Goal: Transaction & Acquisition: Purchase product/service

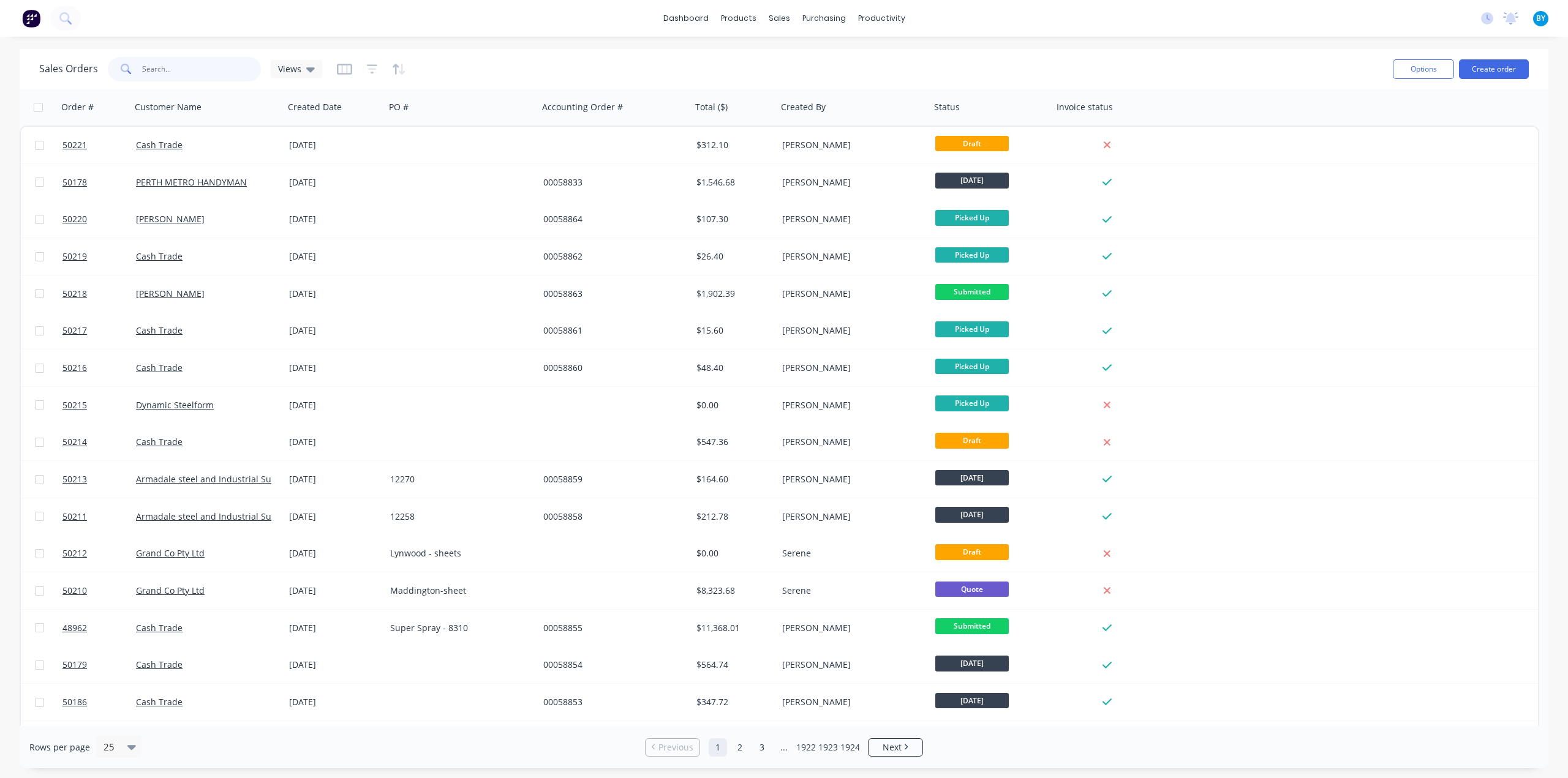
click at [203, 76] on input "text" at bounding box center [202, 69] width 119 height 25
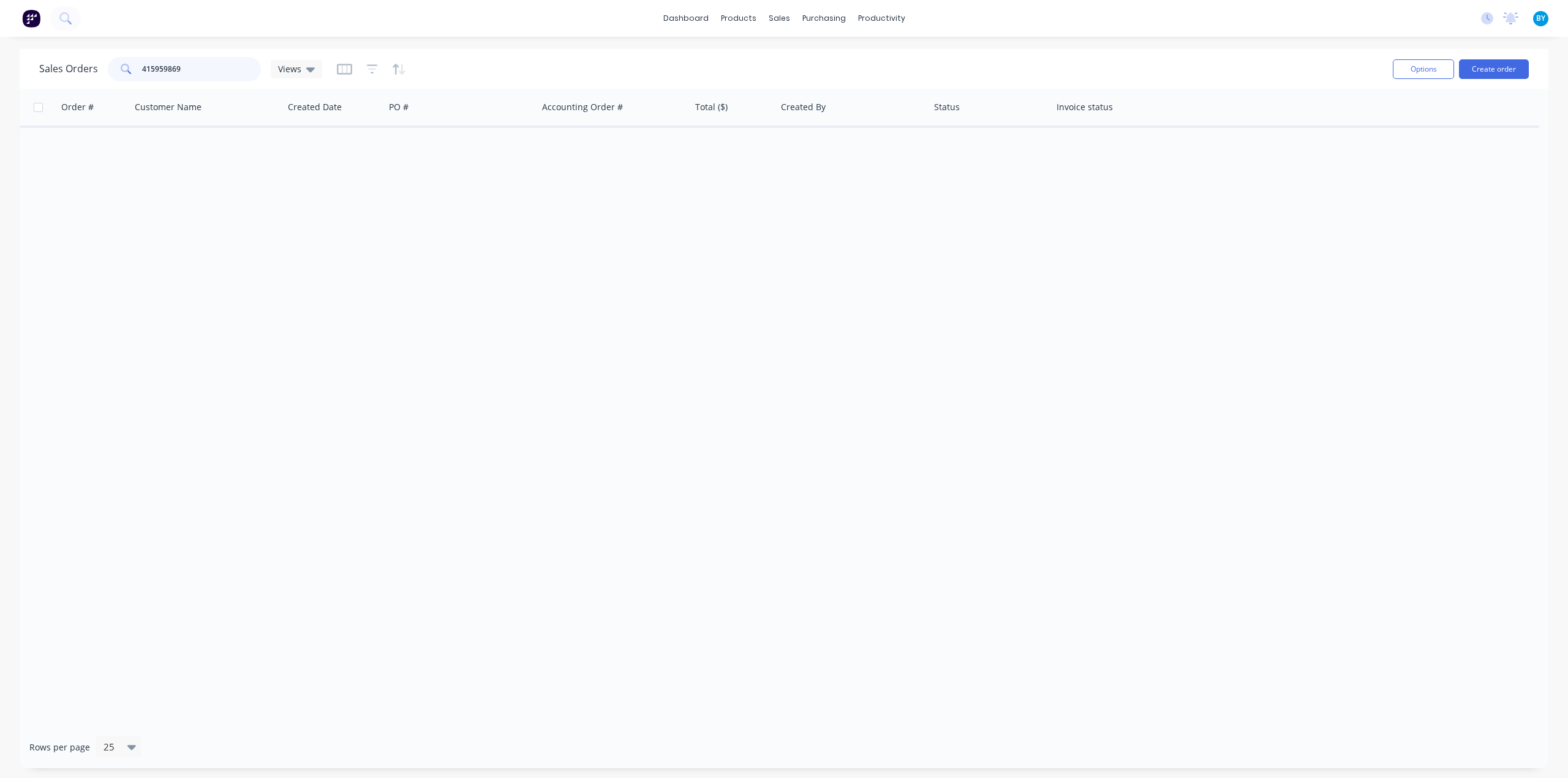
type input "415959869"
drag, startPoint x: 164, startPoint y: 69, endPoint x: 201, endPoint y: 38, distance: 48.3
click at [39, 67] on div "Sales Orders 415959869 Views Options Create order" at bounding box center [784, 69] width 1529 height 40
click at [1484, 61] on button "Create order" at bounding box center [1494, 69] width 70 height 20
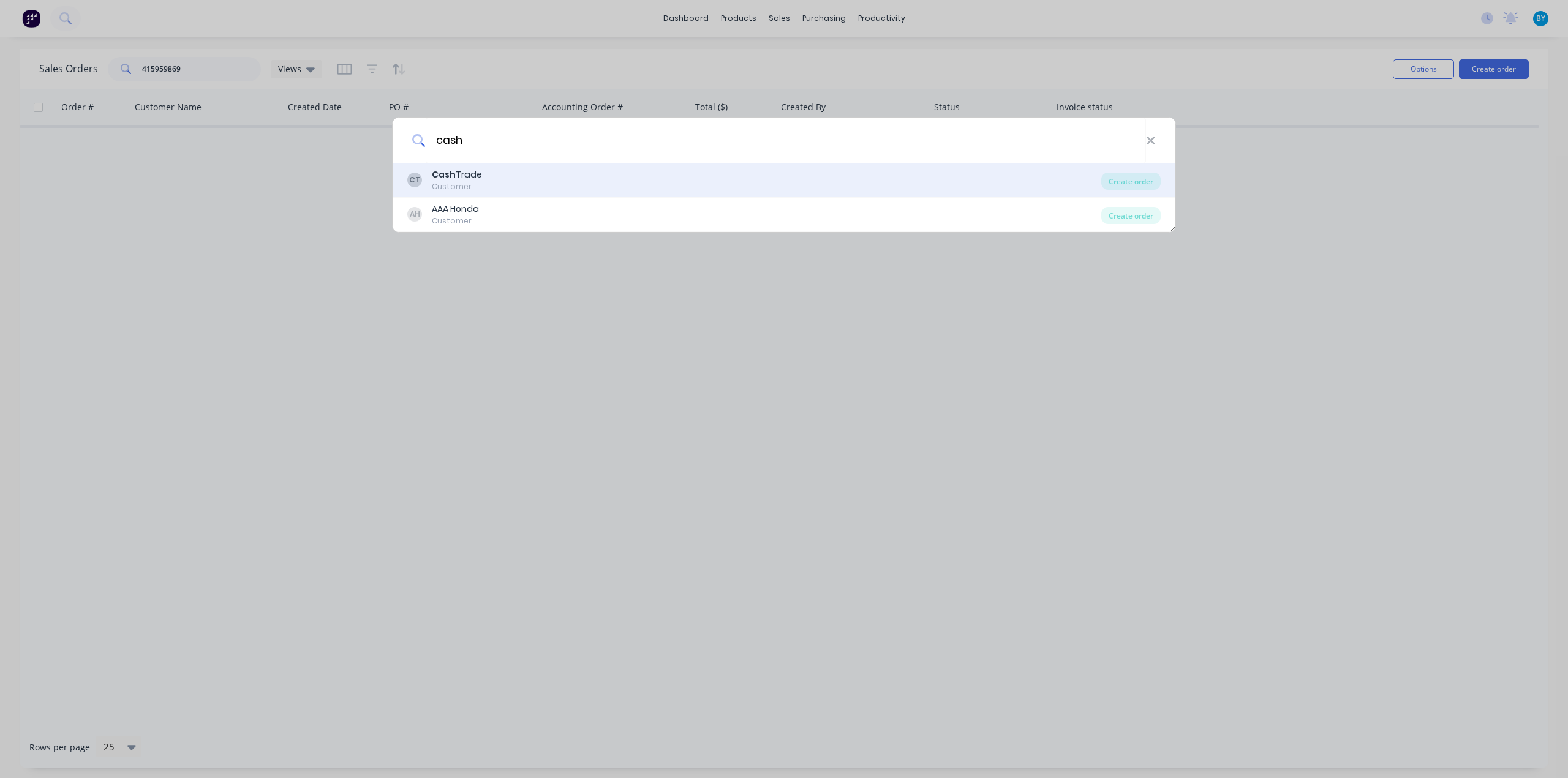
type input "cash"
click at [505, 175] on div "CT Cash Trade Customer" at bounding box center [754, 180] width 694 height 24
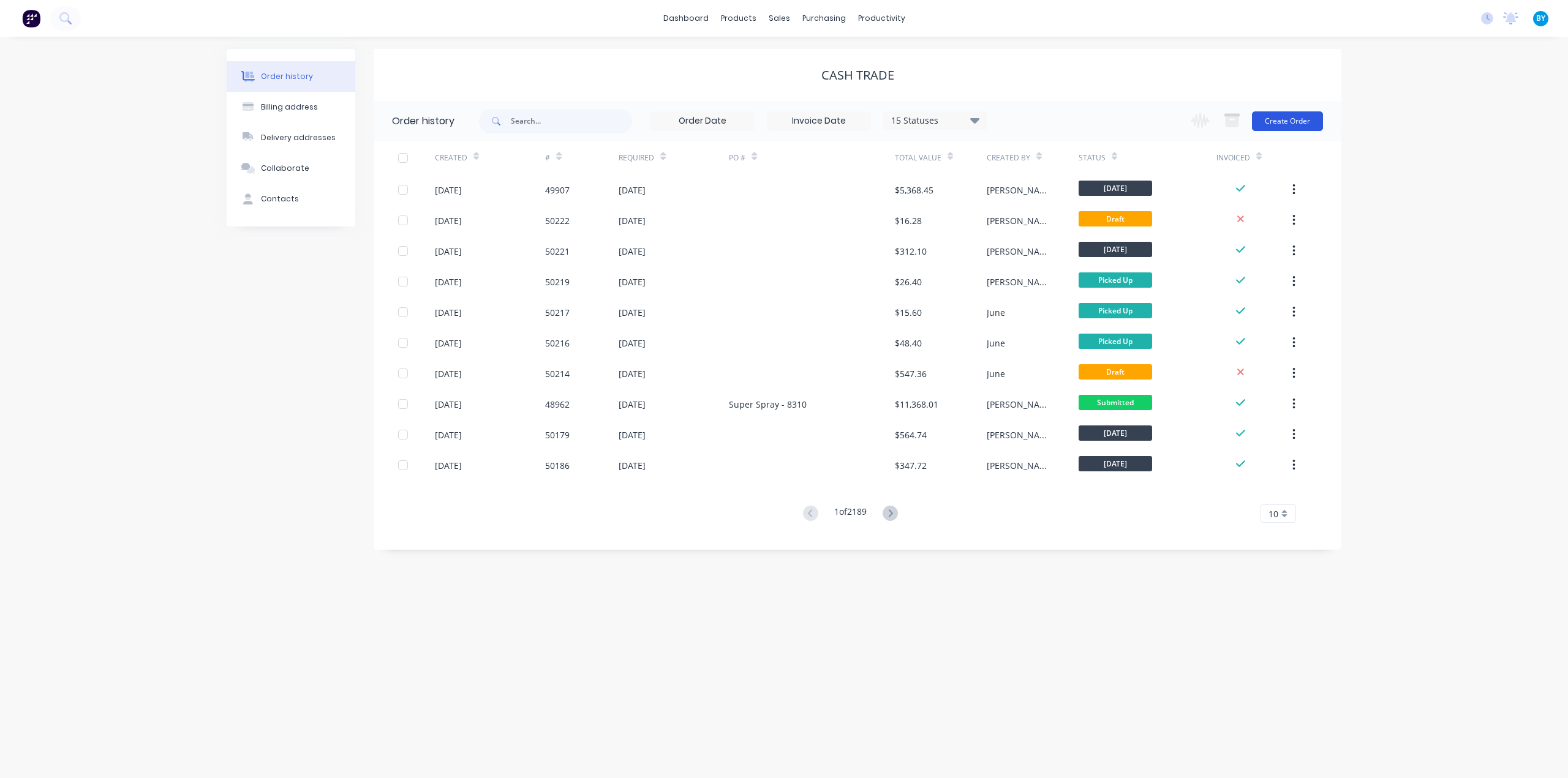
click at [1284, 117] on button "Create Order" at bounding box center [1287, 121] width 71 height 20
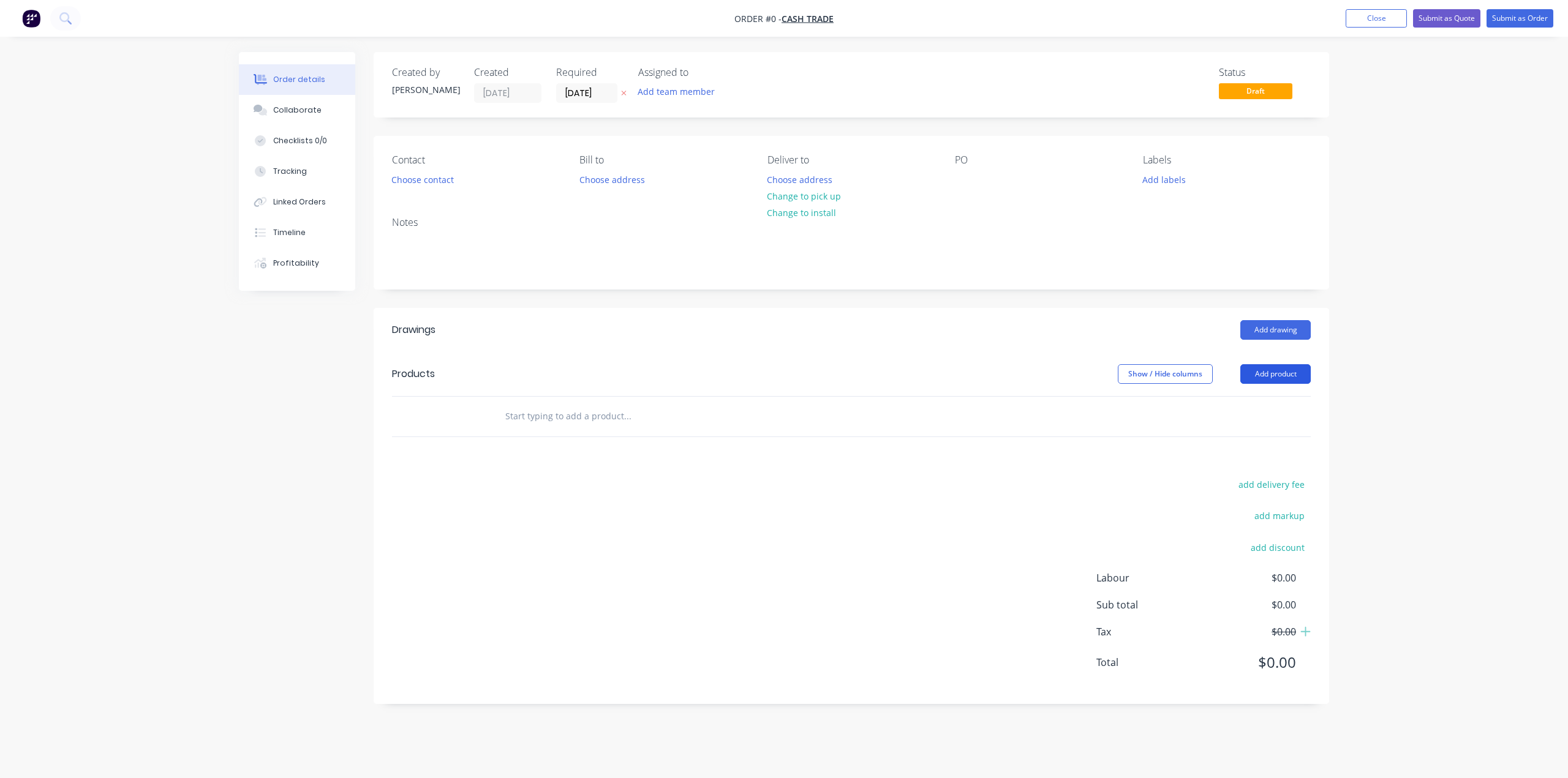
drag, startPoint x: 1265, startPoint y: 373, endPoint x: 1264, endPoint y: 387, distance: 14.0
click at [1265, 374] on button "Add product" at bounding box center [1275, 374] width 70 height 20
click at [1265, 396] on div "Product catalogue" at bounding box center [1252, 405] width 95 height 18
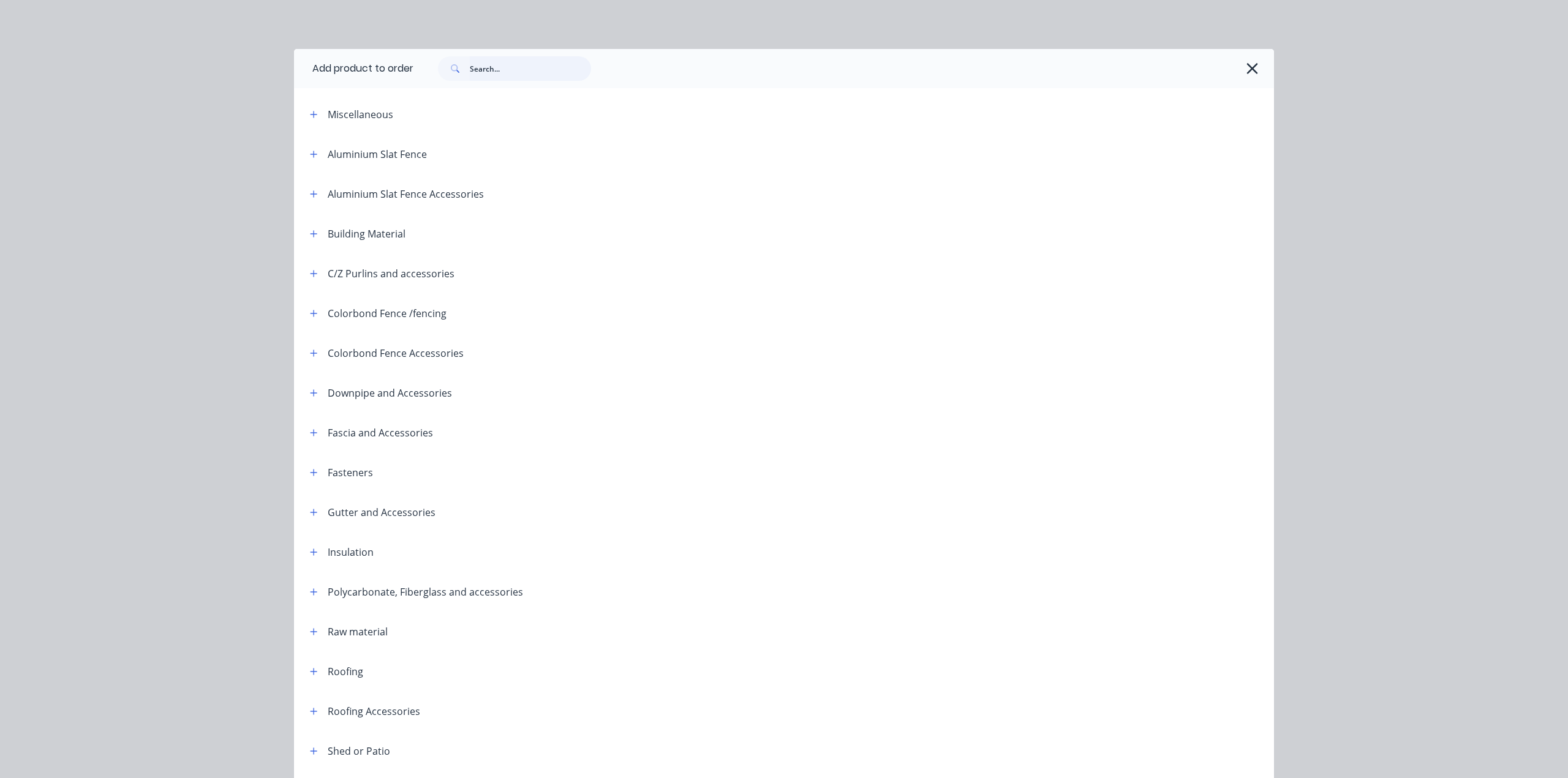
click at [488, 74] on input "text" at bounding box center [530, 69] width 121 height 25
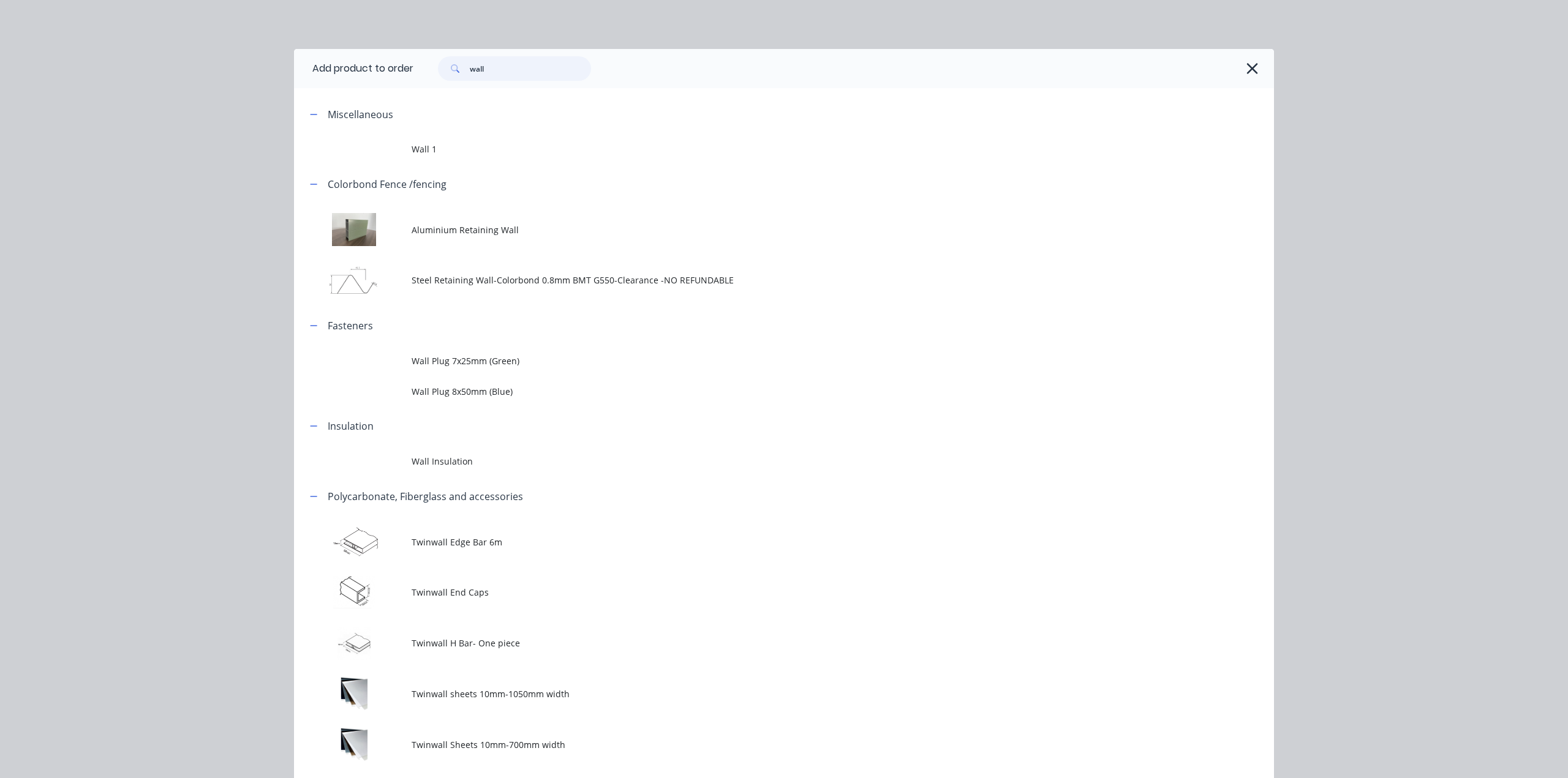
type input "wall"
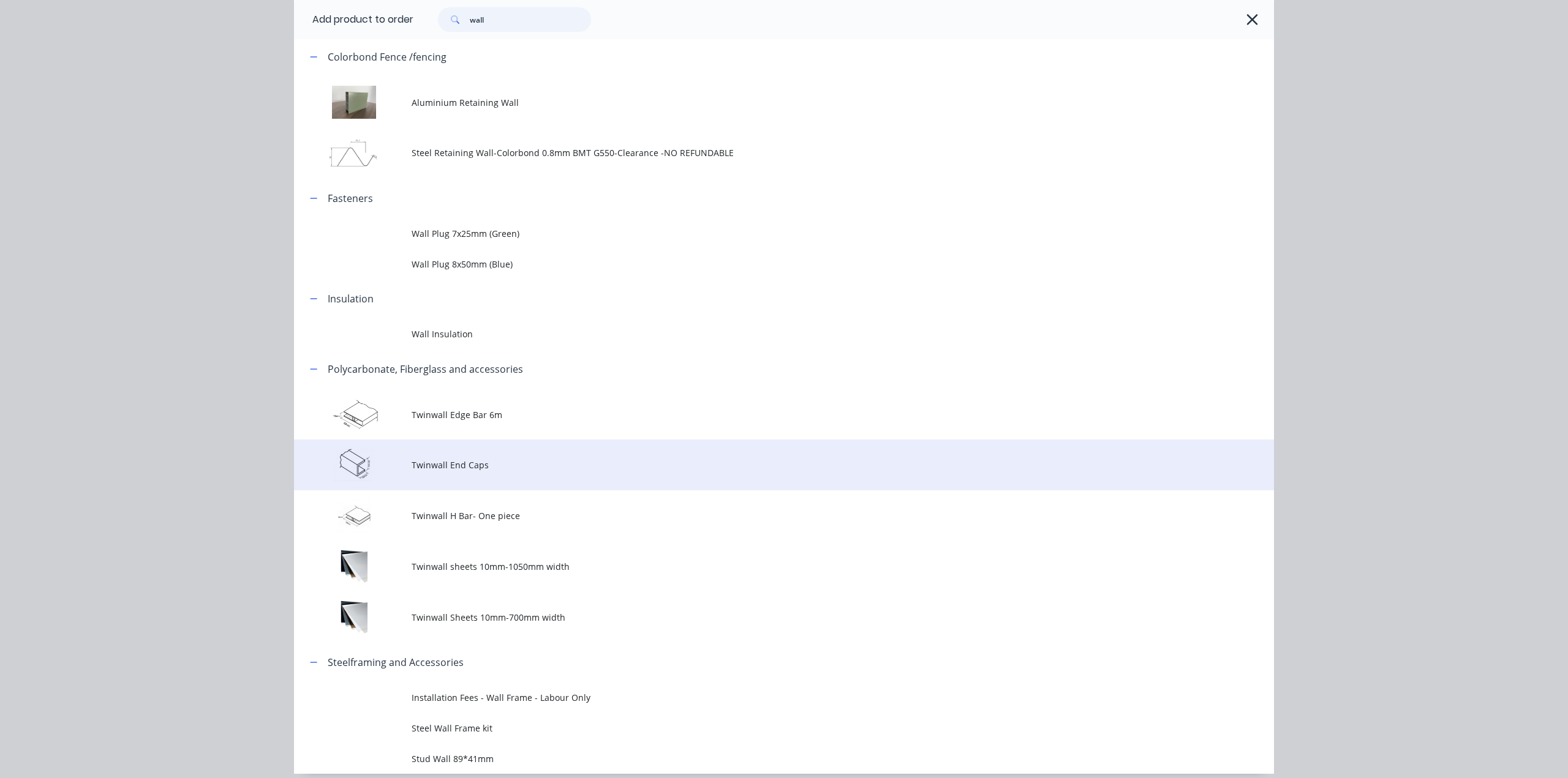
scroll to position [176, 0]
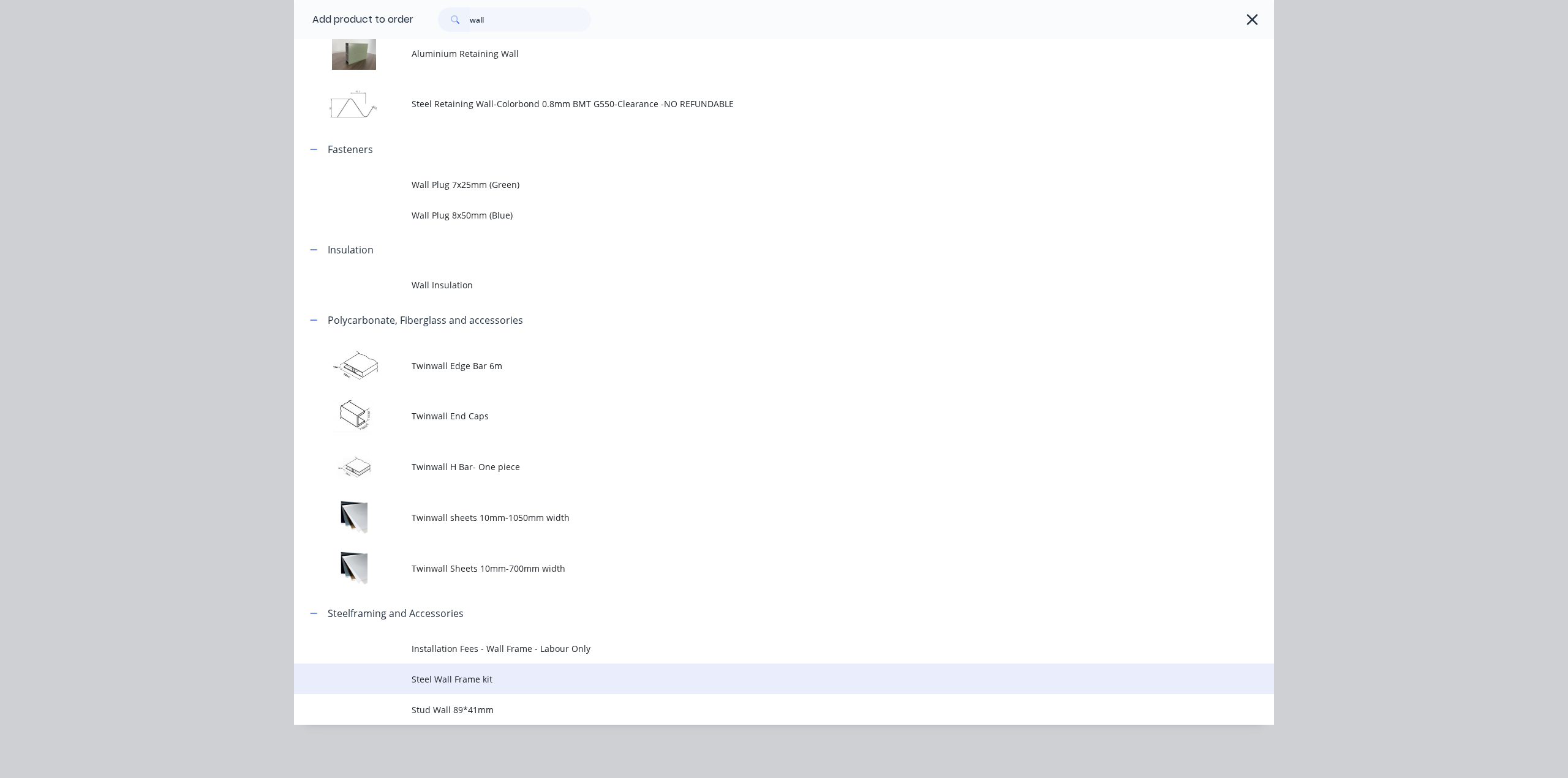
click at [529, 682] on span "Steel Wall Frame kit" at bounding box center [756, 679] width 690 height 13
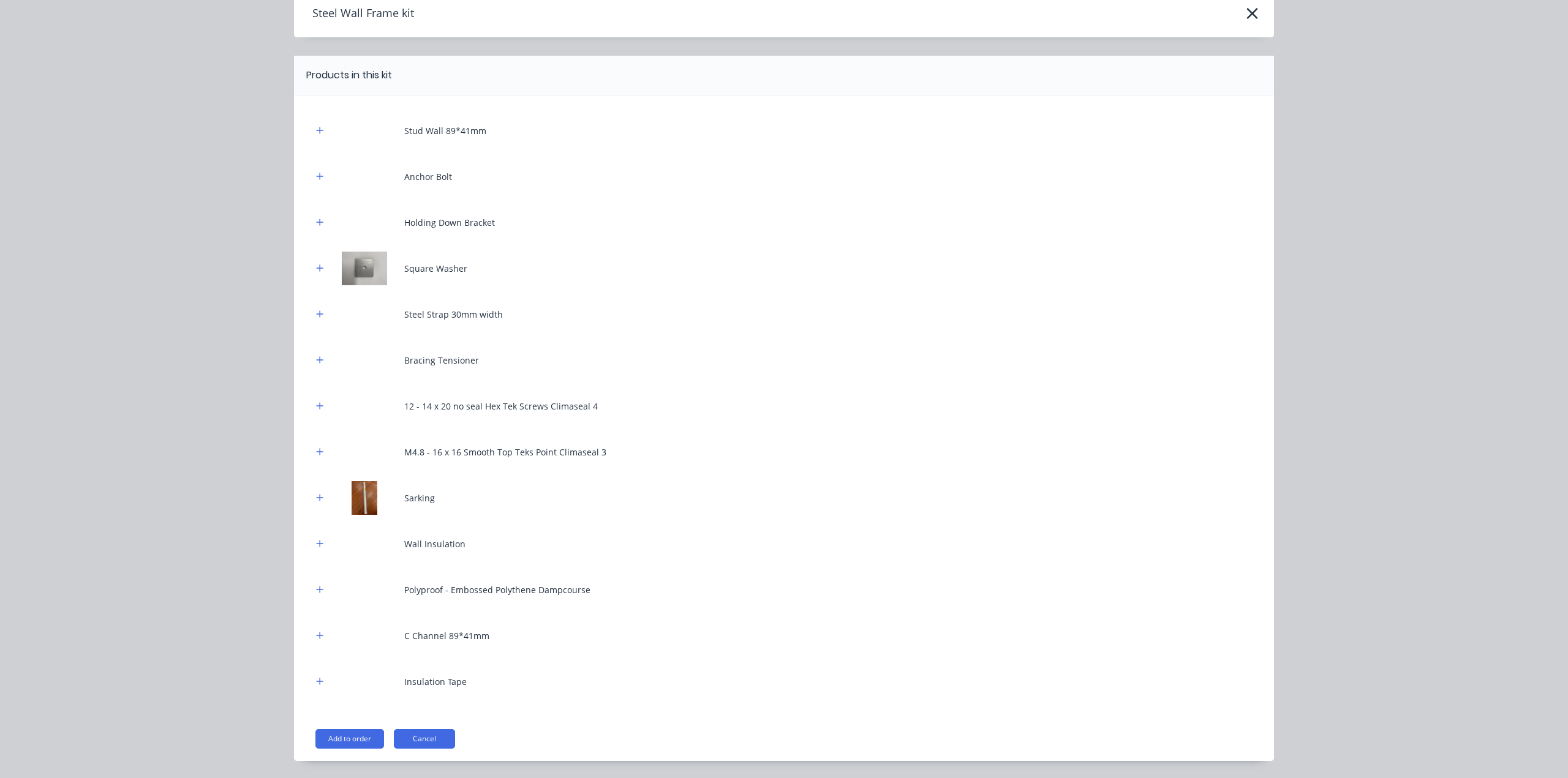
scroll to position [0, 0]
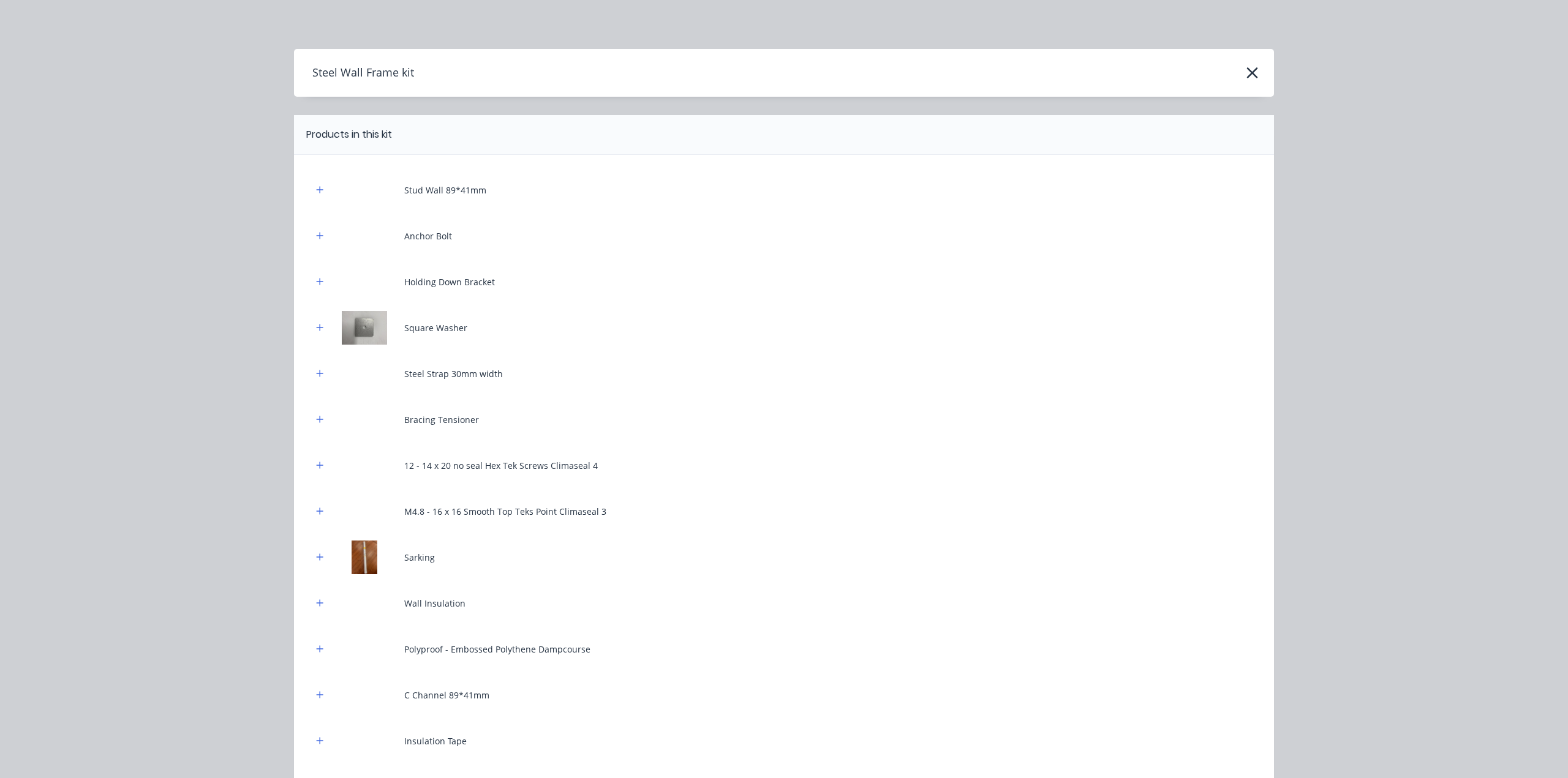
click at [312, 197] on div at bounding box center [320, 190] width 15 height 15
click at [312, 188] on button "button" at bounding box center [320, 190] width 15 height 15
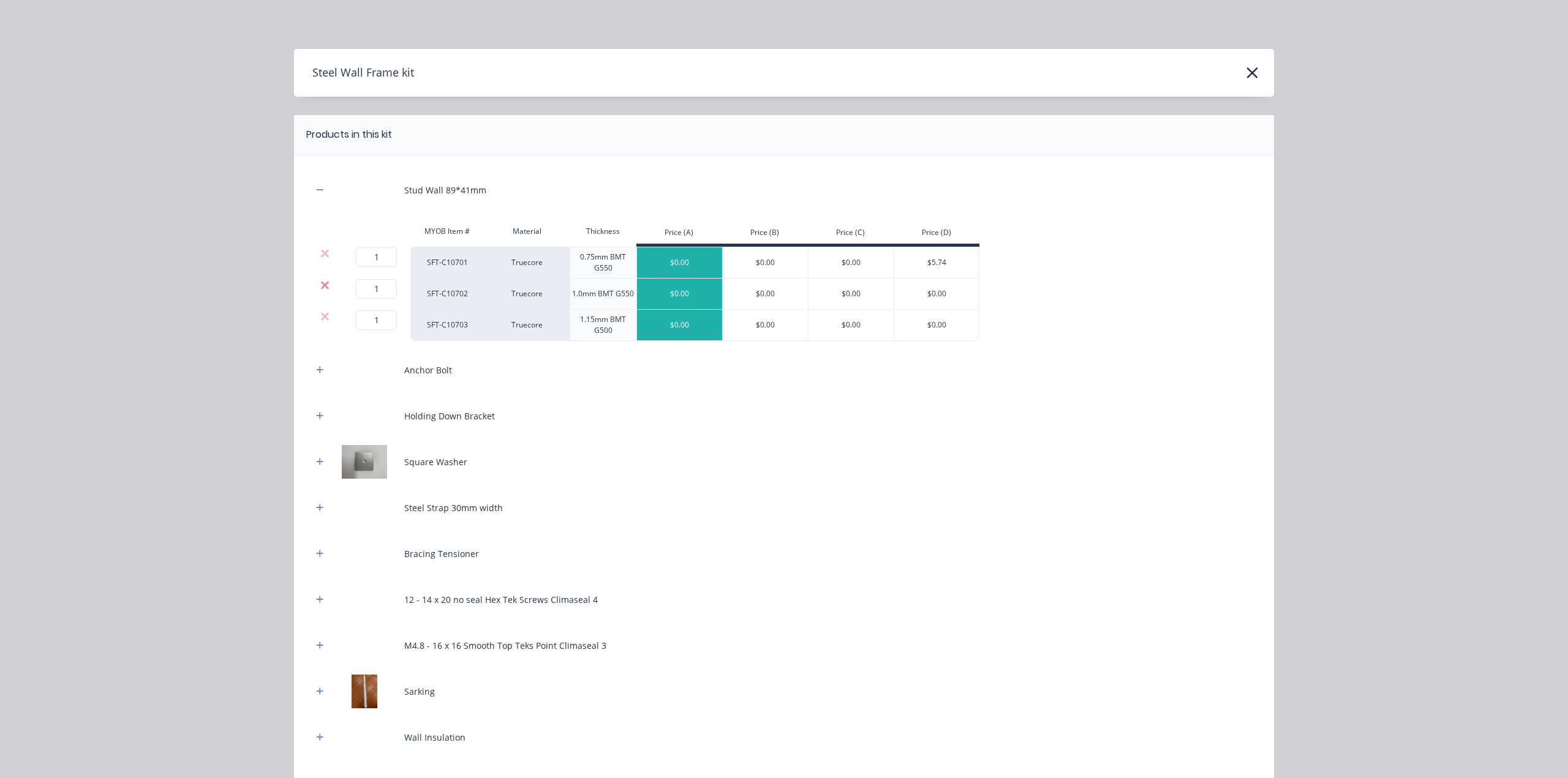
click at [321, 287] on icon at bounding box center [325, 285] width 8 height 8
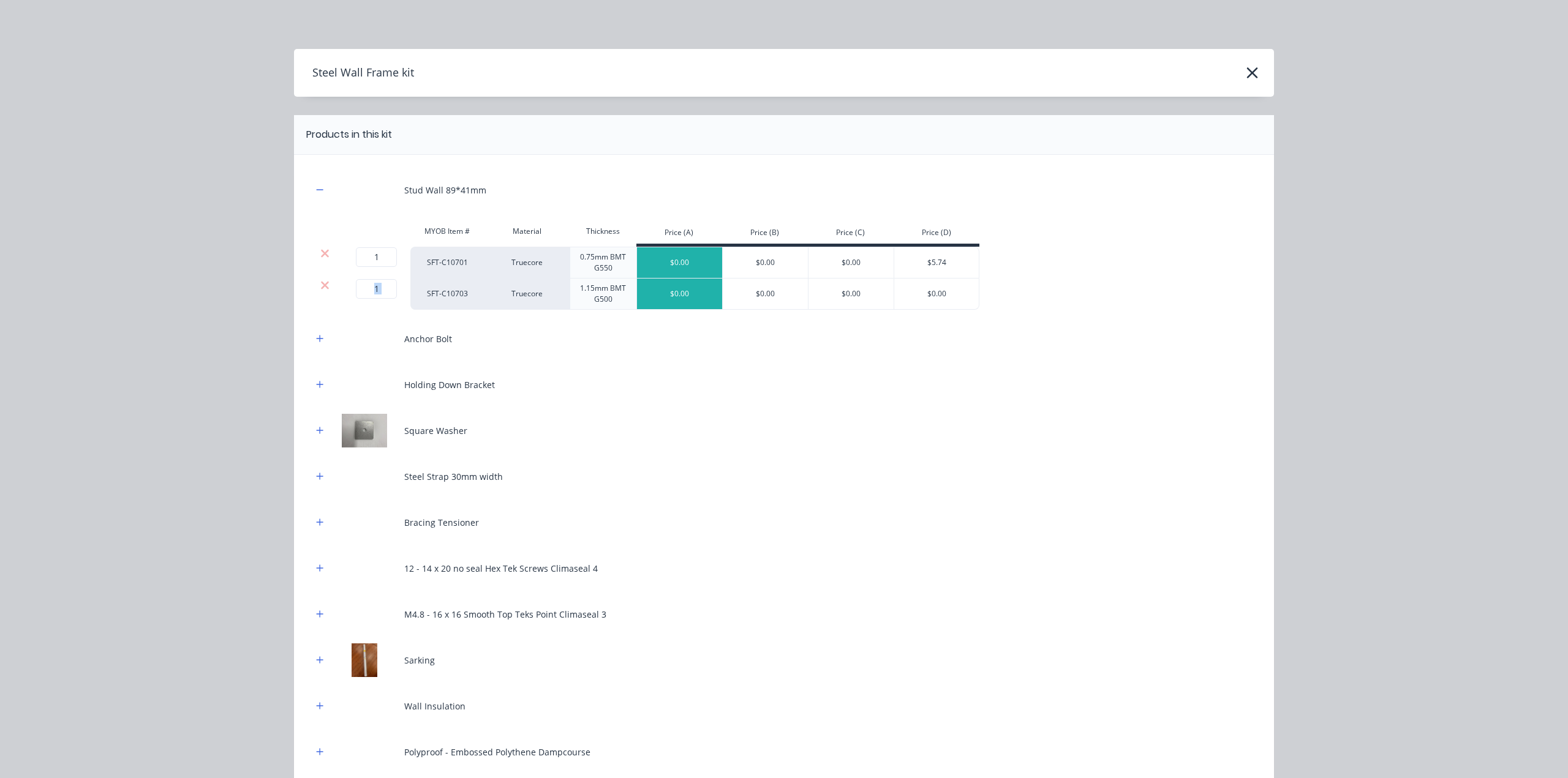
click at [321, 287] on icon at bounding box center [325, 285] width 8 height 8
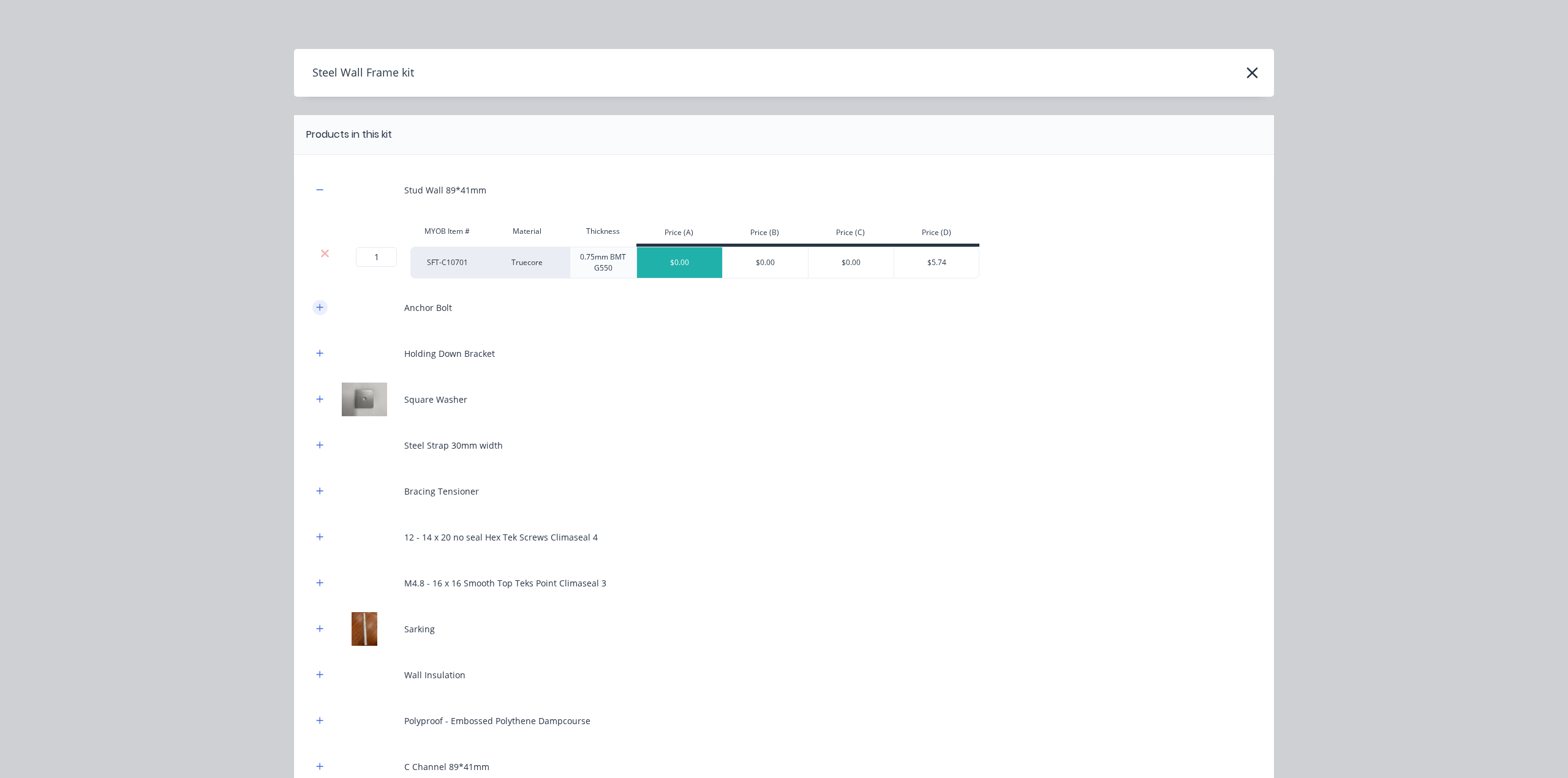
click at [312, 301] on button "button" at bounding box center [320, 308] width 15 height 15
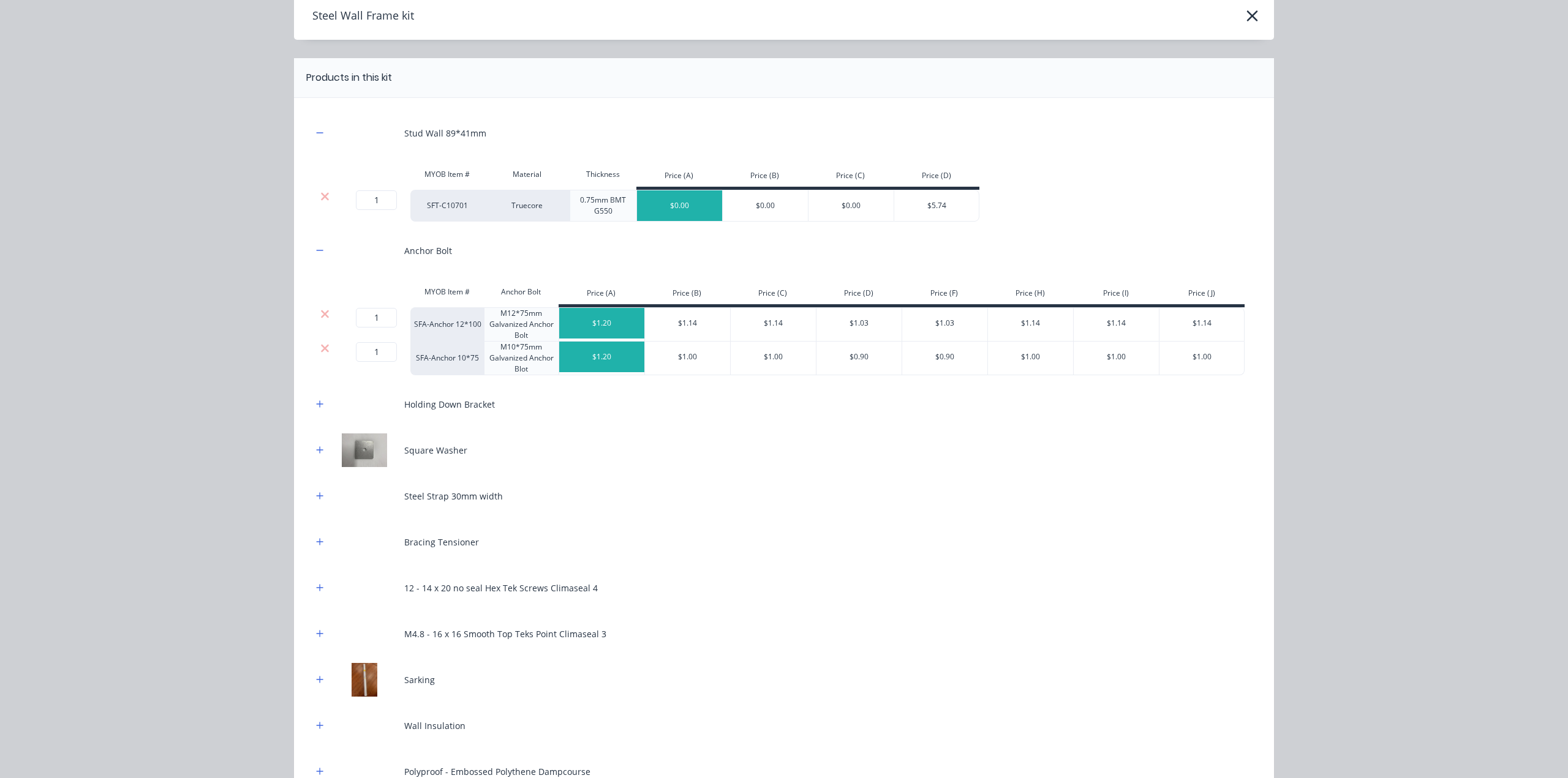
scroll to position [143, 0]
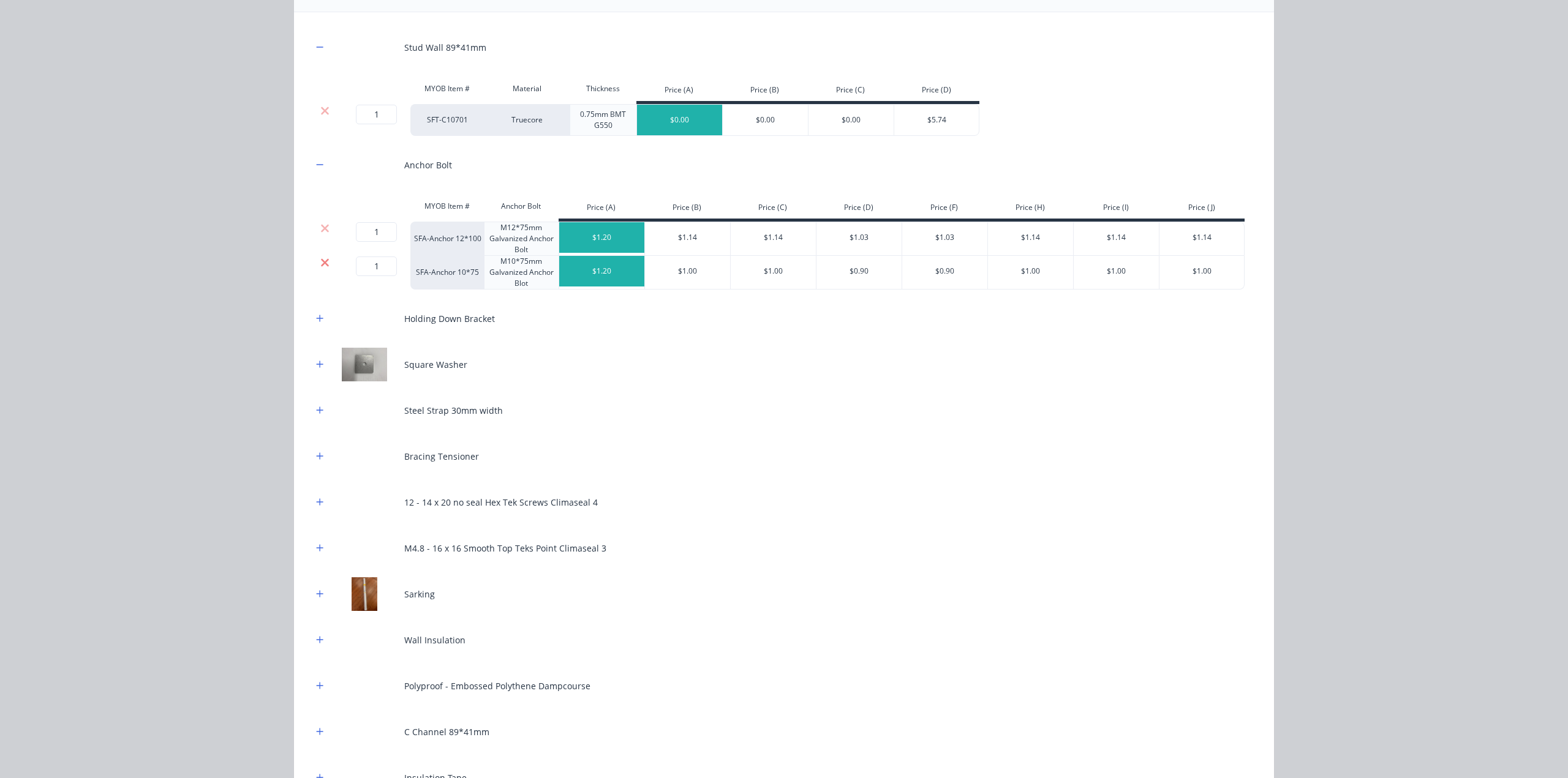
click at [321, 263] on icon at bounding box center [325, 262] width 8 height 8
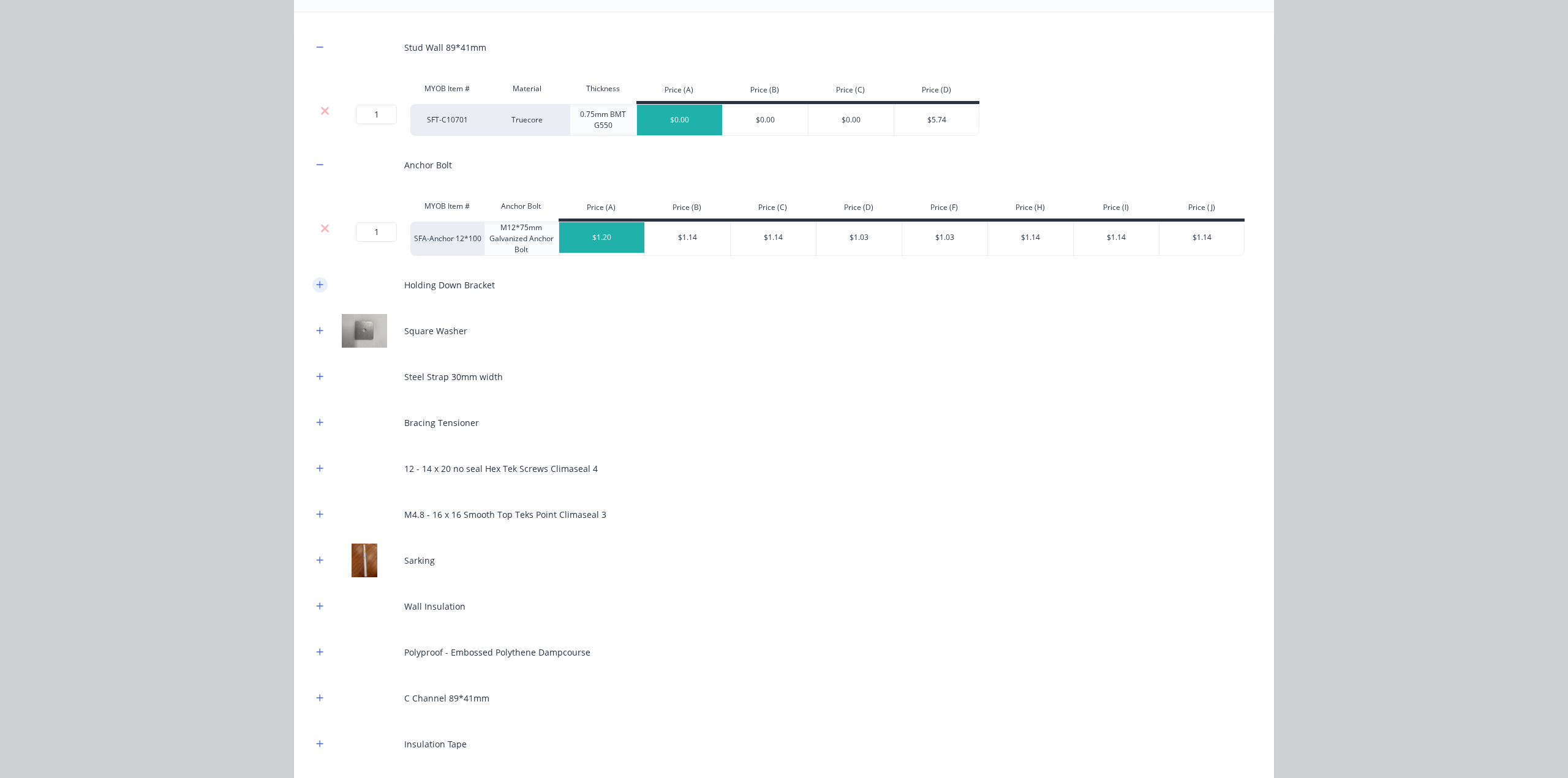
click at [316, 287] on icon "button" at bounding box center [320, 285] width 8 height 9
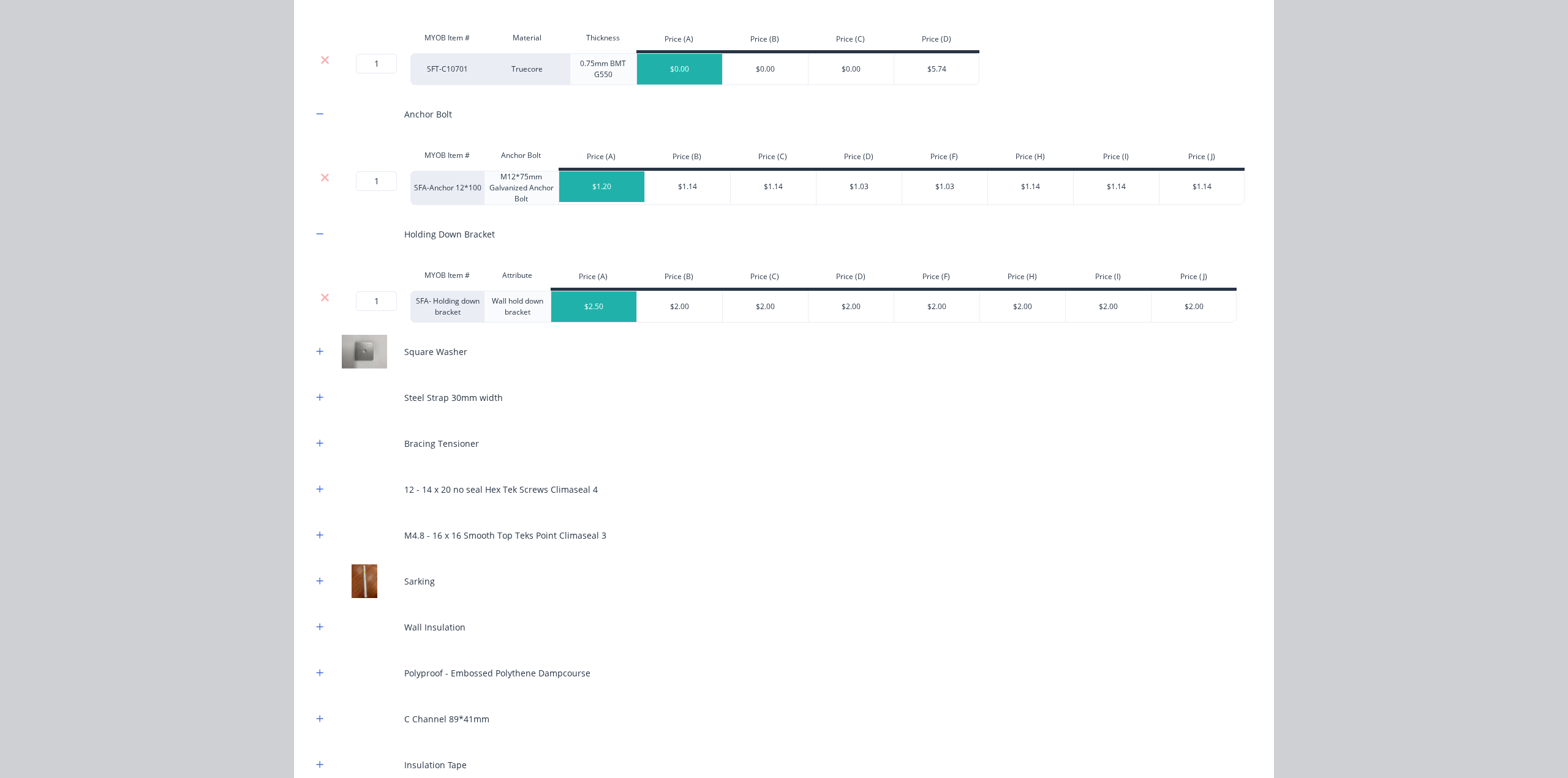
scroll to position [286, 0]
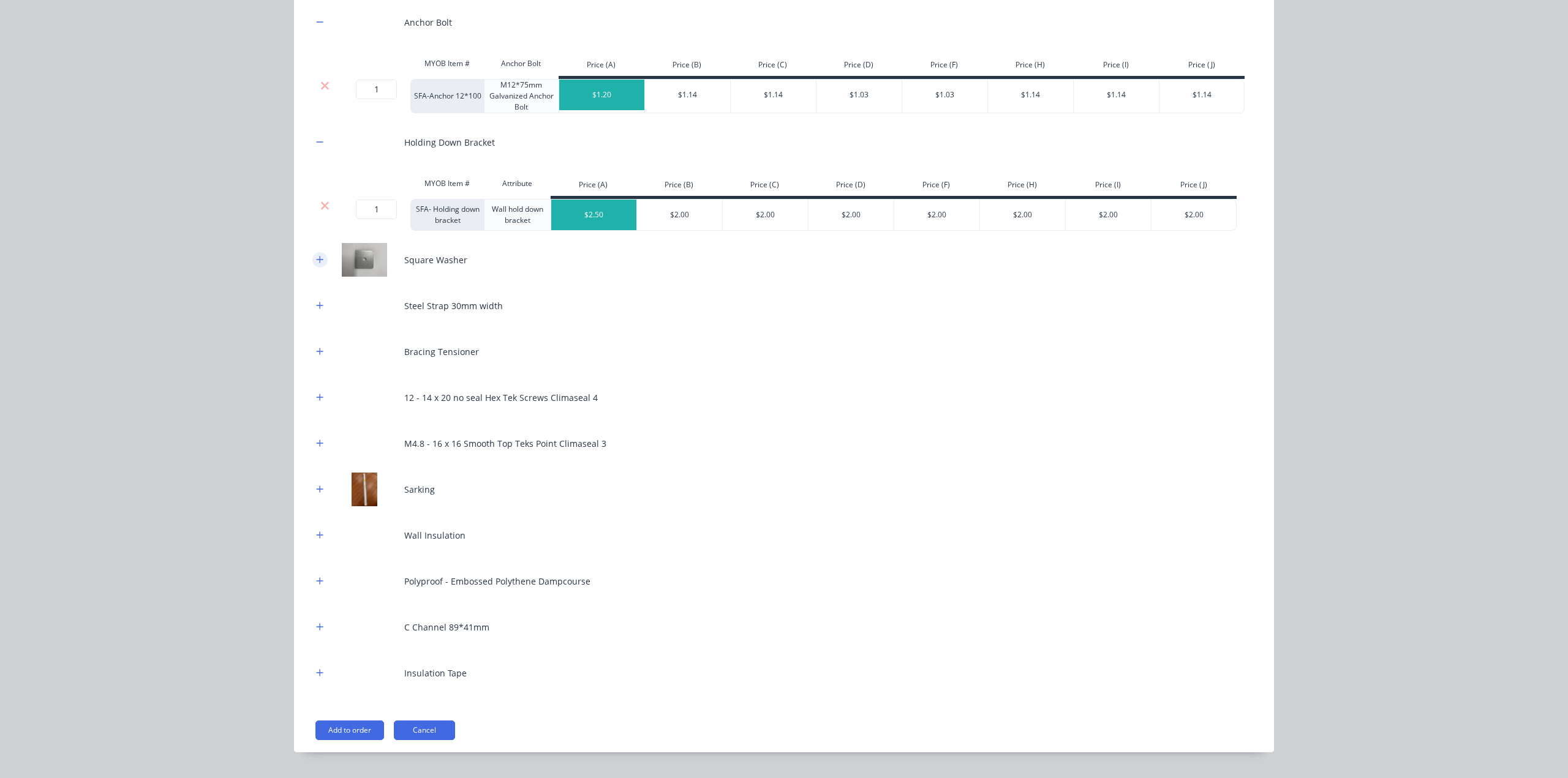
click at [316, 255] on icon "button" at bounding box center [320, 260] width 8 height 9
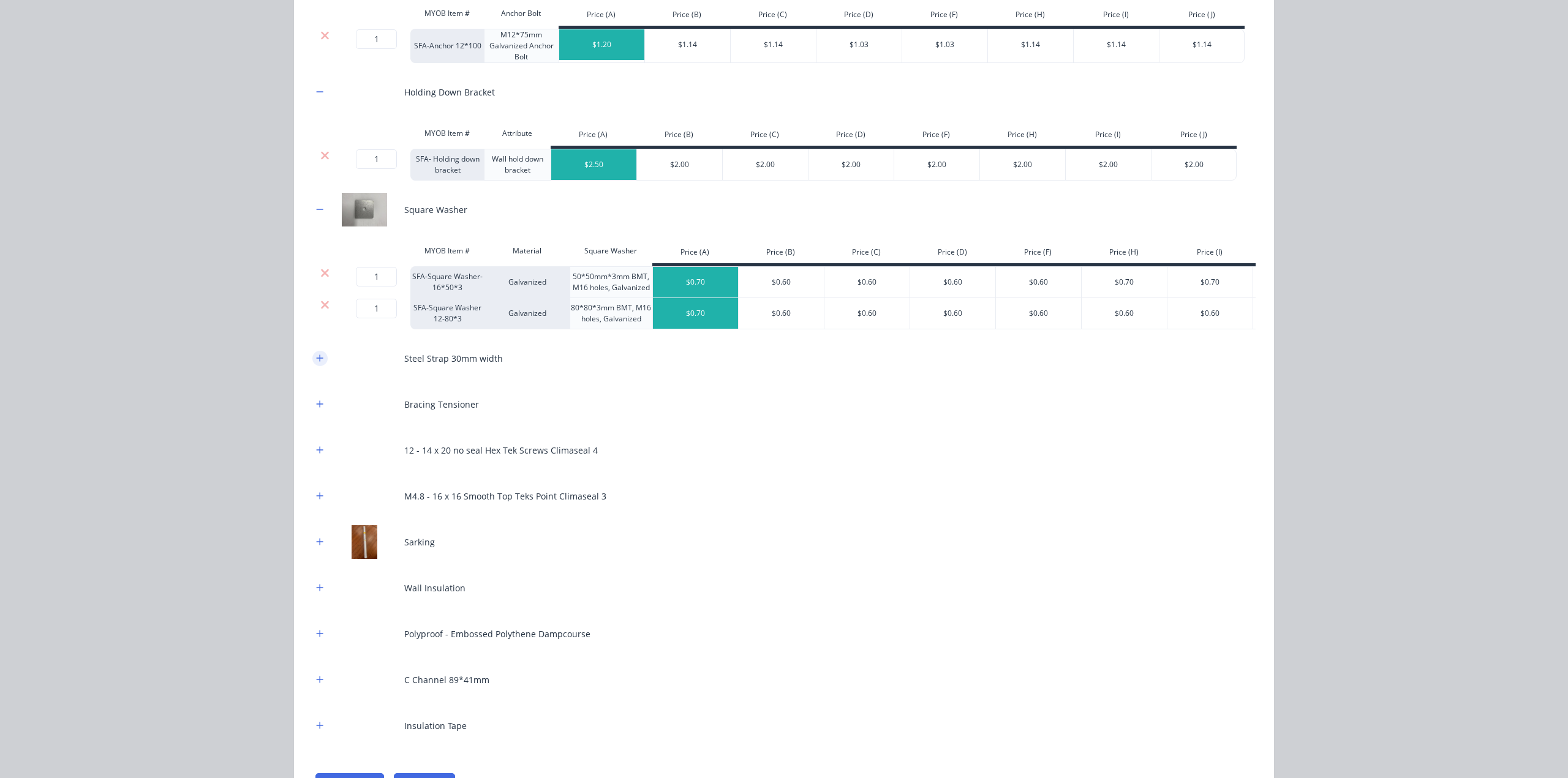
scroll to position [423, 0]
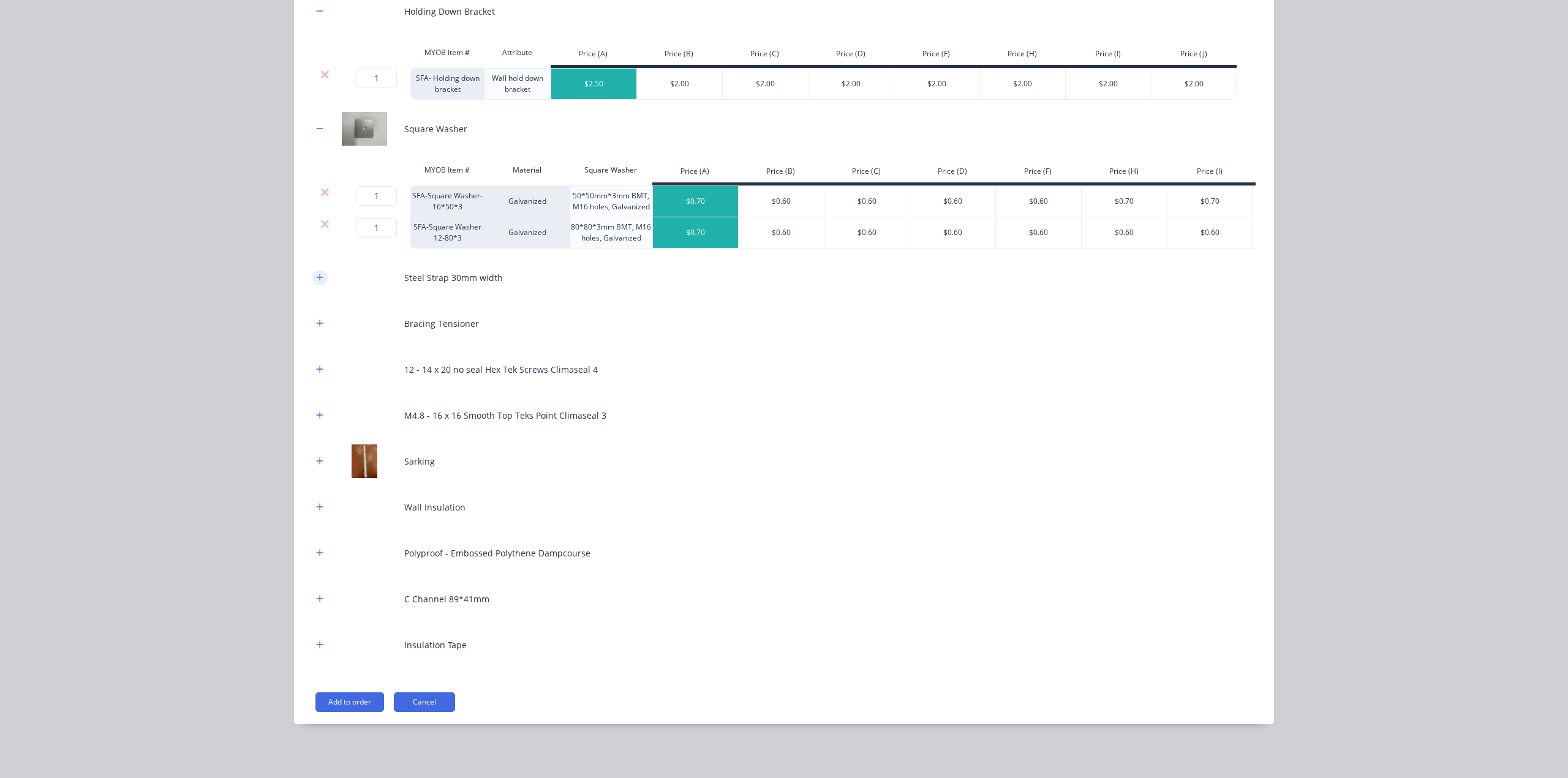
click at [316, 279] on icon "button" at bounding box center [320, 277] width 8 height 9
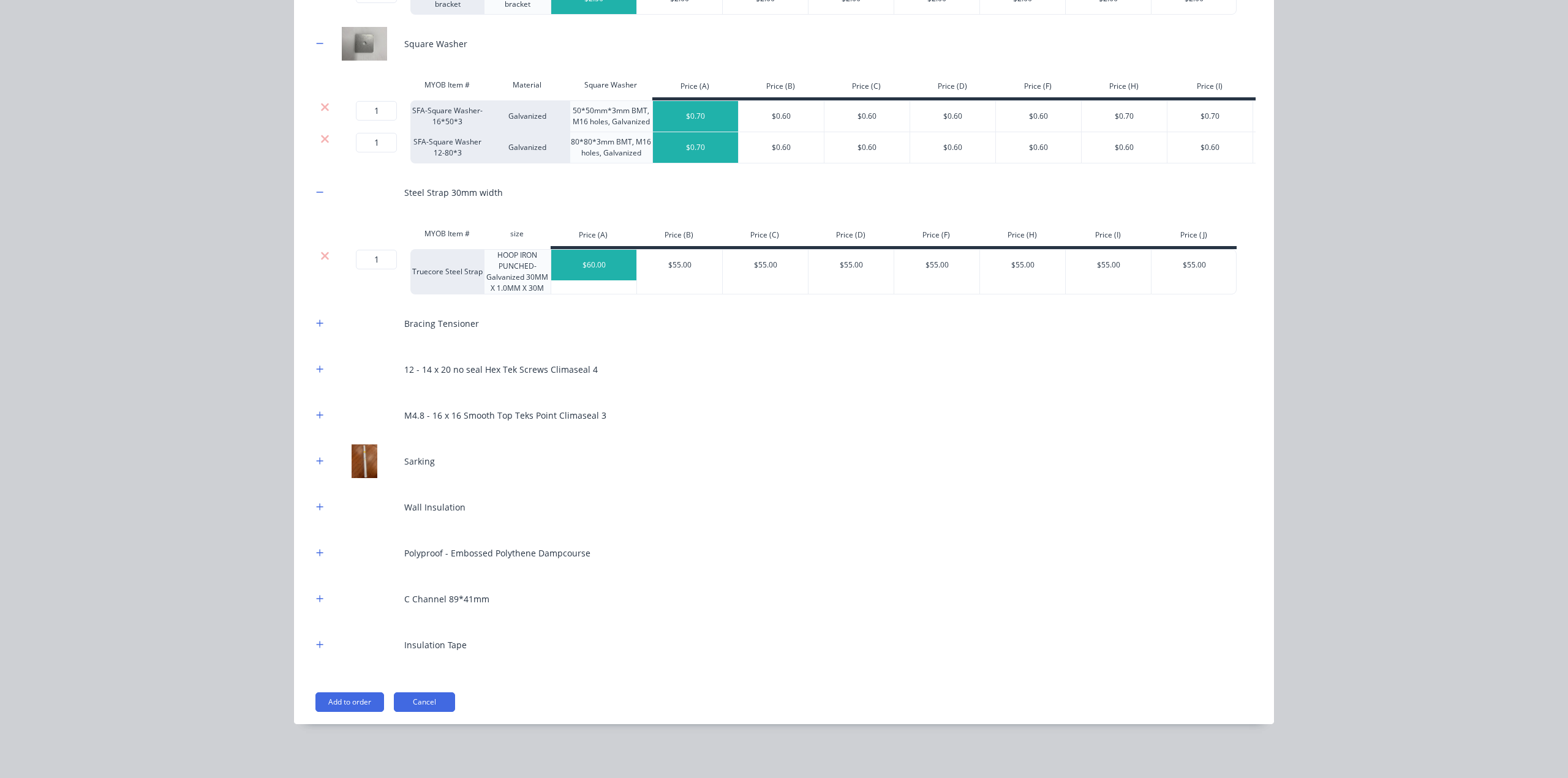
scroll to position [507, 0]
click at [316, 325] on icon "button" at bounding box center [320, 324] width 8 height 9
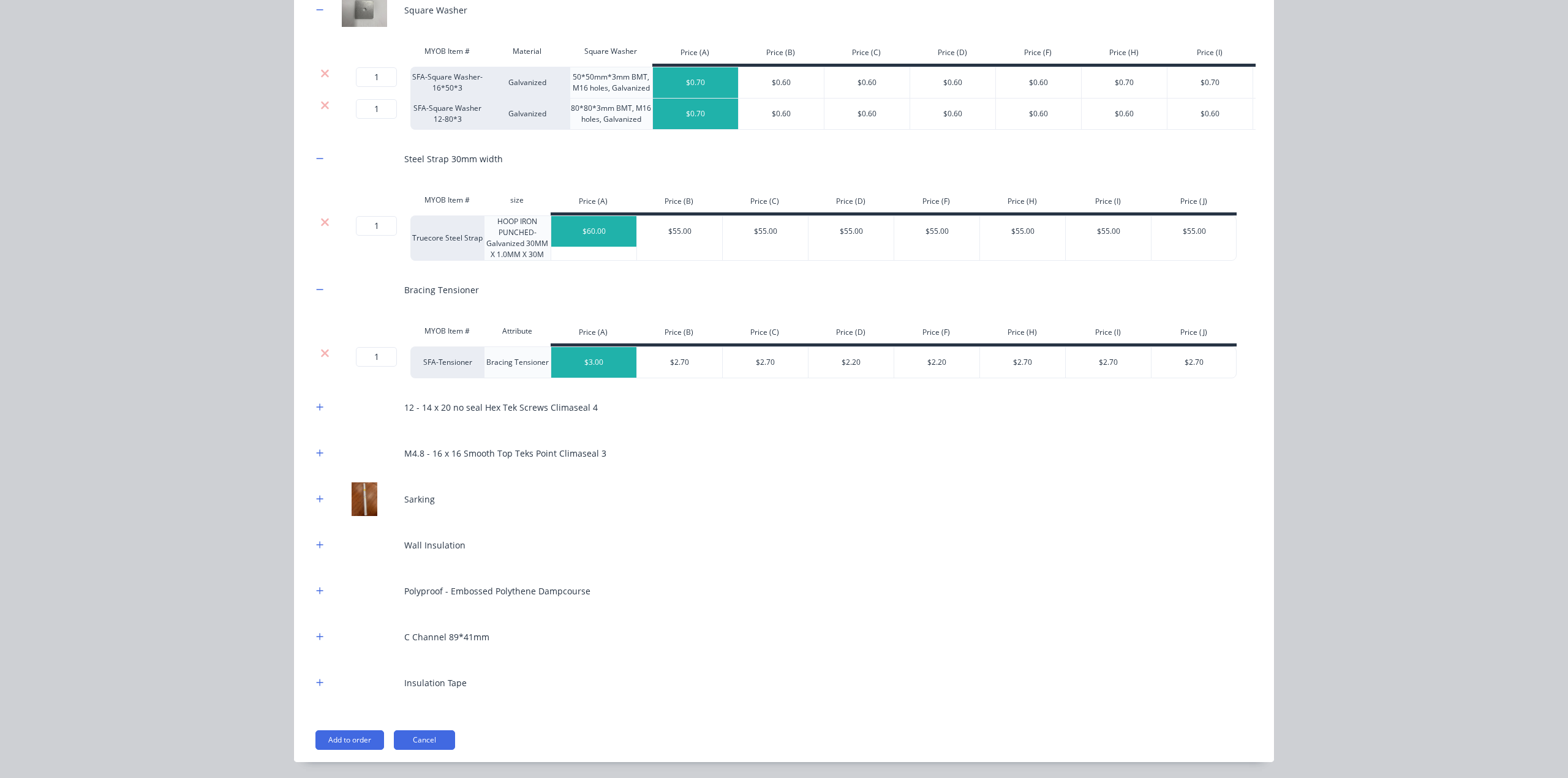
scroll to position [579, 0]
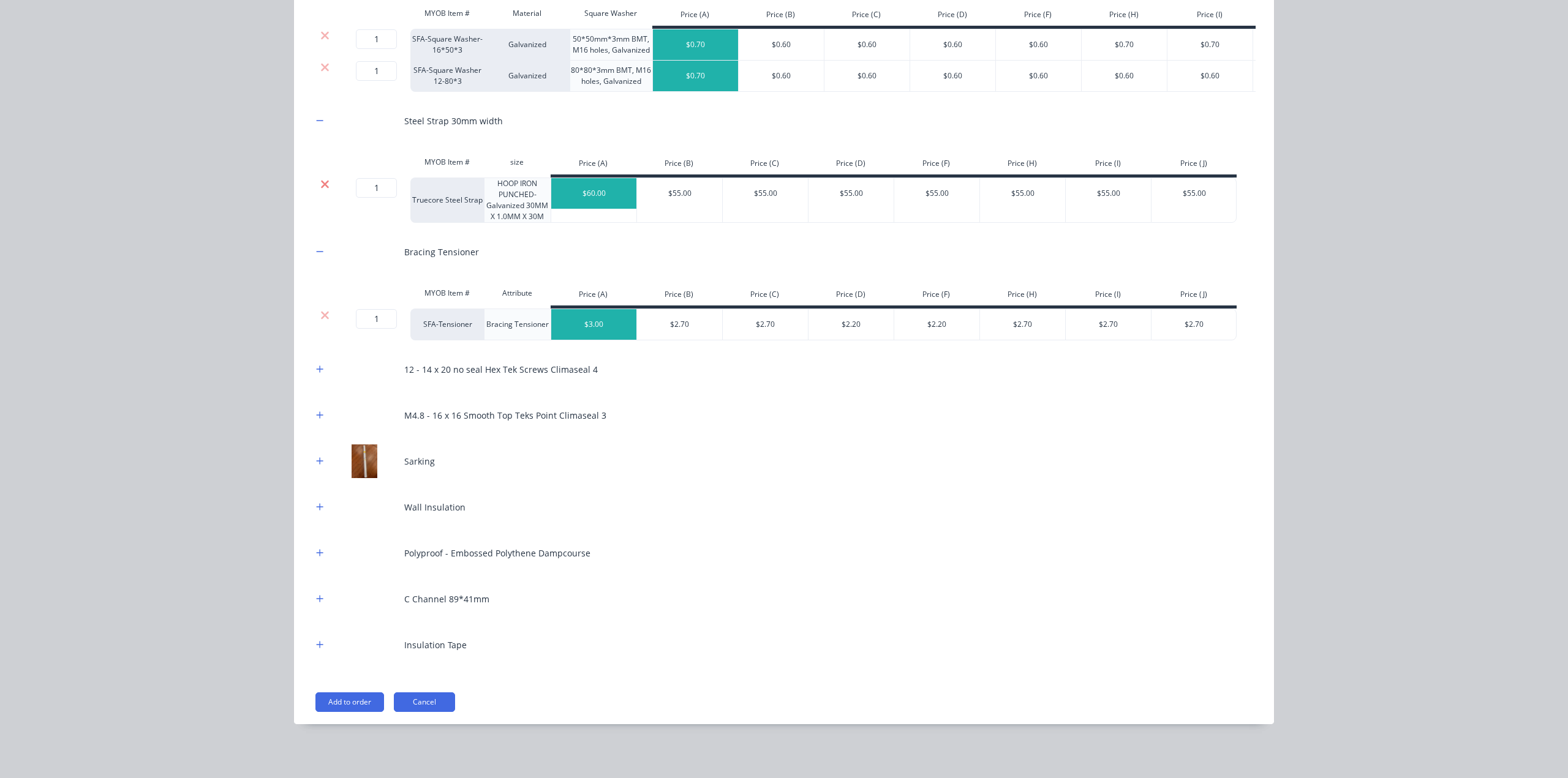
click at [321, 185] on icon at bounding box center [325, 184] width 8 height 8
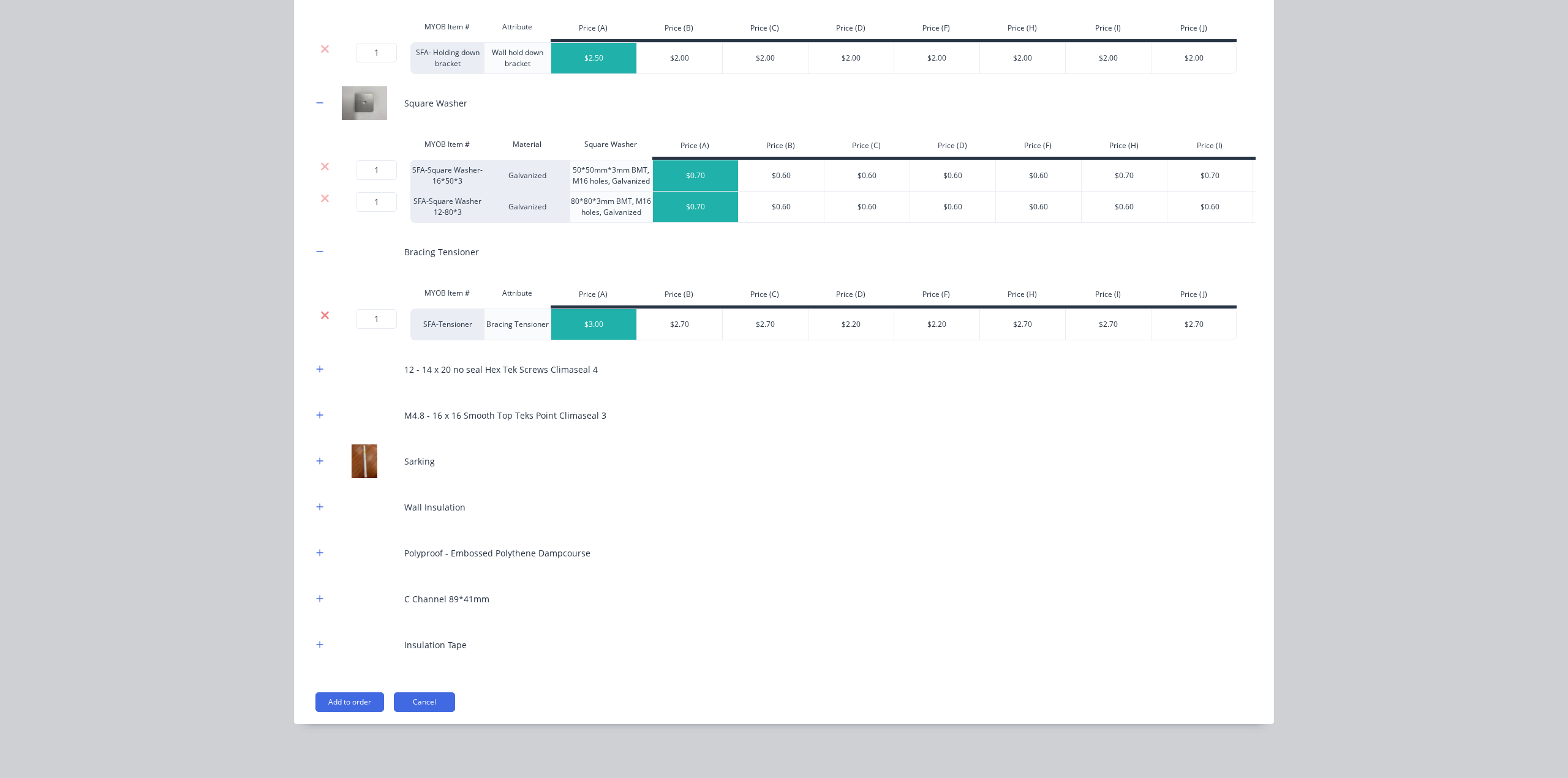
click at [321, 313] on icon at bounding box center [325, 315] width 8 height 8
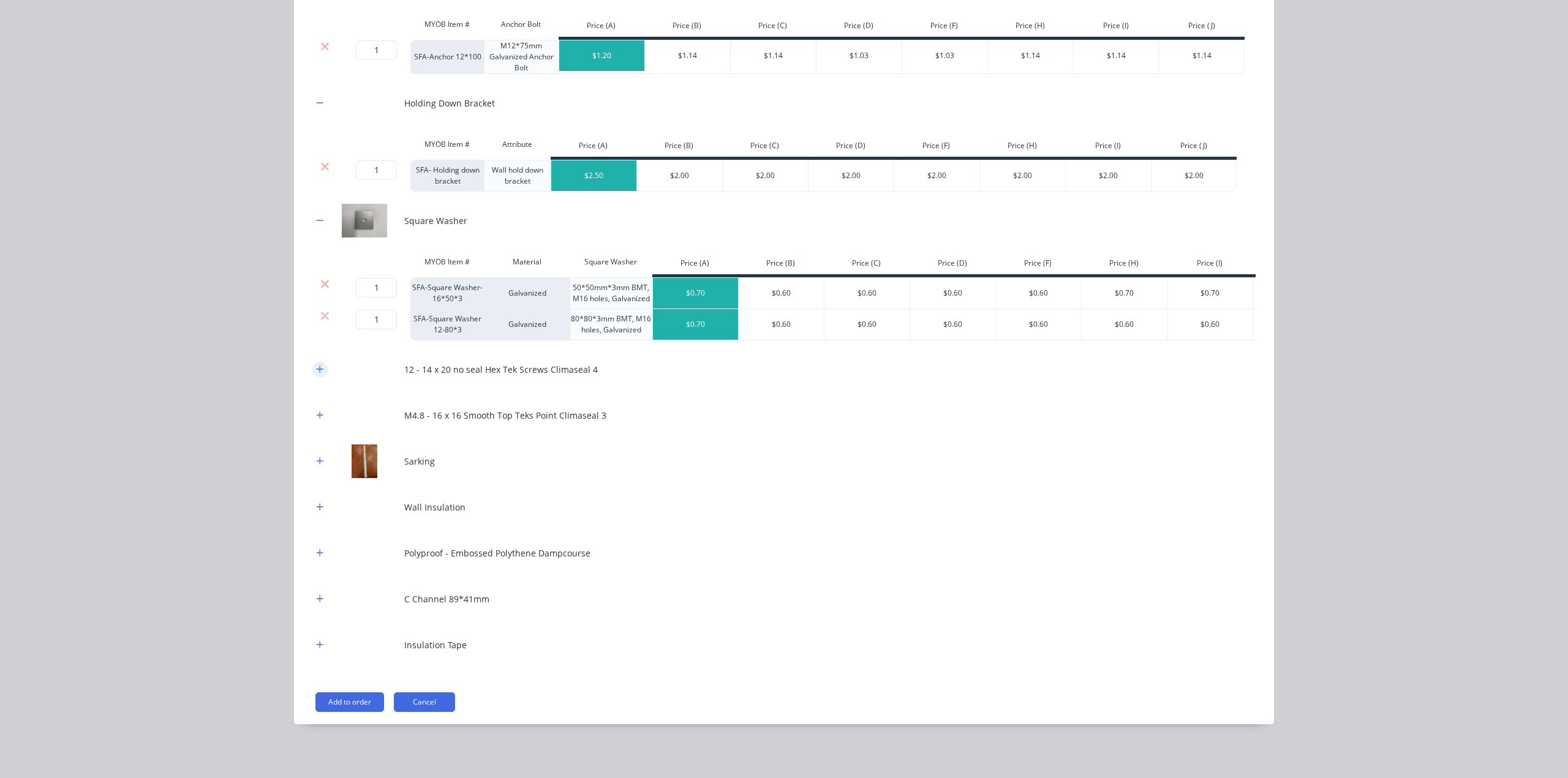
click at [312, 374] on button "button" at bounding box center [320, 369] width 15 height 15
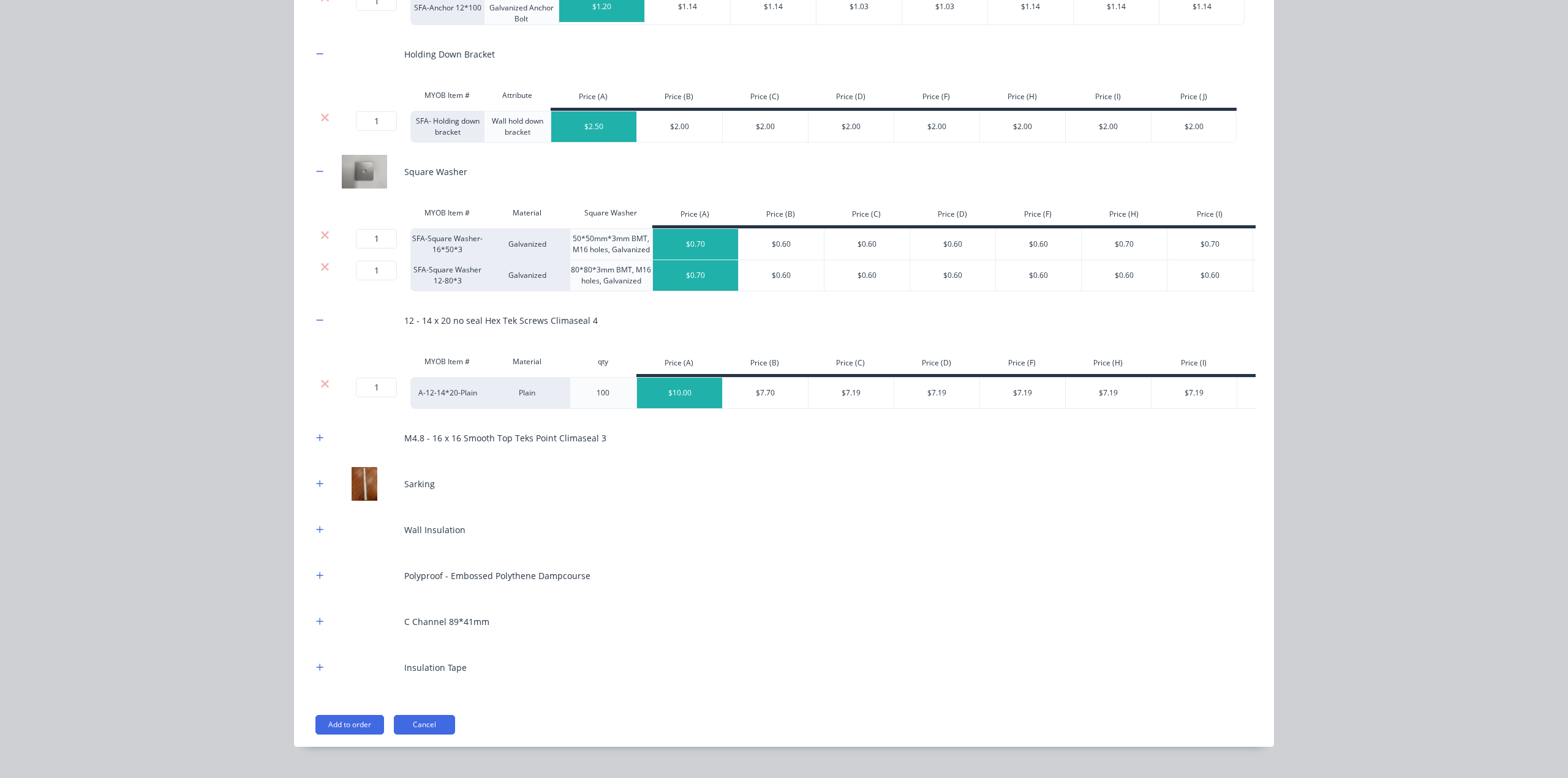
scroll to position [411, 0]
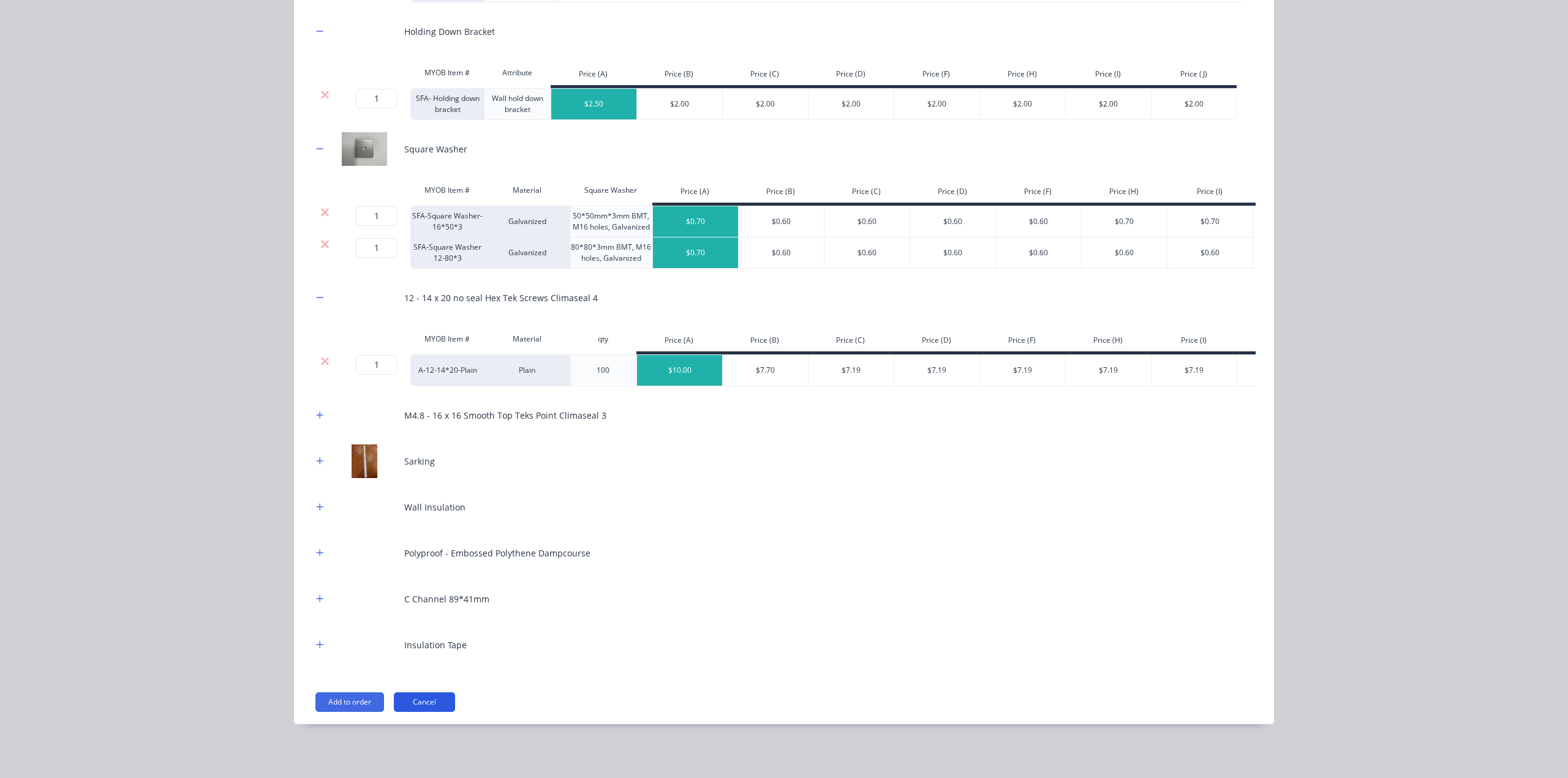
click at [410, 704] on button "Cancel" at bounding box center [424, 702] width 61 height 20
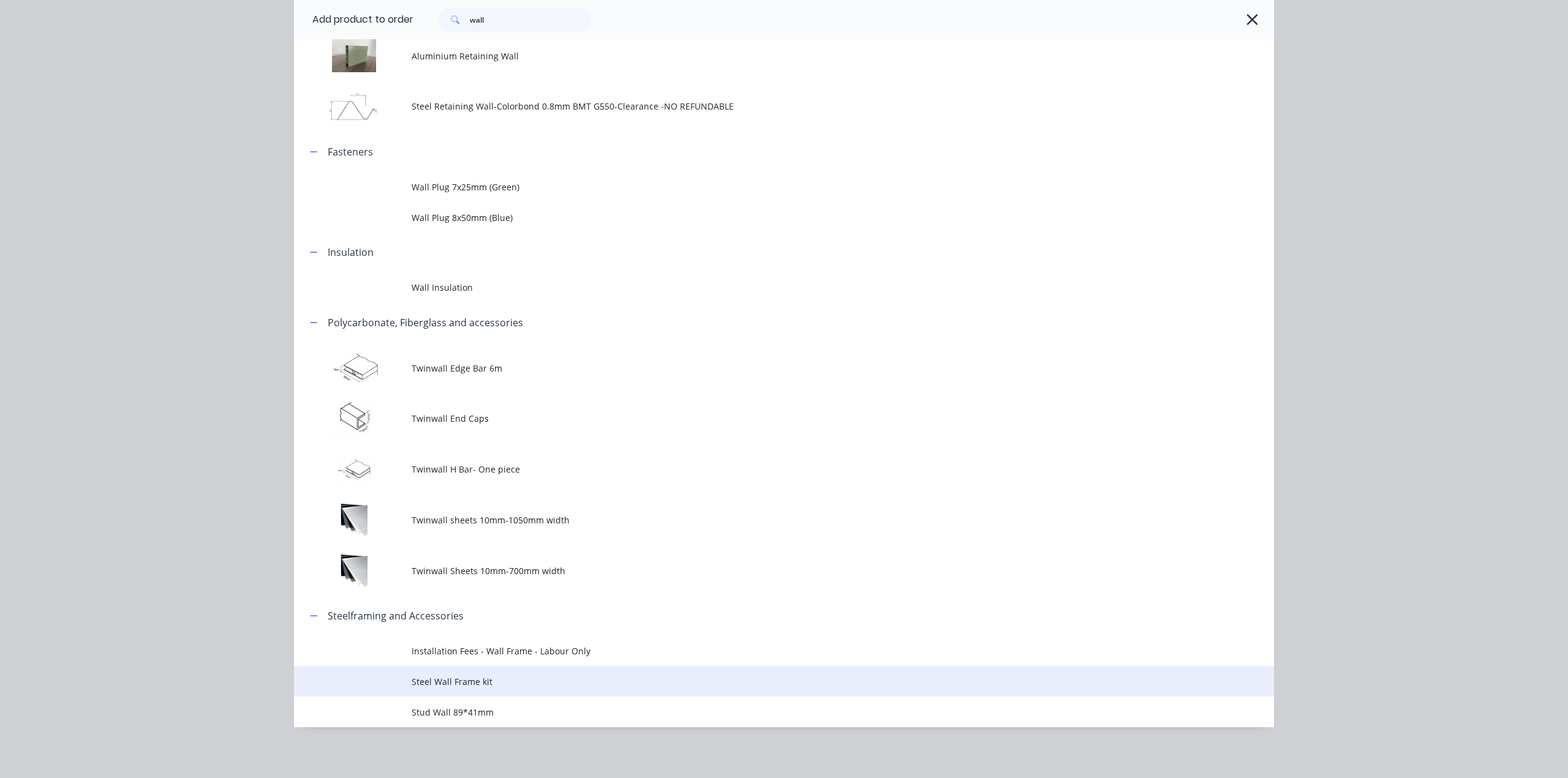
scroll to position [176, 0]
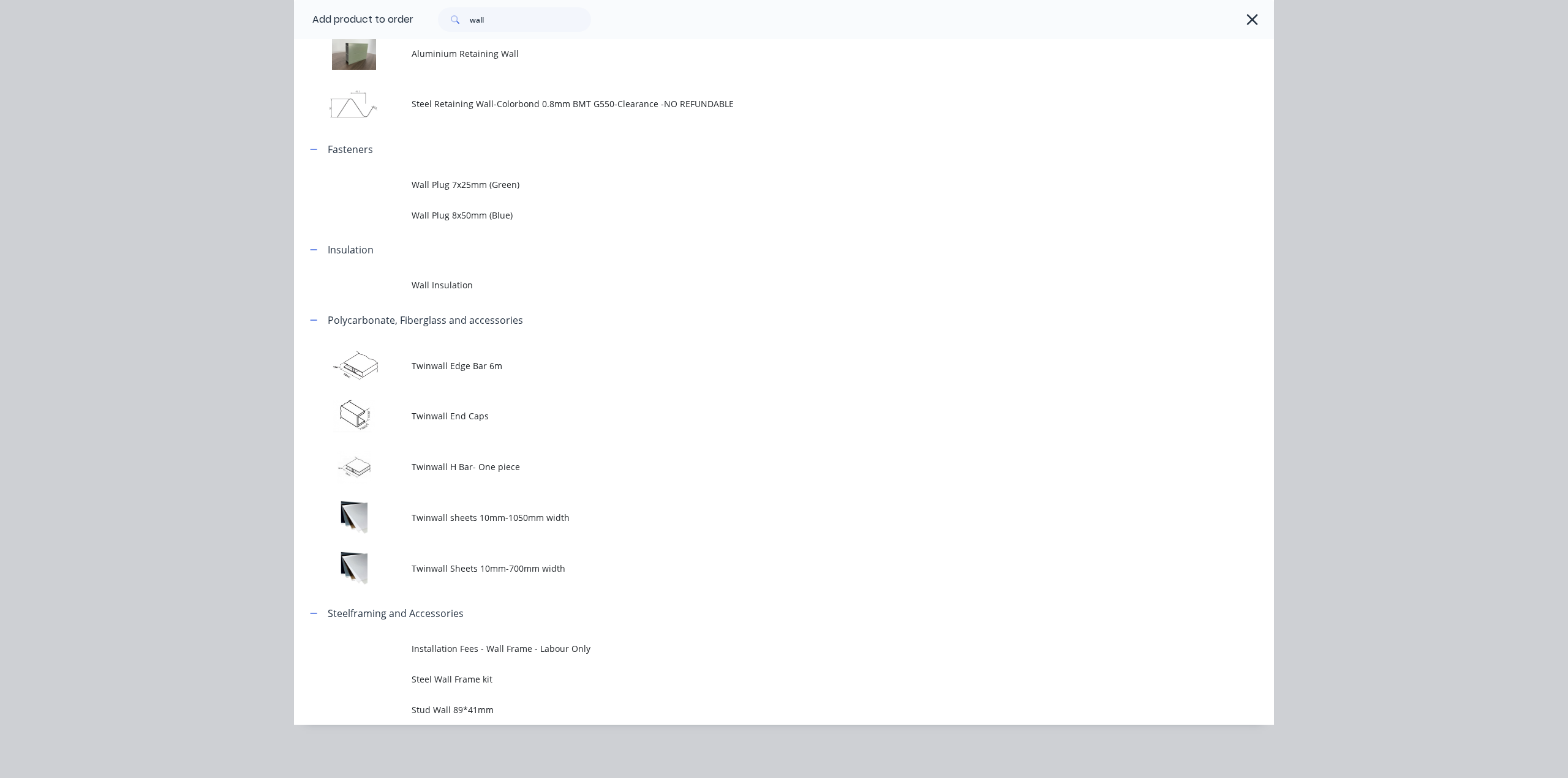
drag, startPoint x: 472, startPoint y: 711, endPoint x: 463, endPoint y: 708, distance: 9.5
click at [471, 713] on span "Stud Wall 89*41mm" at bounding box center [756, 710] width 690 height 13
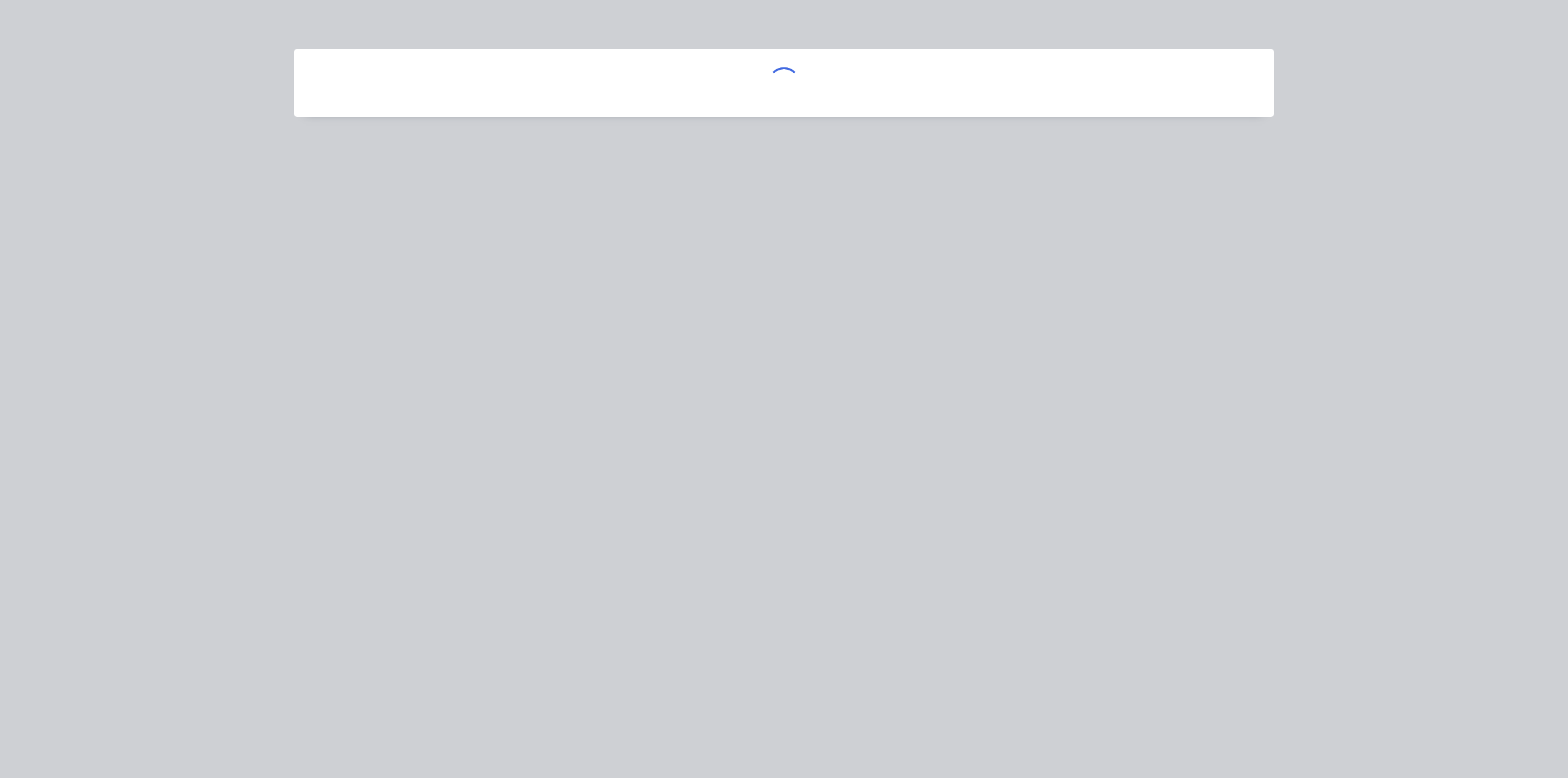
scroll to position [0, 0]
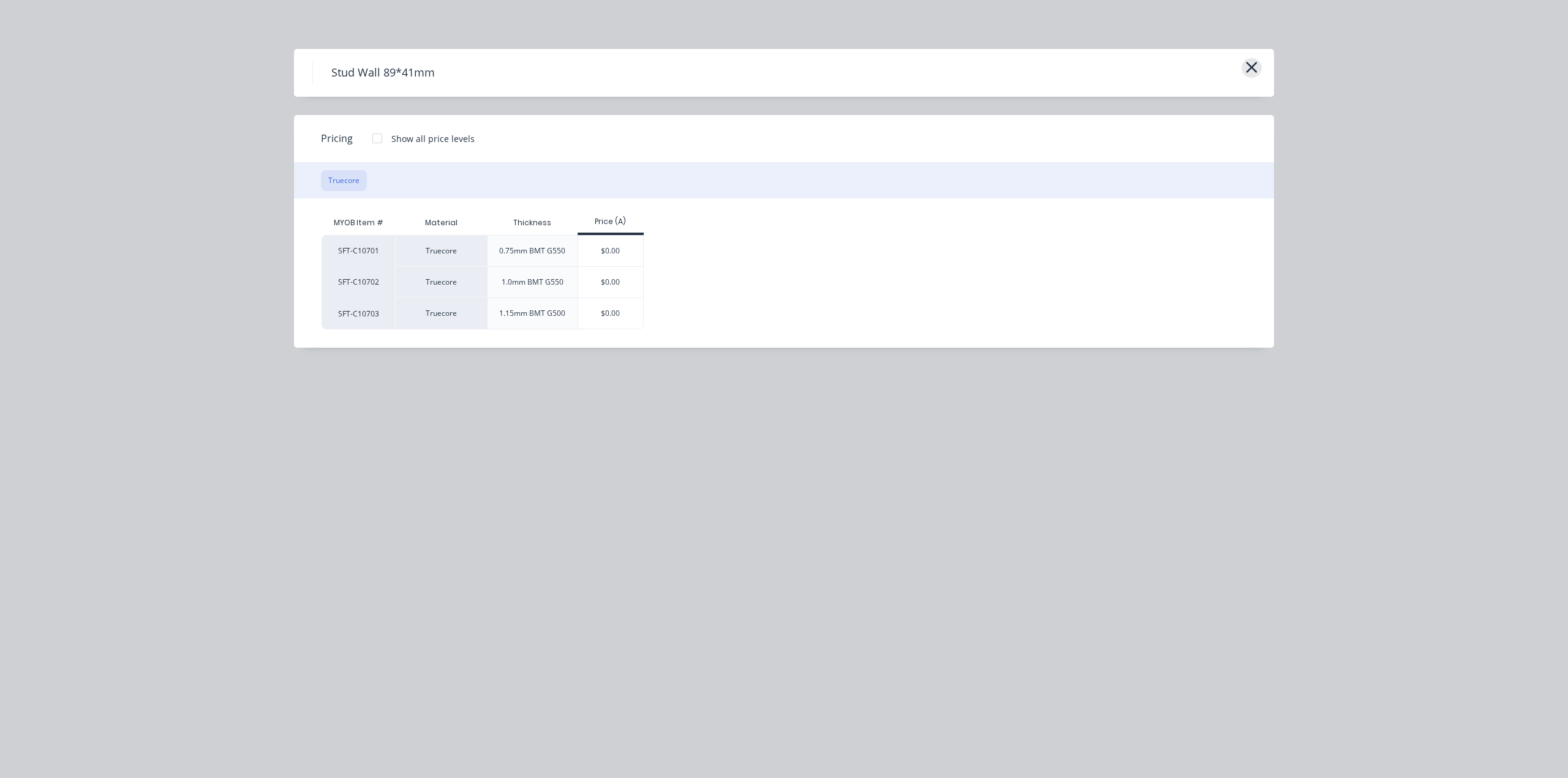
click at [1254, 62] on icon "button" at bounding box center [1252, 67] width 13 height 17
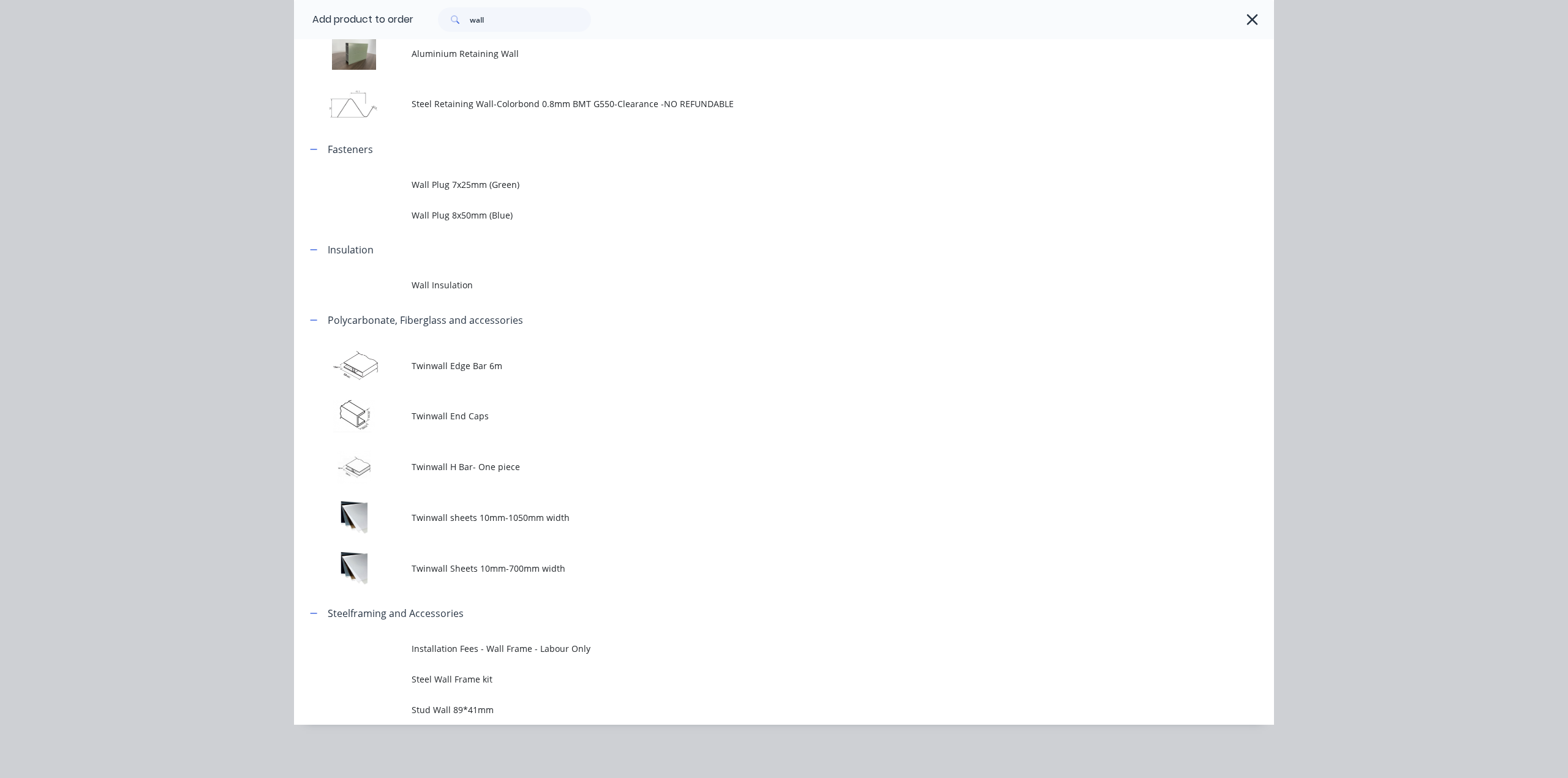
click at [518, 676] on span "Steel Wall Frame kit" at bounding box center [756, 679] width 690 height 13
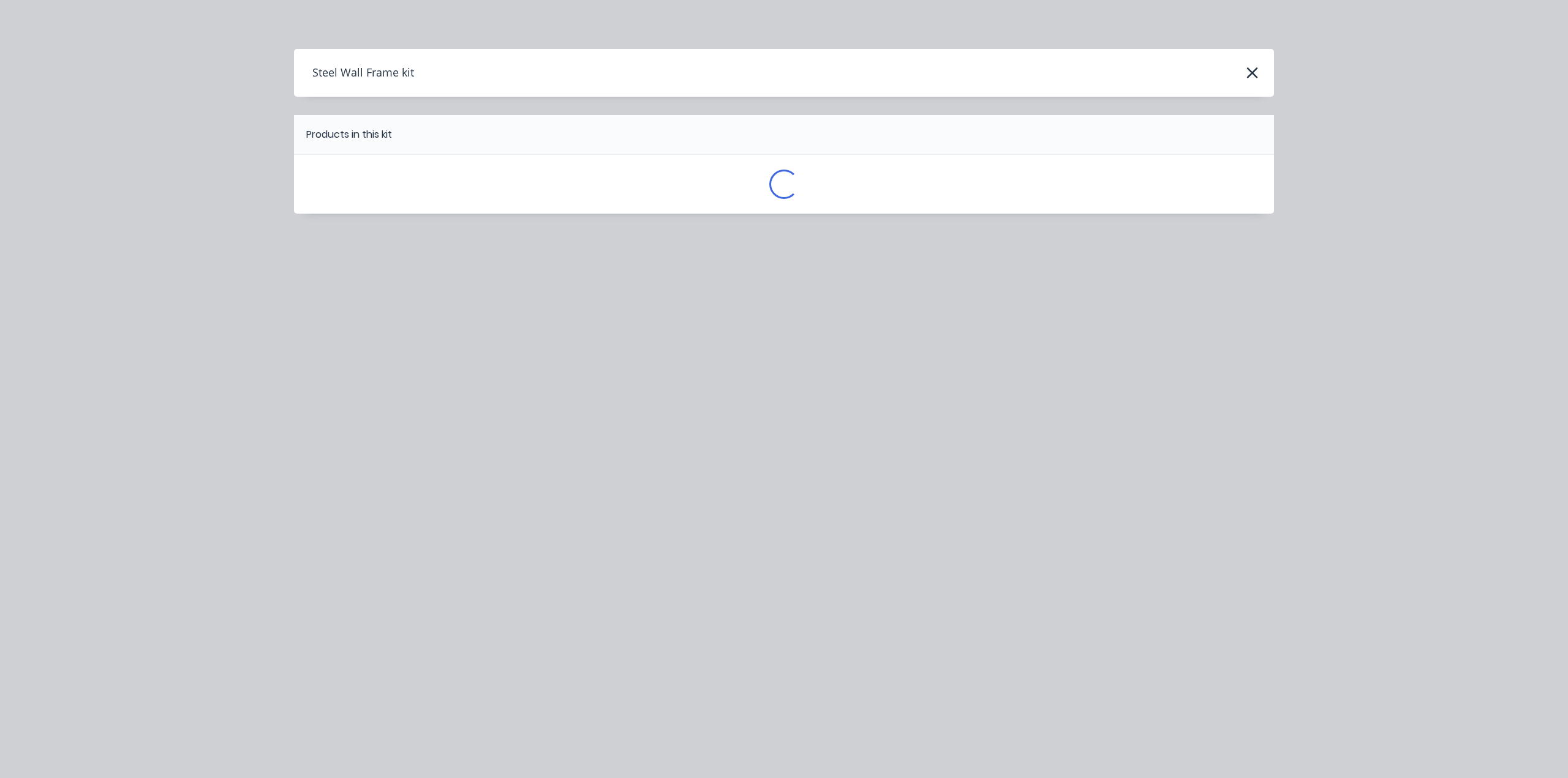
scroll to position [0, 0]
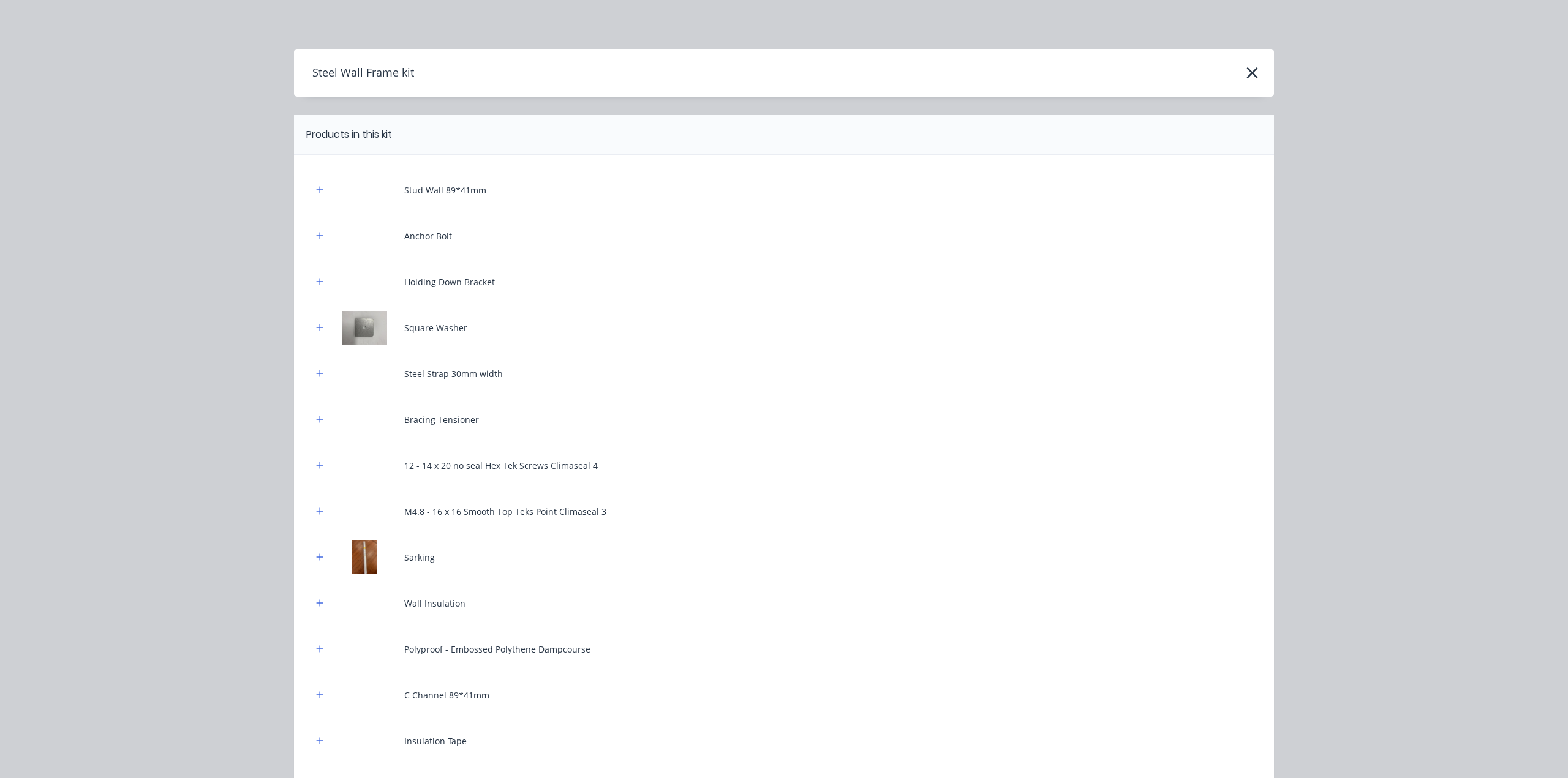
click at [319, 198] on div "Stud Wall 89*41mm" at bounding box center [784, 190] width 943 height 34
click at [316, 194] on icon "button" at bounding box center [320, 190] width 8 height 9
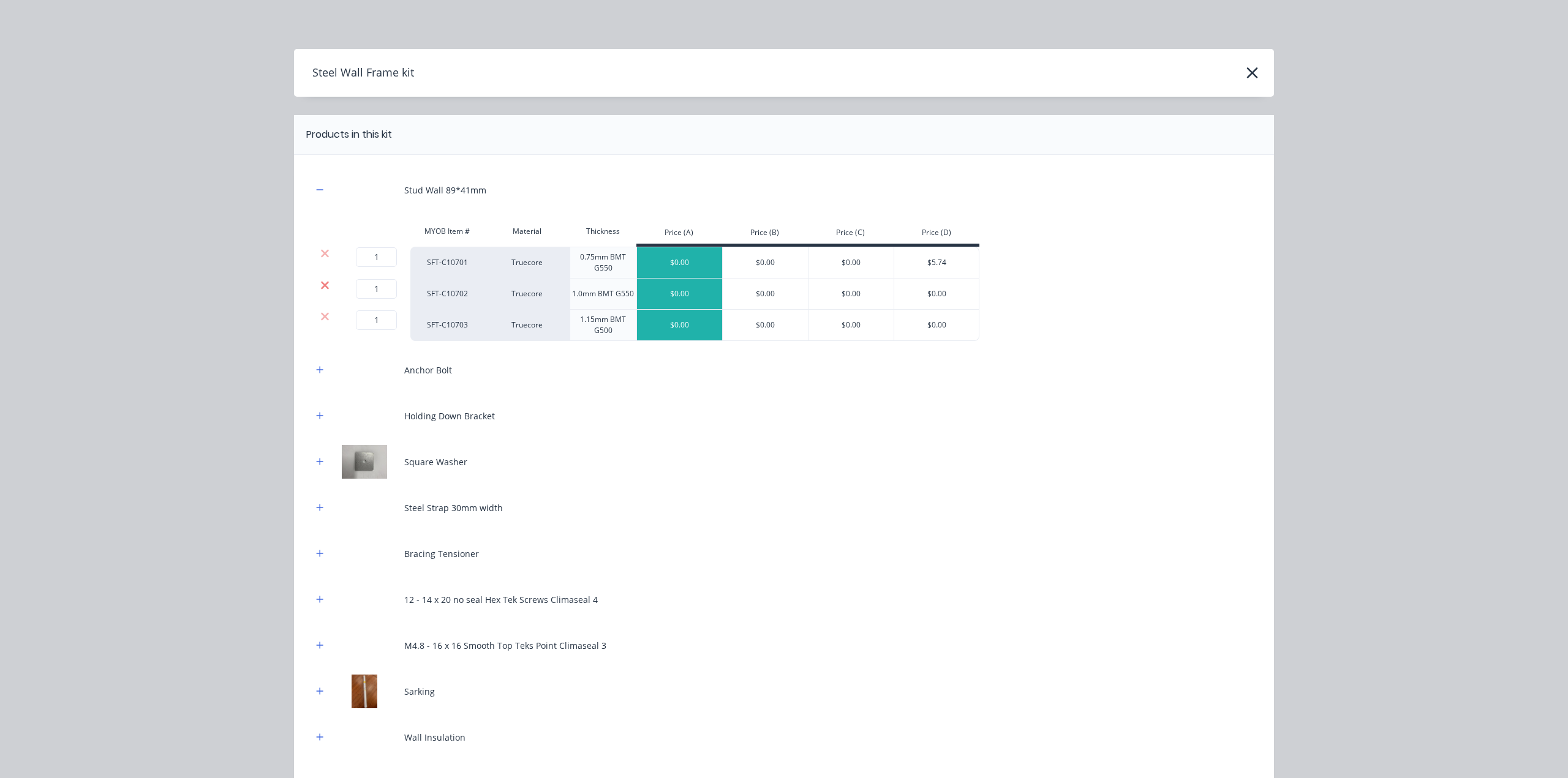
click at [321, 283] on icon at bounding box center [325, 285] width 8 height 8
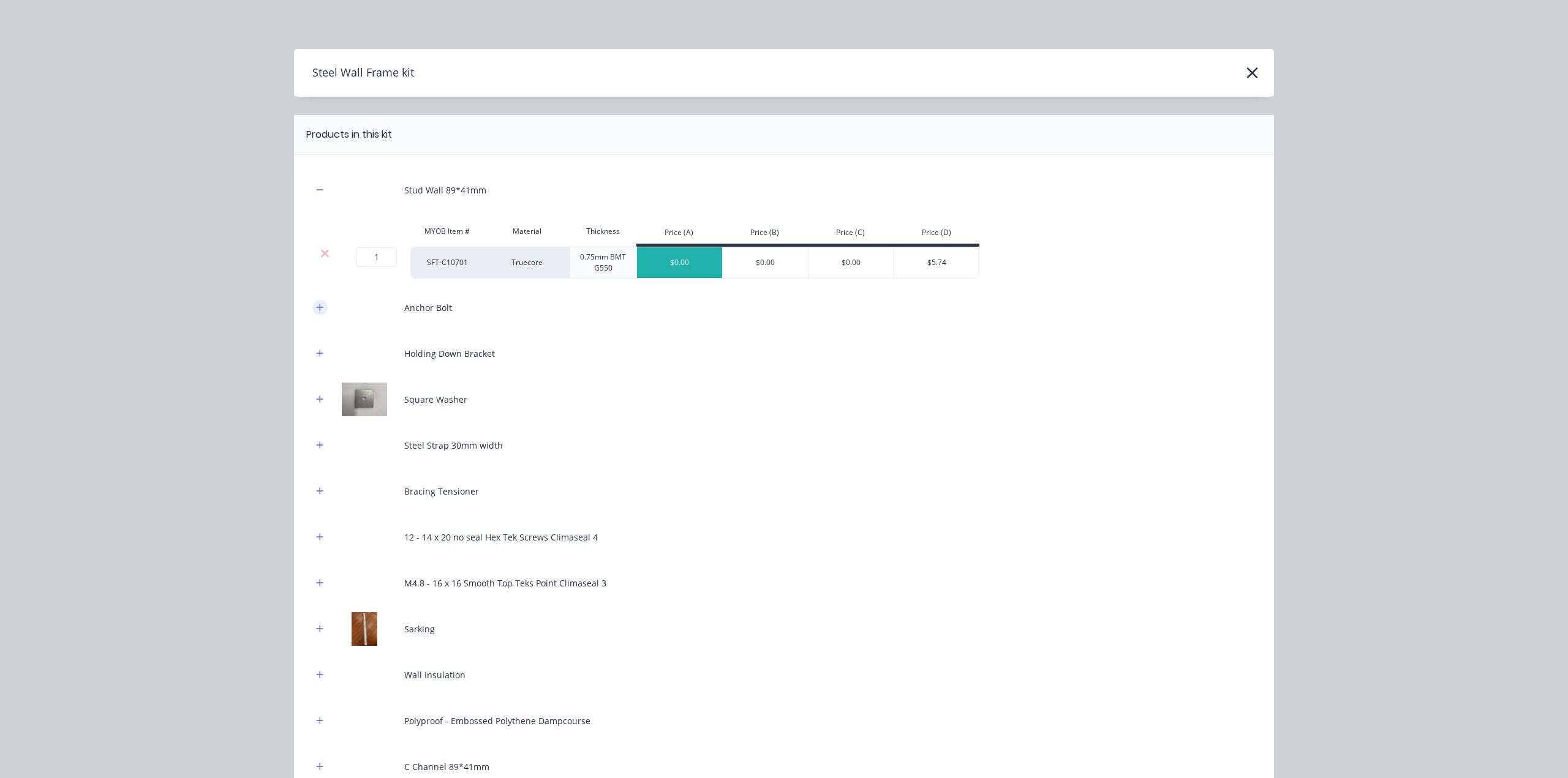
click at [316, 303] on icon "button" at bounding box center [320, 308] width 8 height 9
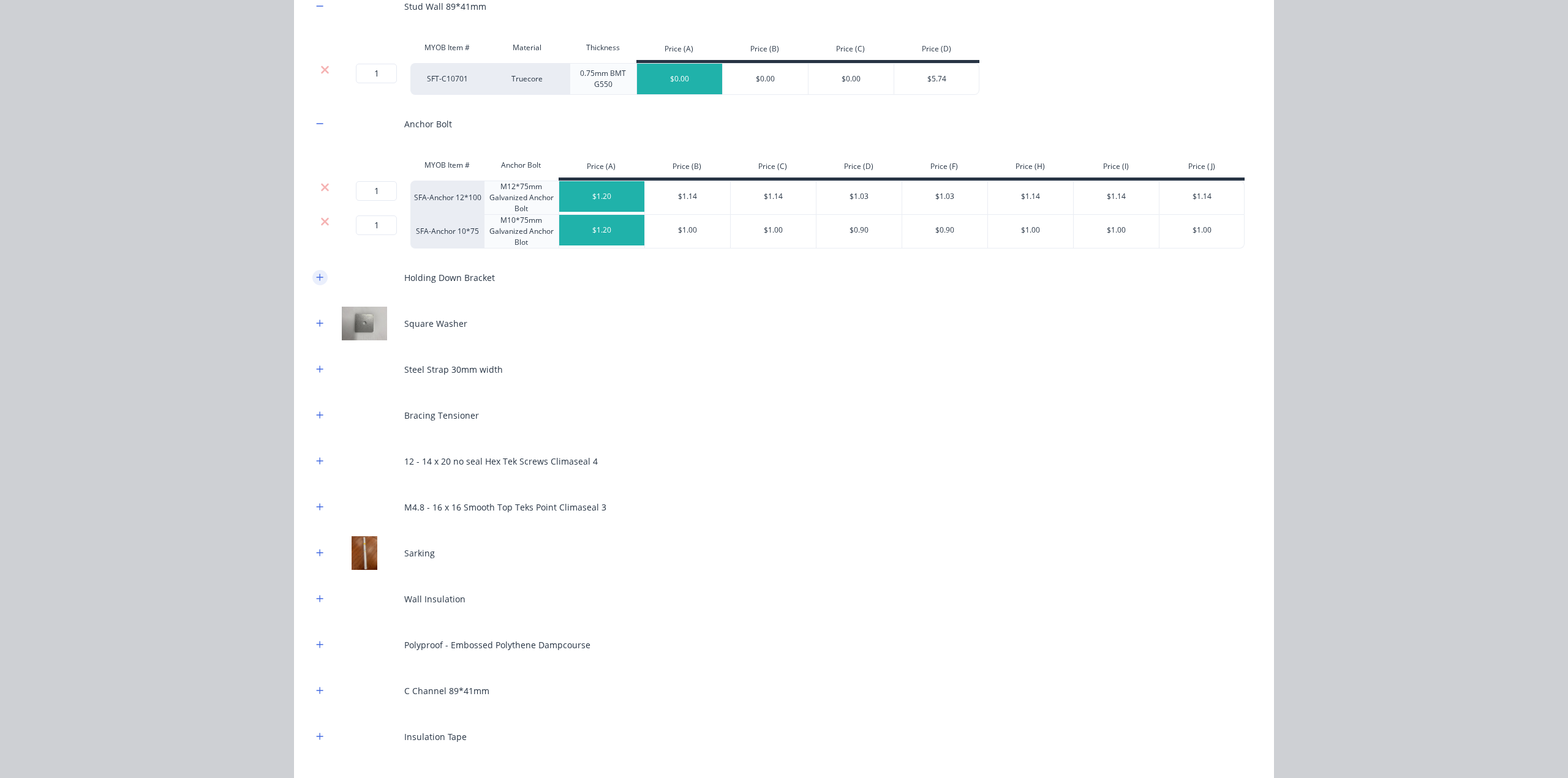
click at [318, 275] on icon "button" at bounding box center [320, 277] width 8 height 9
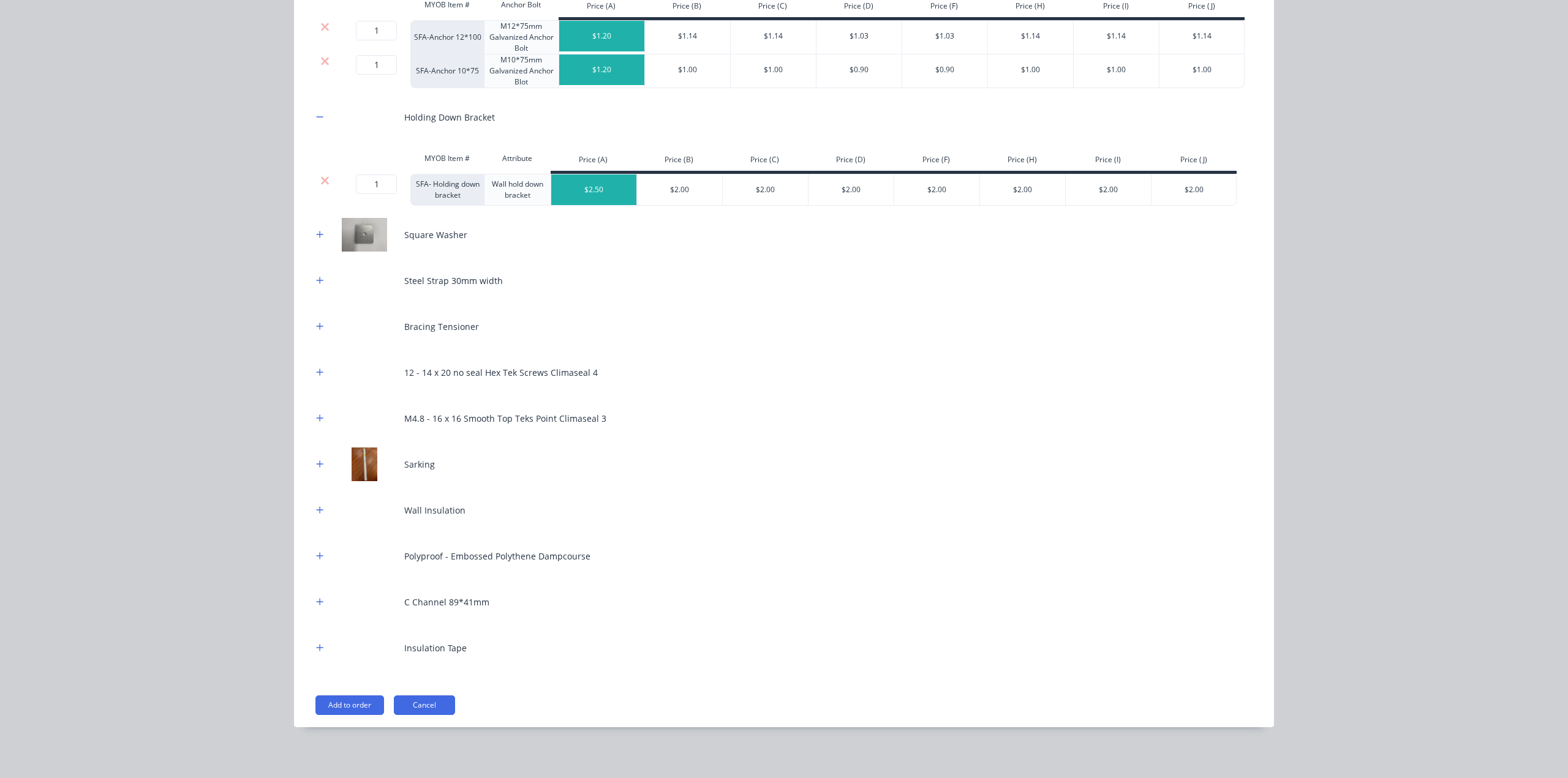
click at [316, 235] on icon "button" at bounding box center [320, 235] width 8 height 9
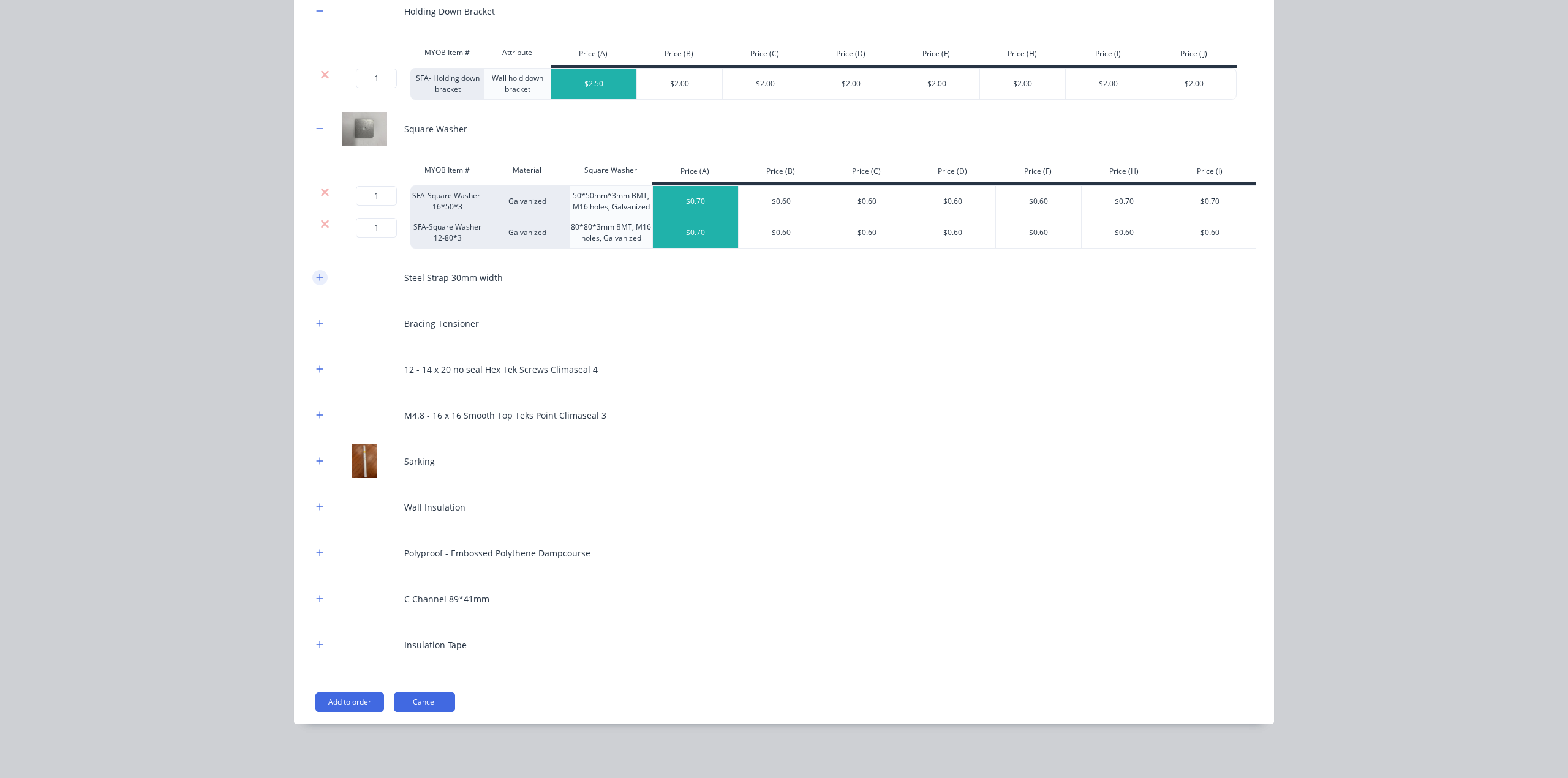
click at [318, 273] on div "Steel Strap 30mm width" at bounding box center [784, 277] width 943 height 34
drag, startPoint x: 314, startPoint y: 288, endPoint x: 319, endPoint y: 284, distance: 6.4
click at [315, 287] on div "Steel Strap 30mm width" at bounding box center [784, 277] width 943 height 34
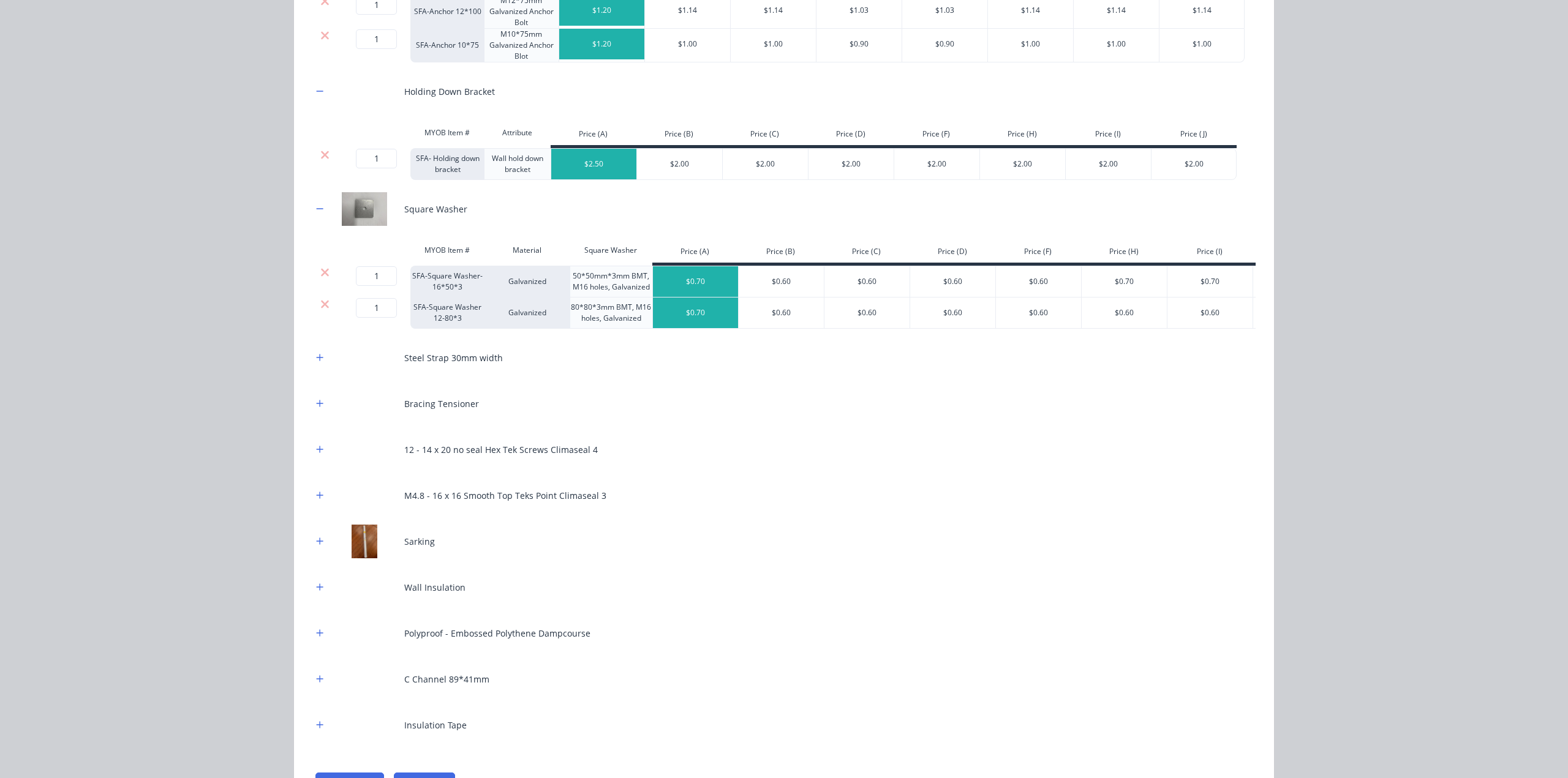
scroll to position [253, 0]
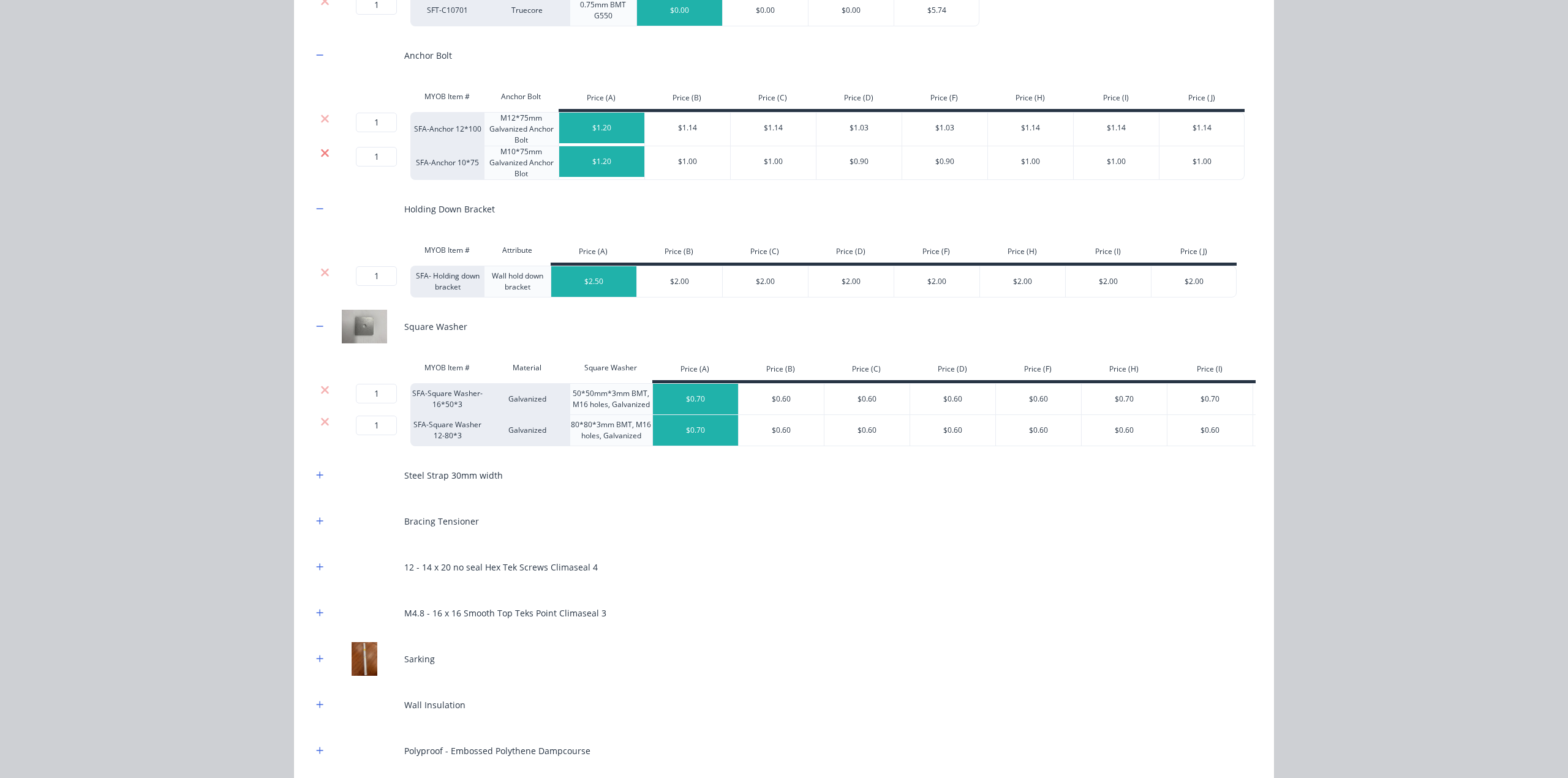
click at [322, 149] on icon at bounding box center [325, 152] width 8 height 8
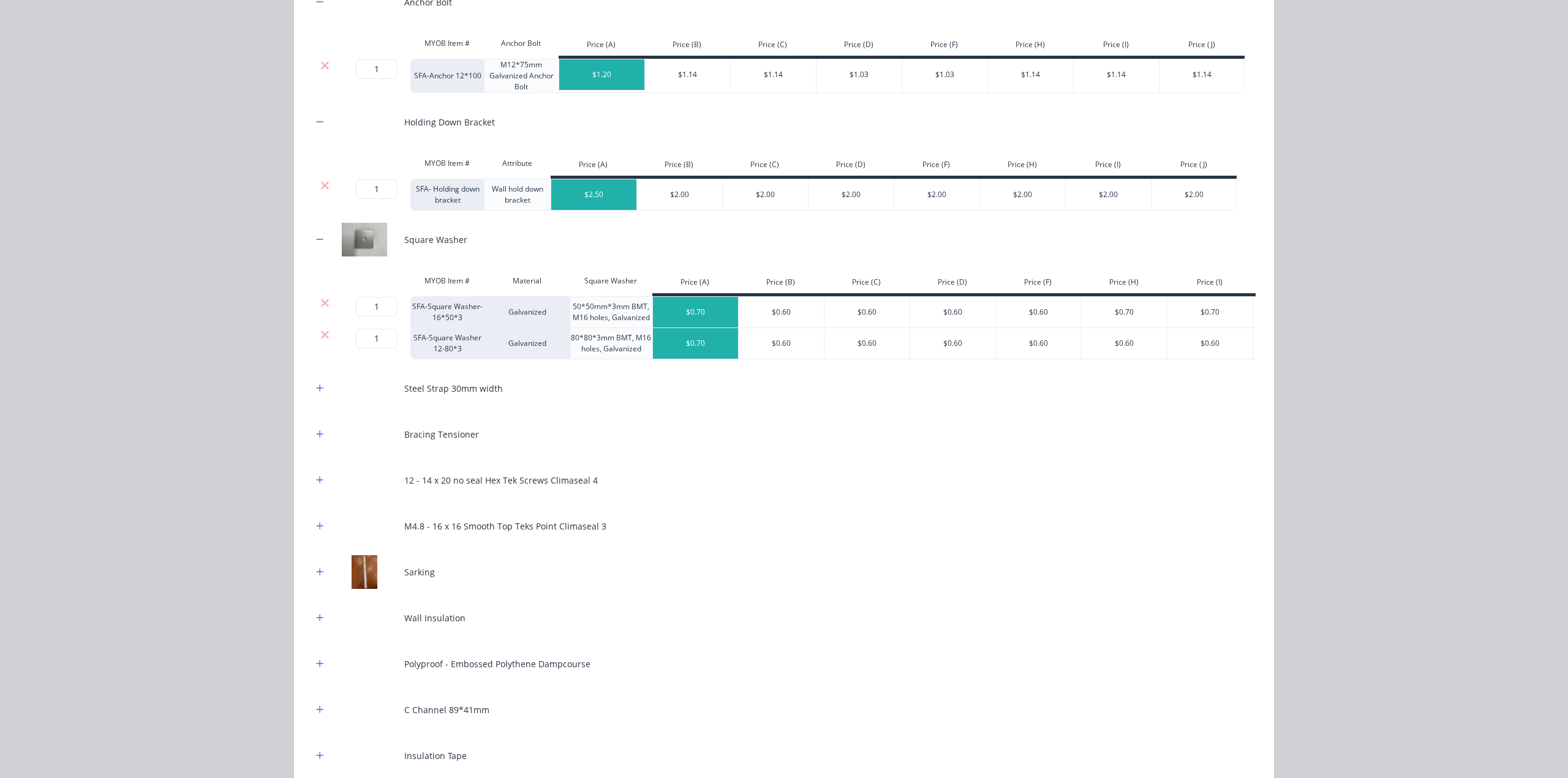
scroll to position [415, 0]
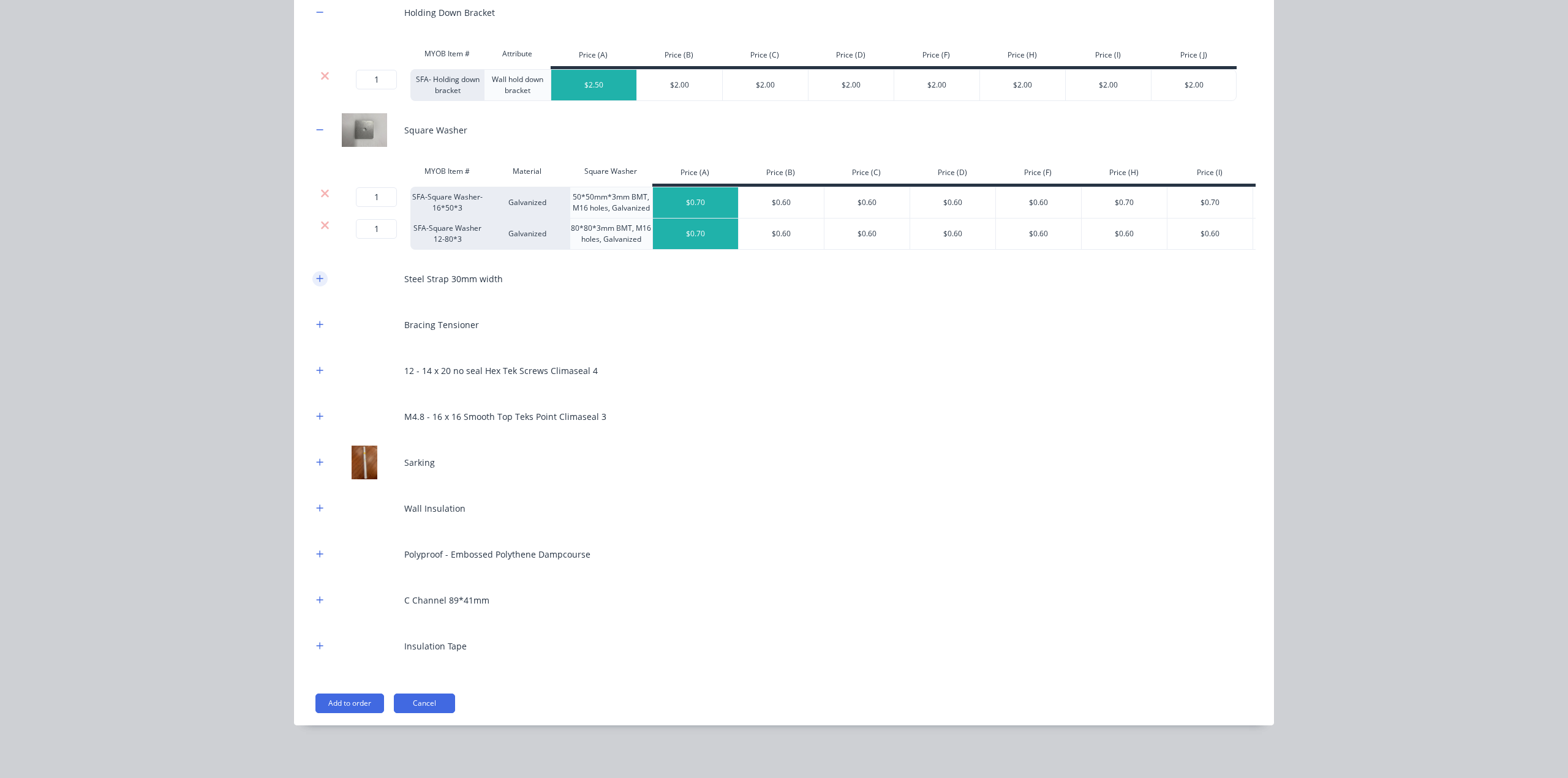
click at [316, 282] on icon "button" at bounding box center [320, 279] width 8 height 9
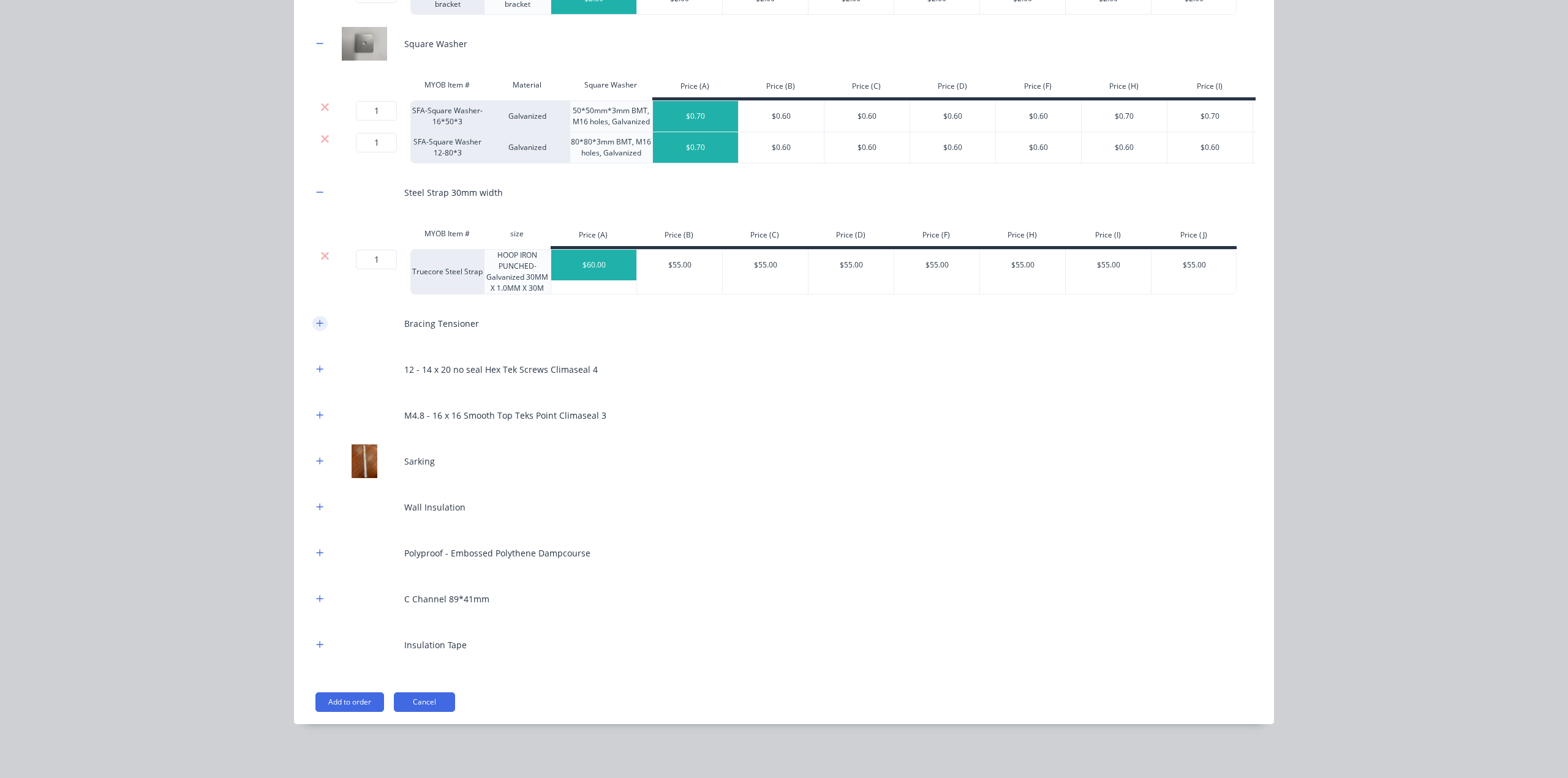
click at [316, 323] on icon "button" at bounding box center [320, 324] width 8 height 9
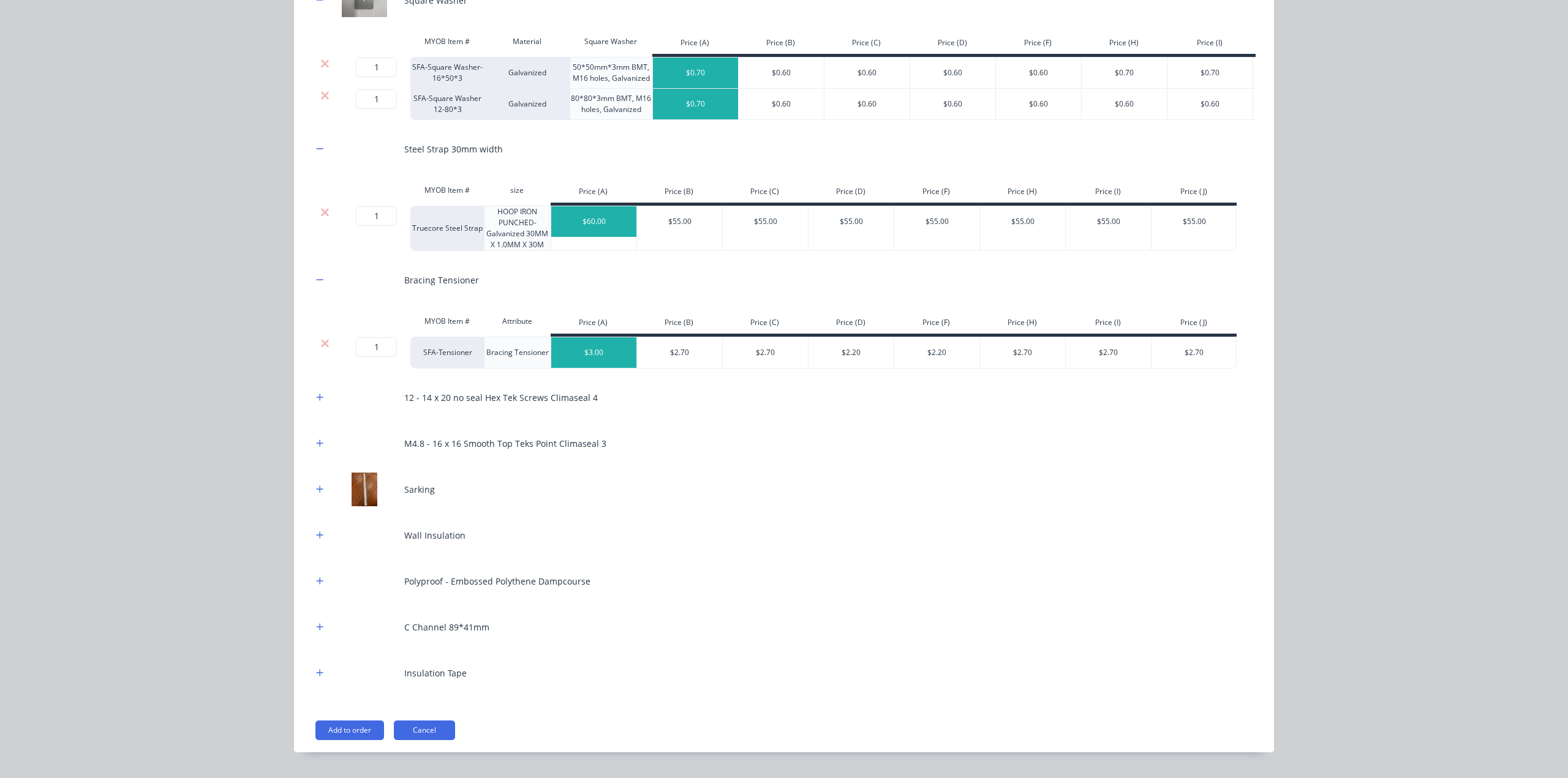
scroll to position [579, 0]
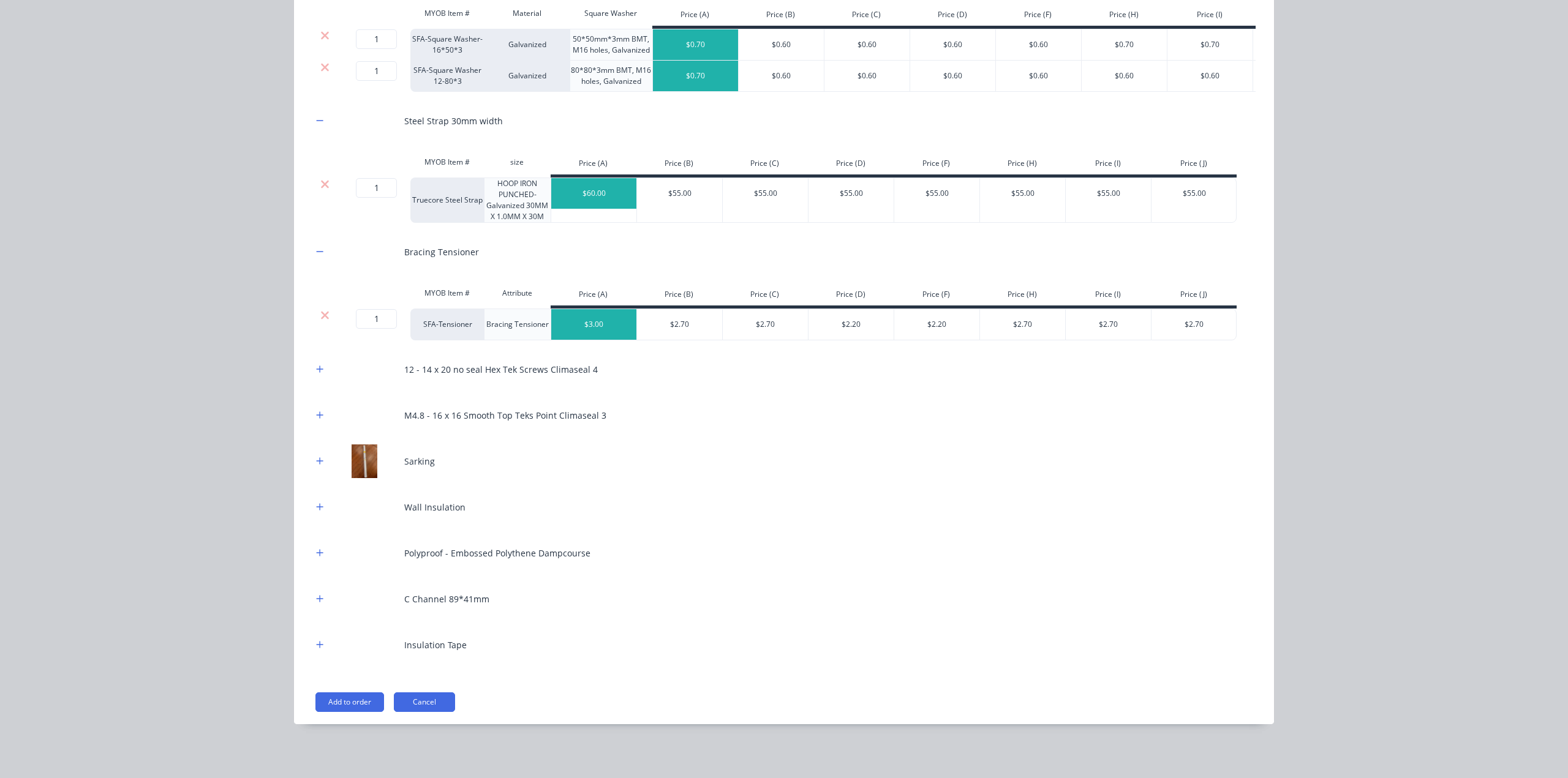
click at [314, 325] on div at bounding box center [324, 324] width 25 height 32
drag, startPoint x: 311, startPoint y: 372, endPoint x: 317, endPoint y: 373, distance: 6.1
click at [316, 373] on icon "button" at bounding box center [320, 369] width 8 height 9
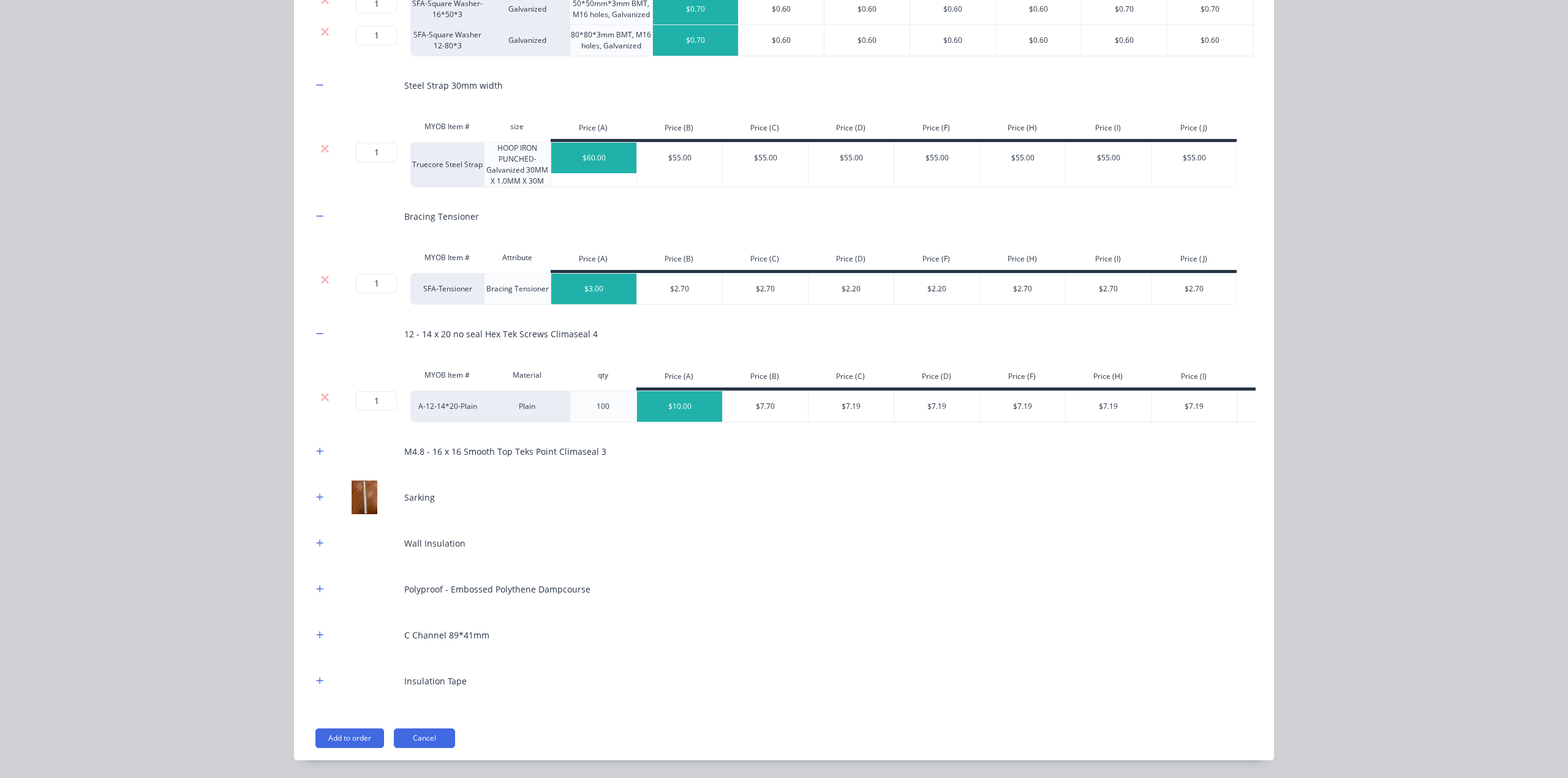
scroll to position [659, 0]
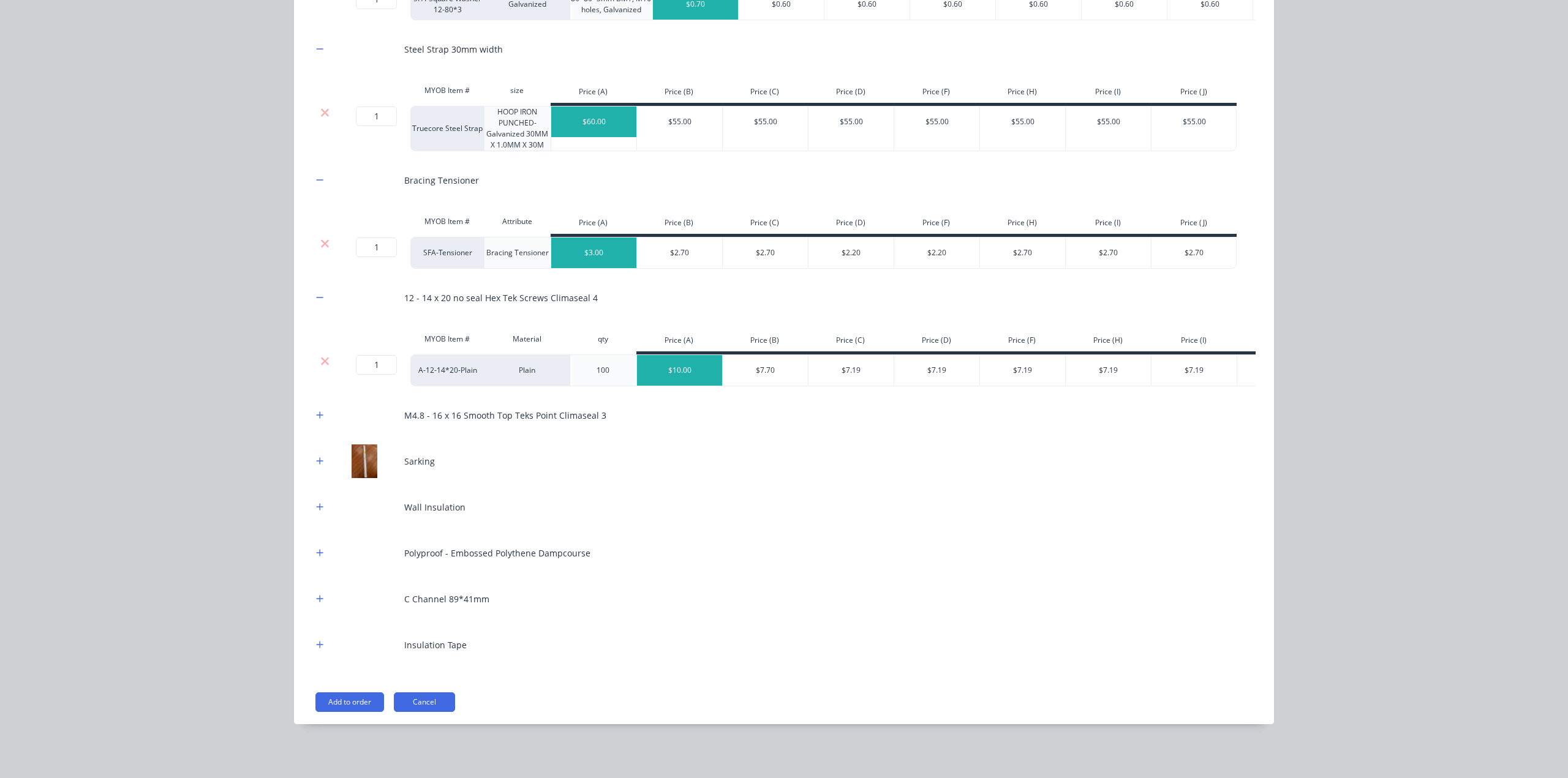
click at [312, 420] on button "button" at bounding box center [320, 416] width 15 height 15
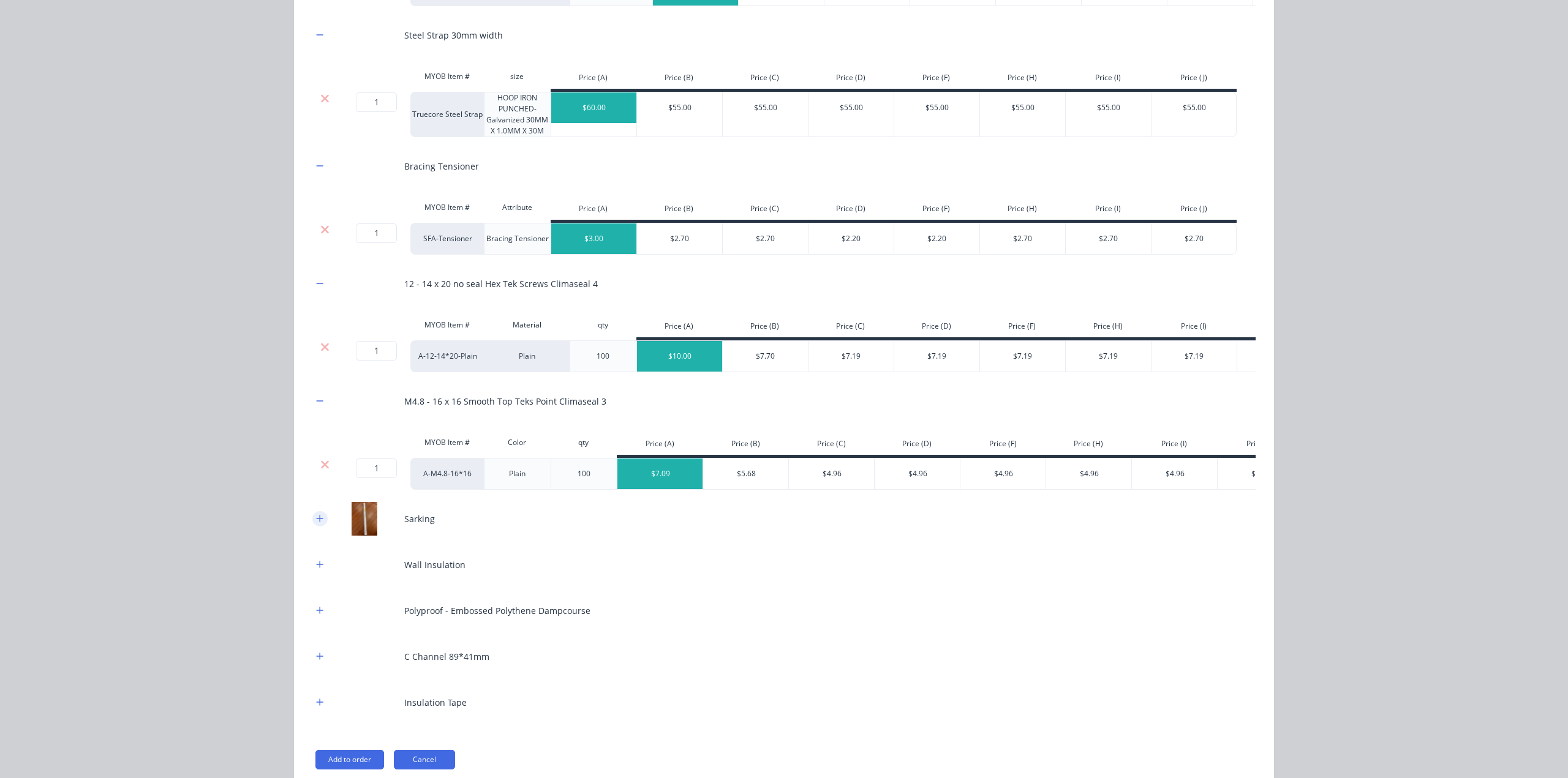
click at [316, 523] on icon "button" at bounding box center [320, 519] width 8 height 9
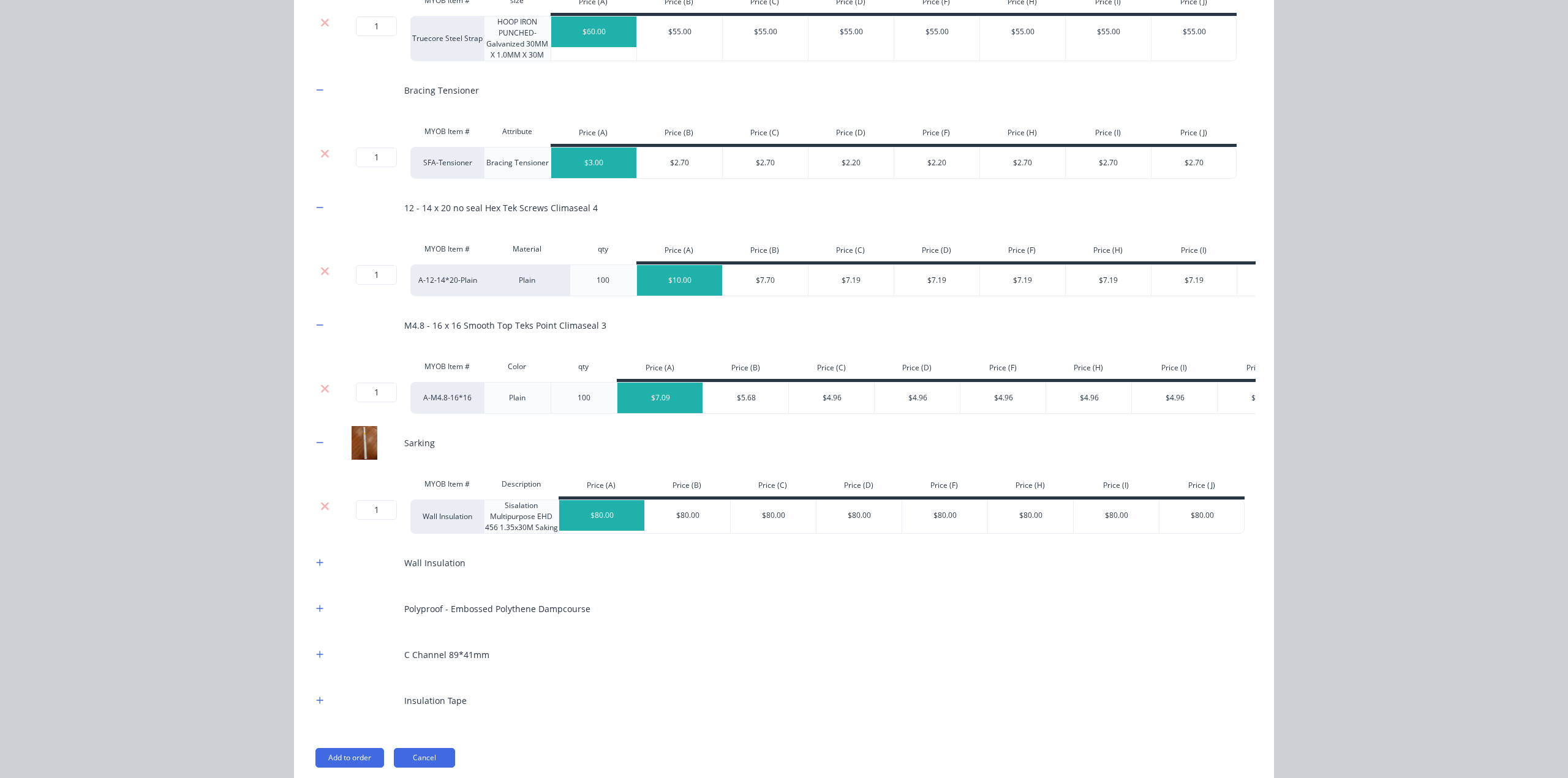
scroll to position [813, 0]
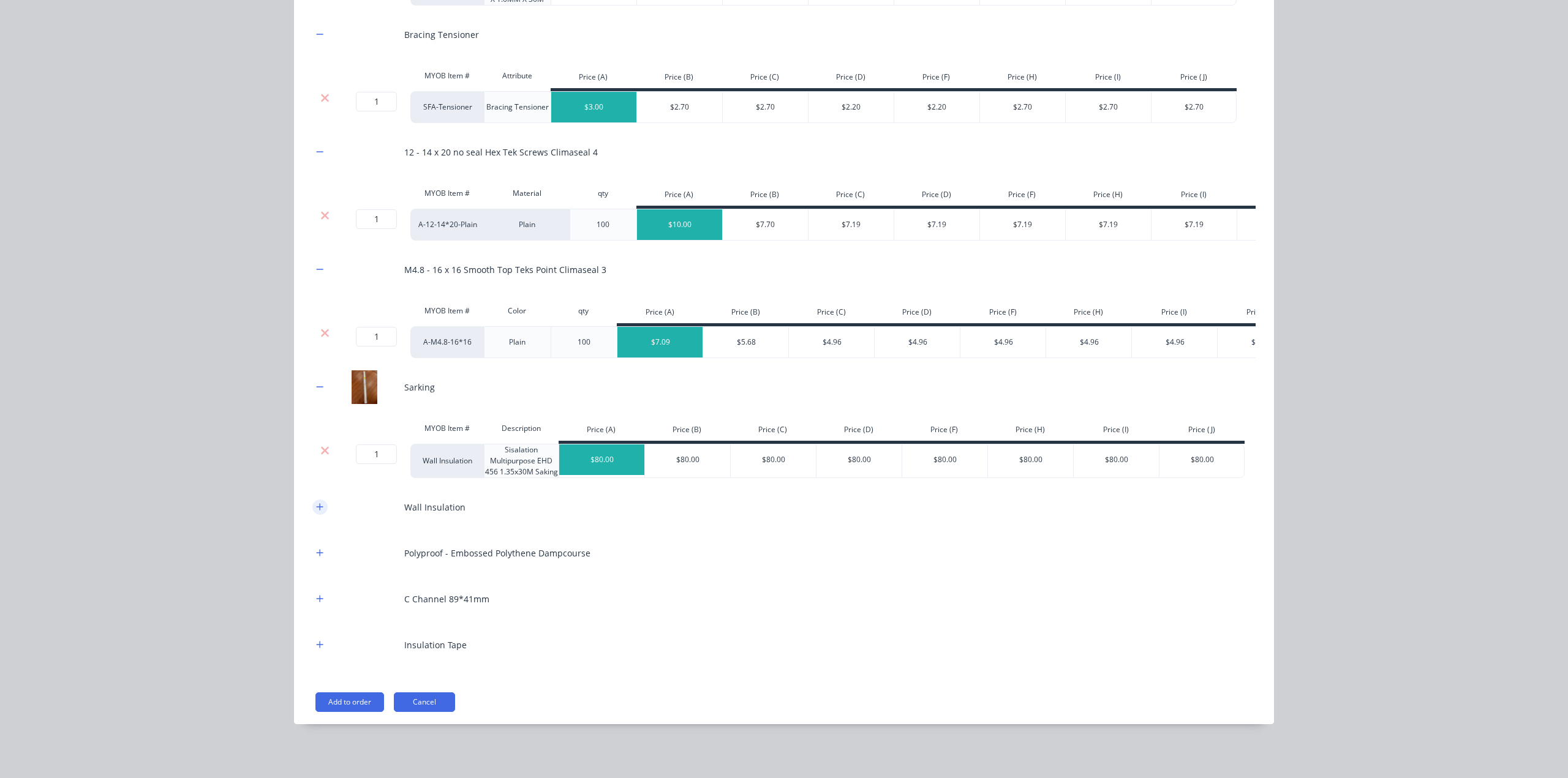
click at [314, 513] on button "button" at bounding box center [320, 507] width 15 height 15
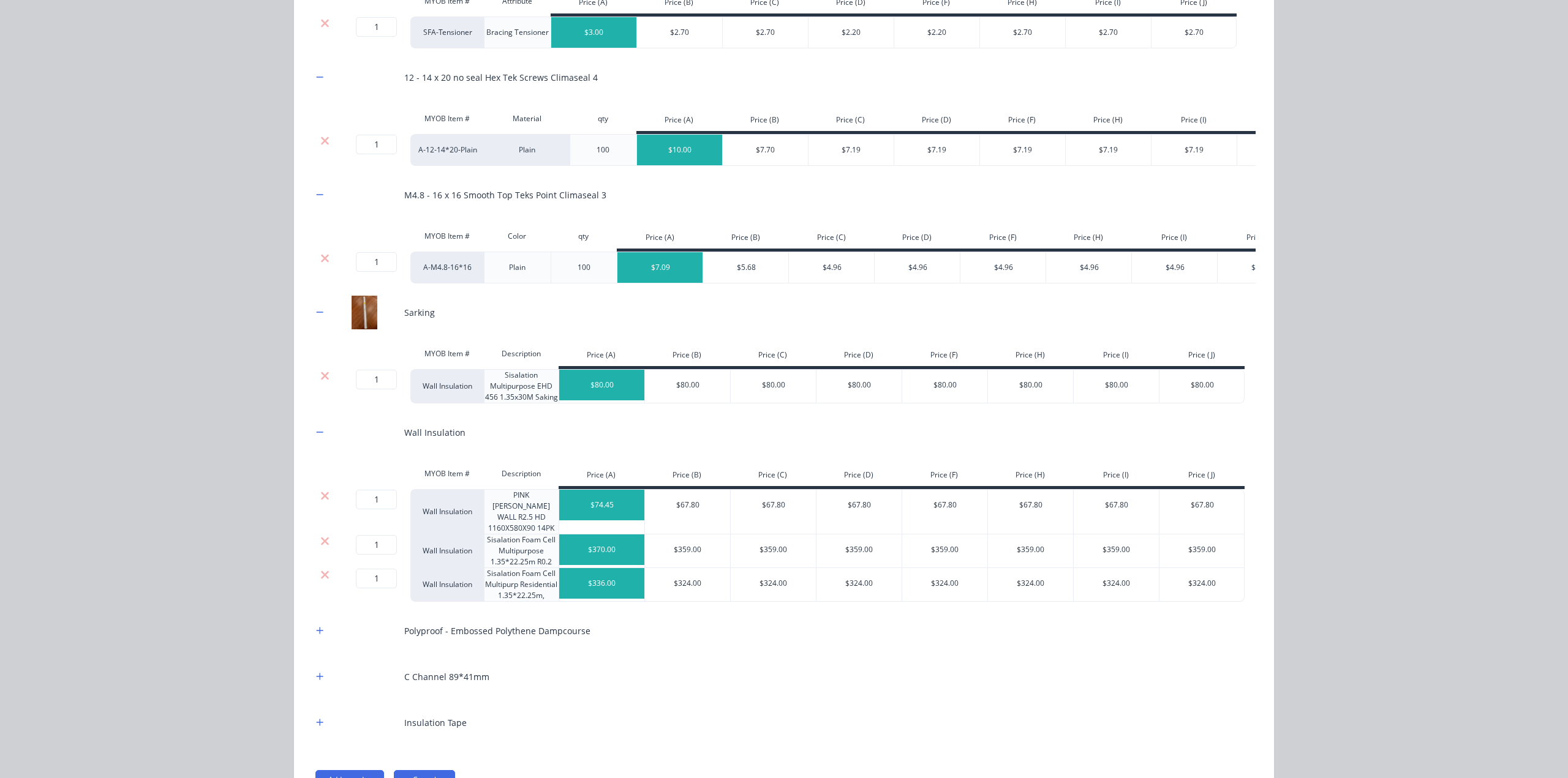
scroll to position [954, 0]
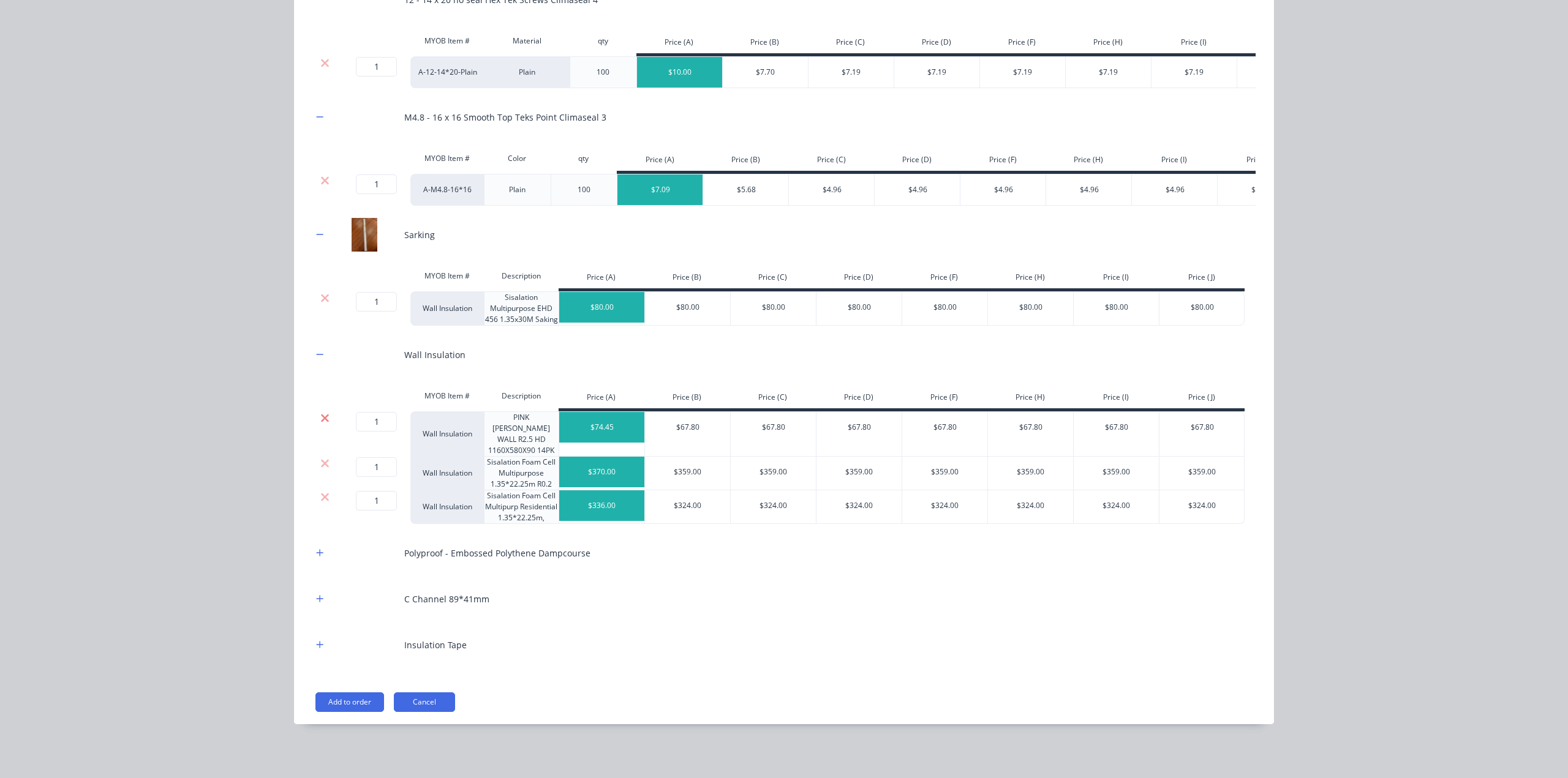
click at [321, 425] on icon at bounding box center [325, 418] width 9 height 12
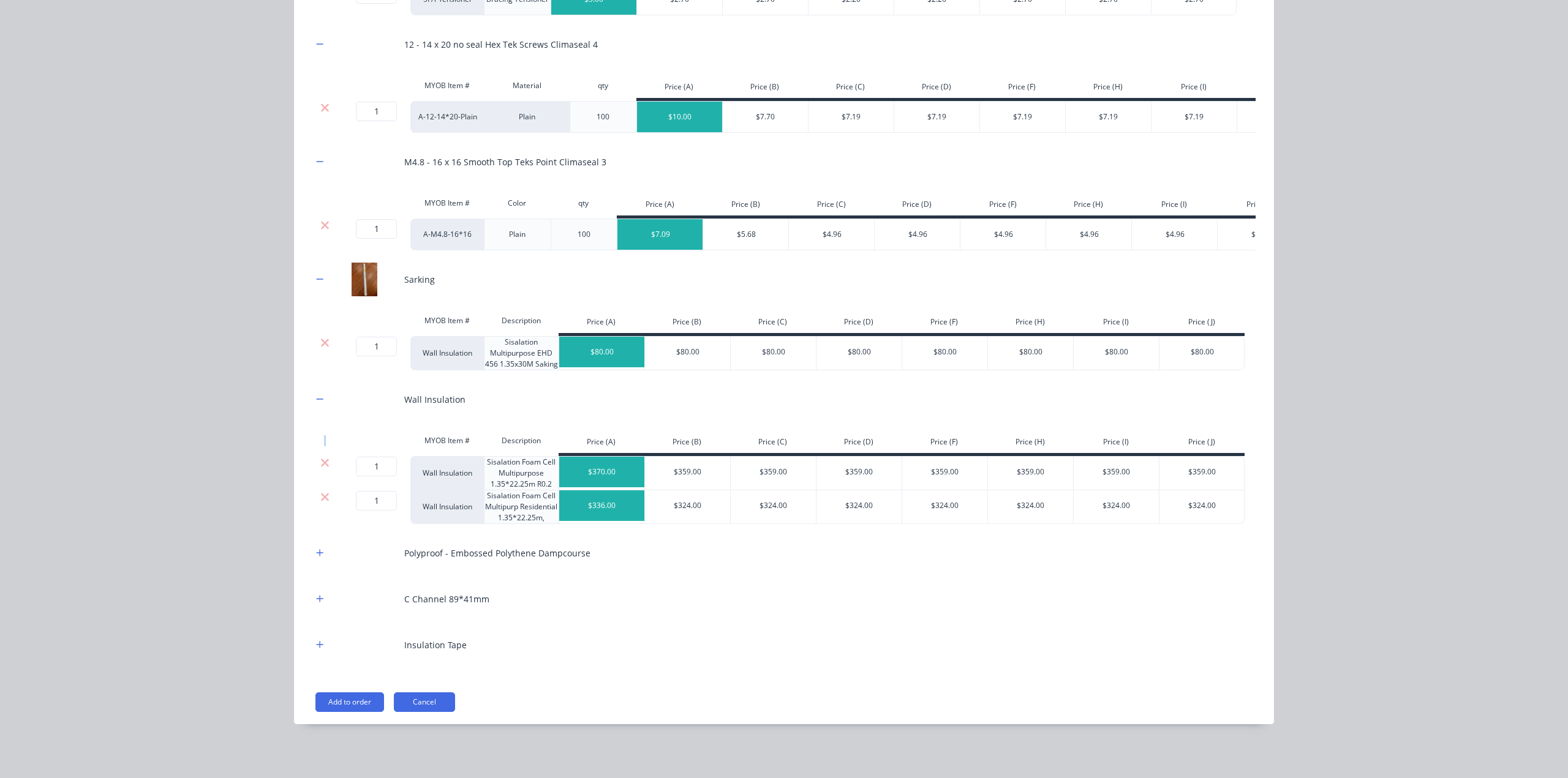
click at [320, 432] on div at bounding box center [324, 440] width 25 height 25
click at [321, 462] on icon at bounding box center [325, 463] width 9 height 12
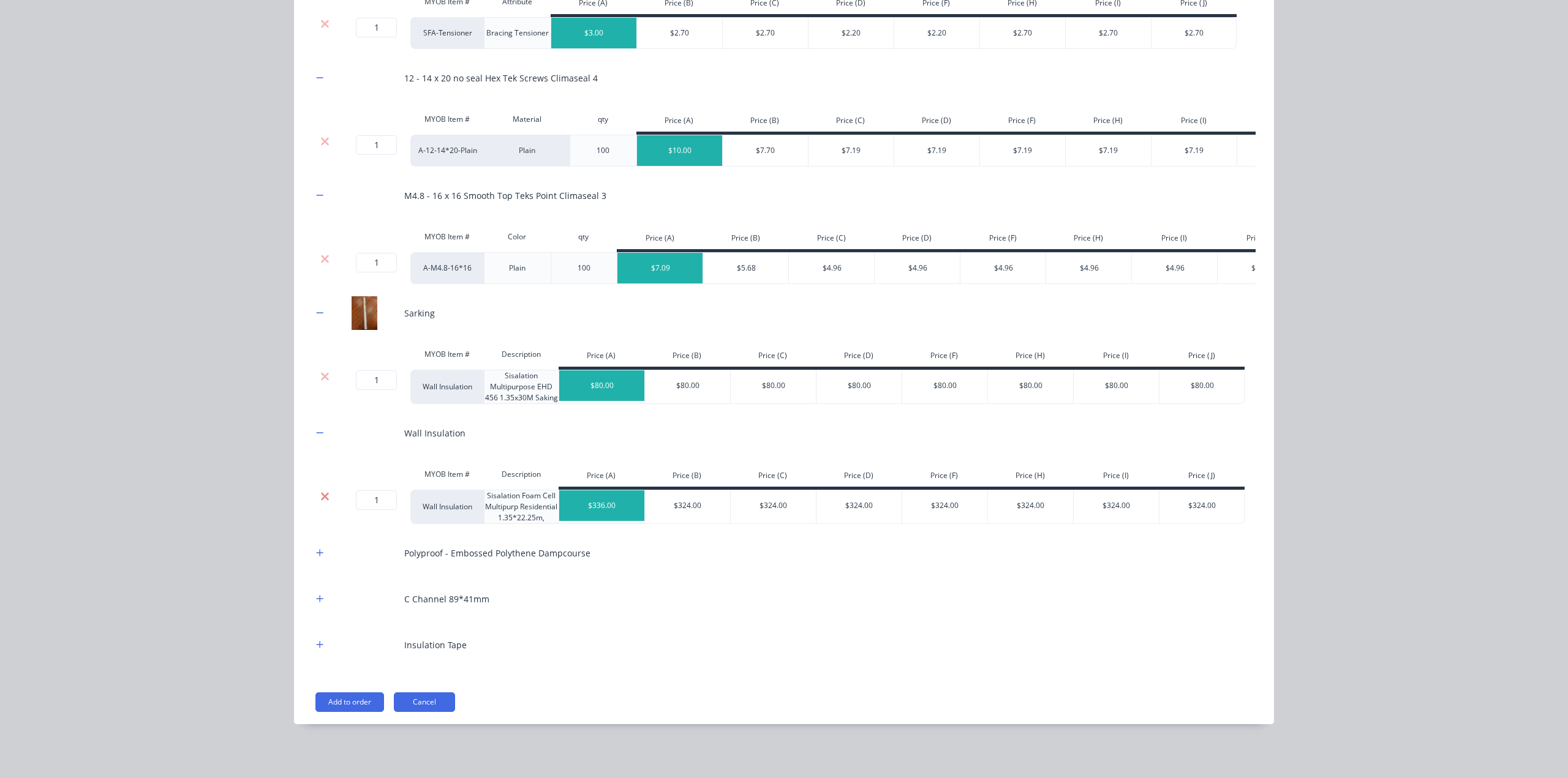
click at [321, 498] on icon at bounding box center [325, 496] width 8 height 8
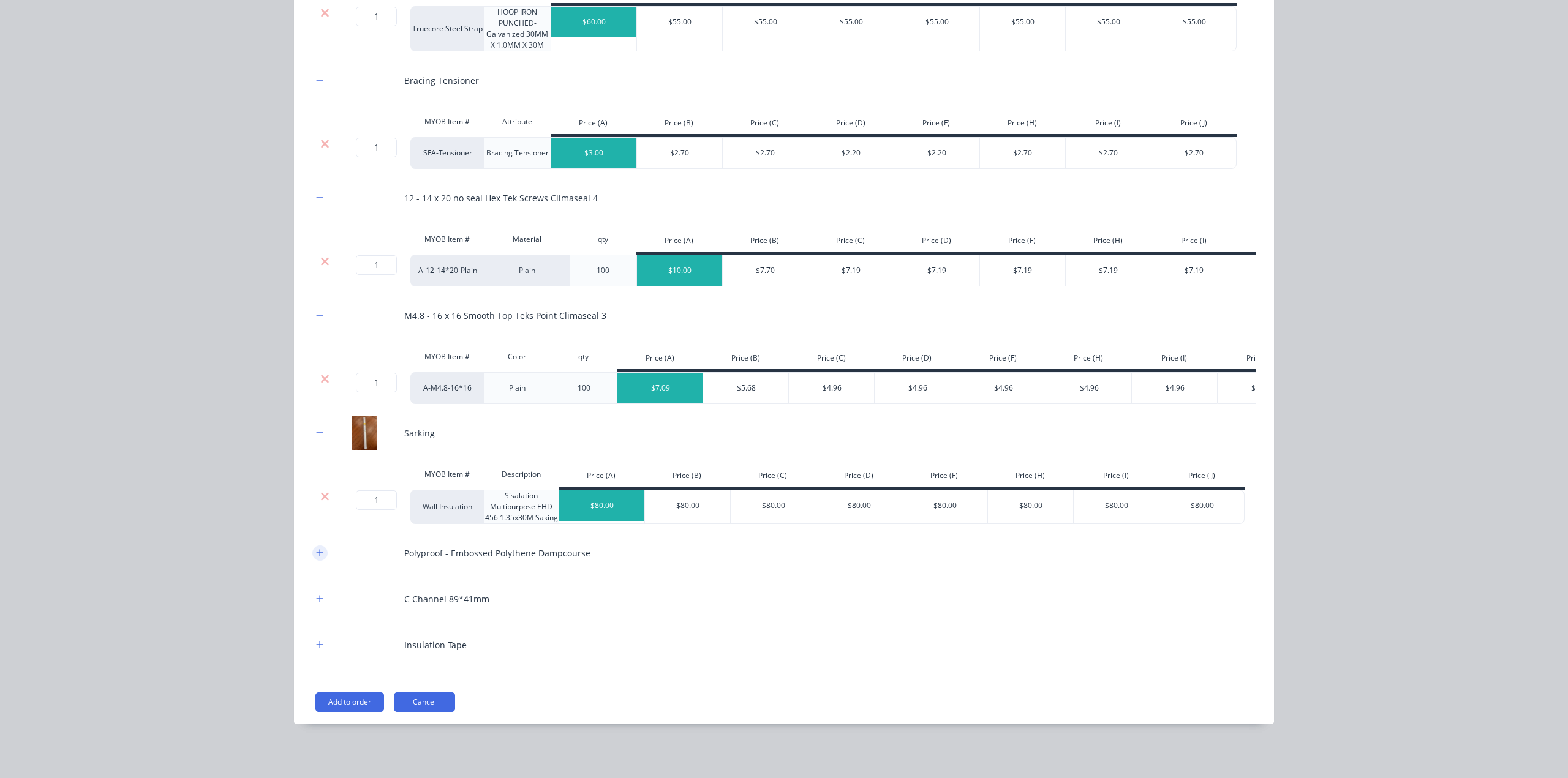
click at [316, 553] on icon "button" at bounding box center [320, 553] width 8 height 9
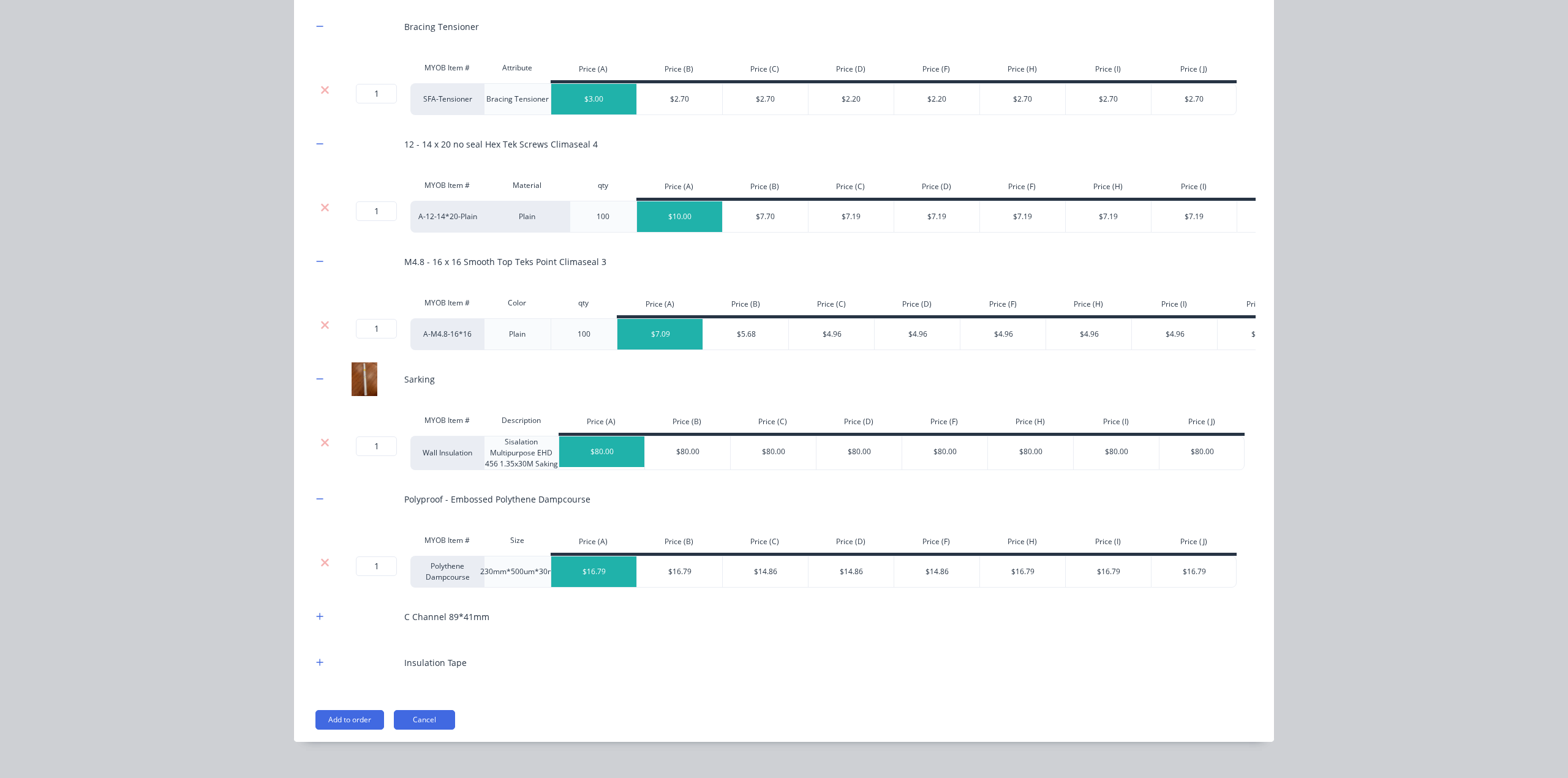
scroll to position [839, 0]
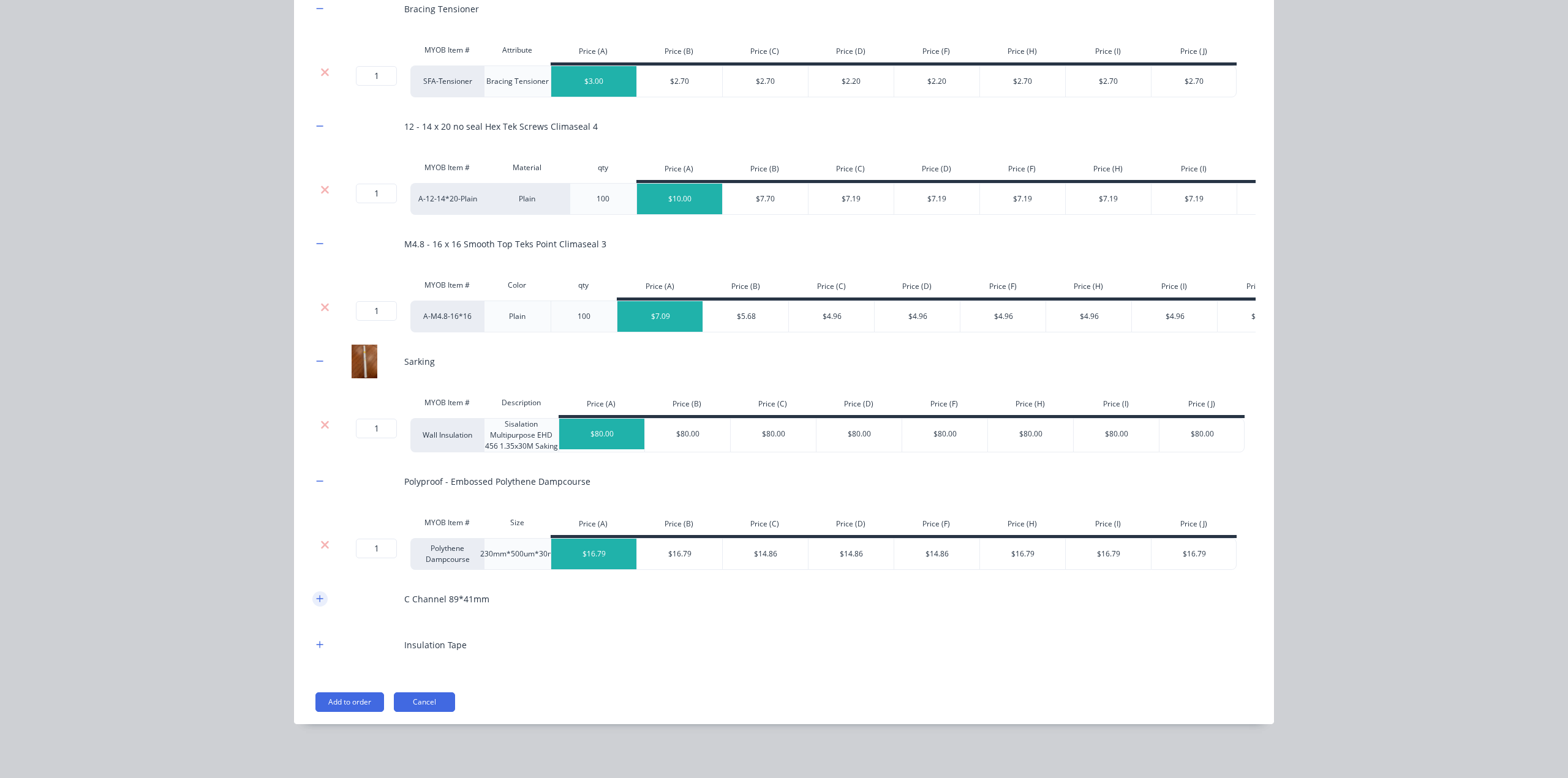
click at [319, 597] on button "button" at bounding box center [320, 599] width 15 height 15
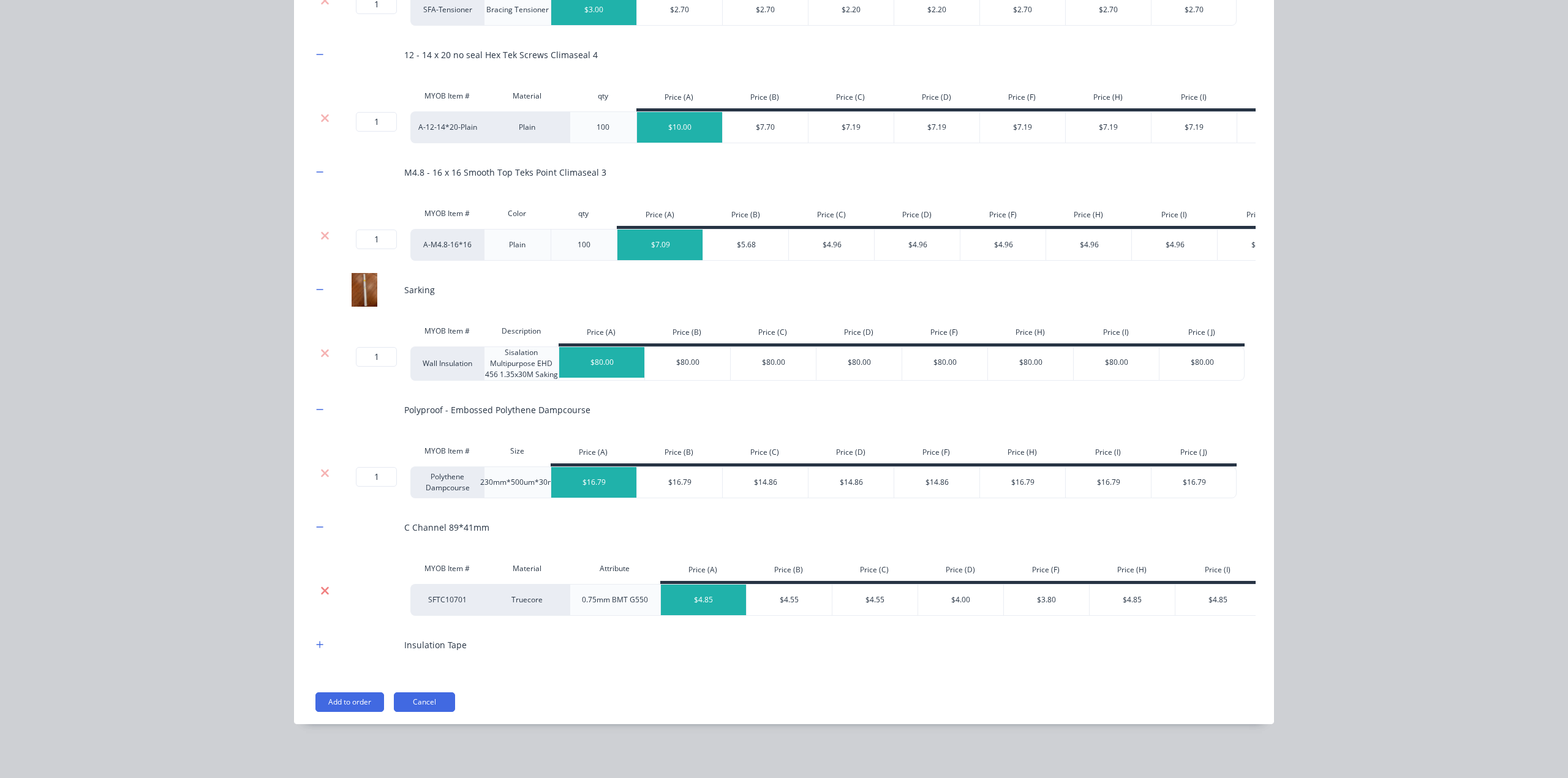
click at [323, 585] on icon at bounding box center [325, 591] width 9 height 12
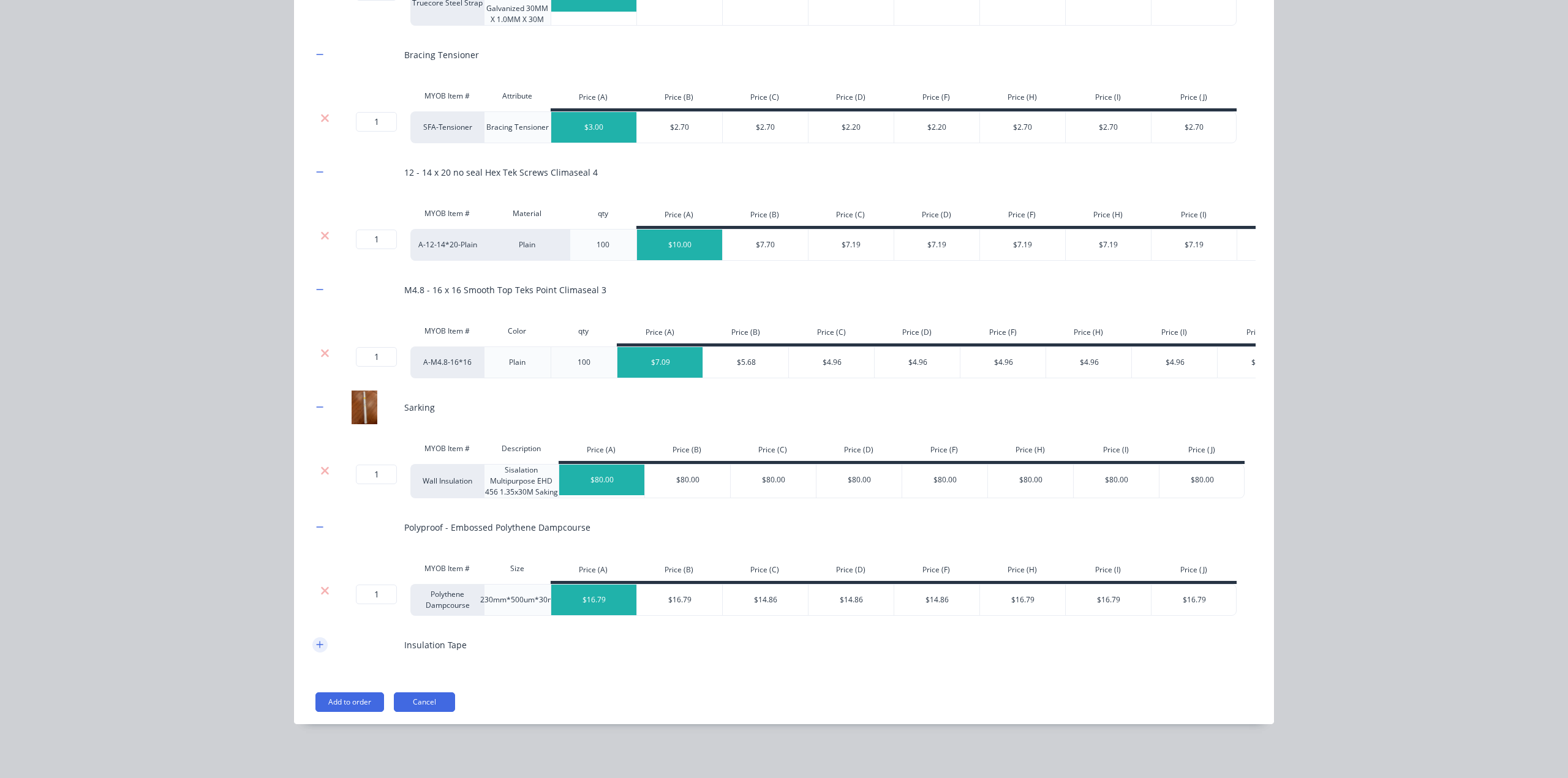
click at [317, 651] on button "button" at bounding box center [320, 645] width 15 height 15
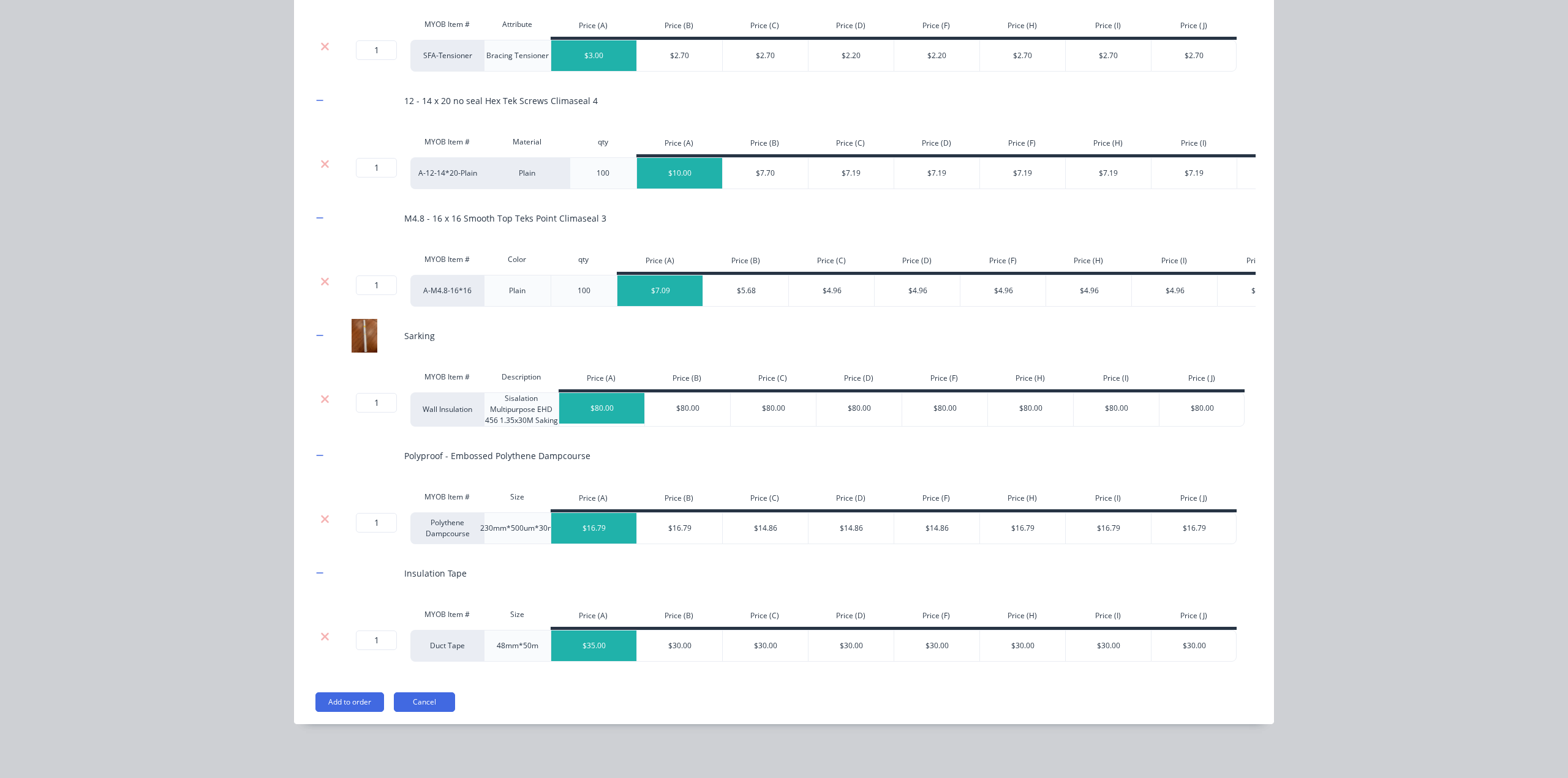
scroll to position [864, 0]
click at [348, 705] on button "Add to order" at bounding box center [350, 702] width 69 height 20
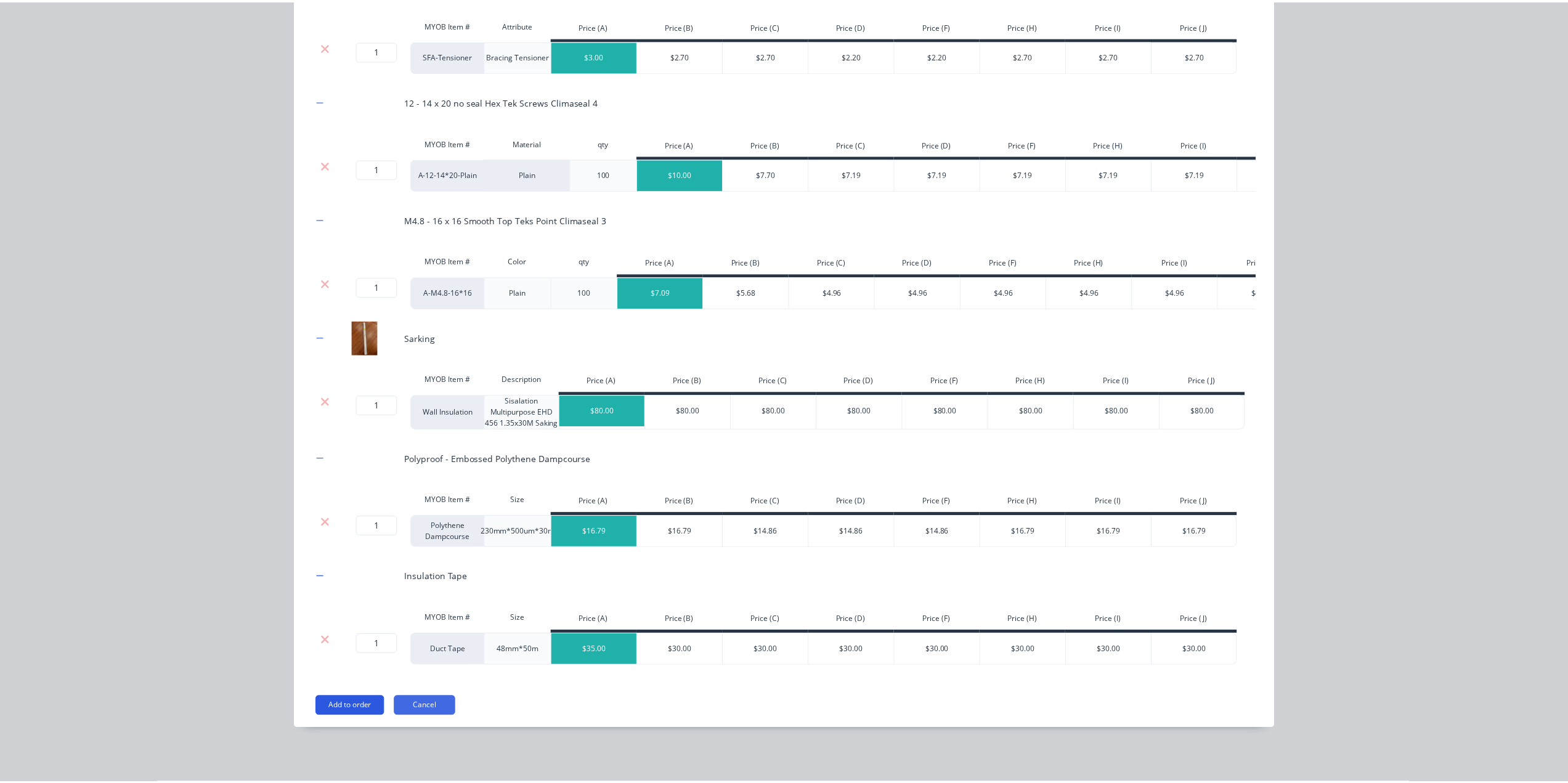
scroll to position [0, 0]
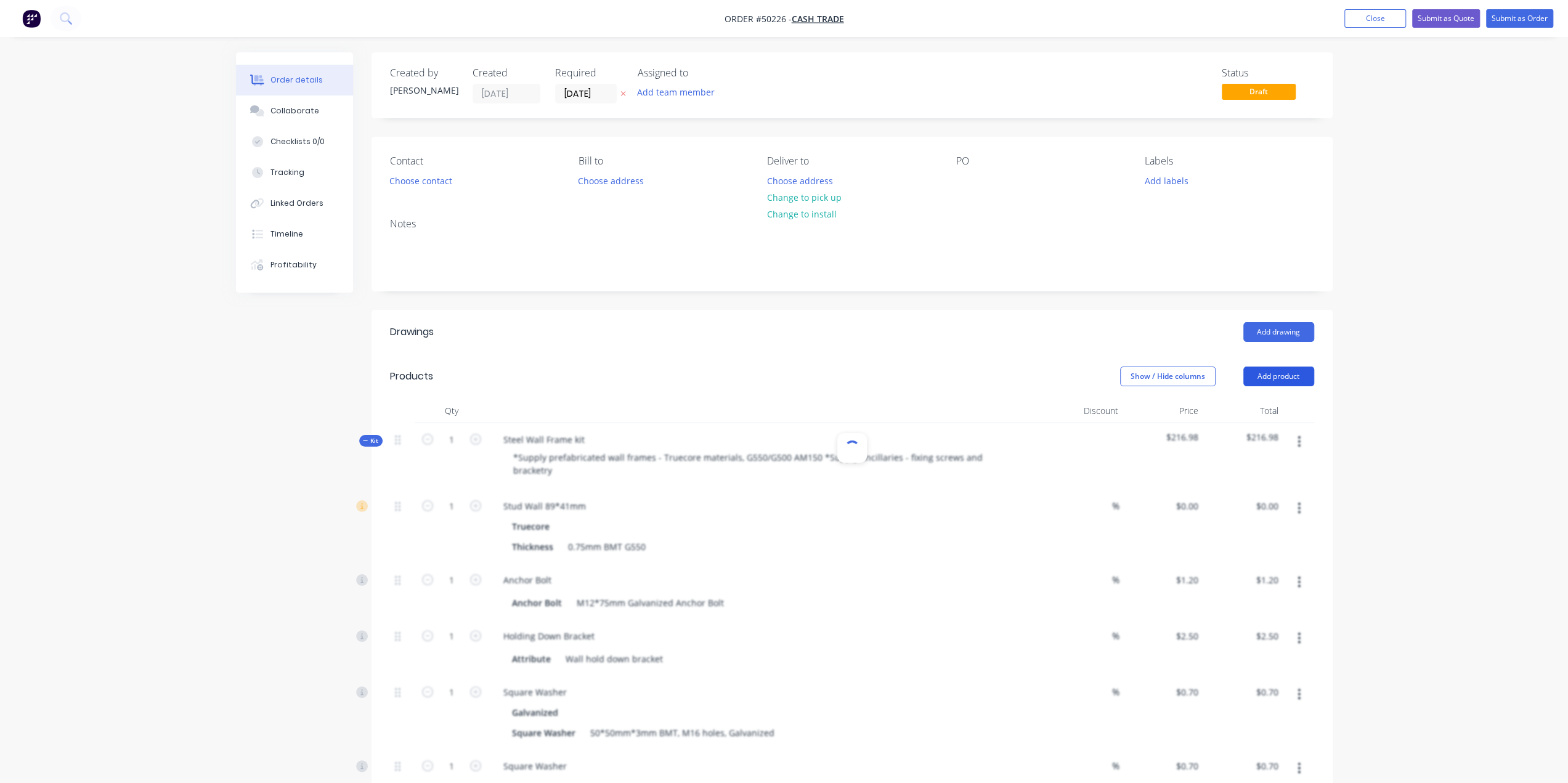
click at [1280, 372] on button "Add product" at bounding box center [1278, 376] width 71 height 20
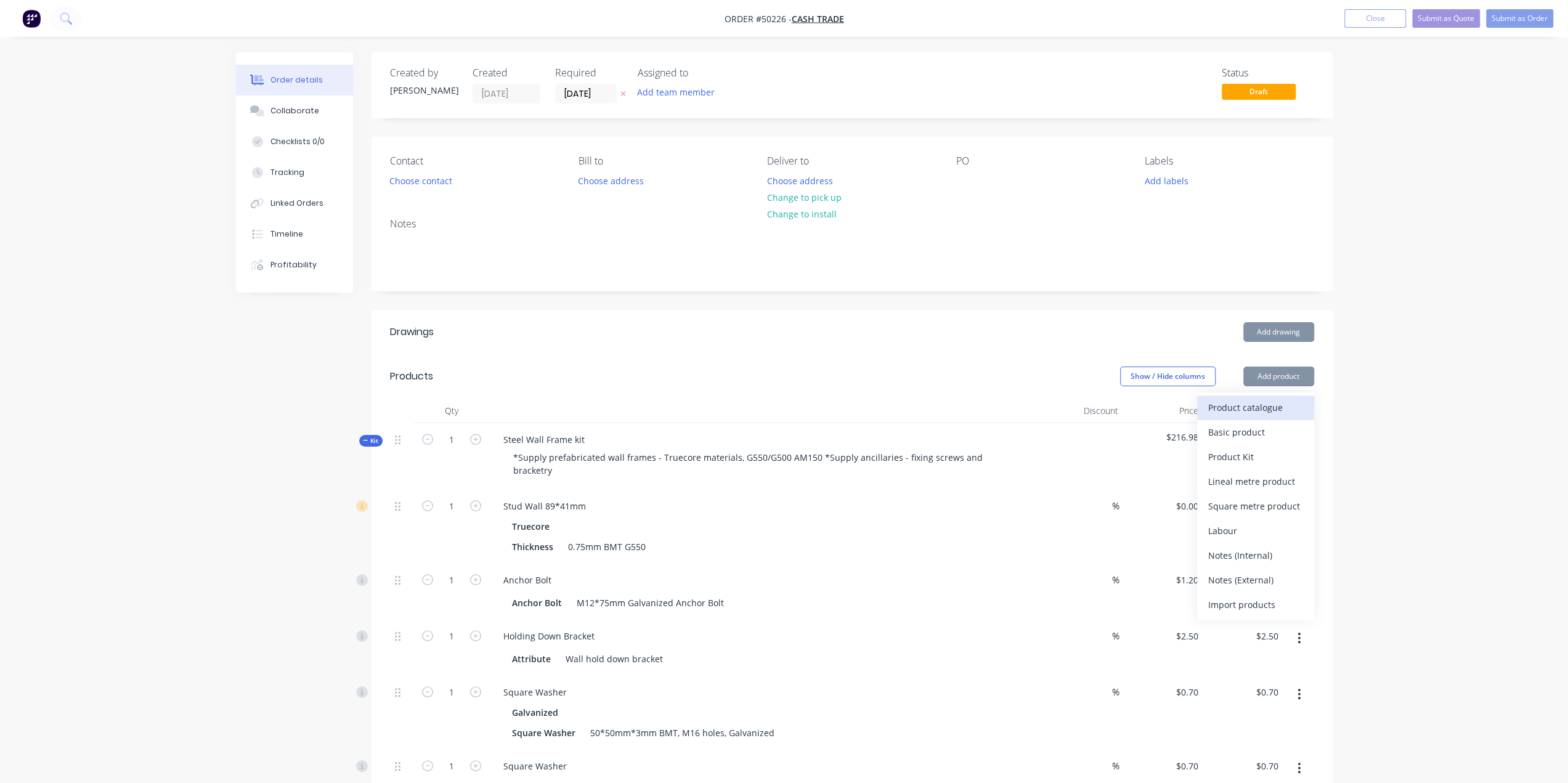
click at [1271, 405] on div "Product catalogue" at bounding box center [1255, 407] width 95 height 18
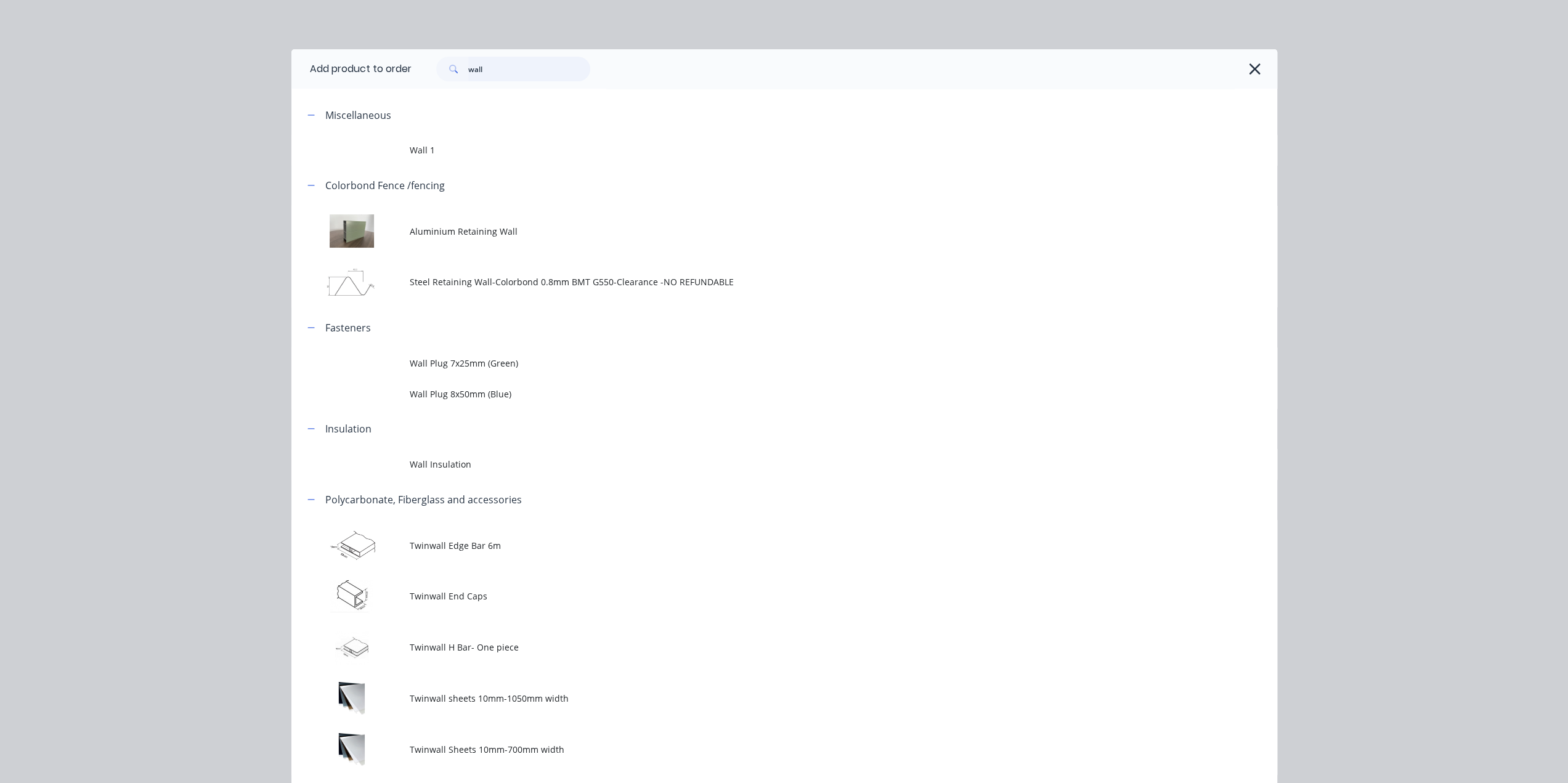
click at [361, 43] on div "Add product to order wall Miscellaneous Wall 1 Colorbond Fence /fencing Alumini…" at bounding box center [784, 392] width 1568 height 783
type input "s"
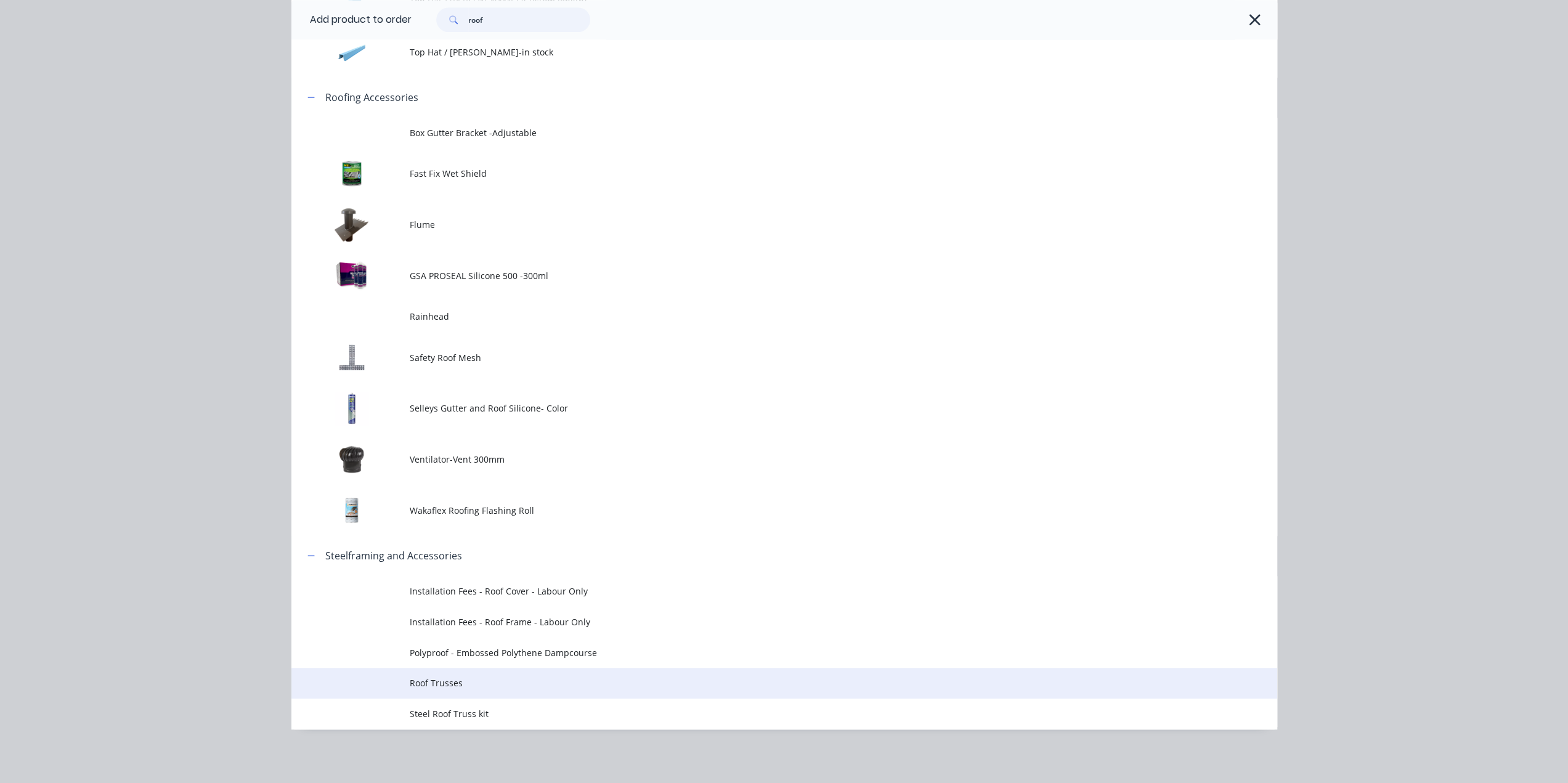
scroll to position [825, 0]
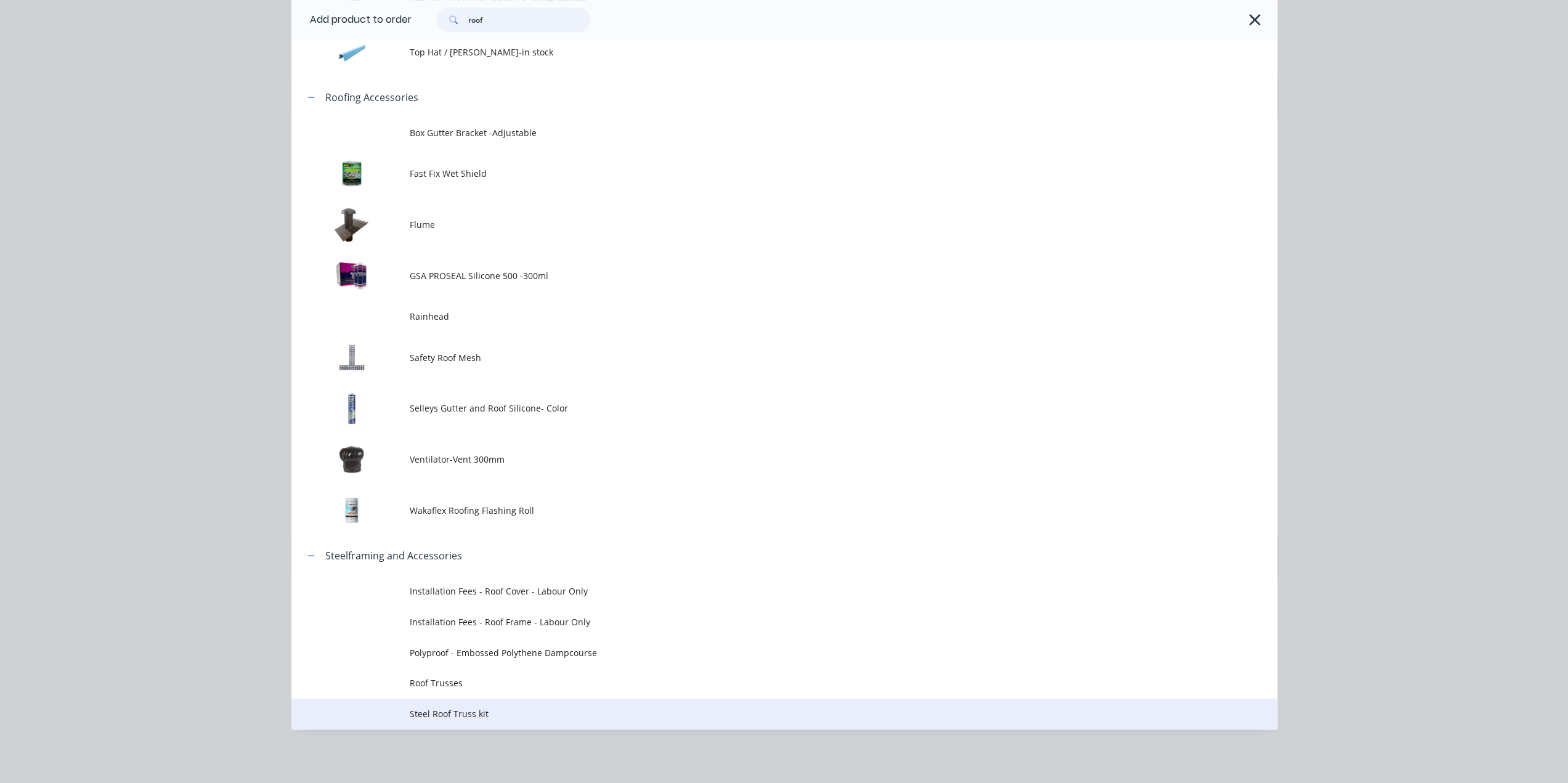
type input "roof"
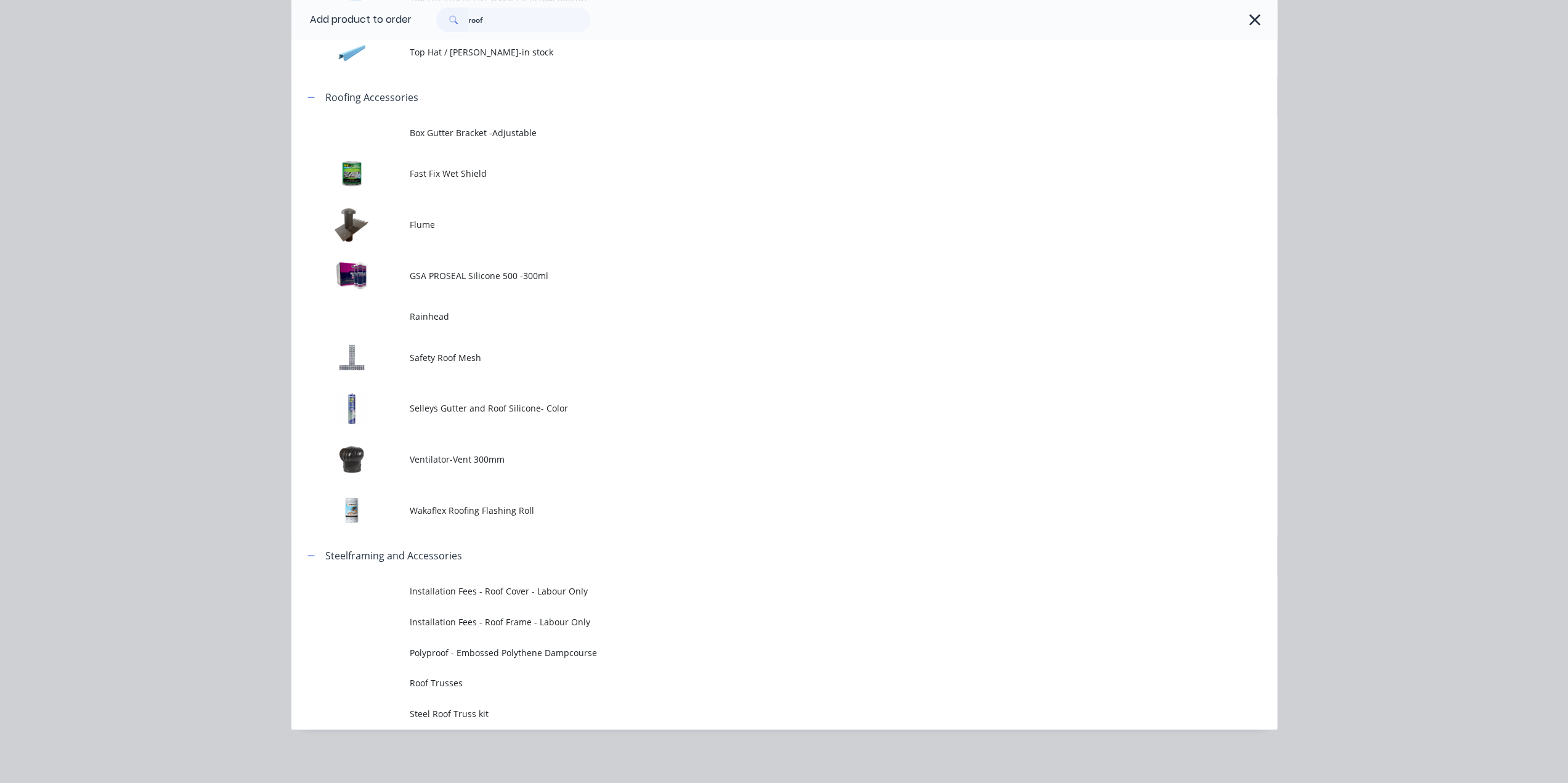
click at [499, 713] on span "Steel Roof Truss kit" at bounding box center [757, 714] width 694 height 13
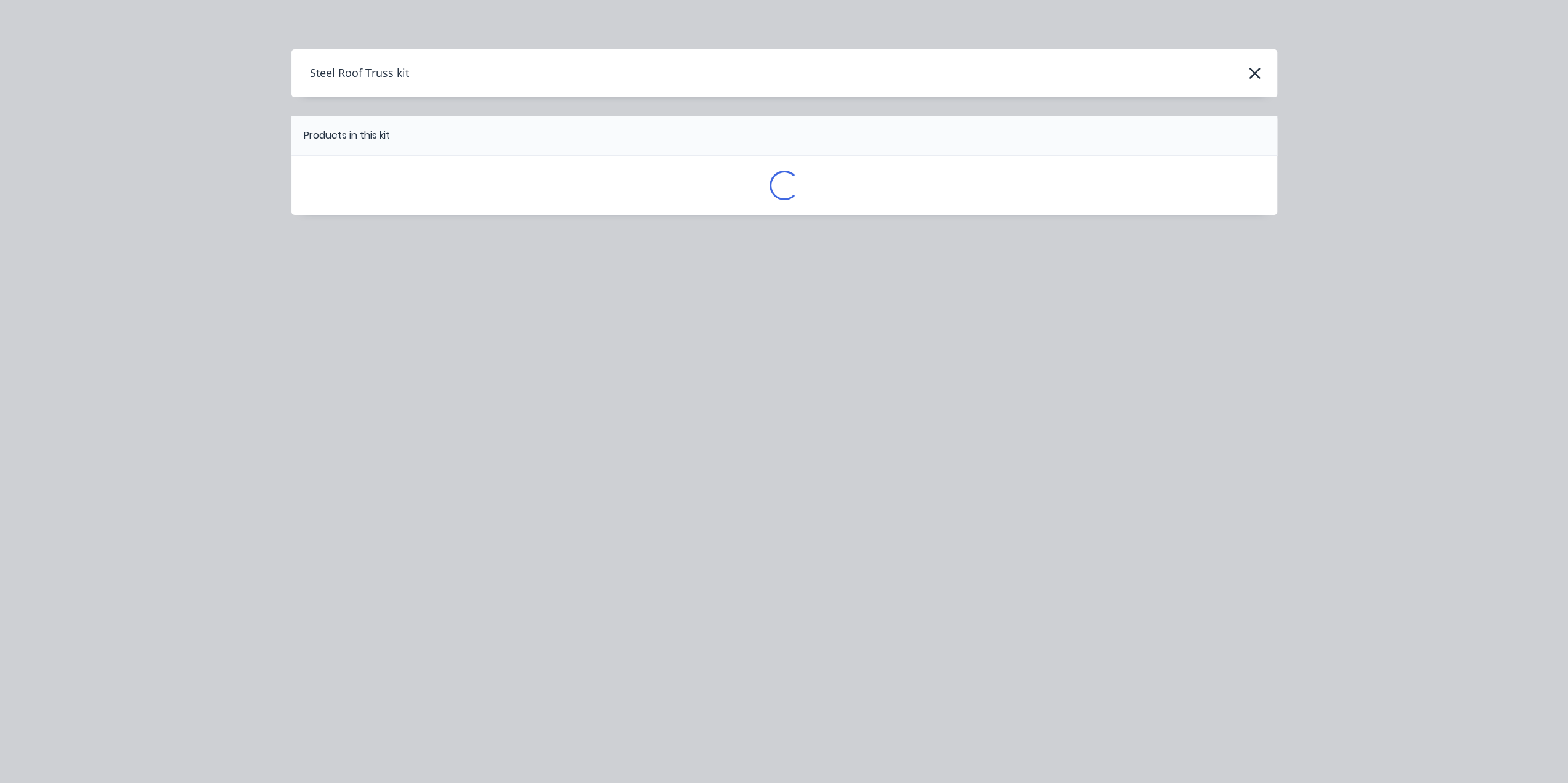
scroll to position [0, 0]
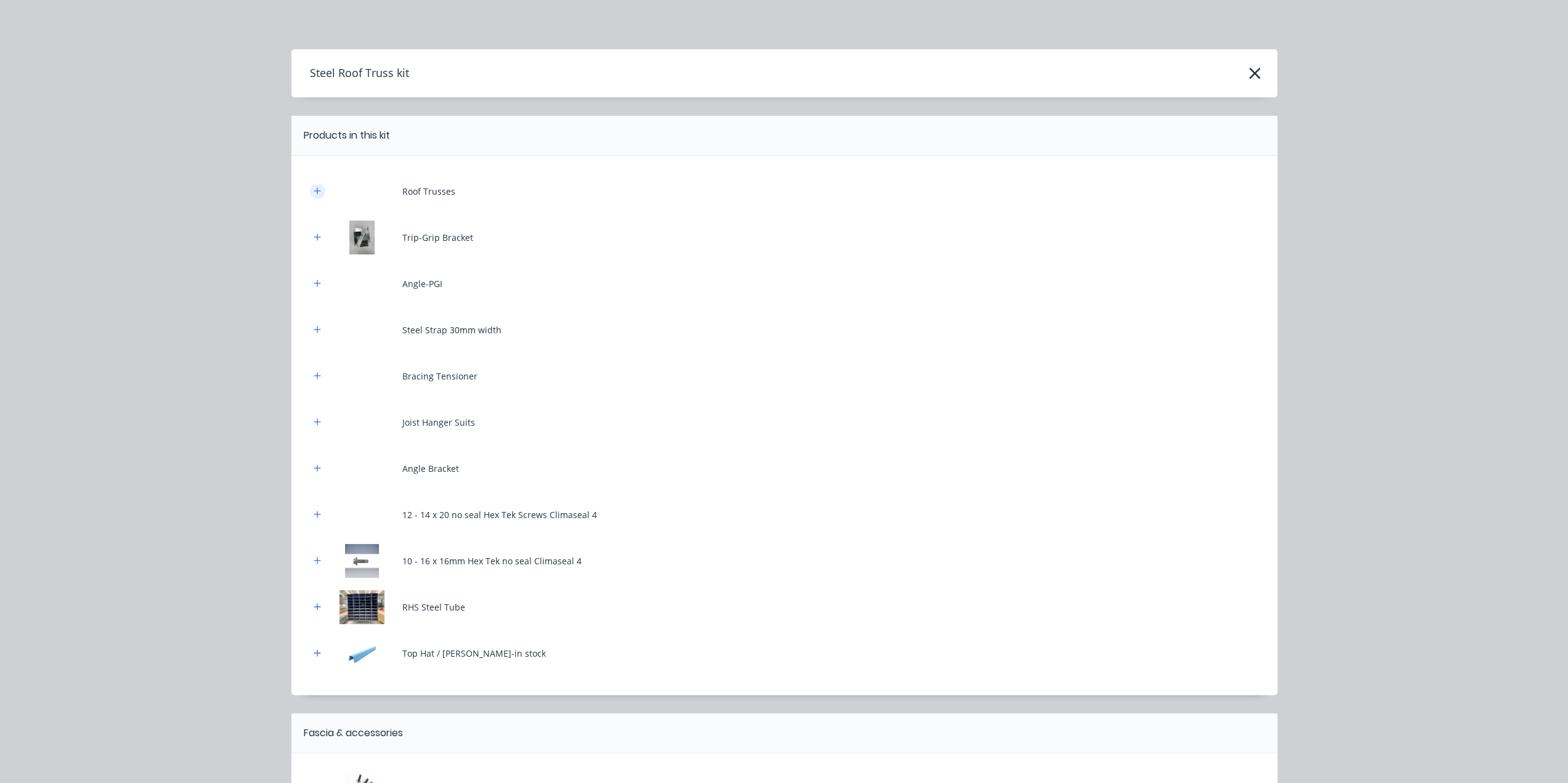
click at [313, 186] on icon "button" at bounding box center [317, 191] width 8 height 9
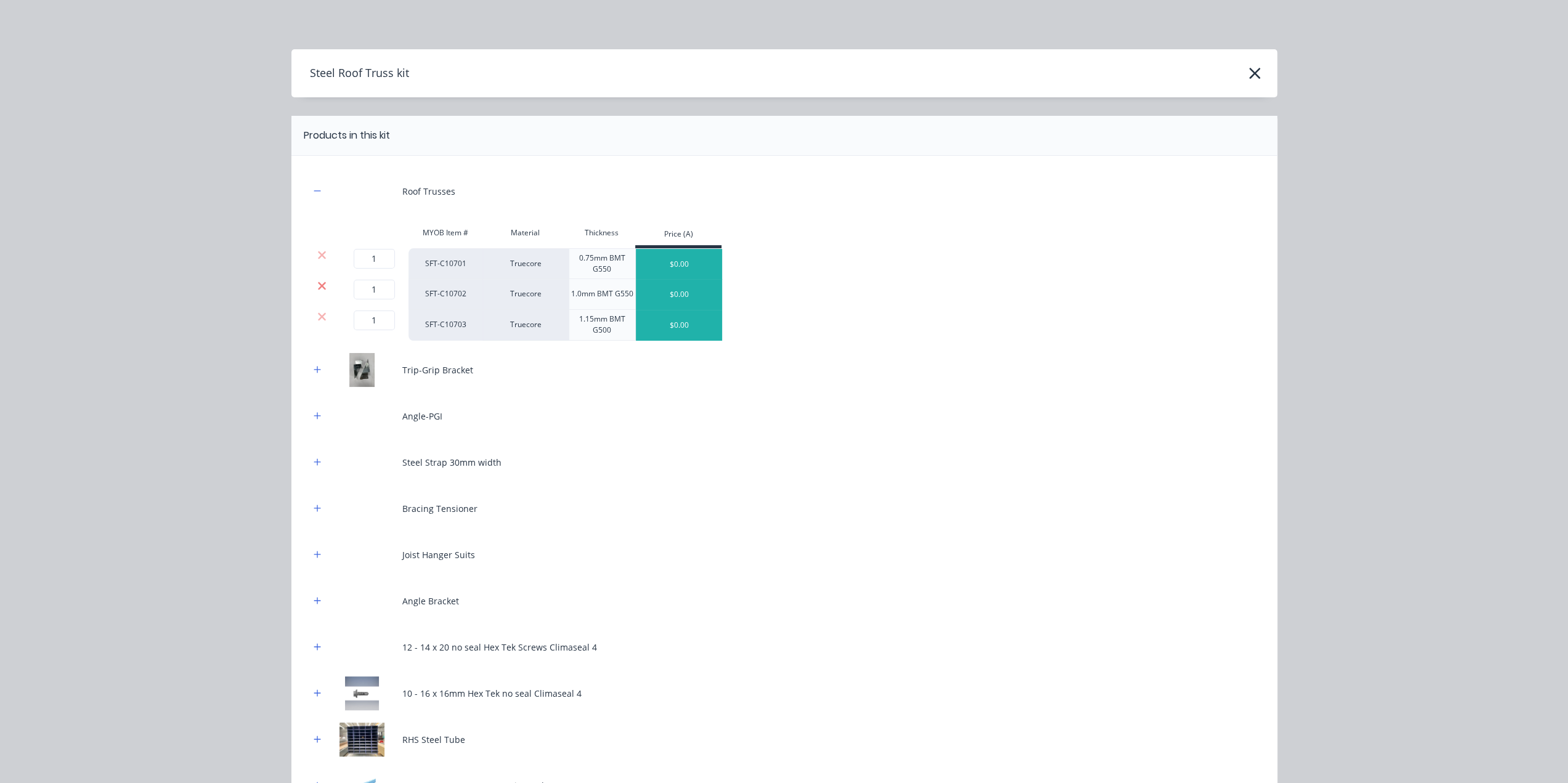
click at [317, 290] on icon at bounding box center [322, 285] width 9 height 12
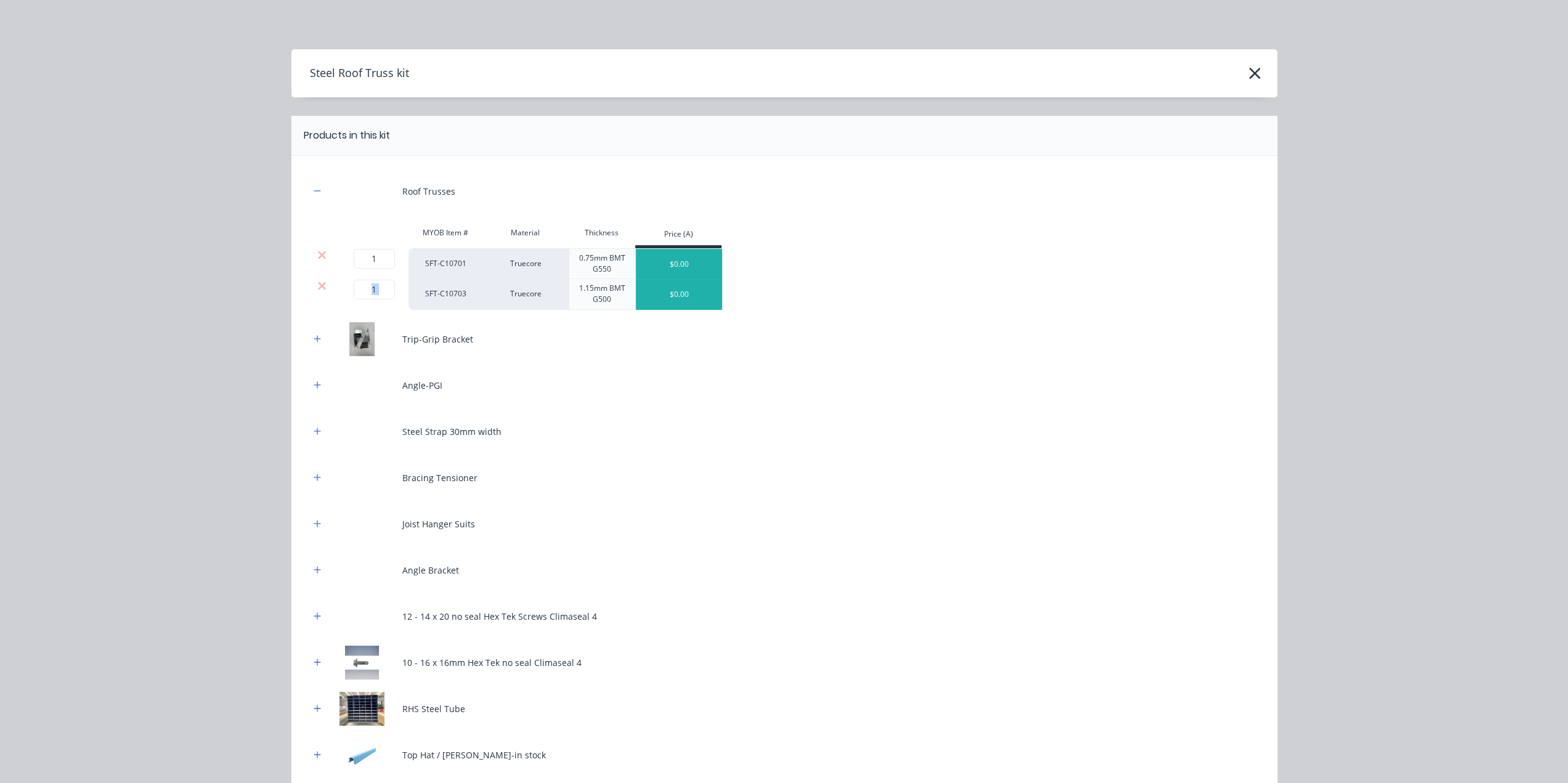
click at [317, 290] on icon at bounding box center [322, 285] width 9 height 12
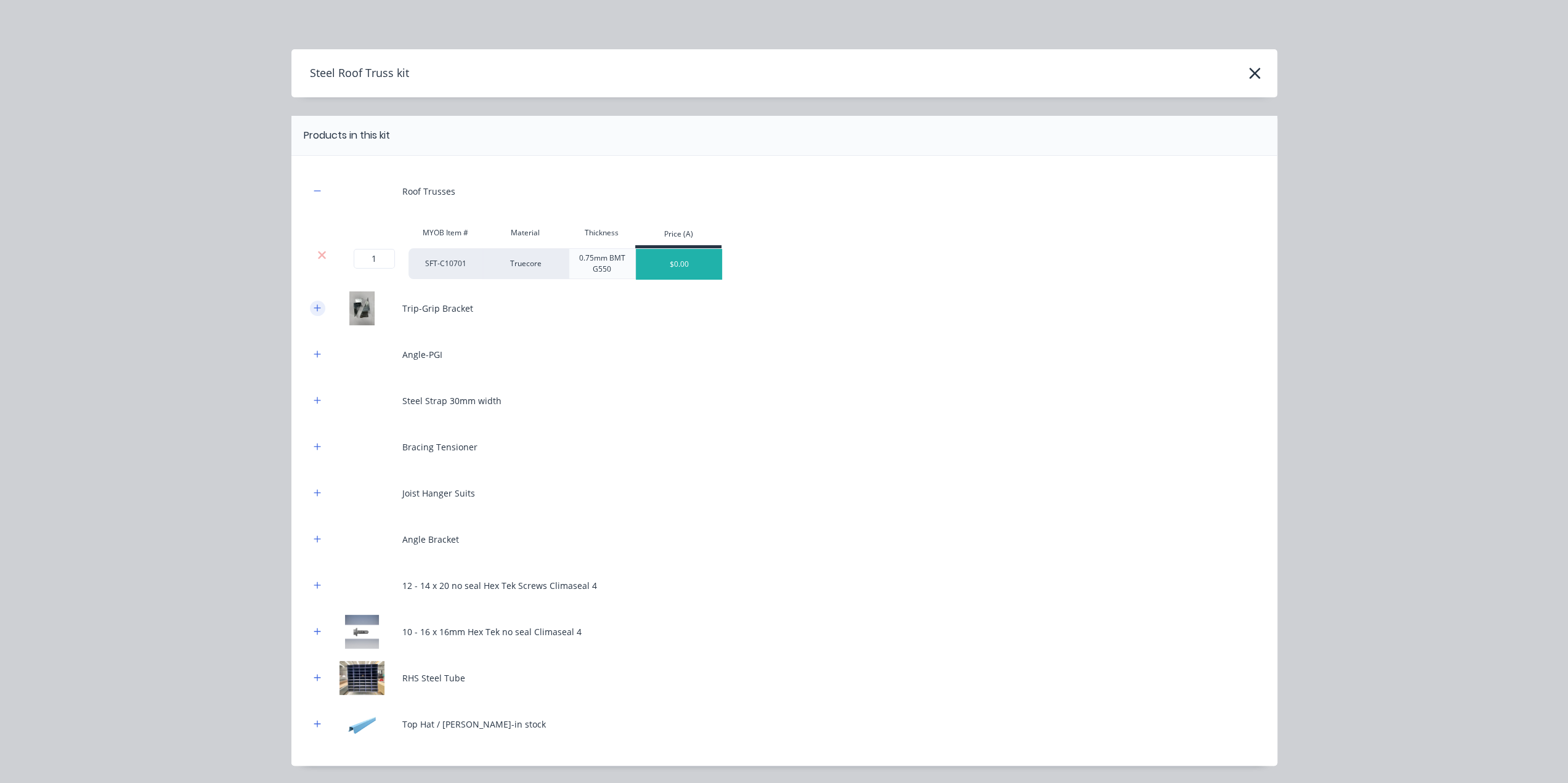
click at [313, 308] on icon "button" at bounding box center [317, 308] width 7 height 7
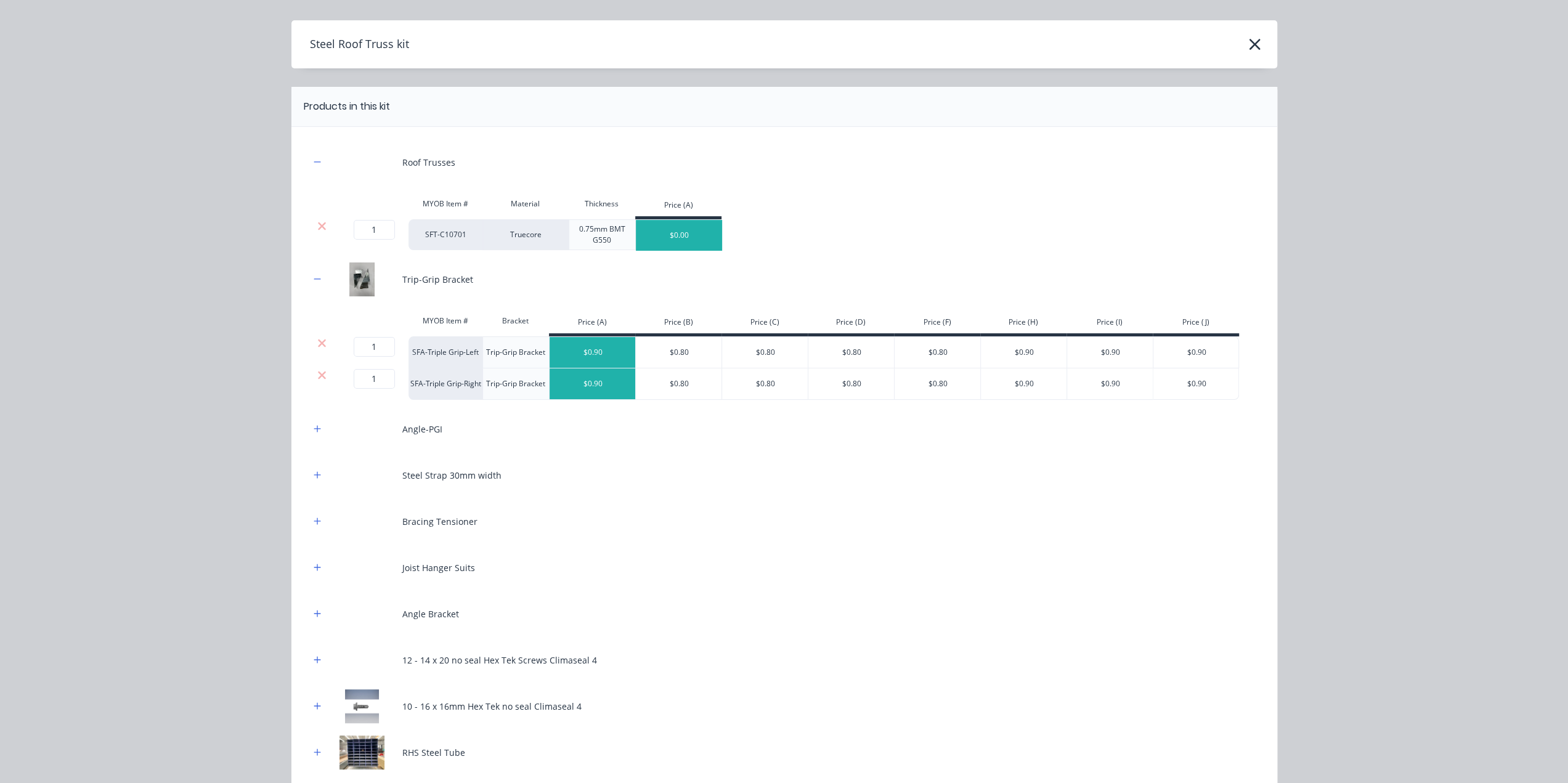
scroll to position [164, 0]
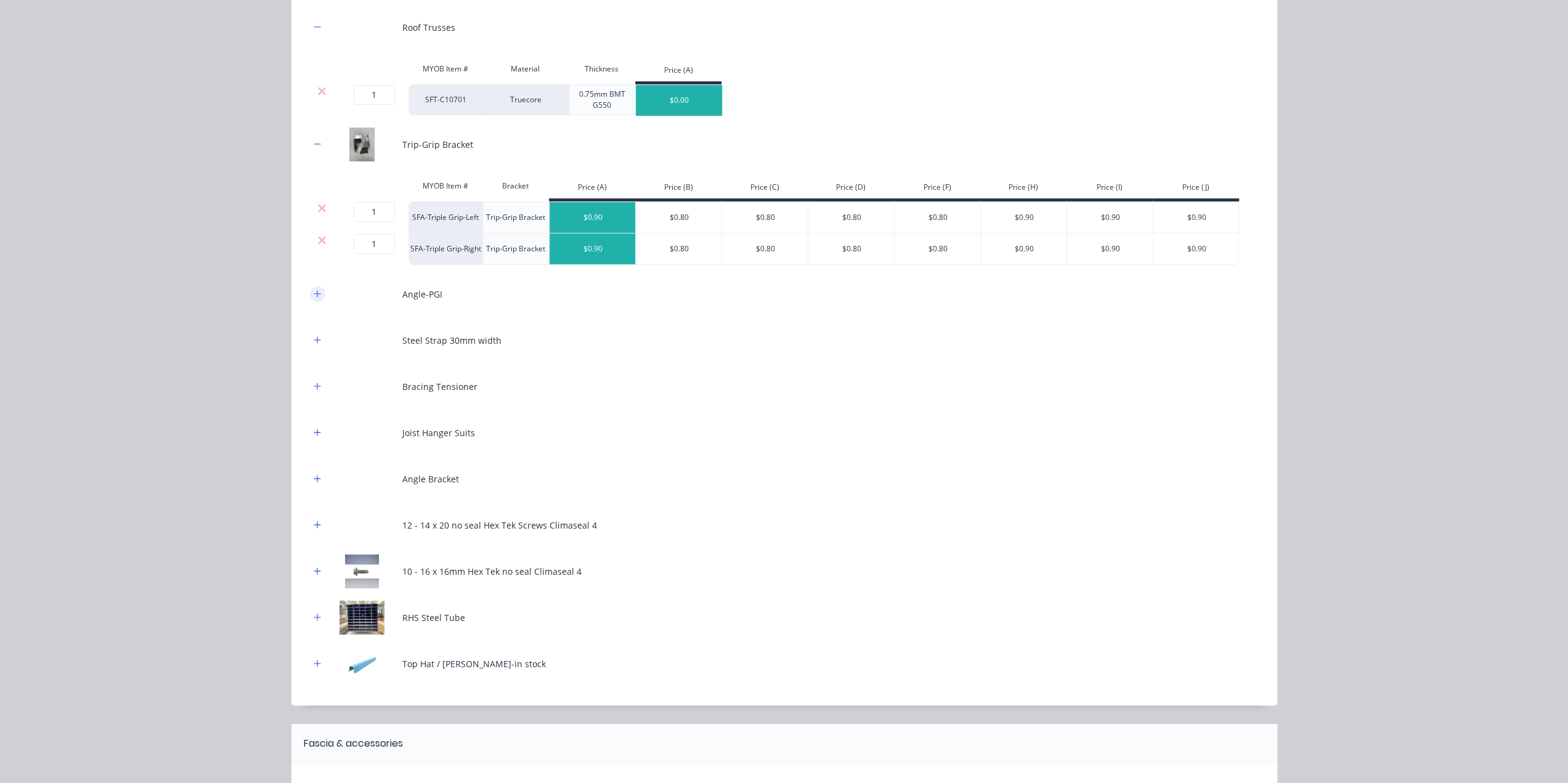
click at [313, 292] on icon "button" at bounding box center [317, 294] width 8 height 9
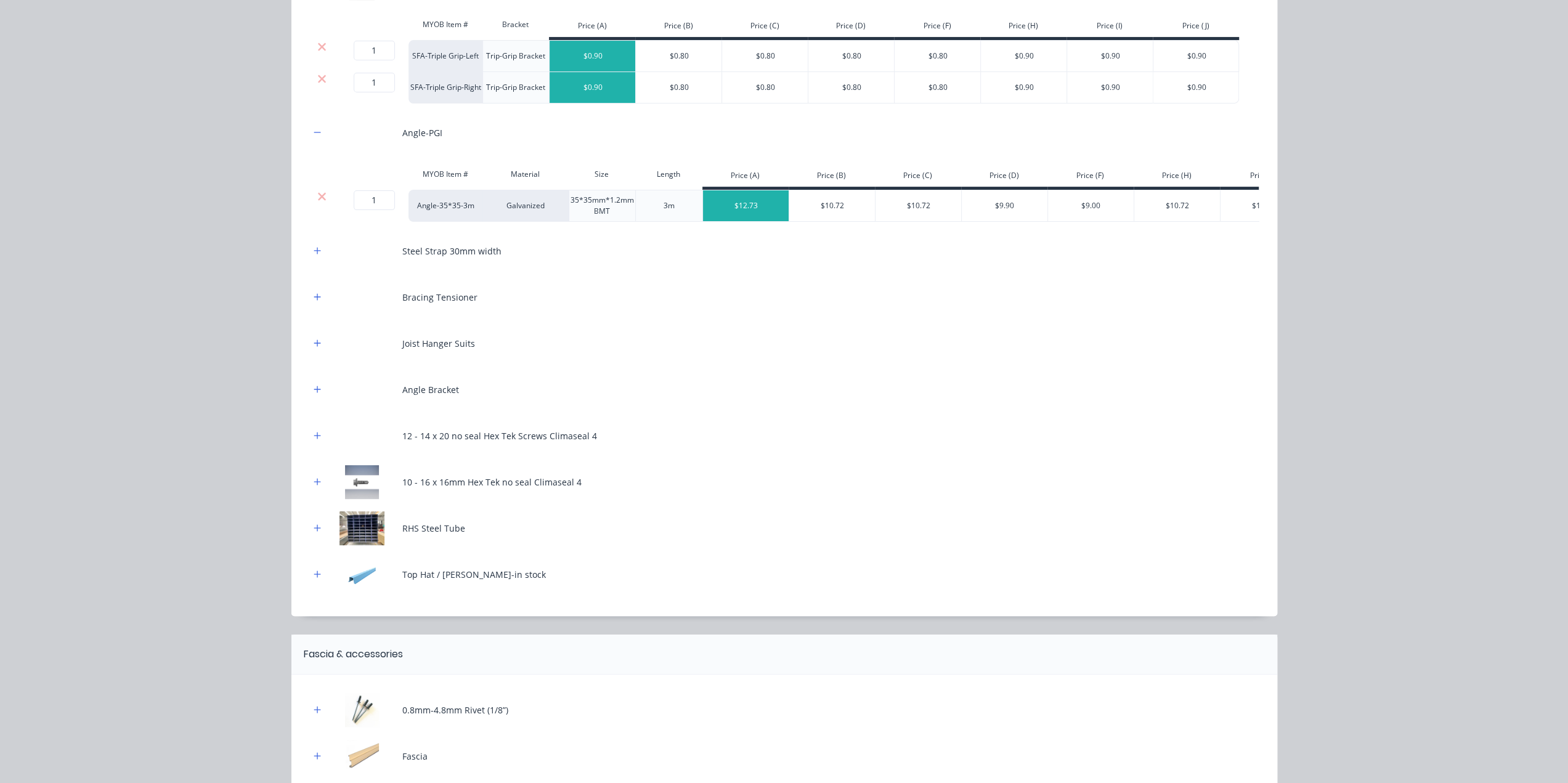
scroll to position [328, 0]
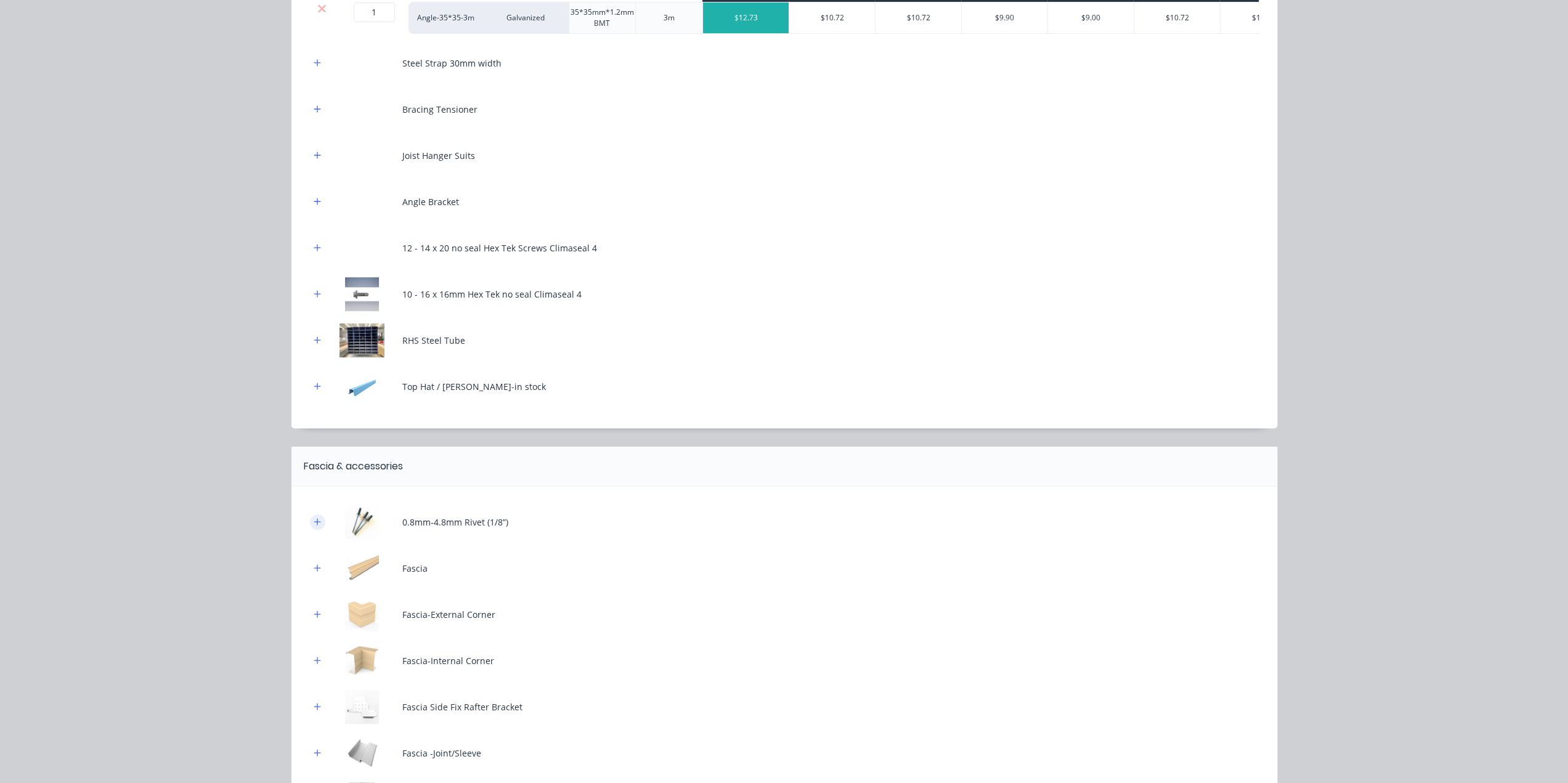
click at [313, 526] on icon "button" at bounding box center [317, 522] width 8 height 9
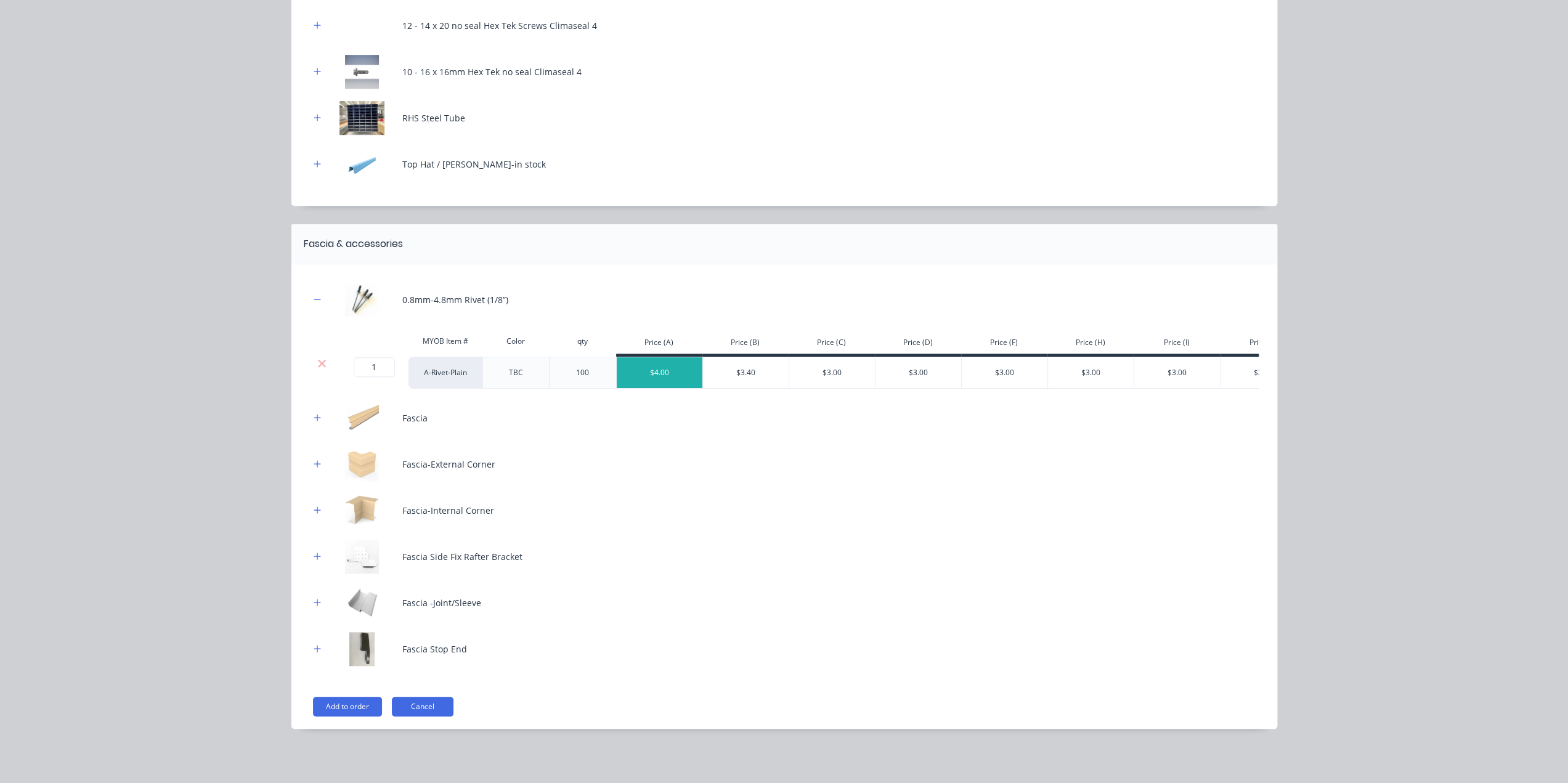
click at [317, 370] on icon at bounding box center [322, 363] width 9 height 12
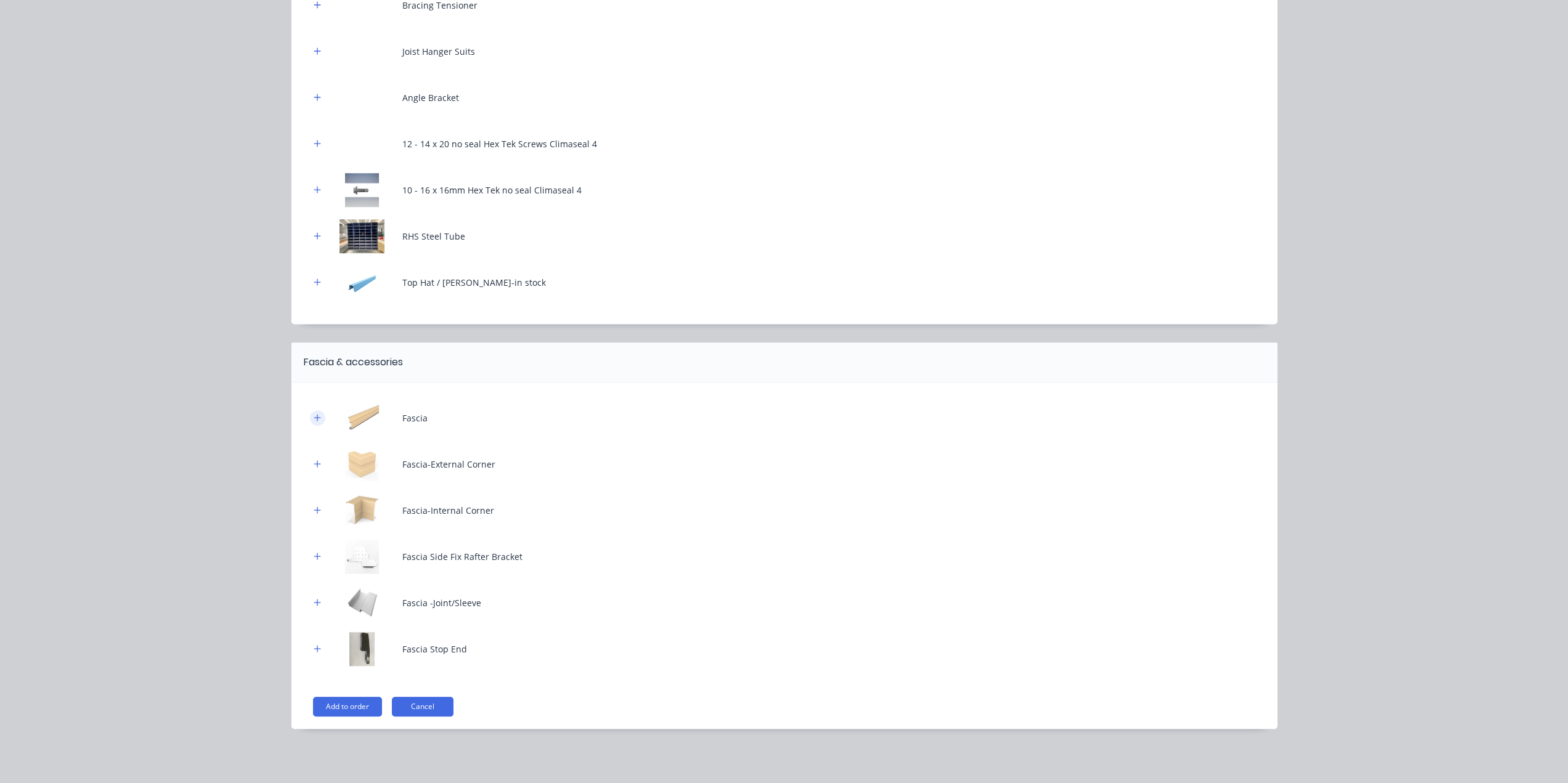
click at [313, 418] on icon "button" at bounding box center [317, 417] width 7 height 7
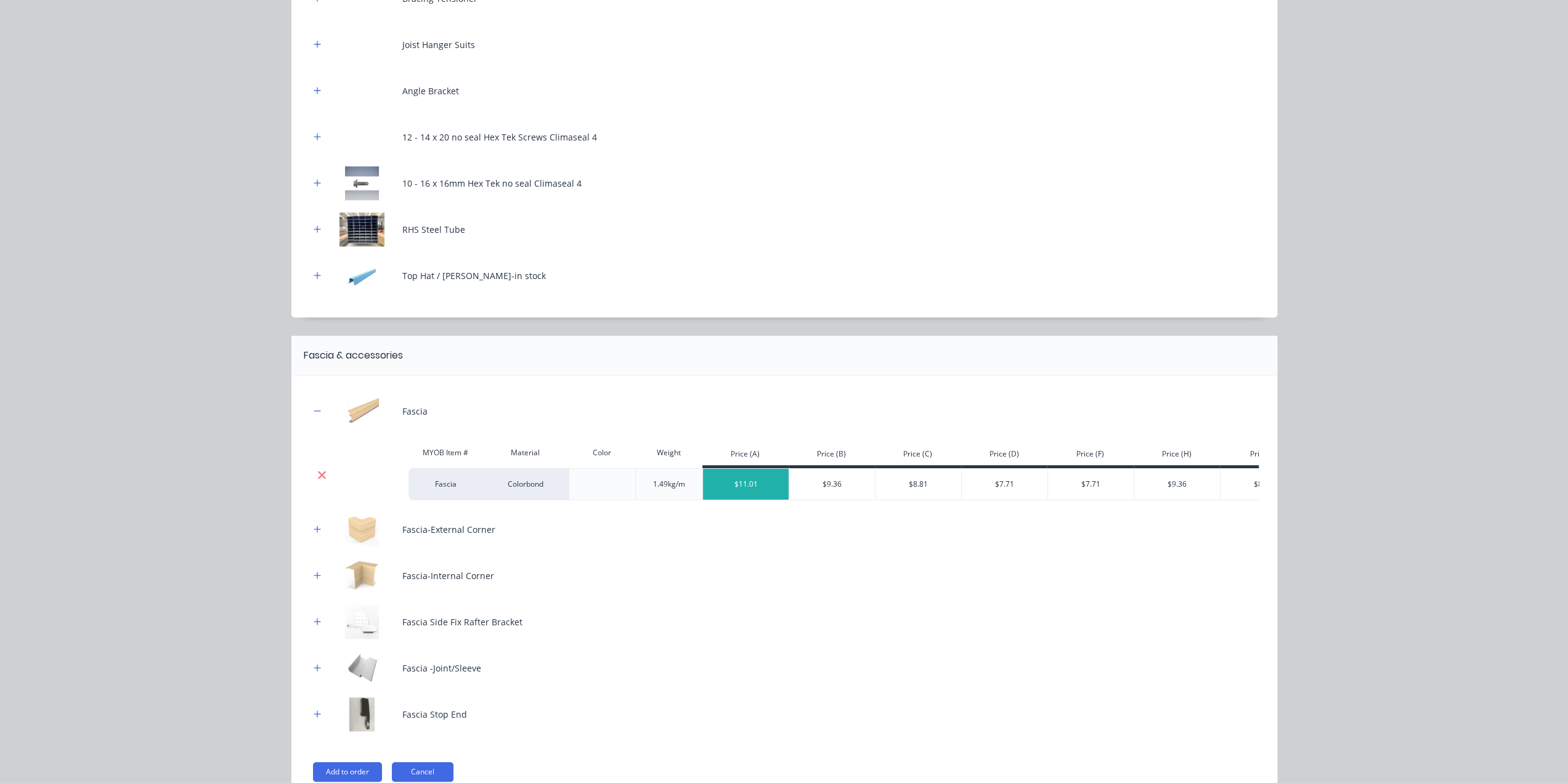
click at [317, 480] on icon at bounding box center [322, 475] width 9 height 12
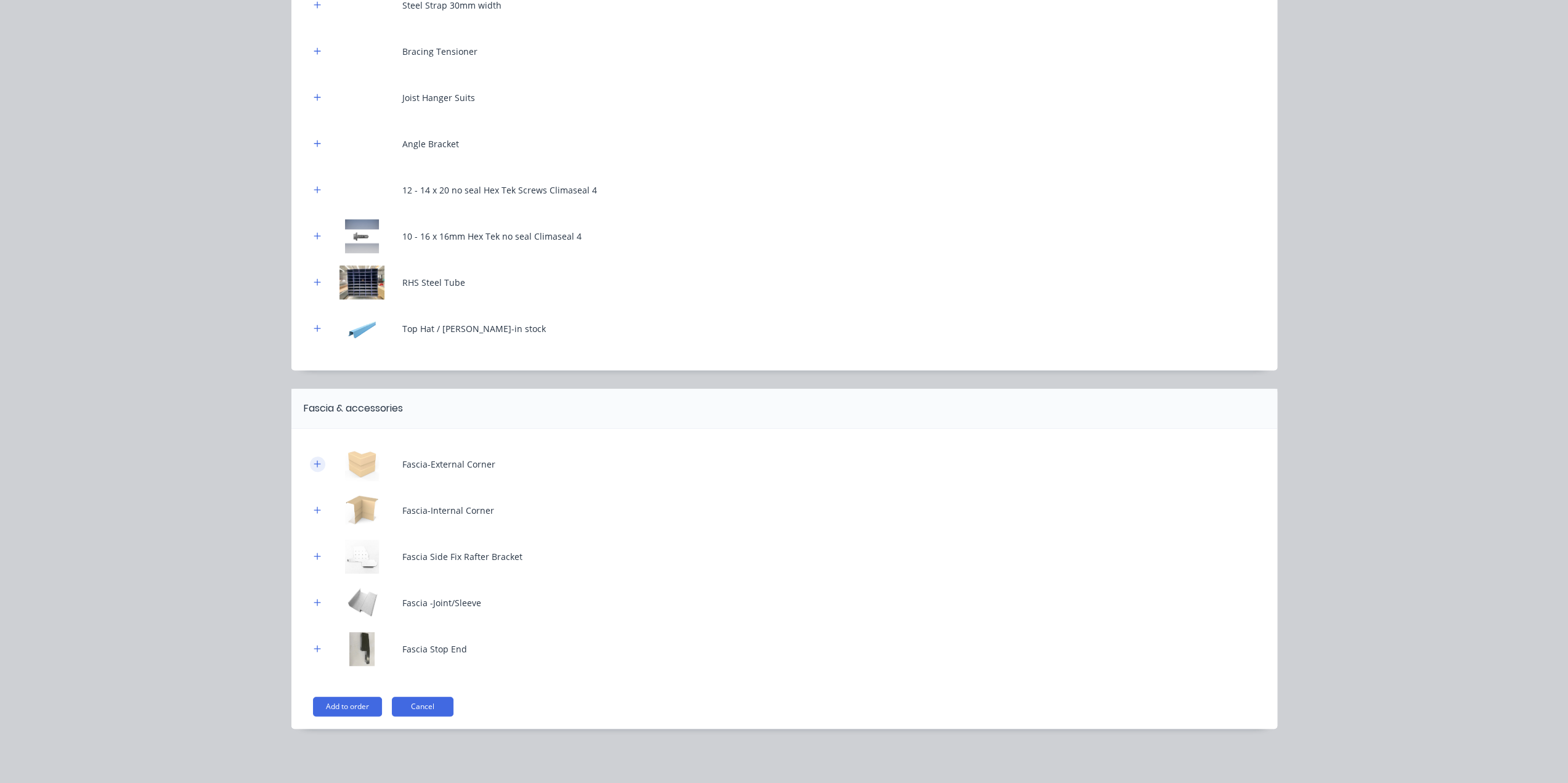
drag, startPoint x: 312, startPoint y: 462, endPoint x: 313, endPoint y: 468, distance: 6.1
click at [313, 463] on icon "button" at bounding box center [317, 464] width 8 height 9
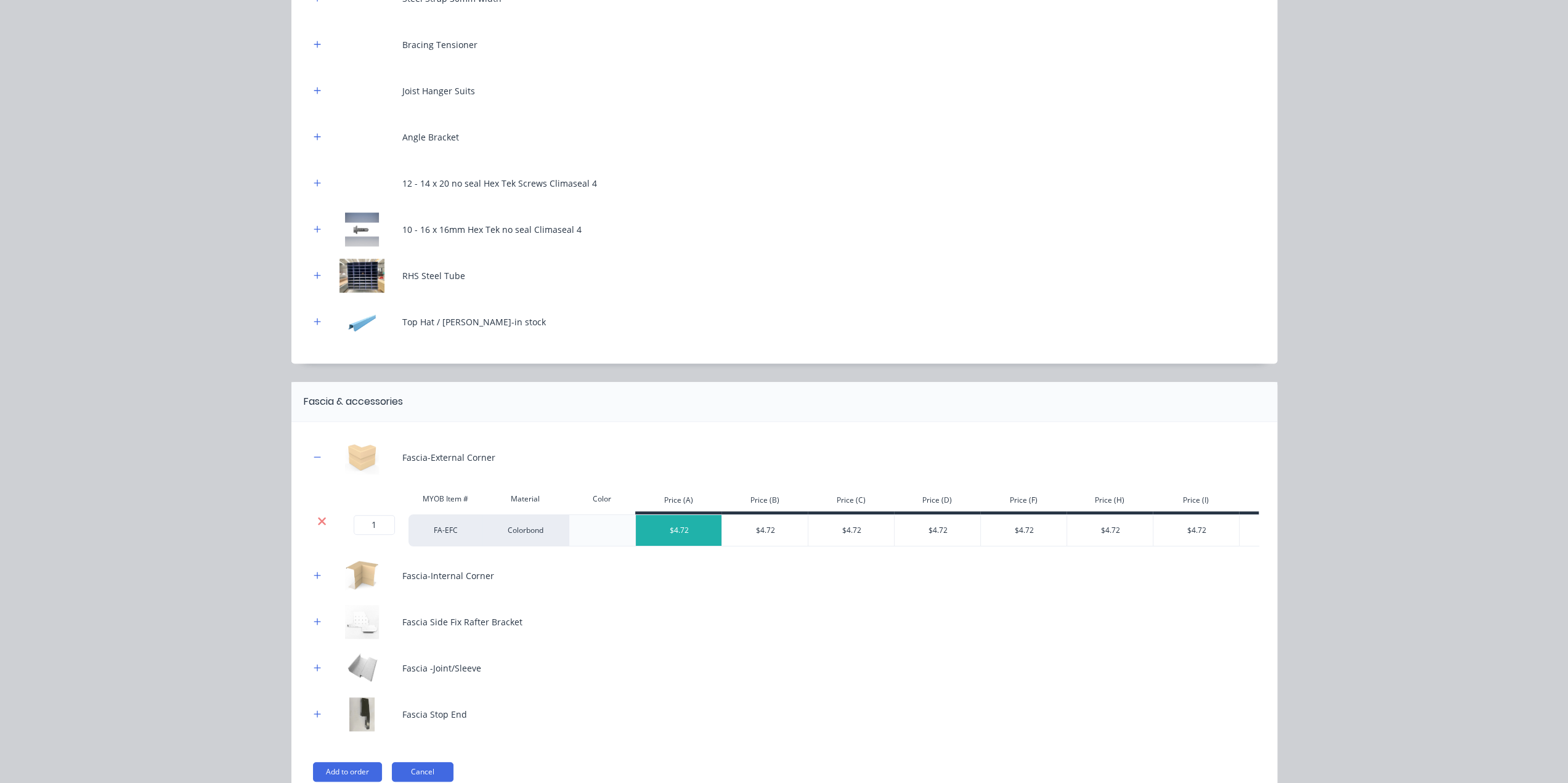
click at [318, 525] on icon at bounding box center [322, 521] width 8 height 8
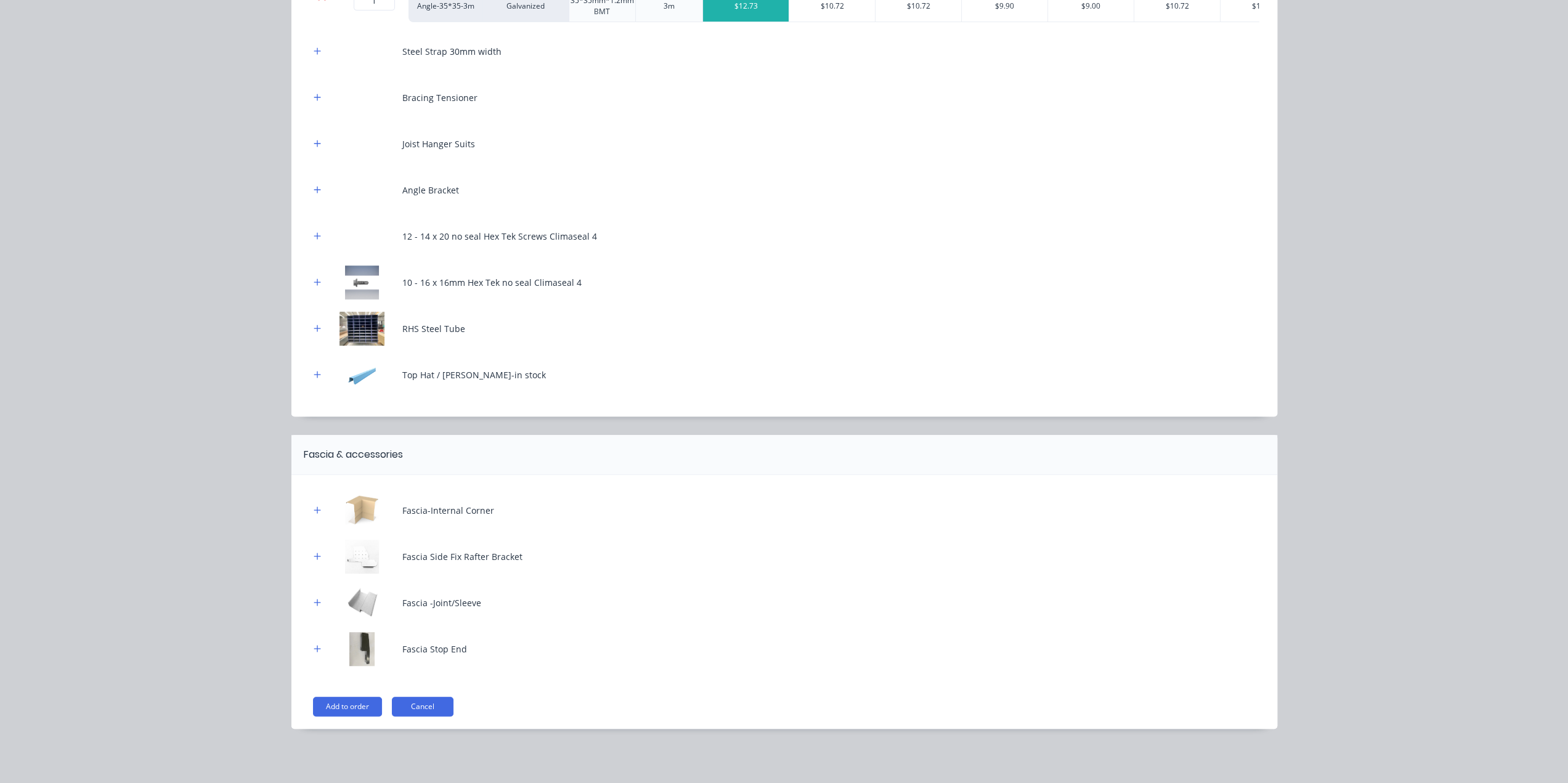
drag, startPoint x: 313, startPoint y: 505, endPoint x: 315, endPoint y: 539, distance: 34.1
click at [313, 506] on button "button" at bounding box center [317, 510] width 15 height 15
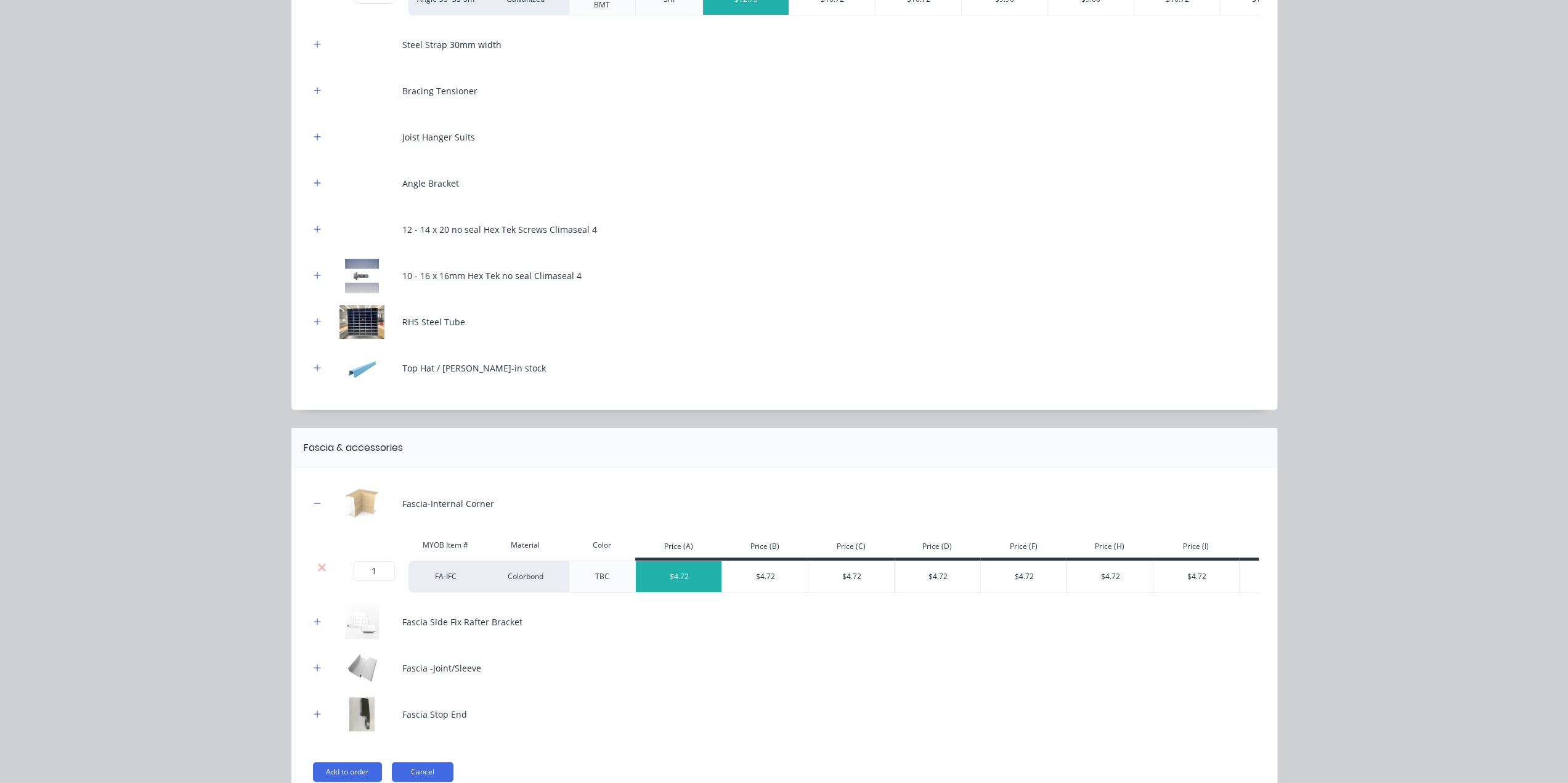
click at [318, 571] on icon at bounding box center [322, 567] width 8 height 8
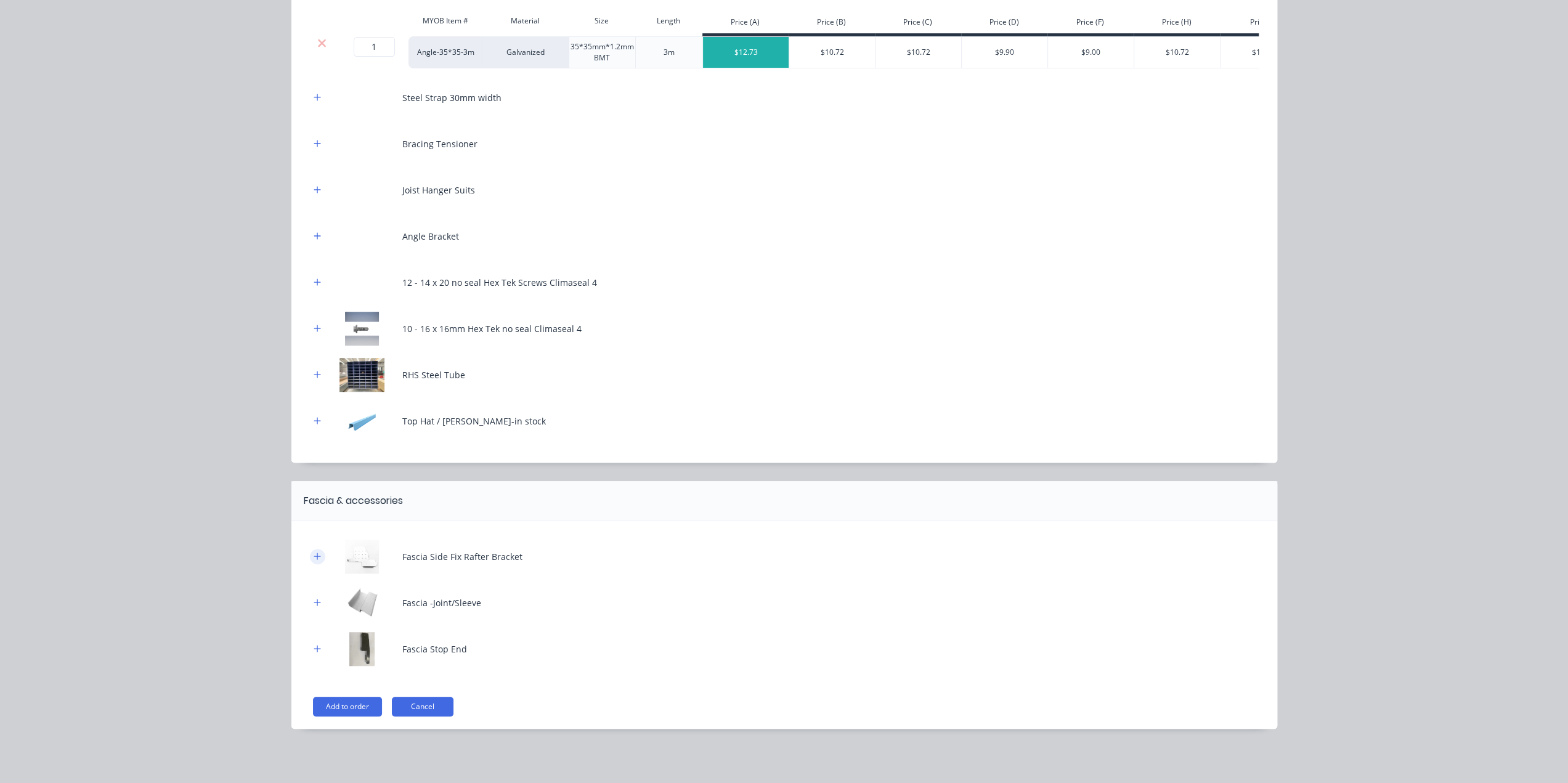
click at [313, 554] on icon "button" at bounding box center [317, 557] width 8 height 9
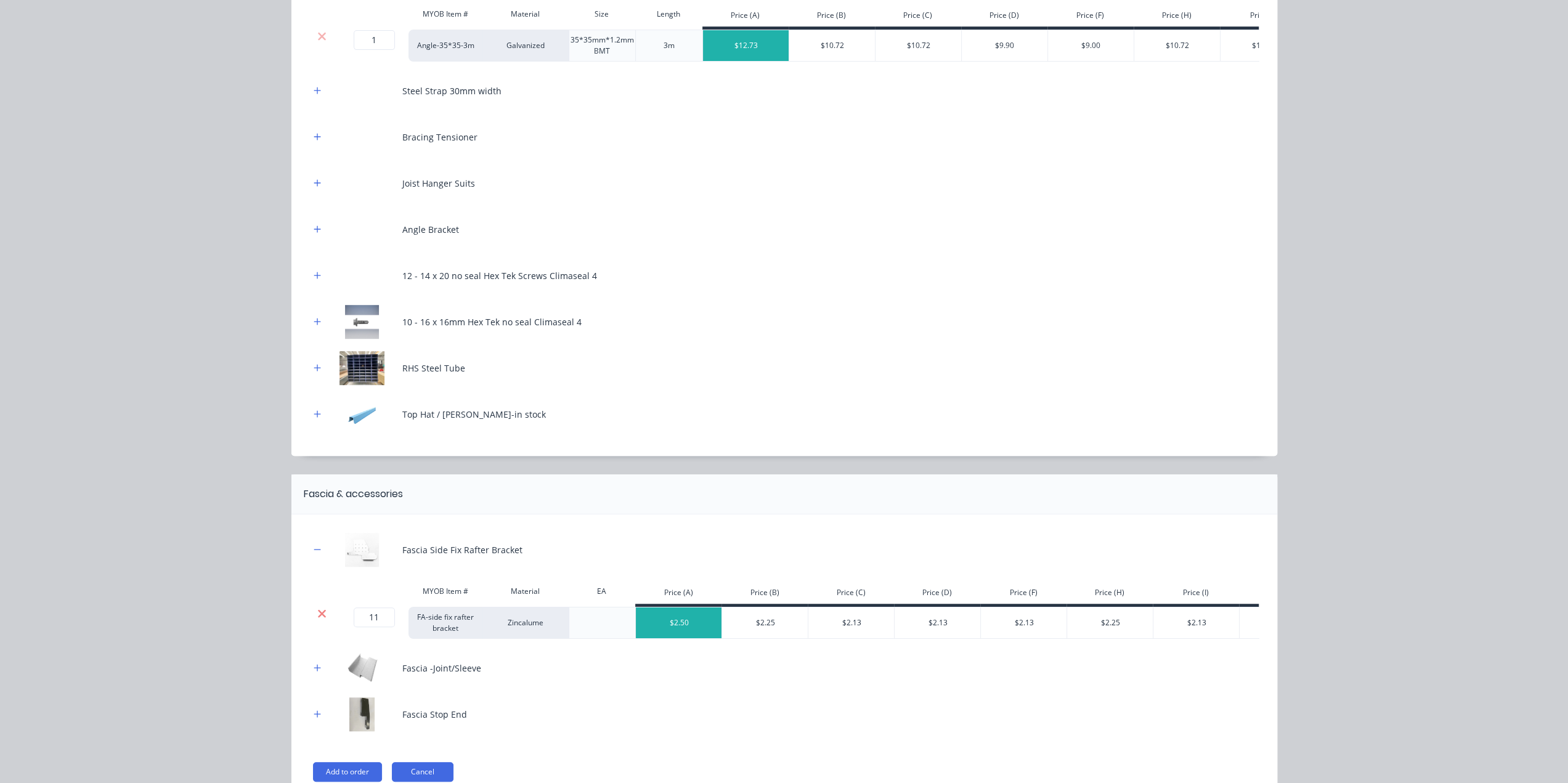
click at [317, 620] on icon at bounding box center [322, 613] width 9 height 12
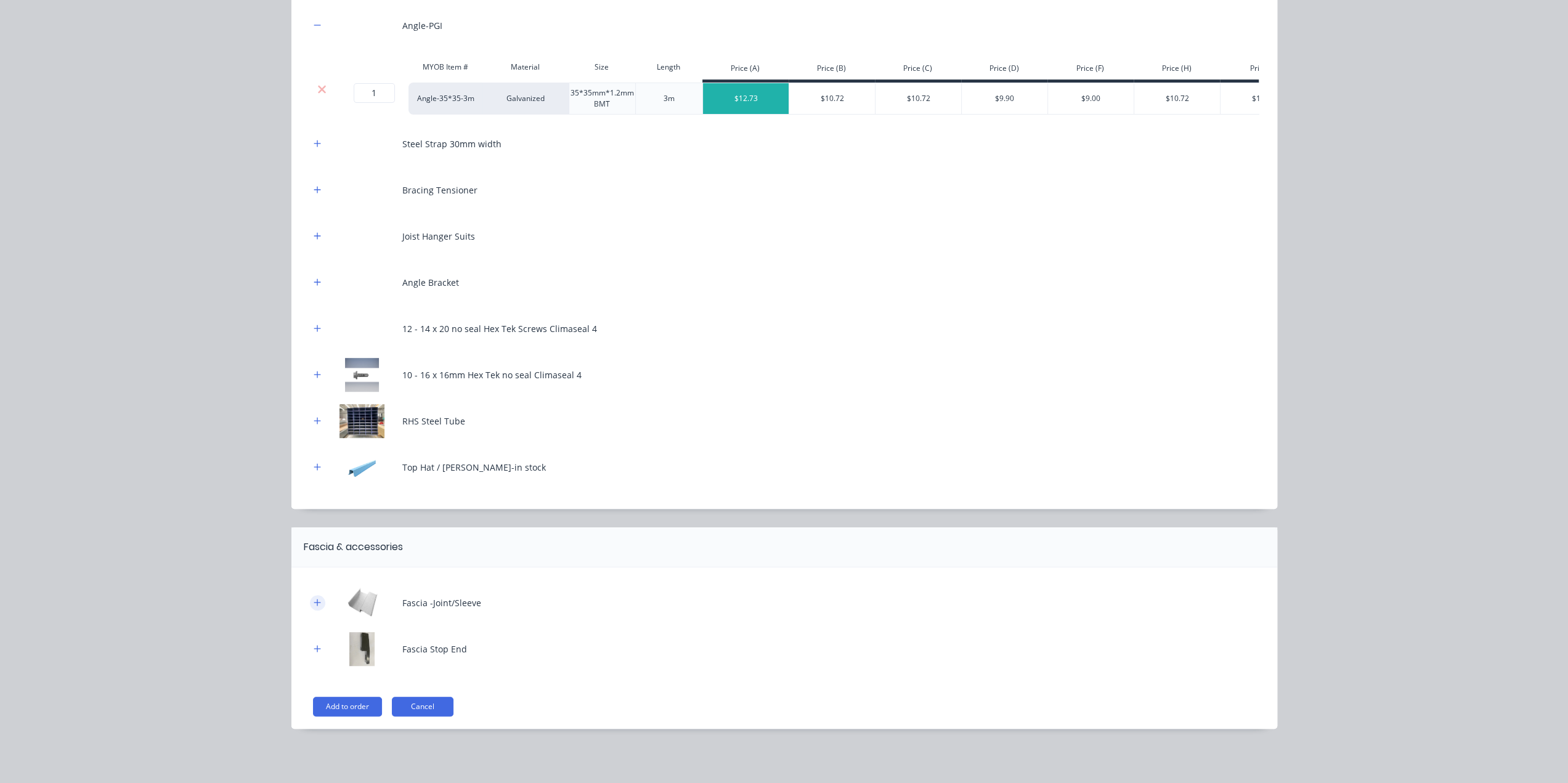
click at [313, 602] on icon "button" at bounding box center [317, 603] width 8 height 9
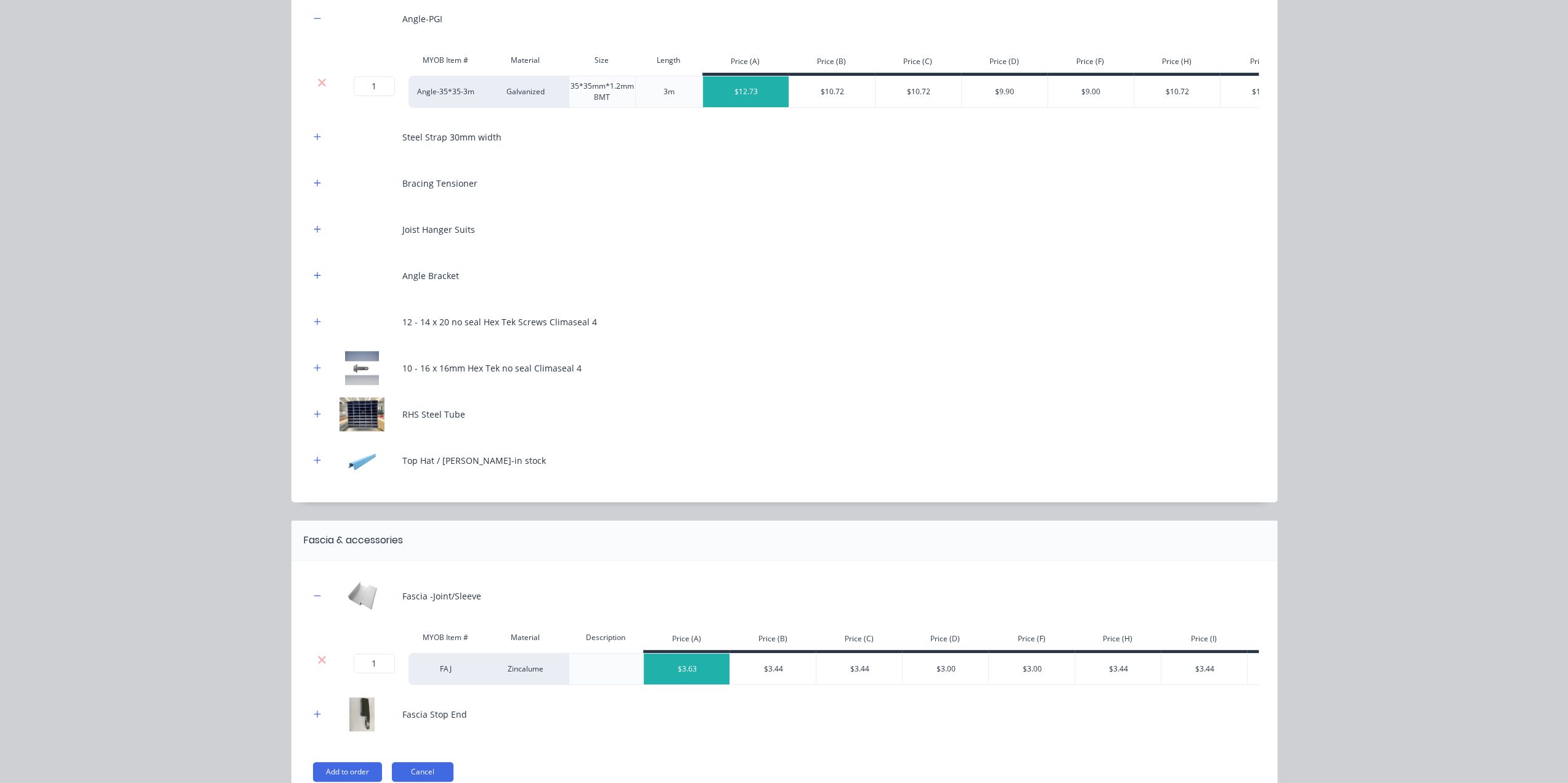
click at [317, 666] on icon at bounding box center [322, 660] width 9 height 12
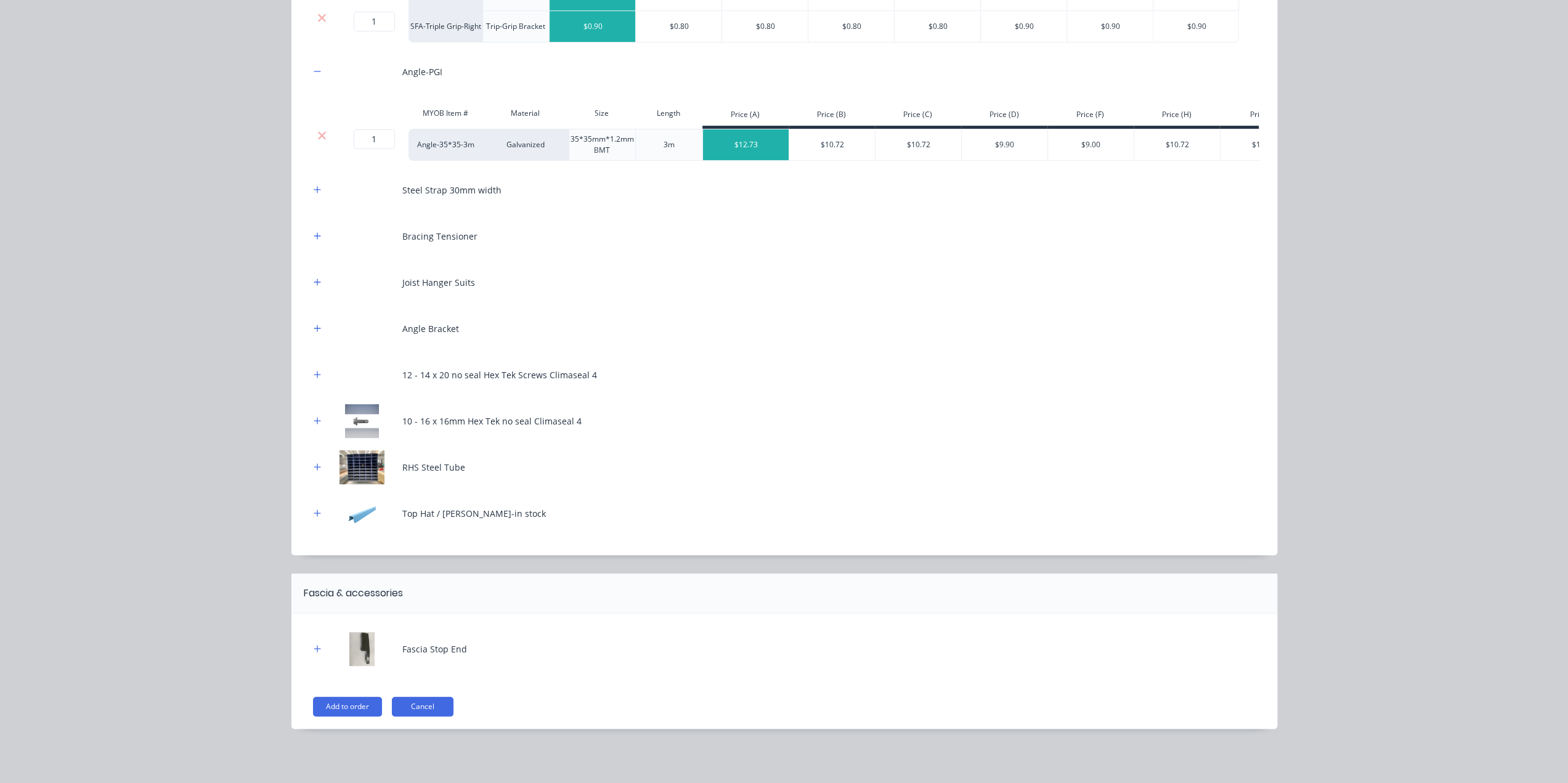
scroll to position [393, 0]
click at [313, 649] on icon "button" at bounding box center [317, 649] width 8 height 9
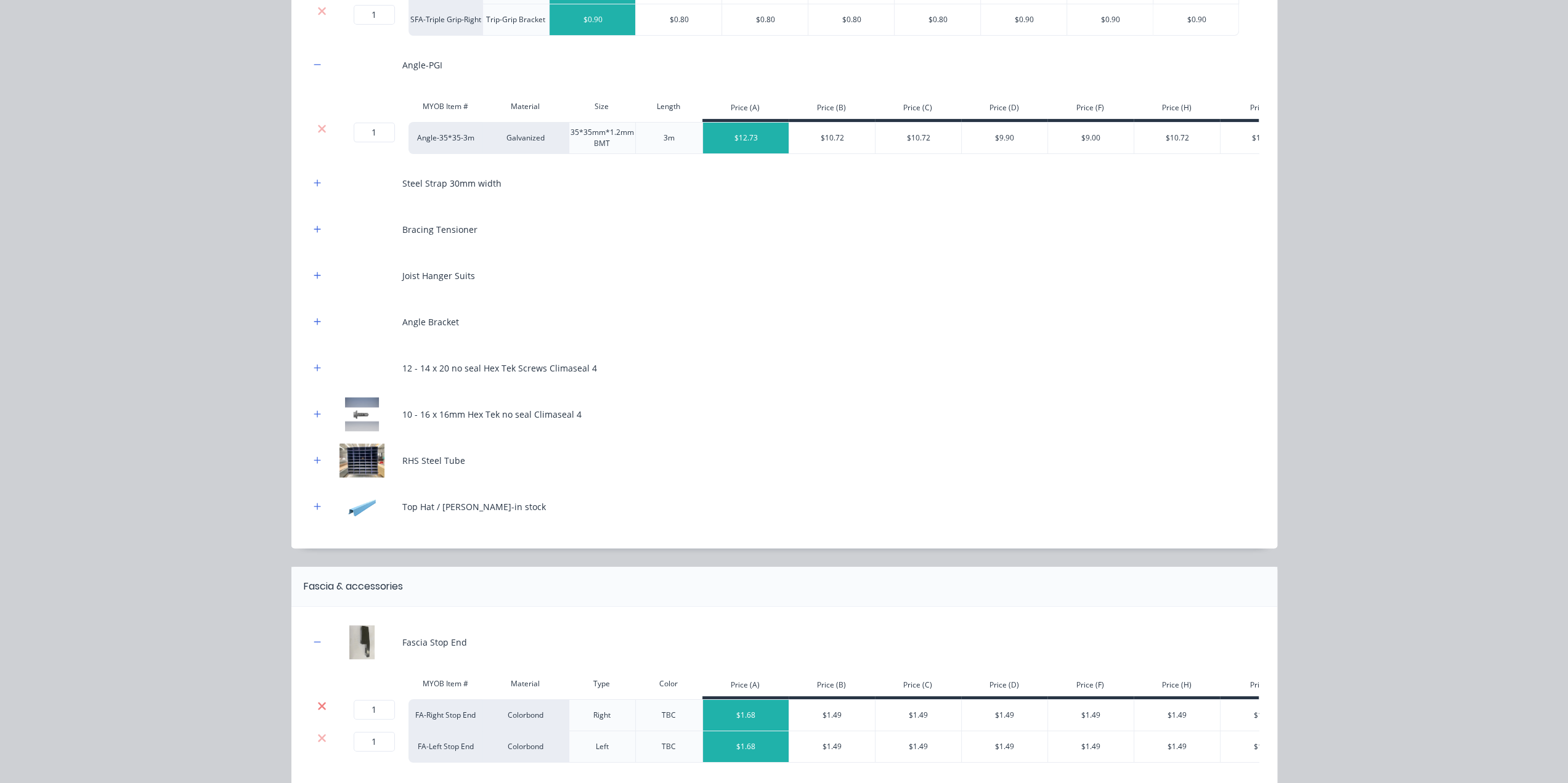
click at [317, 710] on icon at bounding box center [322, 706] width 9 height 12
click at [317, 712] on icon at bounding box center [322, 706] width 9 height 12
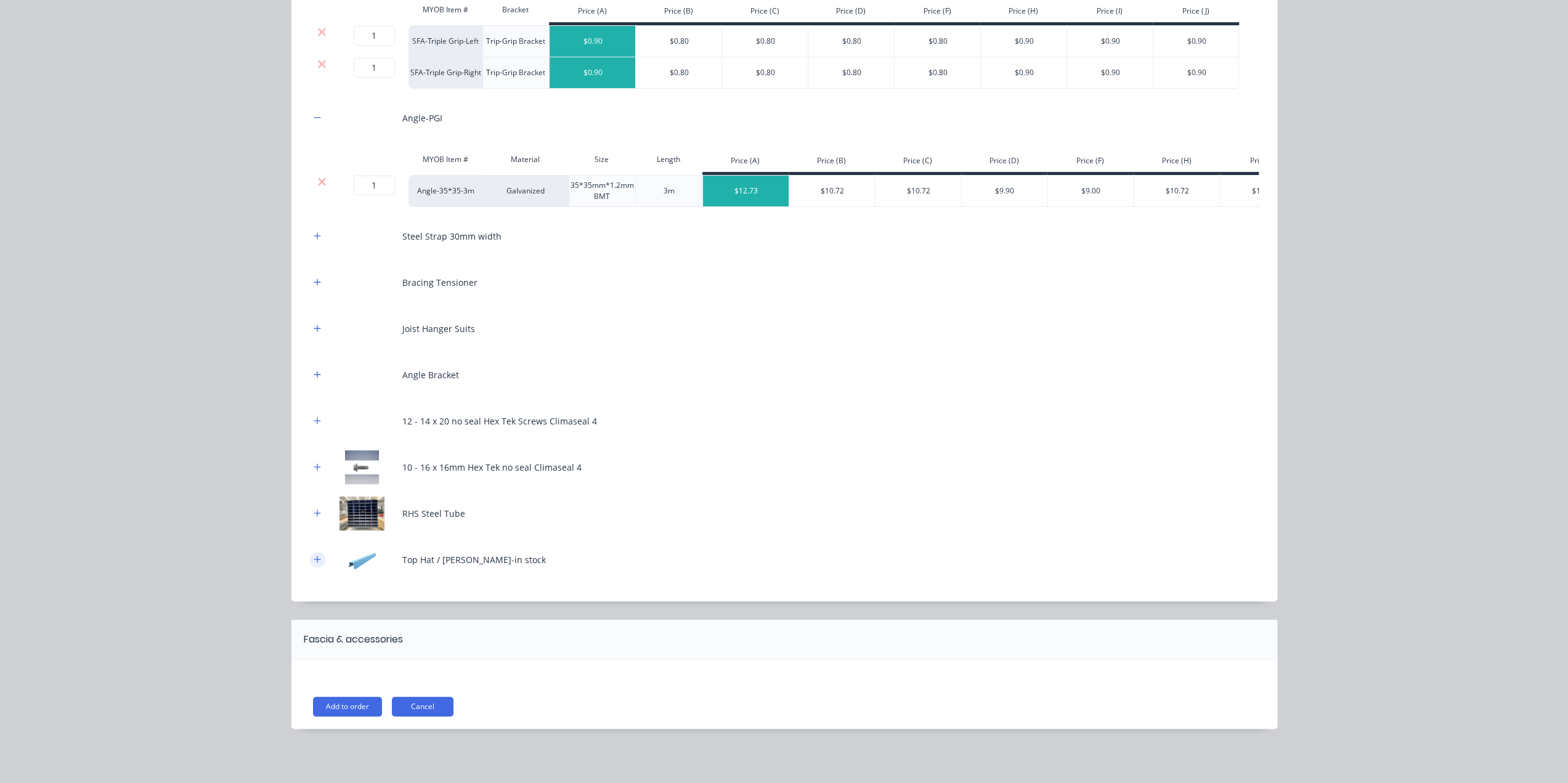
click at [313, 558] on icon "button" at bounding box center [317, 559] width 8 height 9
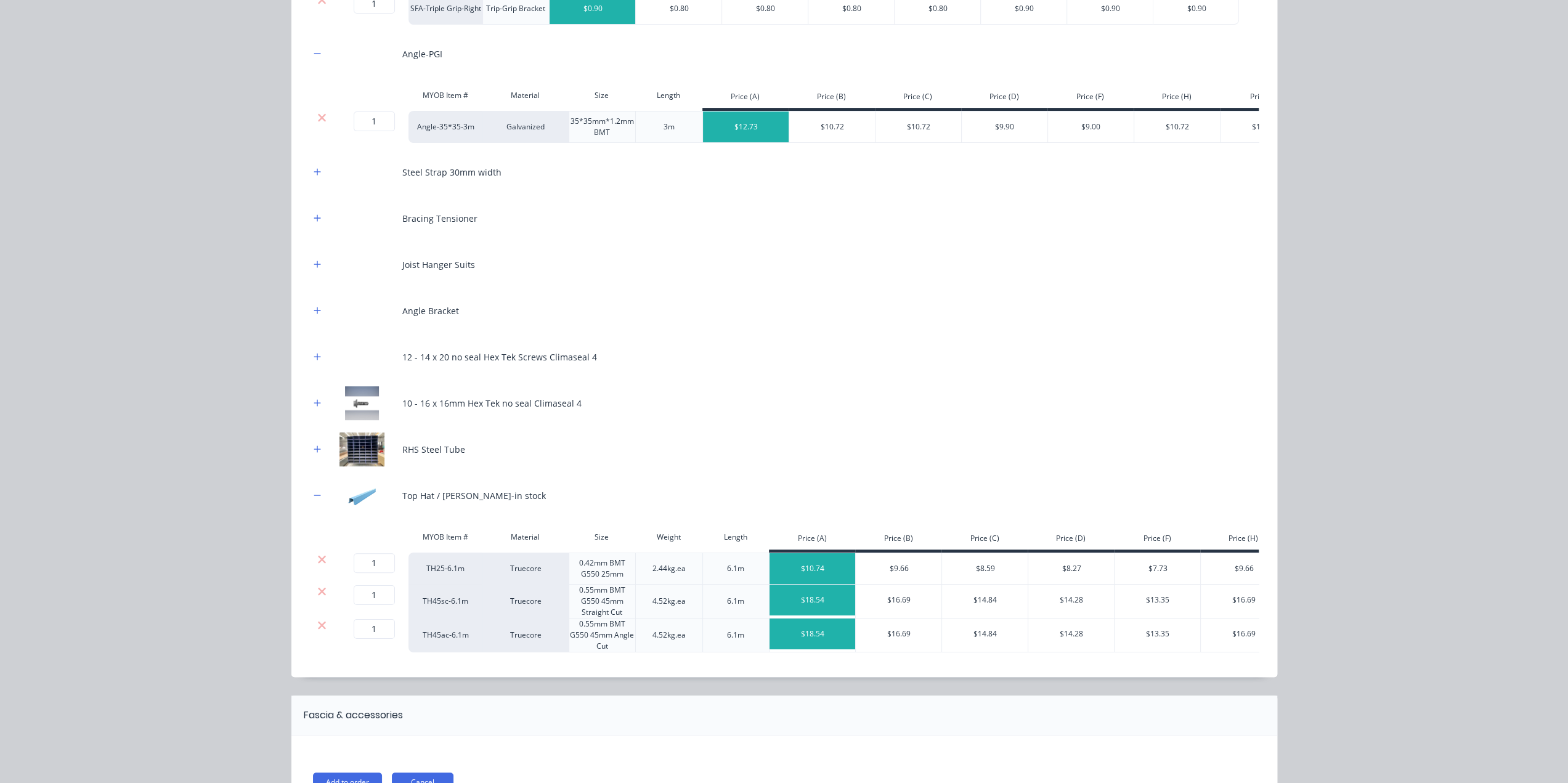
scroll to position [490, 0]
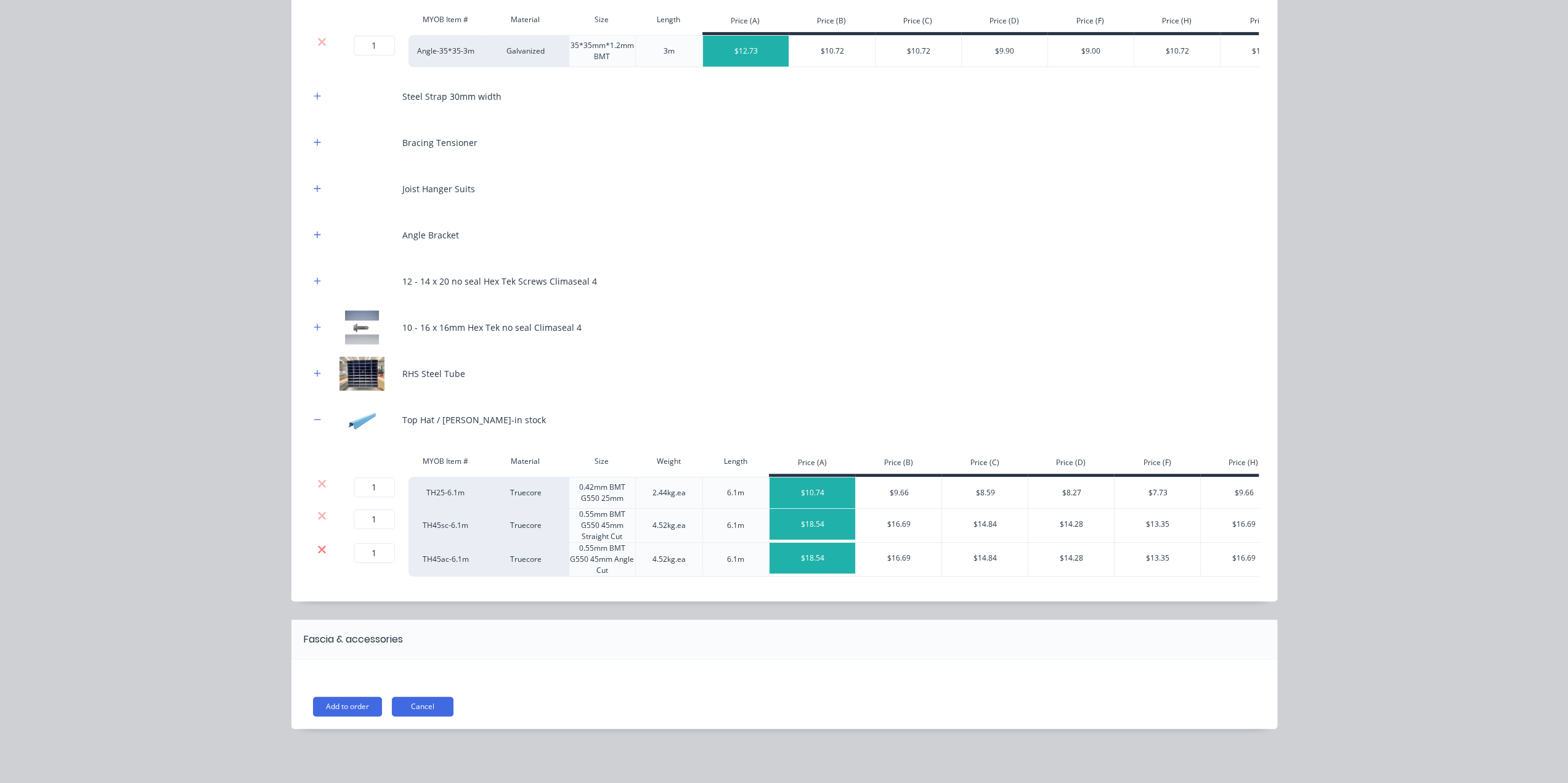
click at [317, 544] on icon at bounding box center [322, 549] width 9 height 12
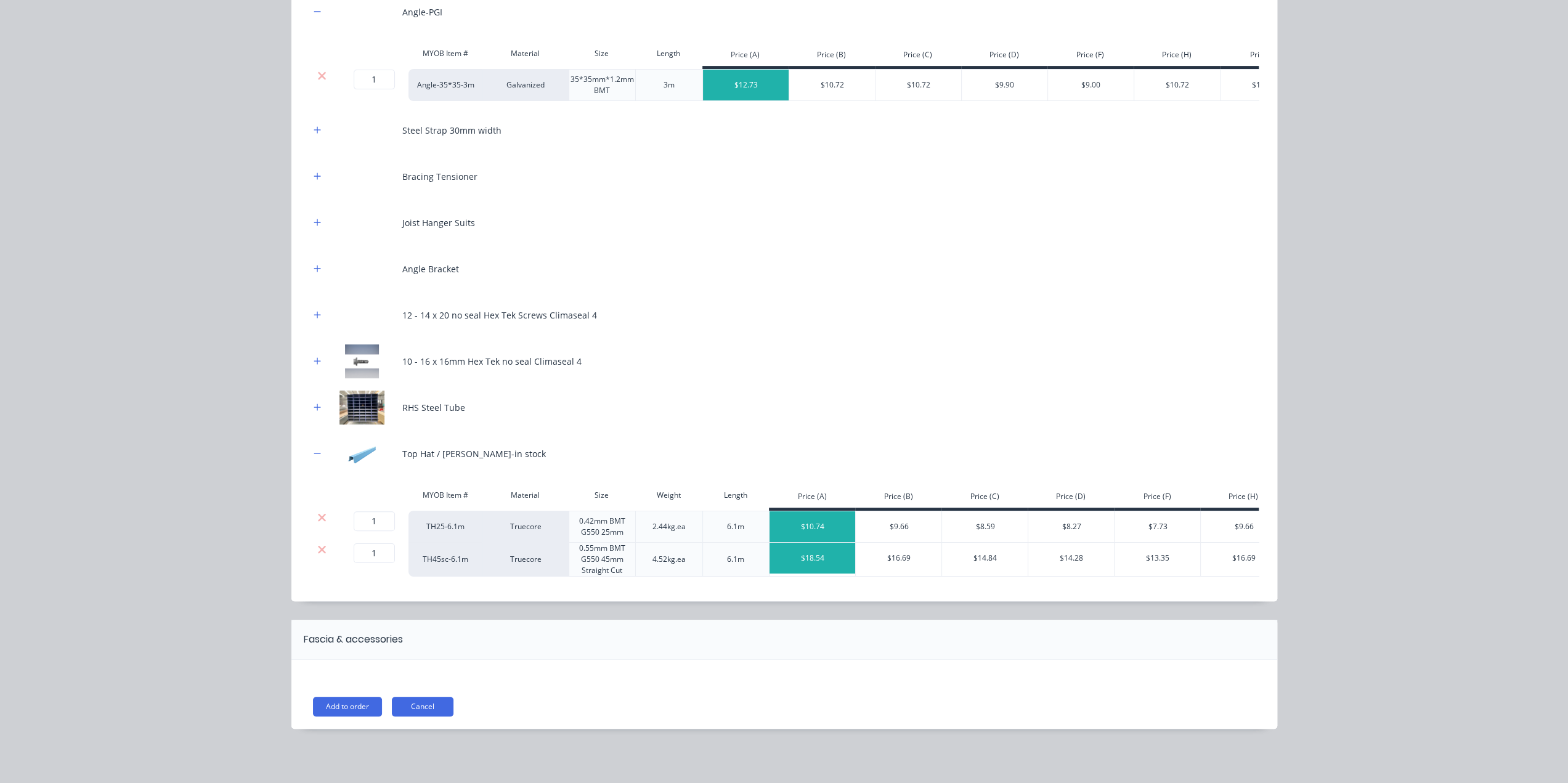
scroll to position [460, 0]
click at [313, 405] on icon "button" at bounding box center [317, 407] width 8 height 9
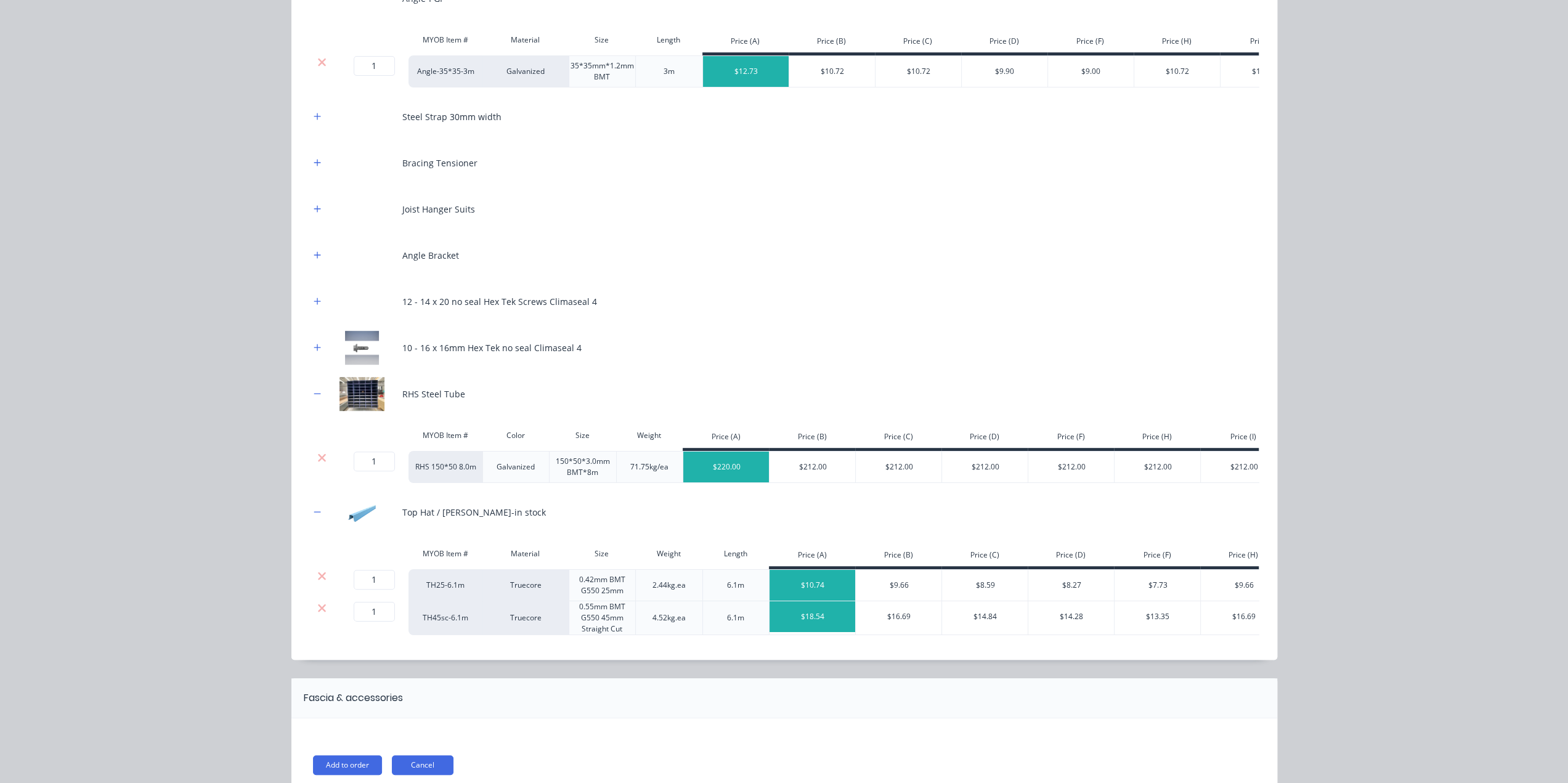
drag, startPoint x: 317, startPoint y: 464, endPoint x: 314, endPoint y: 457, distance: 7.6
click at [317, 464] on icon at bounding box center [322, 457] width 9 height 12
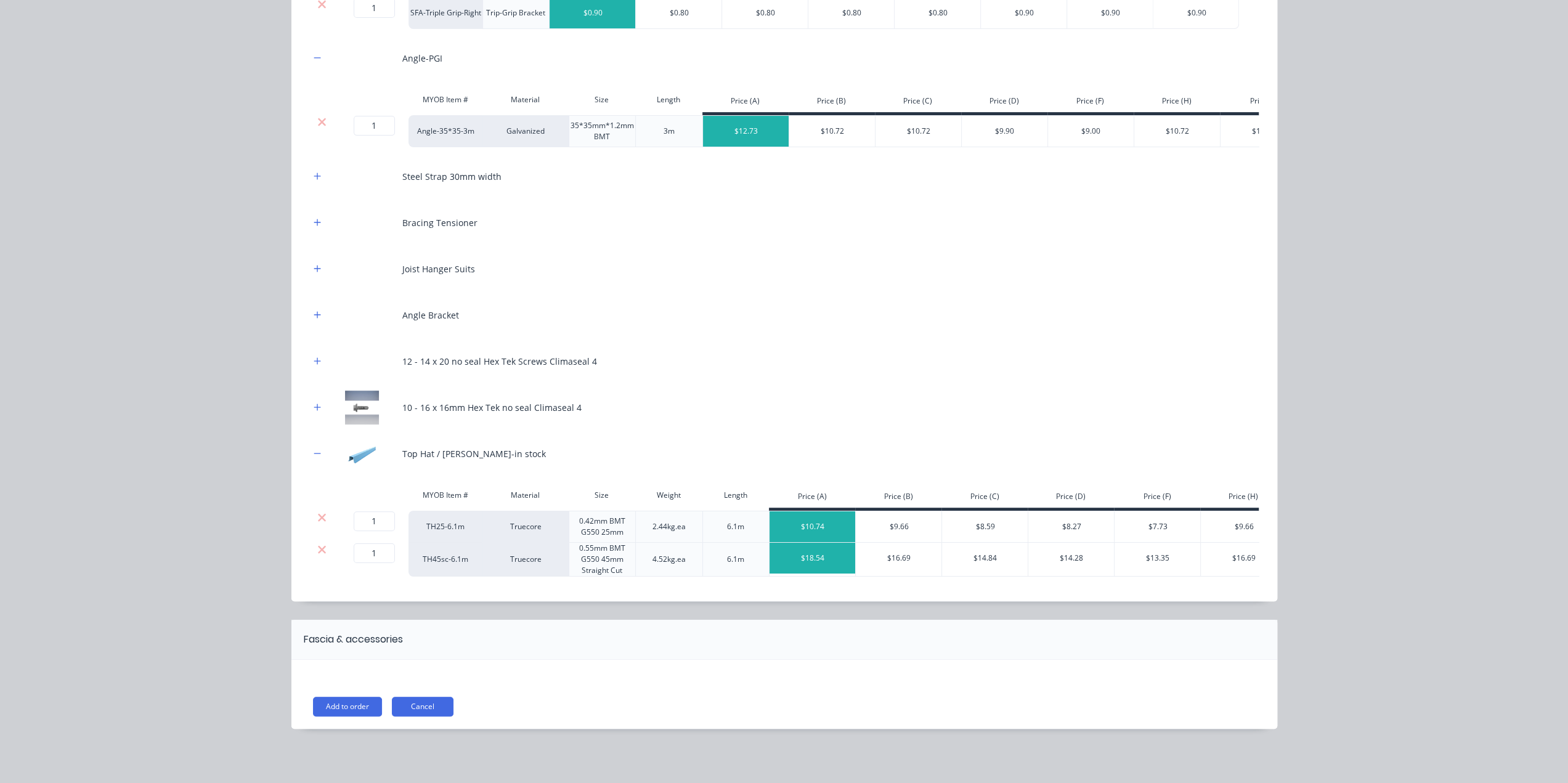
click at [312, 413] on div "10 - 16 x 16mm Hex Tek no seal Climaseal 4" at bounding box center [784, 407] width 949 height 34
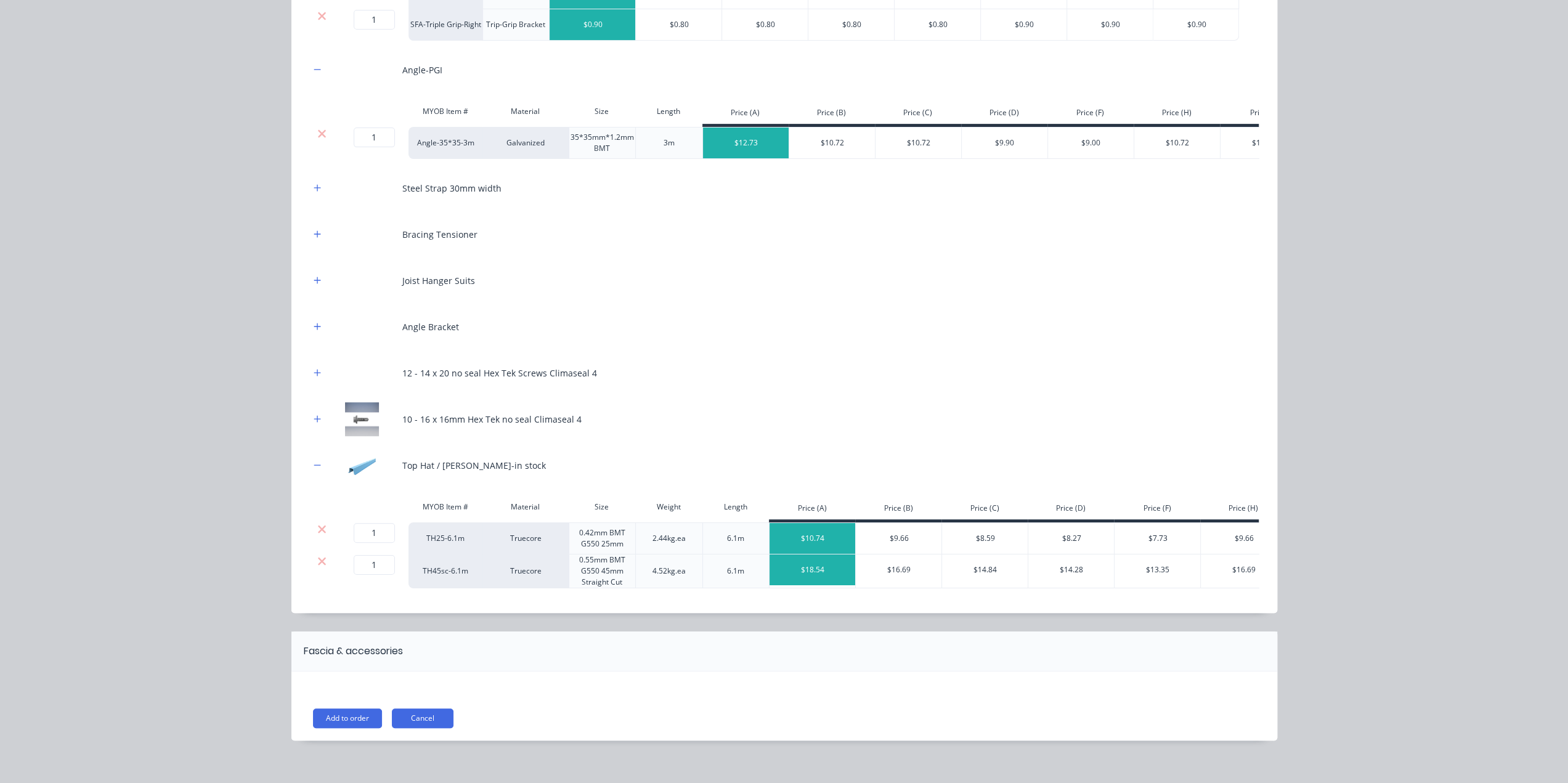
scroll to position [351, 0]
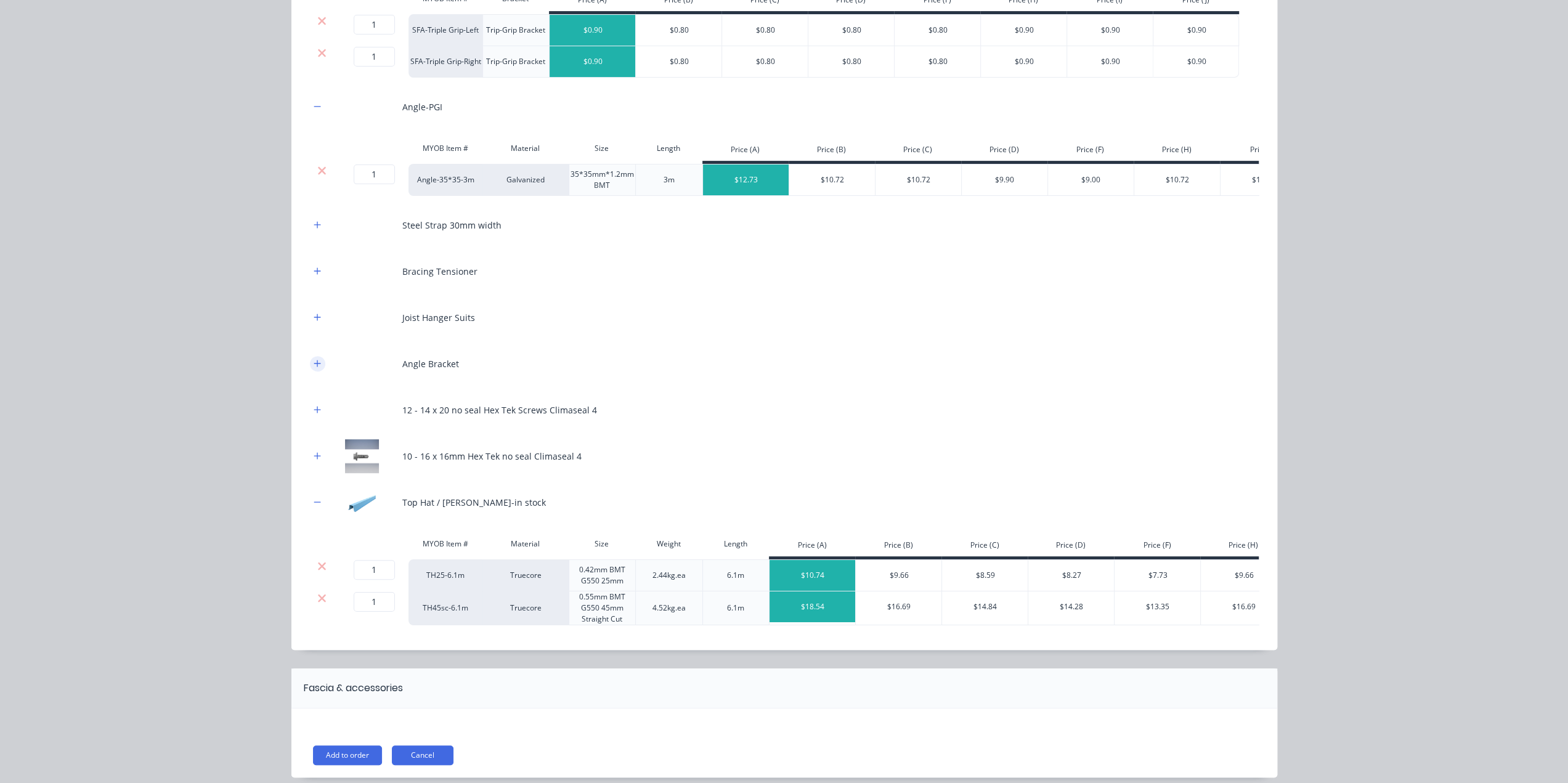
click at [313, 367] on icon "button" at bounding box center [317, 363] width 7 height 7
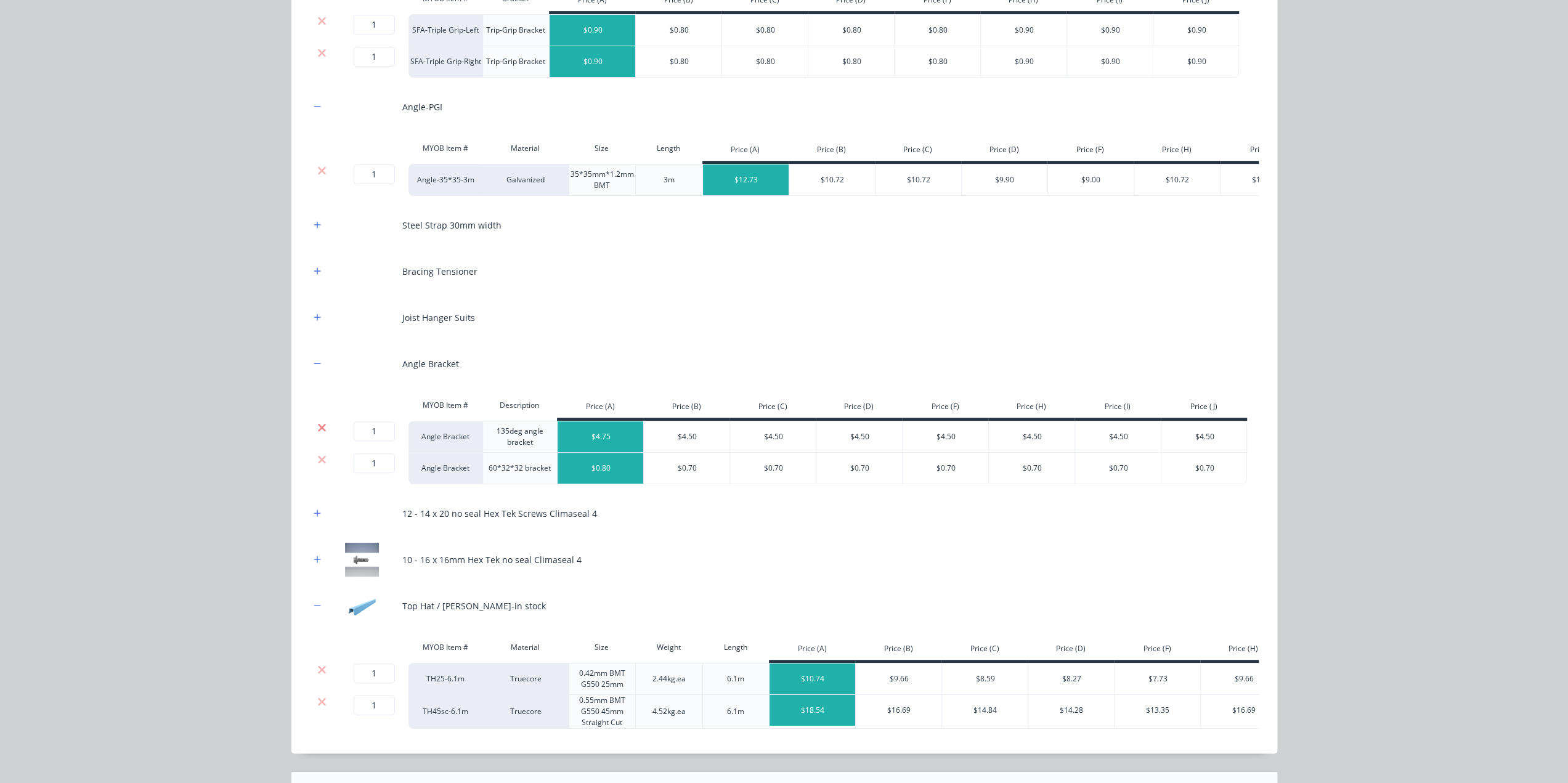
click at [317, 434] on icon at bounding box center [322, 427] width 9 height 12
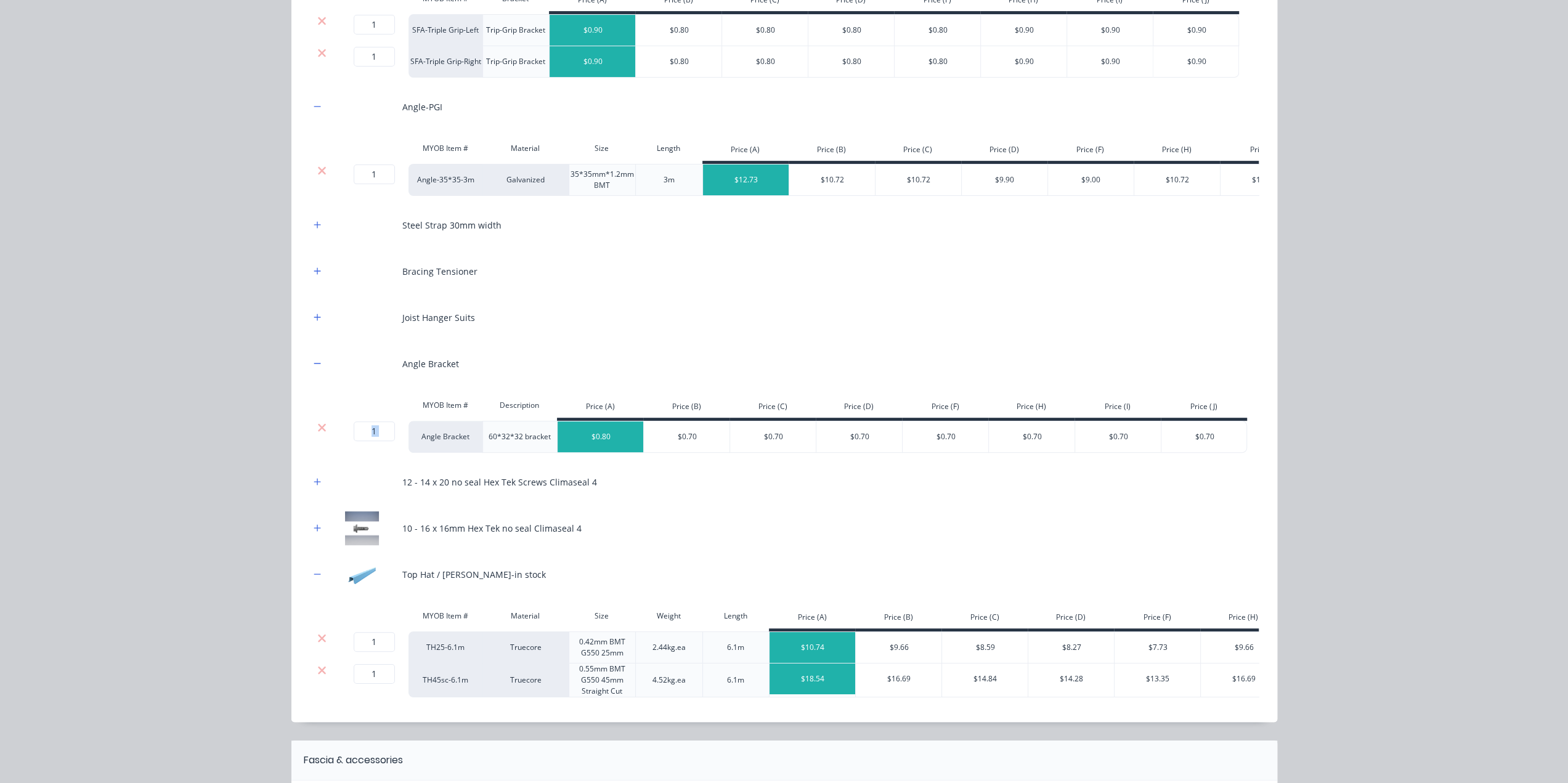
click at [317, 434] on icon at bounding box center [322, 427] width 9 height 12
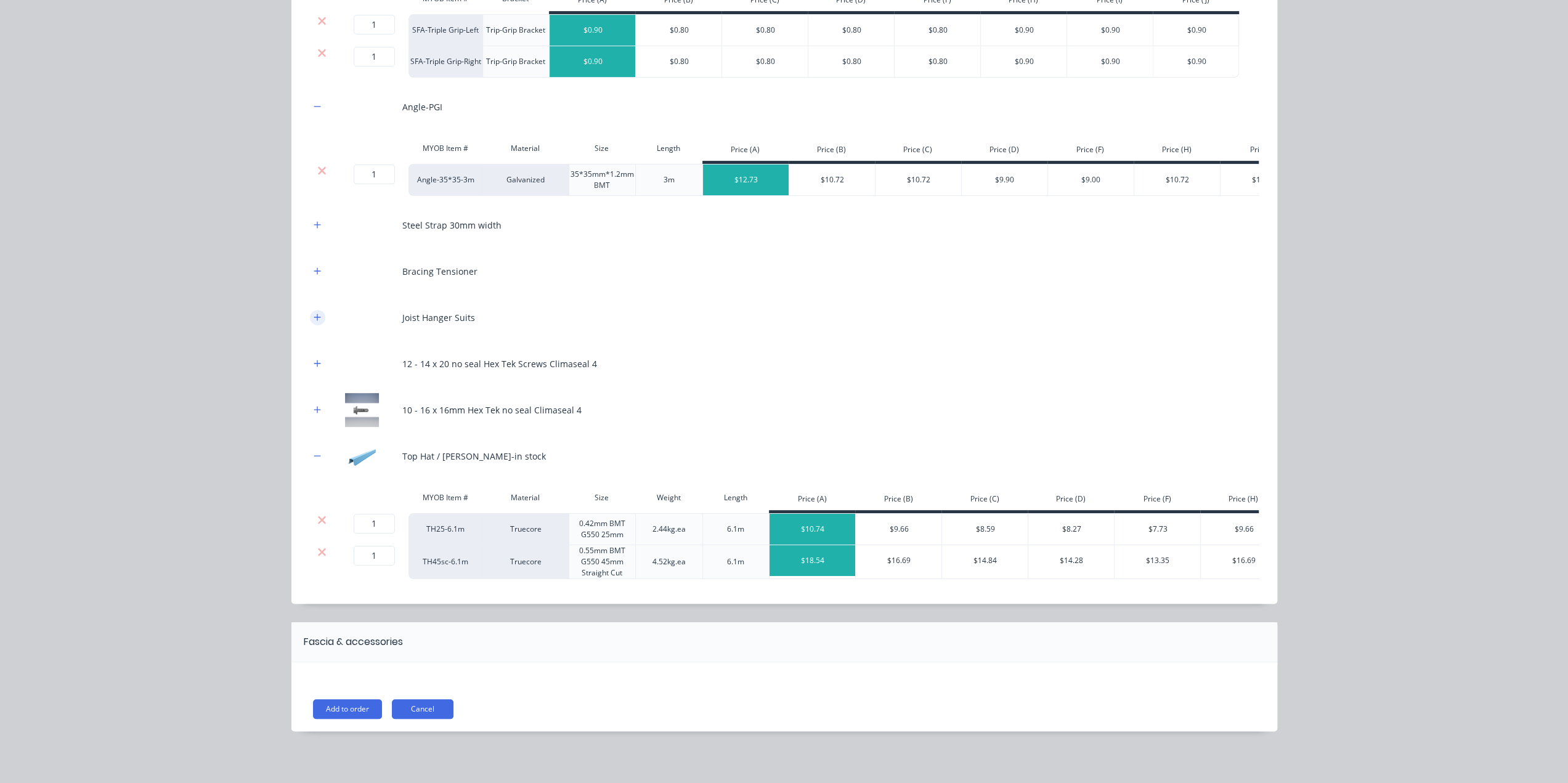
click at [316, 324] on button "button" at bounding box center [317, 317] width 15 height 15
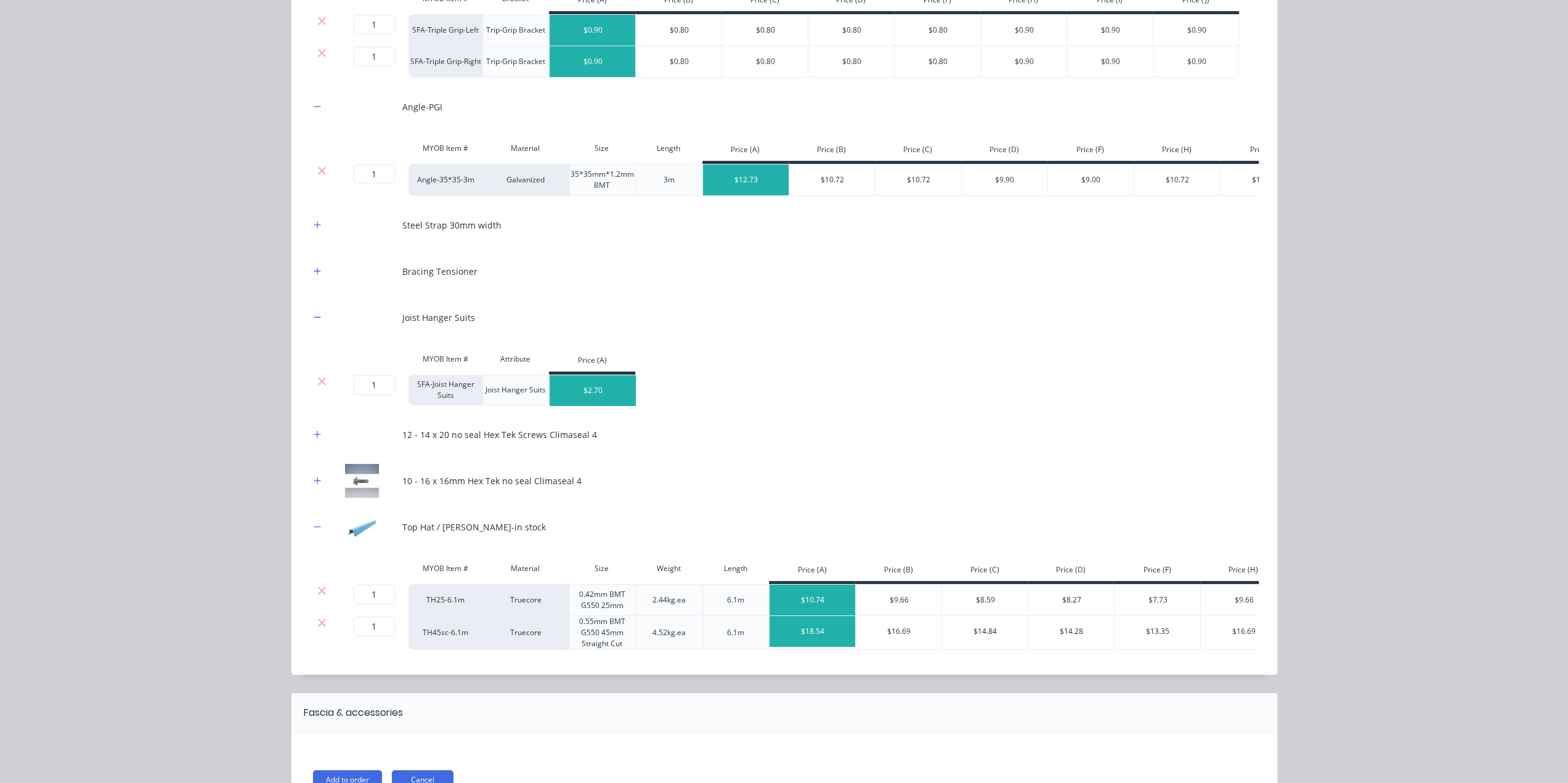
click at [317, 388] on icon at bounding box center [322, 381] width 9 height 12
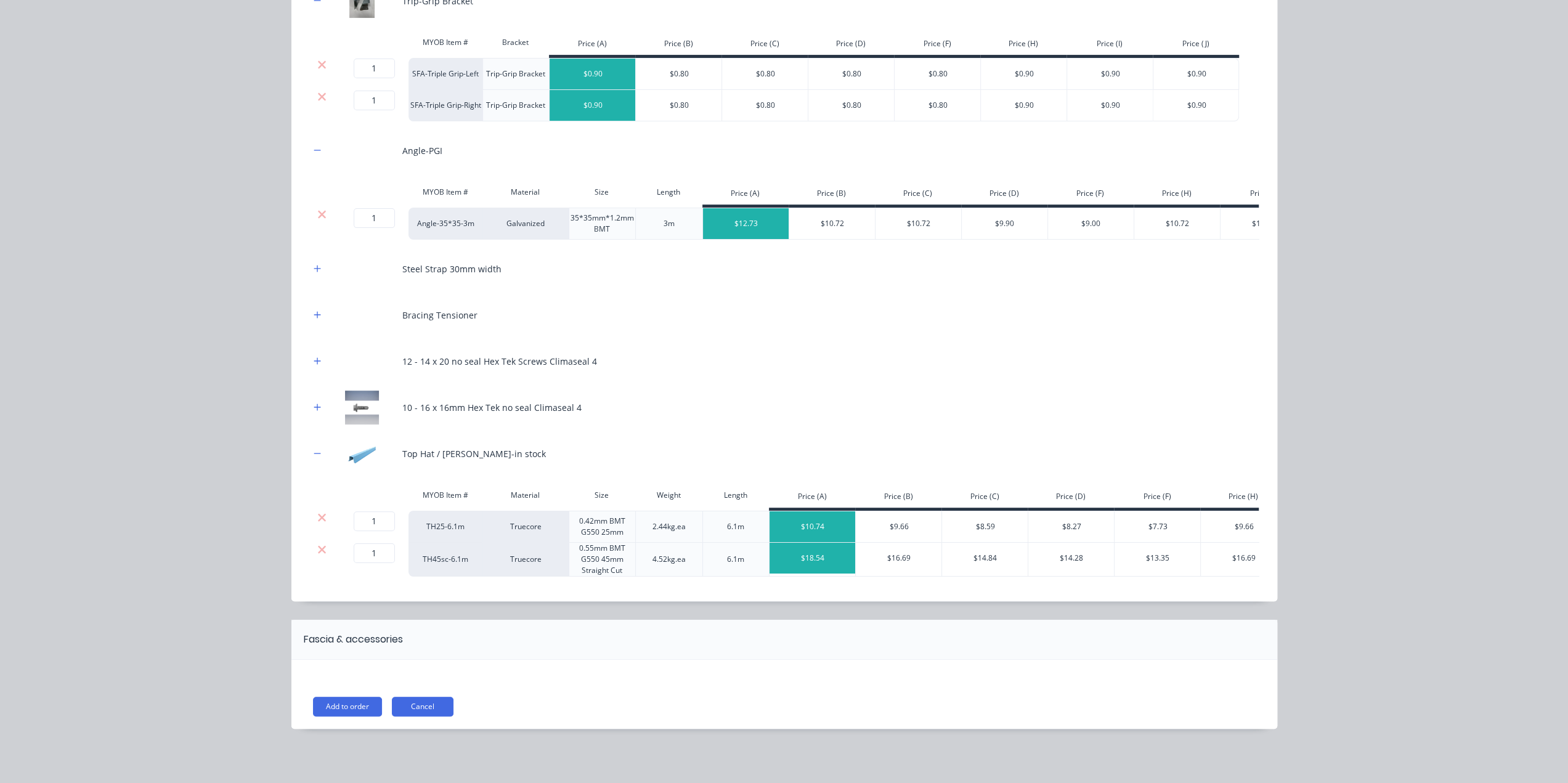
scroll to position [321, 0]
click at [313, 310] on icon "button" at bounding box center [317, 315] width 8 height 9
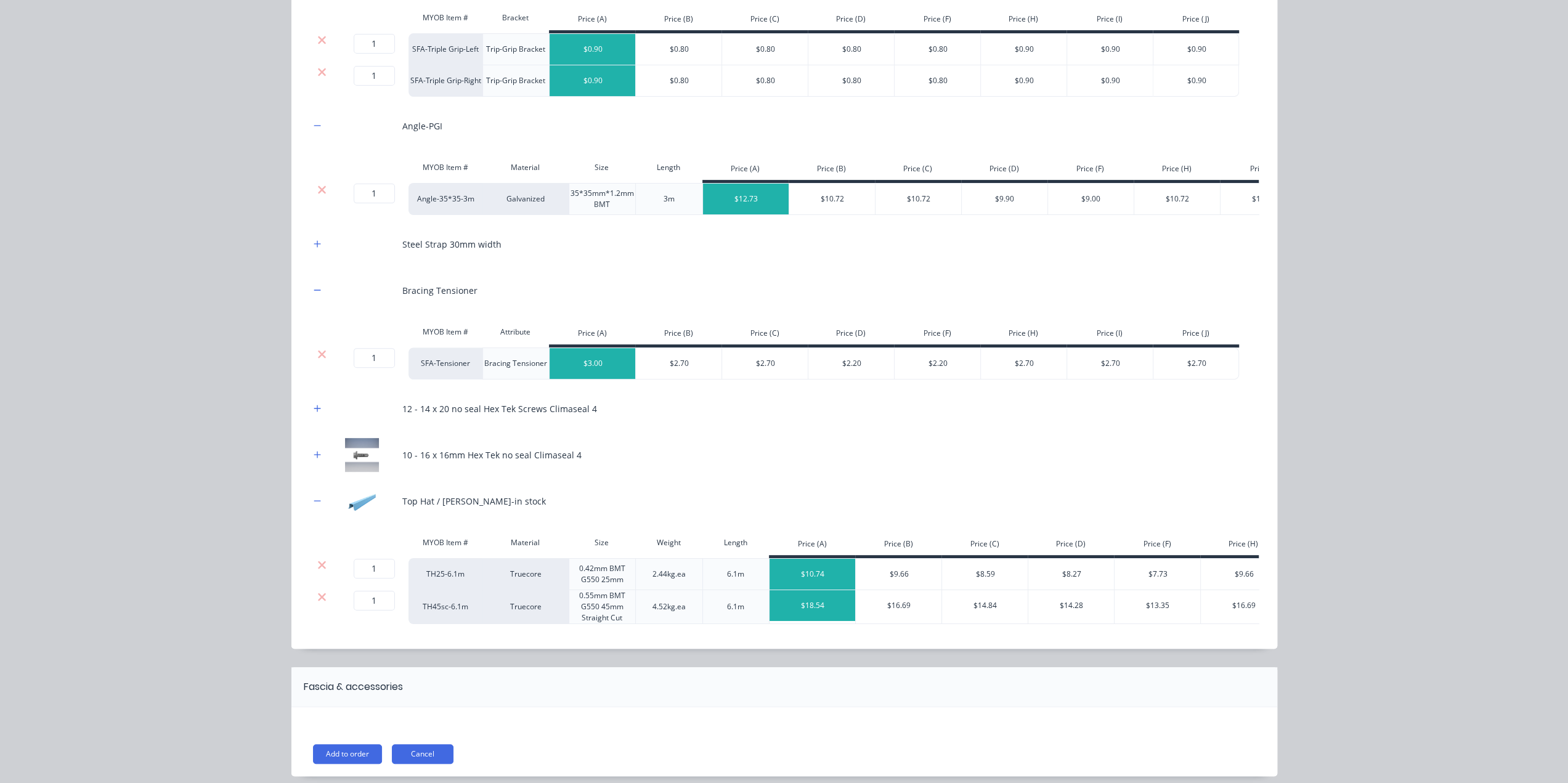
scroll to position [393, 0]
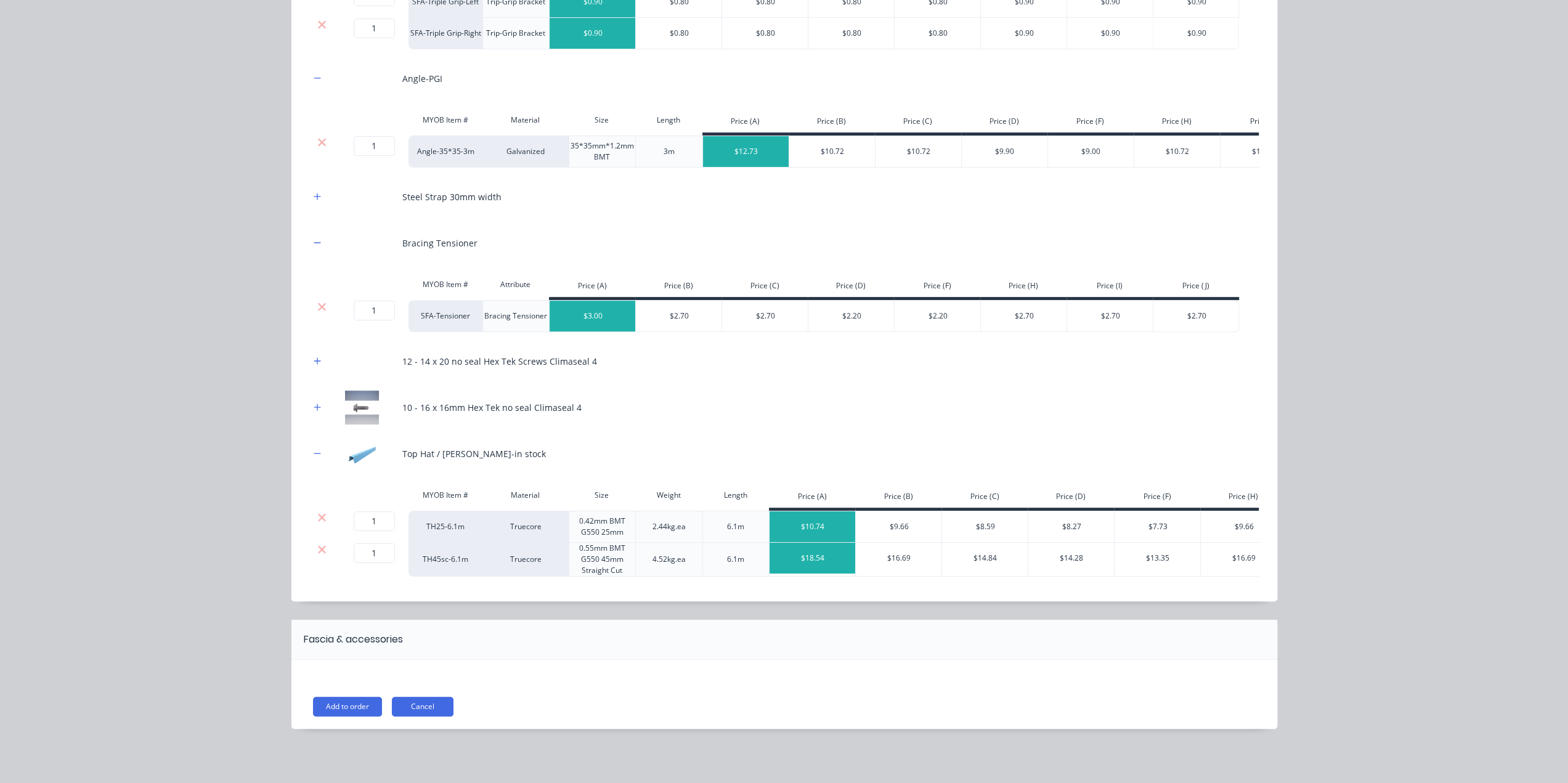
click at [348, 703] on button "Add to order" at bounding box center [347, 706] width 69 height 20
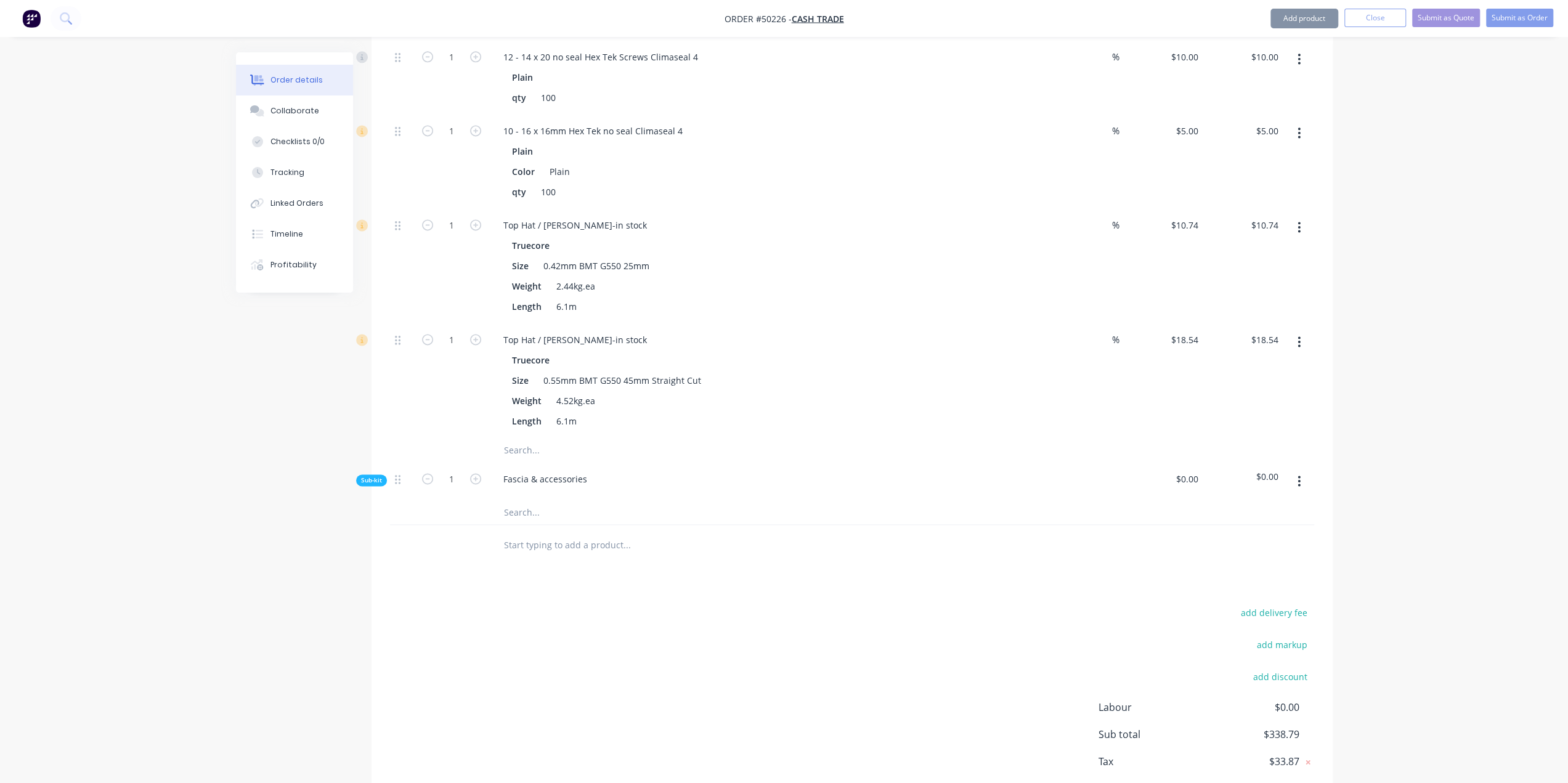
scroll to position [1748, 0]
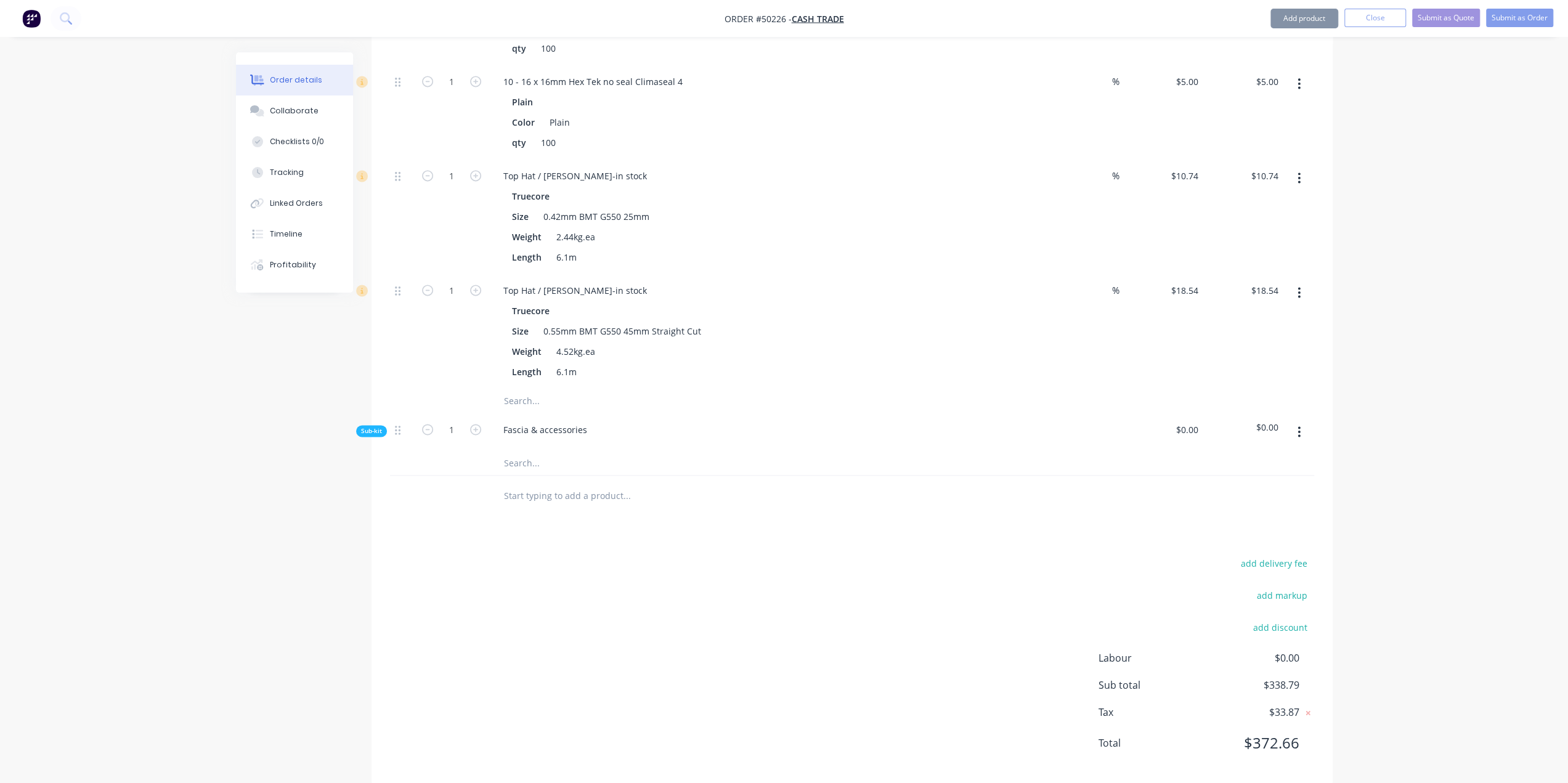
click at [1293, 421] on button "button" at bounding box center [1299, 432] width 29 height 22
click at [1262, 480] on div "Delete" at bounding box center [1255, 489] width 95 height 18
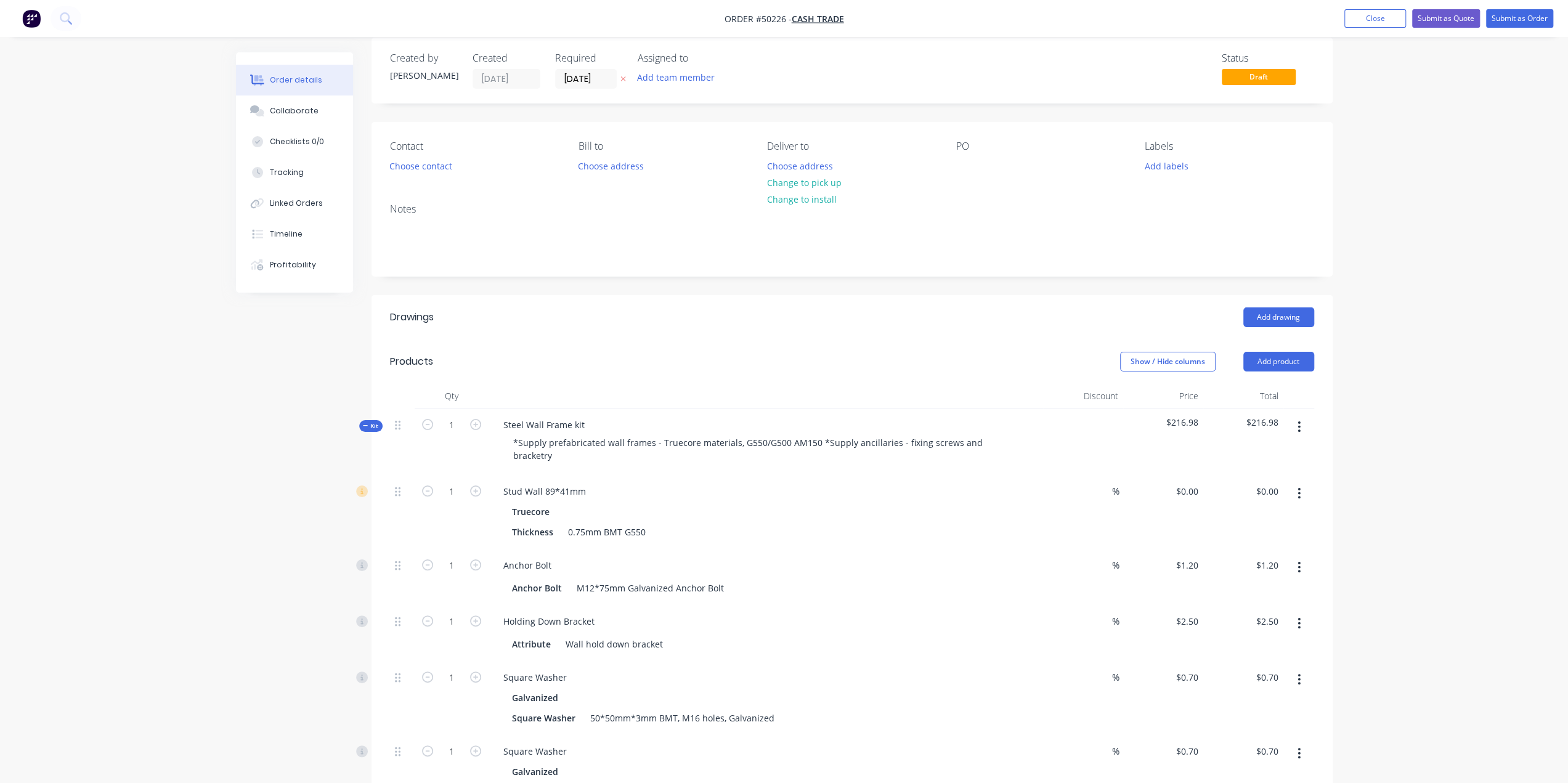
scroll to position [0, 0]
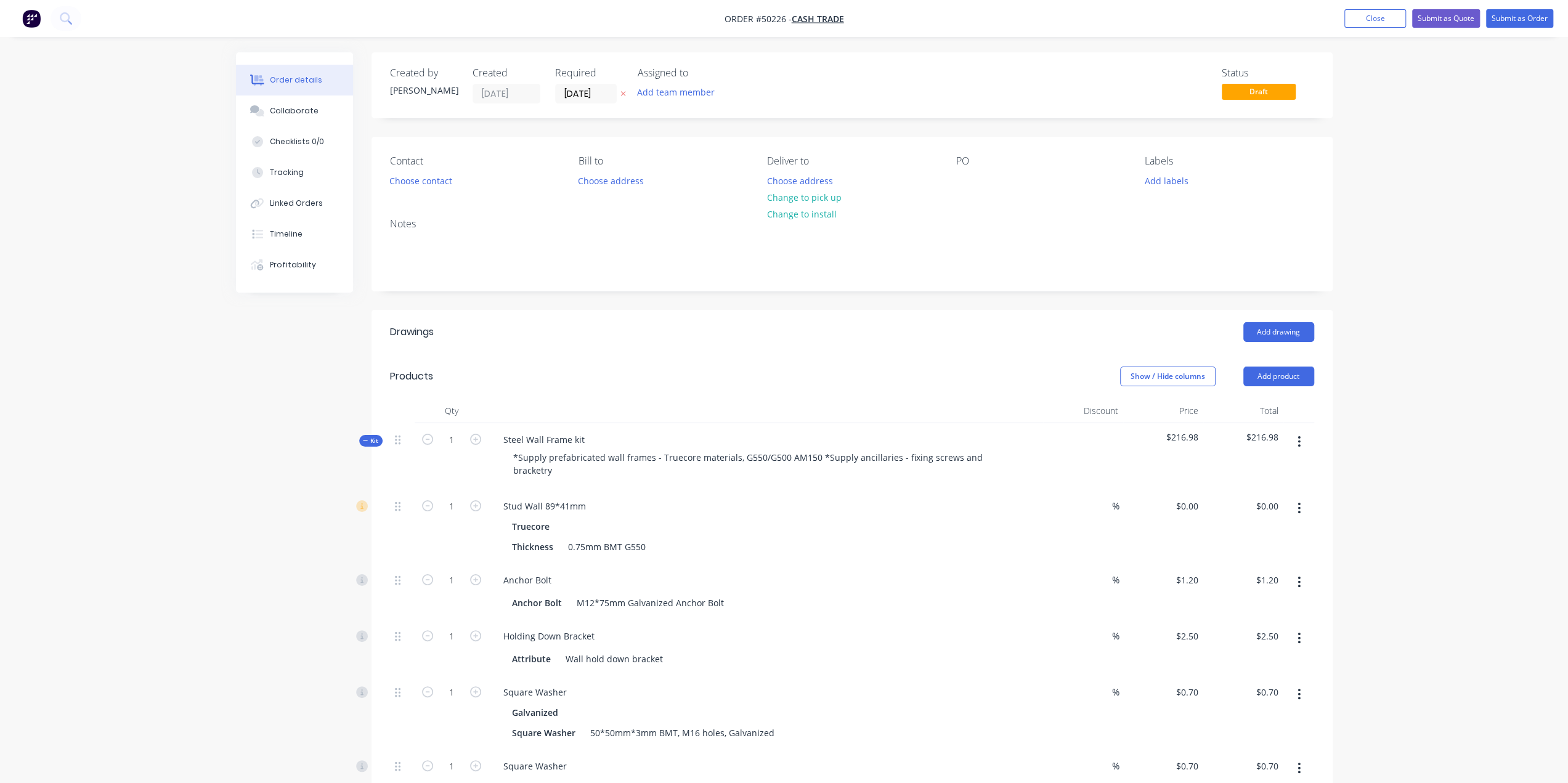
drag, startPoint x: 778, startPoint y: 377, endPoint x: 797, endPoint y: 365, distance: 22.5
click at [778, 377] on div "Show / Hide columns Add product" at bounding box center [950, 376] width 728 height 20
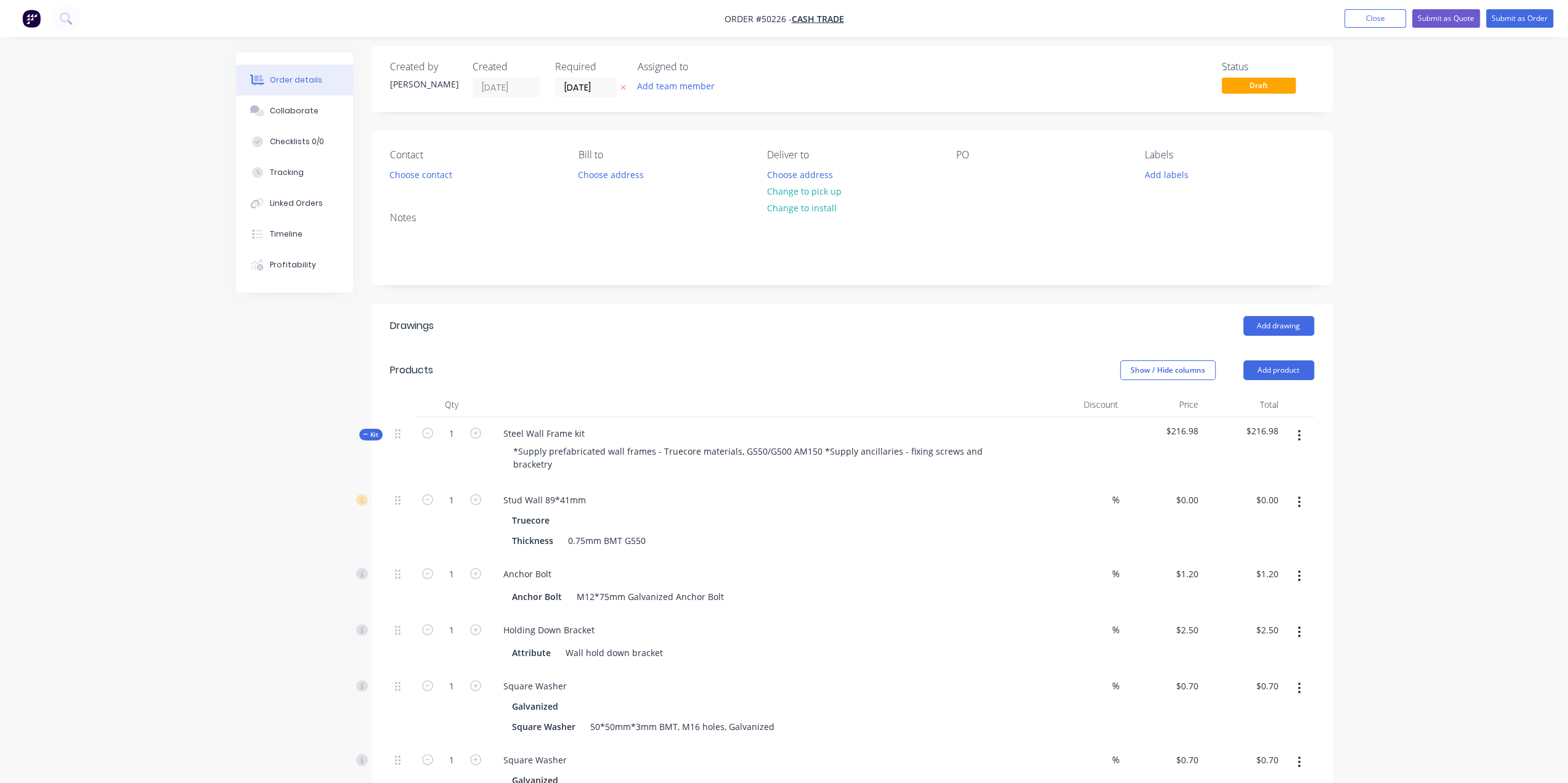
scroll to position [205, 0]
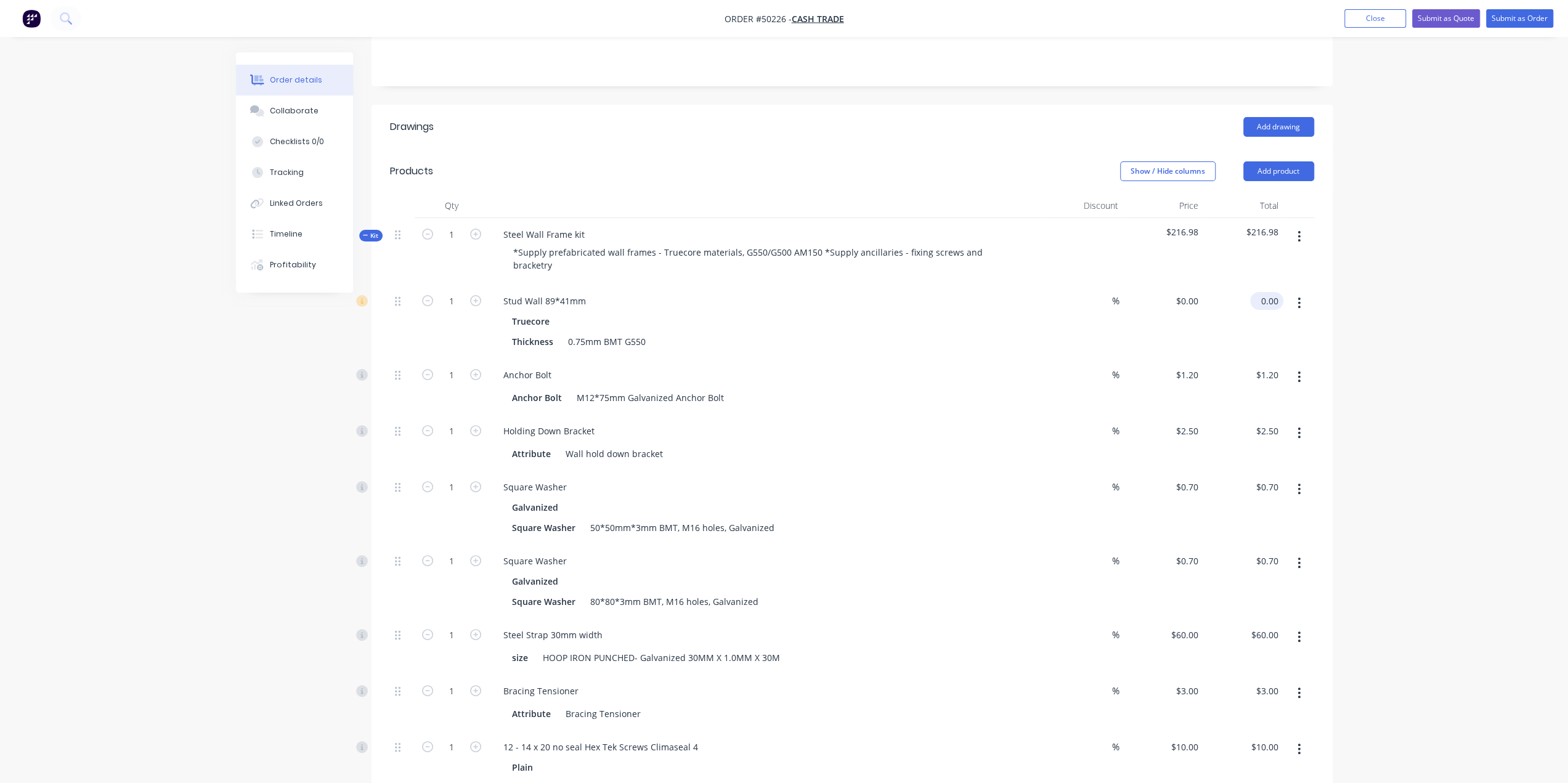
click at [1270, 292] on input "0.00" at bounding box center [1269, 301] width 28 height 18
type input "1620"
type input "$1,620.00"
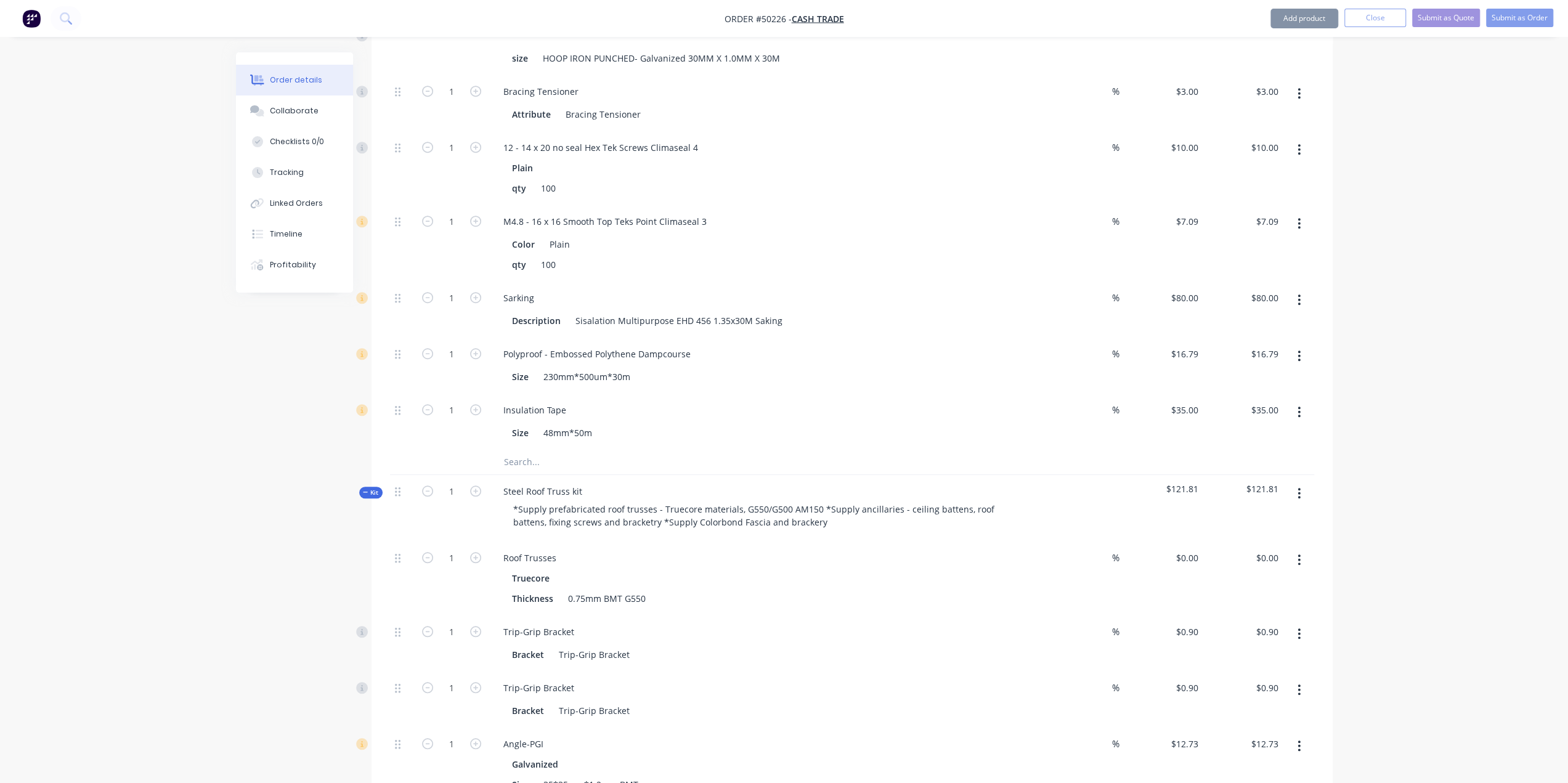
scroll to position [924, 0]
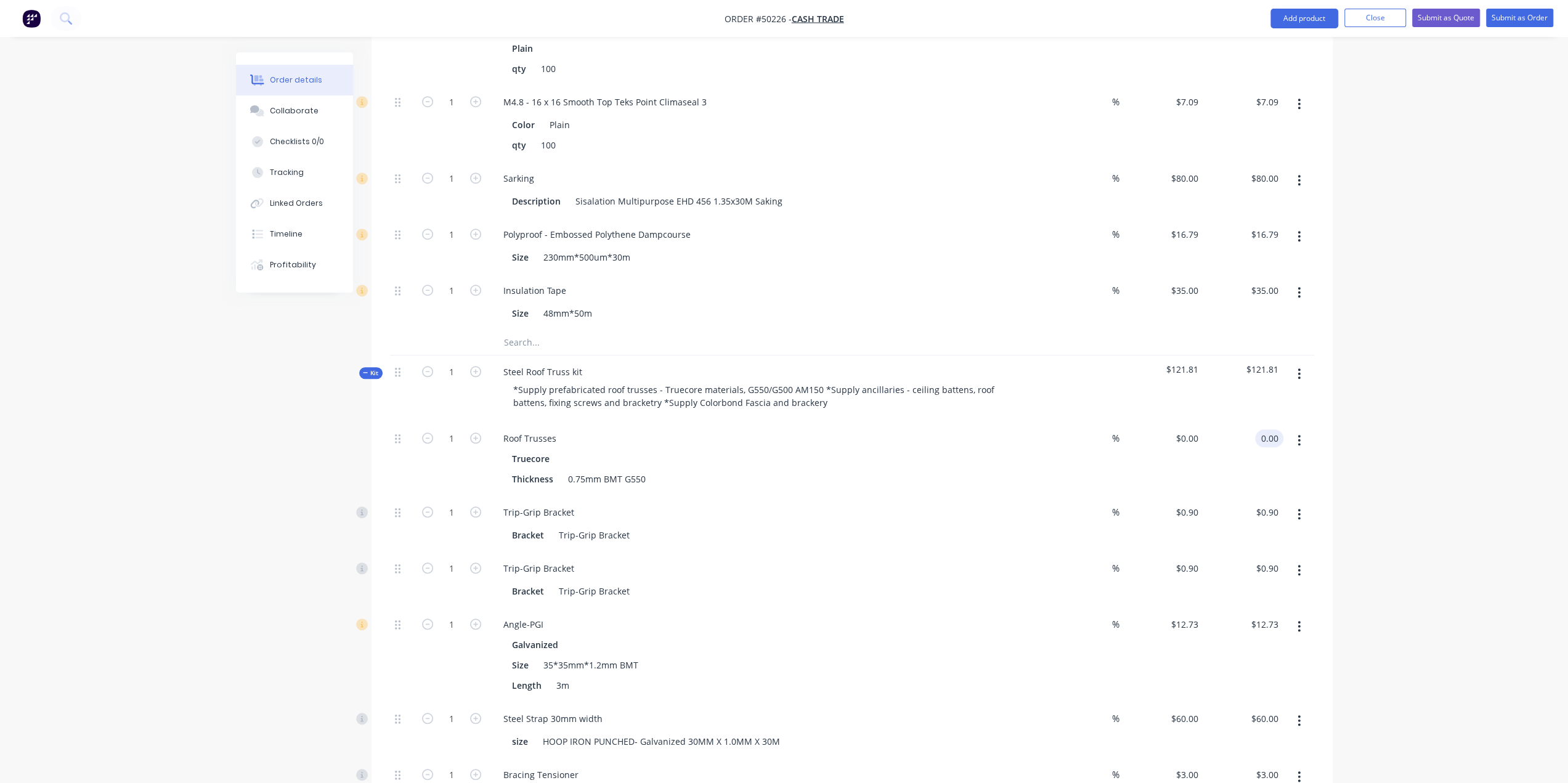
click at [1267, 430] on input "0.00" at bounding box center [1271, 439] width 24 height 18
type input "1440"
type input "$1,440.00"
click at [1370, 468] on div "Order details Collaborate Checklists 0/0 Tracking Linked Orders Timeline Profit…" at bounding box center [784, 320] width 1568 height 2489
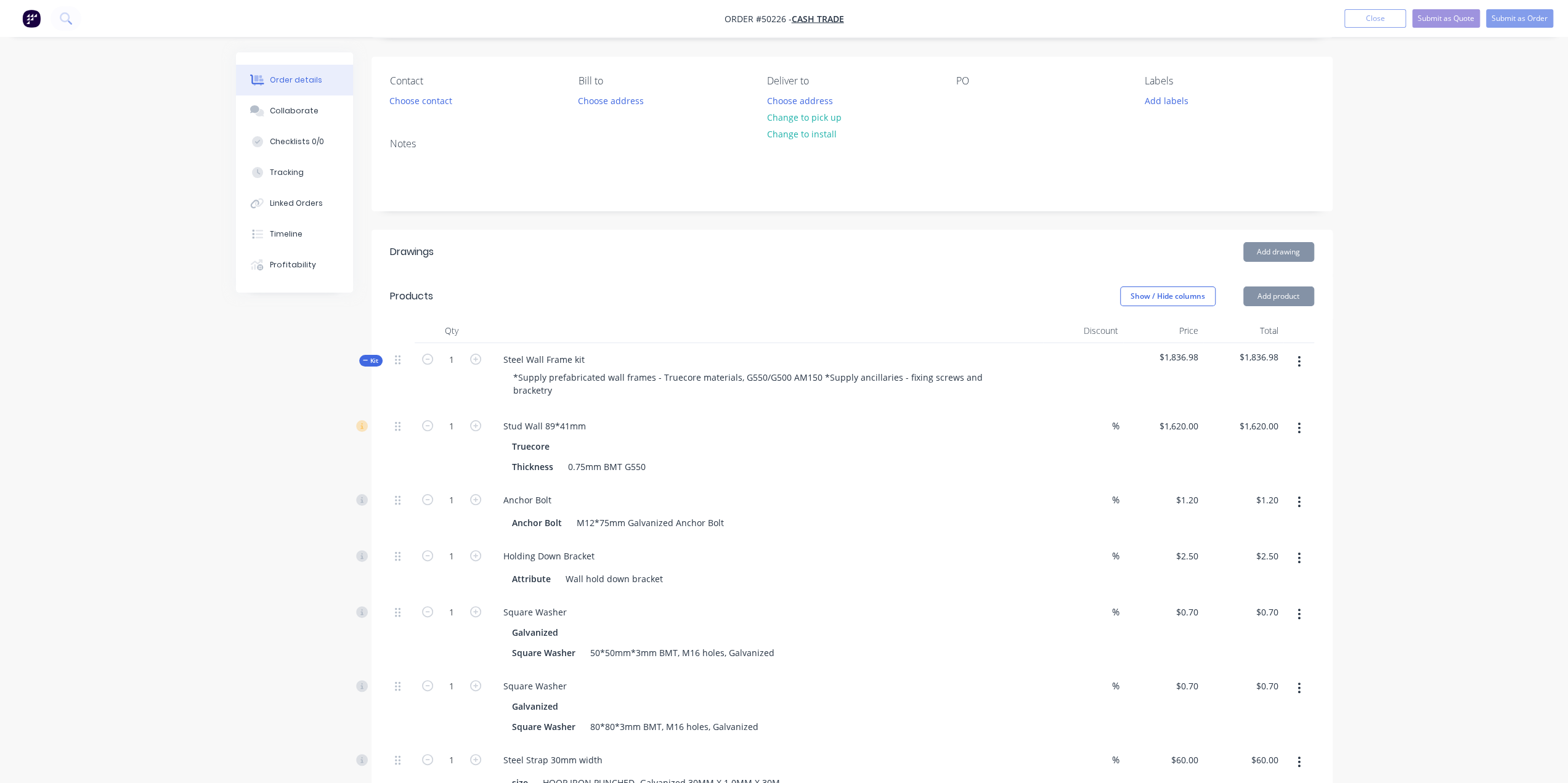
scroll to position [41, 0]
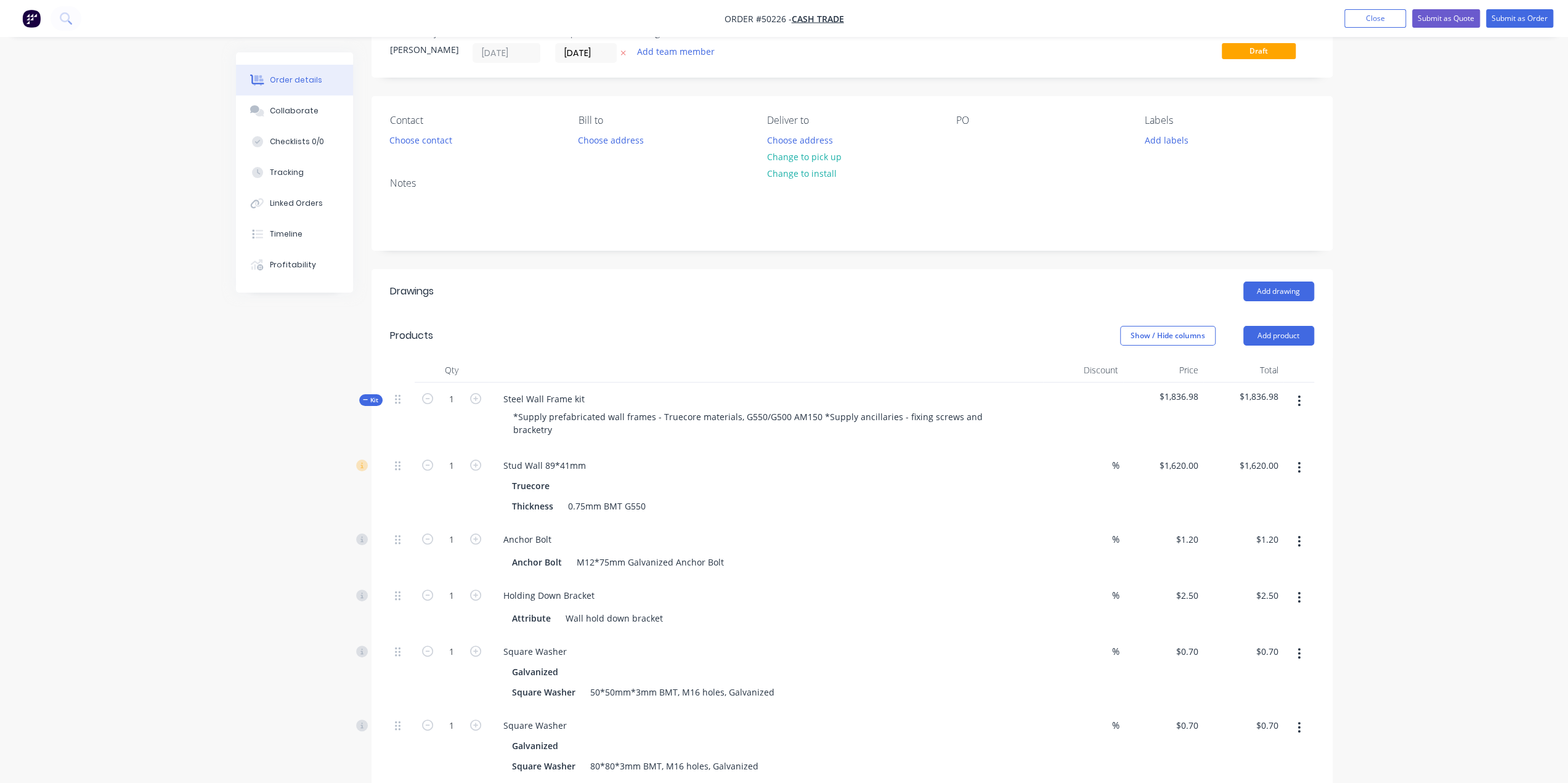
drag, startPoint x: 1478, startPoint y: 674, endPoint x: 1407, endPoint y: 602, distance: 101.1
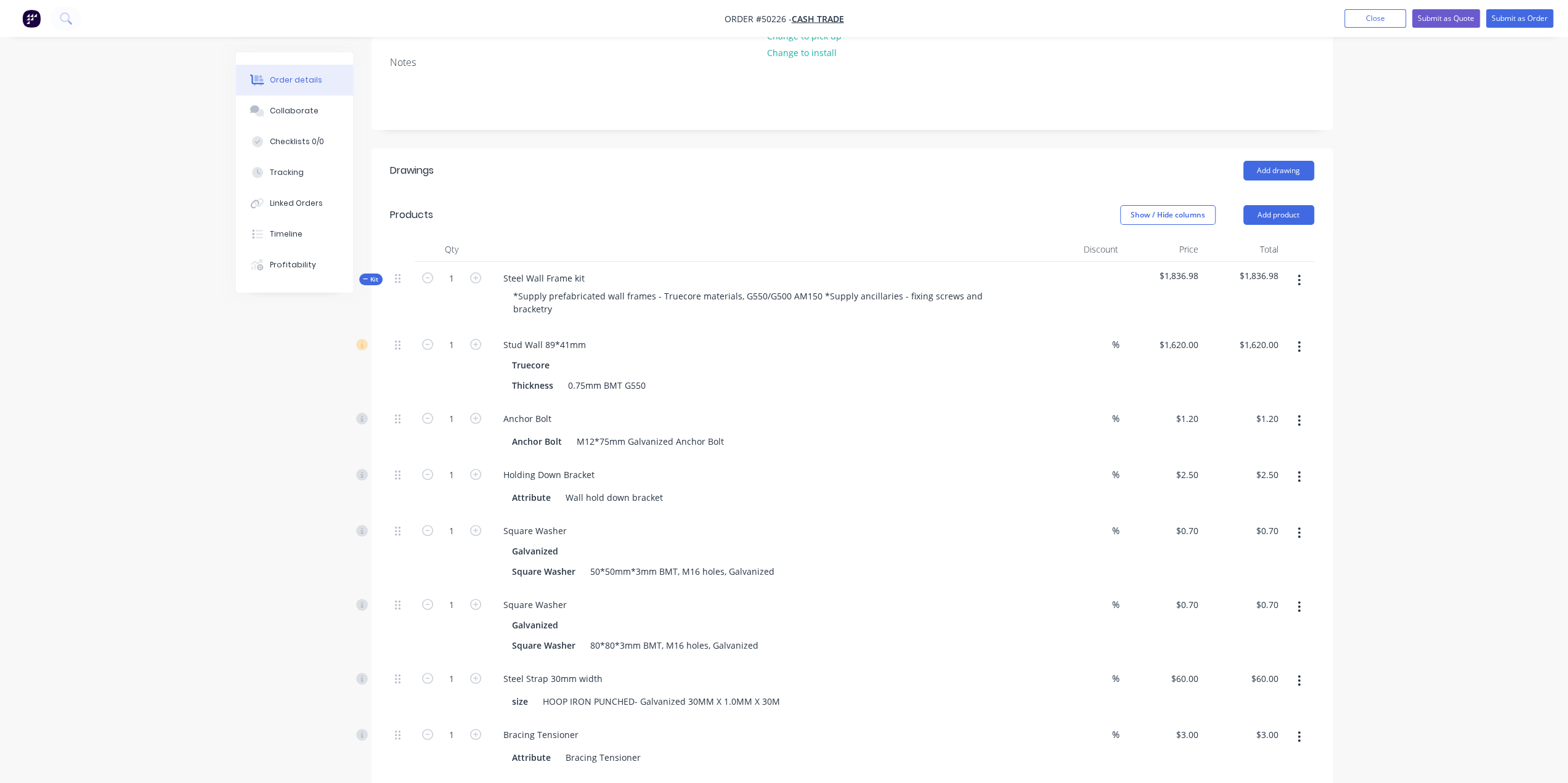
scroll to position [164, 0]
click at [958, 333] on div "Stud Wall 89*41mm" at bounding box center [765, 342] width 545 height 18
click at [458, 407] on input "1" at bounding box center [451, 416] width 32 height 19
type input "8"
type input "$9.60"
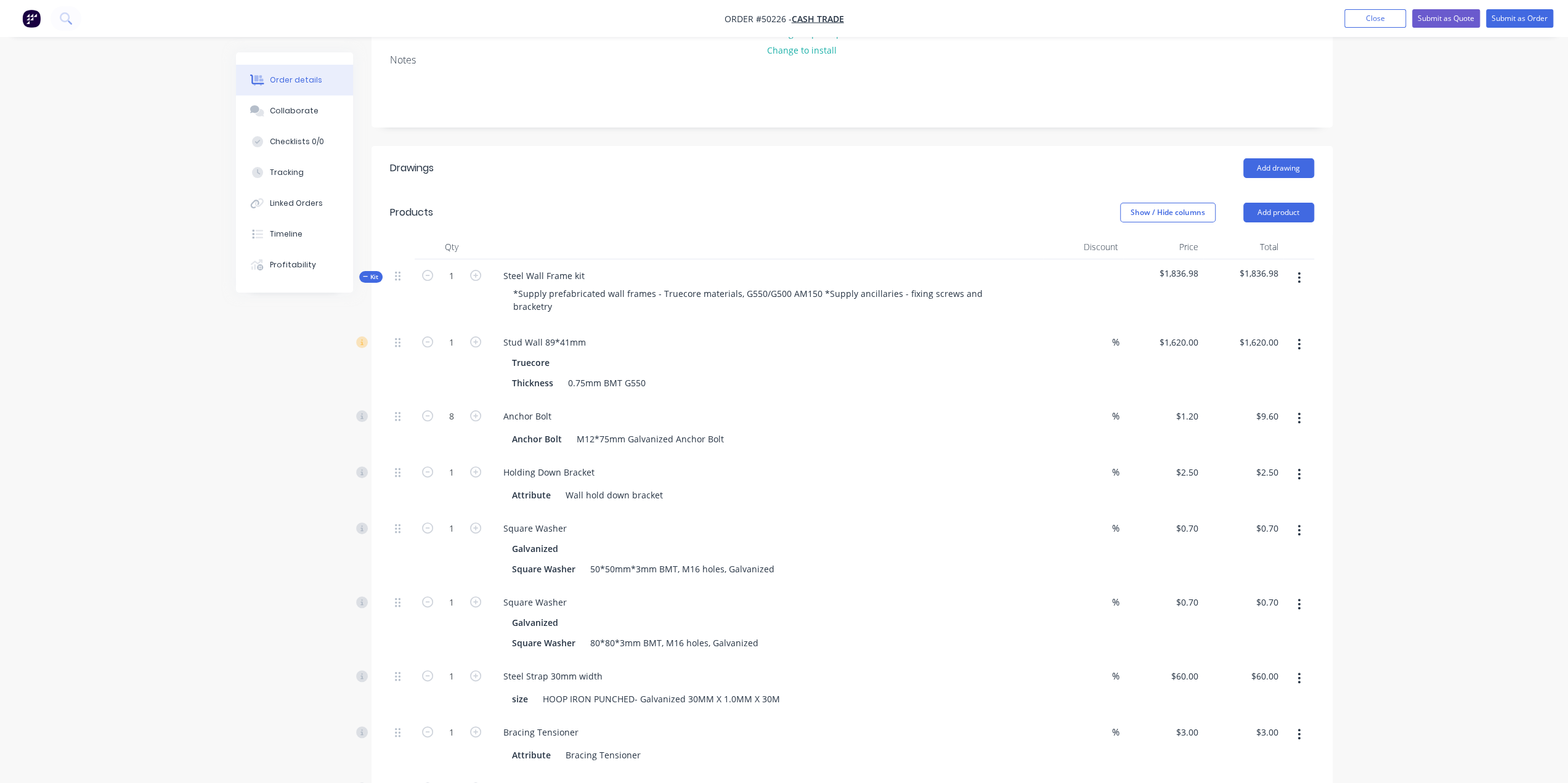
click at [451, 464] on input "1" at bounding box center [451, 473] width 32 height 19
type input "8"
type input "$20.00"
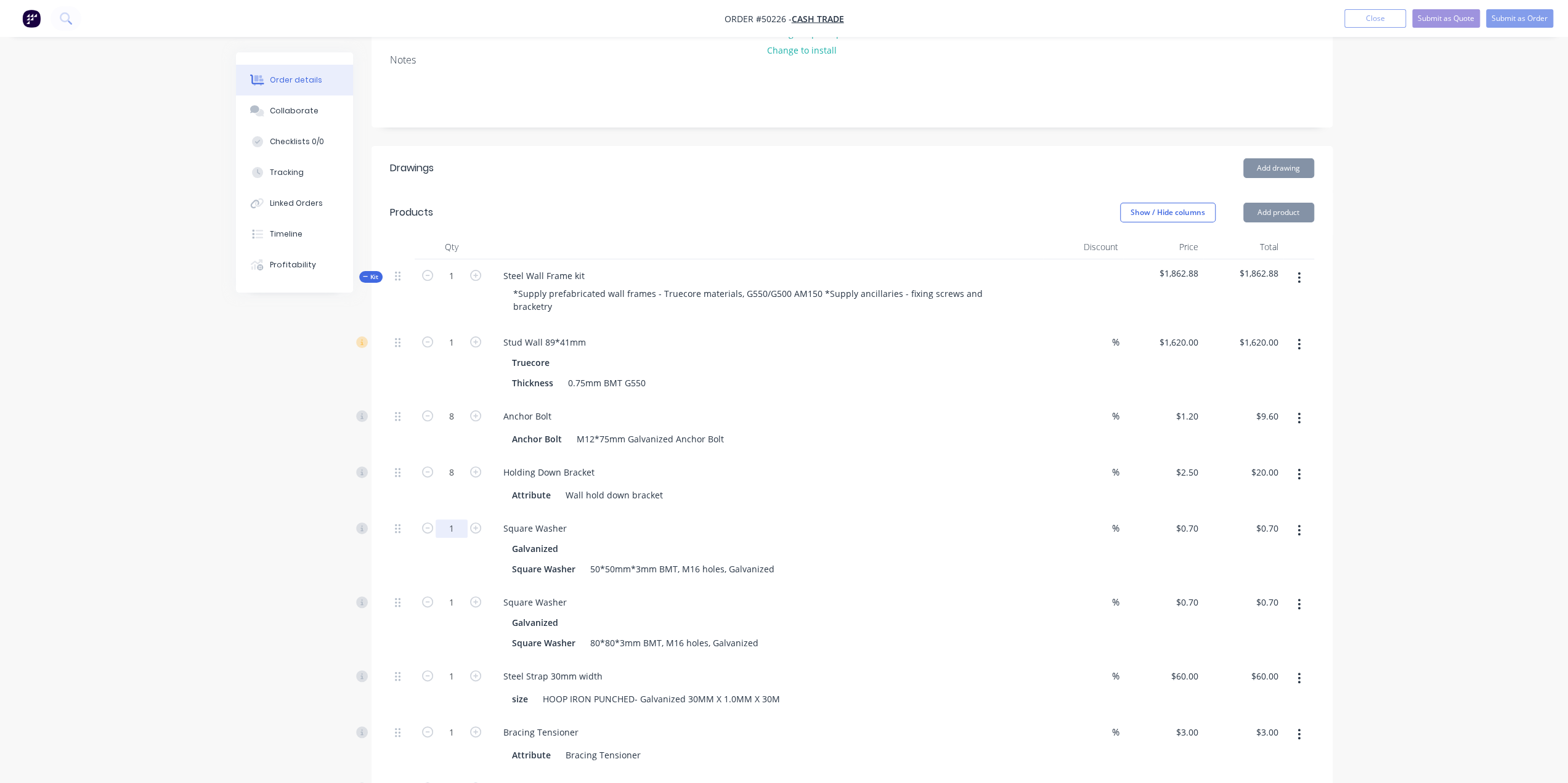
click at [453, 519] on input "1" at bounding box center [451, 528] width 32 height 19
type input "8"
type input "$5.60"
click at [450, 593] on input "1" at bounding box center [451, 602] width 32 height 19
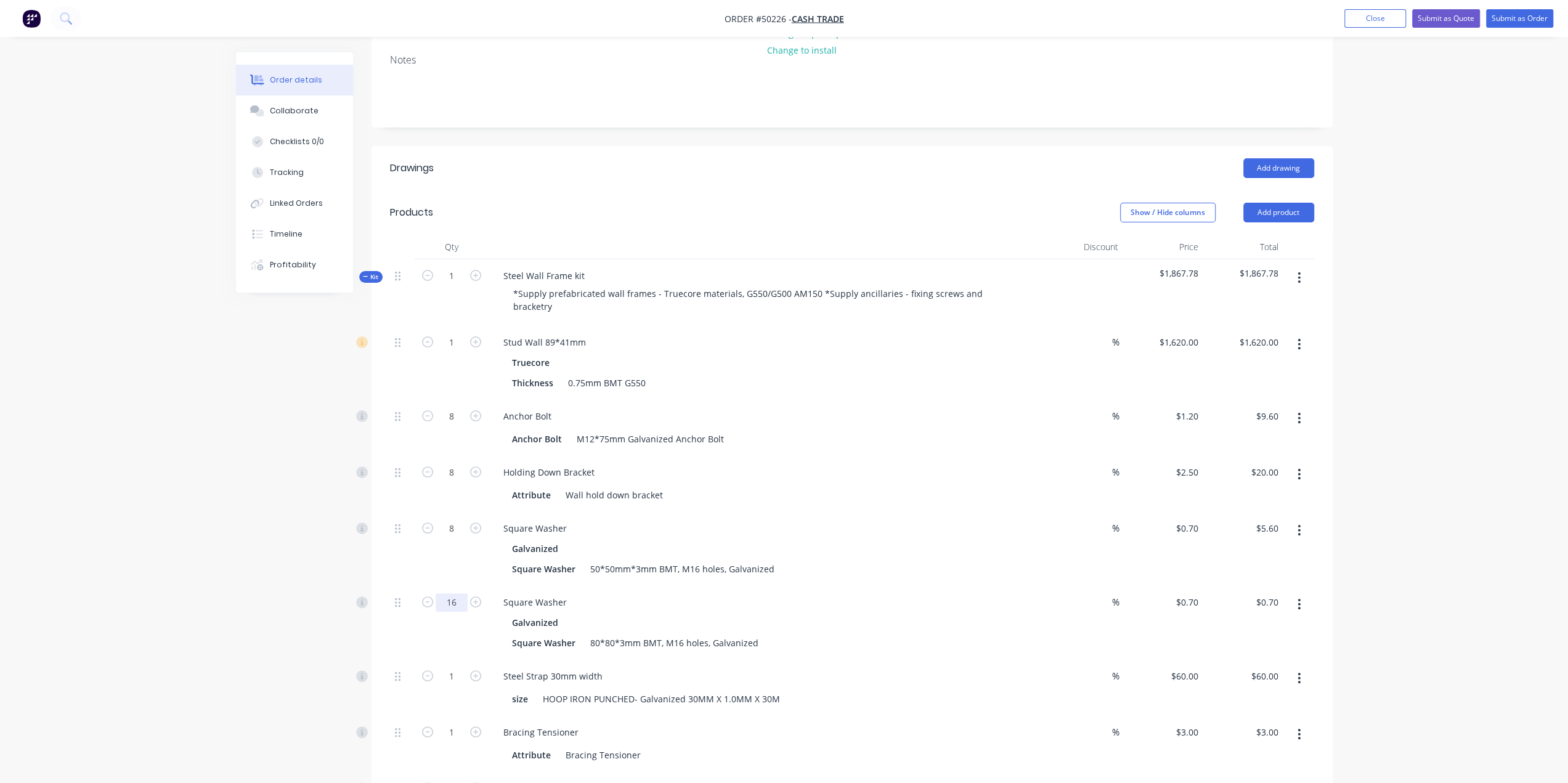
type input "16"
type input "$11.20"
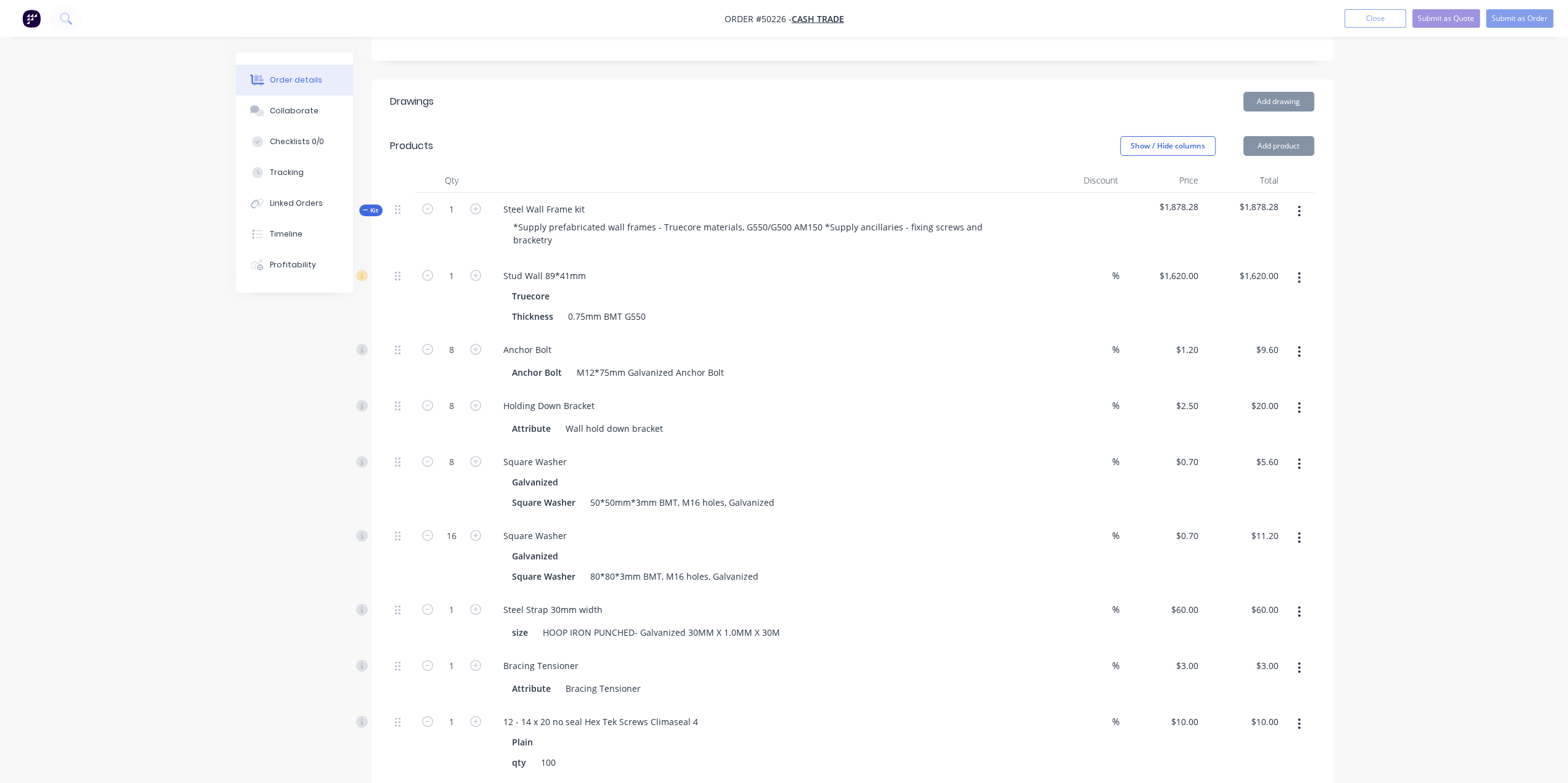
scroll to position [328, 0]
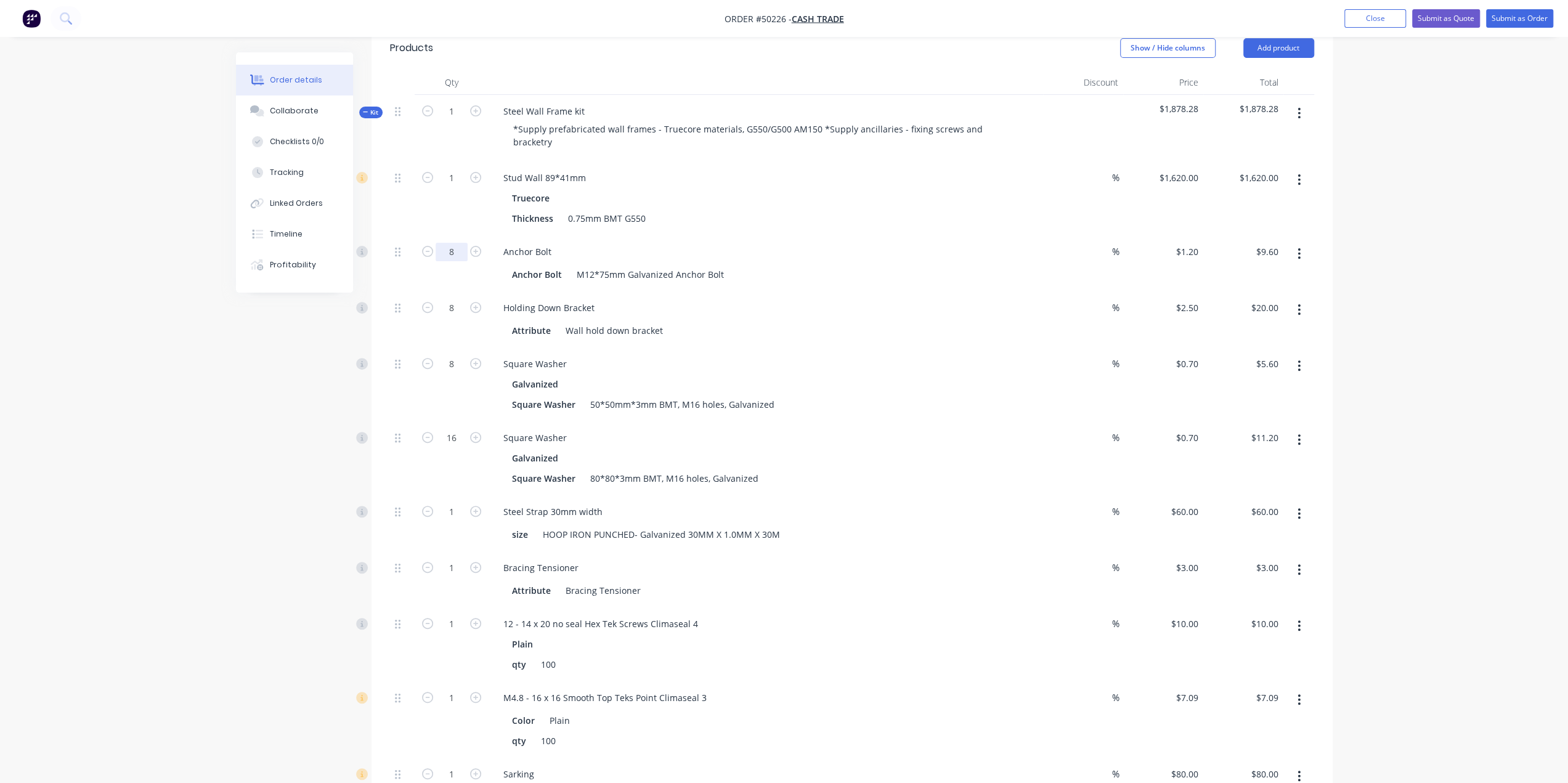
click at [448, 243] on input "8" at bounding box center [451, 252] width 32 height 19
type input "24"
type input "$28.80"
click at [448, 378] on div "8" at bounding box center [451, 384] width 74 height 74
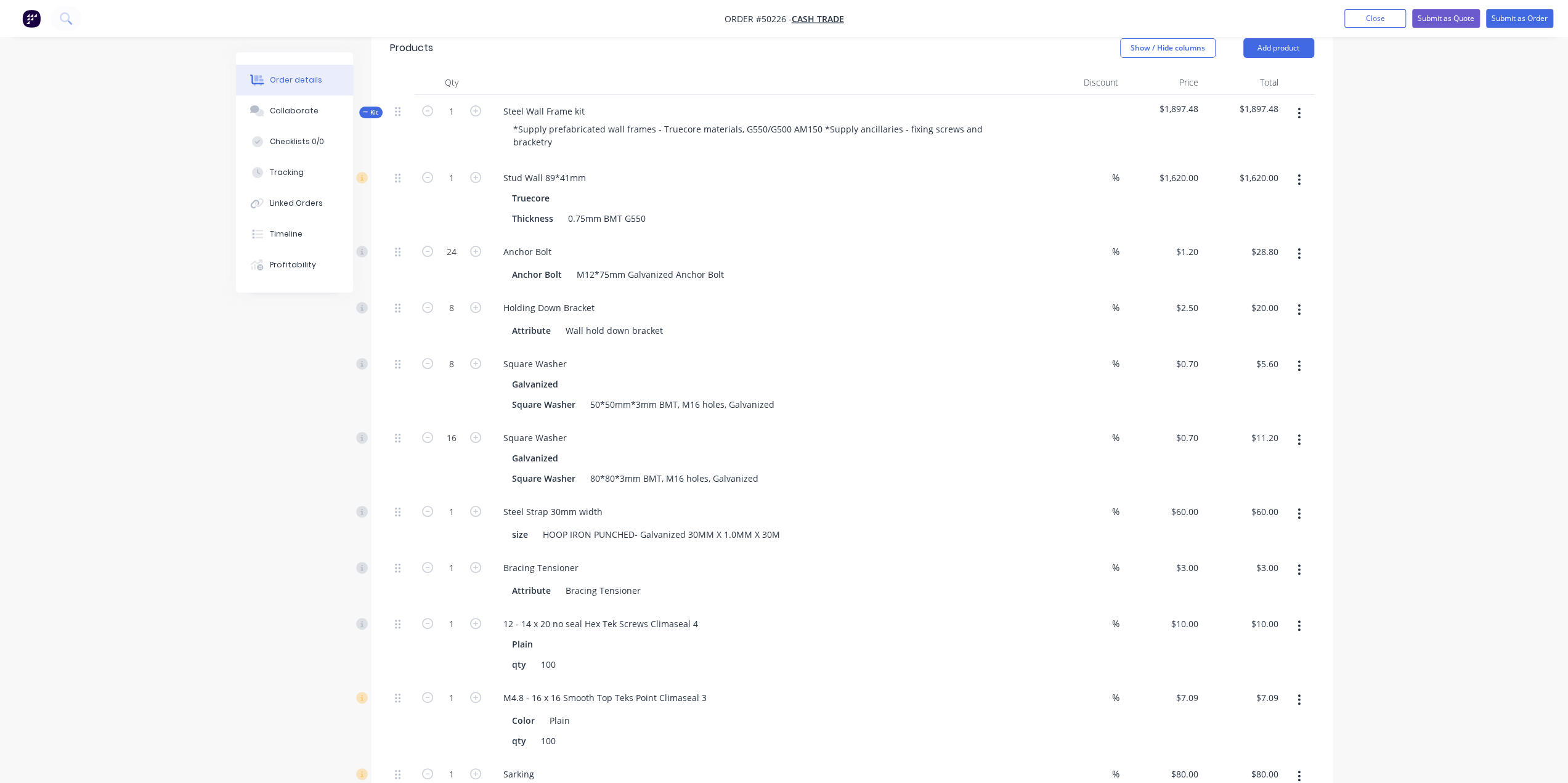
click at [440, 459] on div "16" at bounding box center [451, 459] width 74 height 74
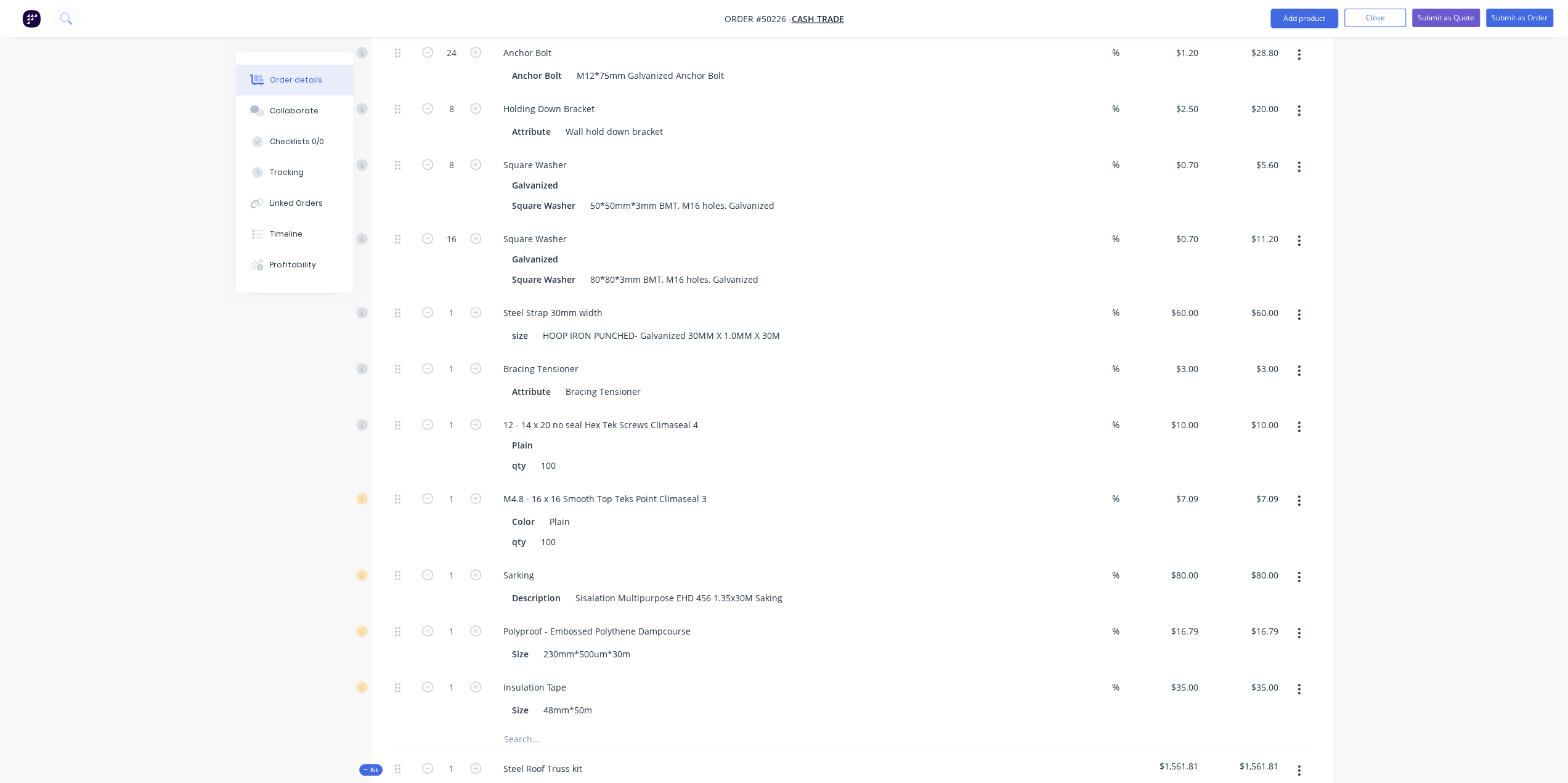
scroll to position [534, 0]
click at [458, 354] on input "1" at bounding box center [451, 363] width 32 height 19
type input "6"
type input "$18.00"
click at [250, 469] on div "Created by Bob Created 10/10/25 Required 10/10/25 Assigned to Add team member S…" at bounding box center [785, 736] width 1097 height 2436
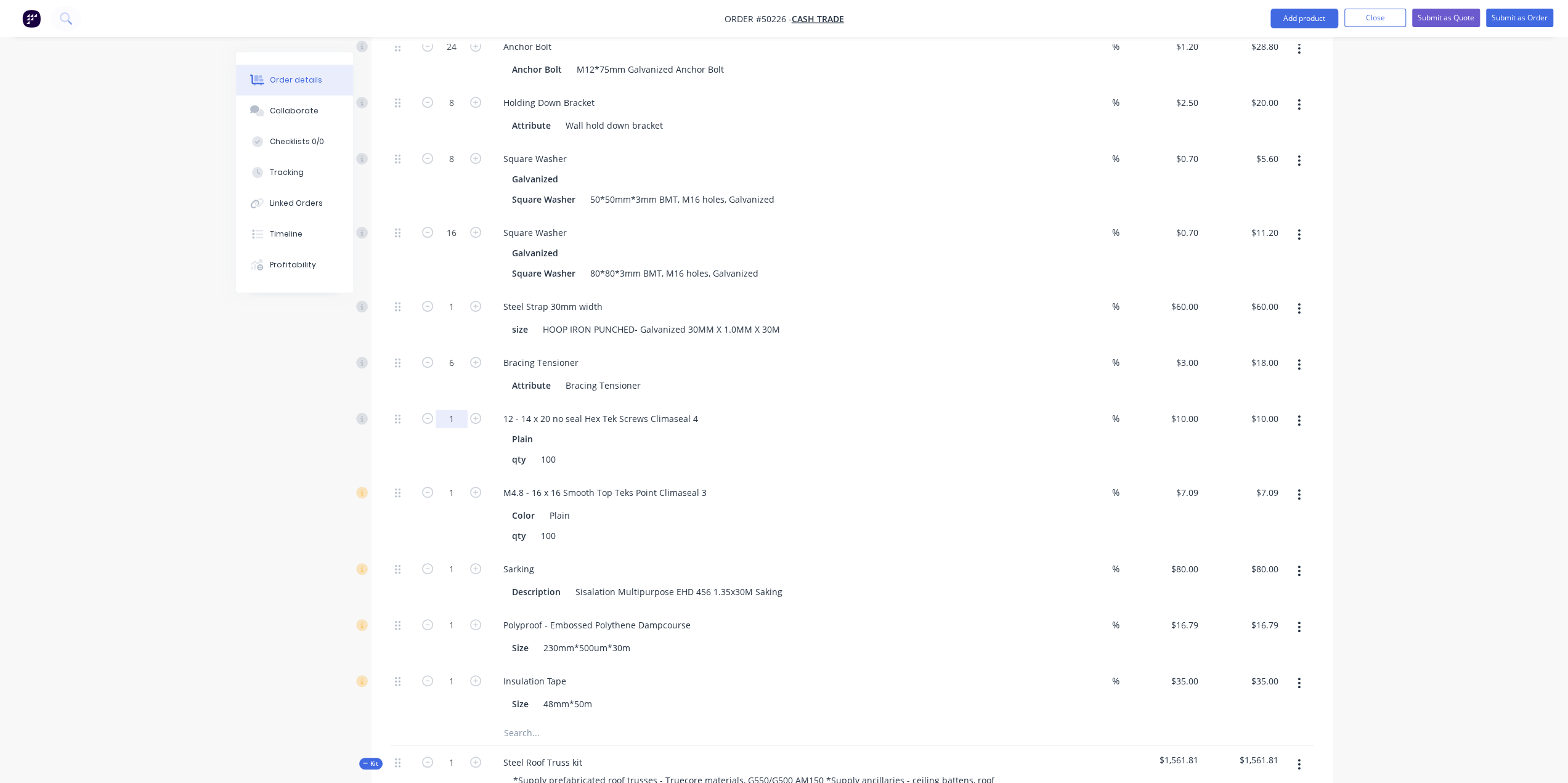
click at [448, 410] on input "1" at bounding box center [451, 419] width 32 height 19
type input "2"
type input "$20.00"
drag, startPoint x: 271, startPoint y: 471, endPoint x: 277, endPoint y: 482, distance: 12.5
click at [271, 471] on div "Created by Bob Created 10/10/25 Required 10/10/25 Assigned to Add team member S…" at bounding box center [785, 736] width 1097 height 2436
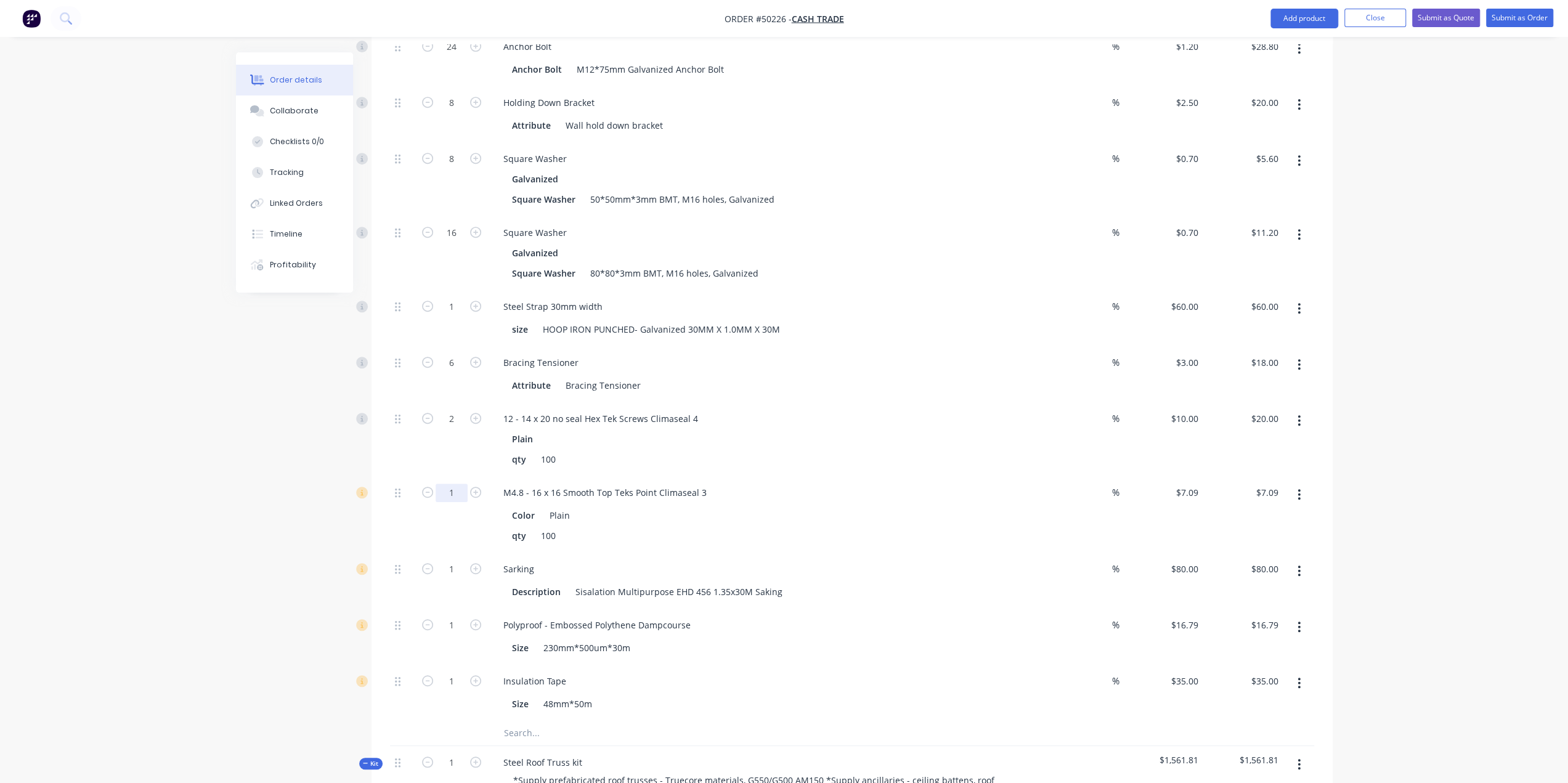
click at [452, 483] on input "1" at bounding box center [451, 492] width 32 height 19
type input "2"
type input "$14.18"
click at [251, 516] on div "Created by Bob Created 10/10/25 Required 10/10/25 Assigned to Add team member S…" at bounding box center [785, 736] width 1097 height 2436
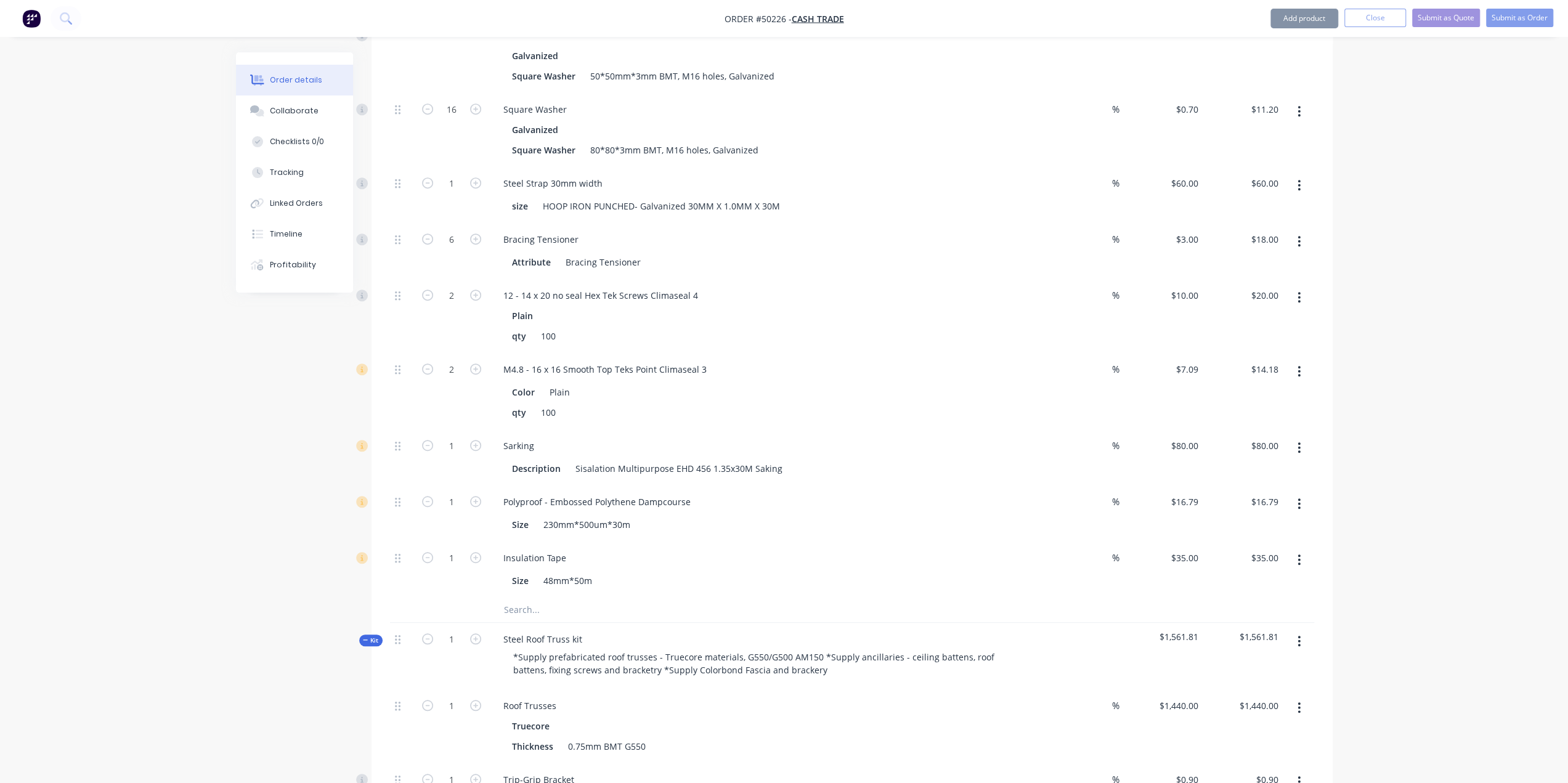
scroll to position [657, 0]
click at [456, 437] on input "1" at bounding box center [451, 446] width 32 height 19
type input "2"
type input "$160.00"
click at [156, 448] on div "Order details Collaborate Checklists 0/0 Tracking Linked Orders Timeline Profit…" at bounding box center [784, 587] width 1568 height 2489
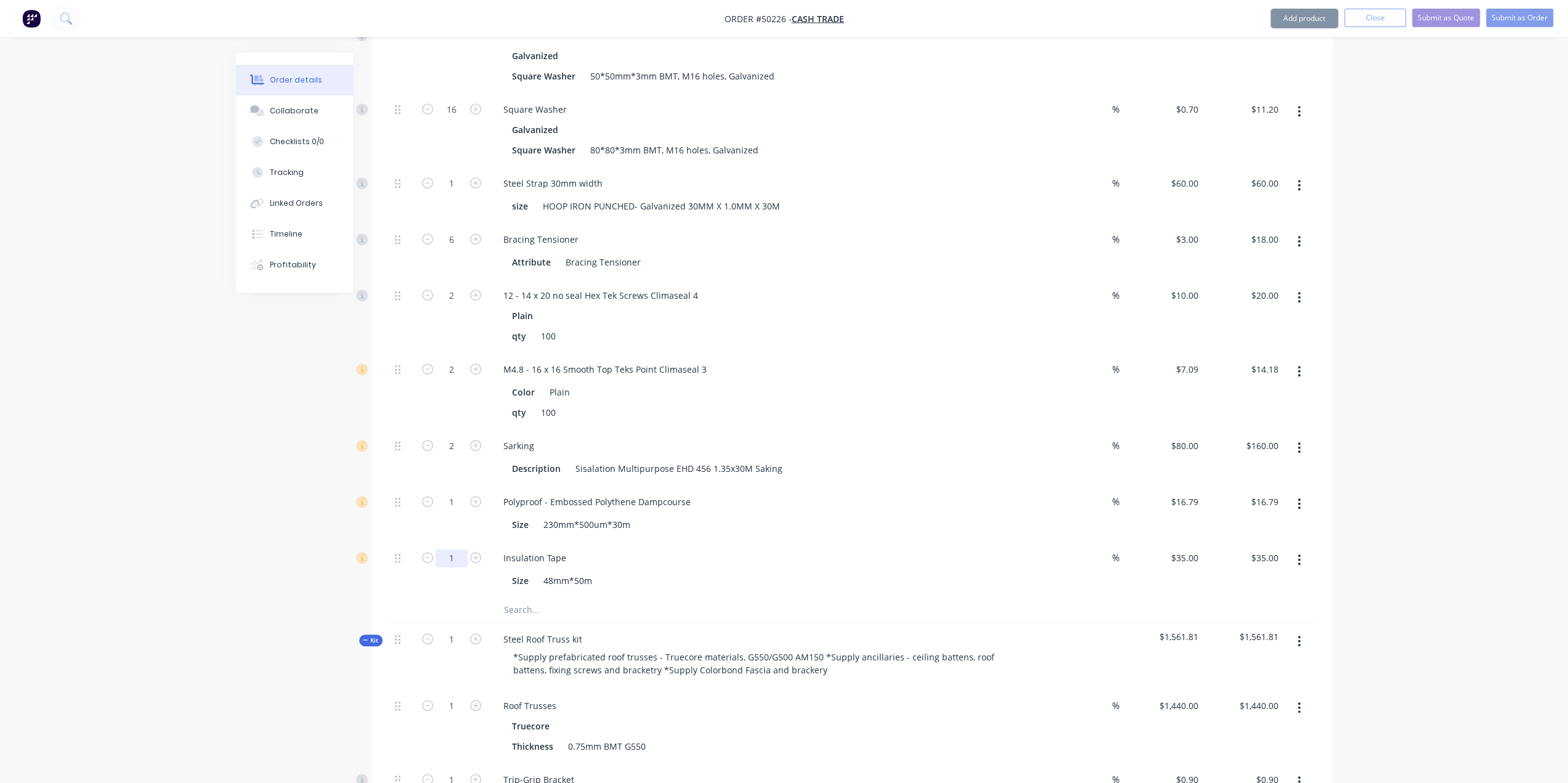
click at [449, 549] on input "1" at bounding box center [451, 558] width 32 height 19
type input "2"
type input "$70.00"
click at [281, 521] on div "Created by Bob Created 10/10/25 Required 10/10/25 Assigned to Add team member S…" at bounding box center [785, 613] width 1097 height 2436
drag, startPoint x: 460, startPoint y: 491, endPoint x: 426, endPoint y: 492, distance: 34.0
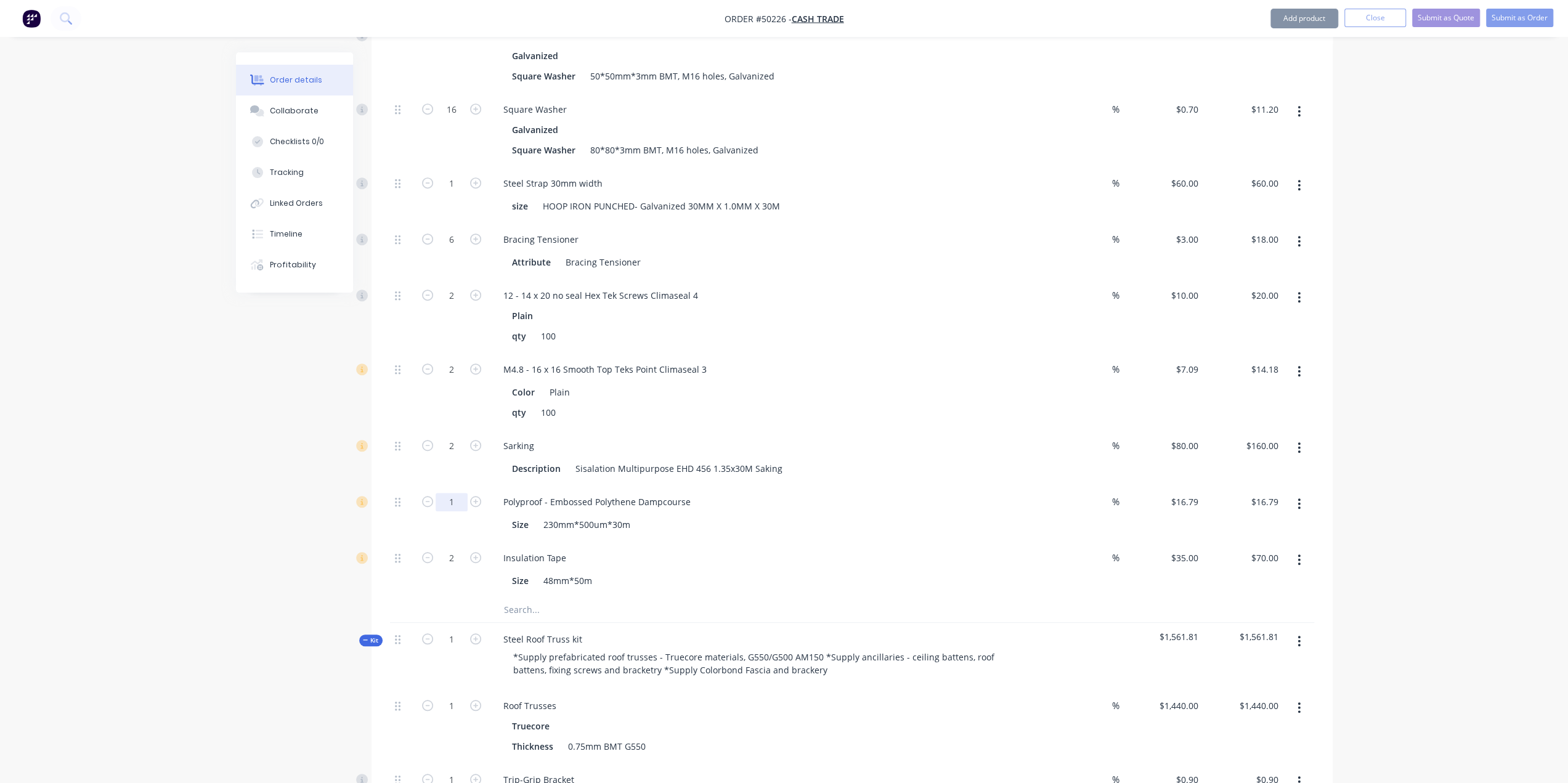
click at [460, 493] on input "1" at bounding box center [451, 502] width 32 height 19
click at [230, 506] on div "Order details Collaborate Checklists 0/0 Tracking Linked Orders Timeline Profit…" at bounding box center [784, 613] width 1121 height 2436
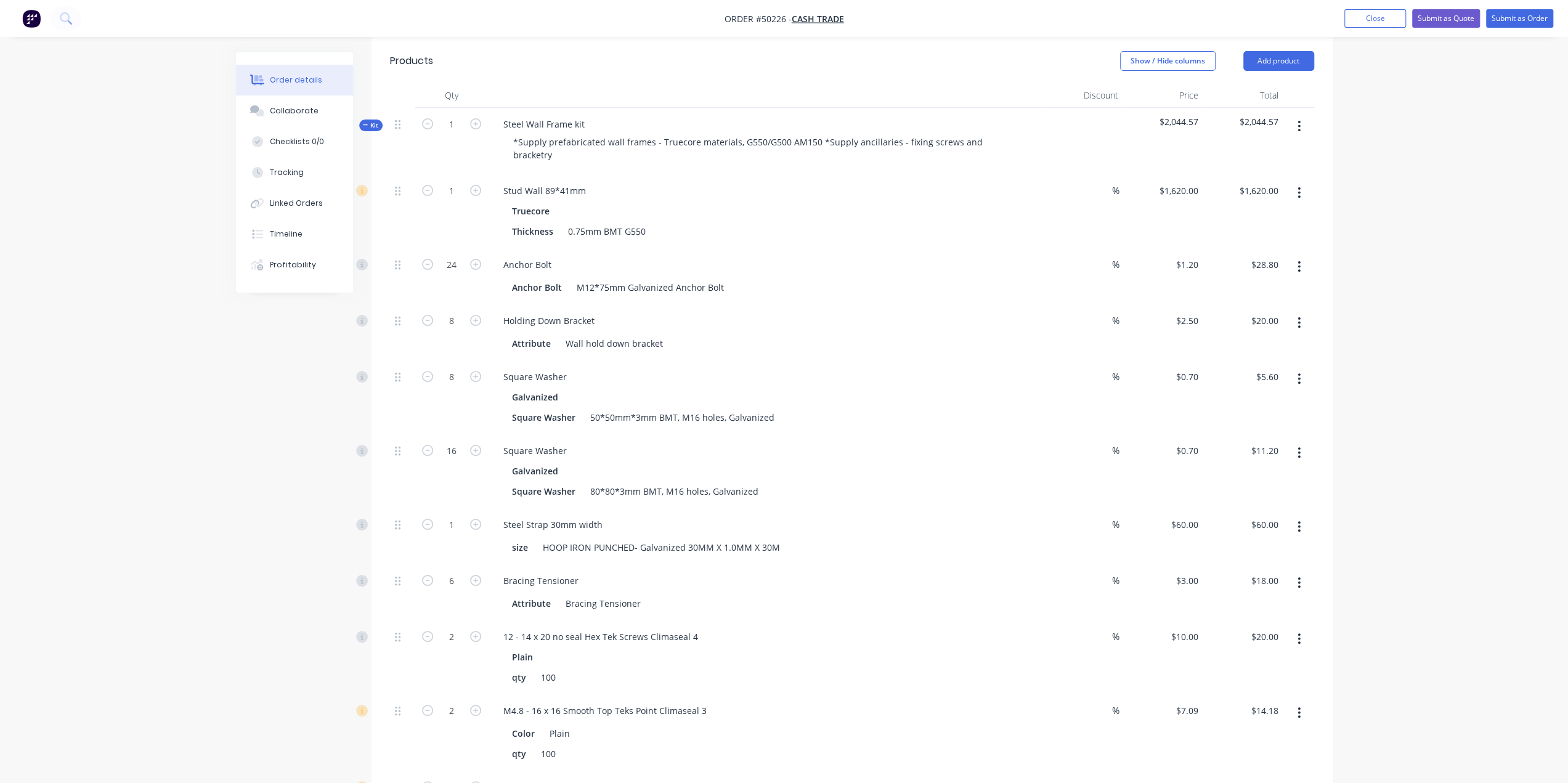
scroll to position [247, 0]
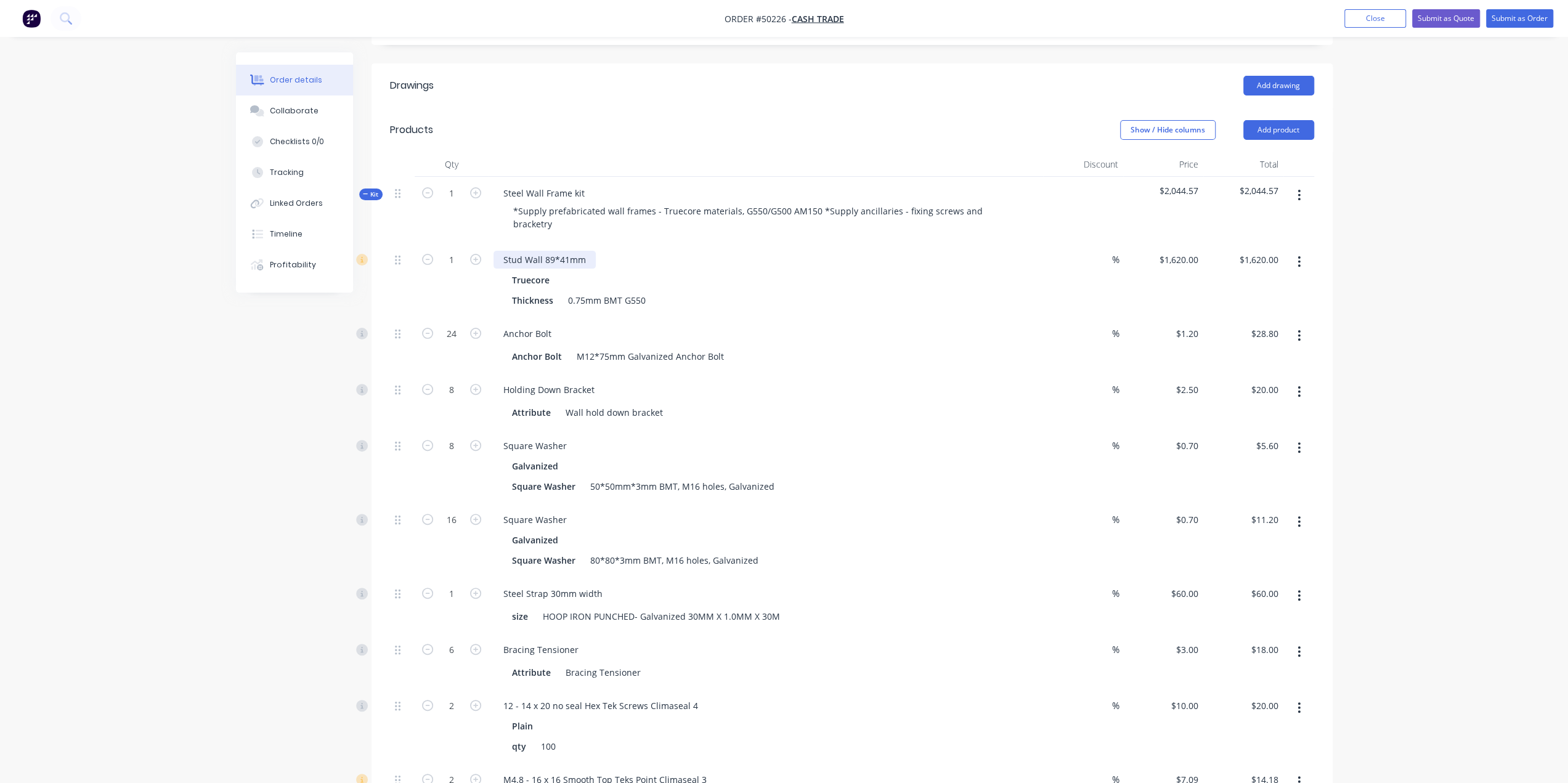
click at [587, 251] on div "Stud Wall 89*41mm" at bounding box center [545, 260] width 102 height 18
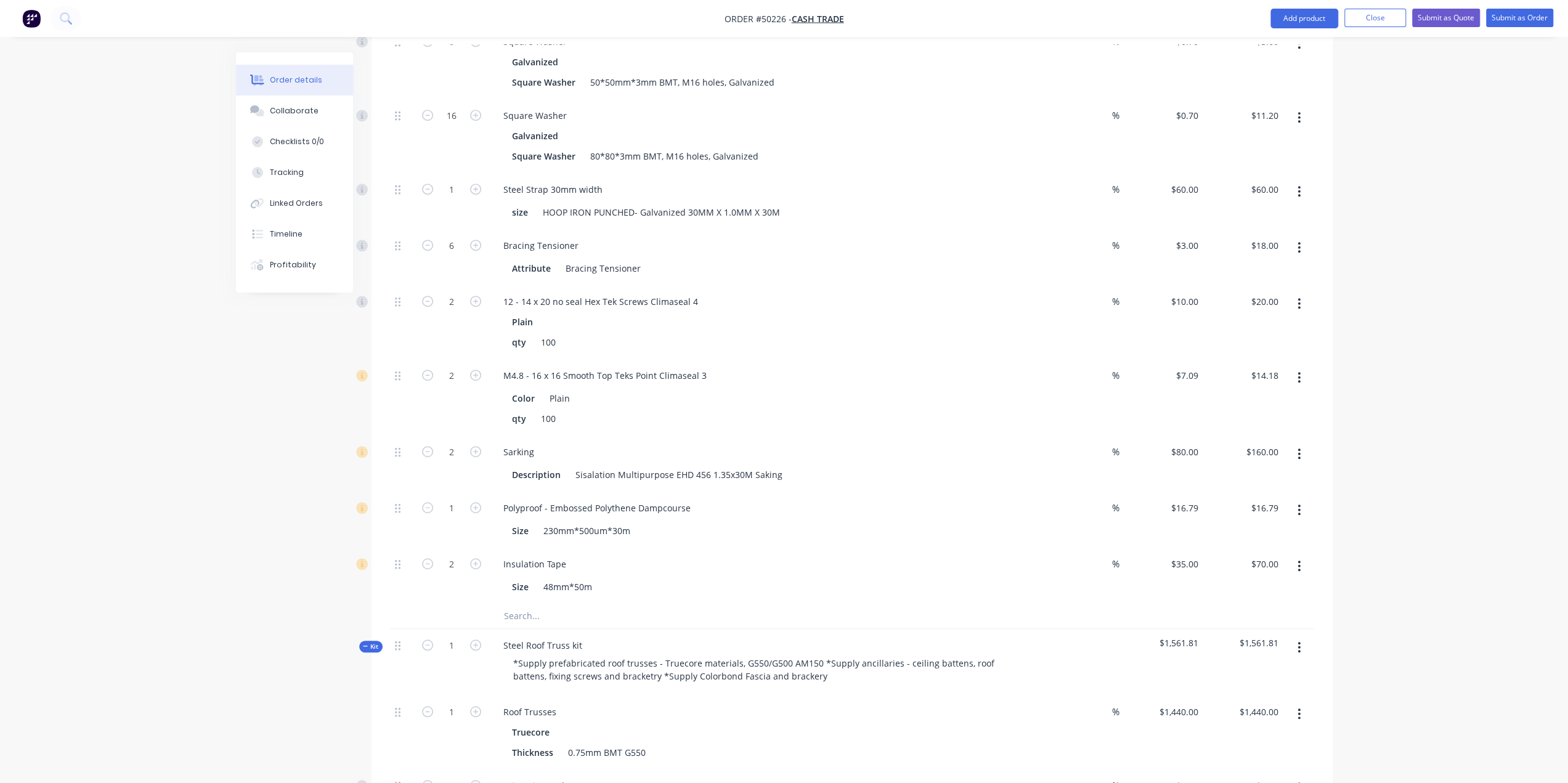
scroll to position [780, 0]
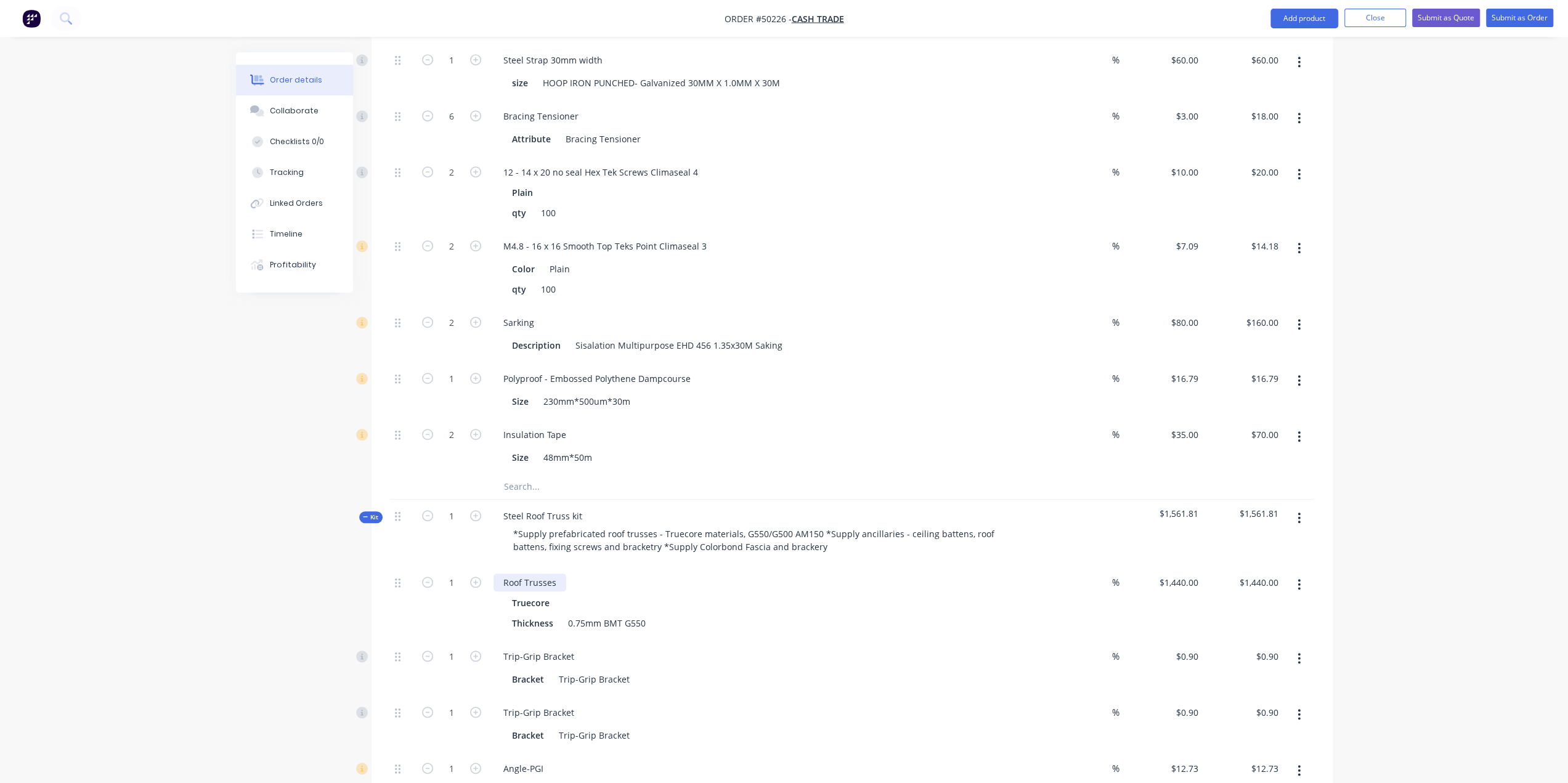
click at [559, 574] on div "Roof Trusses" at bounding box center [530, 582] width 73 height 18
click at [352, 598] on div "Created by Bob Created 10/10/25 Required 10/10/25 Assigned to Add team member S…" at bounding box center [785, 490] width 1097 height 2436
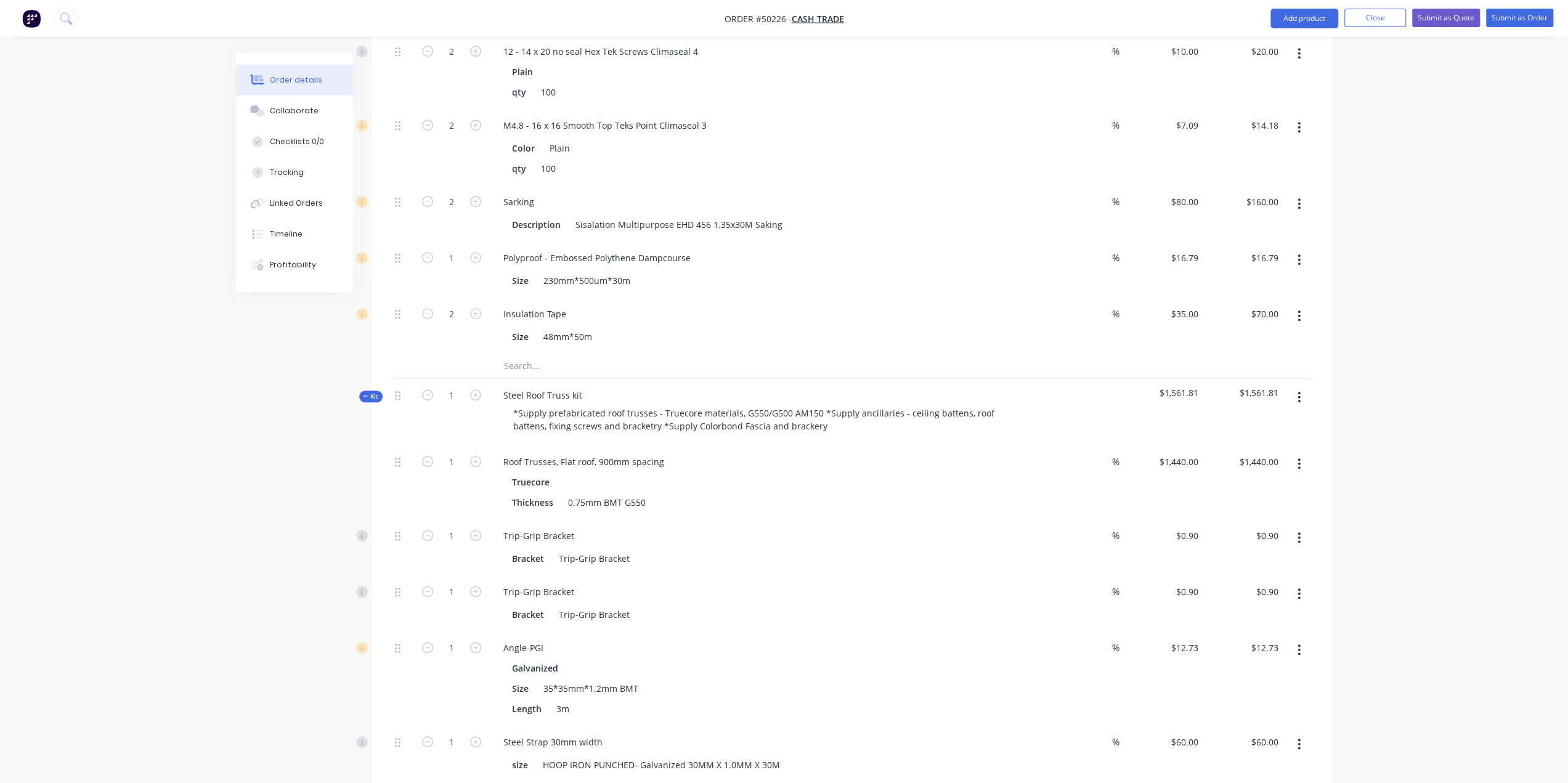
scroll to position [904, 0]
click at [844, 494] on div "Roof Trusses, Flat roof, 900mm spacing Truecore Thickness 0.75mm BMT G550" at bounding box center [765, 480] width 554 height 74
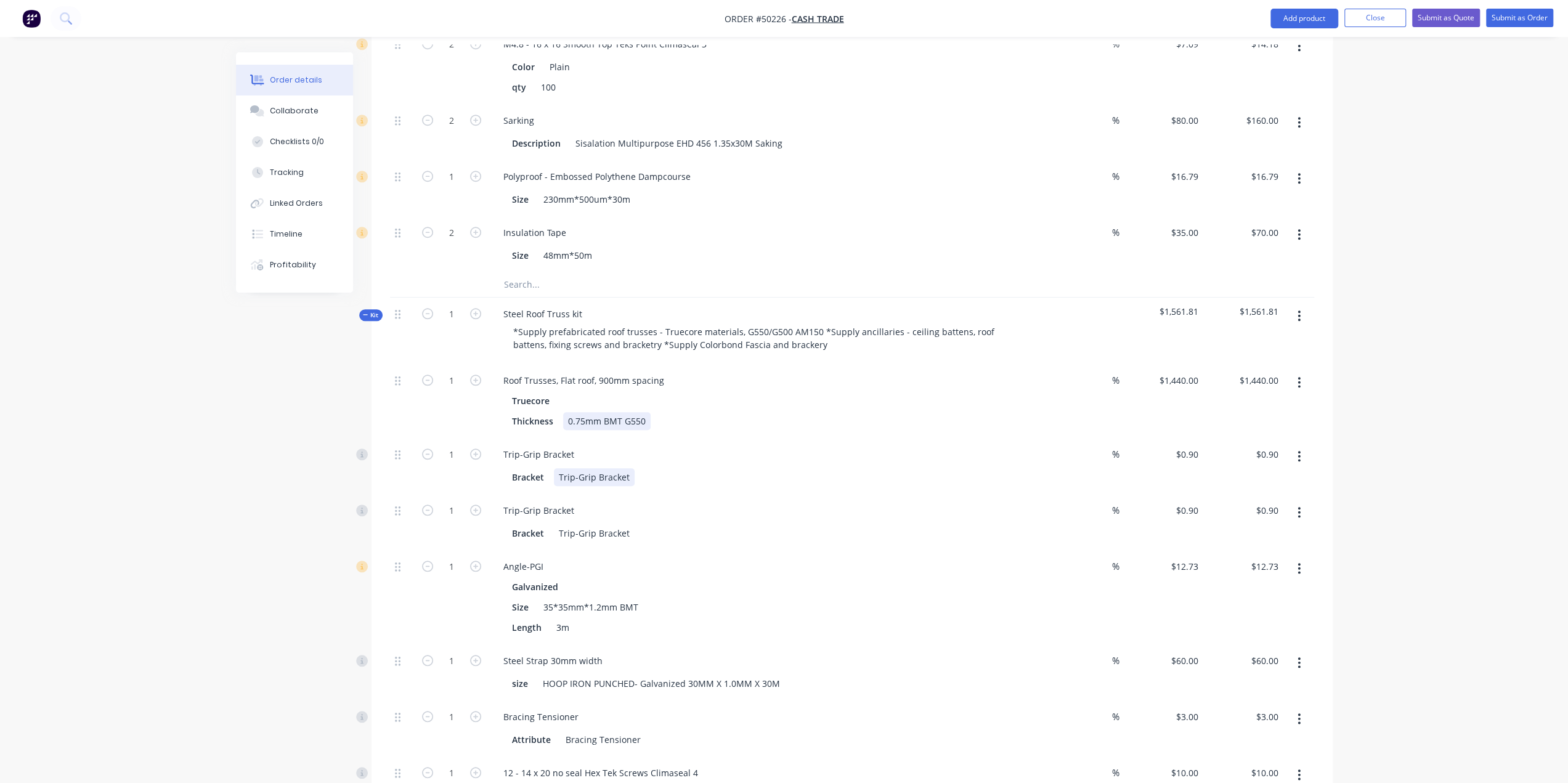
scroll to position [986, 0]
click at [465, 442] on input "1" at bounding box center [451, 451] width 32 height 19
type input "14"
type input "$12.60"
click at [340, 480] on div "Created by Bob Created 10/10/25 Required 10/10/25 Assigned to Add team member S…" at bounding box center [785, 284] width 1097 height 2436
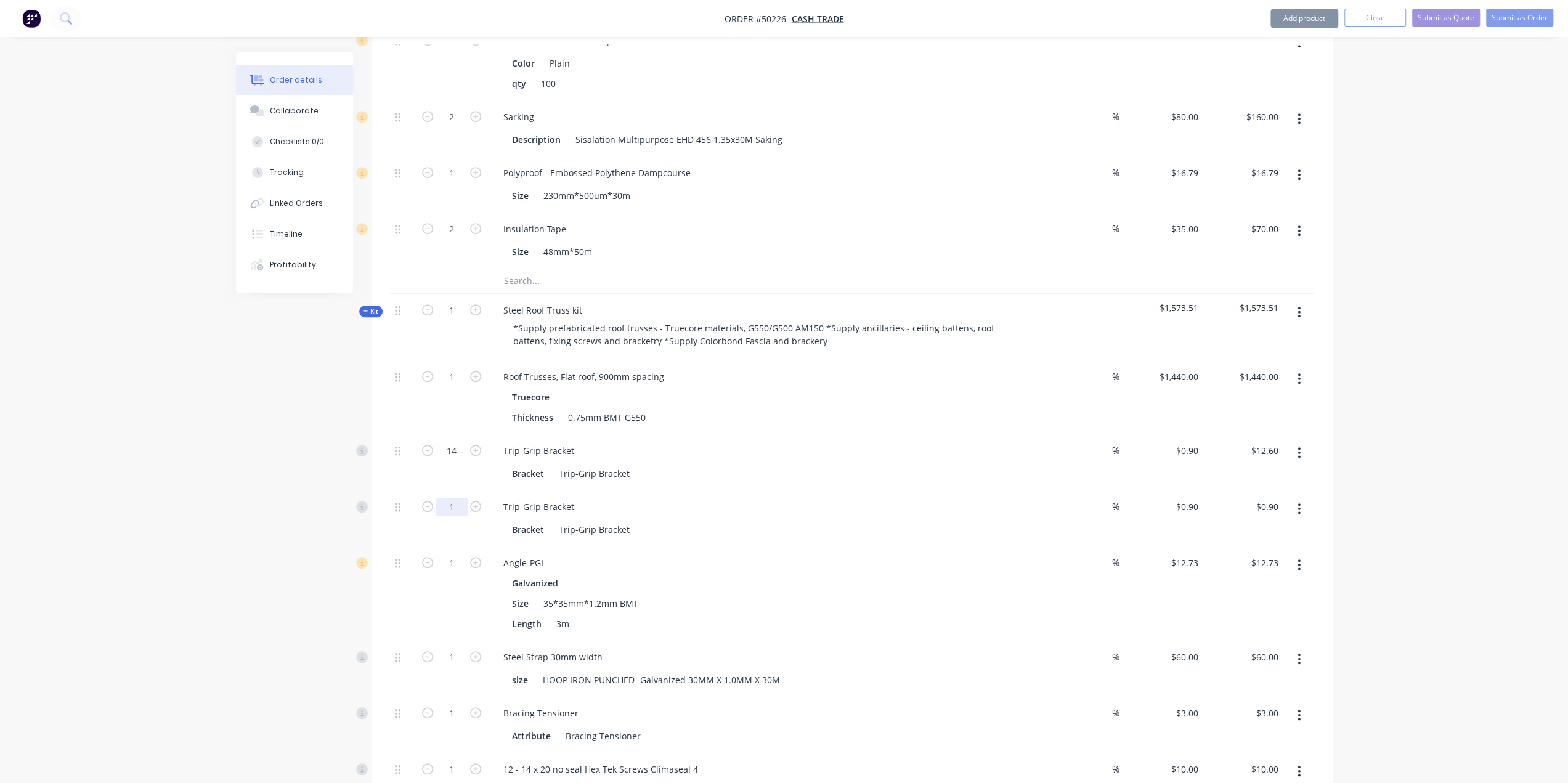
click at [450, 498] on input "1" at bounding box center [451, 507] width 32 height 19
type input "14"
type input "$12.60"
click at [243, 457] on div "Created by Bob Created 10/10/25 Required 10/10/25 Assigned to Add team member S…" at bounding box center [785, 284] width 1097 height 2436
click at [573, 442] on div "Trip-Grip Bracket" at bounding box center [539, 451] width 91 height 18
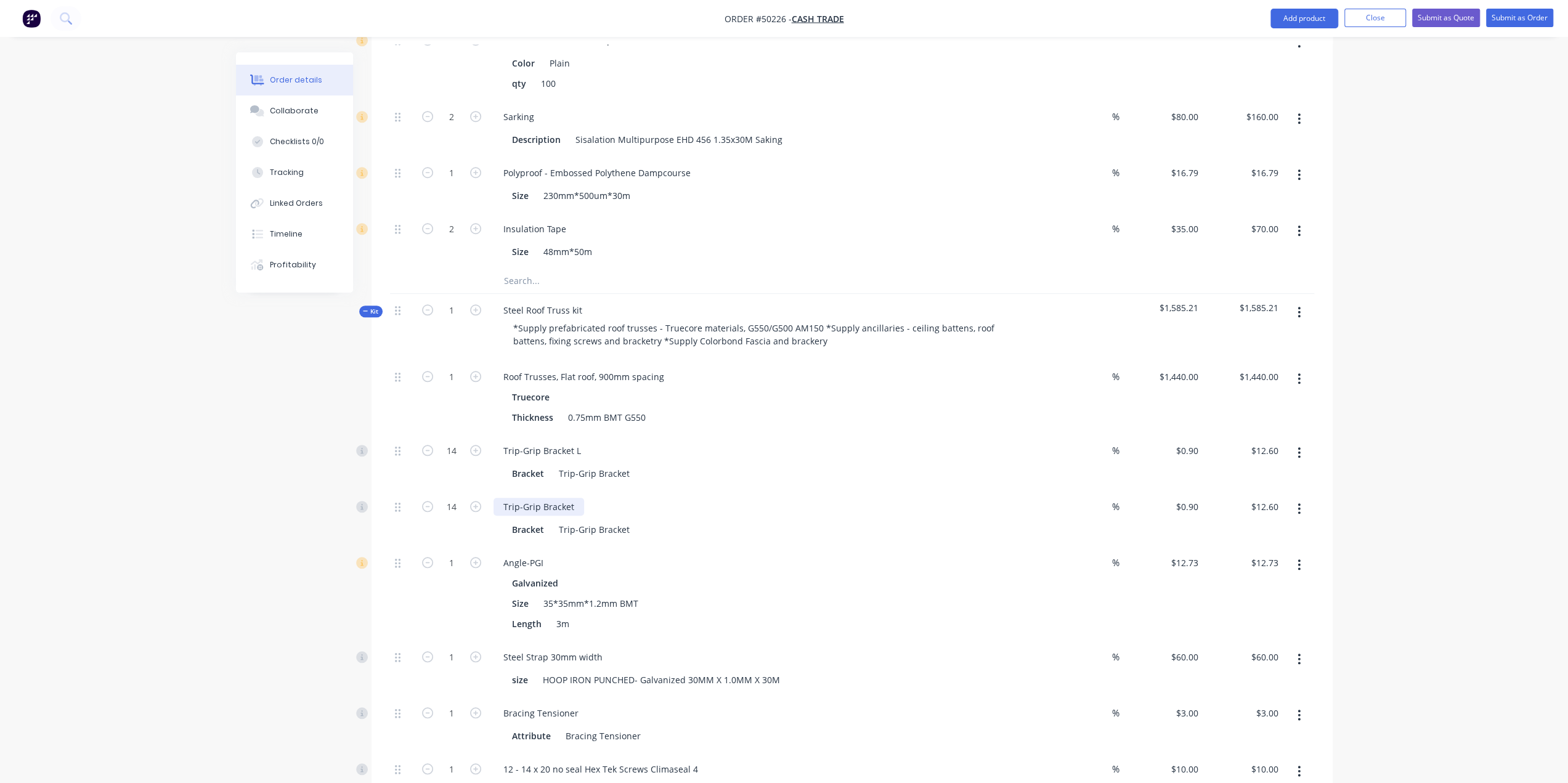
click at [573, 498] on div "Trip-Grip Bracket" at bounding box center [539, 507] width 91 height 18
click at [790, 469] on div "Trip-Grip Bracket L Bracket Trip-Grip Bracket" at bounding box center [765, 462] width 554 height 56
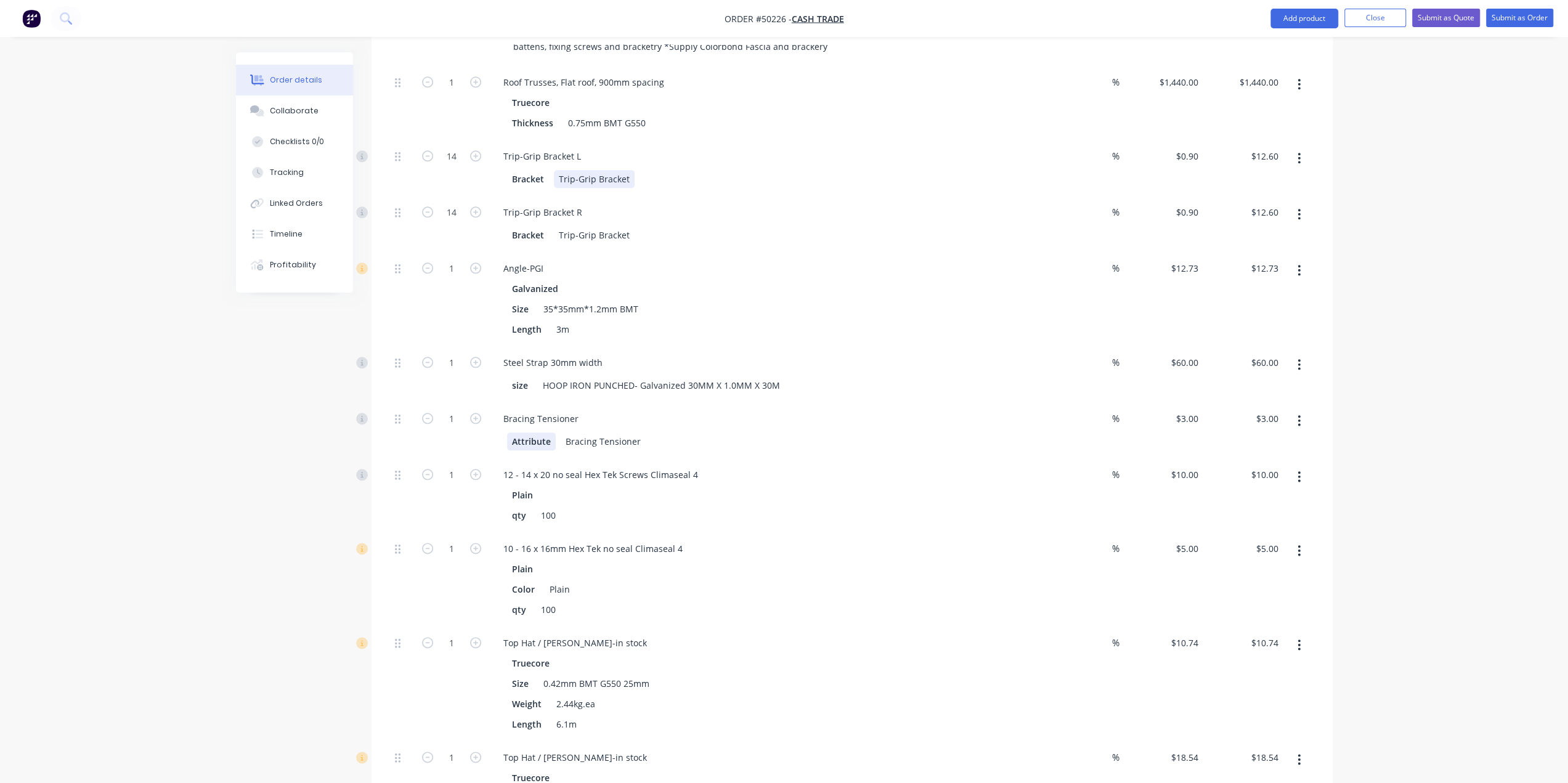
scroll to position [1171, 0]
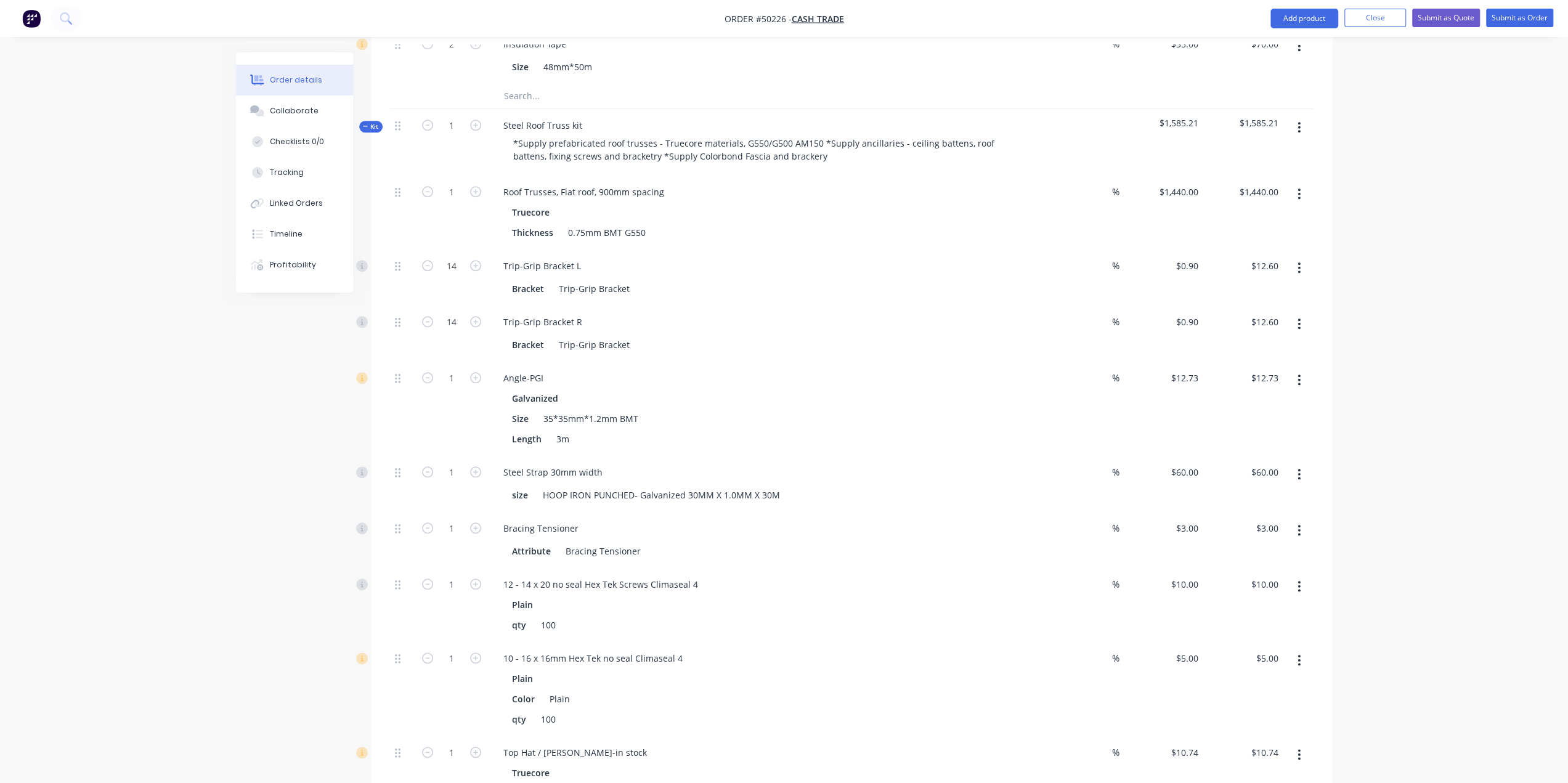
click at [445, 390] on div "1" at bounding box center [451, 409] width 74 height 95
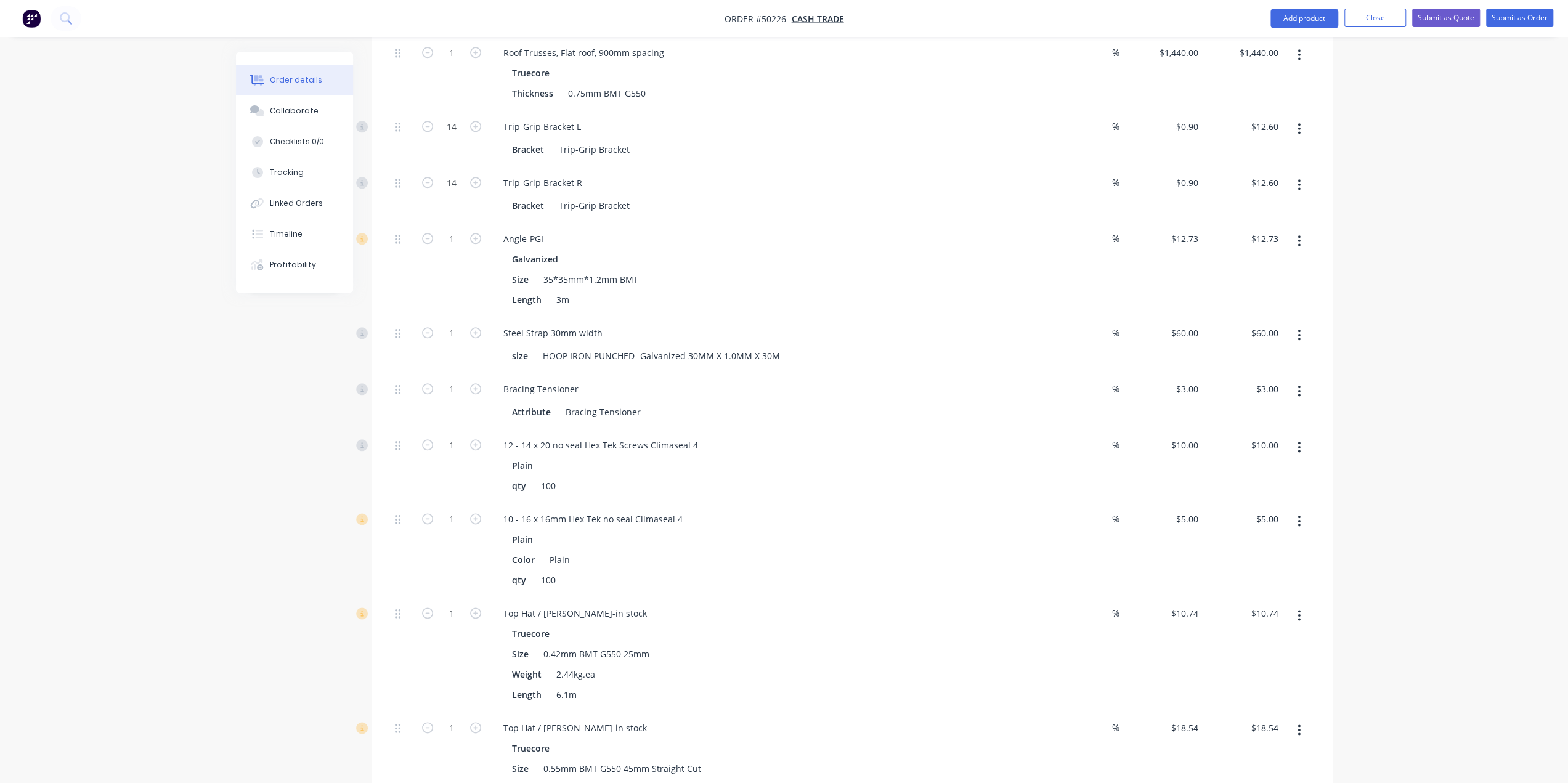
scroll to position [1314, 0]
click at [468, 332] on div "1" at bounding box center [451, 340] width 74 height 56
click at [454, 376] on input "1" at bounding box center [451, 385] width 32 height 19
type input "2"
type input "$6.00"
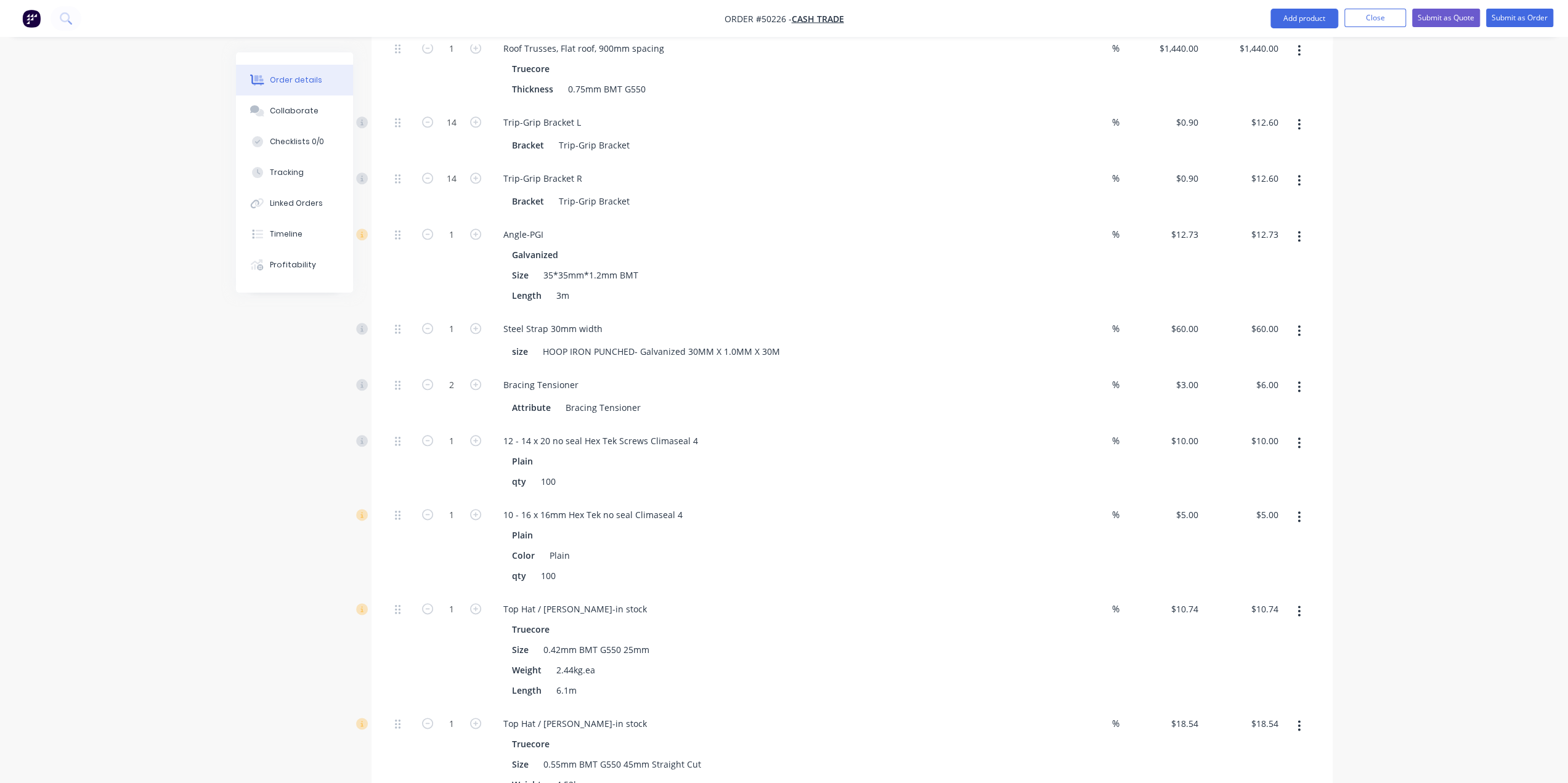
drag, startPoint x: 323, startPoint y: 372, endPoint x: 319, endPoint y: 379, distance: 8.1
click at [452, 432] on input "1" at bounding box center [451, 441] width 32 height 19
type input "2"
type input "$20.00"
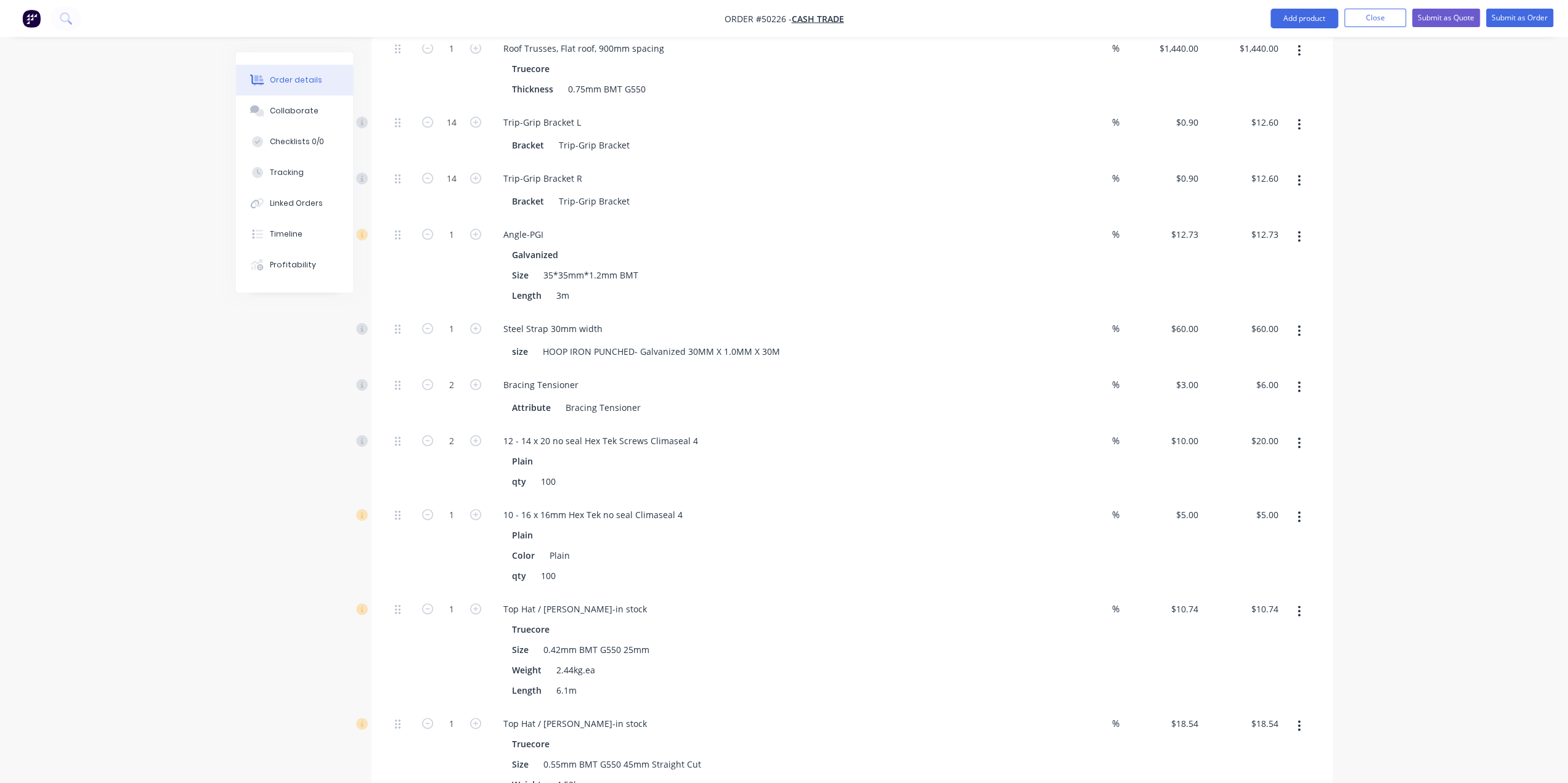
drag, startPoint x: 453, startPoint y: 501, endPoint x: 361, endPoint y: 508, distance: 92.3
click at [453, 506] on input "1" at bounding box center [451, 515] width 32 height 19
type input "2"
type input "$10.00"
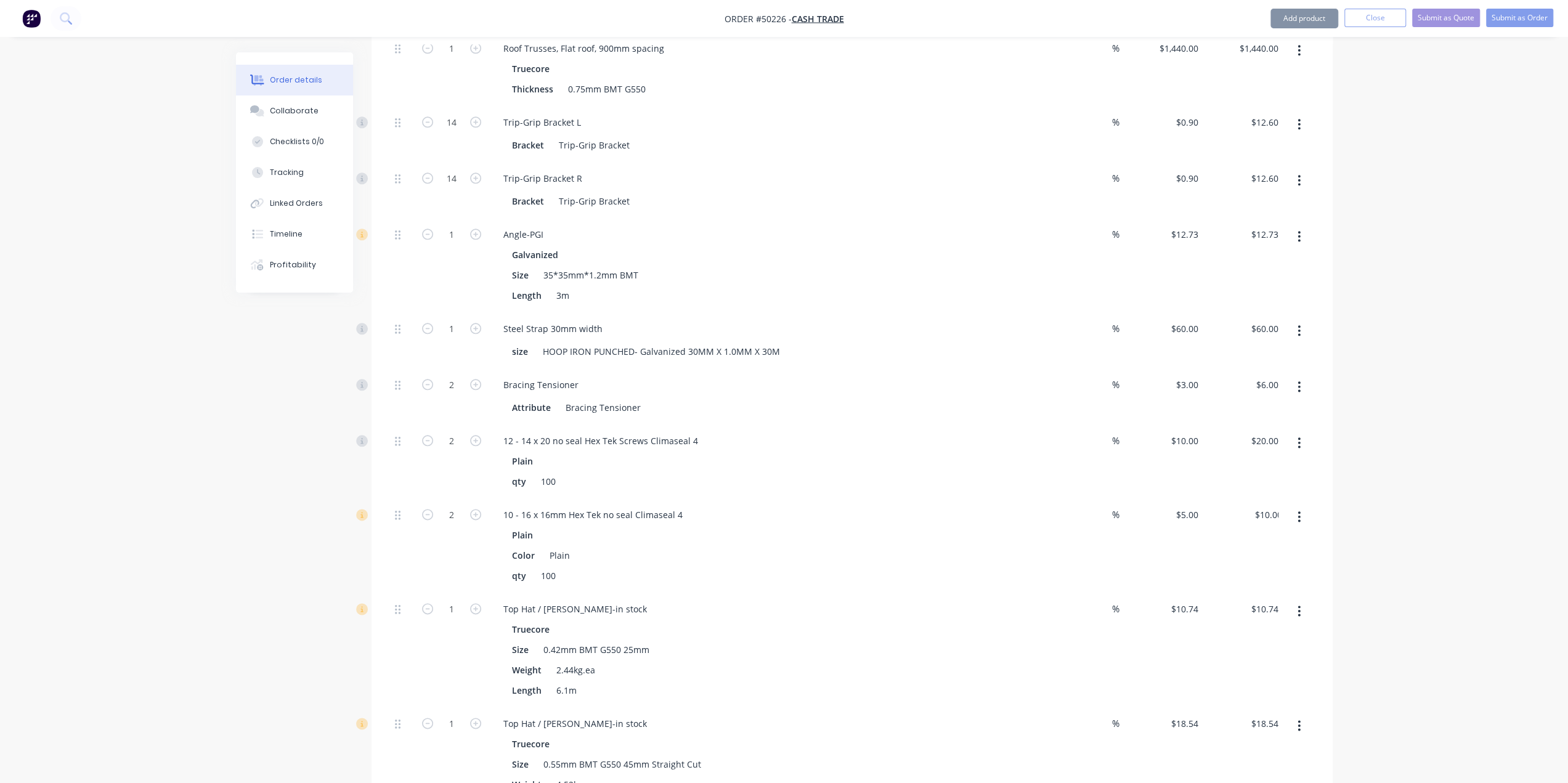
drag, startPoint x: 217, startPoint y: 519, endPoint x: 292, endPoint y: 560, distance: 85.5
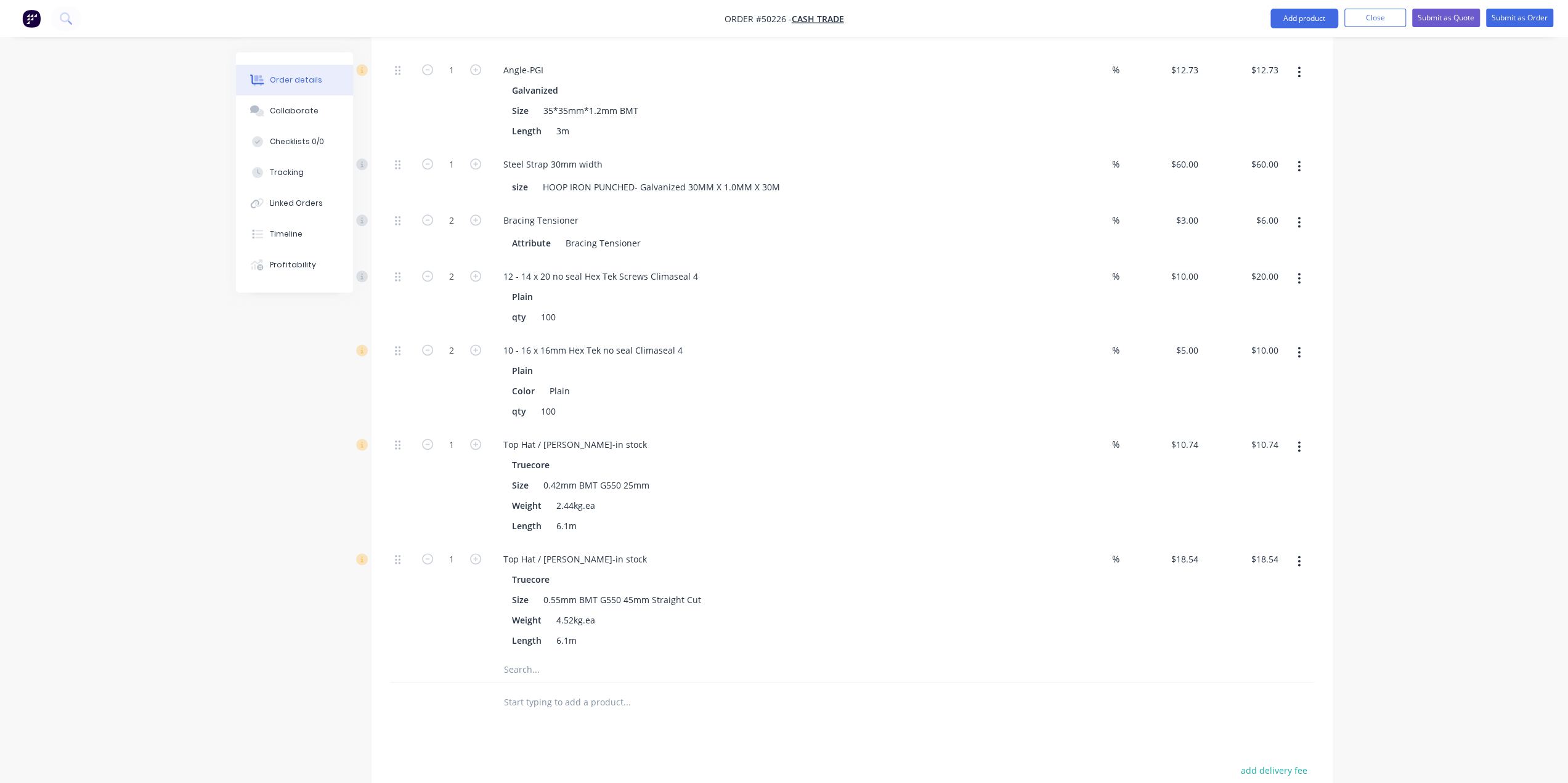
click at [451, 551] on input "1" at bounding box center [451, 559] width 32 height 19
type input "8"
type input "$148.32"
click at [421, 450] on div "1" at bounding box center [451, 485] width 74 height 114
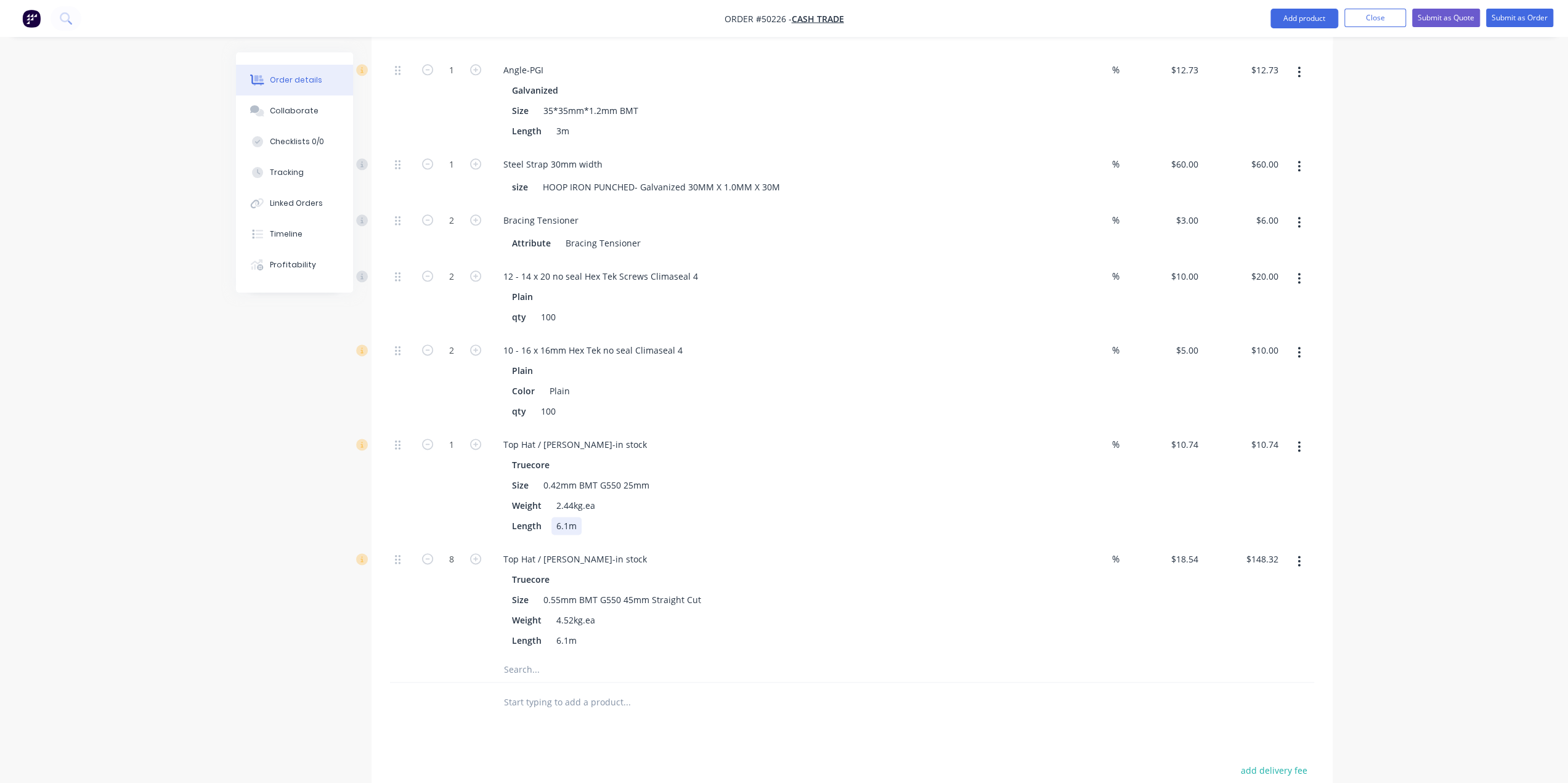
drag, startPoint x: 787, startPoint y: 523, endPoint x: 377, endPoint y: 437, distance: 418.9
click at [786, 522] on div "Top Hat / Batten-in stock Truecore Size 0.42mm BMT G550 25mm Weight 2.44kg.ea L…" at bounding box center [765, 485] width 554 height 114
click at [453, 436] on input "1" at bounding box center [451, 445] width 32 height 19
type input "12"
type input "$128.88"
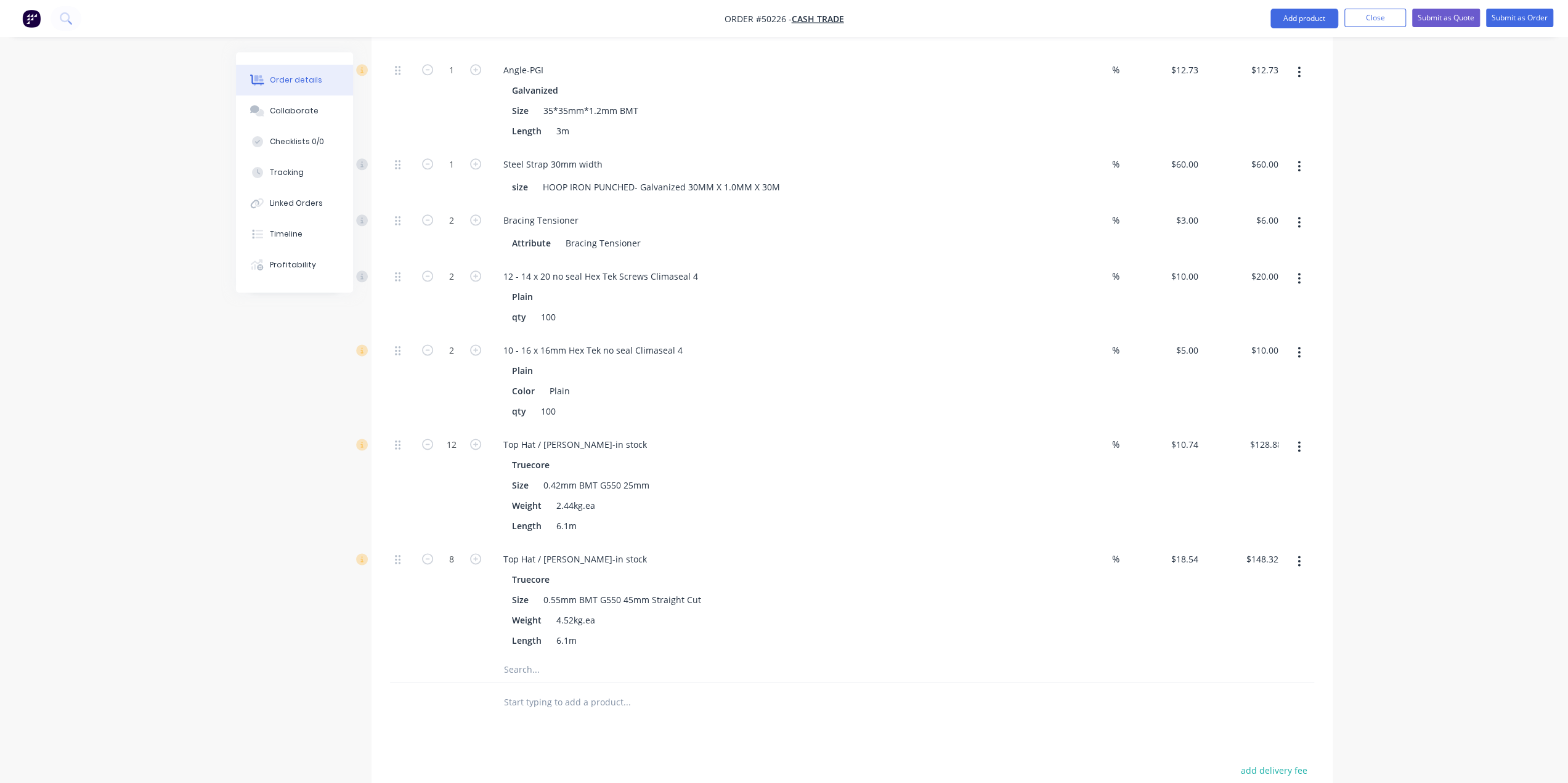
click at [605, 436] on div "Top Hat / Batten-in stock" at bounding box center [575, 445] width 163 height 18
click at [608, 551] on div "Top Hat / Batten-in stock" at bounding box center [575, 559] width 163 height 18
drag, startPoint x: 440, startPoint y: 475, endPoint x: 440, endPoint y: 483, distance: 8.0
click at [440, 476] on div "12" at bounding box center [451, 485] width 74 height 114
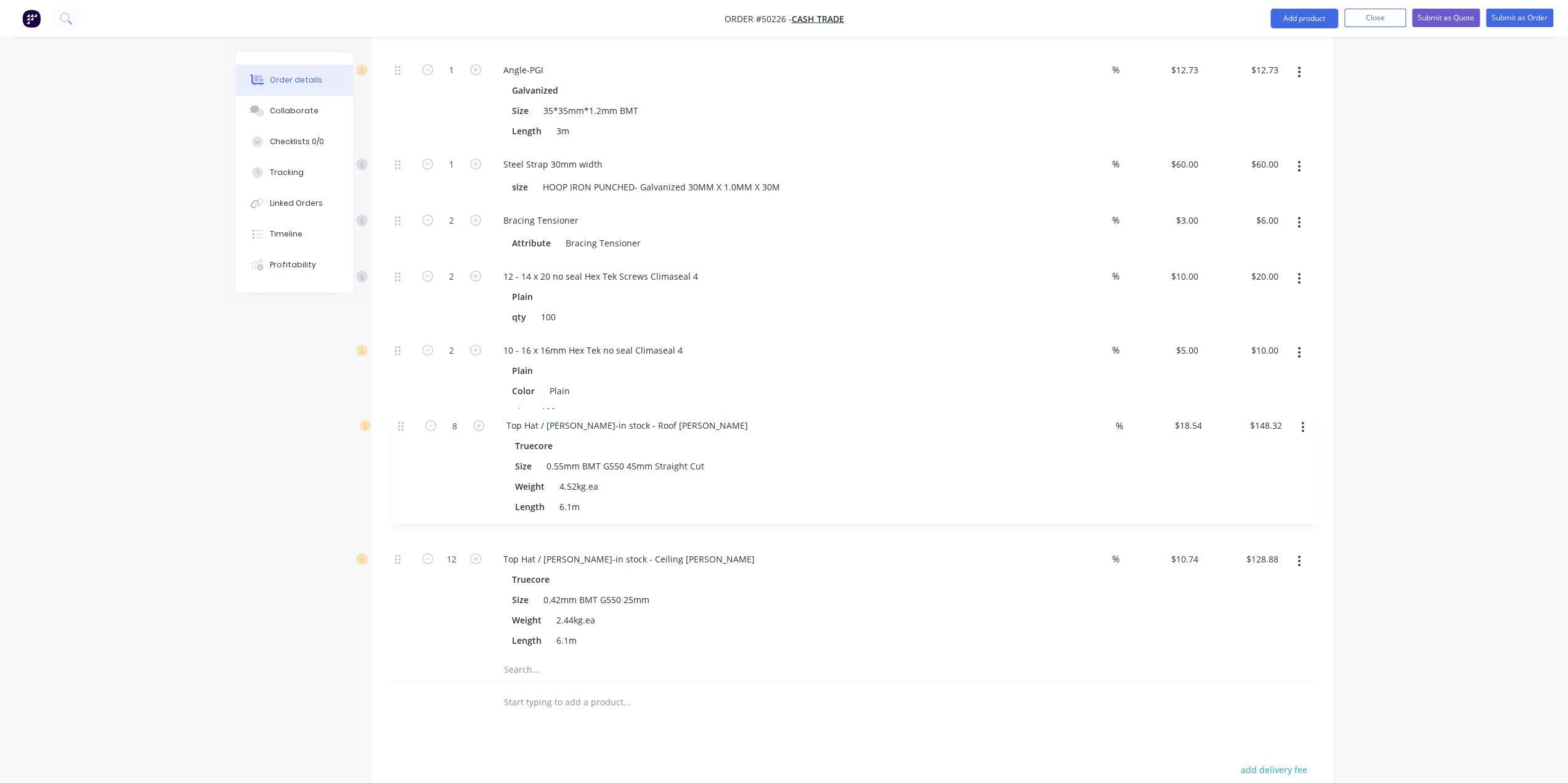
drag, startPoint x: 396, startPoint y: 542, endPoint x: 396, endPoint y: 417, distance: 125.0
click at [396, 417] on div "1 Roof Trusses, Flat roof, 900mm spacing Truecore Thickness 0.75mm BMT G550 % $…" at bounding box center [852, 262] width 924 height 790
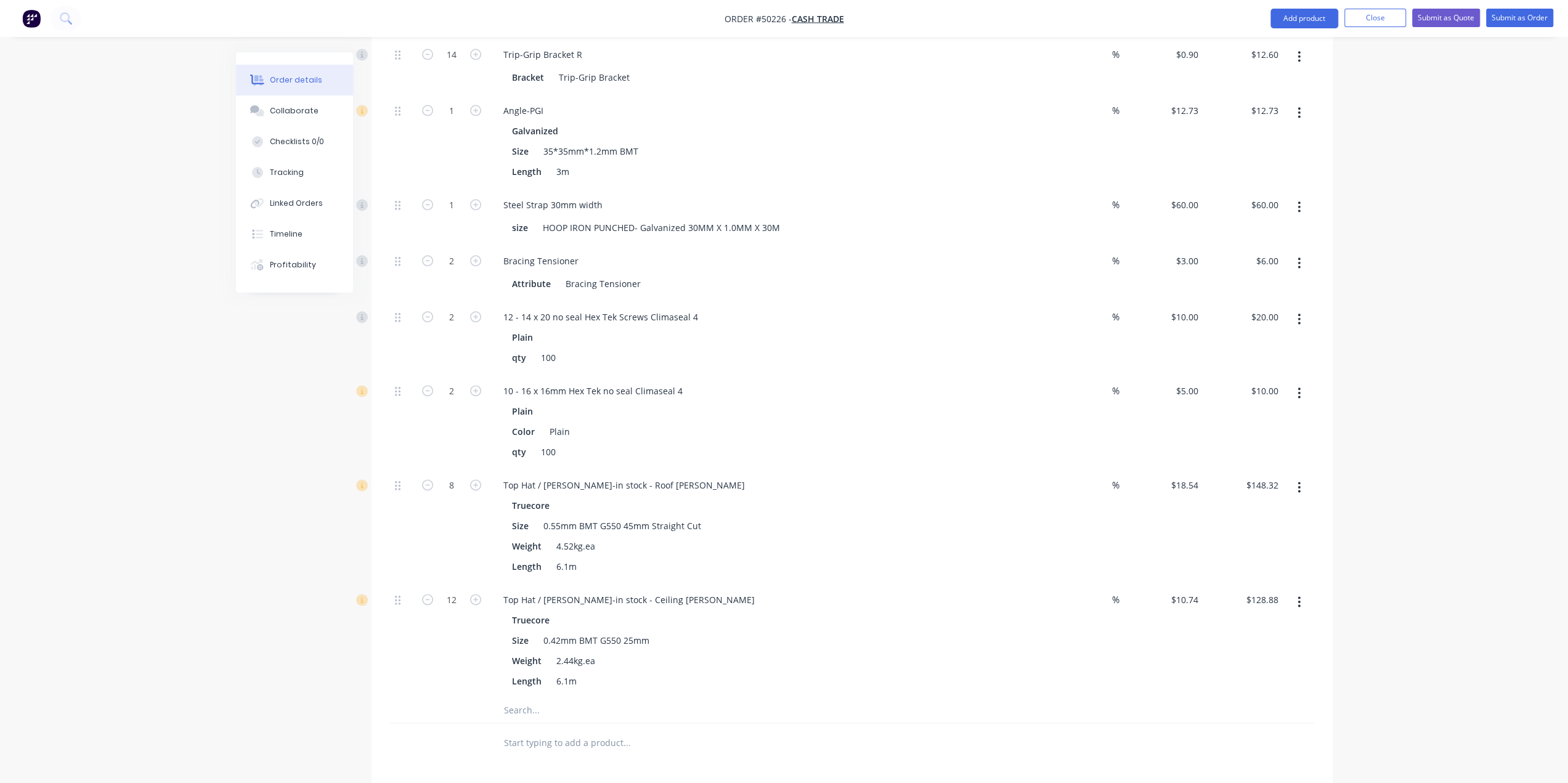
scroll to position [1438, 0]
click at [456, 383] on input "2" at bounding box center [451, 392] width 32 height 19
type input "3"
type input "$15.00"
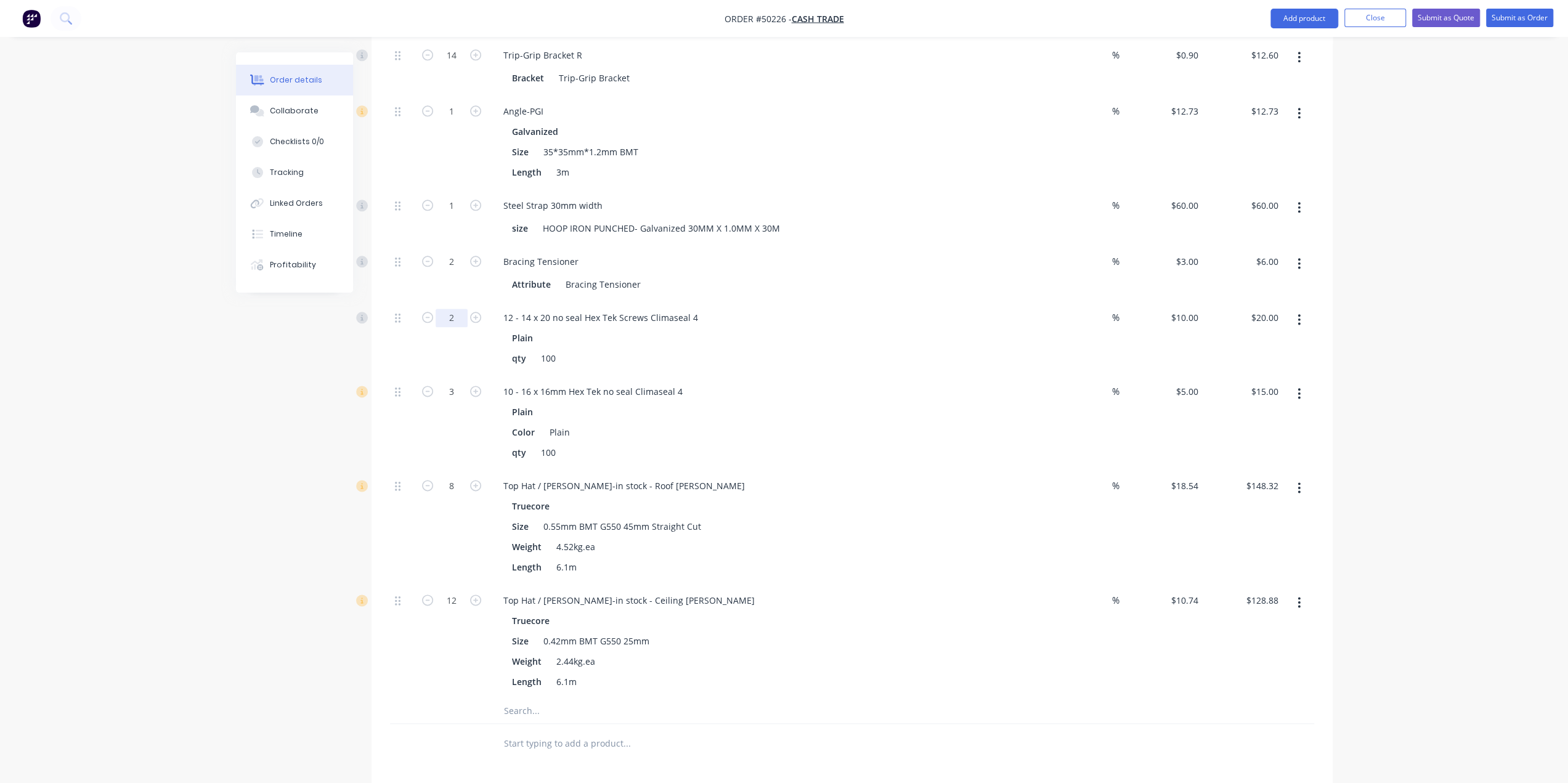
click at [453, 308] on input "2" at bounding box center [451, 317] width 32 height 19
type input "3"
type input "$30.00"
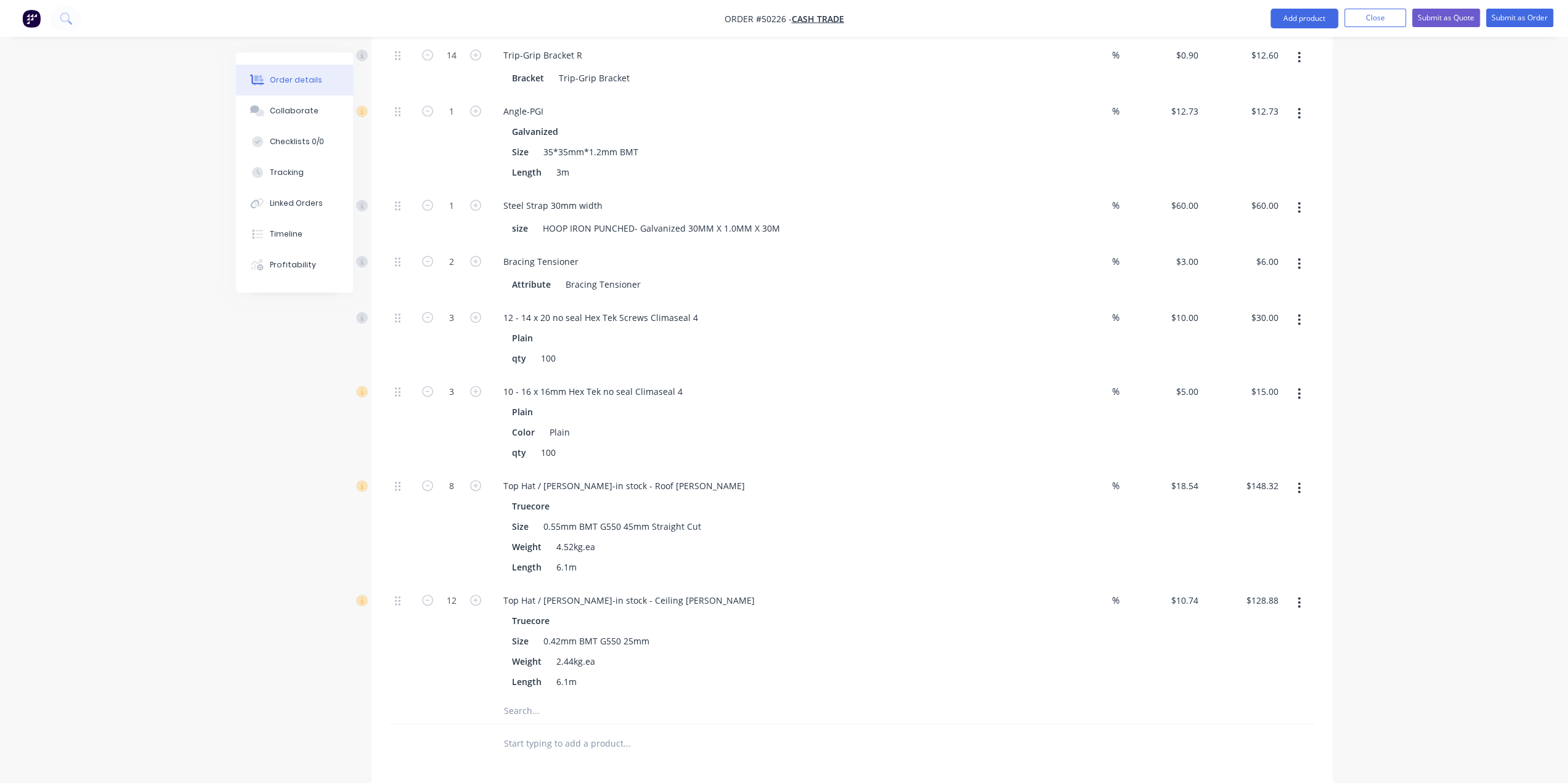
click at [439, 327] on div "3" at bounding box center [451, 338] width 74 height 74
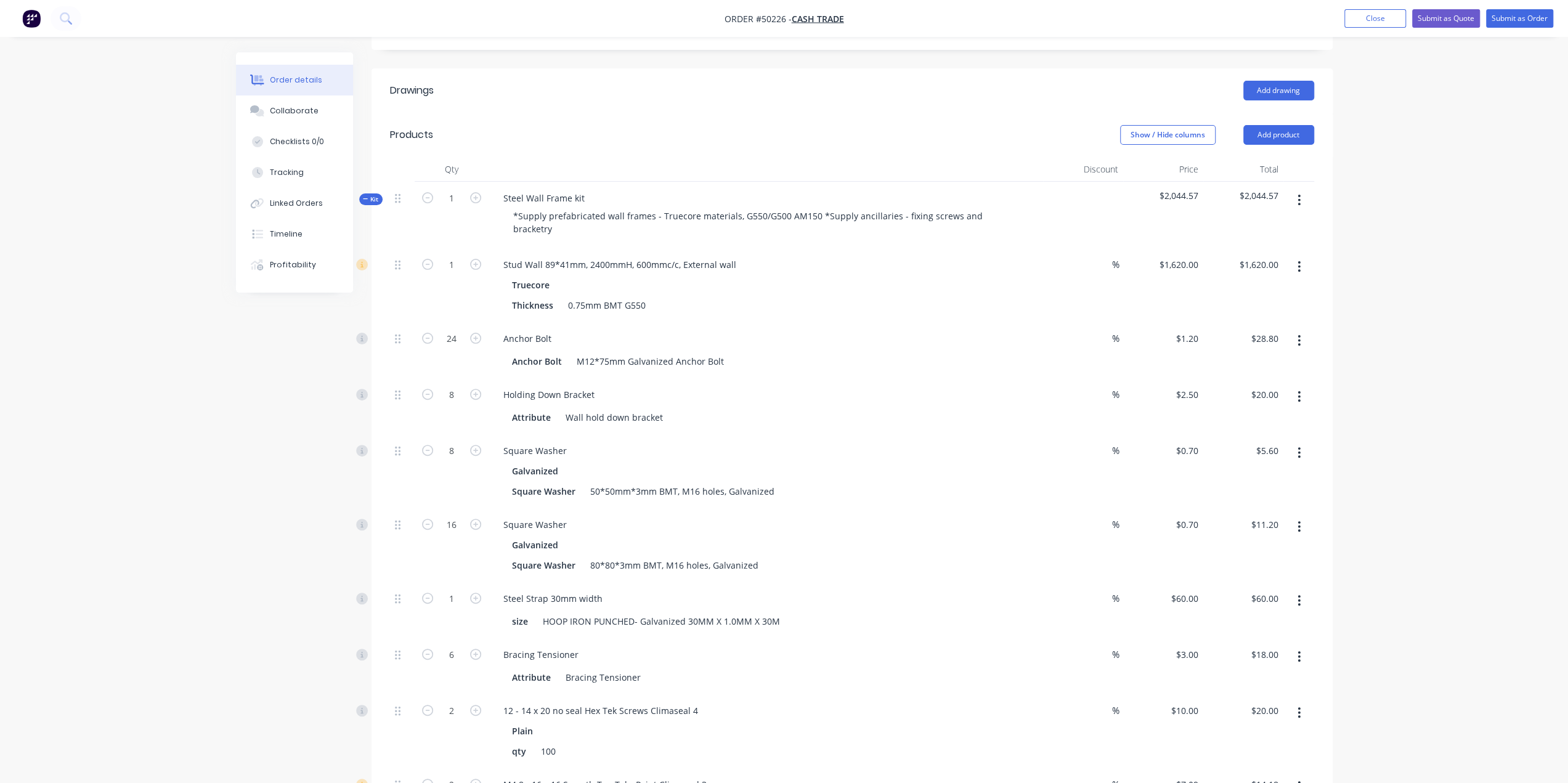
scroll to position [0, 0]
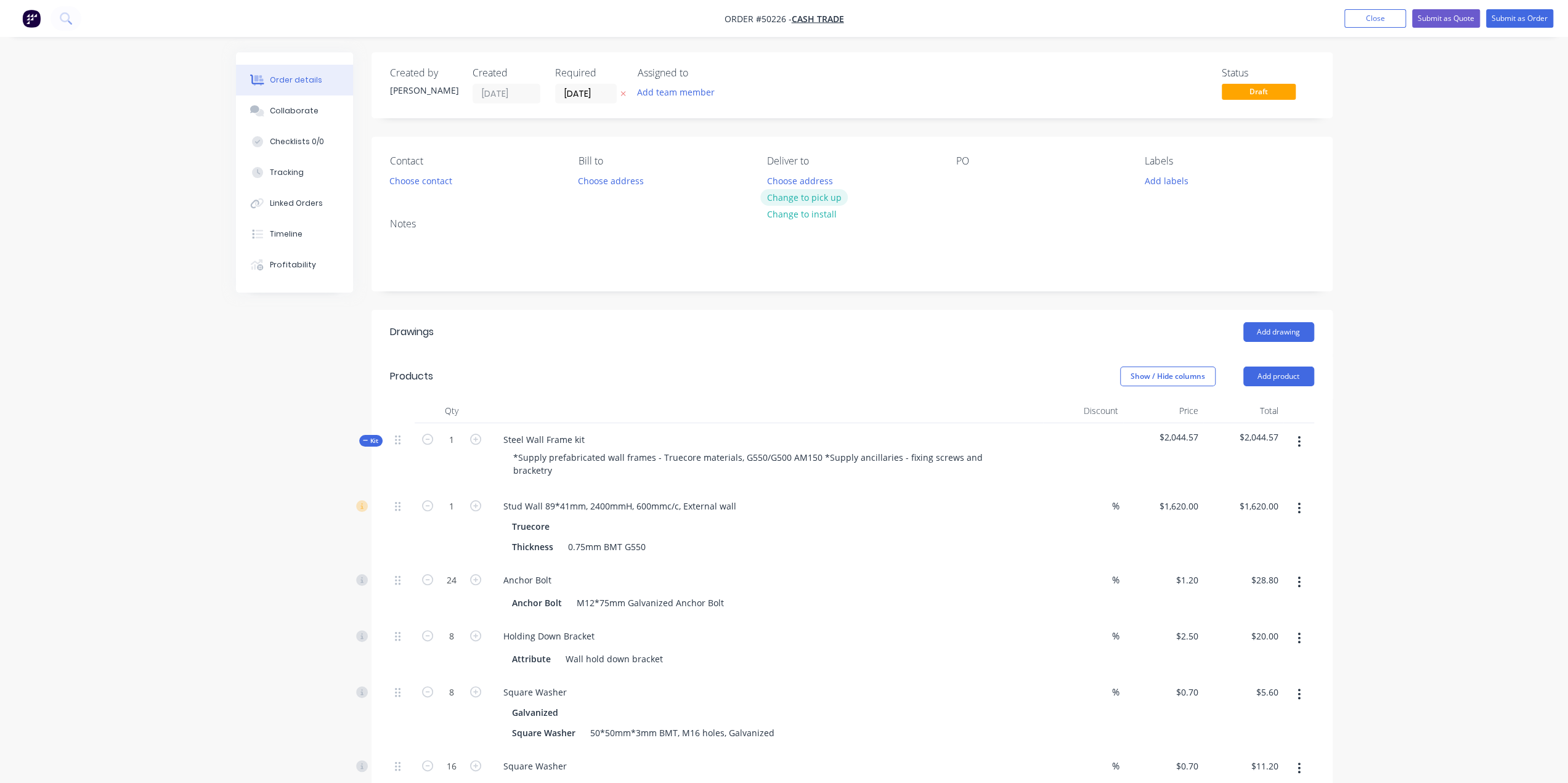
click at [818, 198] on button "Change to pick up" at bounding box center [804, 197] width 87 height 17
click at [424, 178] on button "Choose contact" at bounding box center [420, 180] width 76 height 17
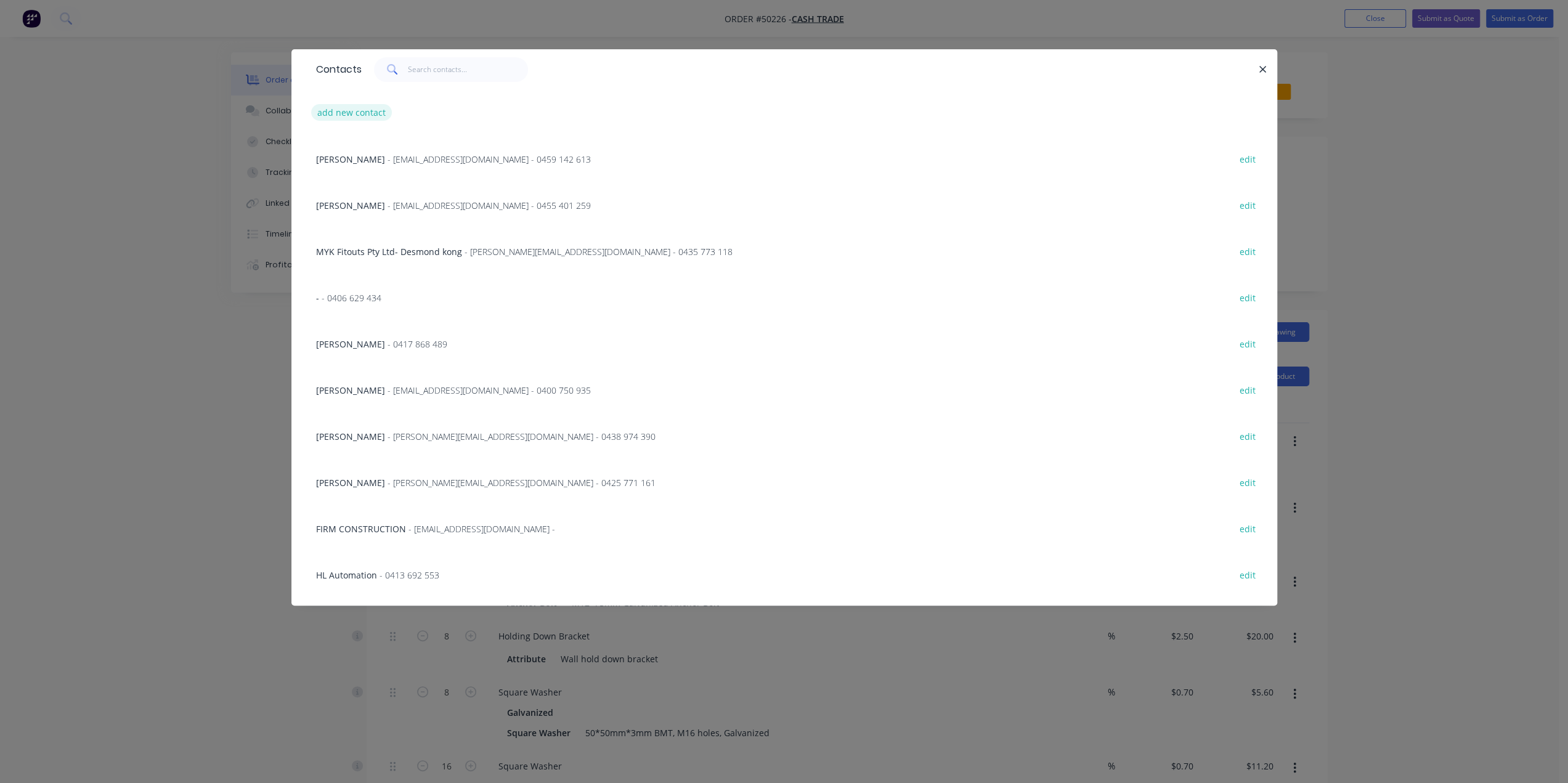
click at [359, 110] on button "add new contact" at bounding box center [351, 112] width 81 height 17
select select "AU"
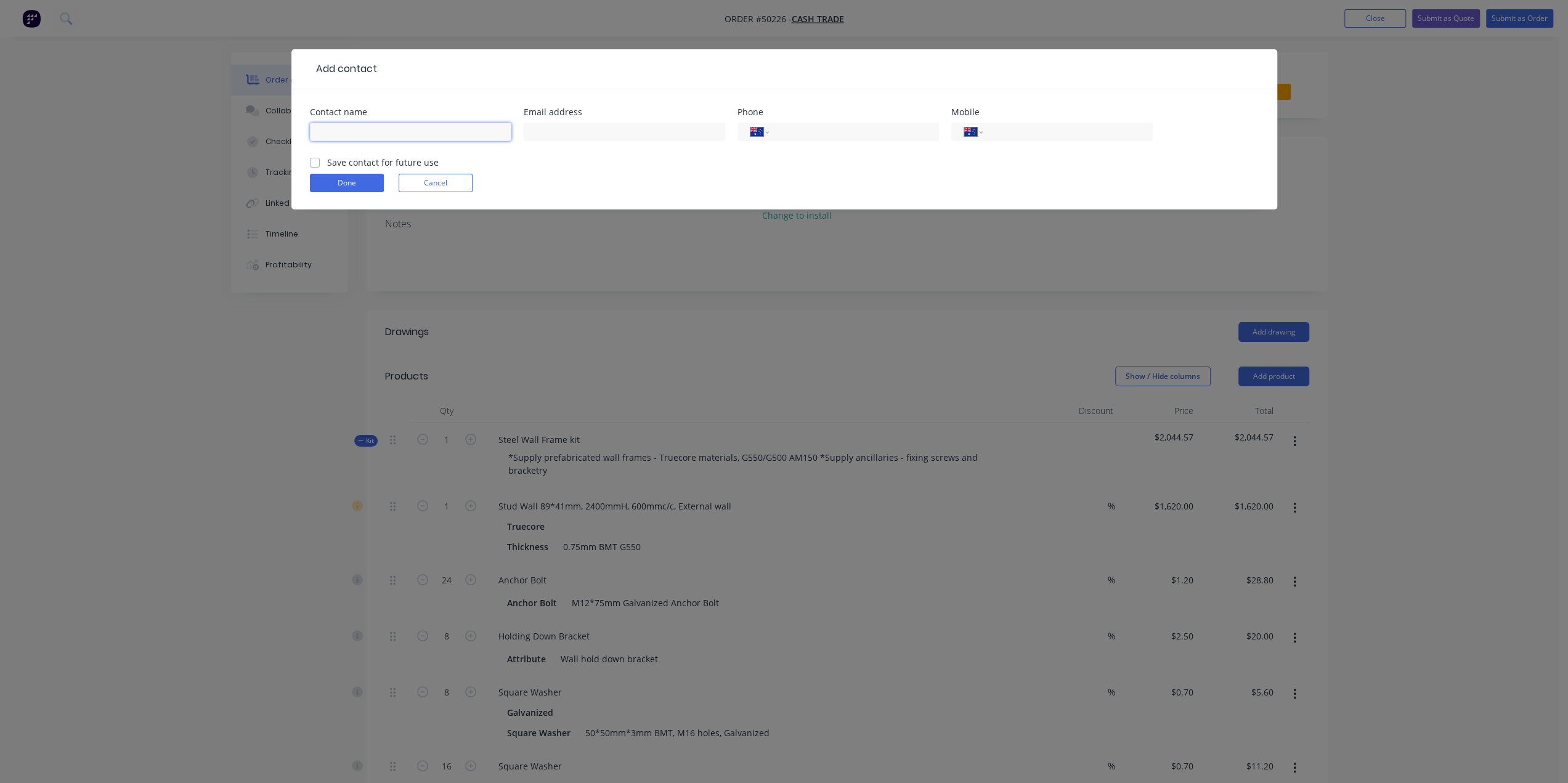
click at [351, 130] on input "text" at bounding box center [411, 132] width 202 height 19
type input "z"
type input "Zhai"
click at [550, 130] on input "text" at bounding box center [624, 132] width 202 height 19
type input "xiangchenzhai"
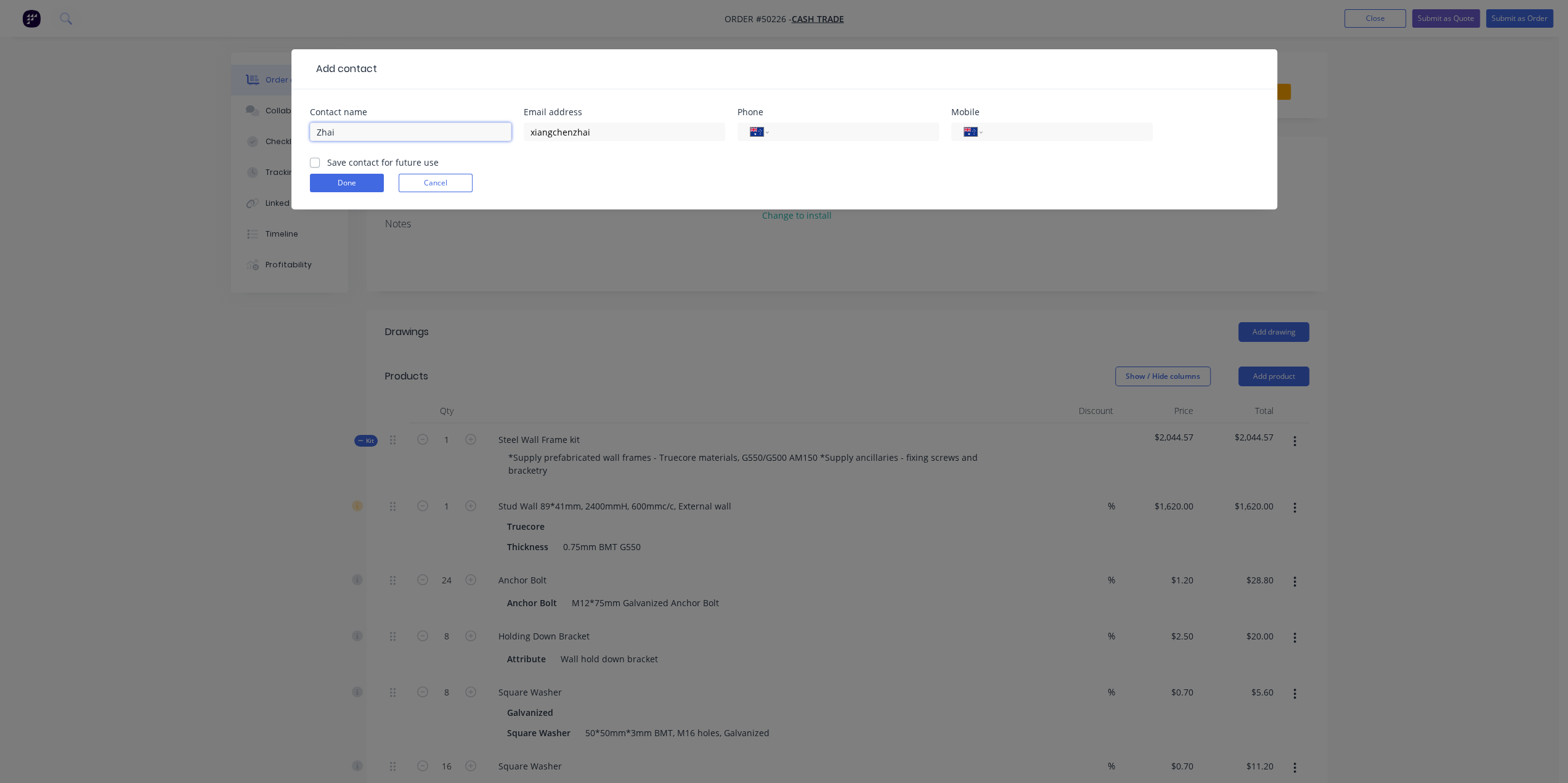
click at [384, 132] on input "Zhai" at bounding box center [411, 132] width 202 height 19
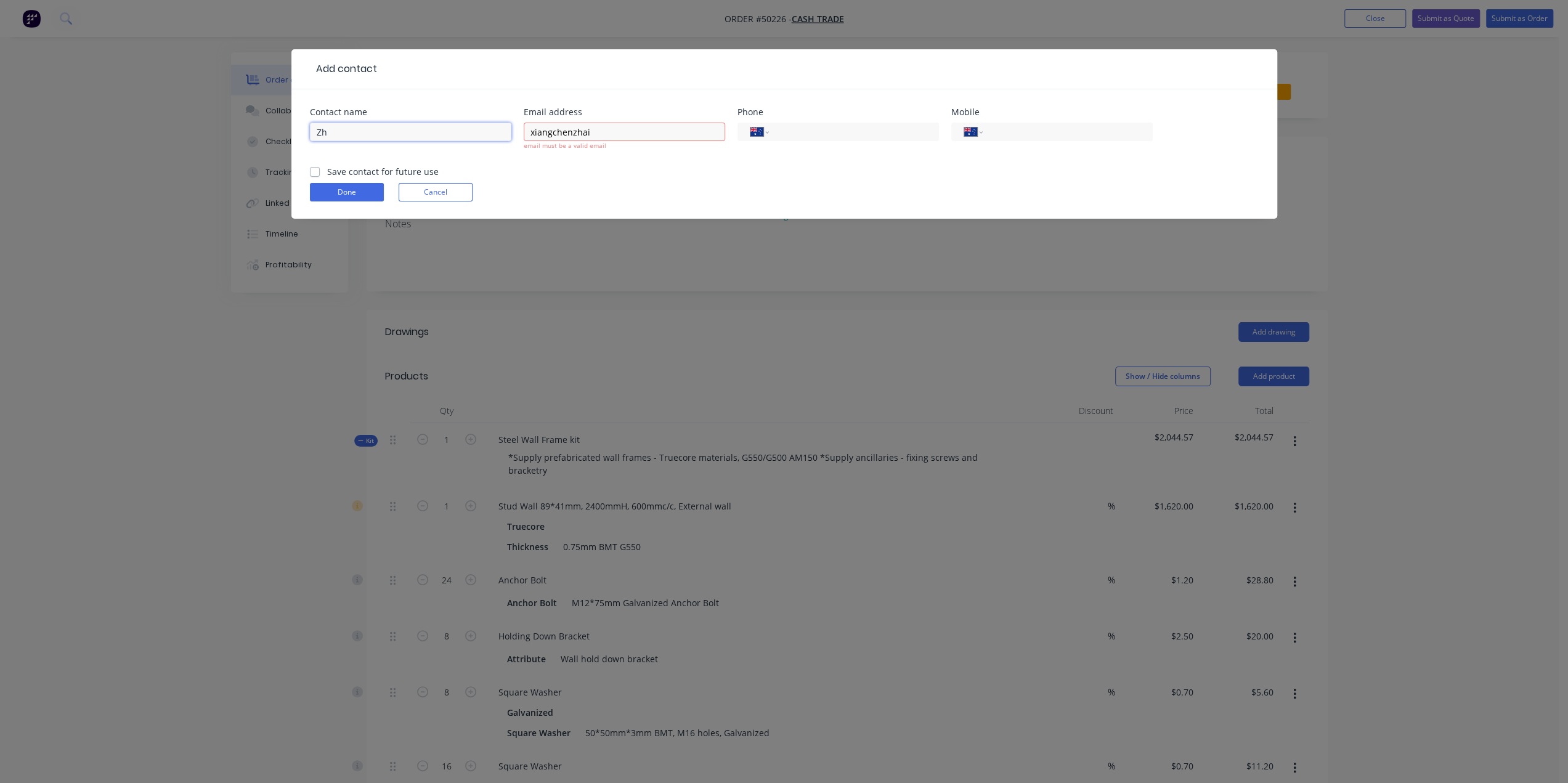
type input "Z"
type input "Xiangchen Zhai"
drag, startPoint x: 614, startPoint y: 133, endPoint x: 458, endPoint y: 129, distance: 156.1
click at [458, 129] on div "Contact name Xiangchen Zhai Email address xiangchenzhai email must be a valid e…" at bounding box center [784, 137] width 949 height 57
type input "xiangchenzhai@gmail.com"
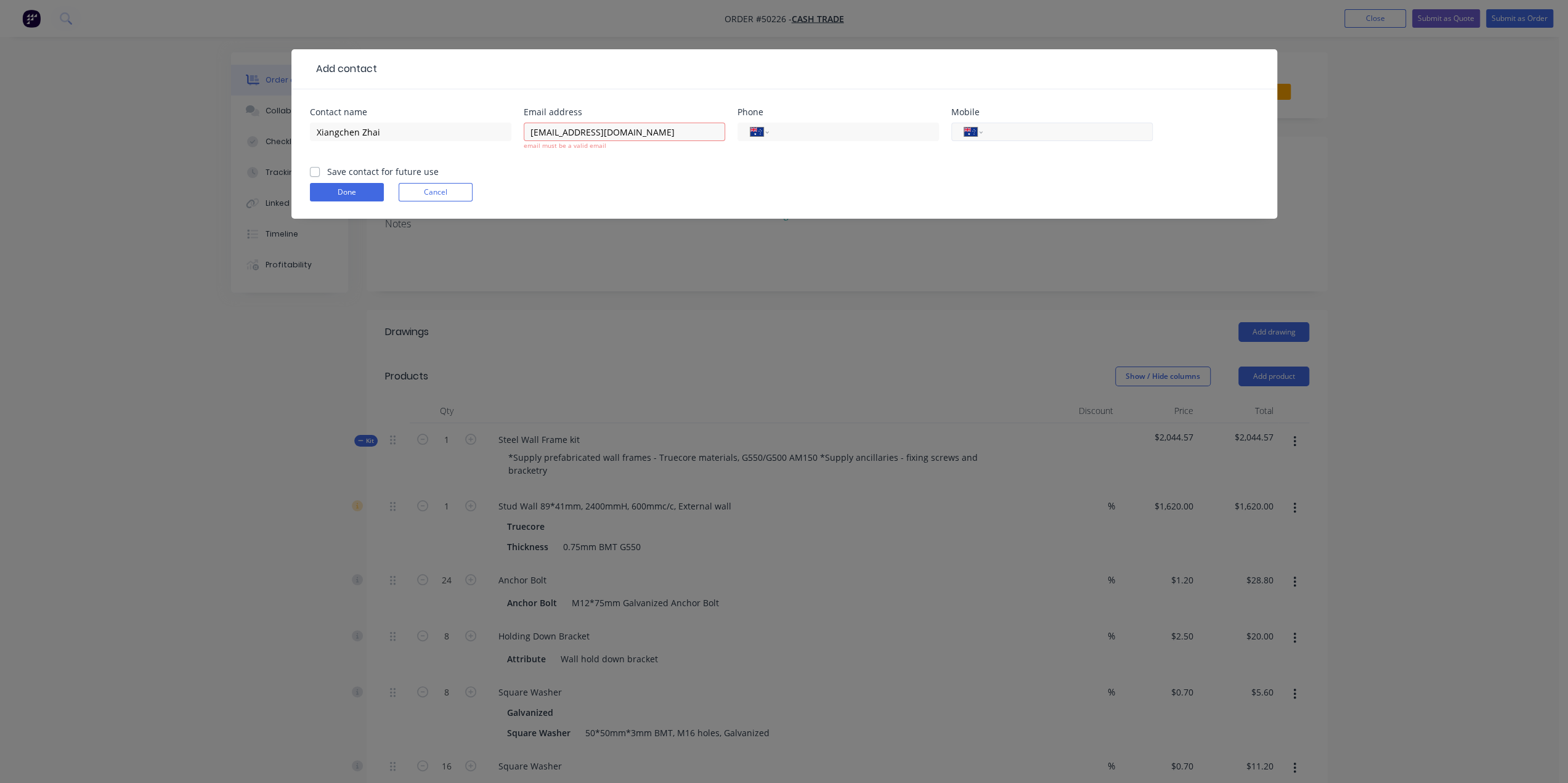
click at [1012, 132] on input "tel" at bounding box center [1066, 132] width 148 height 14
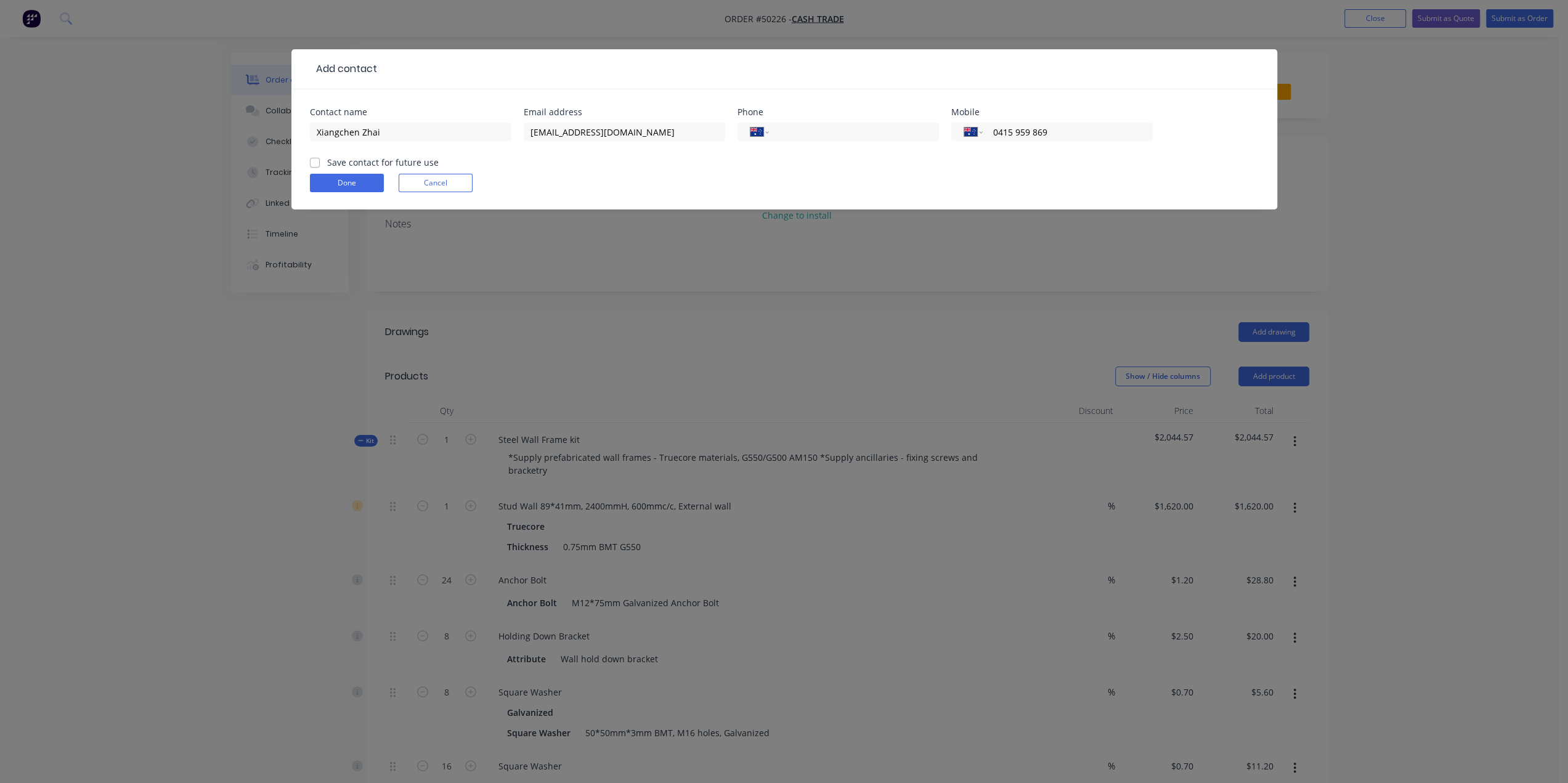
type input "0415 959 869"
click at [942, 191] on div "Done Cancel" at bounding box center [784, 183] width 949 height 19
click at [339, 183] on button "Done" at bounding box center [347, 183] width 74 height 19
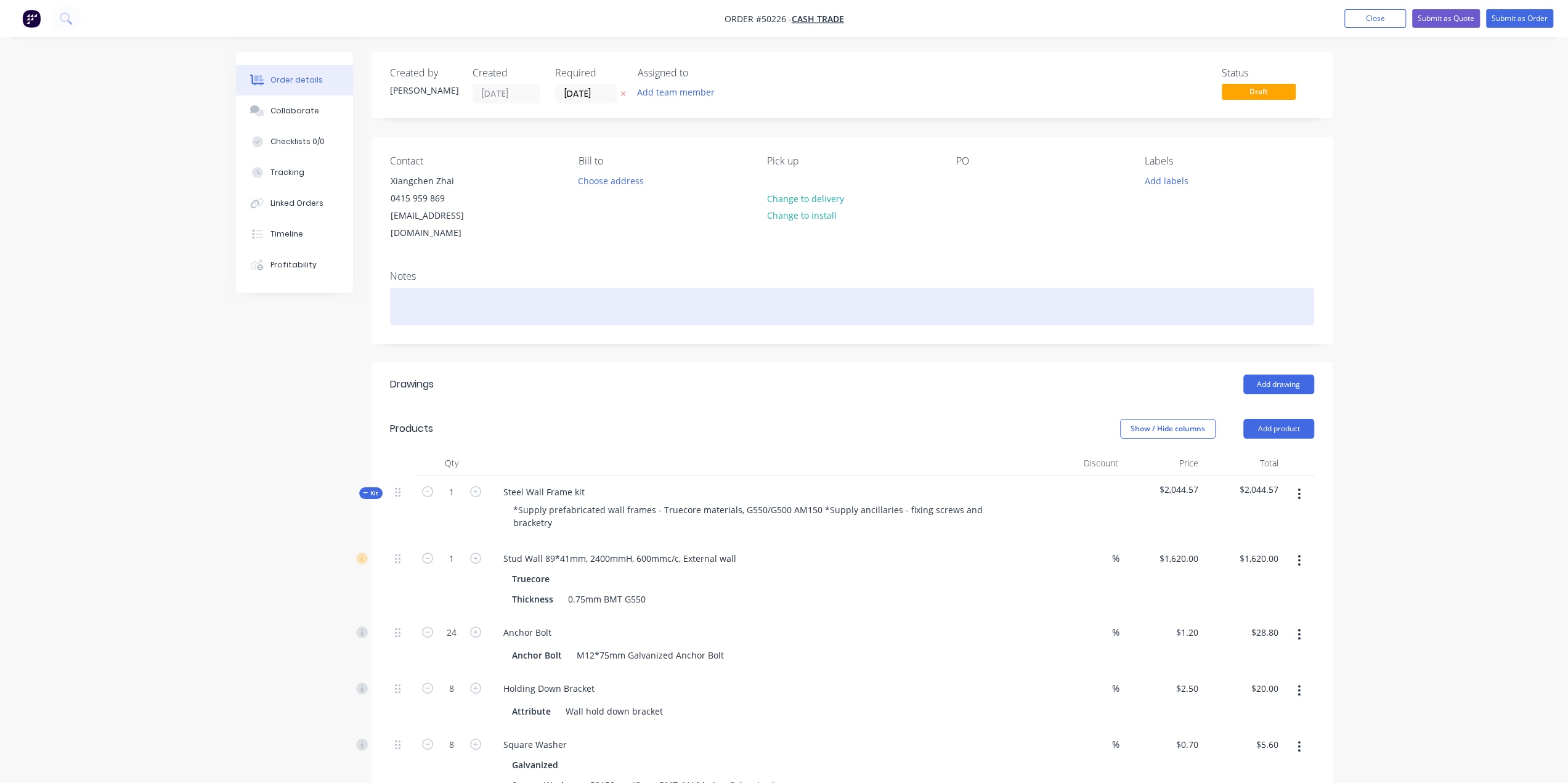
click at [717, 288] on div at bounding box center [852, 307] width 924 height 38
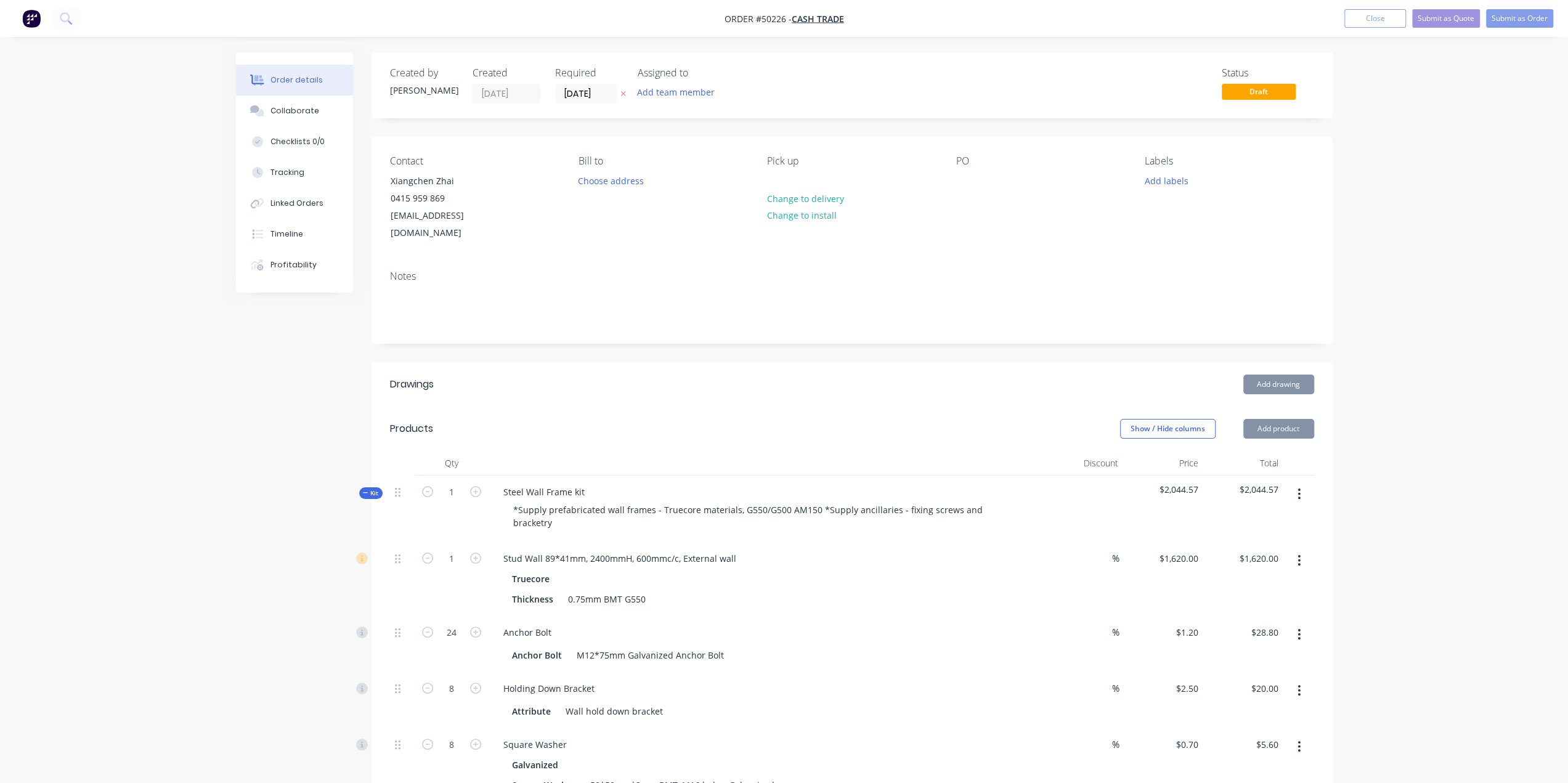
click at [694, 261] on div "Notes" at bounding box center [852, 301] width 961 height 82
click at [980, 213] on div "PO" at bounding box center [1041, 199] width 169 height 87
click at [1442, 21] on button "Submit as Quote" at bounding box center [1446, 18] width 68 height 19
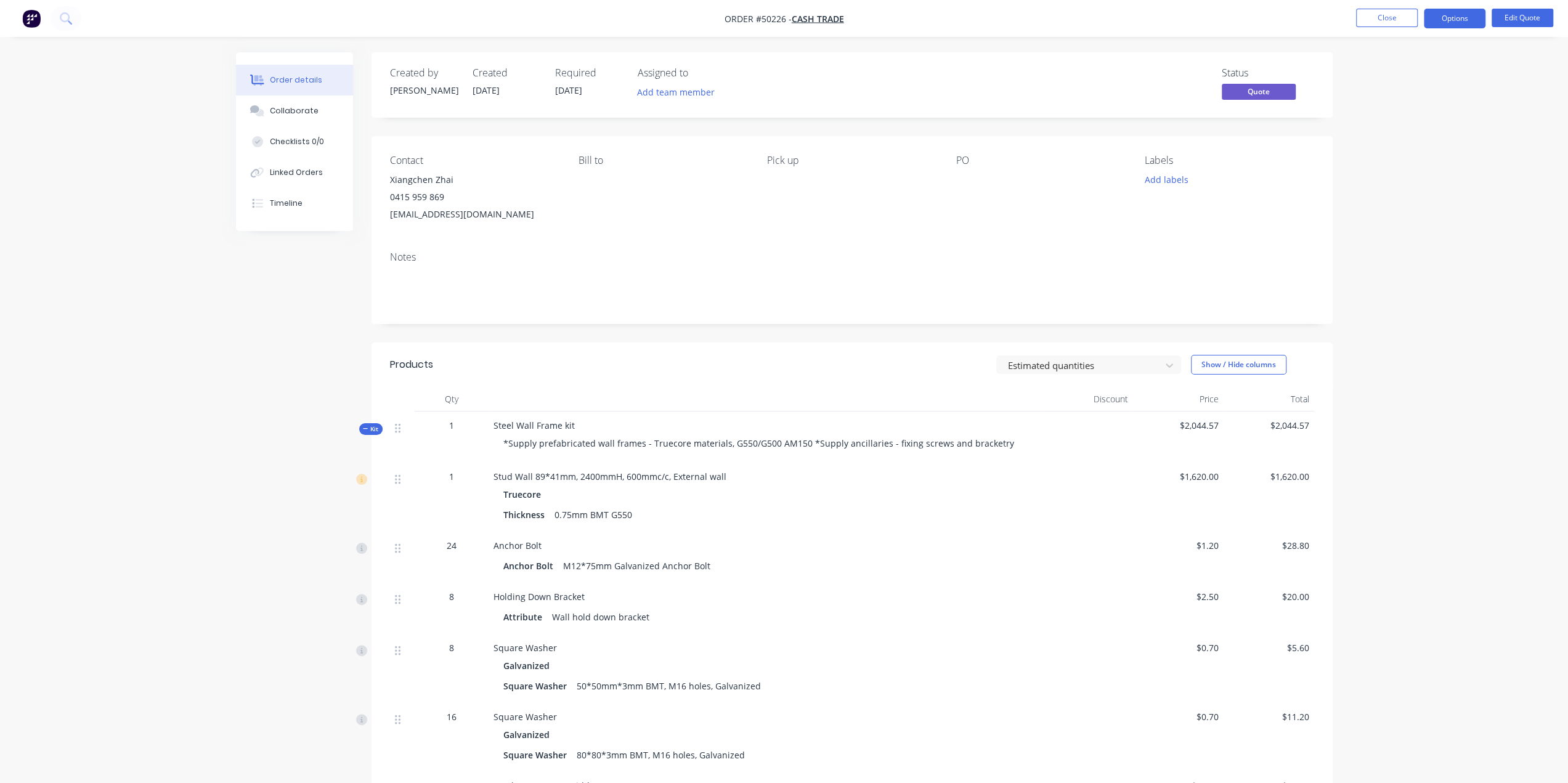
drag, startPoint x: 1557, startPoint y: 443, endPoint x: 1519, endPoint y: 425, distance: 42.0
click at [1463, 16] on button "Options" at bounding box center [1454, 19] width 61 height 20
click at [1396, 70] on div "Quote" at bounding box center [1418, 75] width 114 height 18
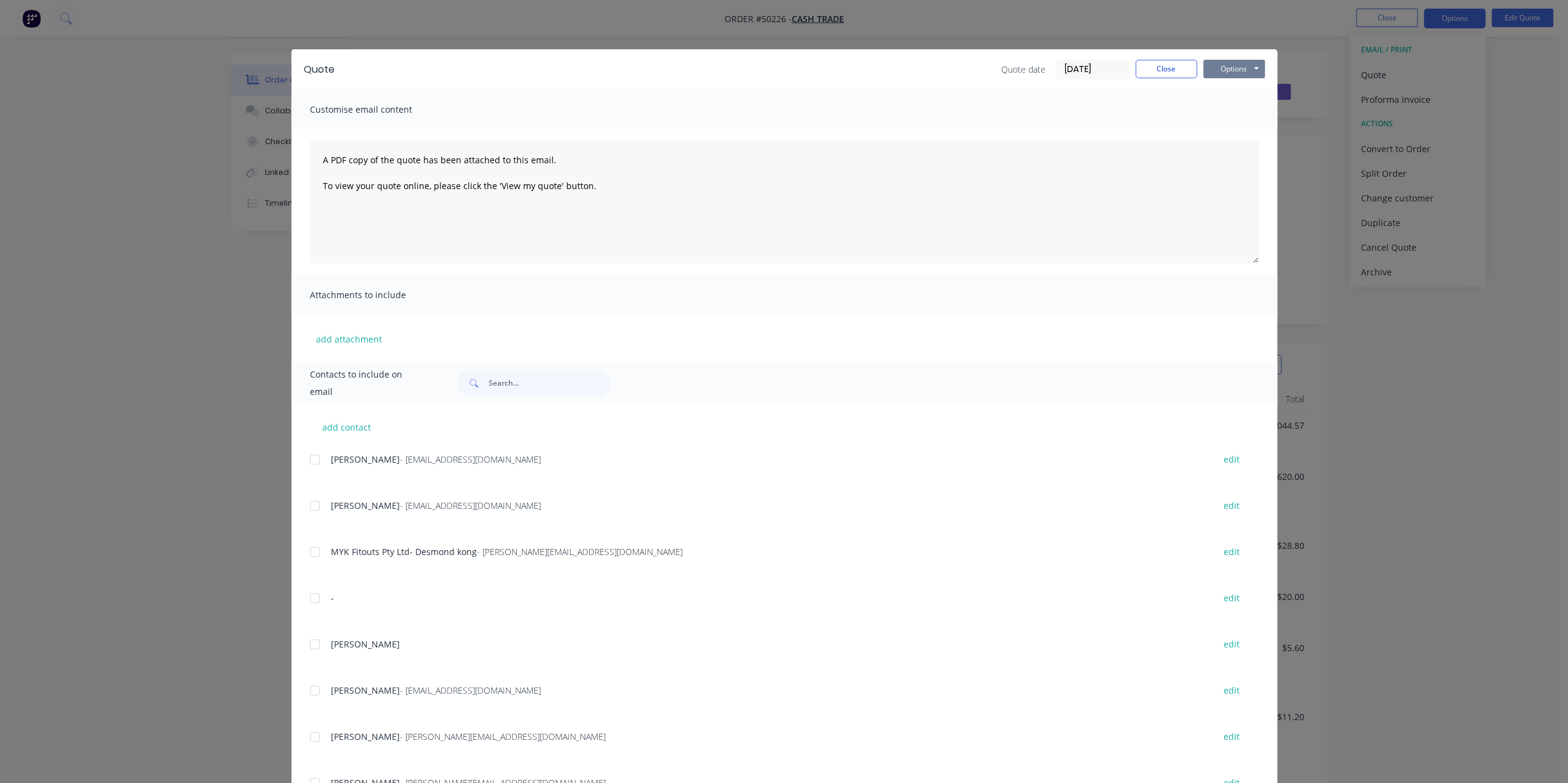
click at [1221, 70] on button "Options" at bounding box center [1233, 69] width 61 height 19
click at [1215, 109] on button "Print" at bounding box center [1242, 111] width 79 height 20
click at [1309, 314] on div "Quote Quote date 10/10/25 Close Options Preview Print Email Customise email con…" at bounding box center [784, 392] width 1568 height 783
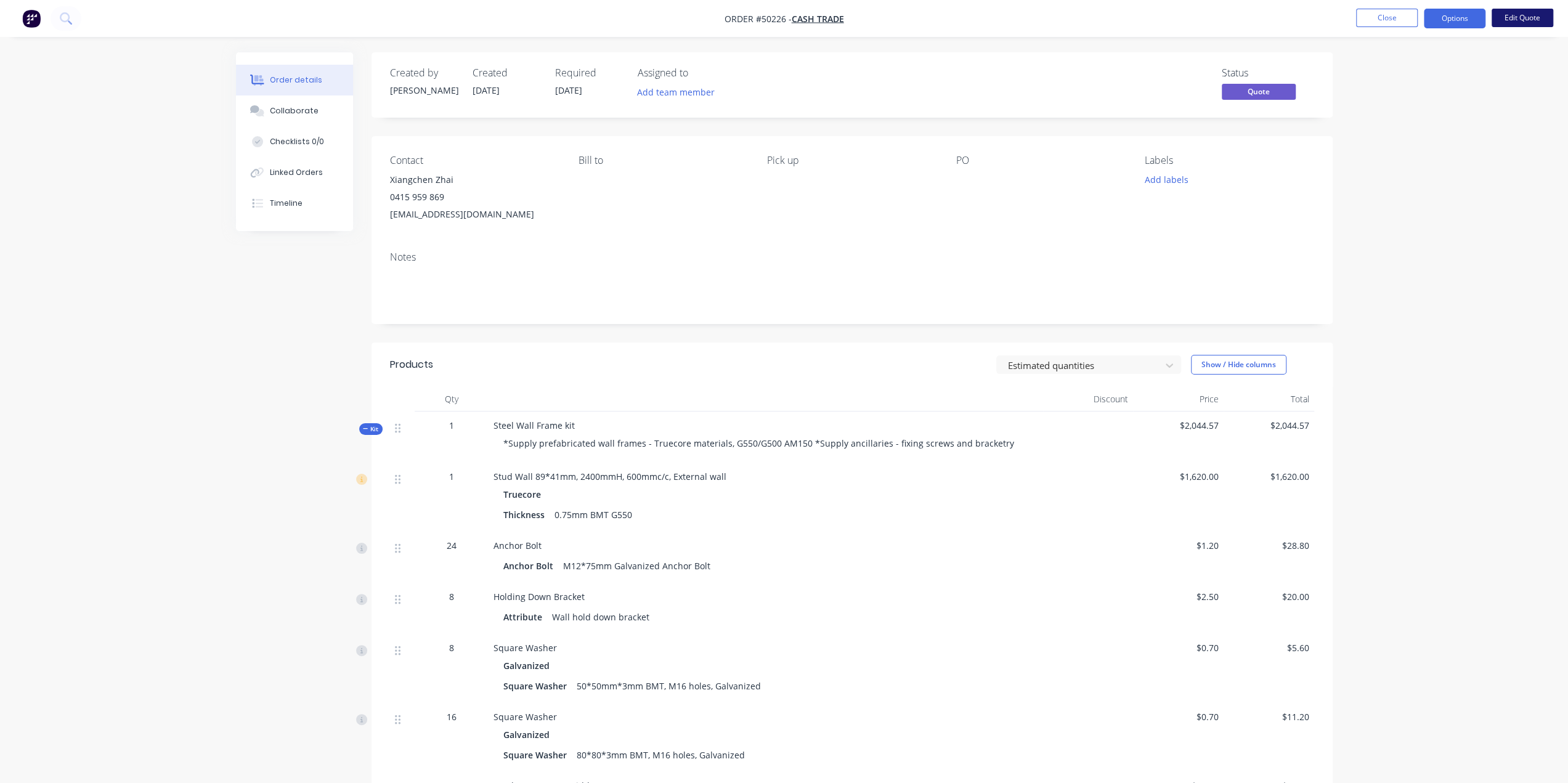
click at [1508, 10] on button "Edit Quote" at bounding box center [1522, 18] width 61 height 19
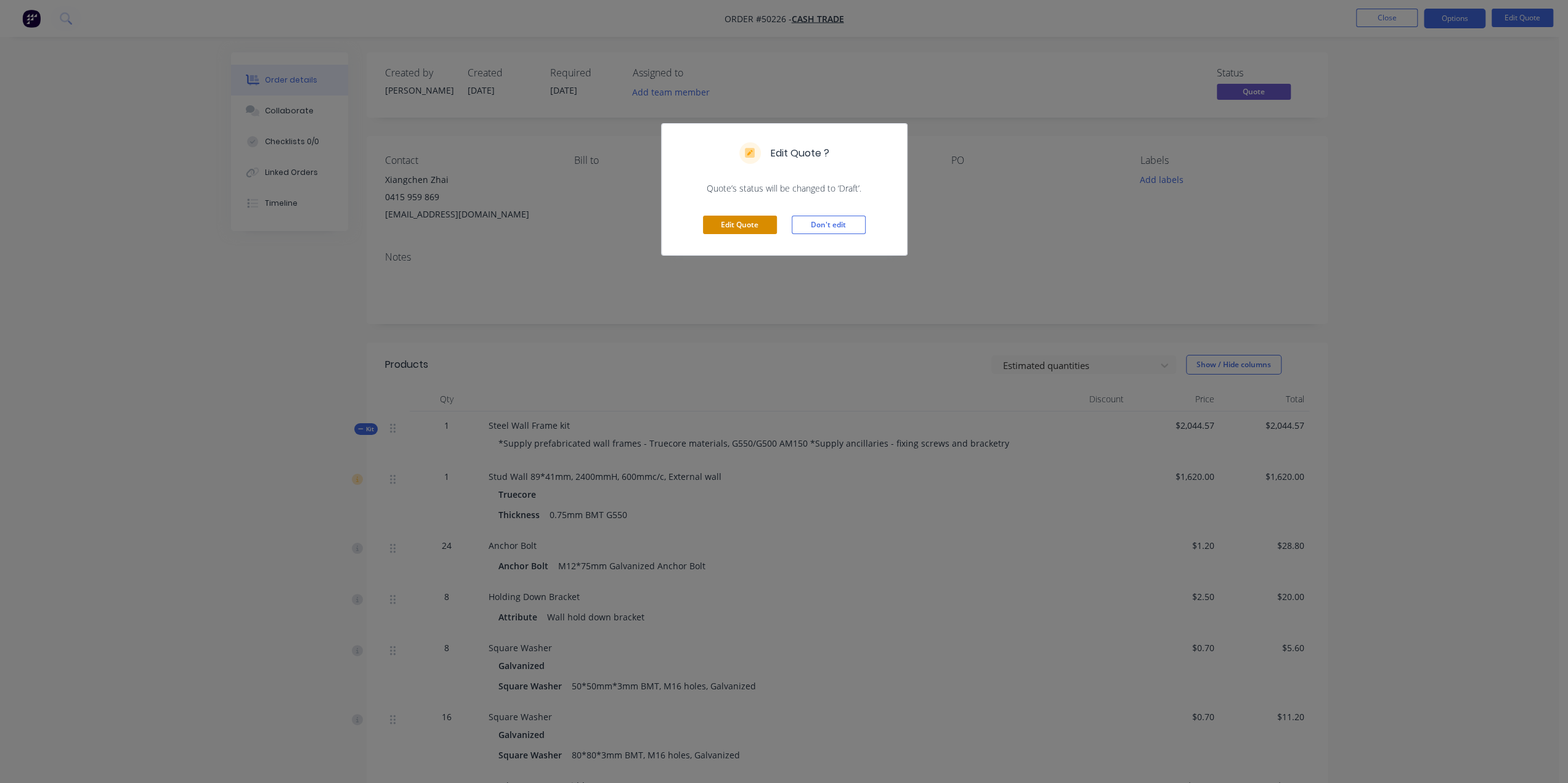
click at [728, 224] on button "Edit Quote" at bounding box center [740, 225] width 74 height 19
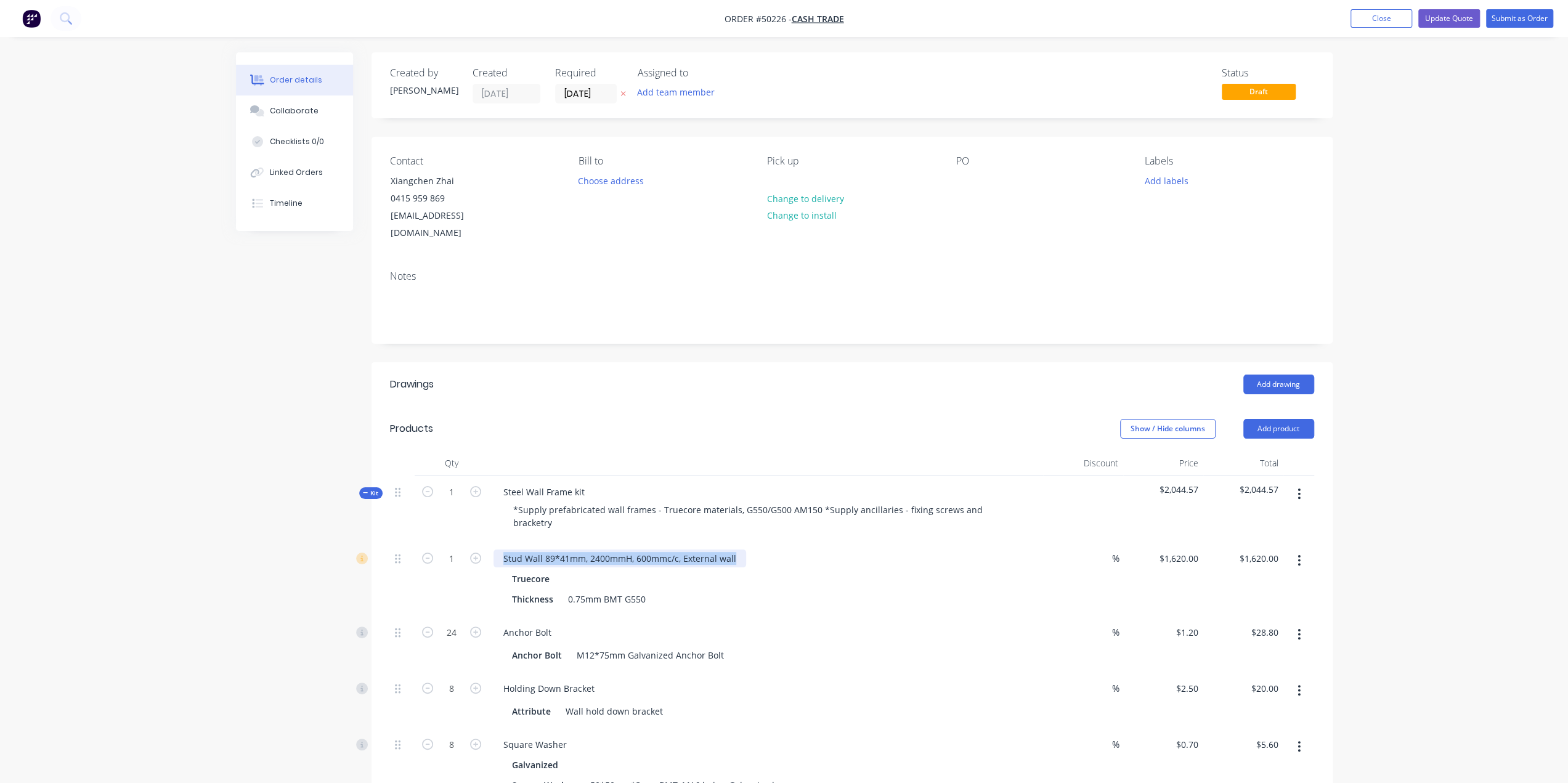
drag, startPoint x: 621, startPoint y: 529, endPoint x: 401, endPoint y: 528, distance: 220.0
click at [402, 542] on div "1 Stud Wall 89*41mm, 2400mmH, 600mmc/c, External wall Truecore Thickness 0.75mm…" at bounding box center [852, 579] width 924 height 74
copy div "Stud Wall 89*41mm, 2400mmH, 600mmc/c, External wall"
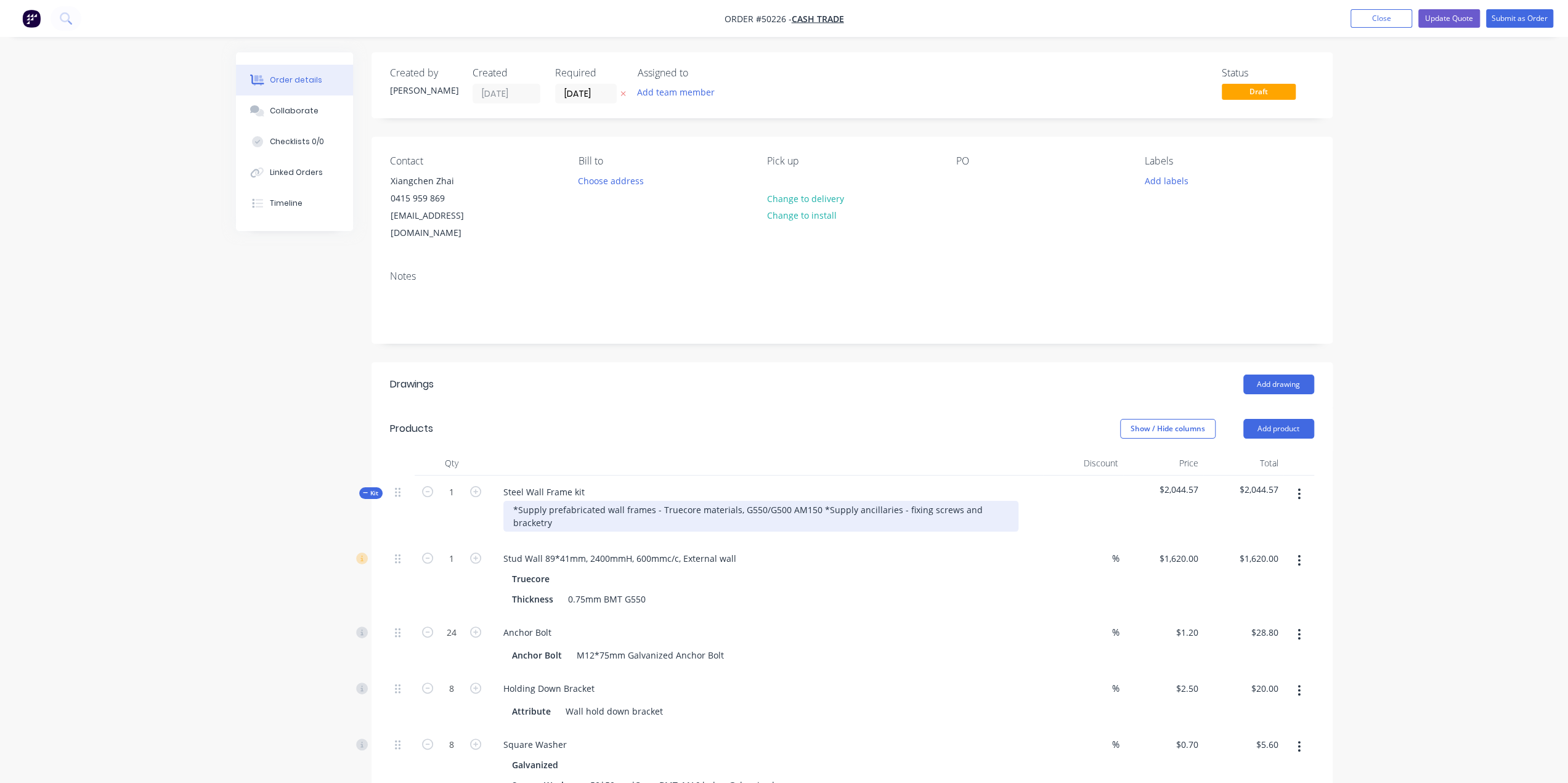
click at [1006, 501] on div "*Supply prefabricated wall frames - Truecore materials, G550/G500 AM150 *Supply…" at bounding box center [760, 516] width 515 height 31
click at [1014, 581] on div "Truecore Thickness 0.75mm BMT G550" at bounding box center [765, 589] width 545 height 38
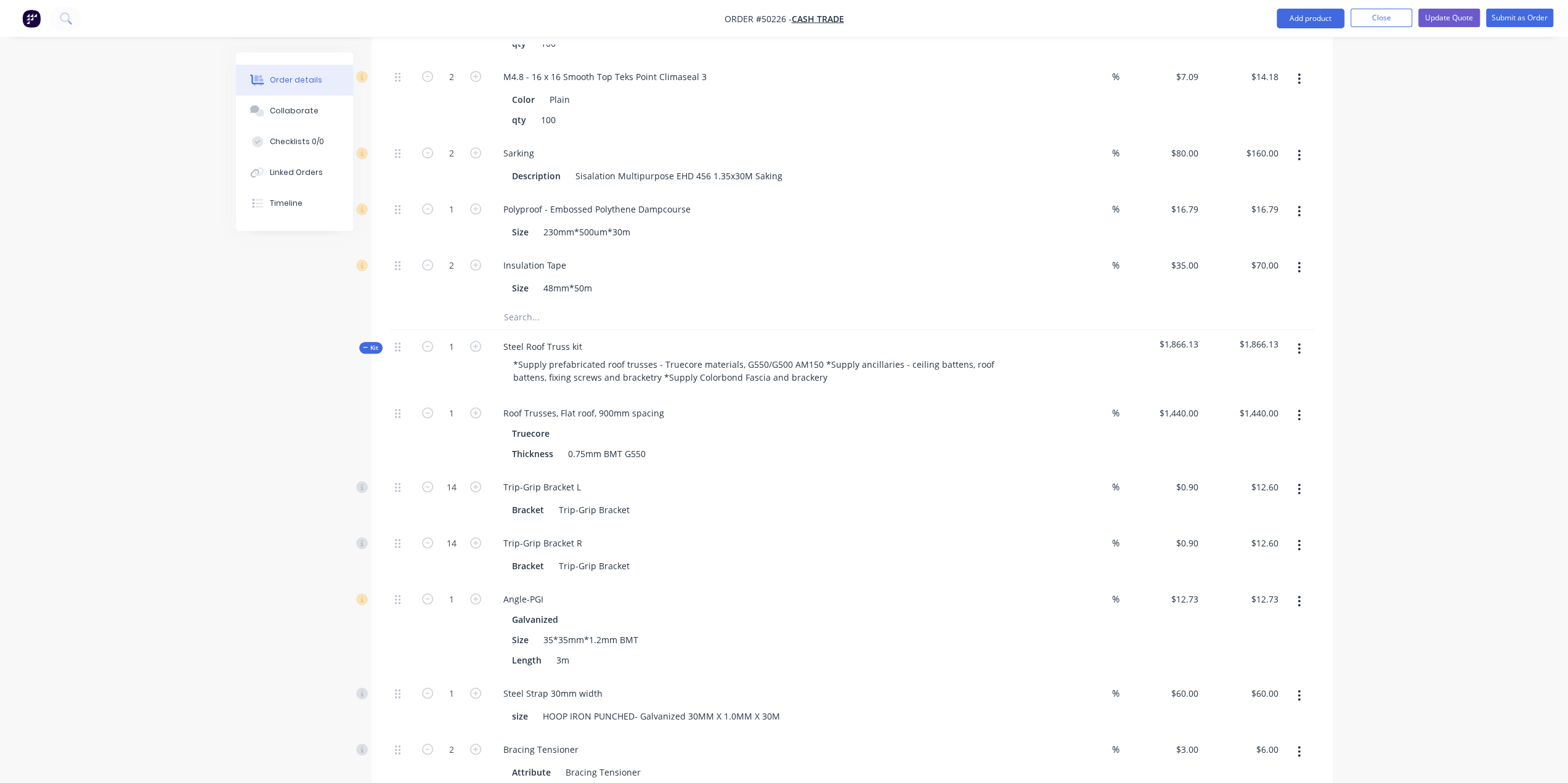
scroll to position [1007, 0]
drag, startPoint x: 665, startPoint y: 390, endPoint x: 454, endPoint y: 393, distance: 211.0
click at [421, 393] on div "1 Roof Trusses, Flat roof, 900mm spacing Truecore Thickness 0.75mm BMT G550 % $…" at bounding box center [852, 430] width 924 height 74
copy div "Roof Trusses, Flat roof, 900mm spacing"
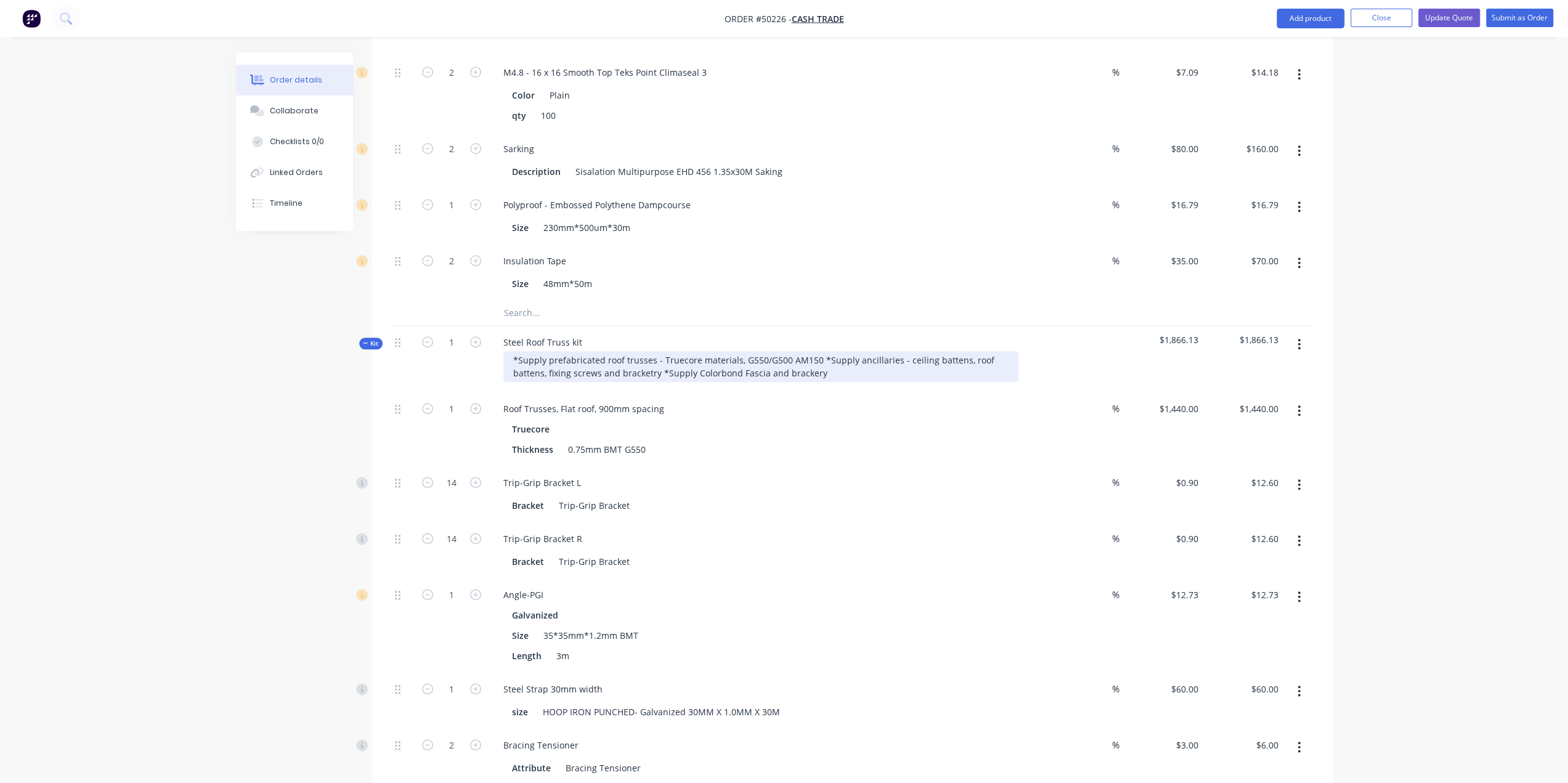
click at [818, 352] on div "*Supply prefabricated roof trusses - Truecore materials, G550/G500 AM150 *Suppl…" at bounding box center [760, 367] width 515 height 31
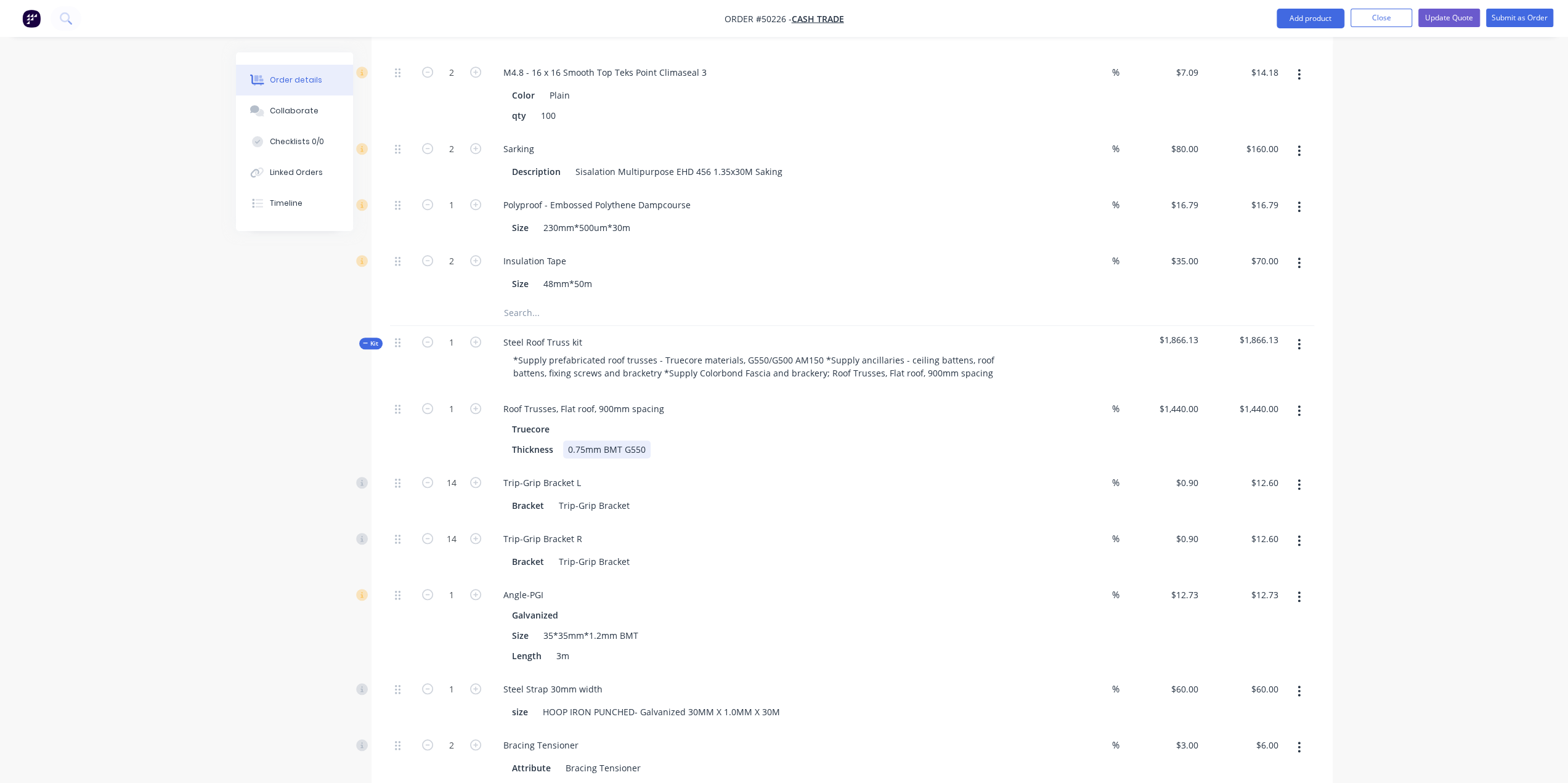
click at [839, 420] on div "Truecore Thickness 0.75mm BMT G550" at bounding box center [765, 439] width 545 height 38
click at [1453, 11] on button "Update Quote" at bounding box center [1449, 18] width 61 height 19
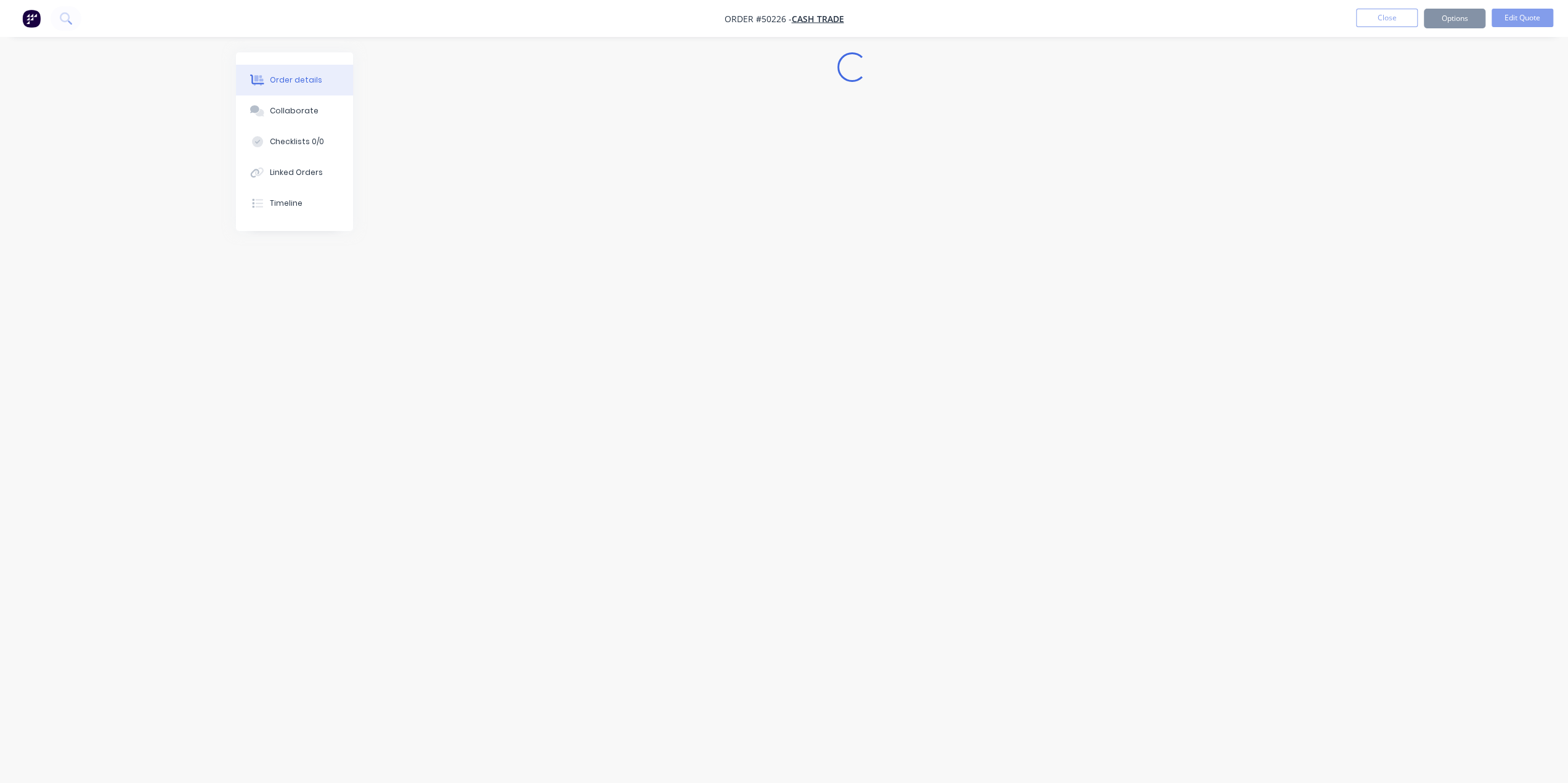
scroll to position [0, 0]
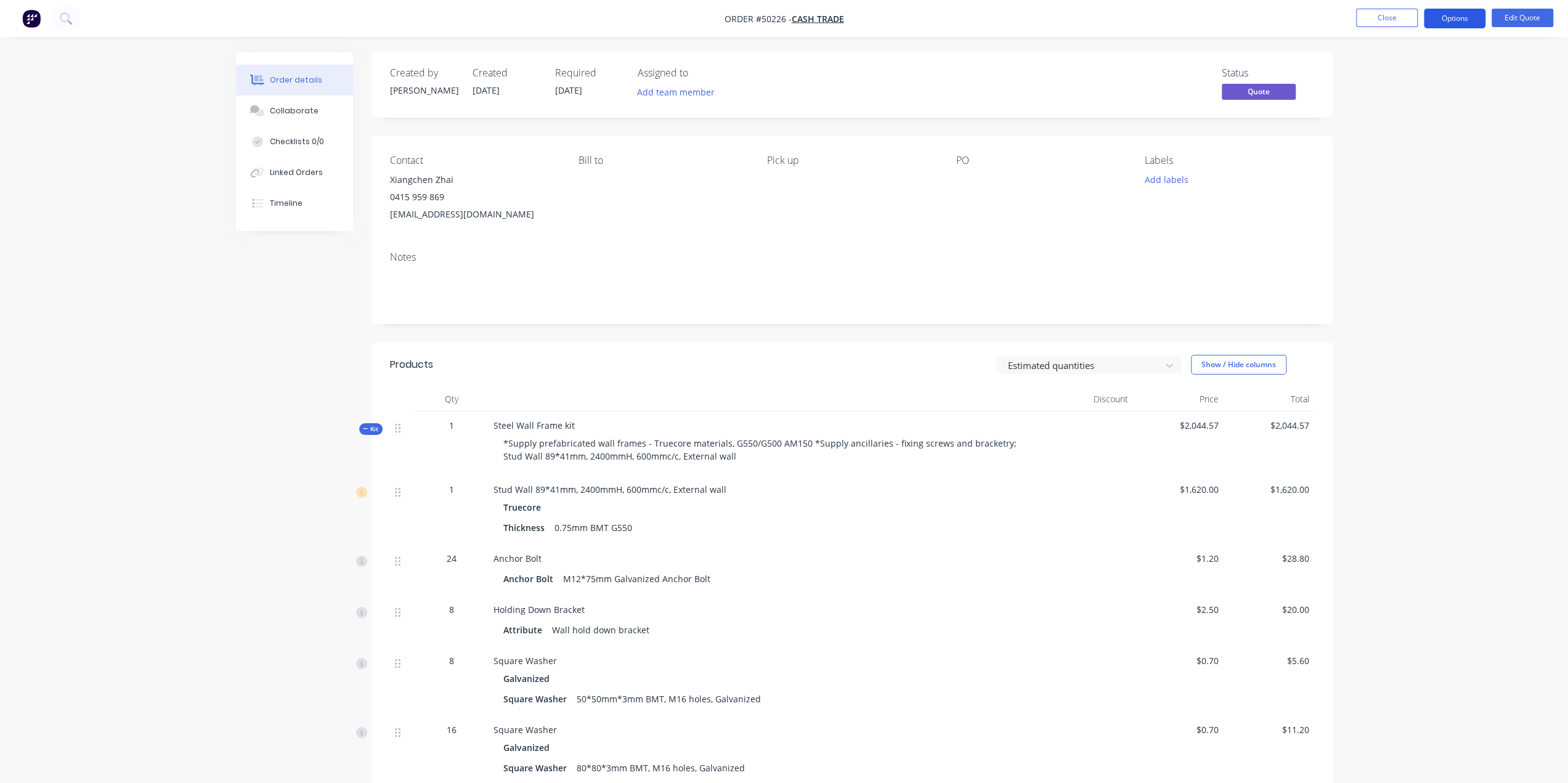
click at [1456, 17] on button "Options" at bounding box center [1454, 19] width 61 height 20
click at [1392, 70] on div "Quote" at bounding box center [1418, 75] width 114 height 18
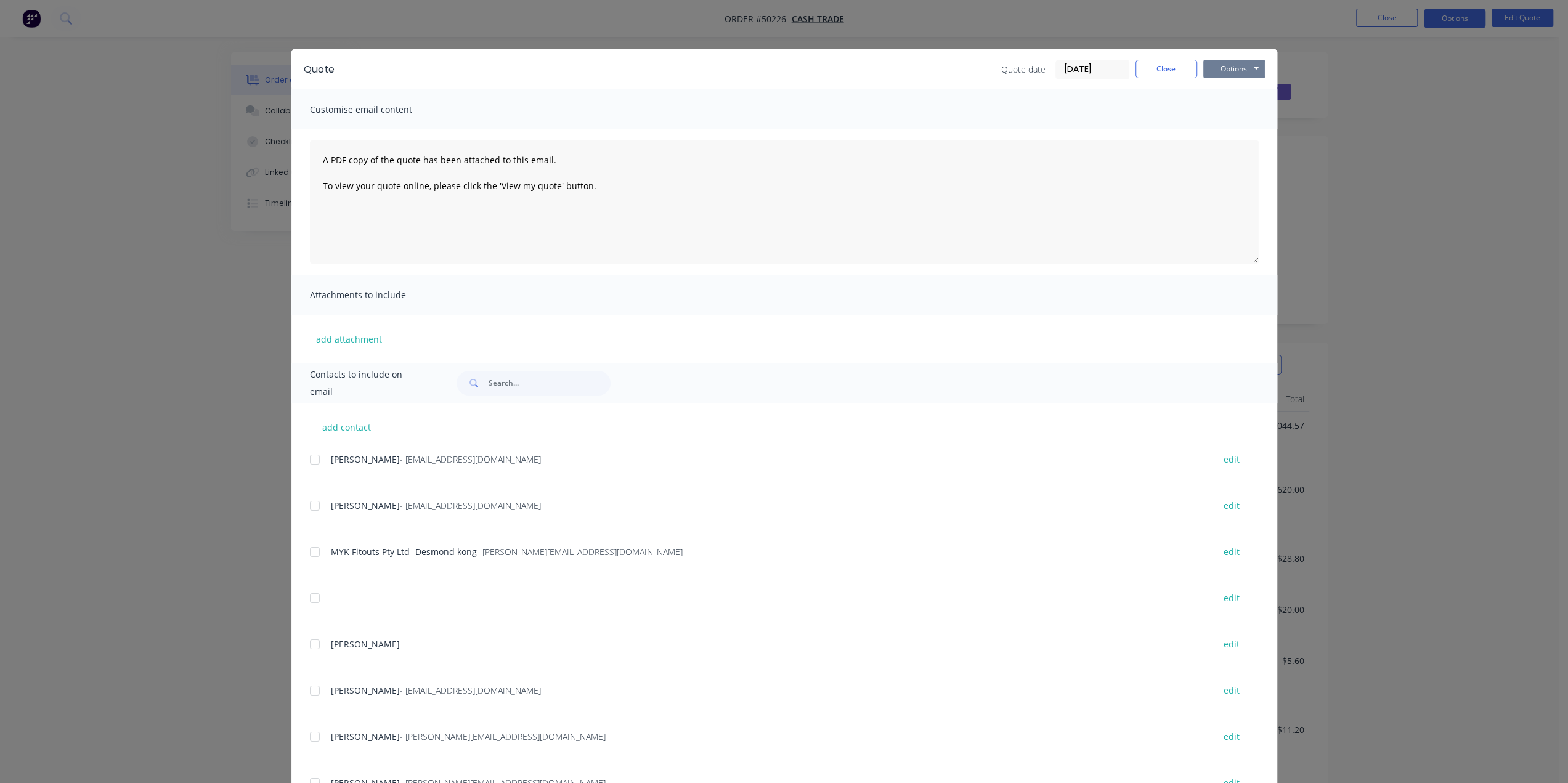
click at [1239, 66] on button "Options" at bounding box center [1233, 69] width 61 height 19
click at [1221, 116] on button "Print" at bounding box center [1242, 111] width 79 height 20
click at [183, 152] on div "Quote Quote date 10/10/25 Close Options Preview Print Email Customise email con…" at bounding box center [784, 392] width 1568 height 783
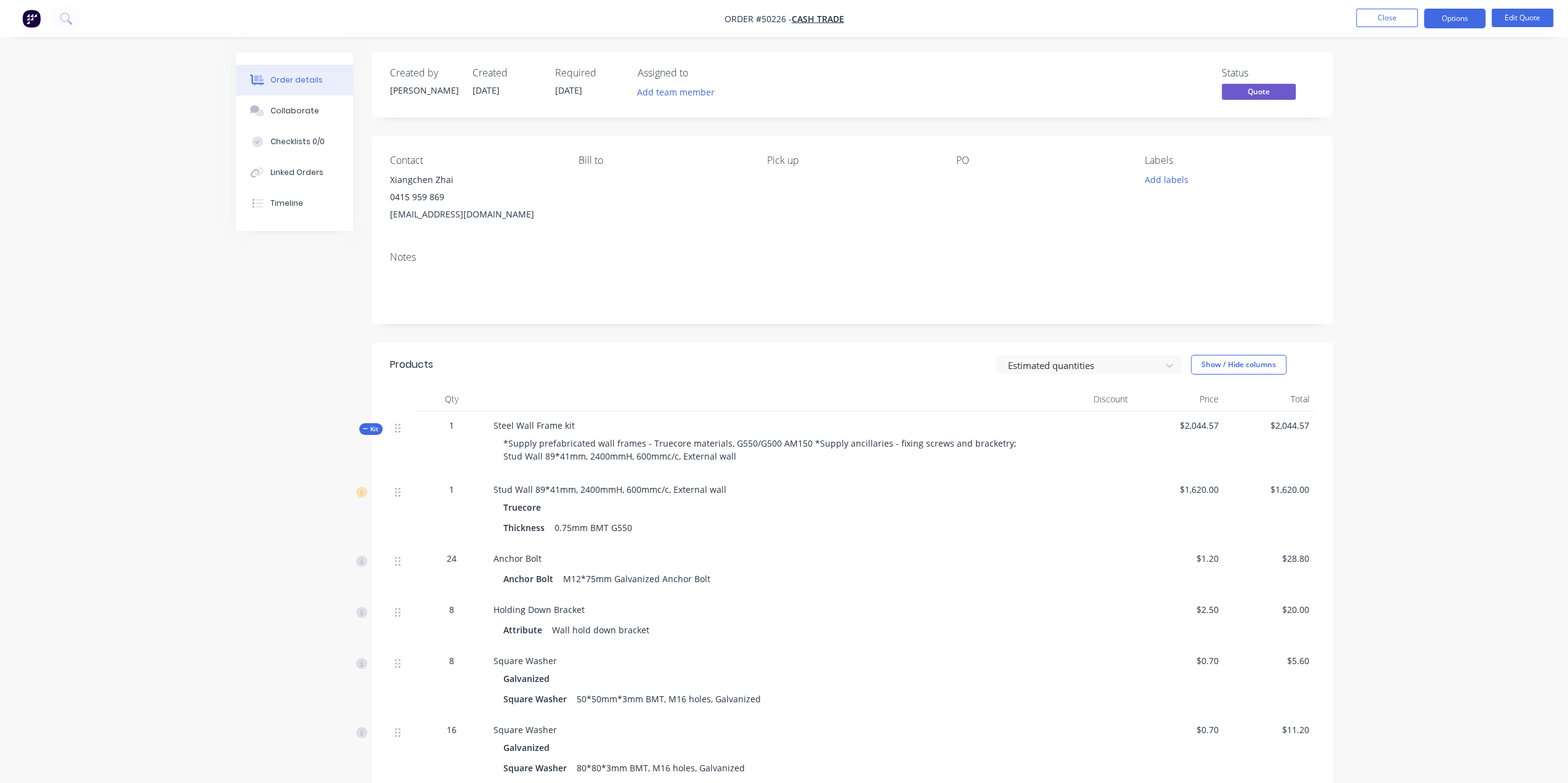
click at [24, 17] on button "button" at bounding box center [31, 19] width 26 height 20
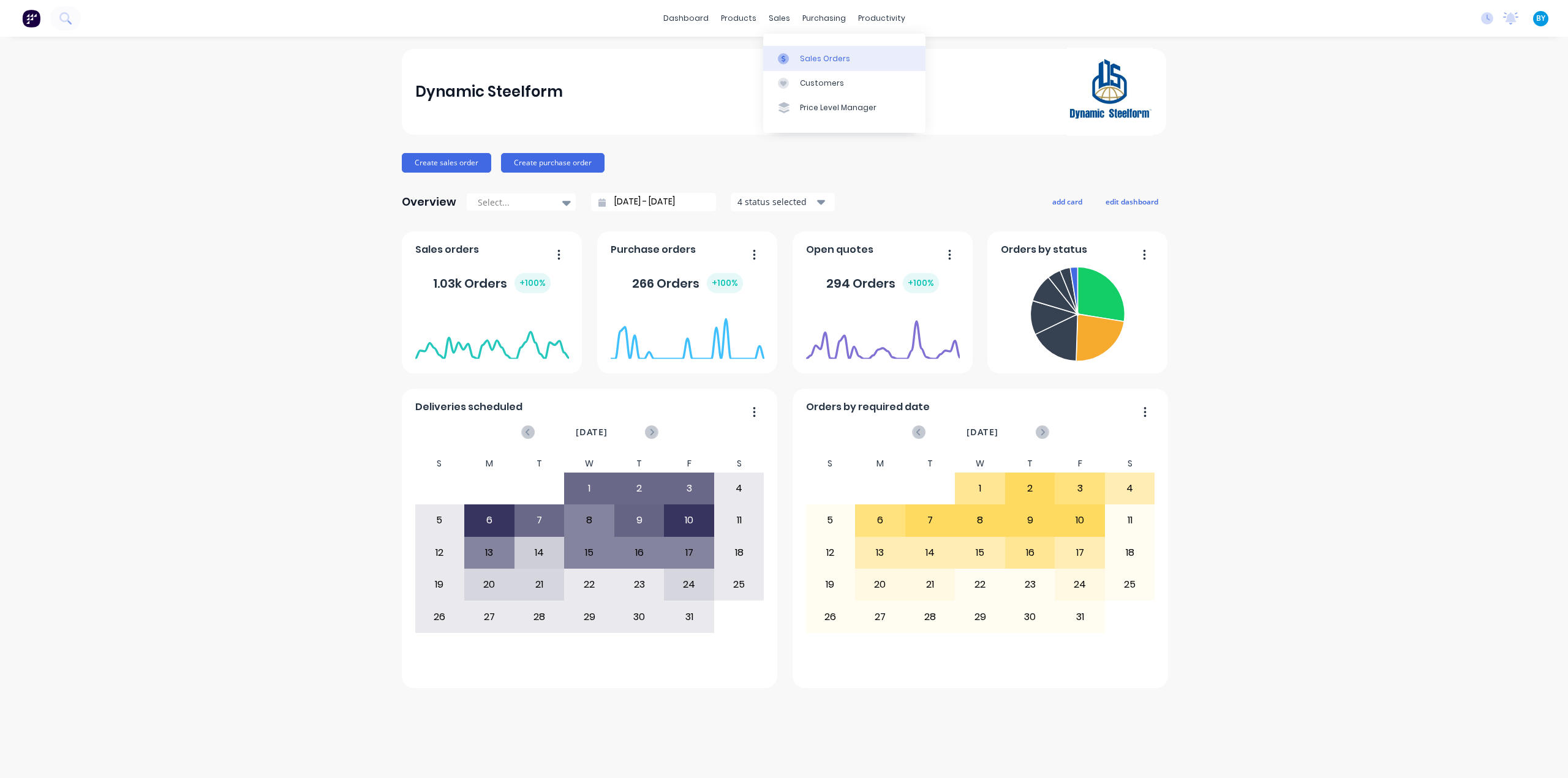
click at [799, 52] on link "Sales Orders" at bounding box center [844, 58] width 163 height 25
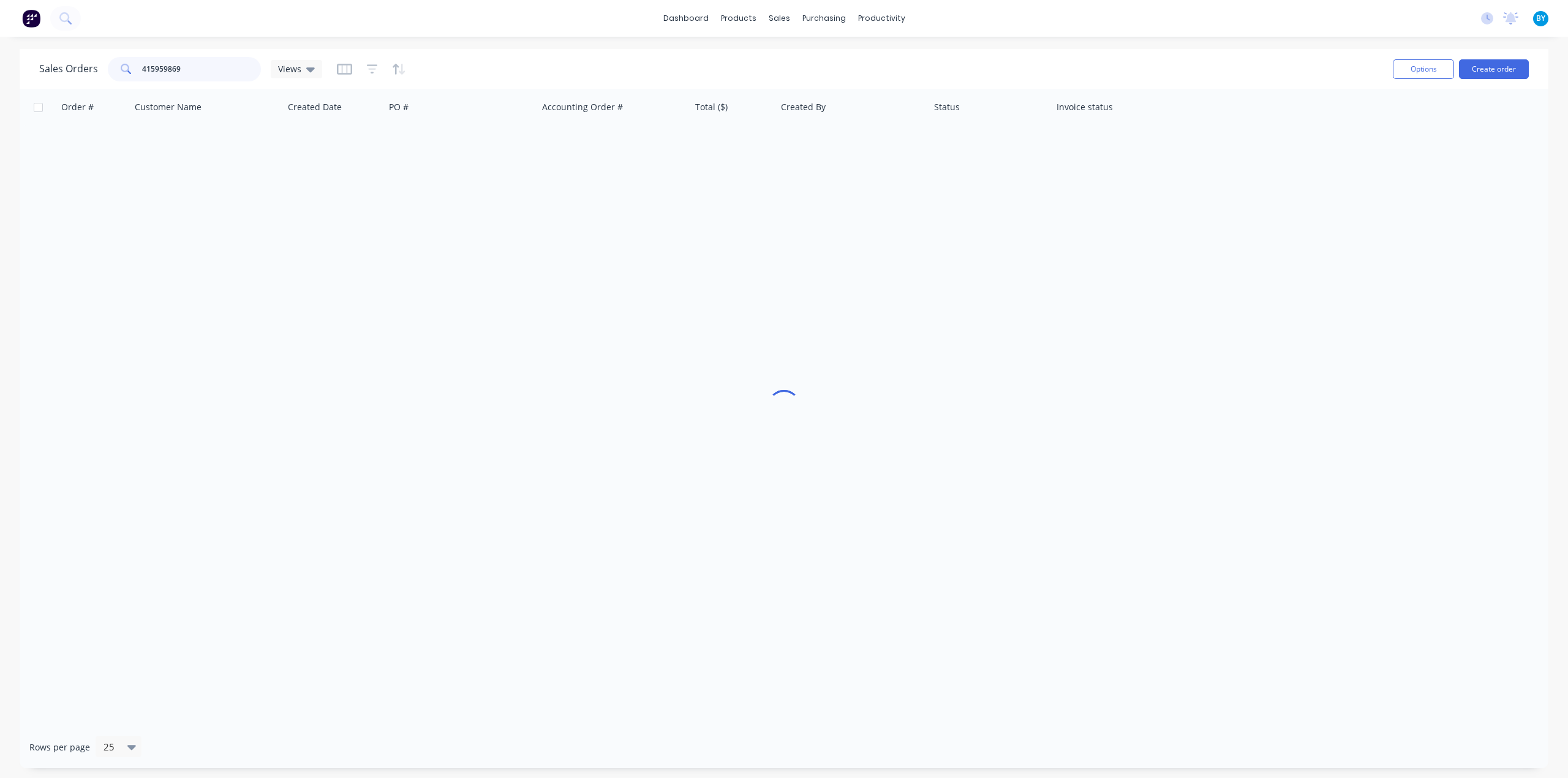
drag, startPoint x: 207, startPoint y: 67, endPoint x: 44, endPoint y: 67, distance: 163.0
click at [44, 67] on div "Sales Orders 415959869 Views" at bounding box center [181, 69] width 283 height 25
type input "4"
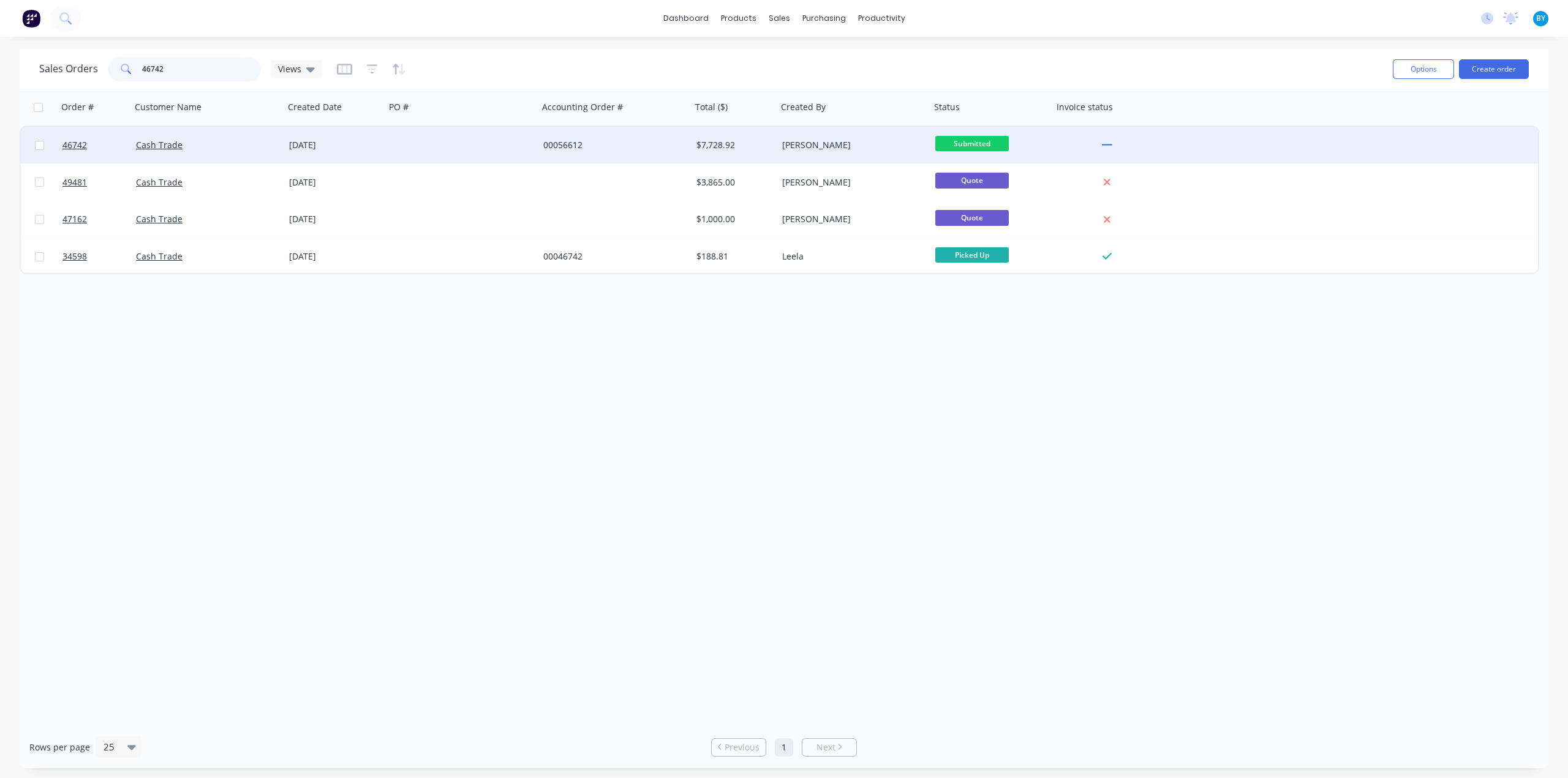
type input "46742"
click at [470, 136] on div at bounding box center [462, 145] width 153 height 37
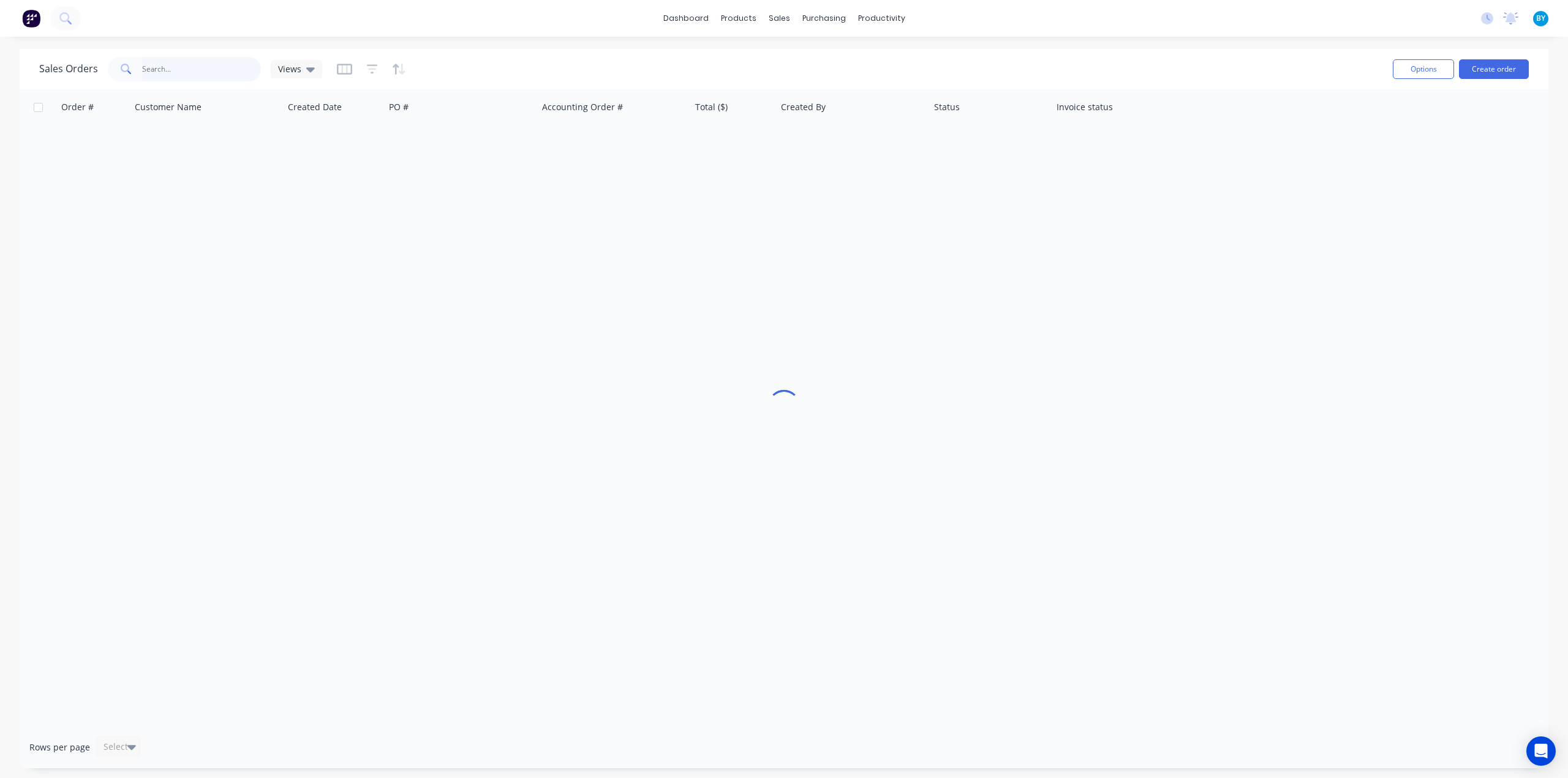
click at [183, 69] on input "text" at bounding box center [202, 69] width 119 height 25
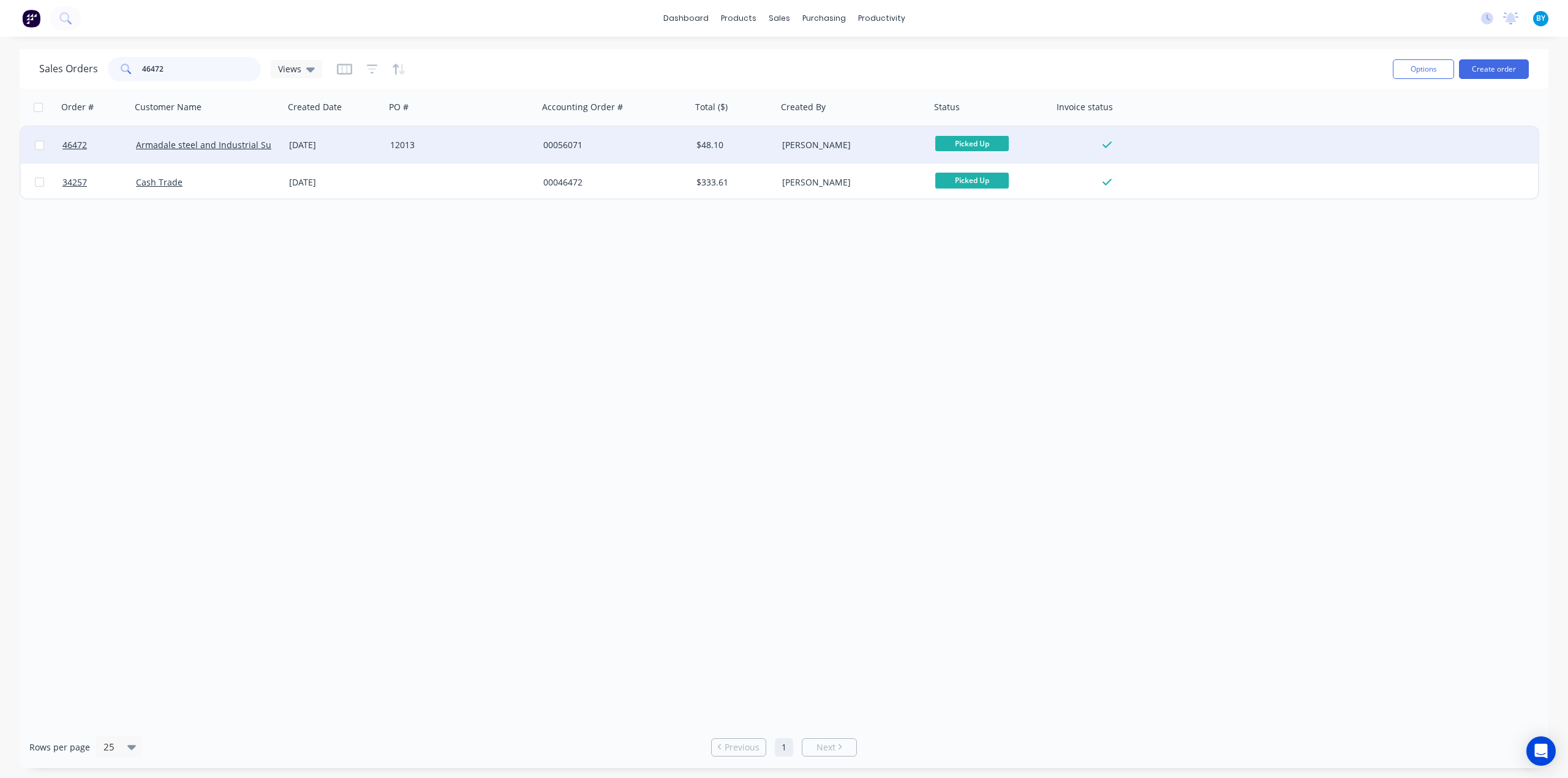
type input "46472"
click at [438, 146] on div "12013" at bounding box center [458, 145] width 136 height 12
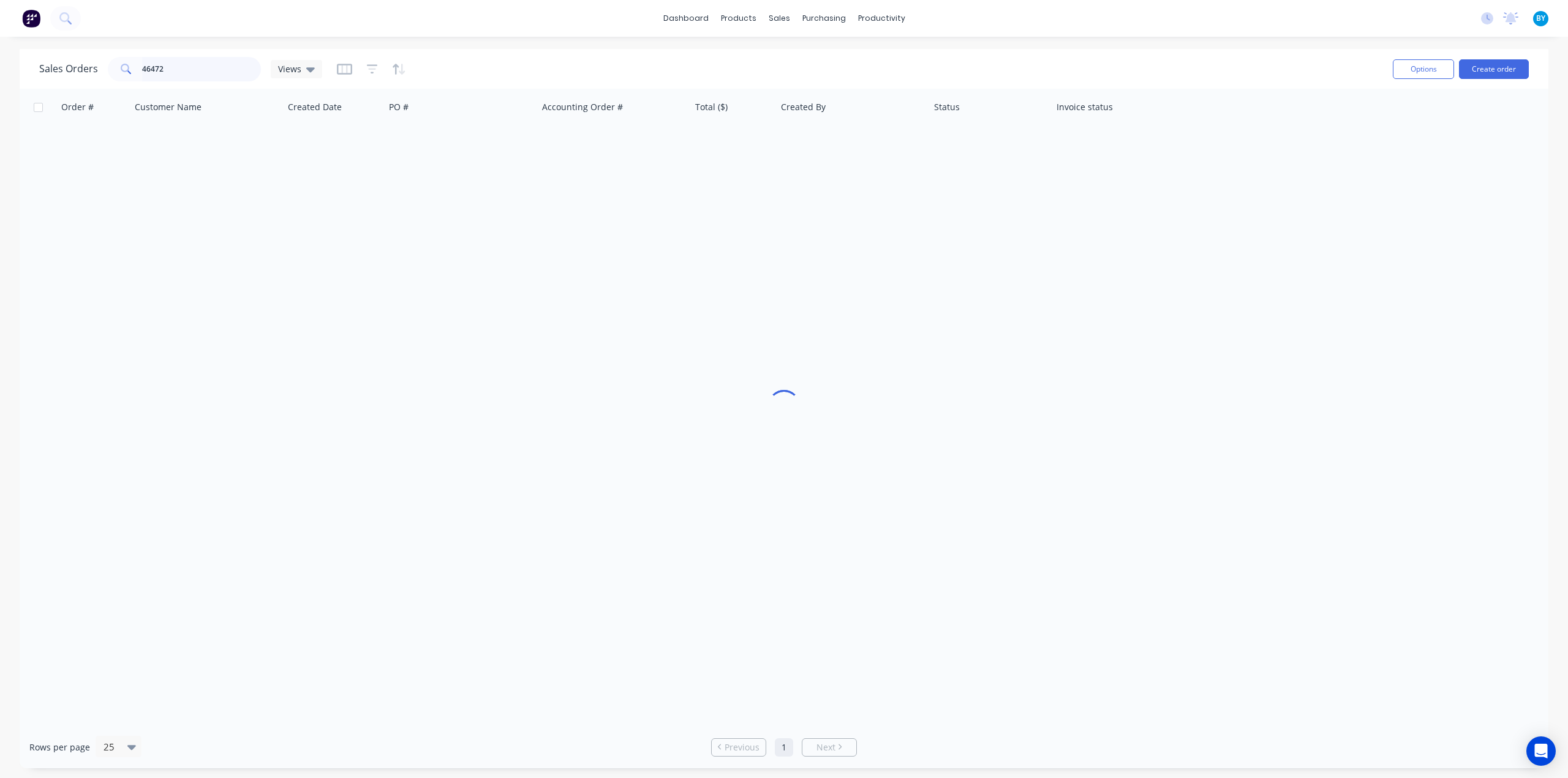
drag, startPoint x: 186, startPoint y: 74, endPoint x: 59, endPoint y: 70, distance: 127.1
click at [59, 70] on div "Sales Orders 46472 Views" at bounding box center [181, 69] width 283 height 25
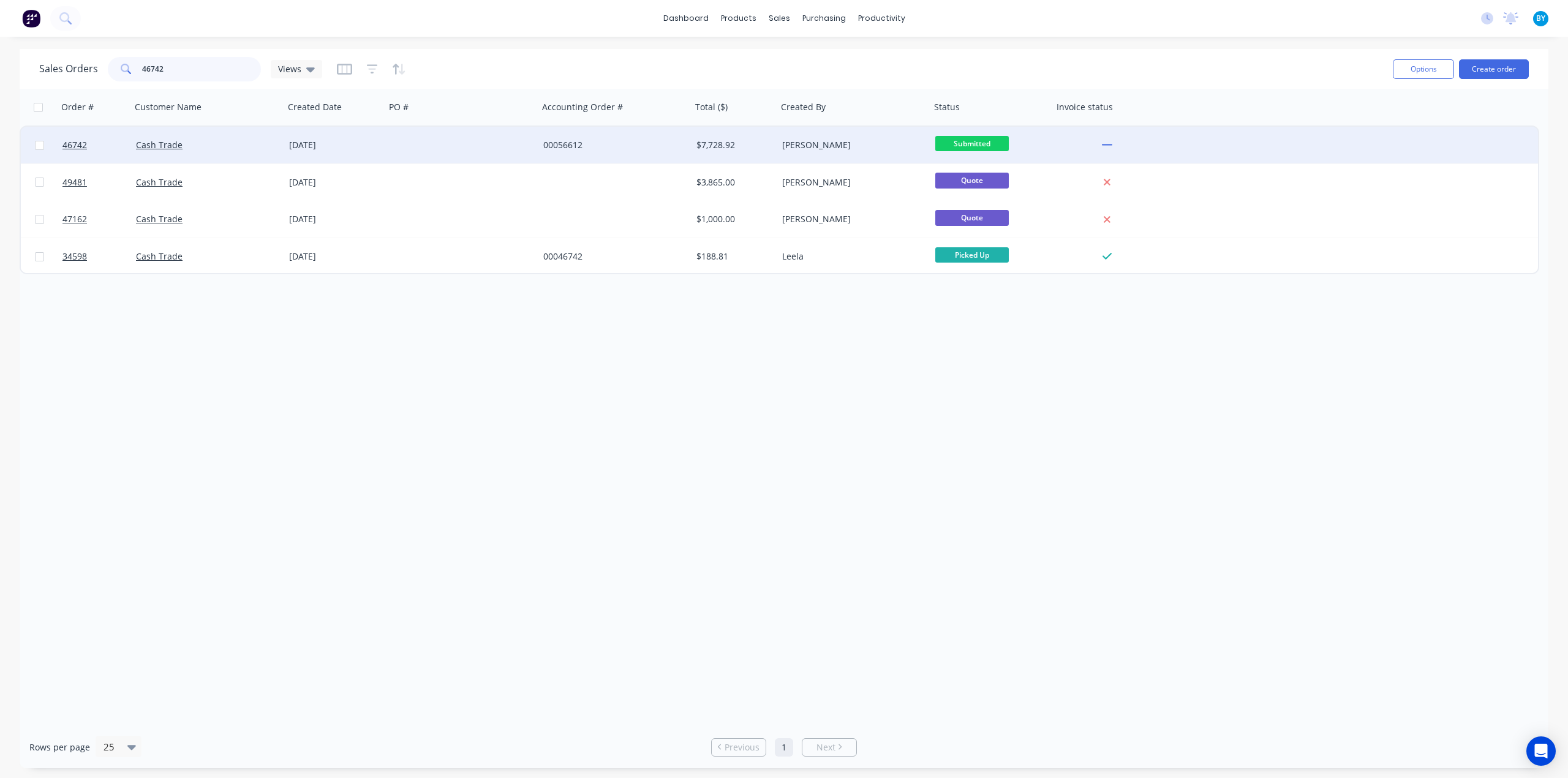
type input "46742"
click at [627, 139] on div "00056612" at bounding box center [615, 145] width 153 height 37
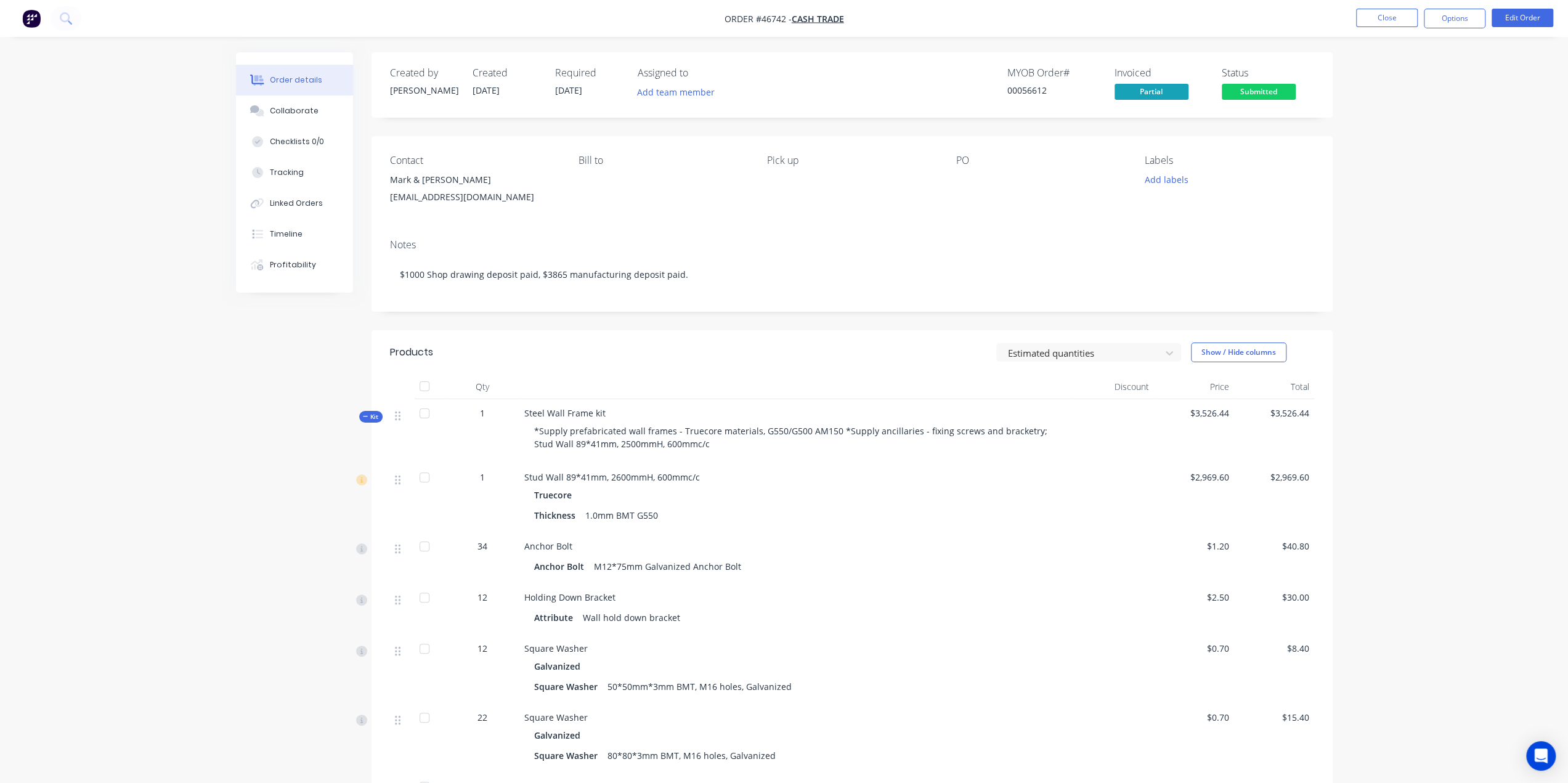
click at [619, 229] on div "Contact Mark & Mylie Terrill mylie@dananni.com.au Bill to Pick up PO Labels Add…" at bounding box center [852, 183] width 961 height 93
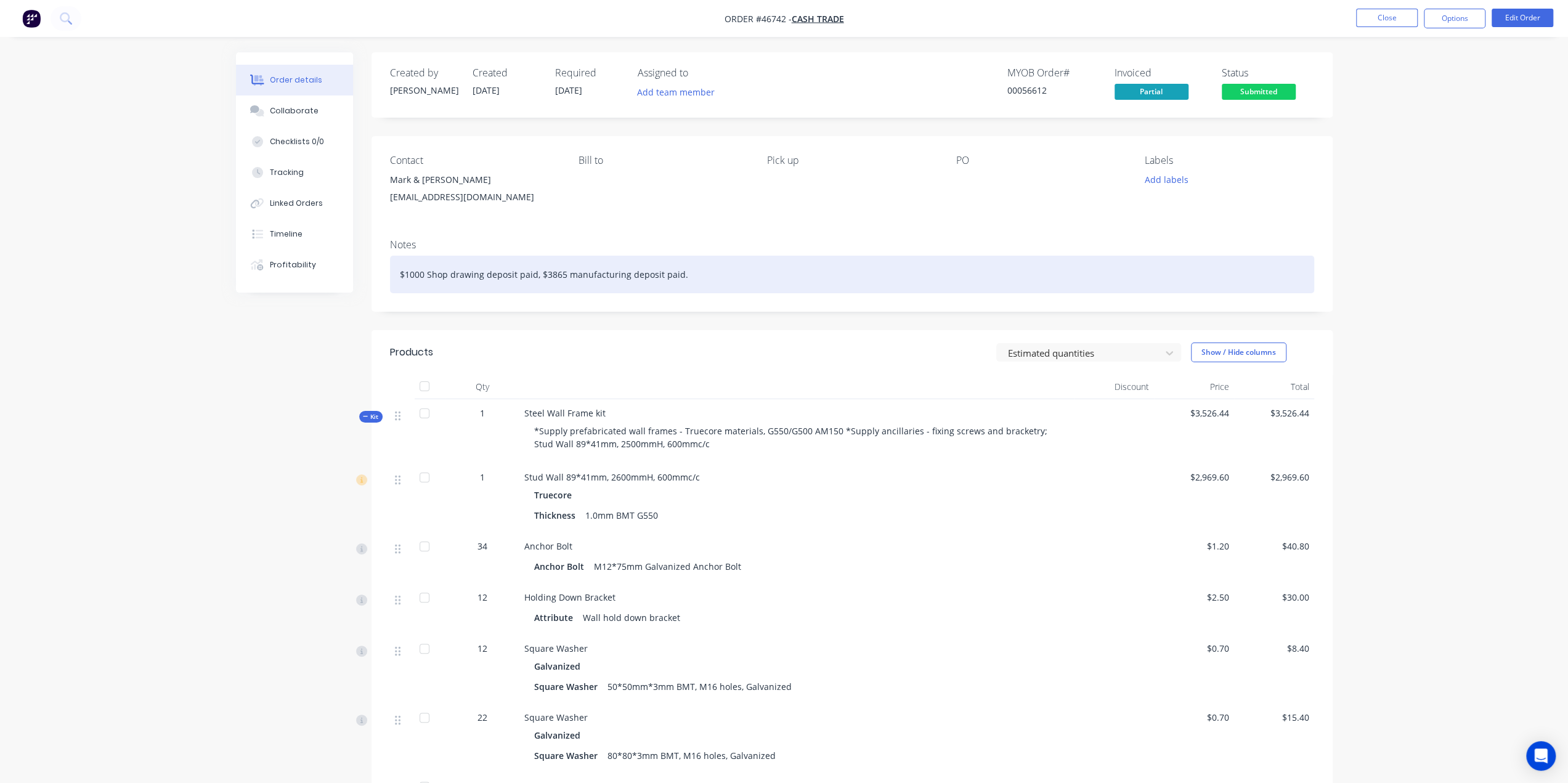
click at [759, 280] on div "$1000 Shop drawing deposit paid, $3865 manufacturing deposit paid." at bounding box center [852, 274] width 924 height 38
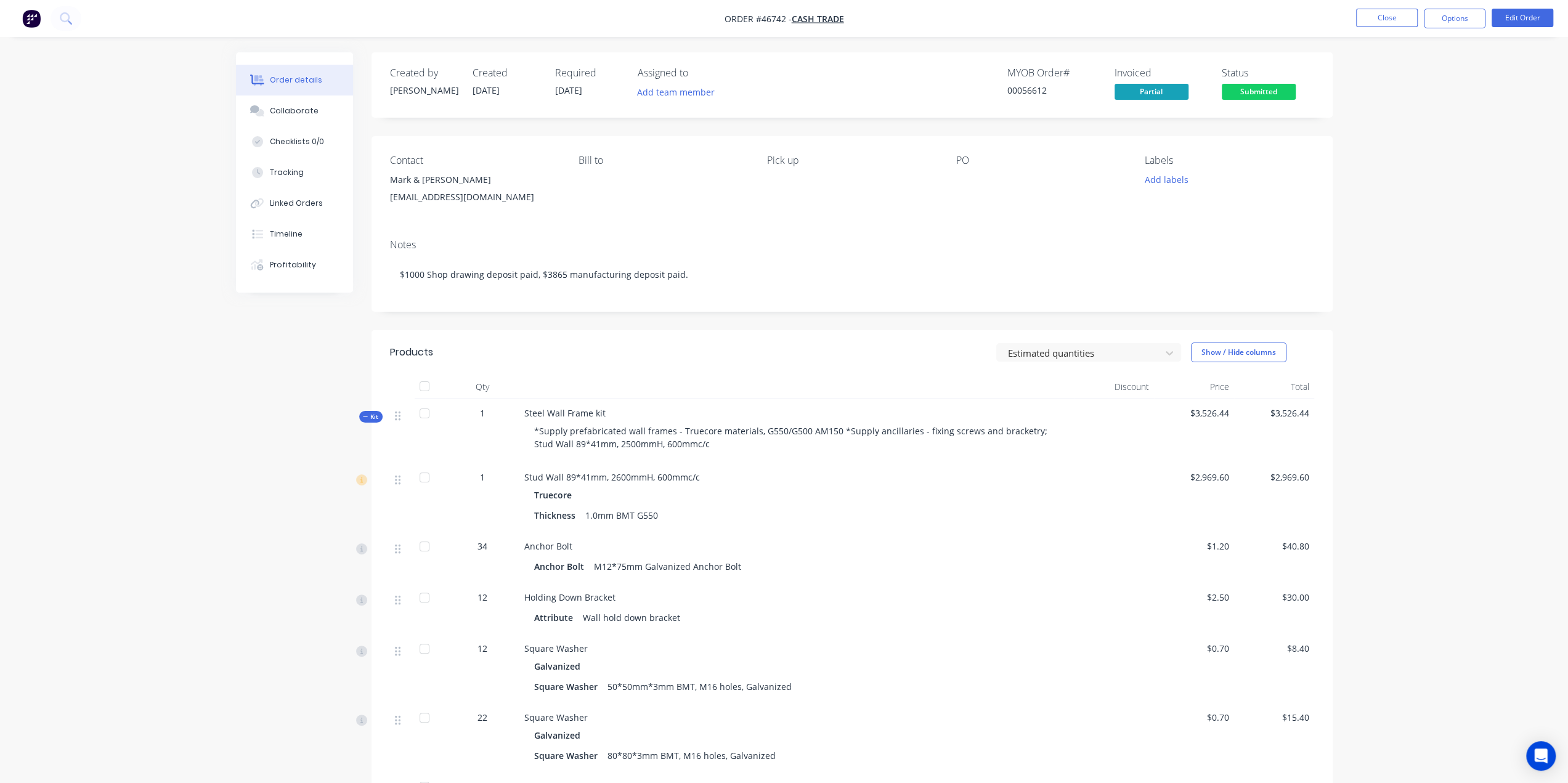
click at [755, 239] on div "Notes" at bounding box center [852, 245] width 924 height 11
click at [309, 205] on div "Linked Orders" at bounding box center [296, 203] width 53 height 11
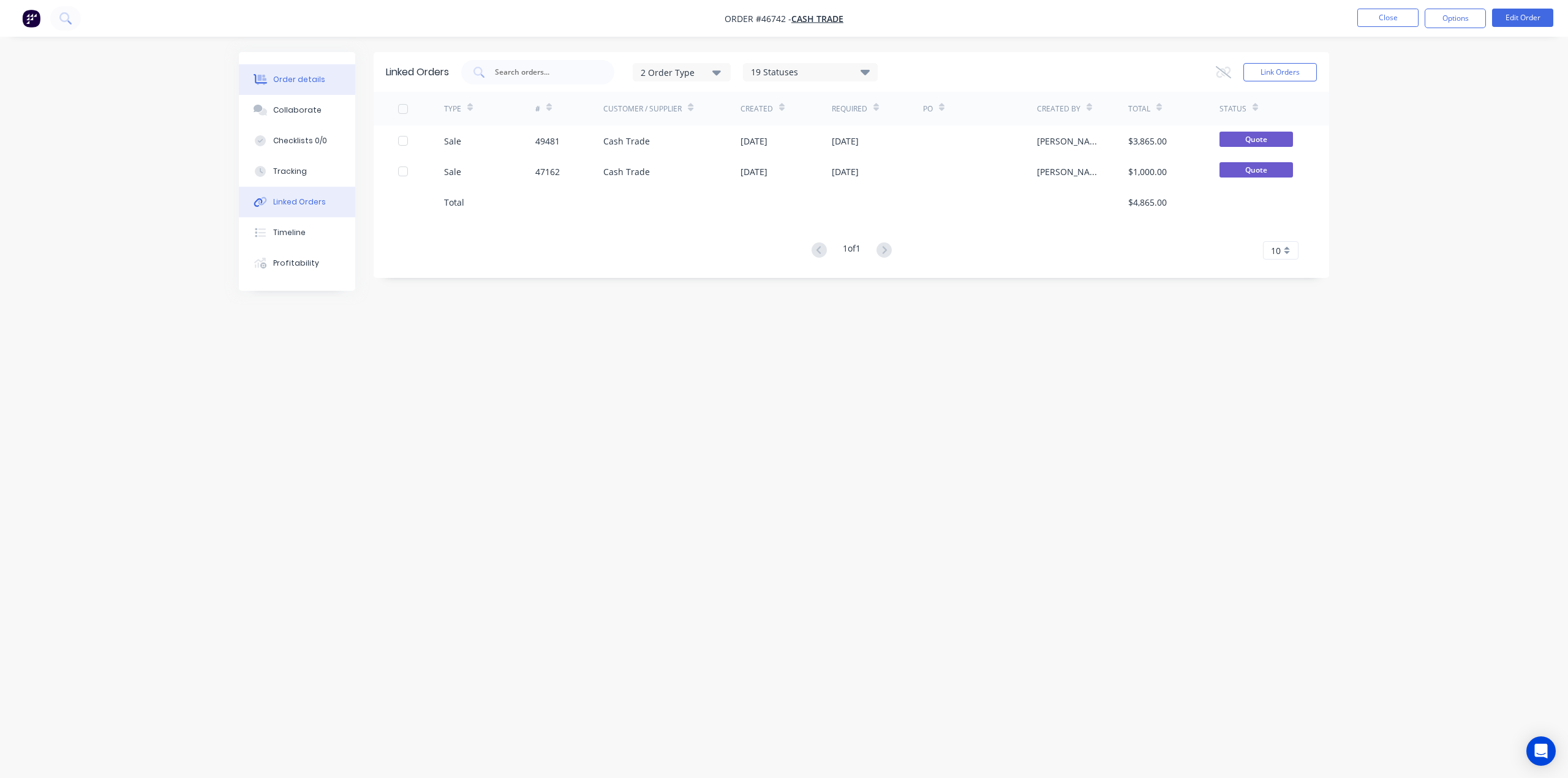
click at [276, 88] on button "Order details" at bounding box center [296, 79] width 116 height 30
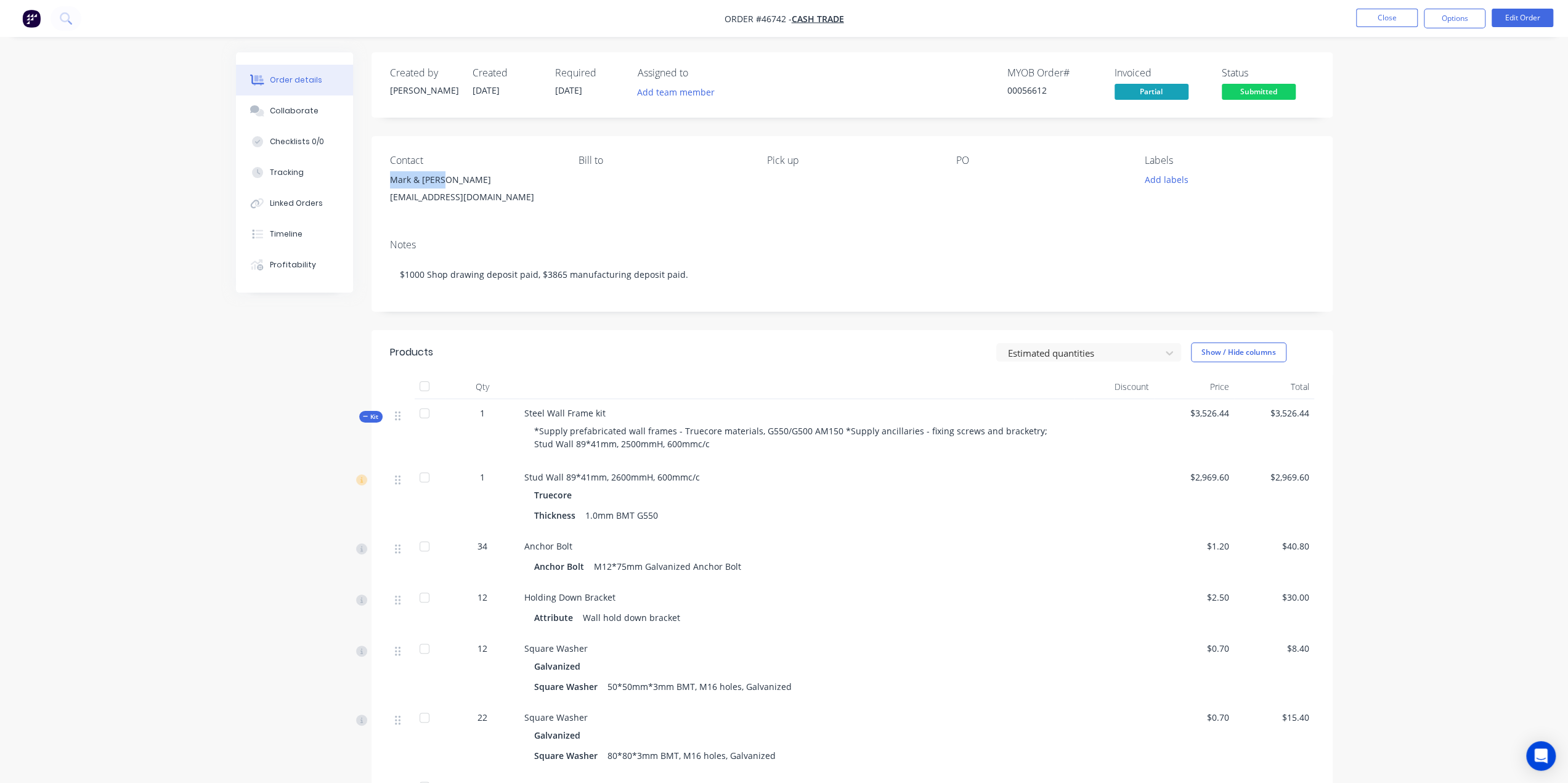
drag, startPoint x: 386, startPoint y: 181, endPoint x: 441, endPoint y: 179, distance: 55.0
click at [441, 179] on div "Contact Mark & Mylie Terrill mylie@dananni.com.au Bill to Pick up PO Labels Add…" at bounding box center [852, 183] width 961 height 93
copy div "Mark & Mylie"
click at [563, 215] on div "Contact Mark & Mylie Terrill mylie@dananni.com.au Bill to Pick up PO Labels Add…" at bounding box center [852, 183] width 961 height 93
click at [280, 259] on button "Profitability" at bounding box center [294, 265] width 117 height 31
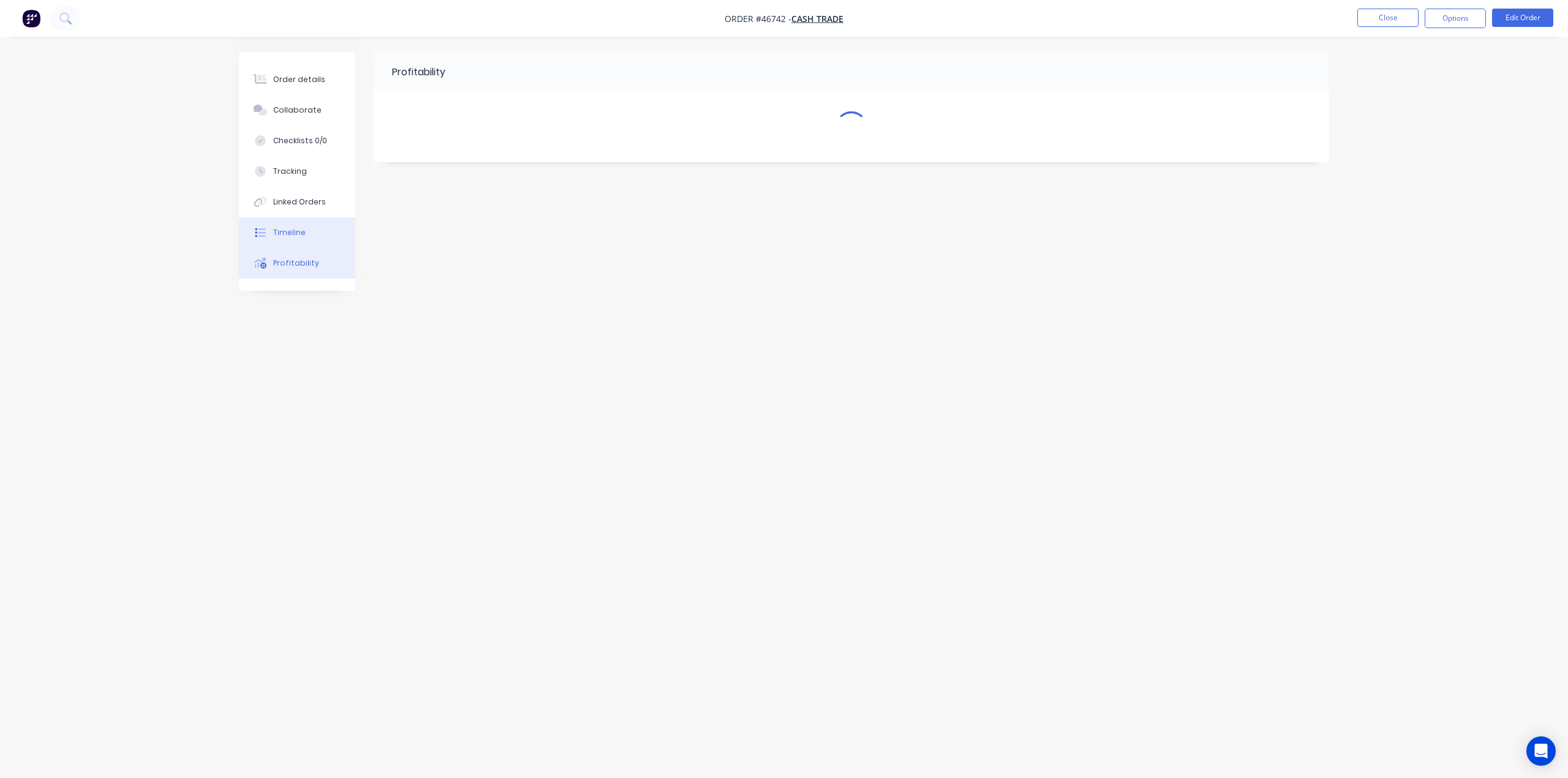
click at [288, 231] on div "Timeline" at bounding box center [289, 232] width 32 height 11
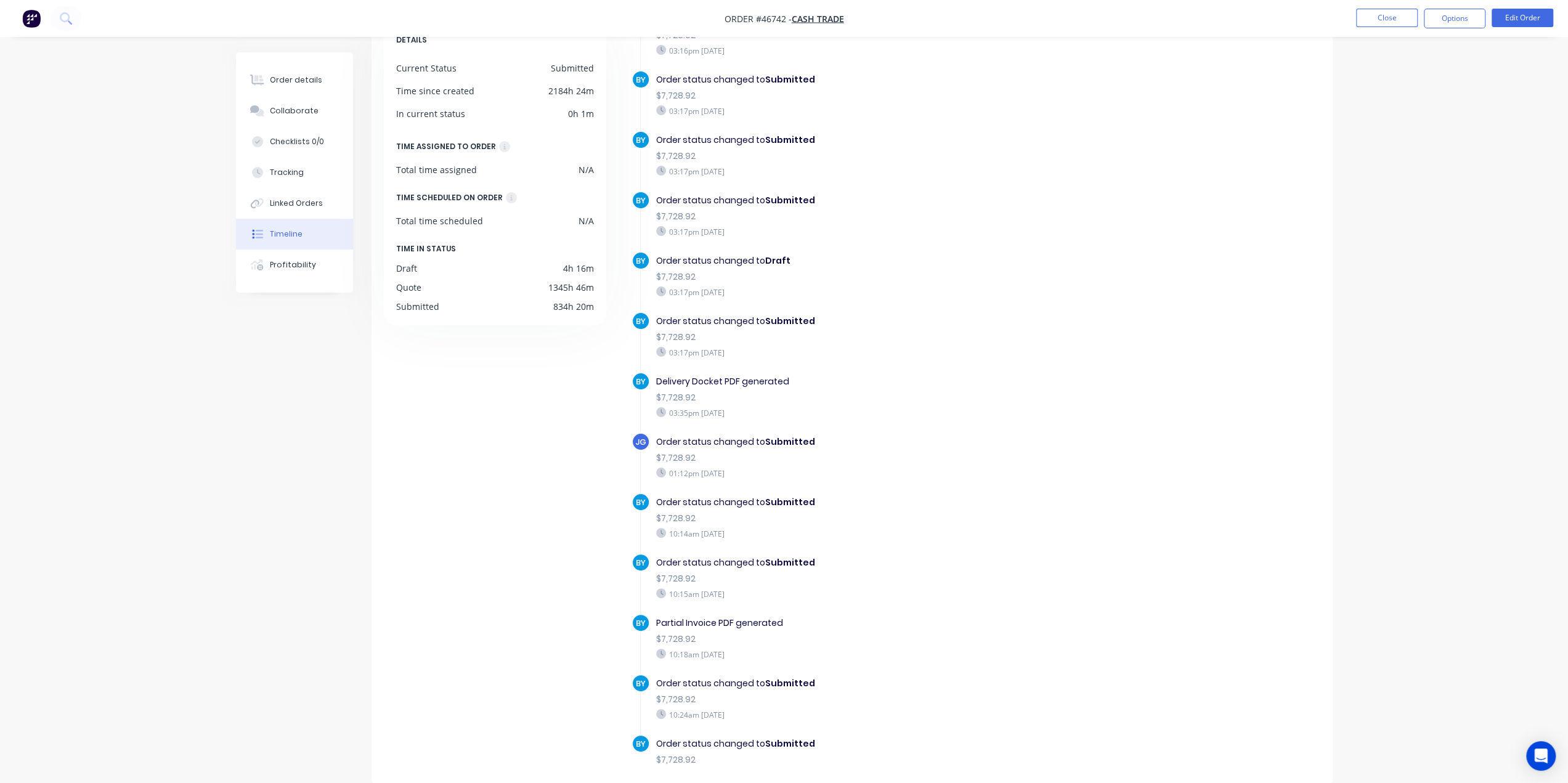
scroll to position [2212, 0]
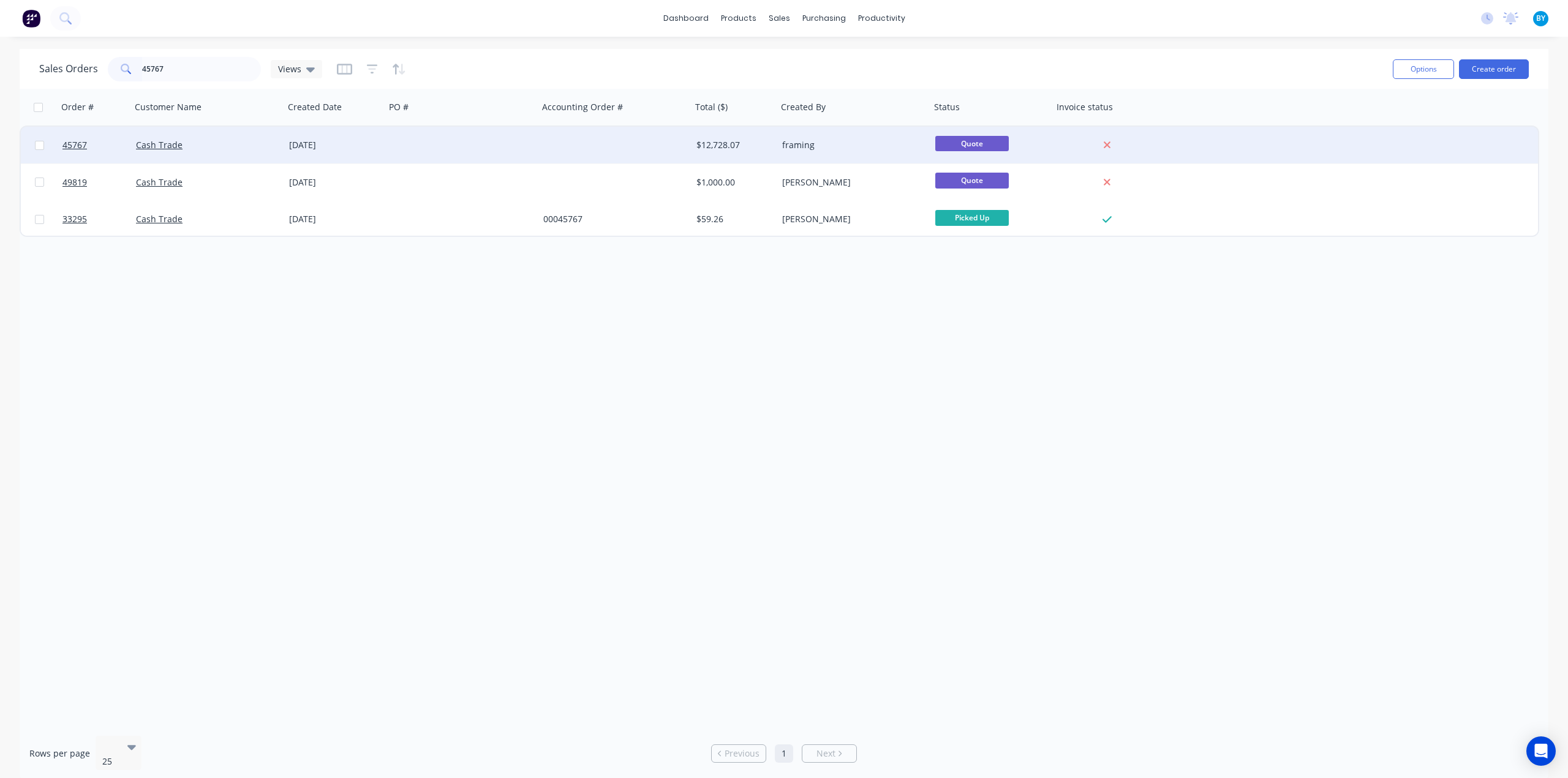
type input "45767"
click at [443, 148] on div at bounding box center [462, 145] width 153 height 37
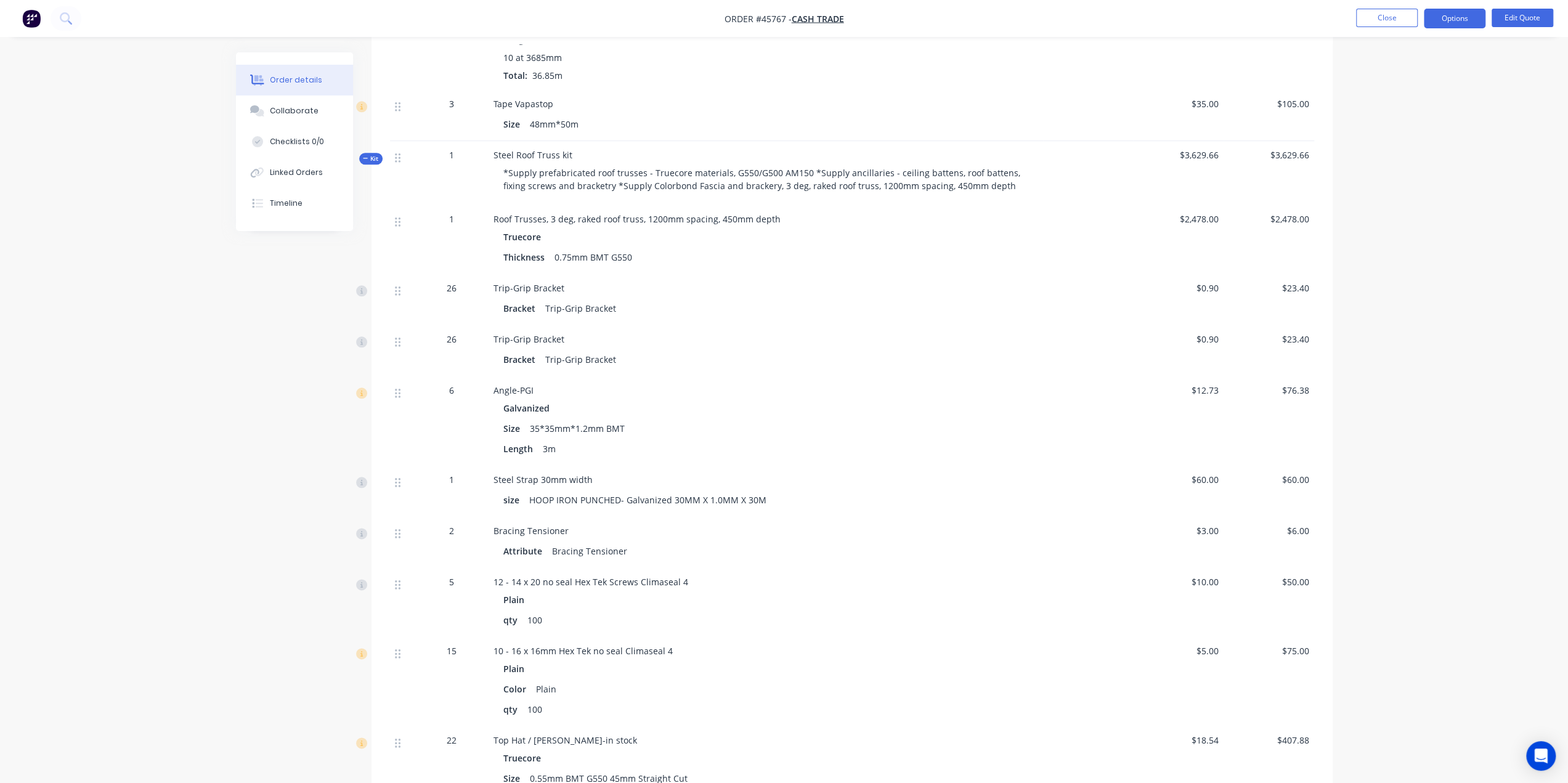
scroll to position [1045, 0]
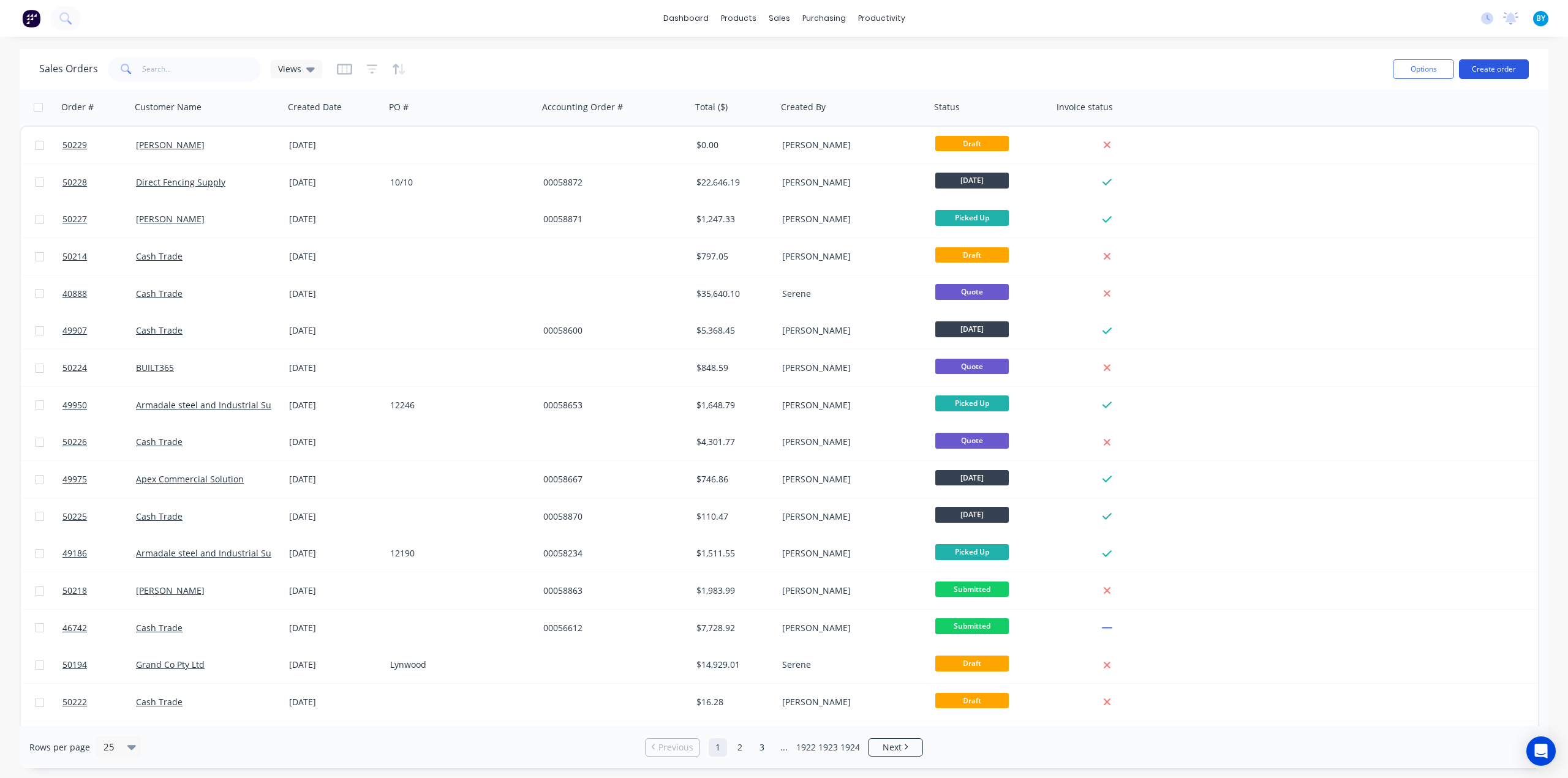
click at [1480, 70] on button "Create order" at bounding box center [1494, 69] width 70 height 20
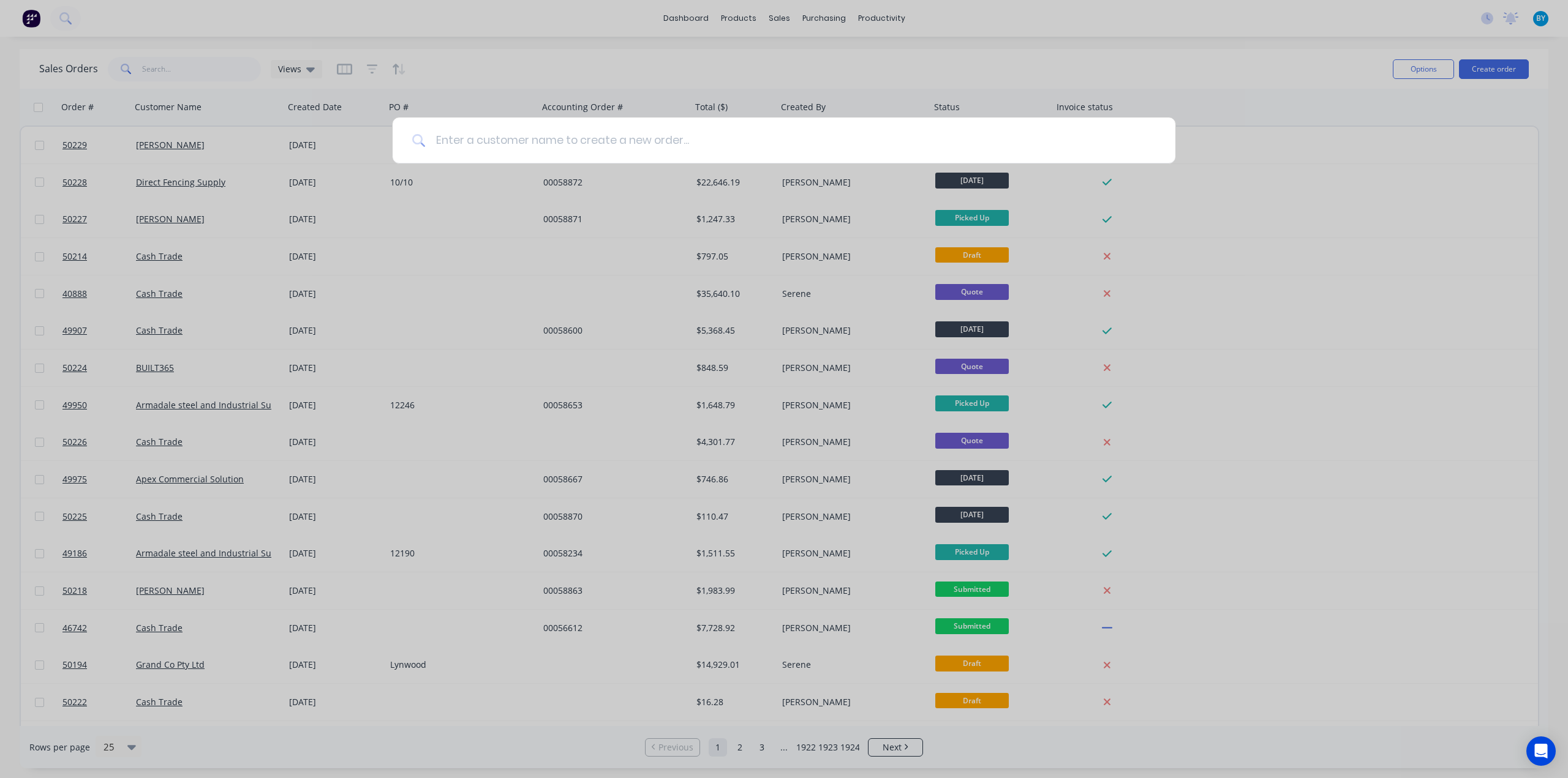
click at [609, 148] on input at bounding box center [791, 140] width 730 height 46
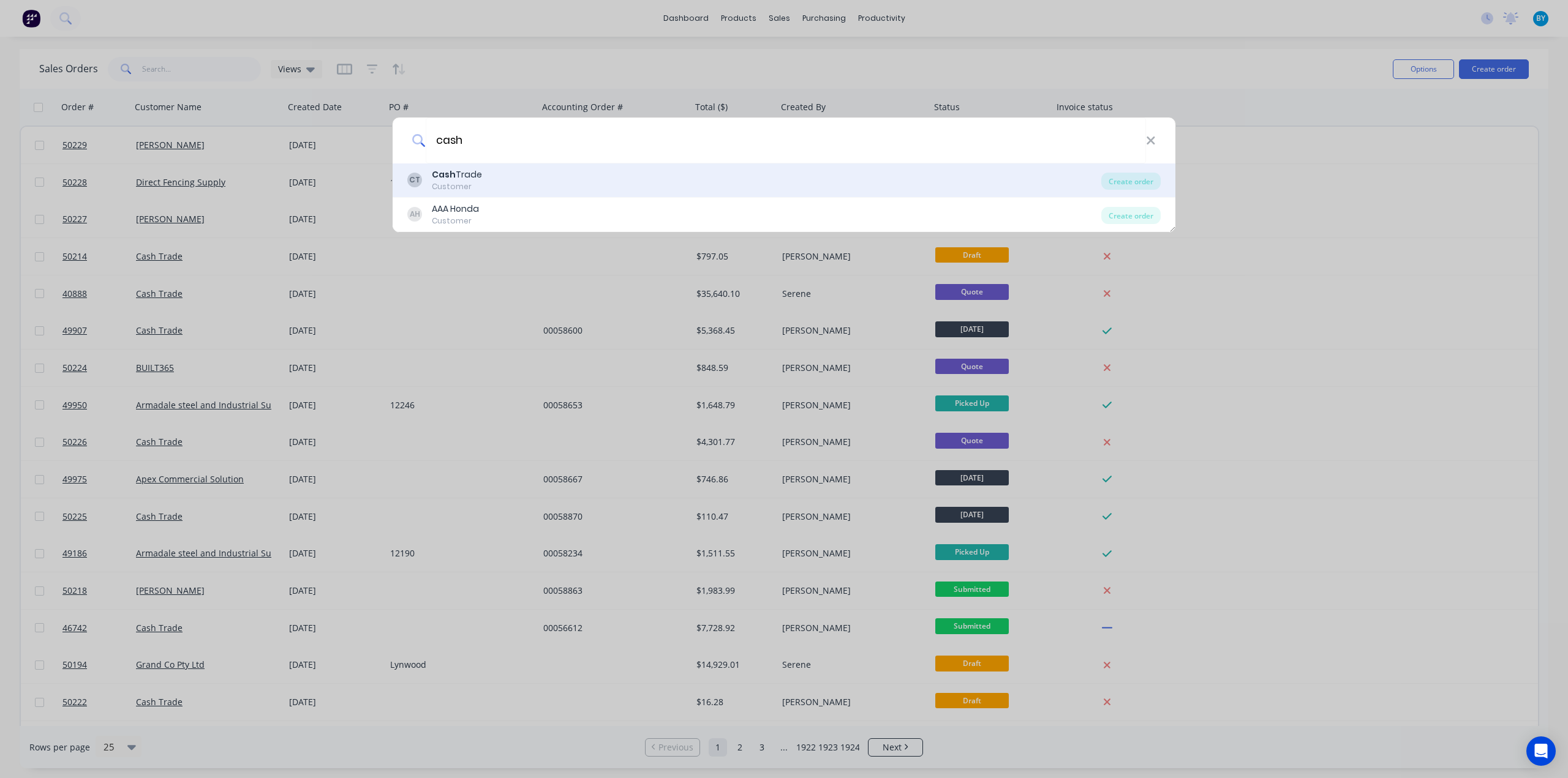
type input "cash"
click at [501, 178] on div "CT Cash Trade Customer" at bounding box center [754, 180] width 694 height 24
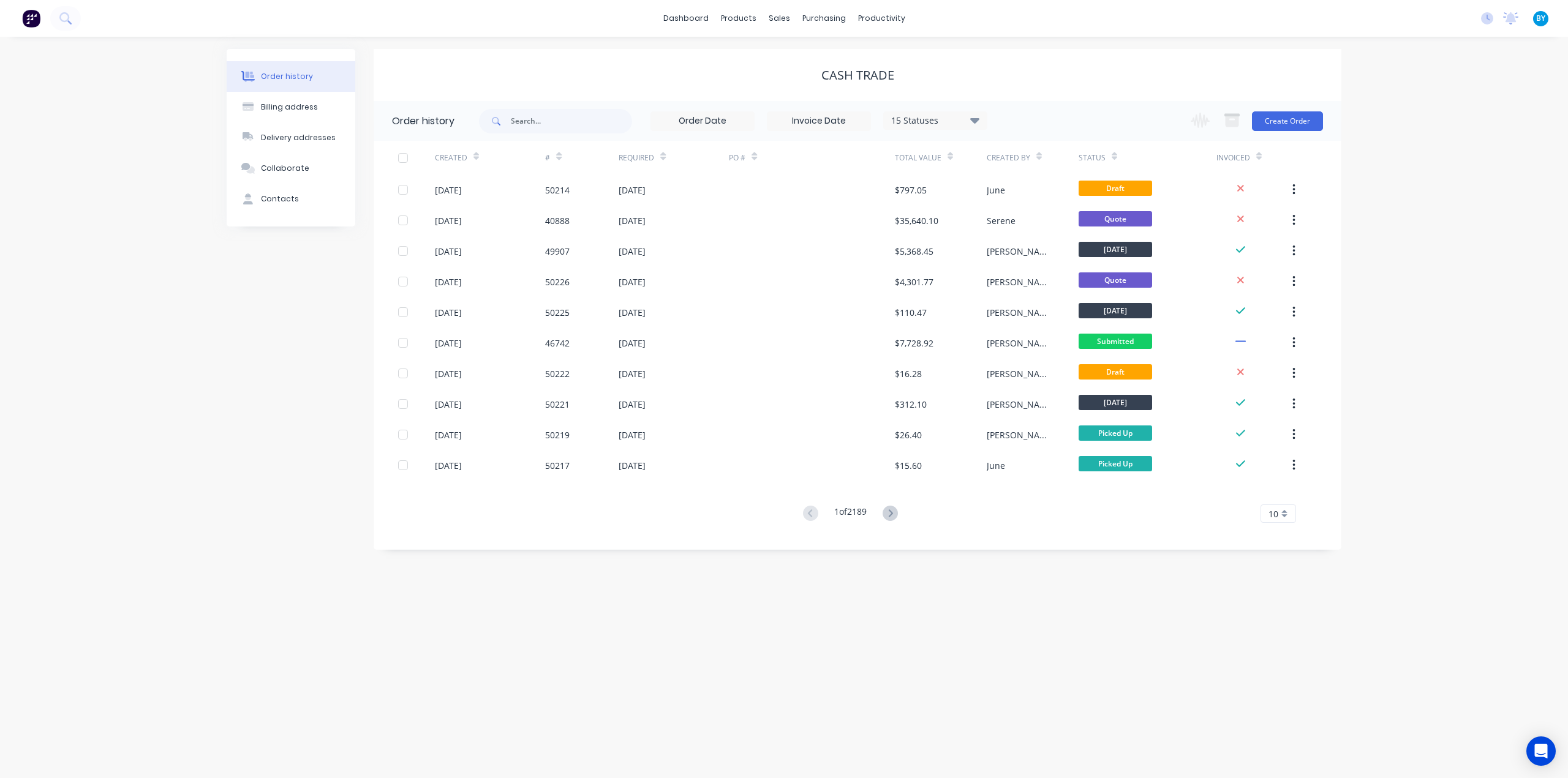
click at [24, 19] on img at bounding box center [31, 18] width 18 height 18
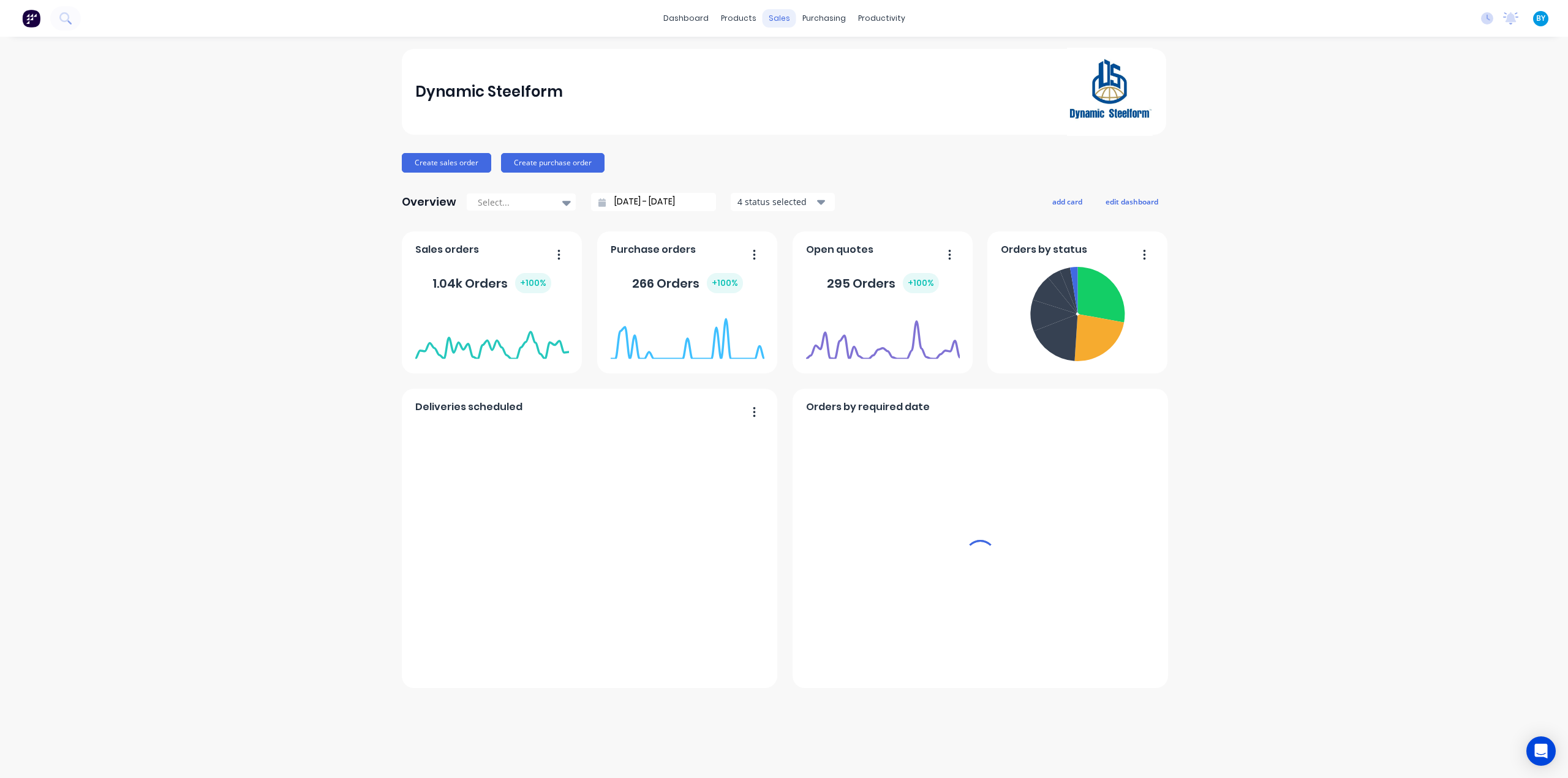
click at [786, 19] on div "sales" at bounding box center [779, 18] width 34 height 18
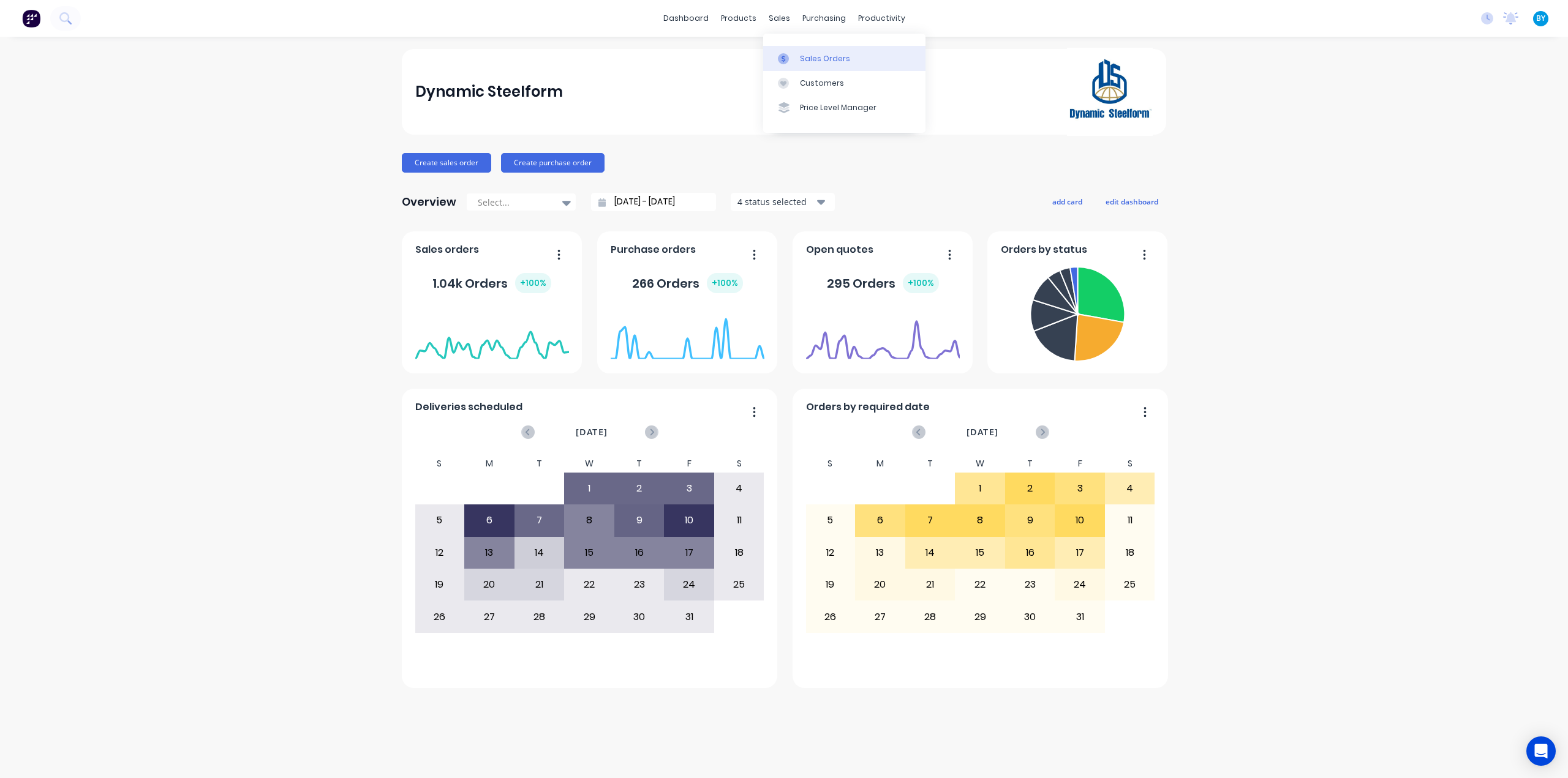
click at [799, 56] on link "Sales Orders" at bounding box center [844, 58] width 163 height 25
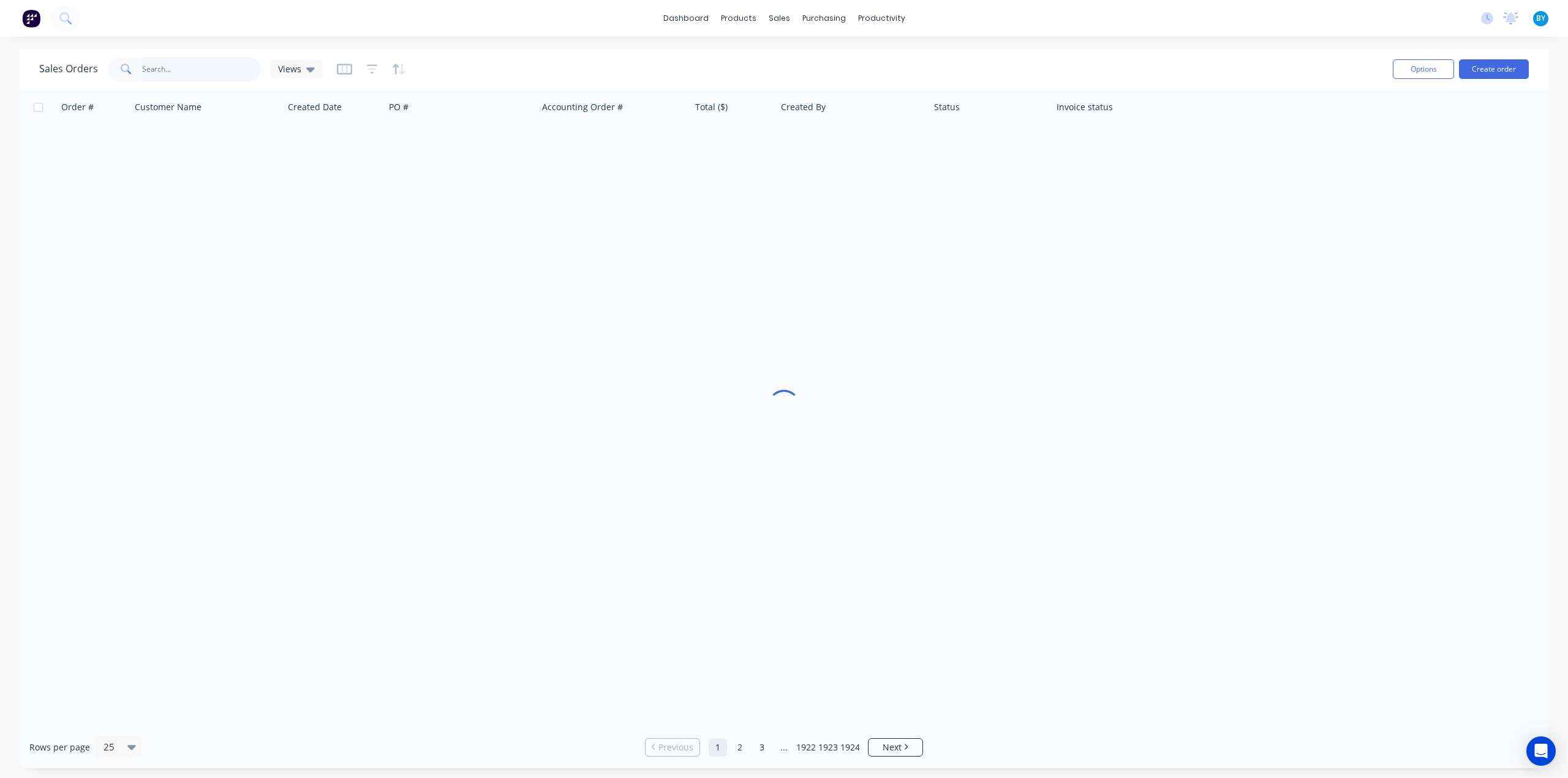
click at [71, 65] on div "Sales Orders Views" at bounding box center [181, 69] width 283 height 25
click at [186, 68] on input "text" at bounding box center [202, 69] width 119 height 25
click at [1503, 65] on button "Create order" at bounding box center [1494, 69] width 70 height 20
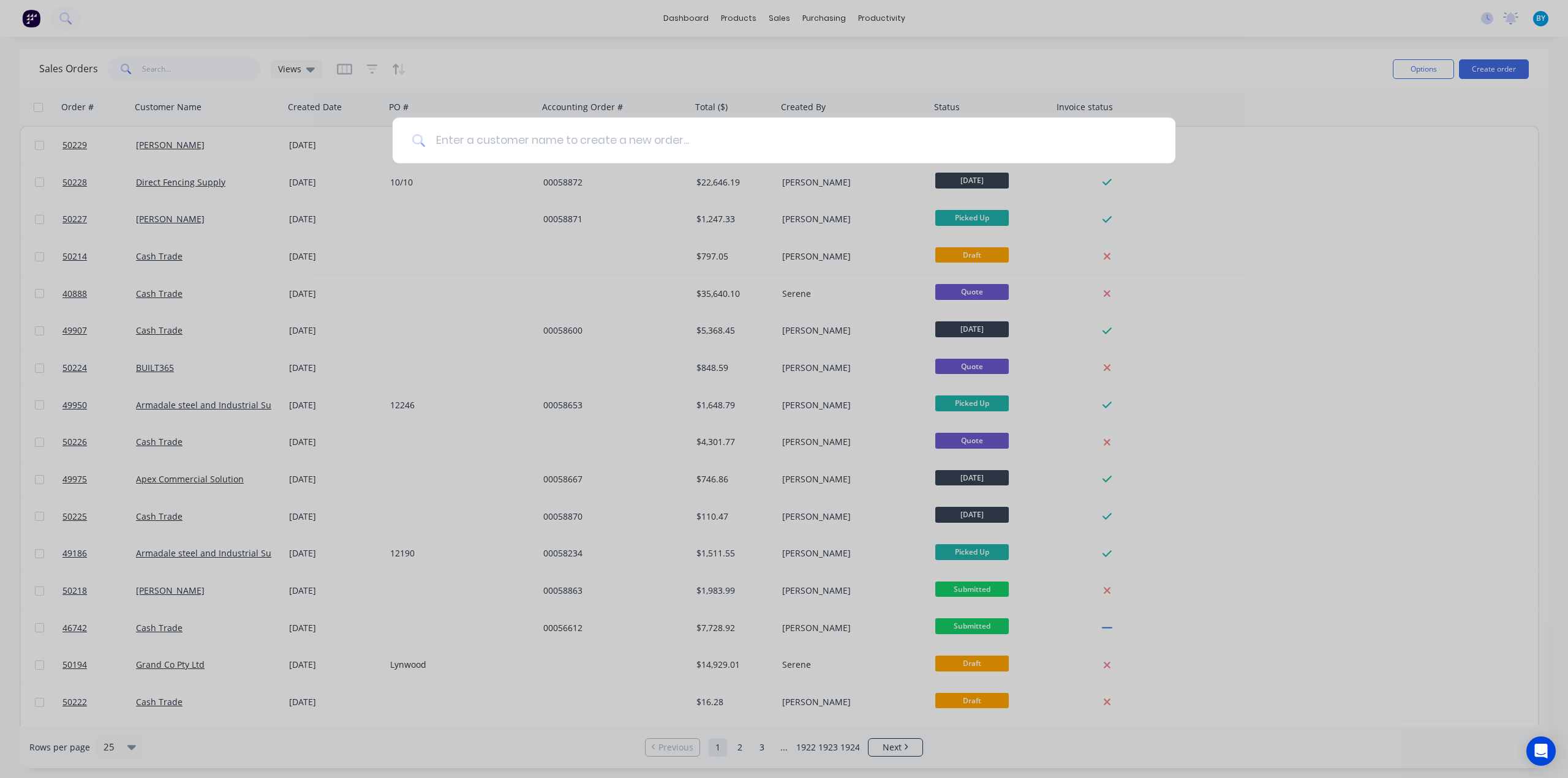
click at [575, 143] on input at bounding box center [791, 140] width 730 height 46
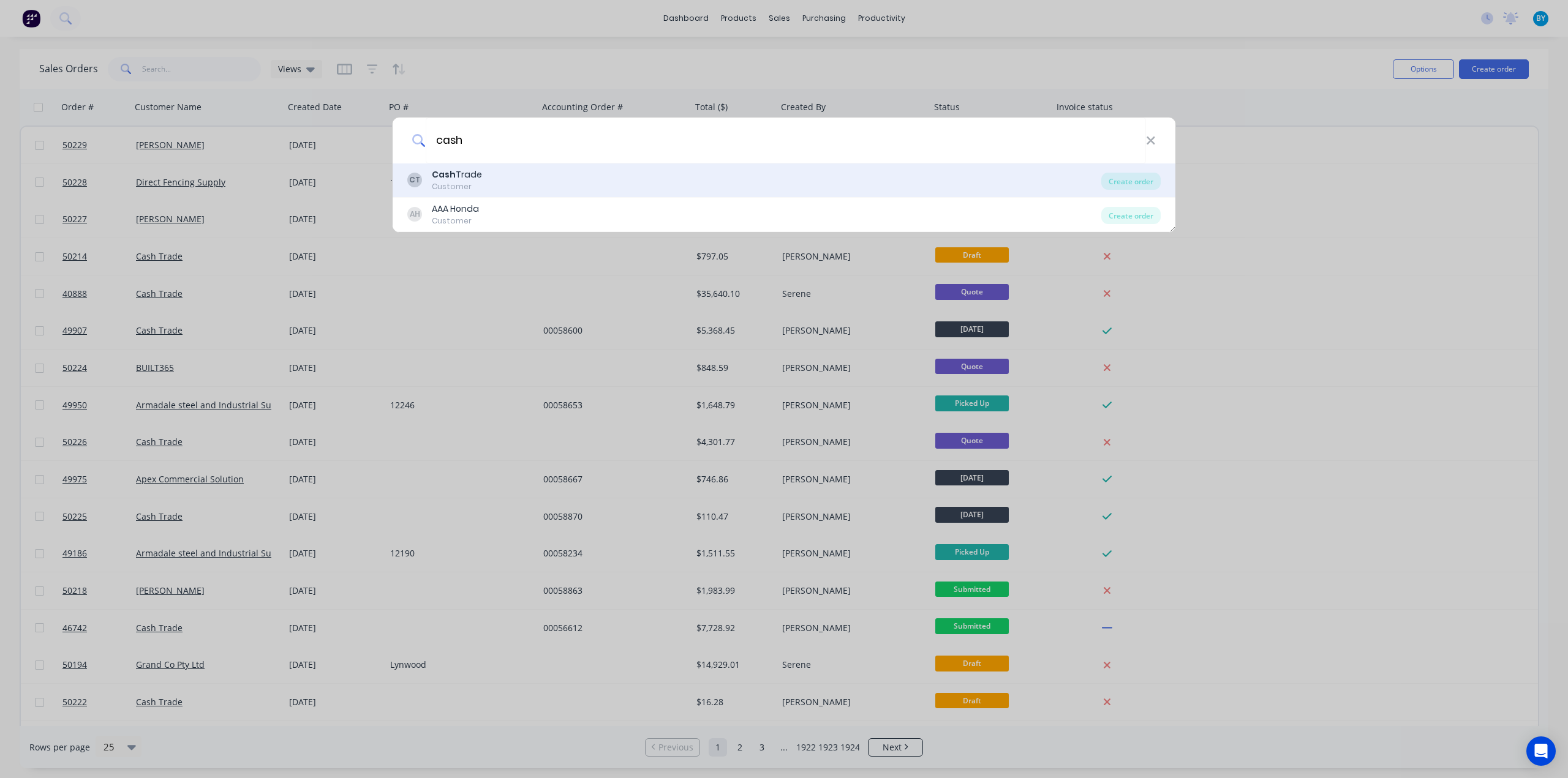
type input "cash"
click at [547, 176] on div "CT Cash Trade Customer" at bounding box center [754, 180] width 694 height 24
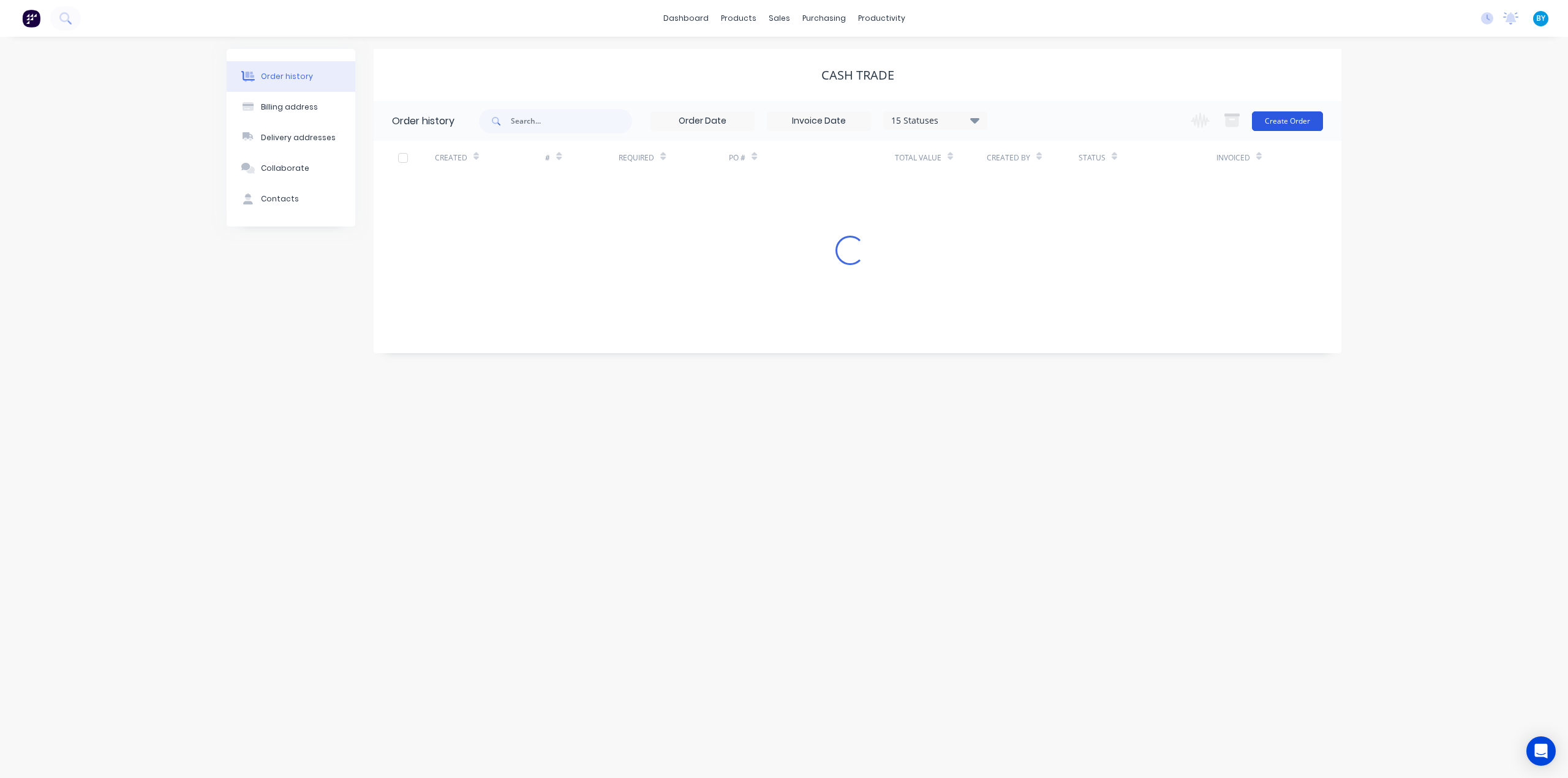
click at [1299, 120] on button "Create Order" at bounding box center [1287, 121] width 71 height 20
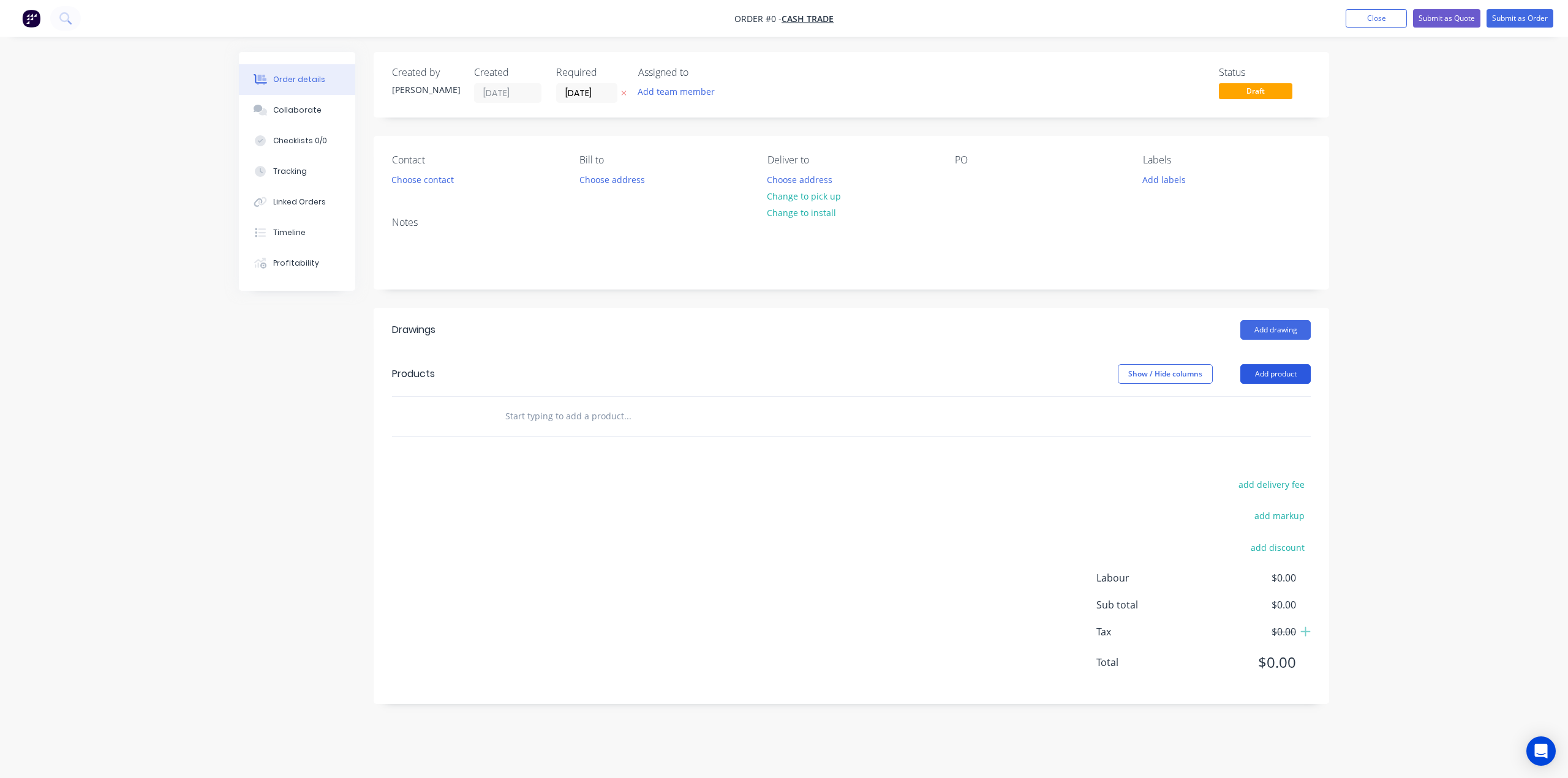
click at [1284, 378] on button "Add product" at bounding box center [1275, 374] width 70 height 20
click at [1261, 410] on div "Product catalogue" at bounding box center [1252, 405] width 95 height 18
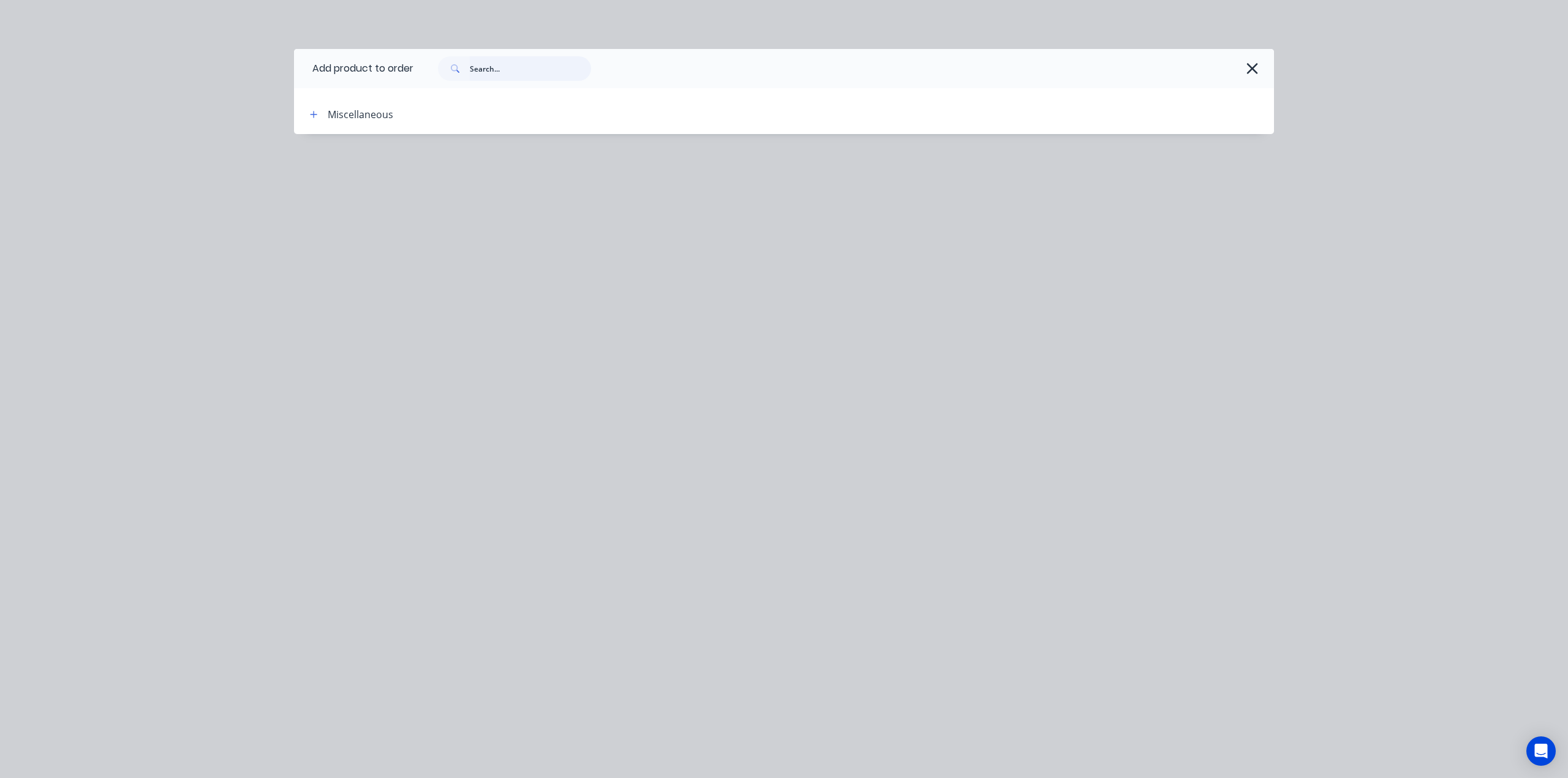
click at [504, 67] on input "text" at bounding box center [530, 69] width 121 height 25
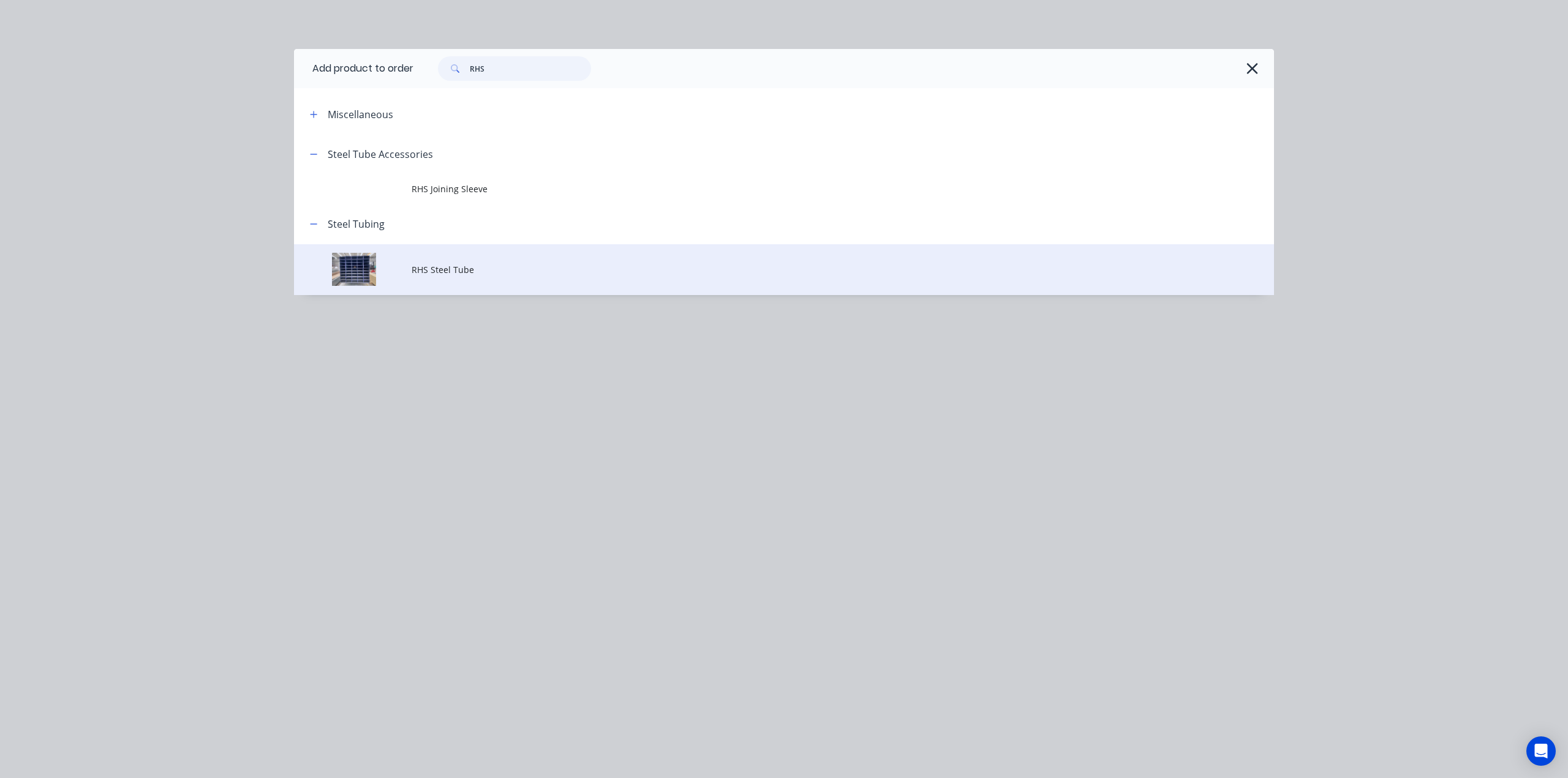
type input "RHS"
click at [498, 264] on span "RHS Steel Tube" at bounding box center [756, 270] width 690 height 13
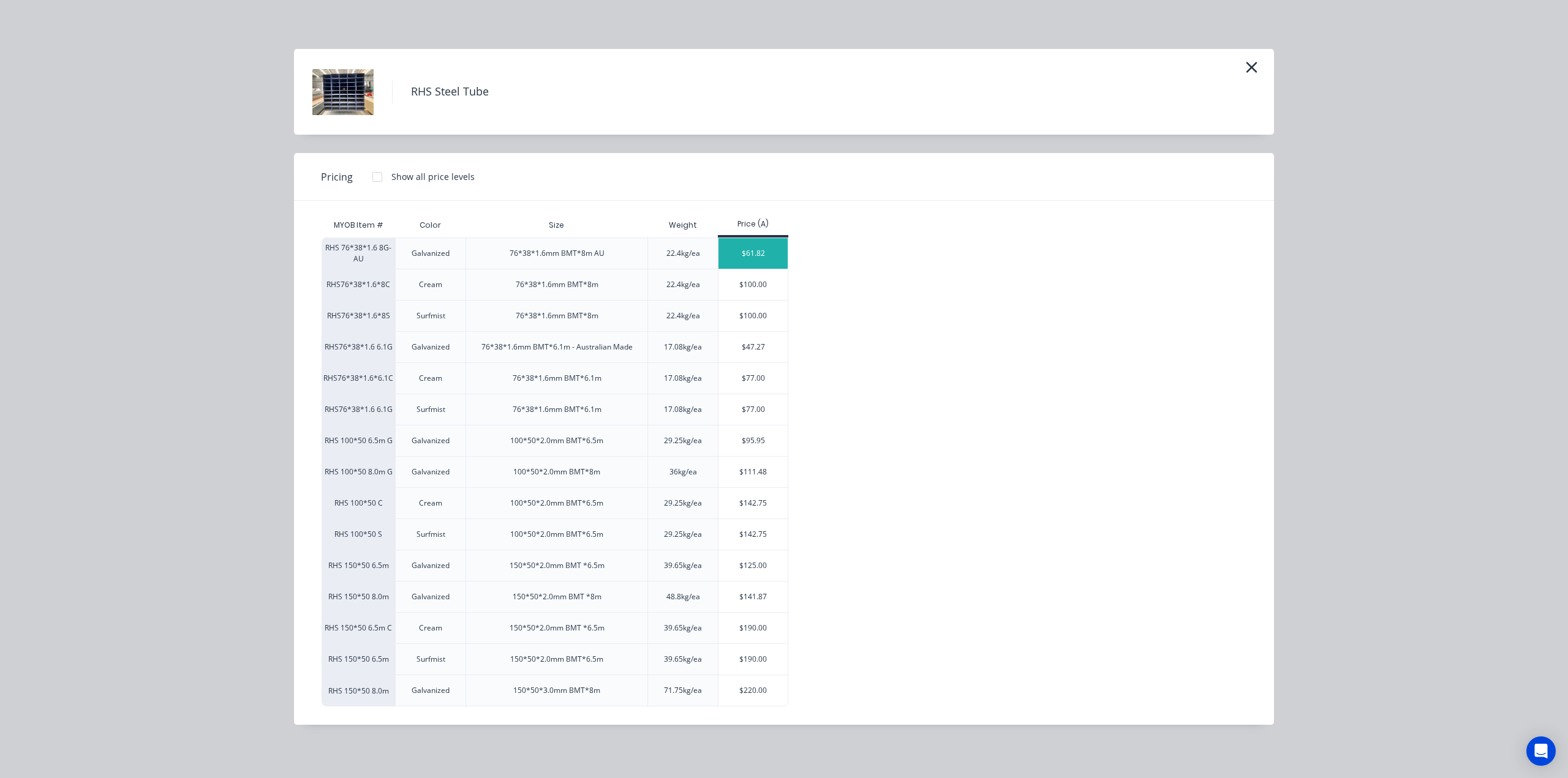
click at [766, 244] on div "$61.82" at bounding box center [753, 253] width 69 height 30
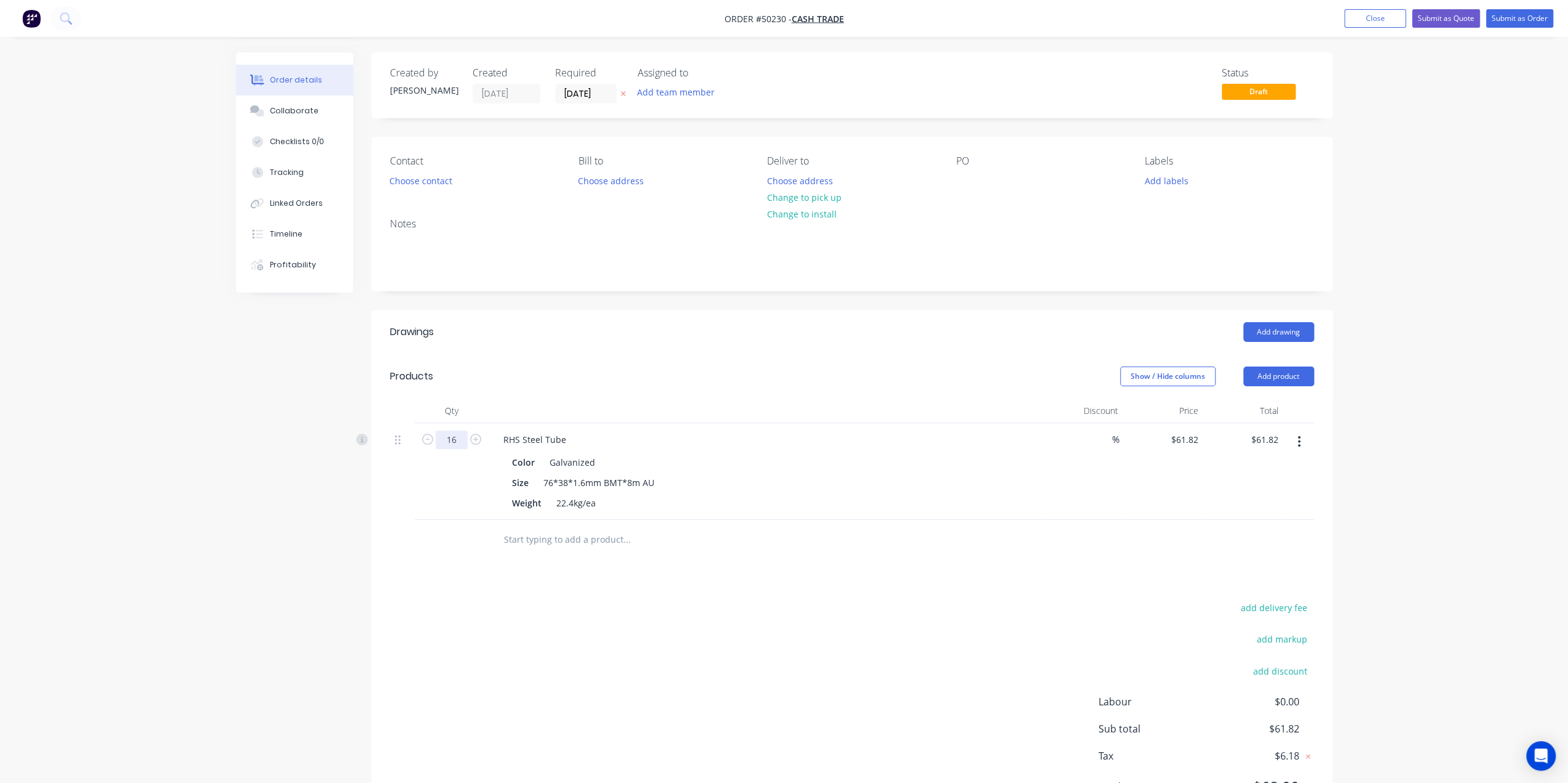
type input "16"
type input "$989.12"
click at [881, 565] on div "Drawings Add drawing Products Show / Hide columns Add product Qty Discount Pric…" at bounding box center [852, 569] width 961 height 519
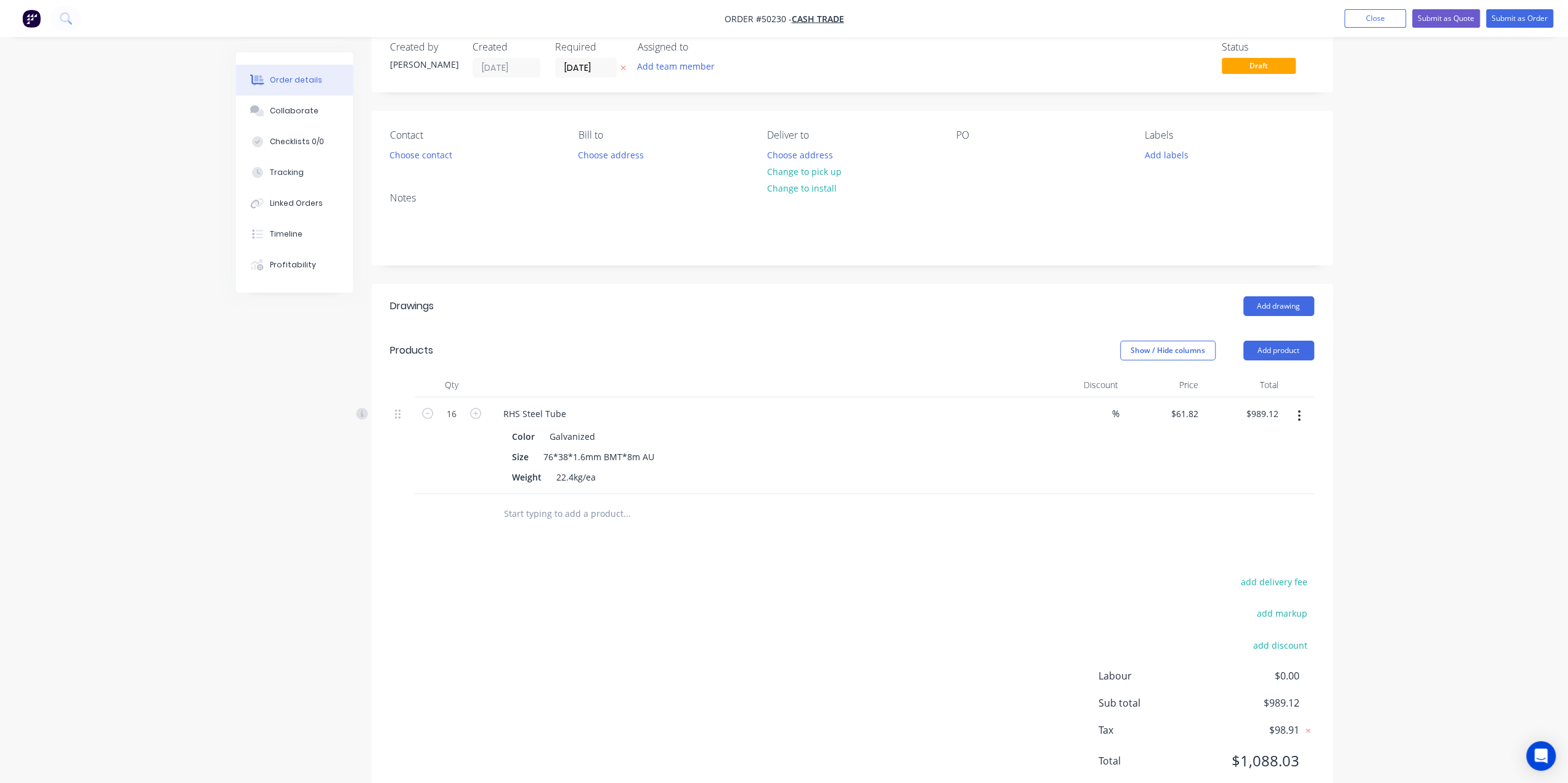
scroll to position [62, 0]
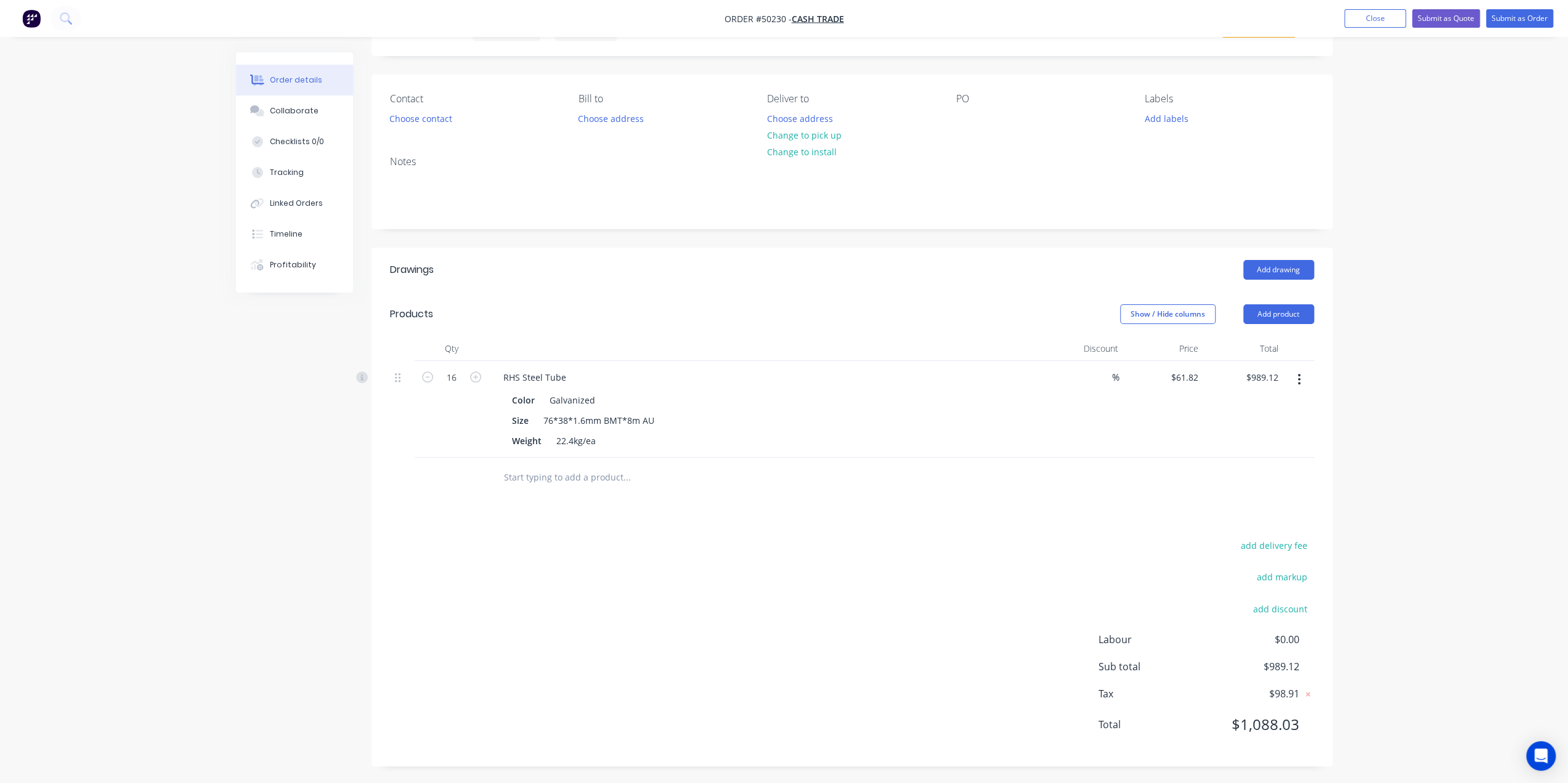
click at [891, 541] on div "add delivery fee add markup add discount Labour $0.00 Sub total $989.12 Tax $98…" at bounding box center [852, 642] width 924 height 211
click at [1264, 310] on button "Add product" at bounding box center [1278, 314] width 71 height 20
click at [1253, 341] on div "Product catalogue" at bounding box center [1255, 346] width 95 height 18
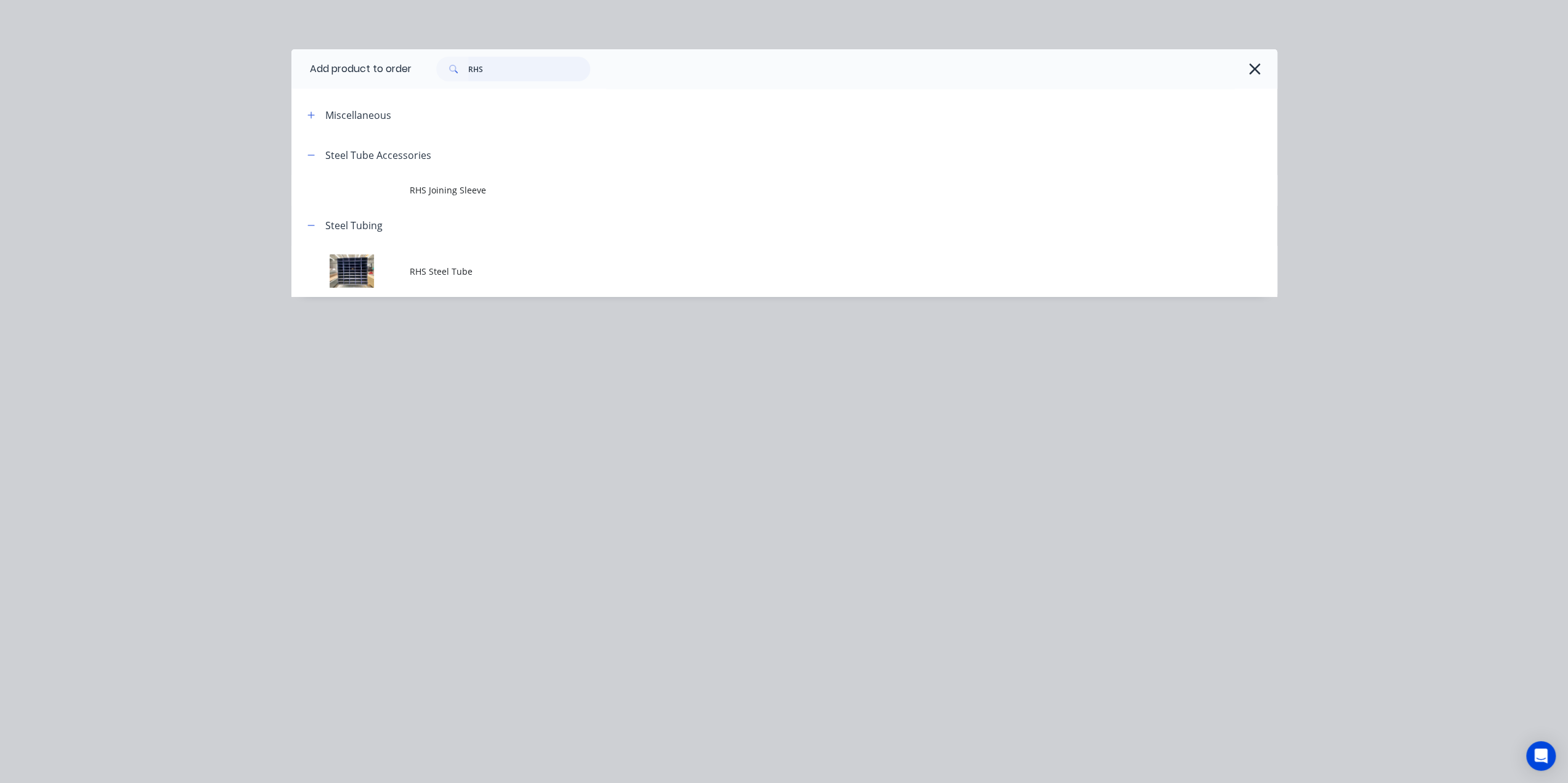
drag, startPoint x: 487, startPoint y: 68, endPoint x: 415, endPoint y: 63, distance: 72.2
click at [415, 63] on div "RHS" at bounding box center [838, 69] width 853 height 25
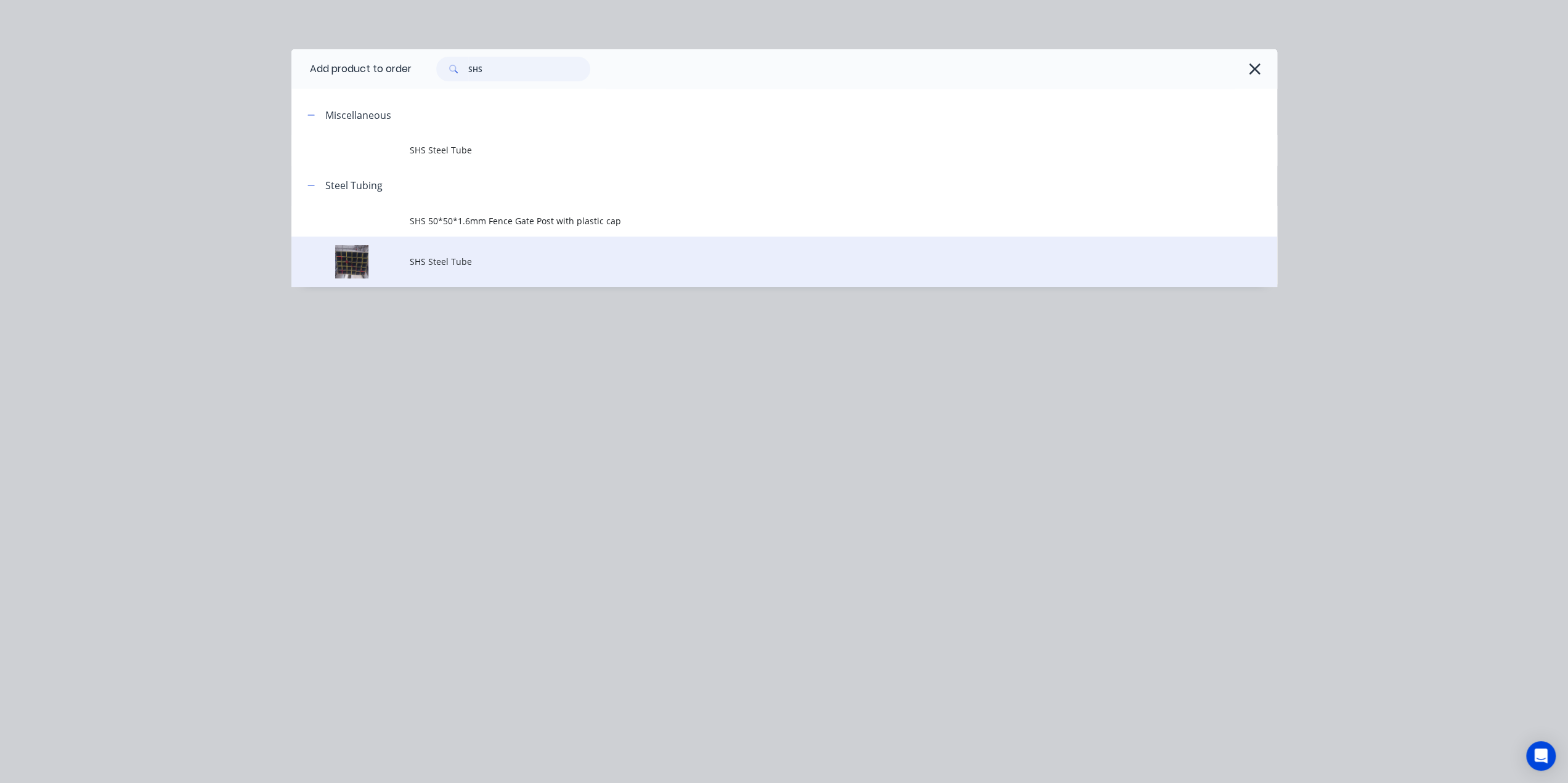
type input "SHS"
click at [474, 263] on span "SHS Steel Tube" at bounding box center [757, 261] width 694 height 13
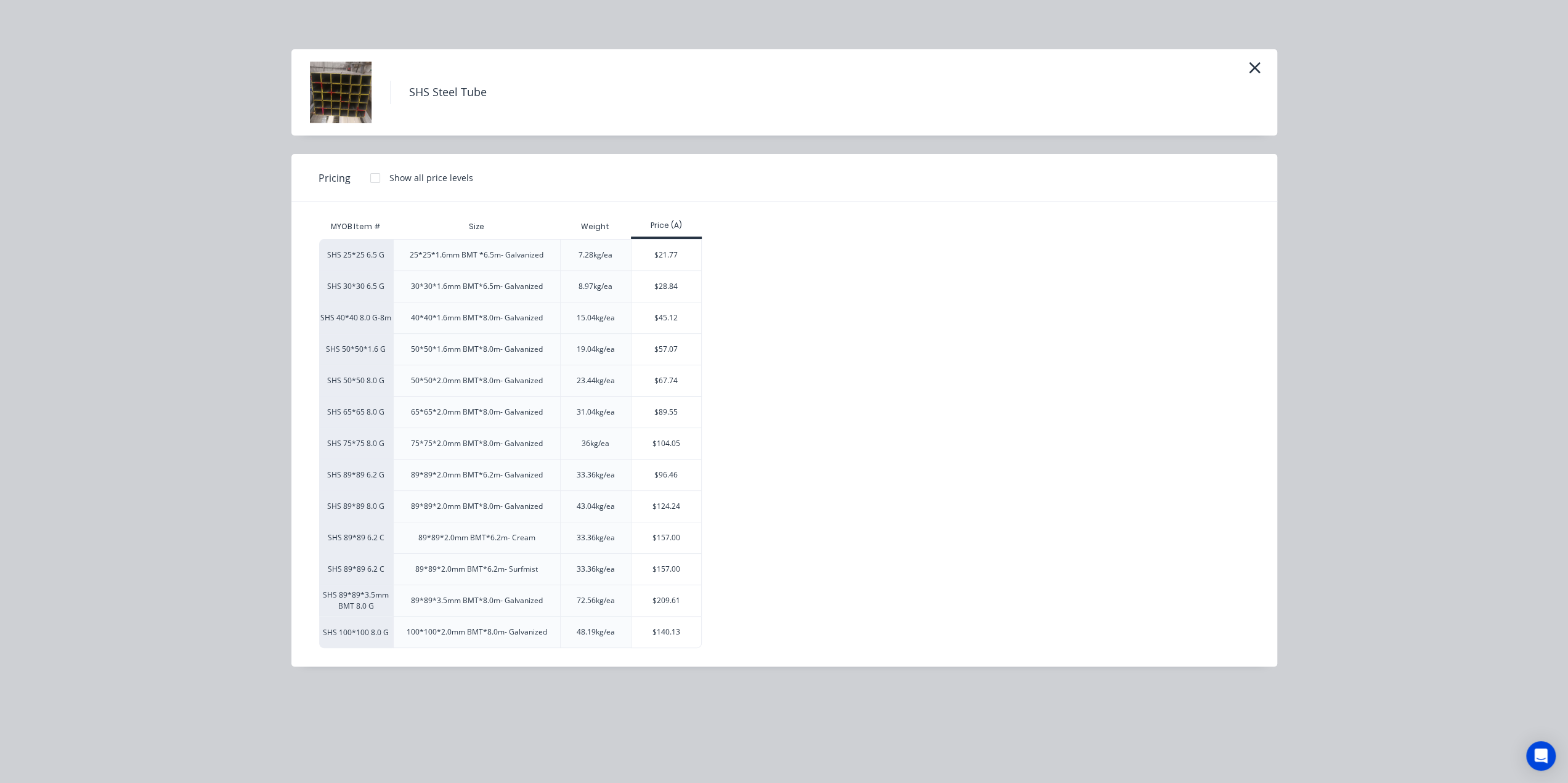
scroll to position [80, 0]
click at [669, 536] on div "$157.00" at bounding box center [666, 538] width 70 height 31
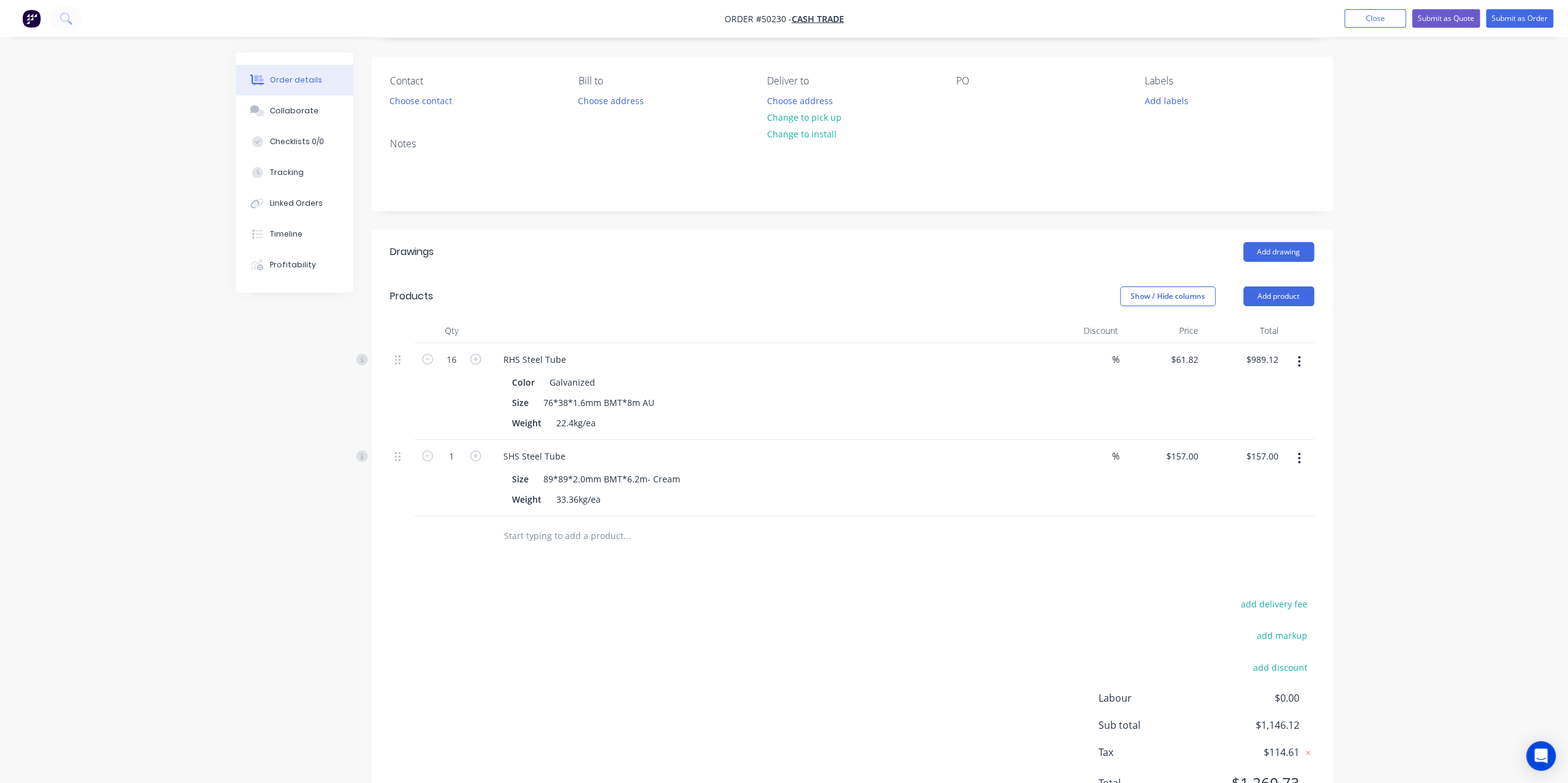
click at [732, 575] on div "Drawings Add drawing Products Show / Hide columns Add product Qty Discount Pric…" at bounding box center [852, 528] width 961 height 595
click at [794, 569] on div "Drawings Add drawing Products Show / Hide columns Add product Qty Discount Pric…" at bounding box center [852, 528] width 961 height 595
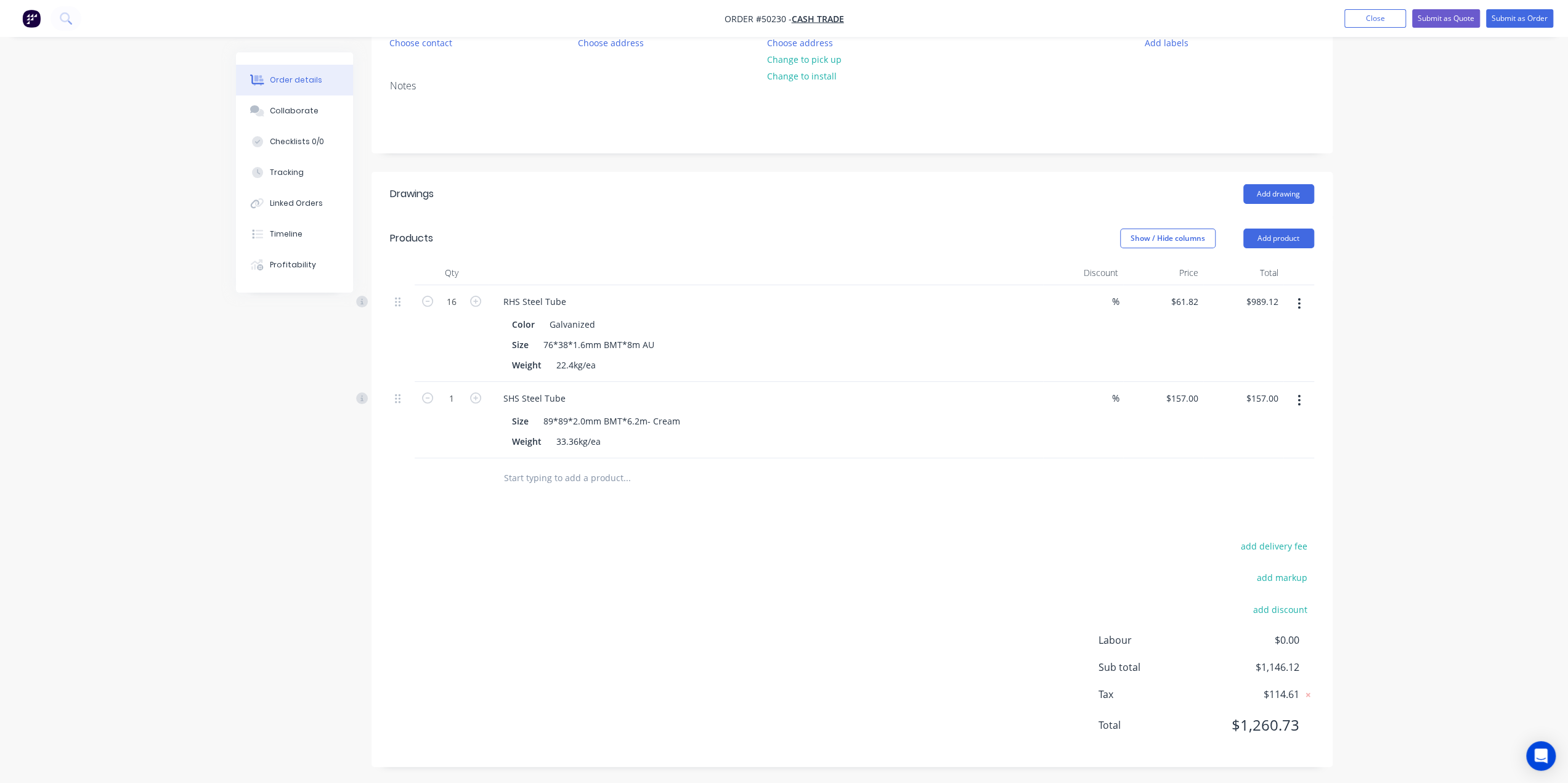
scroll to position [139, 0]
click at [1274, 542] on button "add delivery fee" at bounding box center [1274, 545] width 79 height 17
type input "80"
click input "submit" at bounding box center [0, 0] width 0 height 0
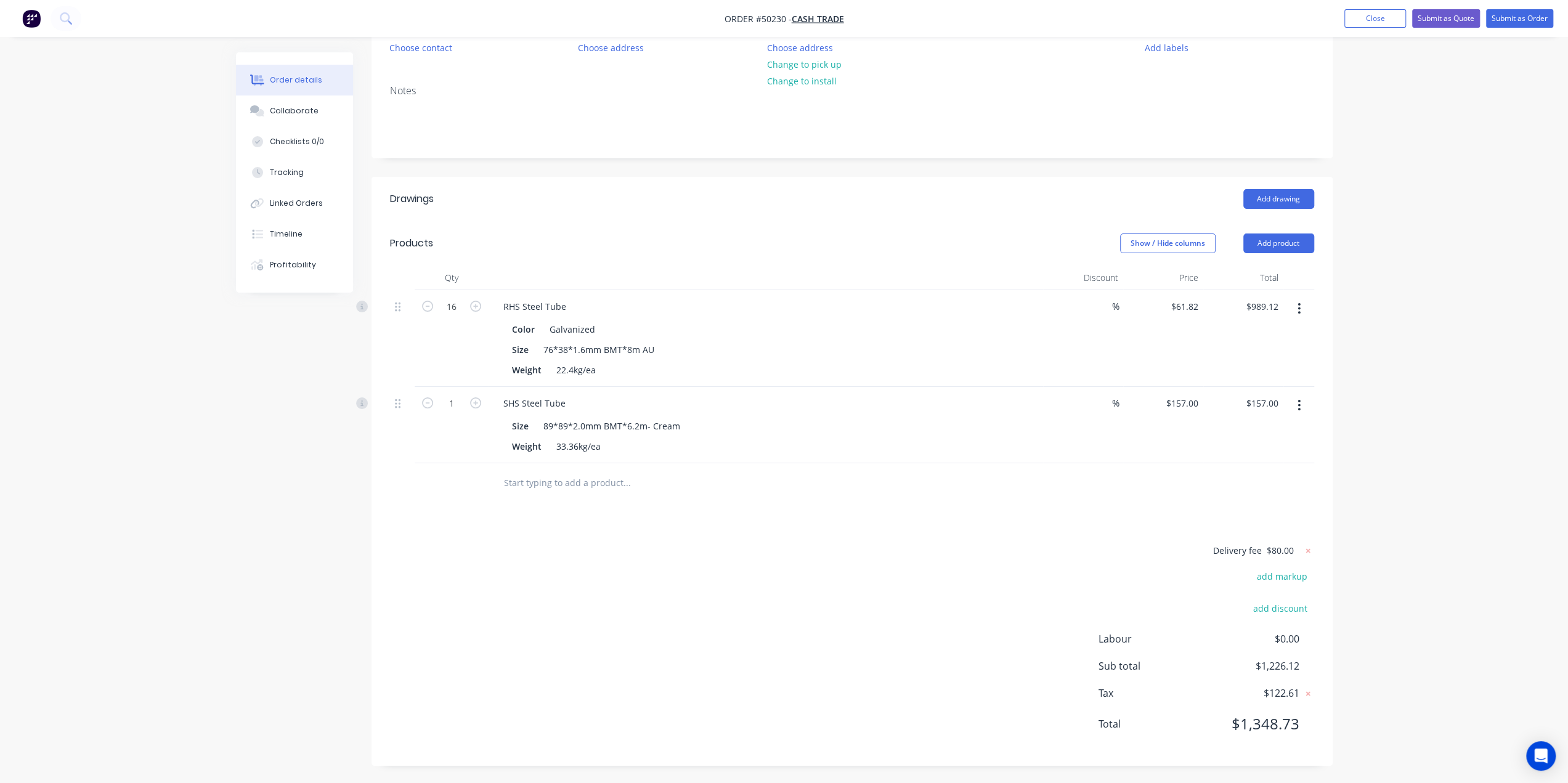
click at [1389, 568] on div "Order details Collaborate Checklists 0/0 Tracking Linked Orders Timeline Profit…" at bounding box center [784, 326] width 1568 height 918
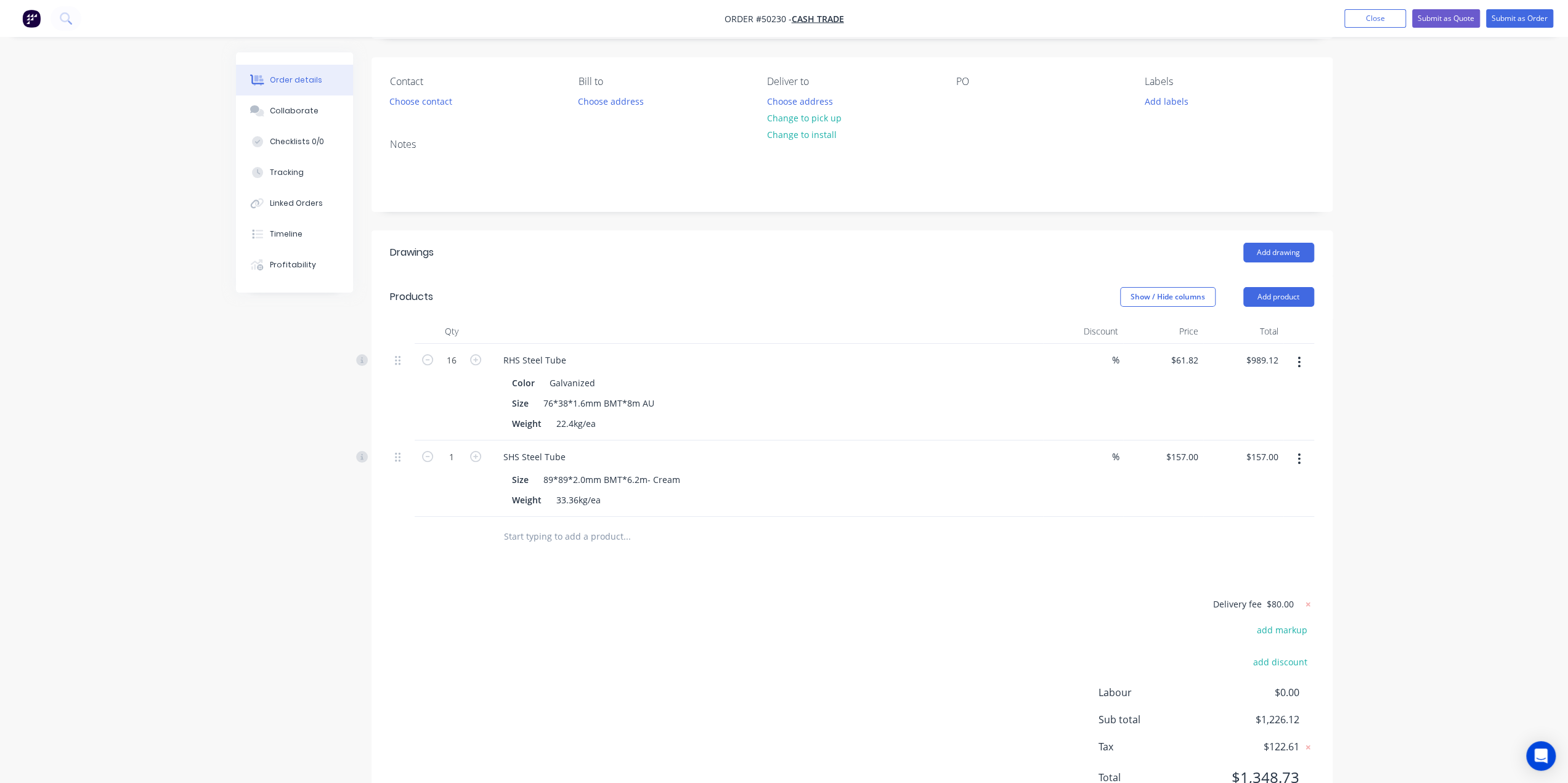
scroll to position [0, 0]
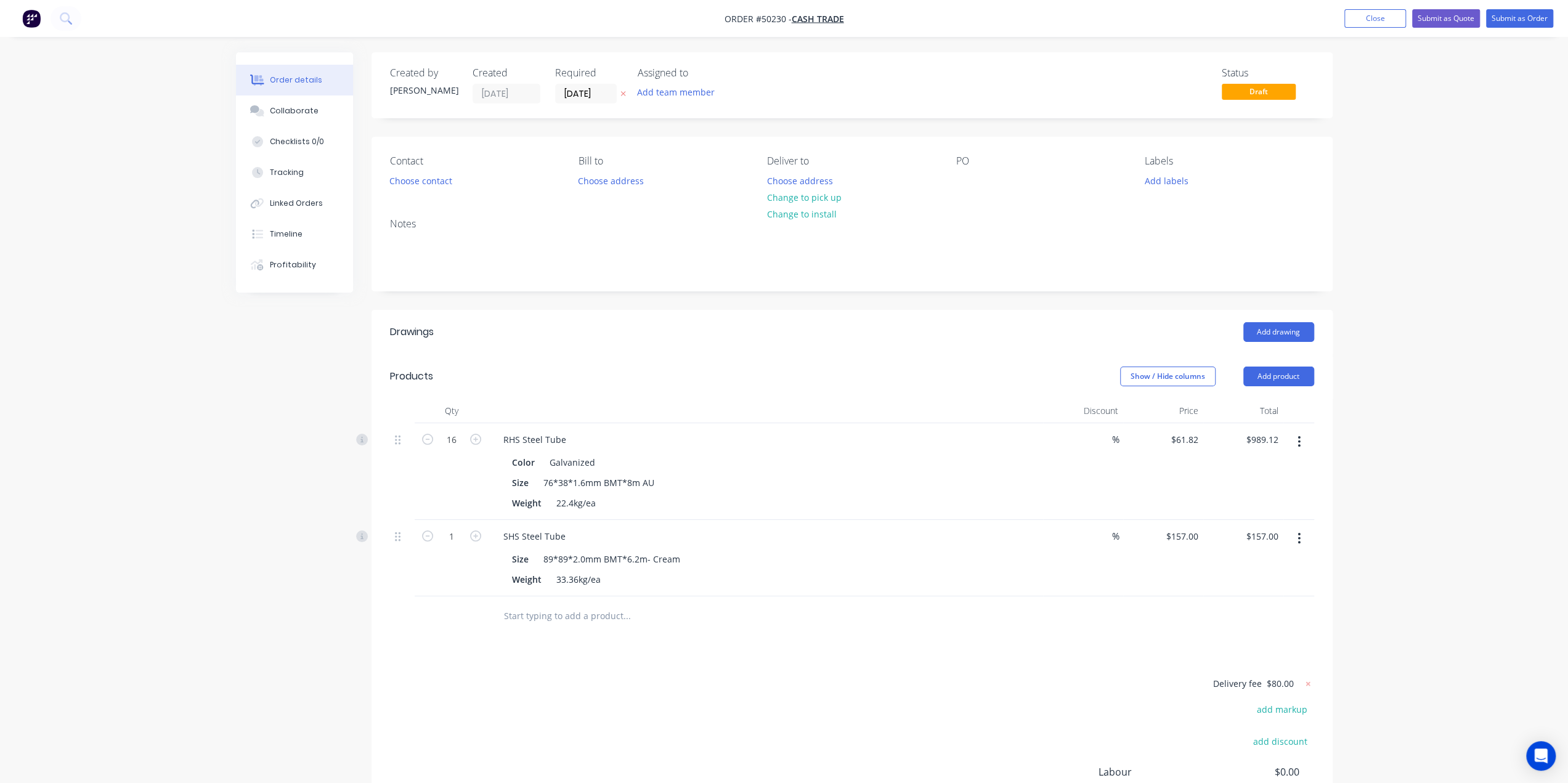
drag, startPoint x: 1495, startPoint y: 312, endPoint x: 1480, endPoint y: 330, distance: 23.4
click at [1492, 315] on div "Order details Collaborate Checklists 0/0 Tracking Linked Orders Timeline Profit…" at bounding box center [784, 459] width 1568 height 918
click at [1534, 17] on button "Submit as Order" at bounding box center [1519, 18] width 67 height 19
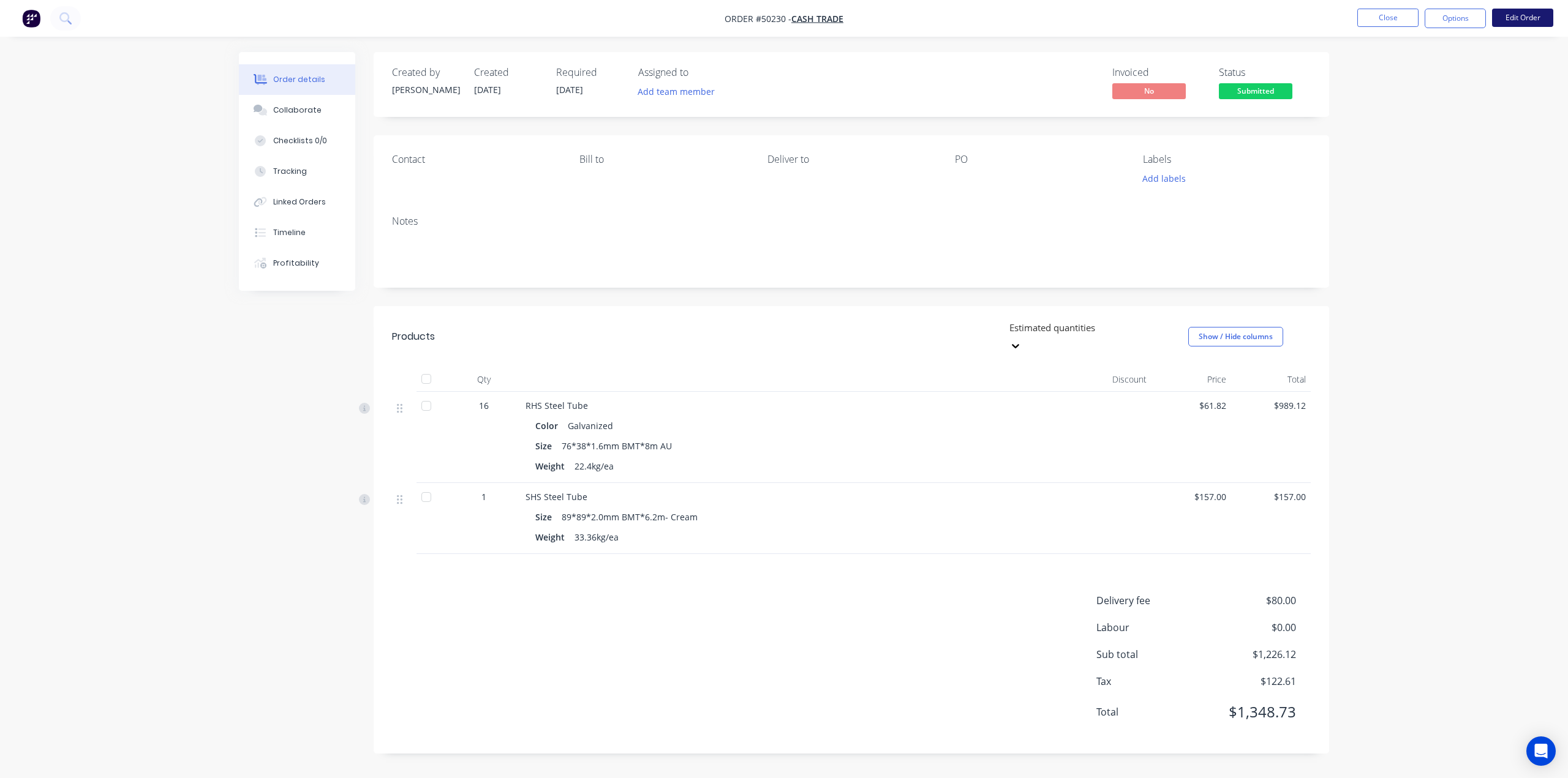
click at [1529, 15] on button "Edit Order" at bounding box center [1523, 18] width 61 height 18
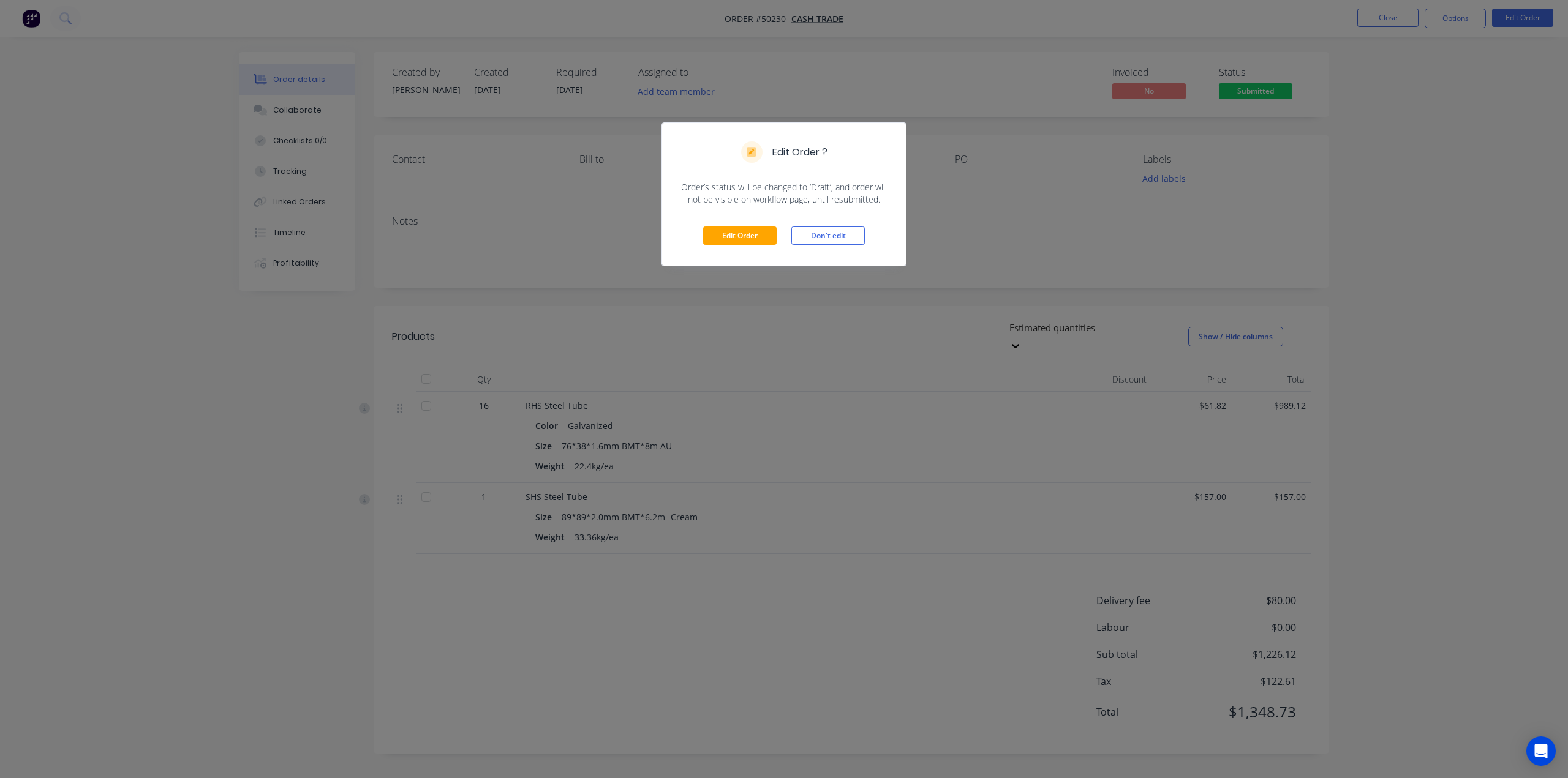
click at [728, 225] on div "Edit Order Don't edit" at bounding box center [784, 235] width 244 height 60
click at [734, 236] on button "Edit Order" at bounding box center [740, 235] width 74 height 18
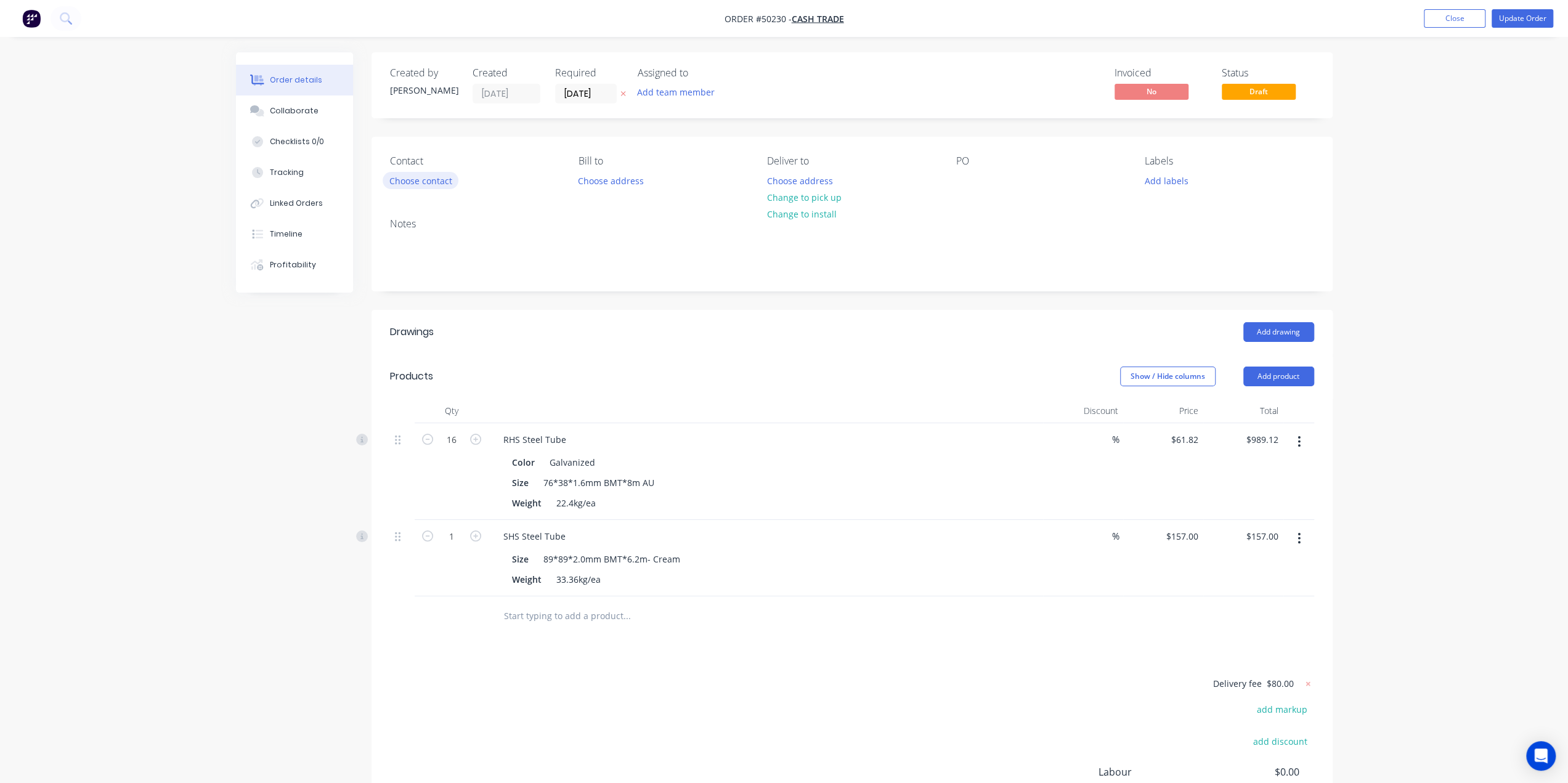
click at [421, 179] on button "Choose contact" at bounding box center [420, 180] width 76 height 17
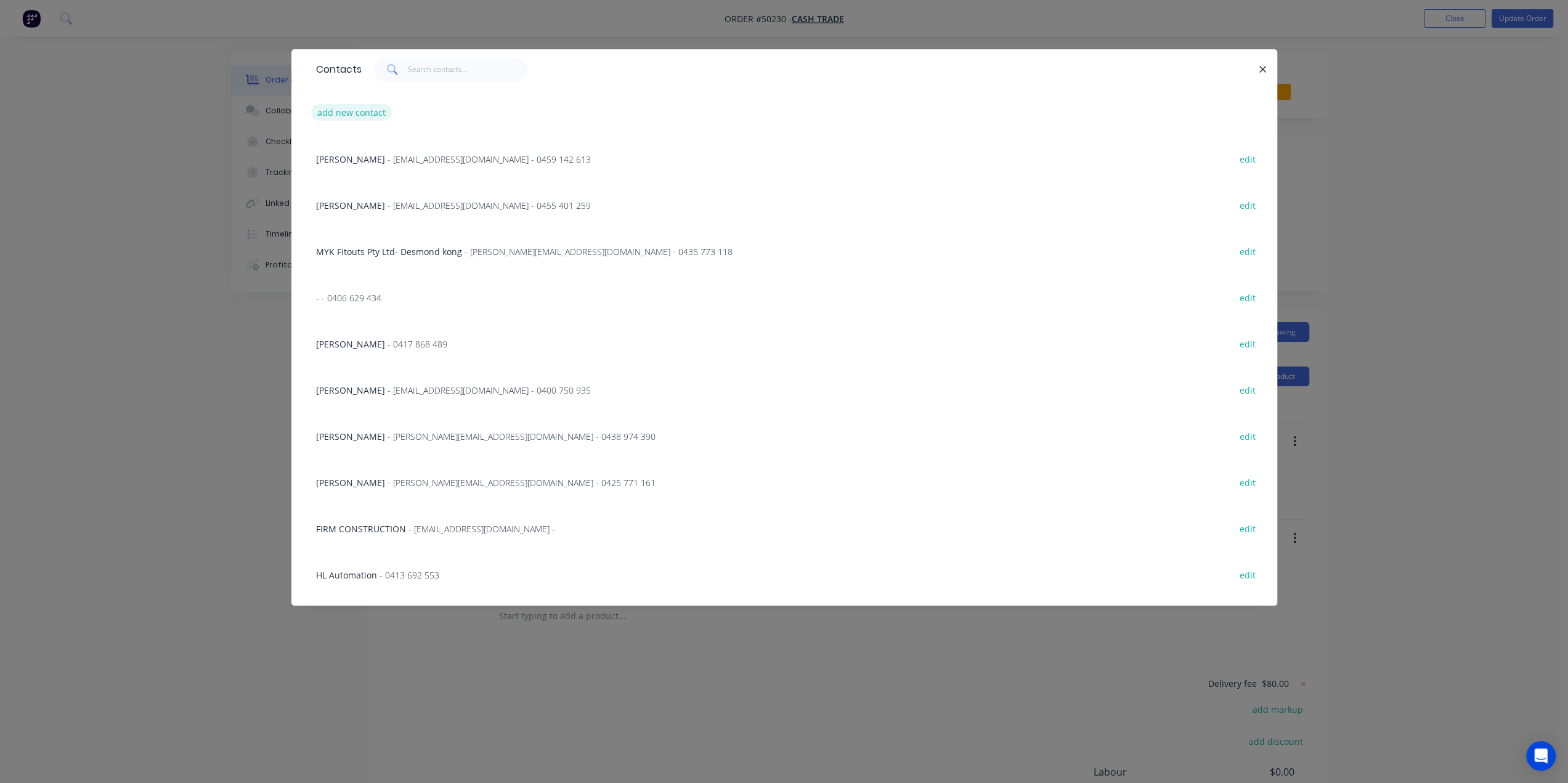
click at [354, 107] on button "add new contact" at bounding box center [351, 112] width 81 height 17
select select "AU"
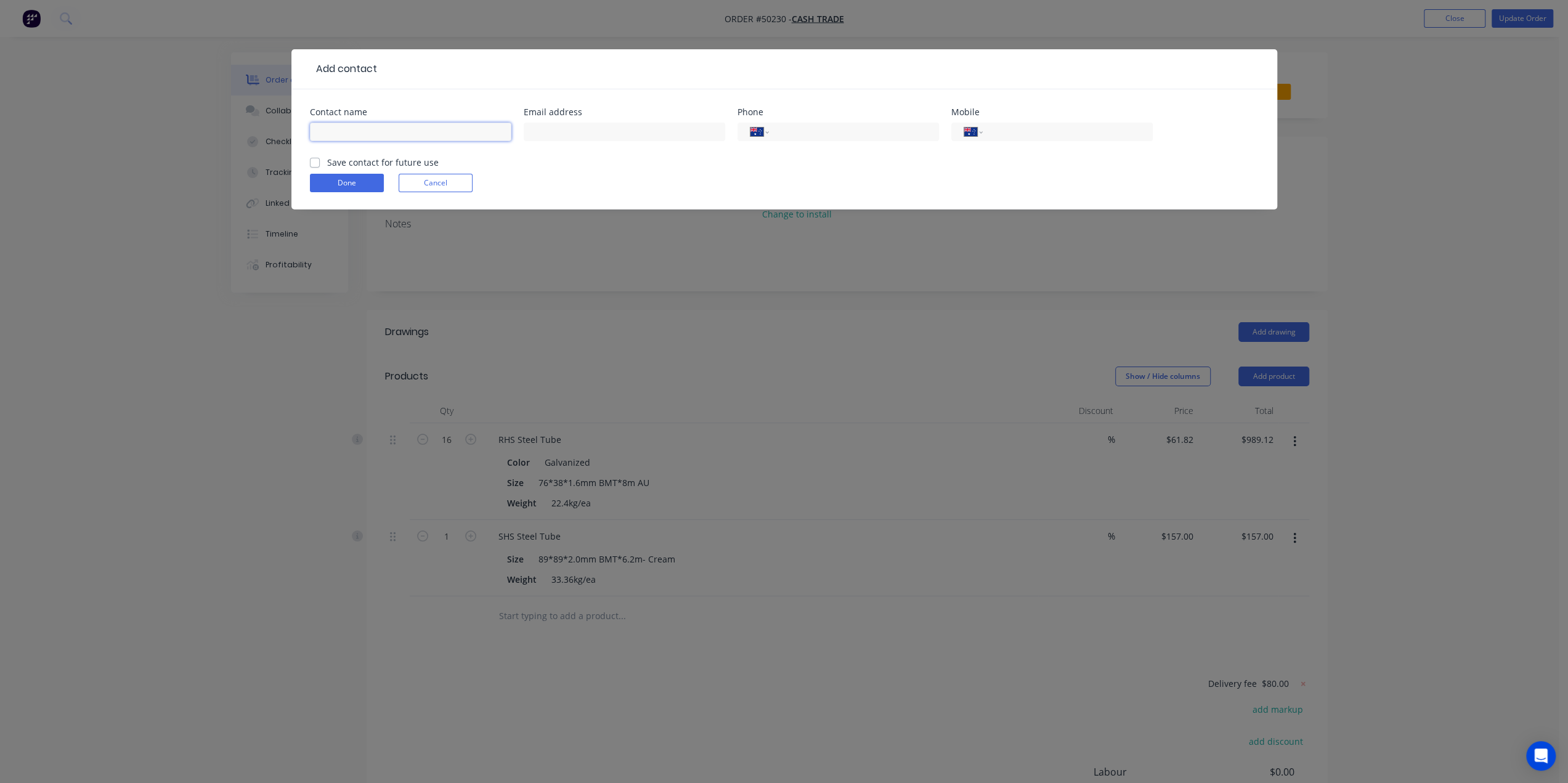
click at [386, 130] on input "text" at bounding box center [411, 132] width 202 height 19
type input "Adam"
click at [1044, 137] on input "tel" at bounding box center [1066, 132] width 148 height 14
type input "0416 723 534"
click at [887, 156] on form "Contact name Adam Email address Phone International Afghanistan Åland Islands A…" at bounding box center [784, 158] width 949 height 102
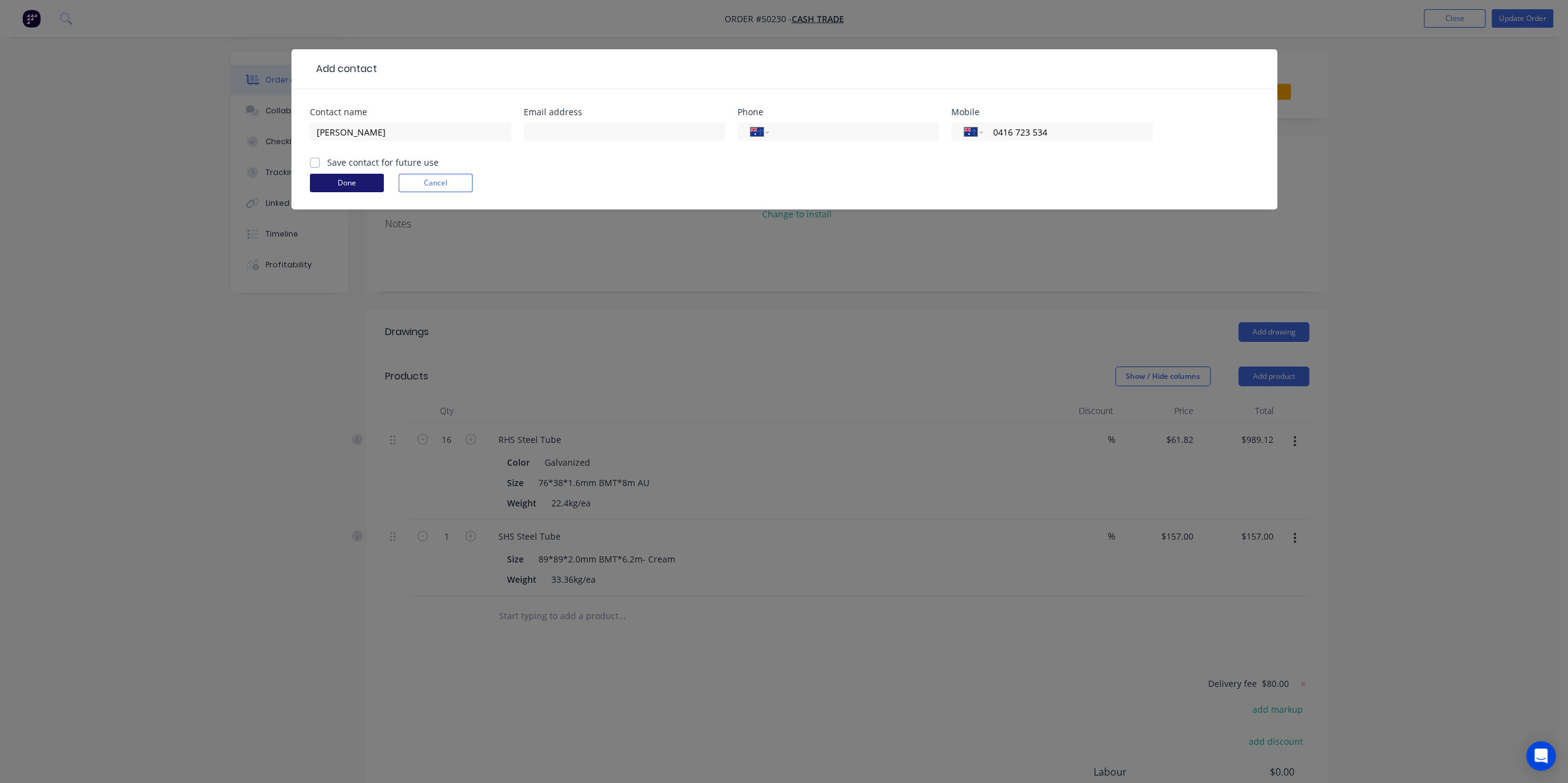
click at [353, 178] on button "Done" at bounding box center [347, 183] width 74 height 19
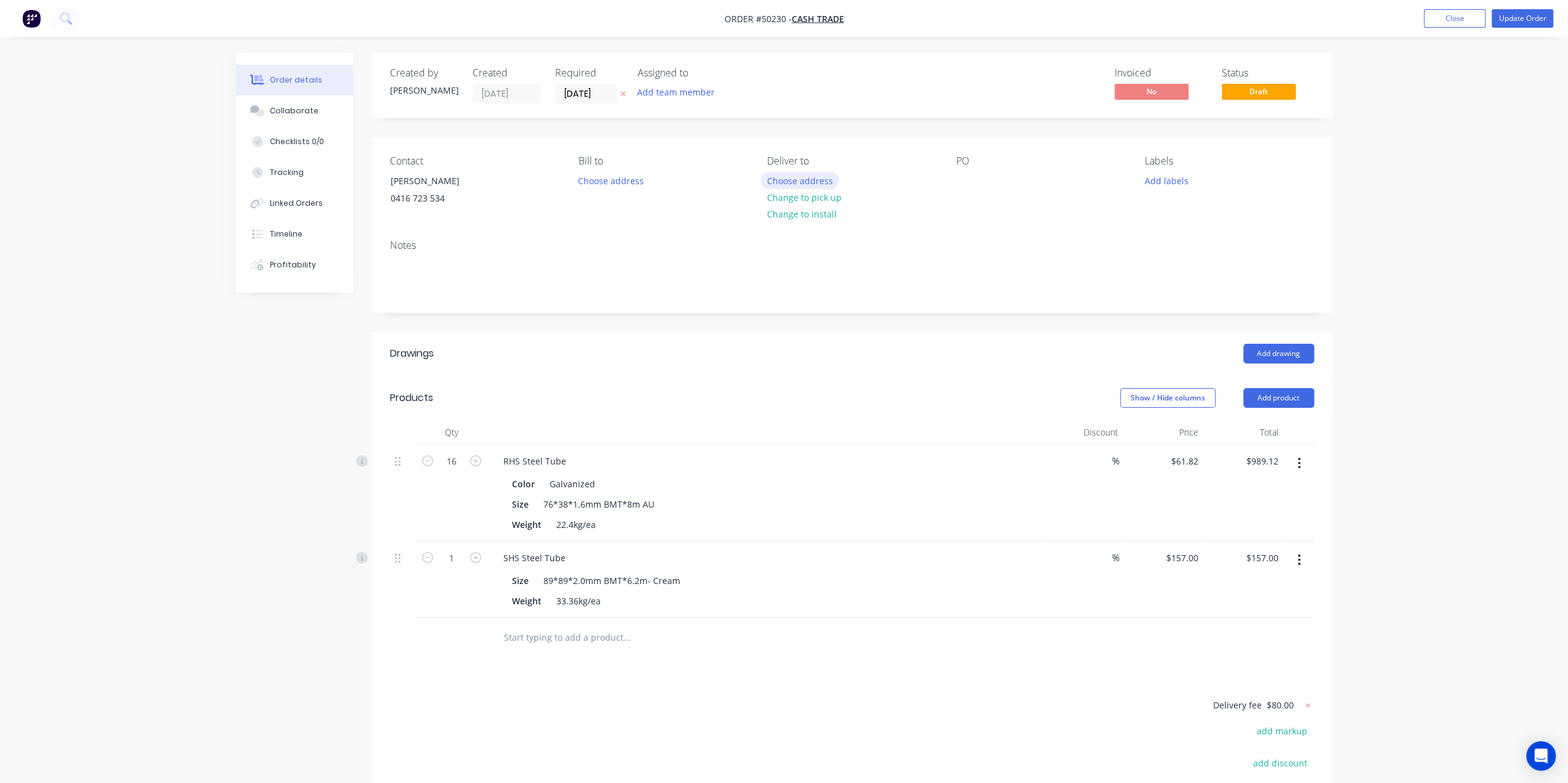
click at [816, 180] on button "Choose address" at bounding box center [800, 180] width 79 height 17
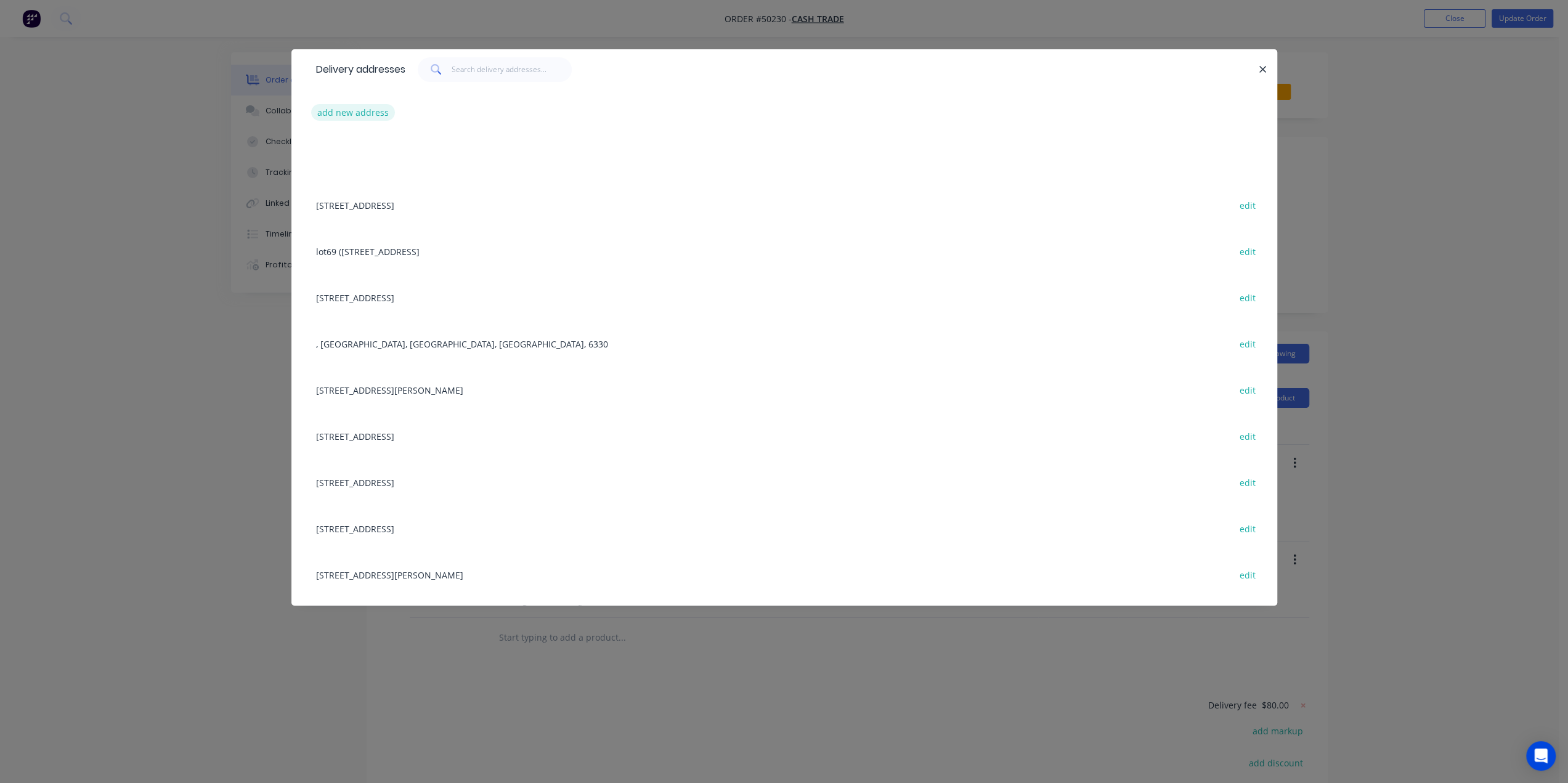
click at [350, 118] on button "add new address" at bounding box center [353, 112] width 84 height 17
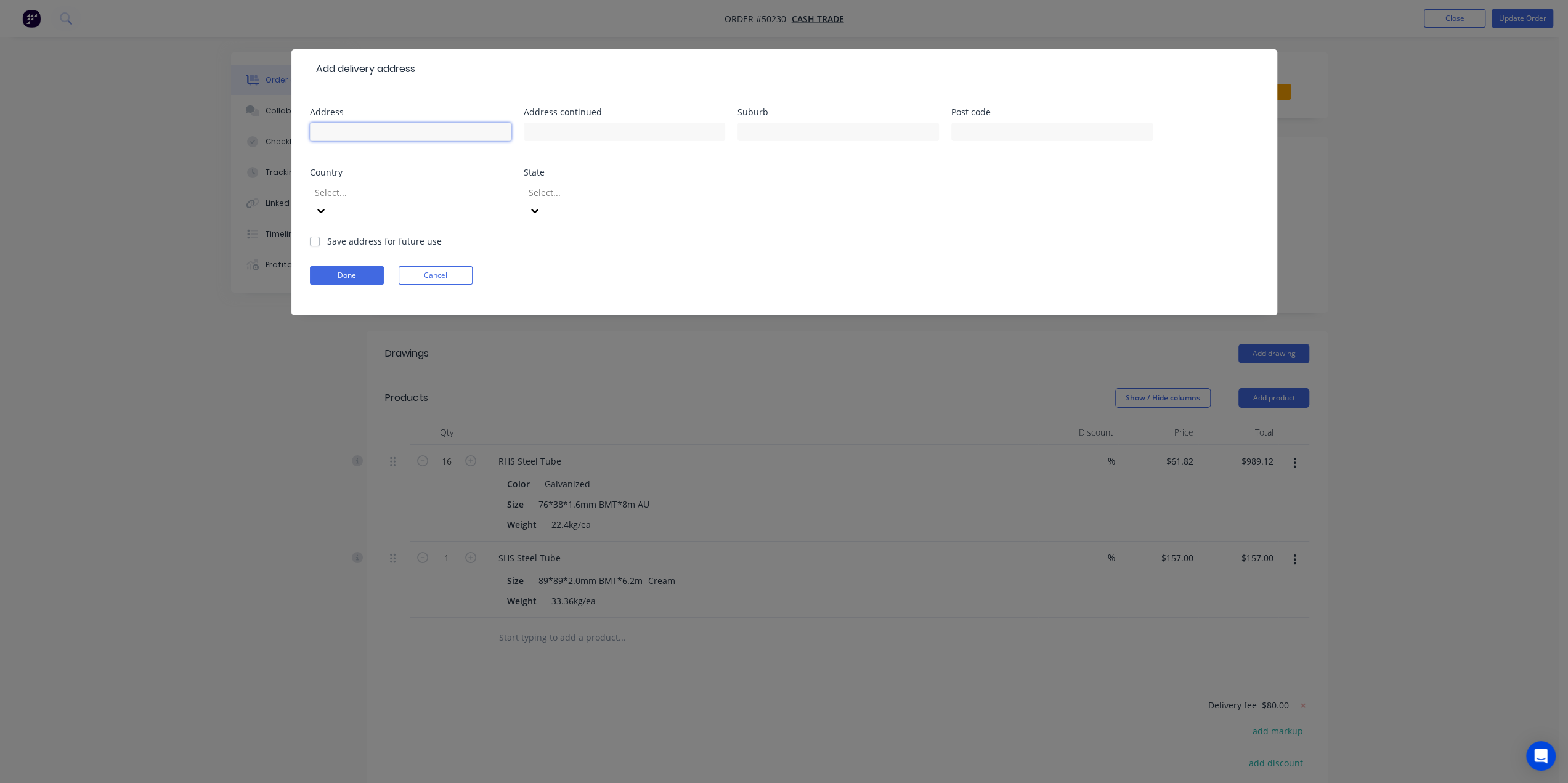
click at [396, 127] on input "text" at bounding box center [411, 132] width 202 height 19
paste input "22 Hawkstone Rd, Roleystone WA 6111"
type input "22 Hawkstone Rd, Roleystone WA 6111"
click at [335, 200] on div at bounding box center [402, 192] width 177 height 15
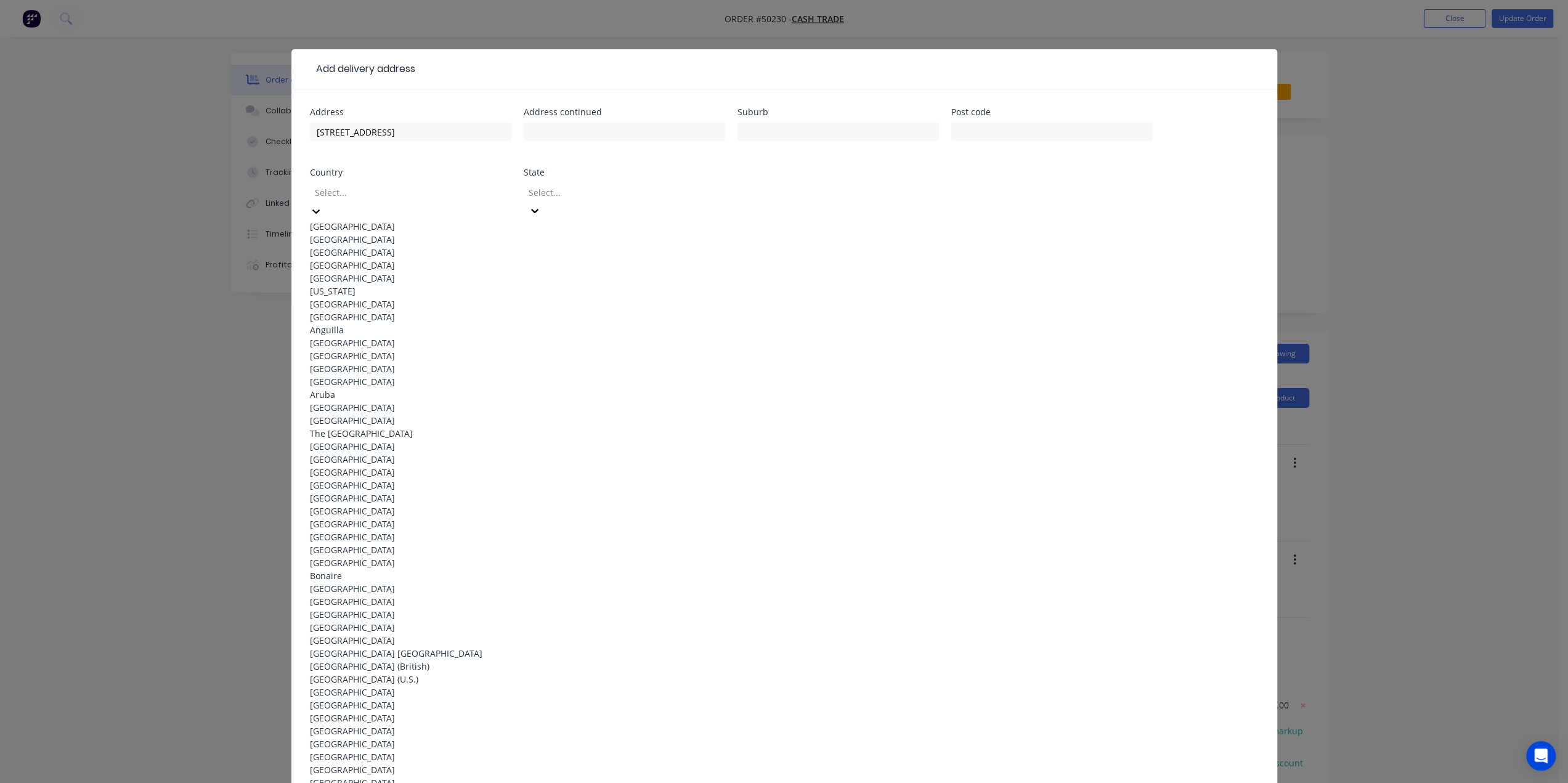
click at [329, 220] on div "Australia" at bounding box center [411, 226] width 202 height 13
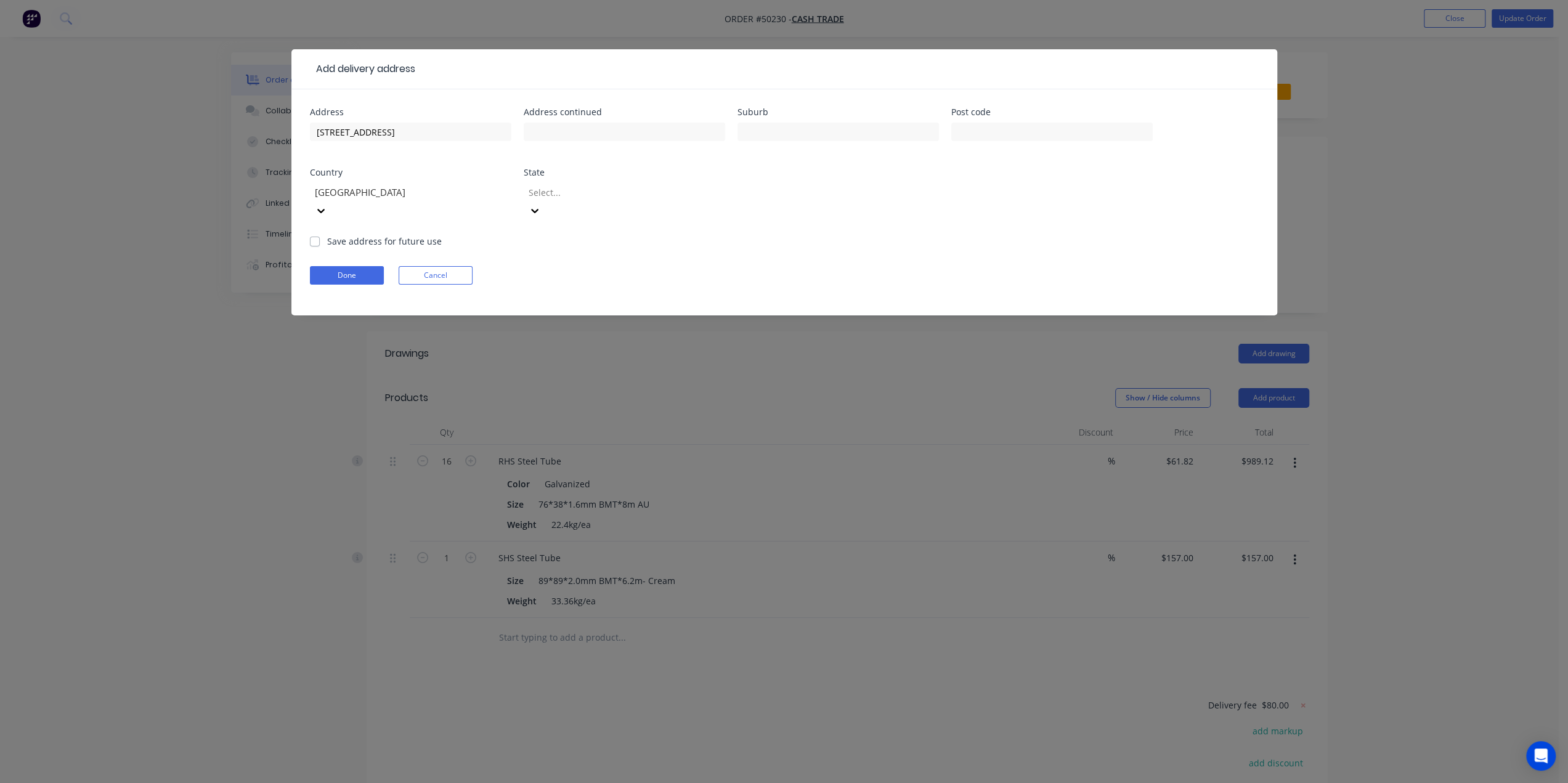
drag, startPoint x: 527, startPoint y: 199, endPoint x: 541, endPoint y: 197, distance: 14.1
click at [527, 198] on div "Select..." at bounding box center [624, 202] width 202 height 37
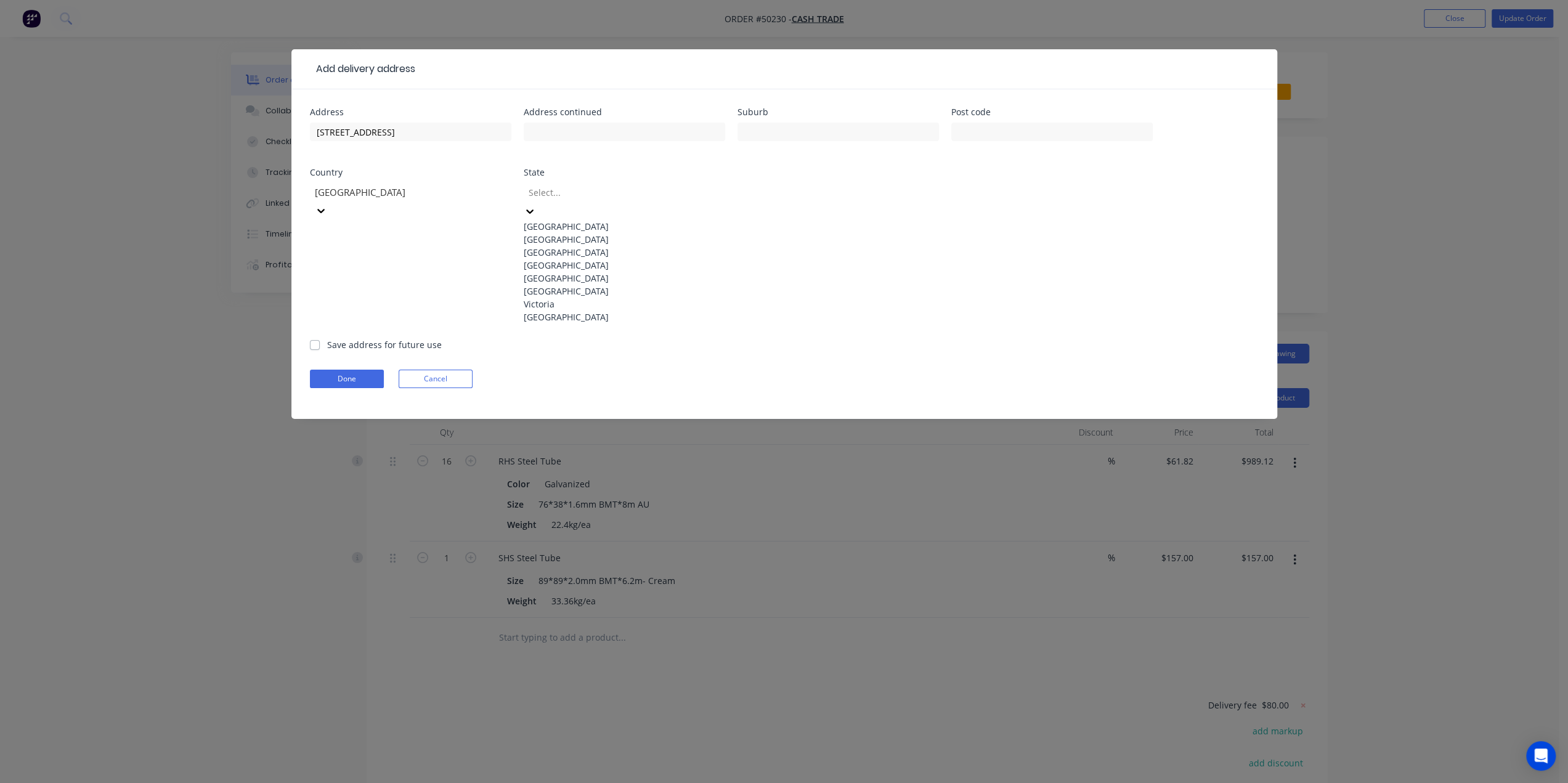
click at [593, 324] on div "Western Australia" at bounding box center [624, 317] width 202 height 13
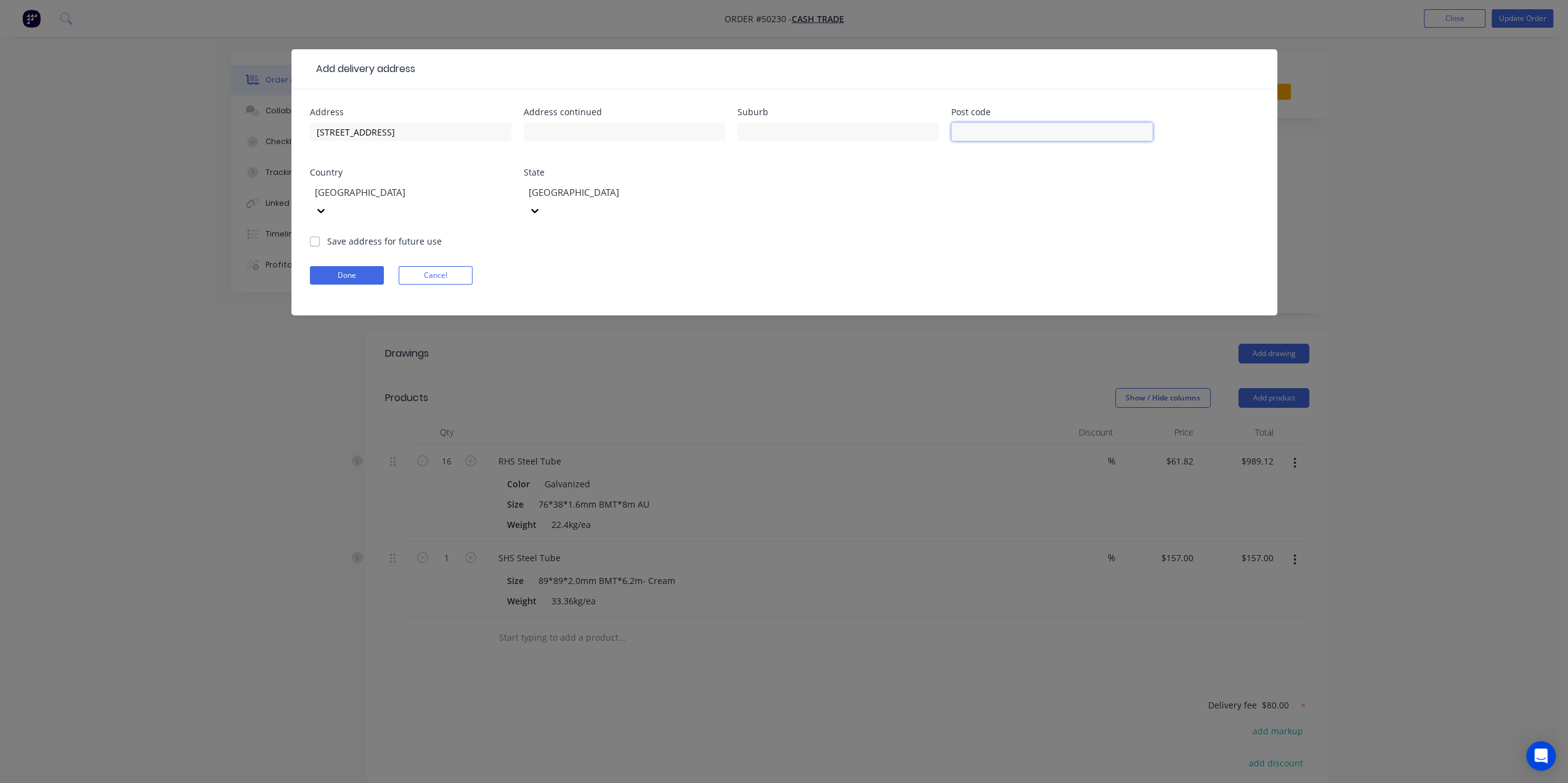
click at [1006, 138] on input "text" at bounding box center [1052, 132] width 202 height 19
type input "6111"
drag, startPoint x: 391, startPoint y: 133, endPoint x: 433, endPoint y: 132, distance: 42.0
click at [433, 132] on input "22 Hawkstone Rd, Roleystone WA 6111" at bounding box center [411, 132] width 202 height 19
type input "22 Hawkstone Rd, WA 6111"
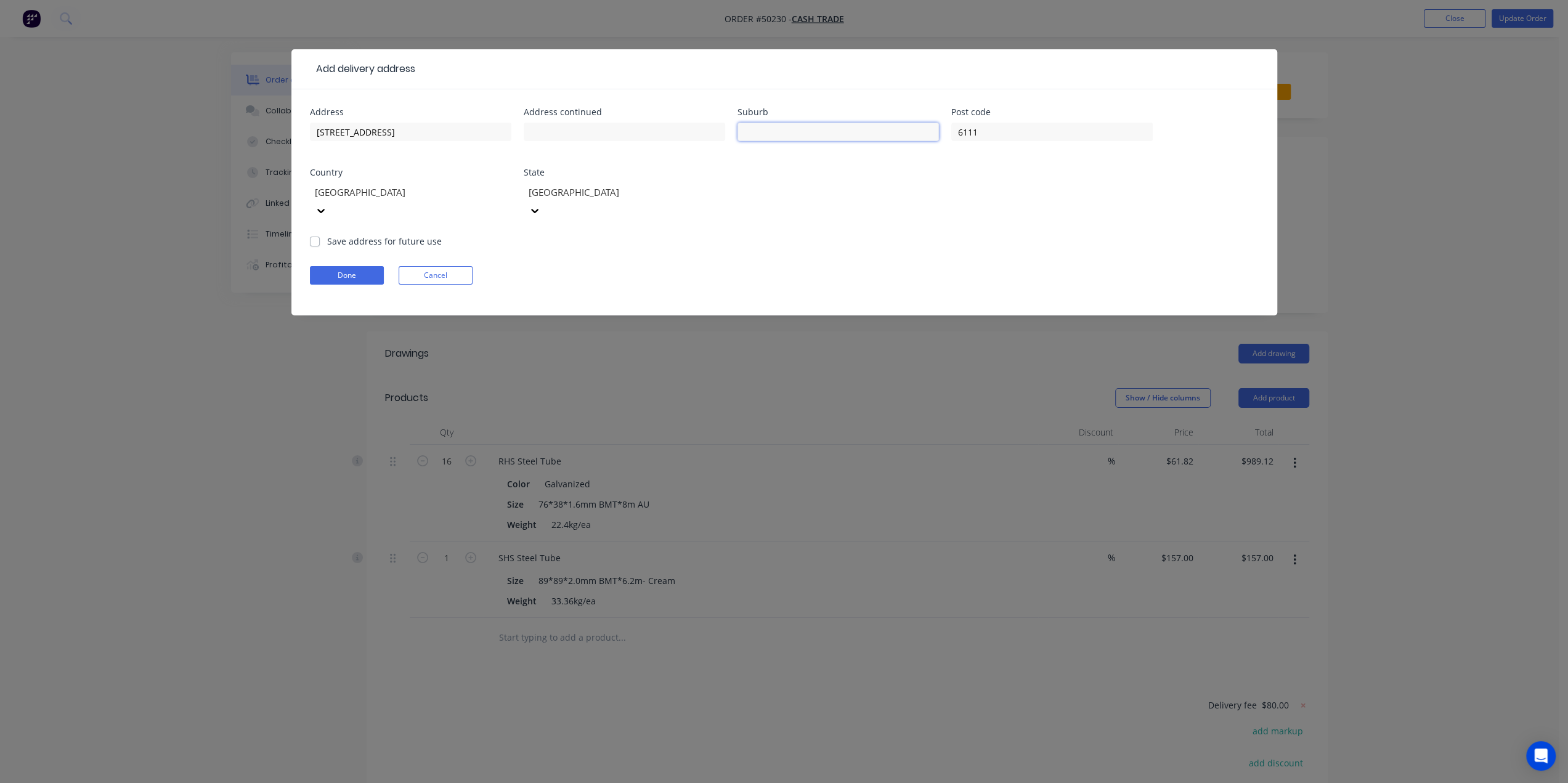
click at [809, 130] on input "text" at bounding box center [838, 132] width 202 height 19
paste input "Roleystone"
type input "Roleystone"
drag, startPoint x: 451, startPoint y: 139, endPoint x: 385, endPoint y: 139, distance: 66.0
click at [385, 139] on input "22 Hawkstone Rd, WA 6111" at bounding box center [411, 132] width 202 height 19
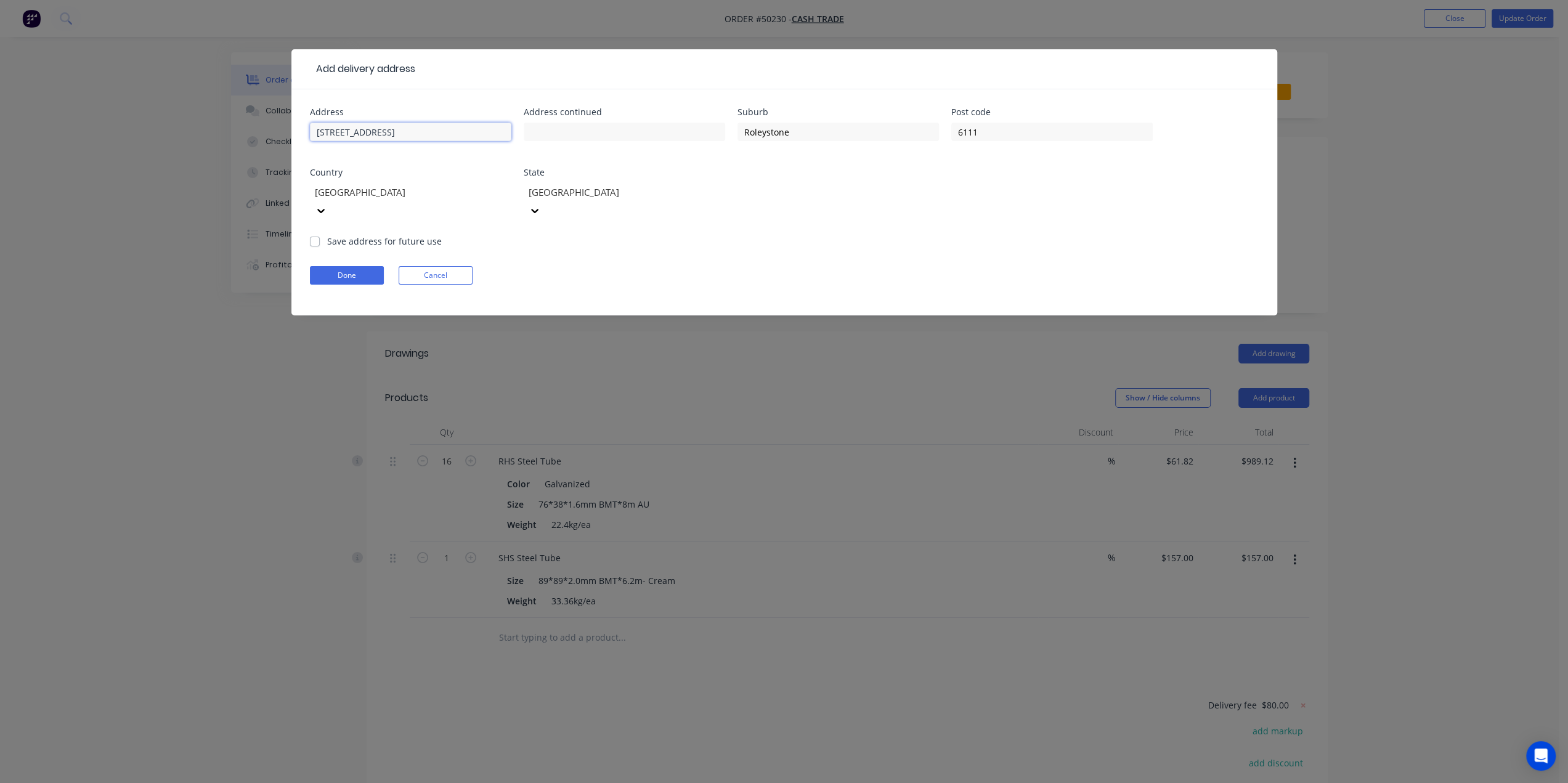
type input "22 Hawkstone Rd"
click at [364, 266] on button "Done" at bounding box center [347, 275] width 74 height 19
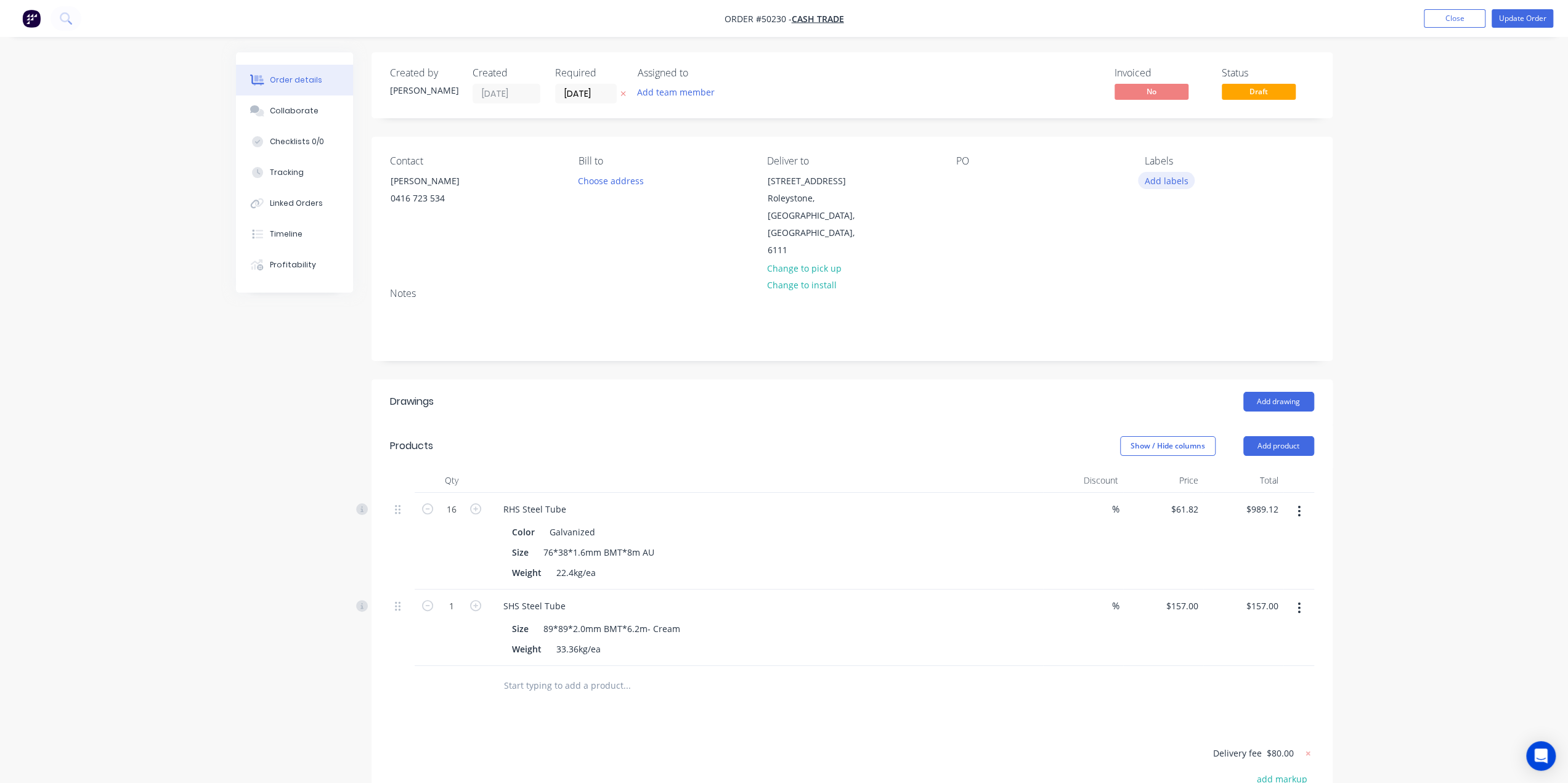
click at [1167, 179] on button "Add labels" at bounding box center [1166, 180] width 57 height 17
click at [1168, 307] on div at bounding box center [1166, 307] width 25 height 25
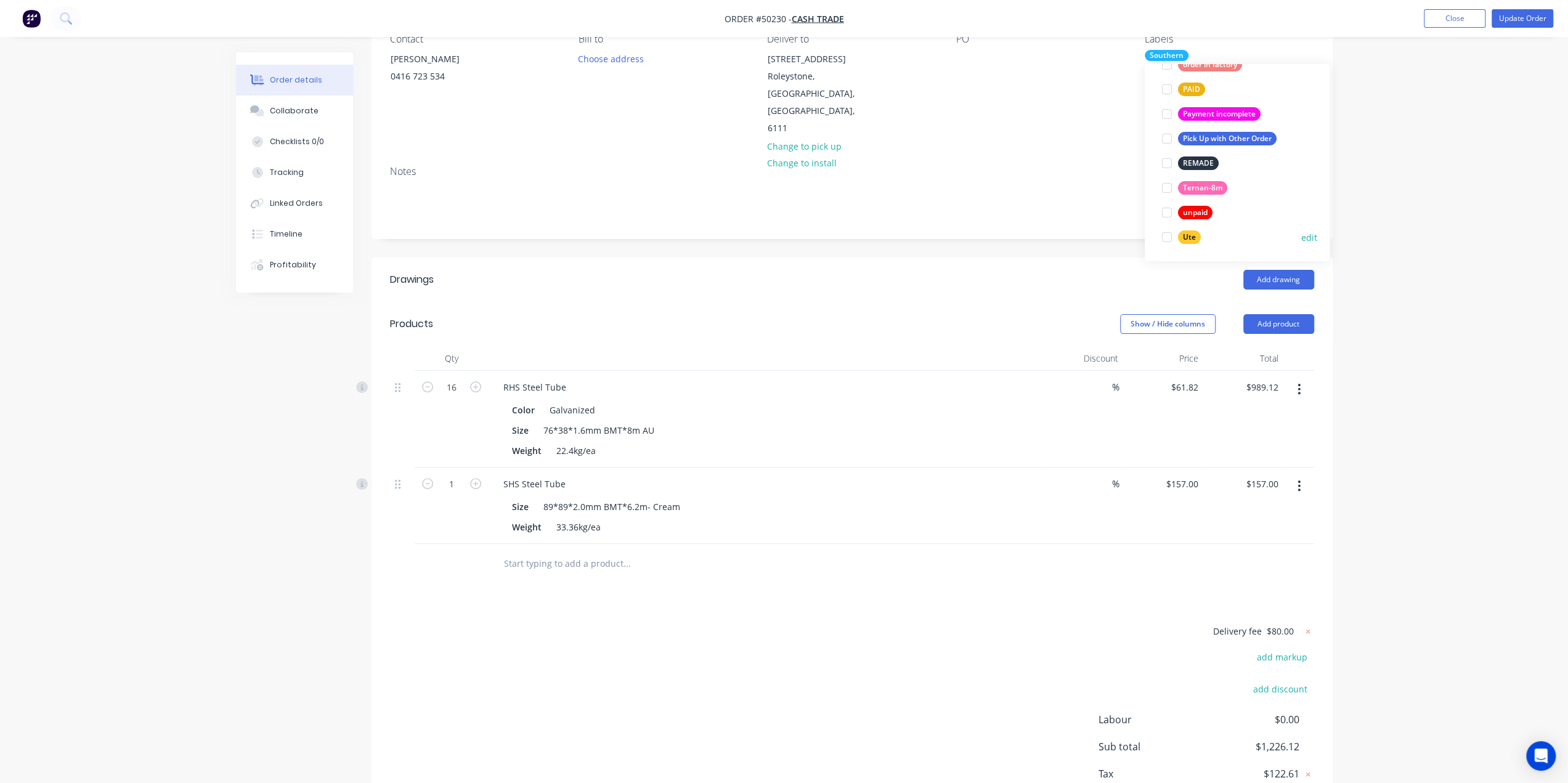
scroll to position [102, 0]
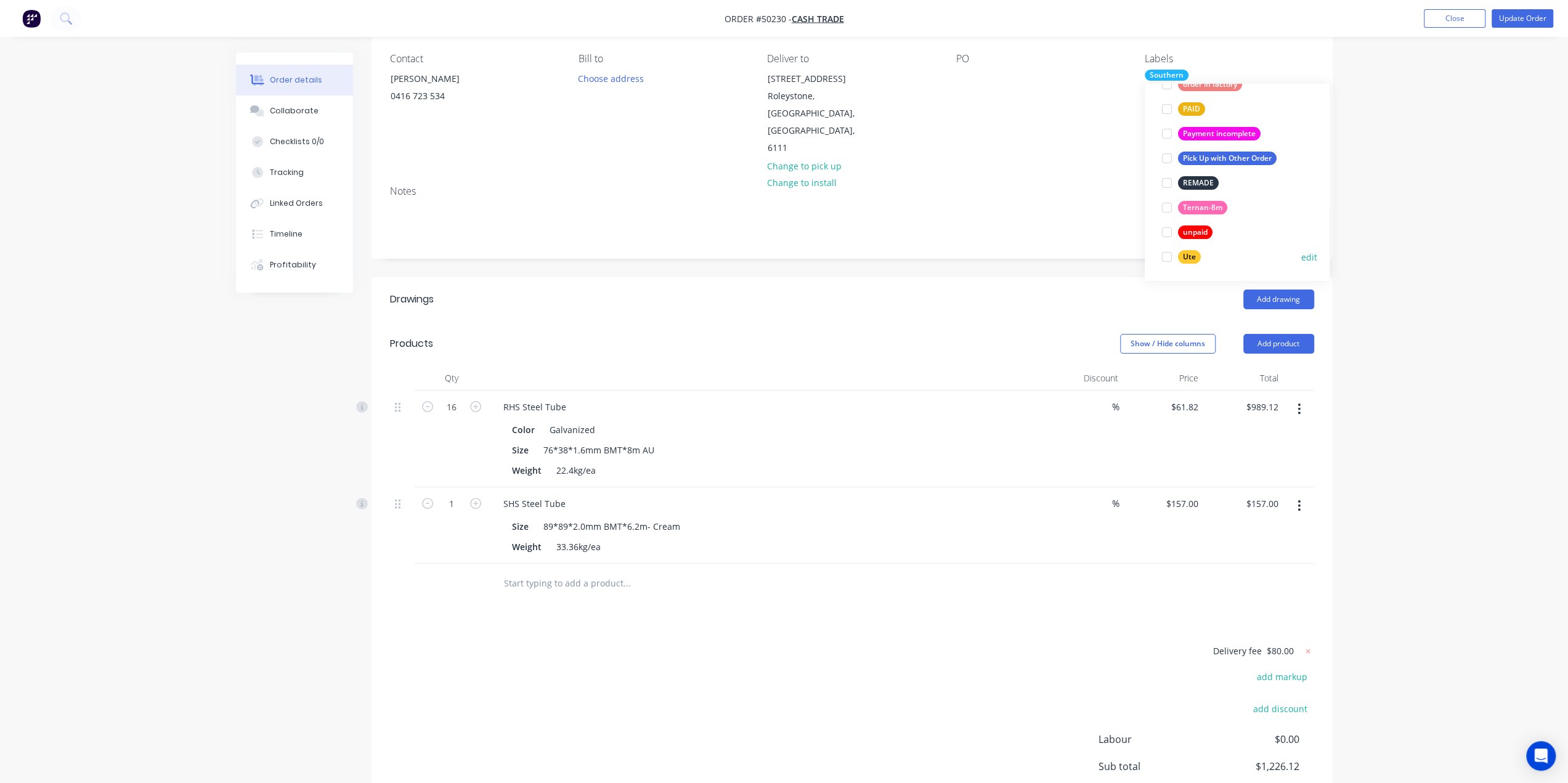
click at [1165, 258] on div at bounding box center [1166, 257] width 25 height 25
click at [1421, 301] on div "Order details Collaborate Checklists 0/0 Tracking Linked Orders Timeline Profit…" at bounding box center [784, 392] width 1568 height 987
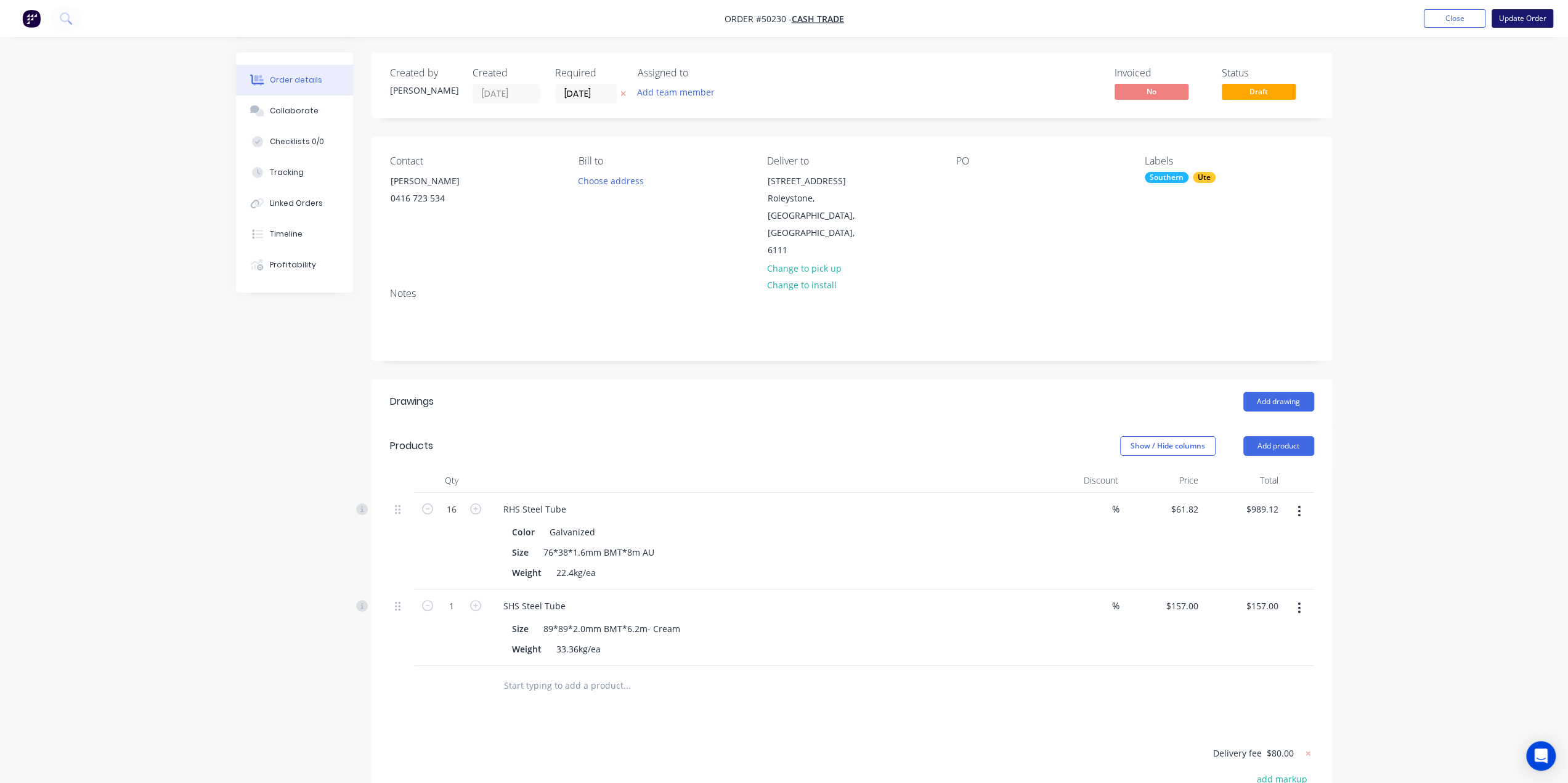
click at [1509, 20] on button "Update Order" at bounding box center [1522, 18] width 61 height 19
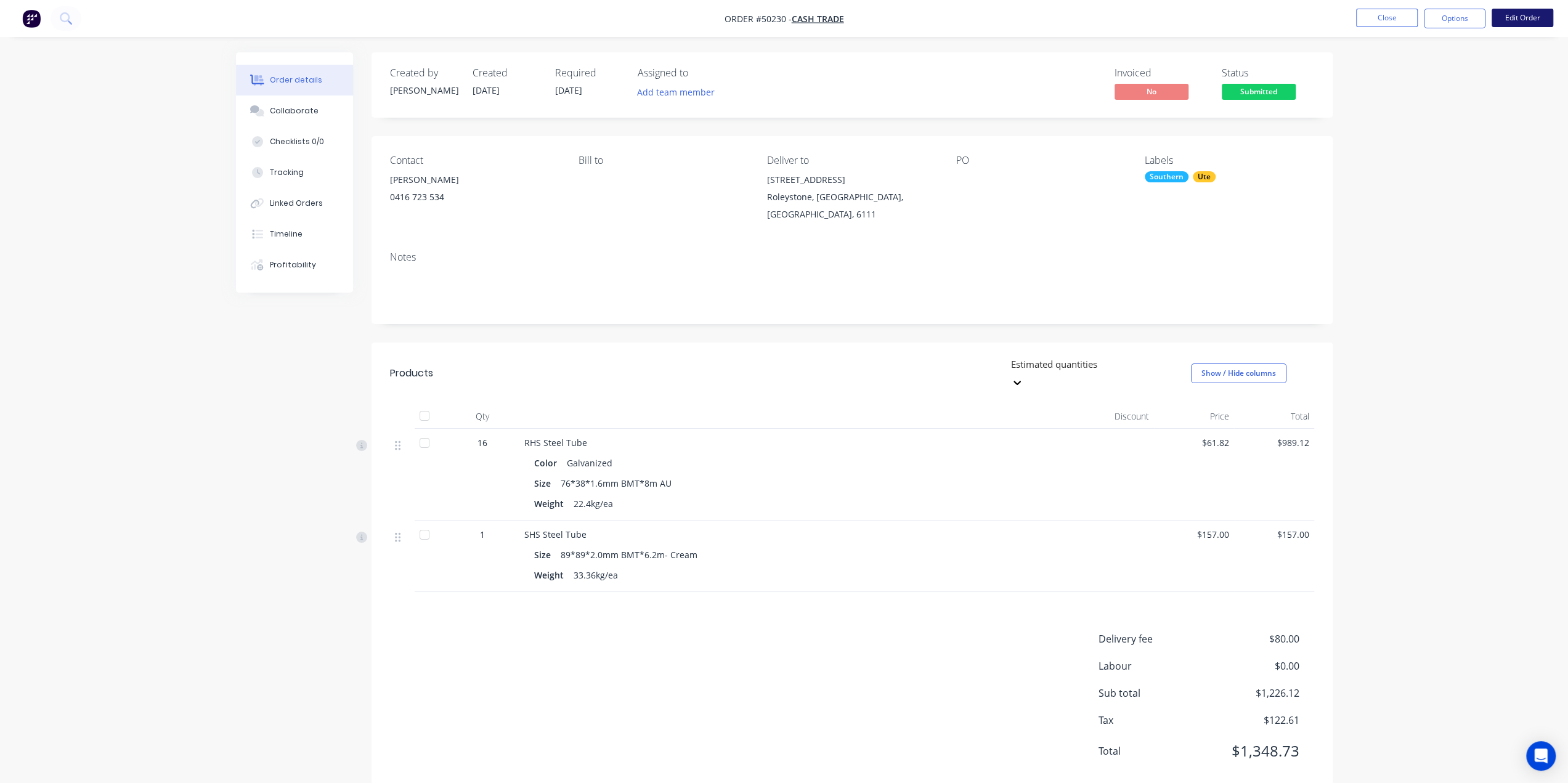
click at [1513, 20] on button "Edit Order" at bounding box center [1522, 18] width 61 height 19
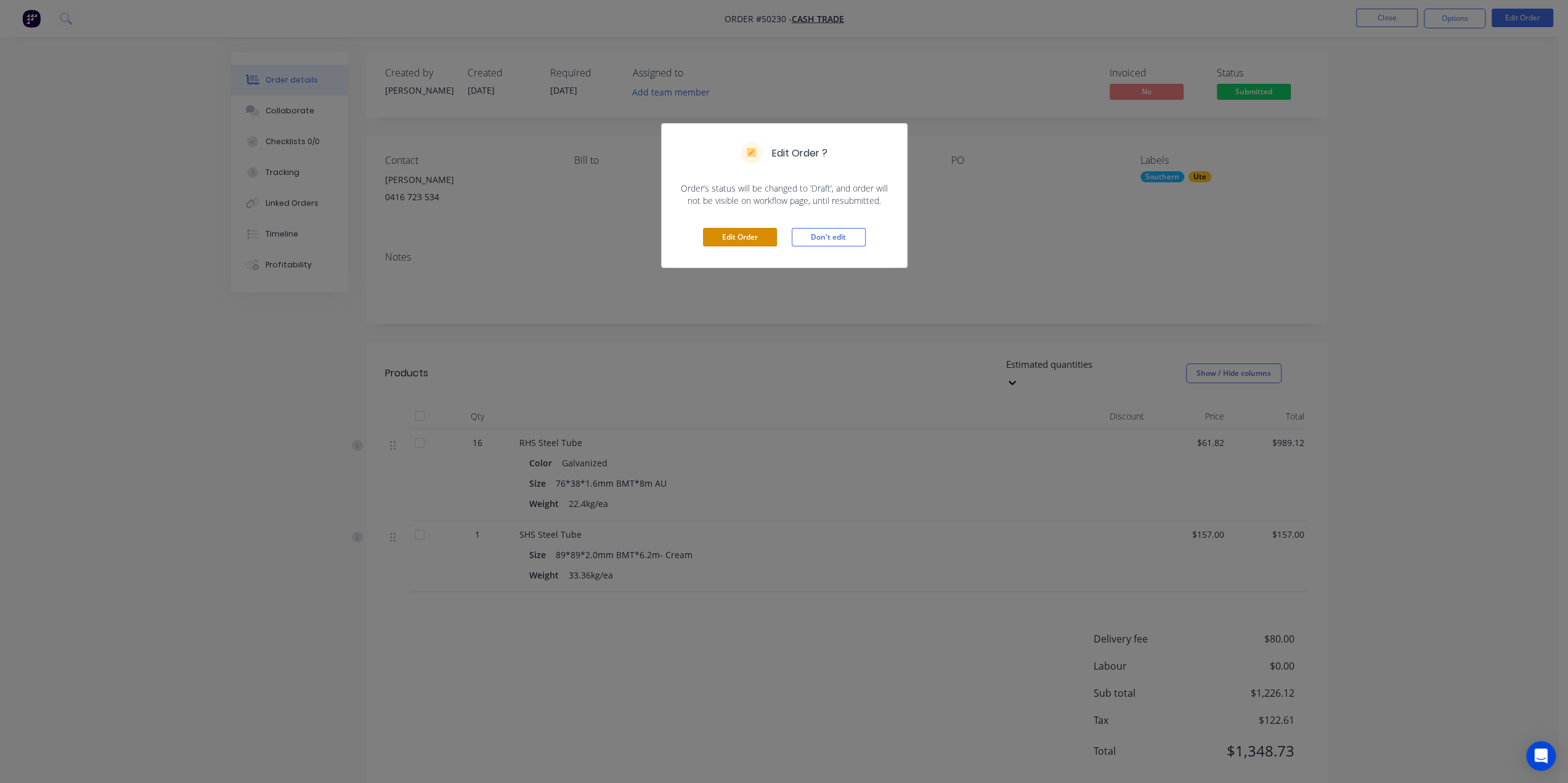
click at [744, 240] on button "Edit Order" at bounding box center [740, 237] width 74 height 19
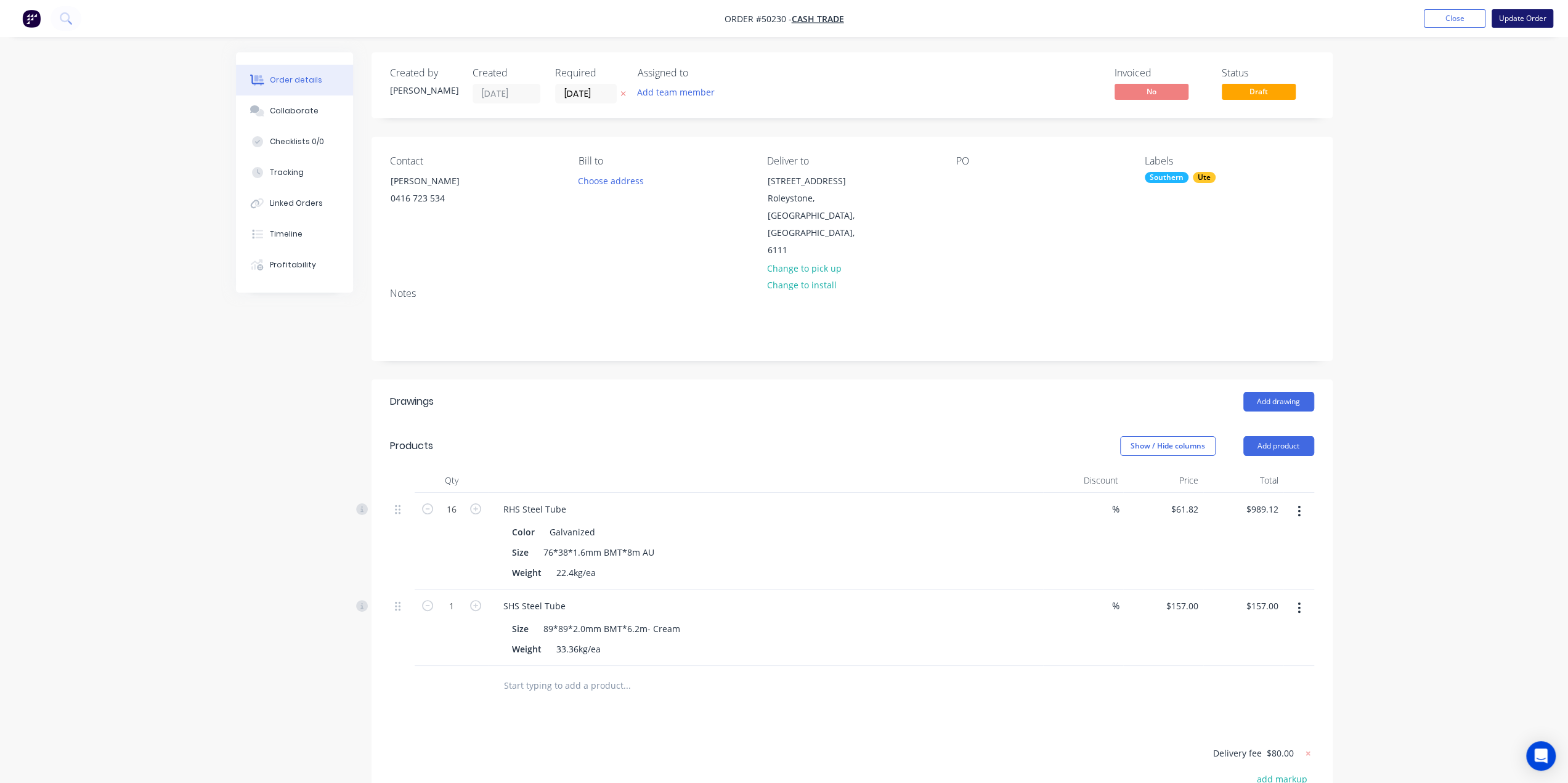
click at [1530, 17] on button "Update Order" at bounding box center [1522, 18] width 61 height 19
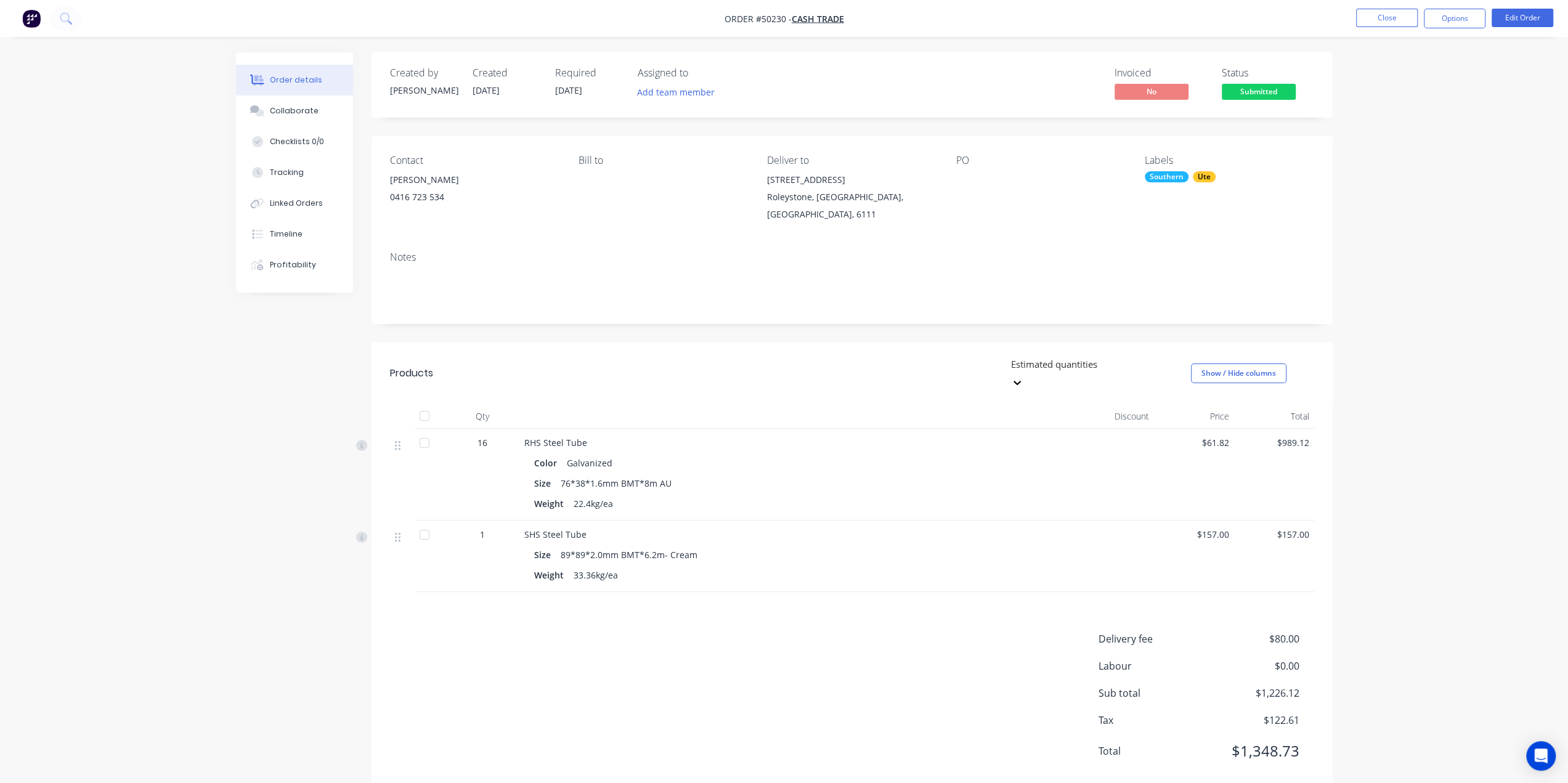
drag, startPoint x: 1439, startPoint y: 249, endPoint x: 1433, endPoint y: 207, distance: 42.4
click at [1438, 246] on div "Order details Collaborate Checklists 0/0 Tracking Linked Orders Timeline Profit…" at bounding box center [784, 406] width 1568 height 812
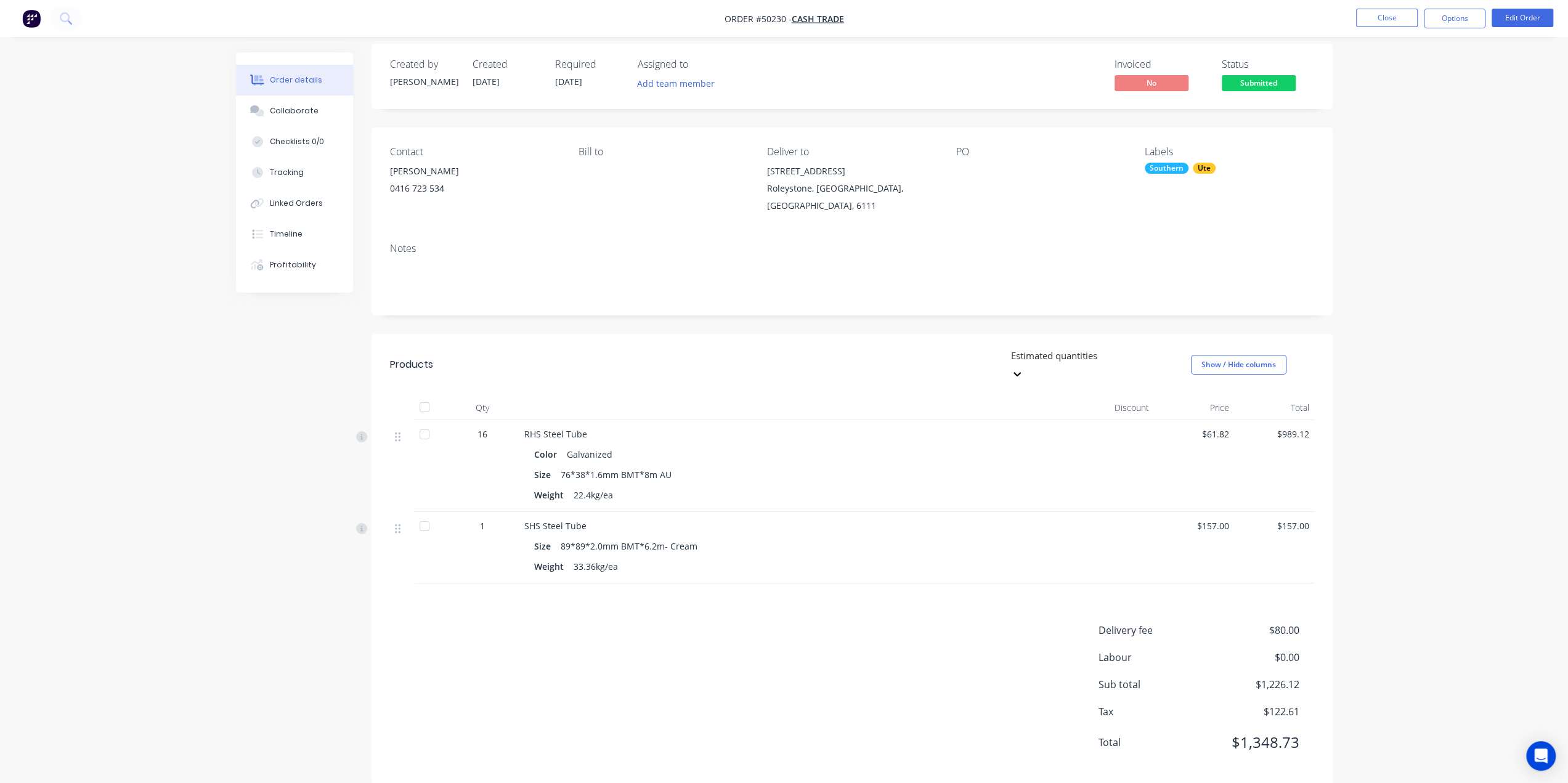
scroll to position [10, 0]
click at [1453, 15] on button "Options" at bounding box center [1454, 19] width 61 height 20
click at [1403, 72] on div "Invoice" at bounding box center [1418, 75] width 114 height 18
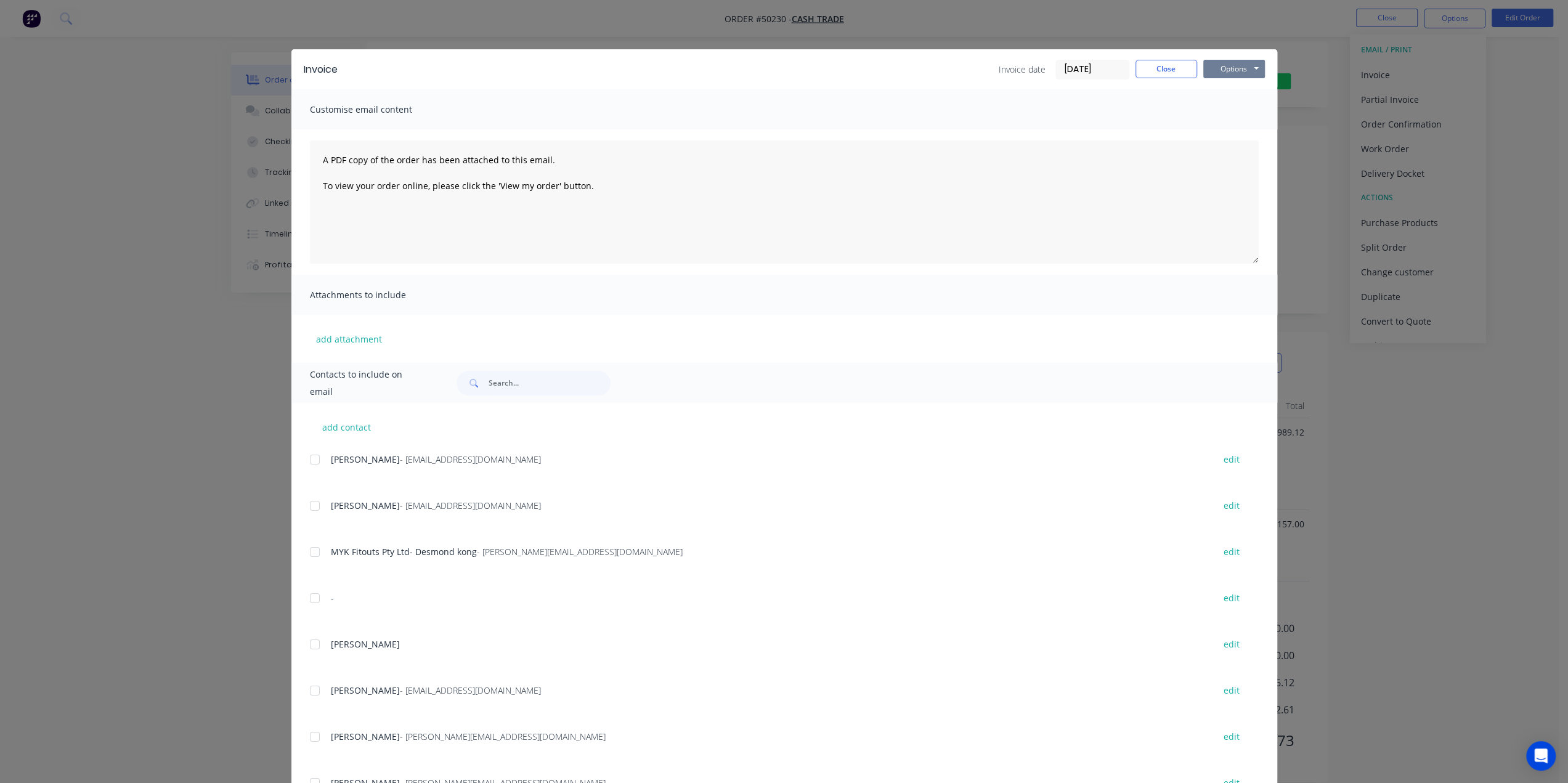
drag, startPoint x: 1226, startPoint y: 66, endPoint x: 1226, endPoint y: 73, distance: 7.0
click at [1226, 65] on button "Options" at bounding box center [1233, 69] width 61 height 19
click at [1223, 116] on button "Print" at bounding box center [1242, 111] width 79 height 20
drag, startPoint x: 1396, startPoint y: 174, endPoint x: 1435, endPoint y: 107, distance: 77.5
click at [1396, 174] on div "Invoice Invoice date 10/10/25 Close Options Preview Print Email Customise email…" at bounding box center [784, 392] width 1568 height 783
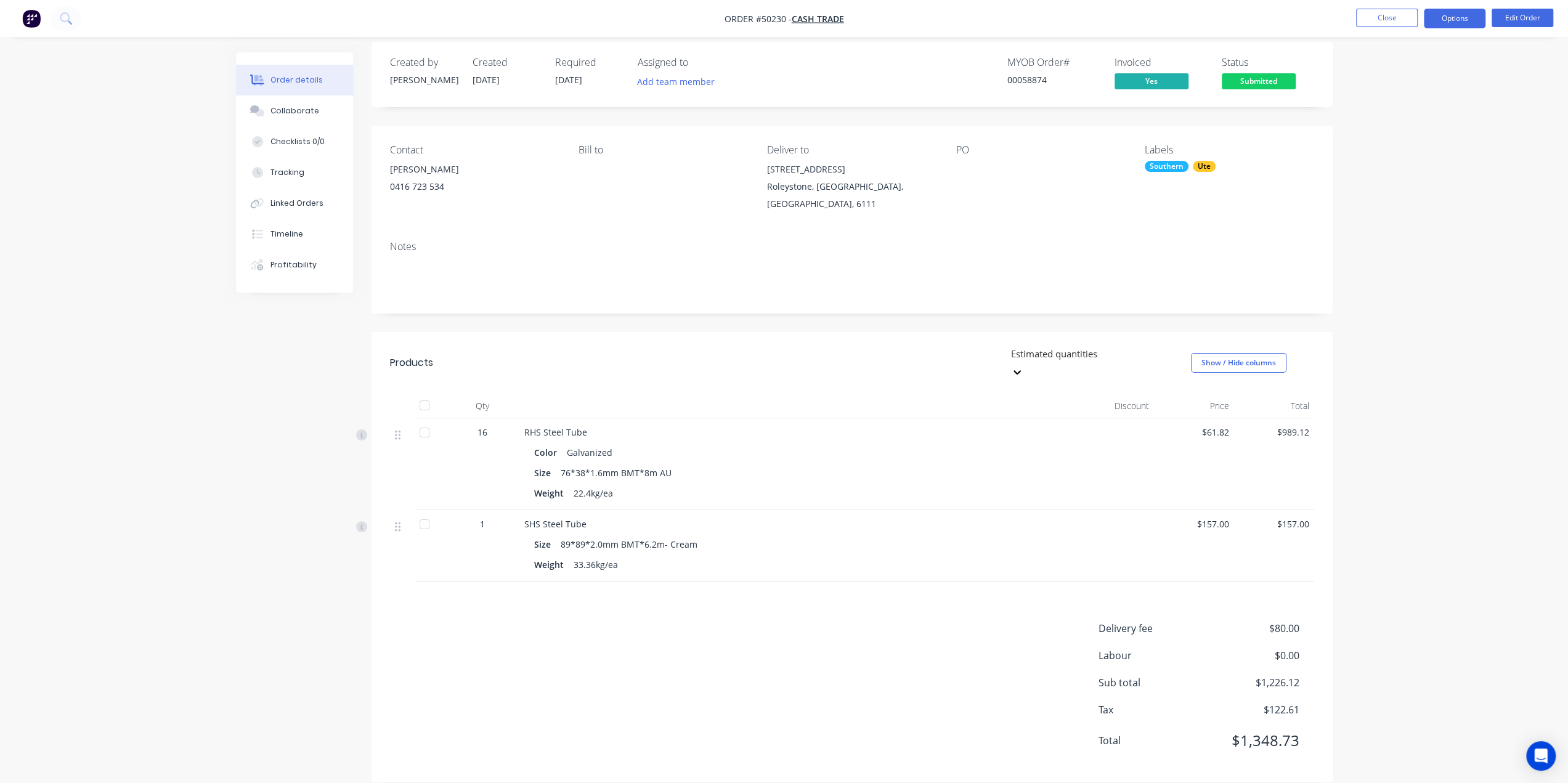
click at [1456, 15] on button "Options" at bounding box center [1454, 19] width 61 height 20
click at [1512, 16] on button "Edit Order" at bounding box center [1522, 18] width 61 height 19
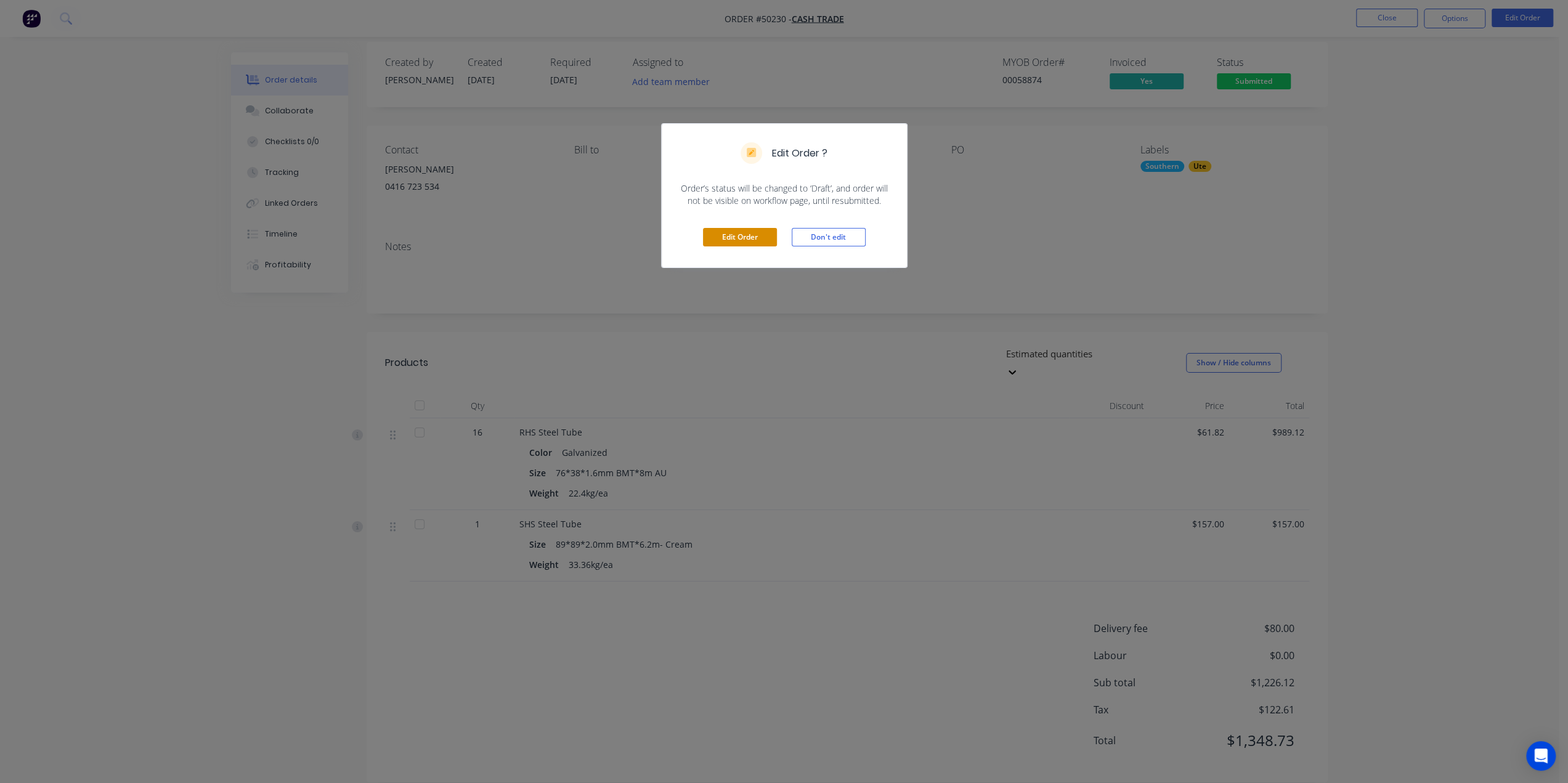
click at [741, 232] on button "Edit Order" at bounding box center [740, 237] width 74 height 19
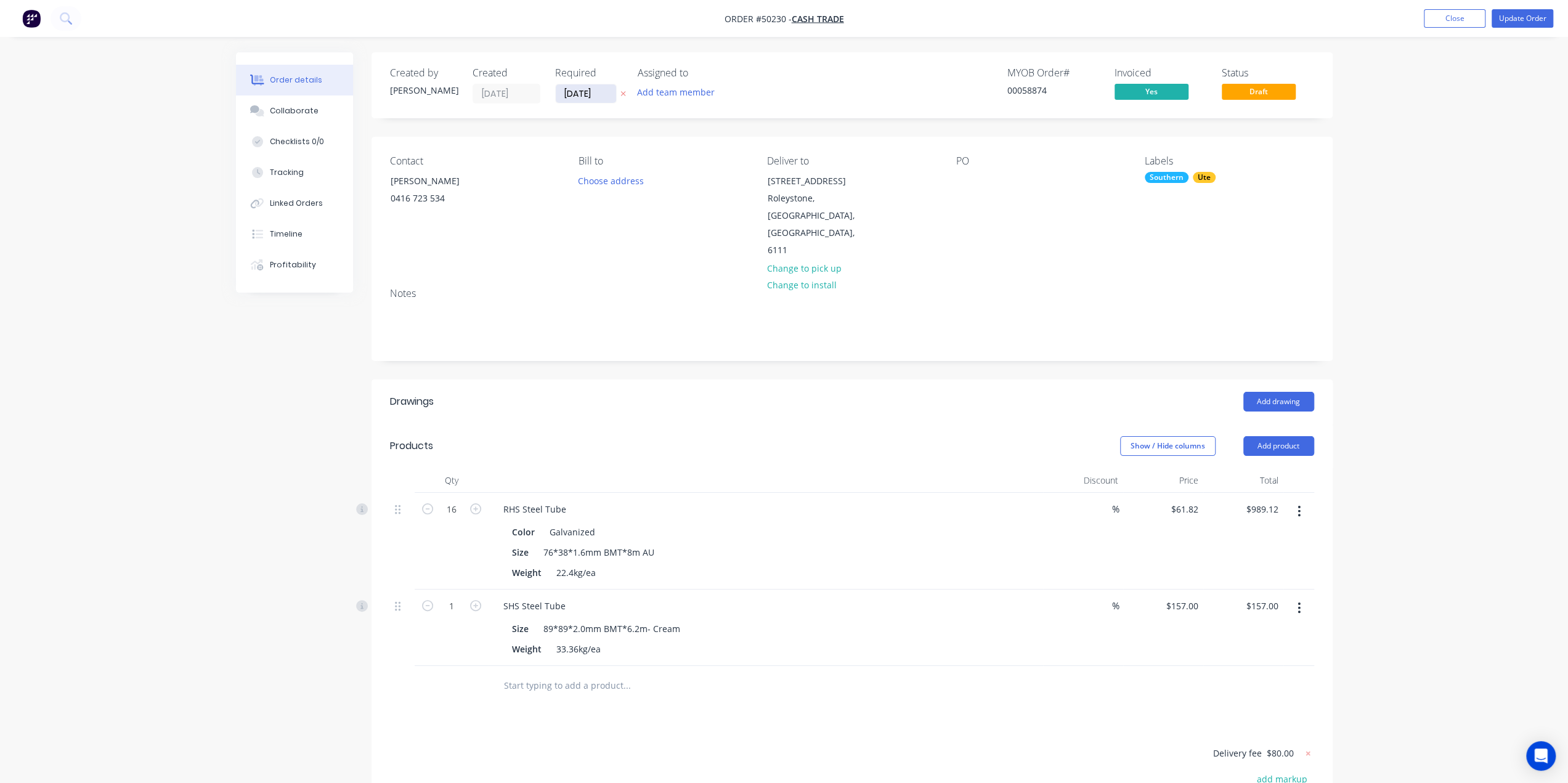
click at [579, 88] on input "10/10/25" at bounding box center [585, 93] width 61 height 19
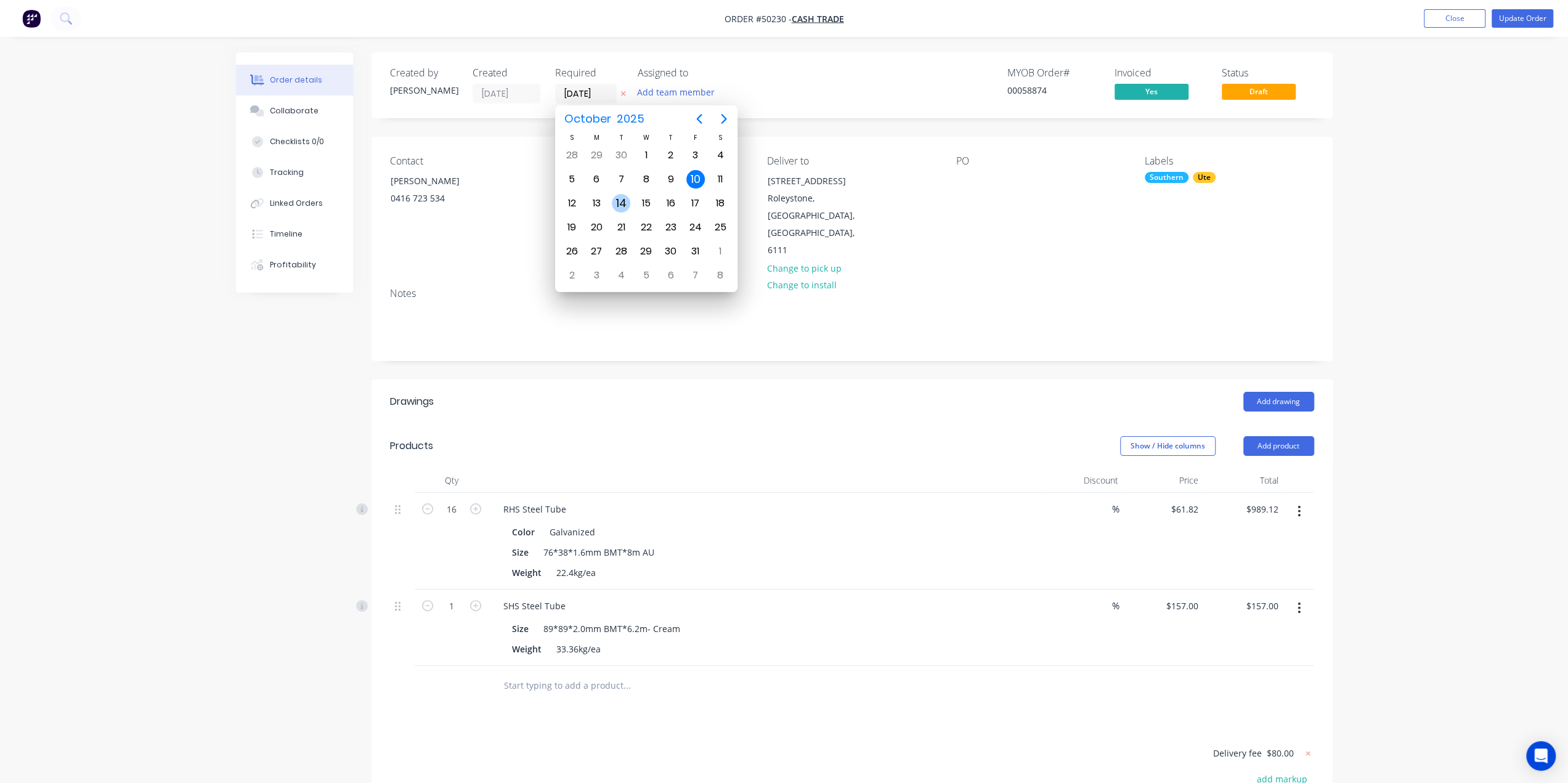
click at [621, 202] on div "14" at bounding box center [621, 203] width 19 height 19
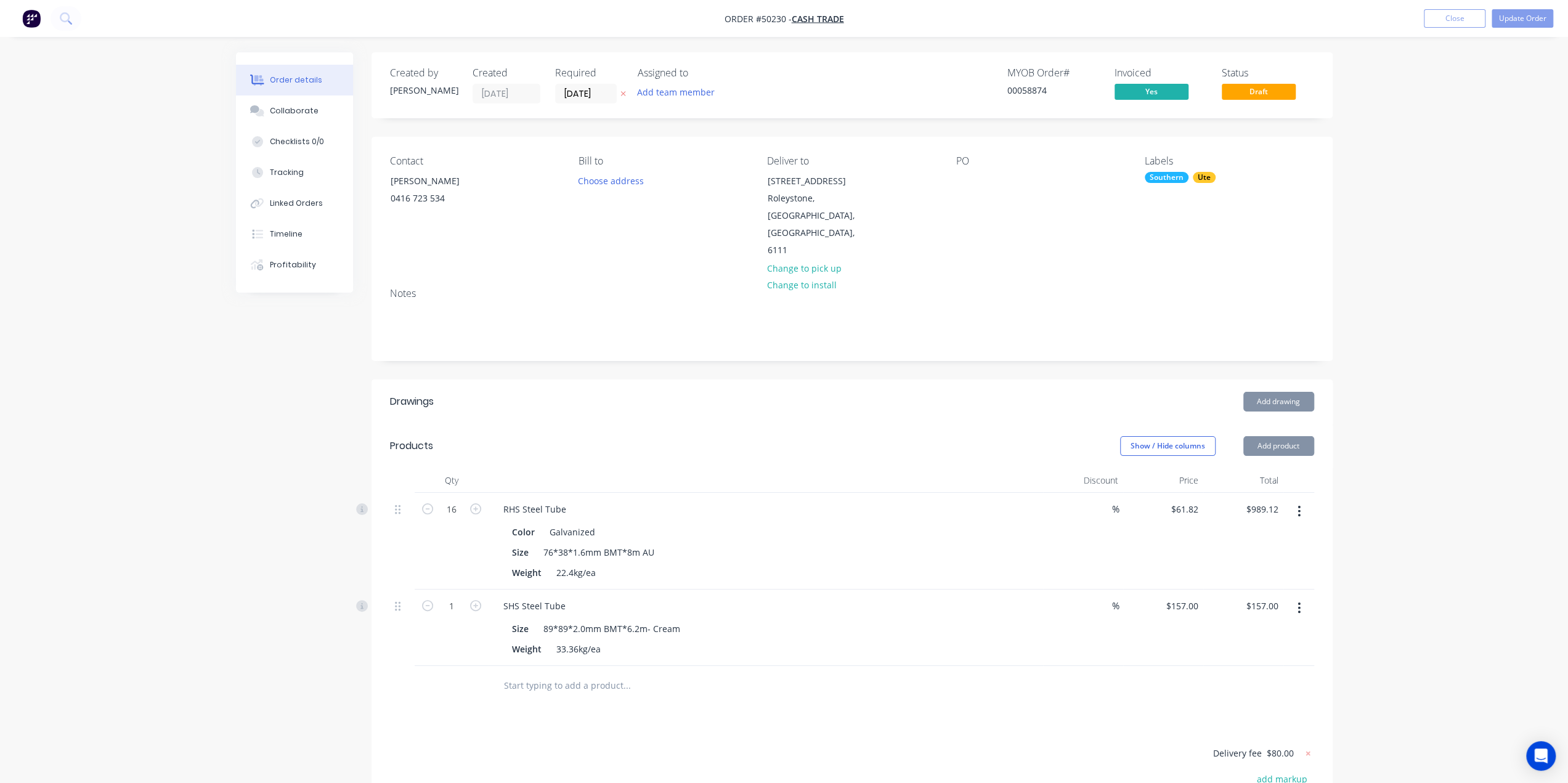
type input "14/10/25"
click at [1518, 9] on button "Update Order" at bounding box center [1522, 18] width 61 height 19
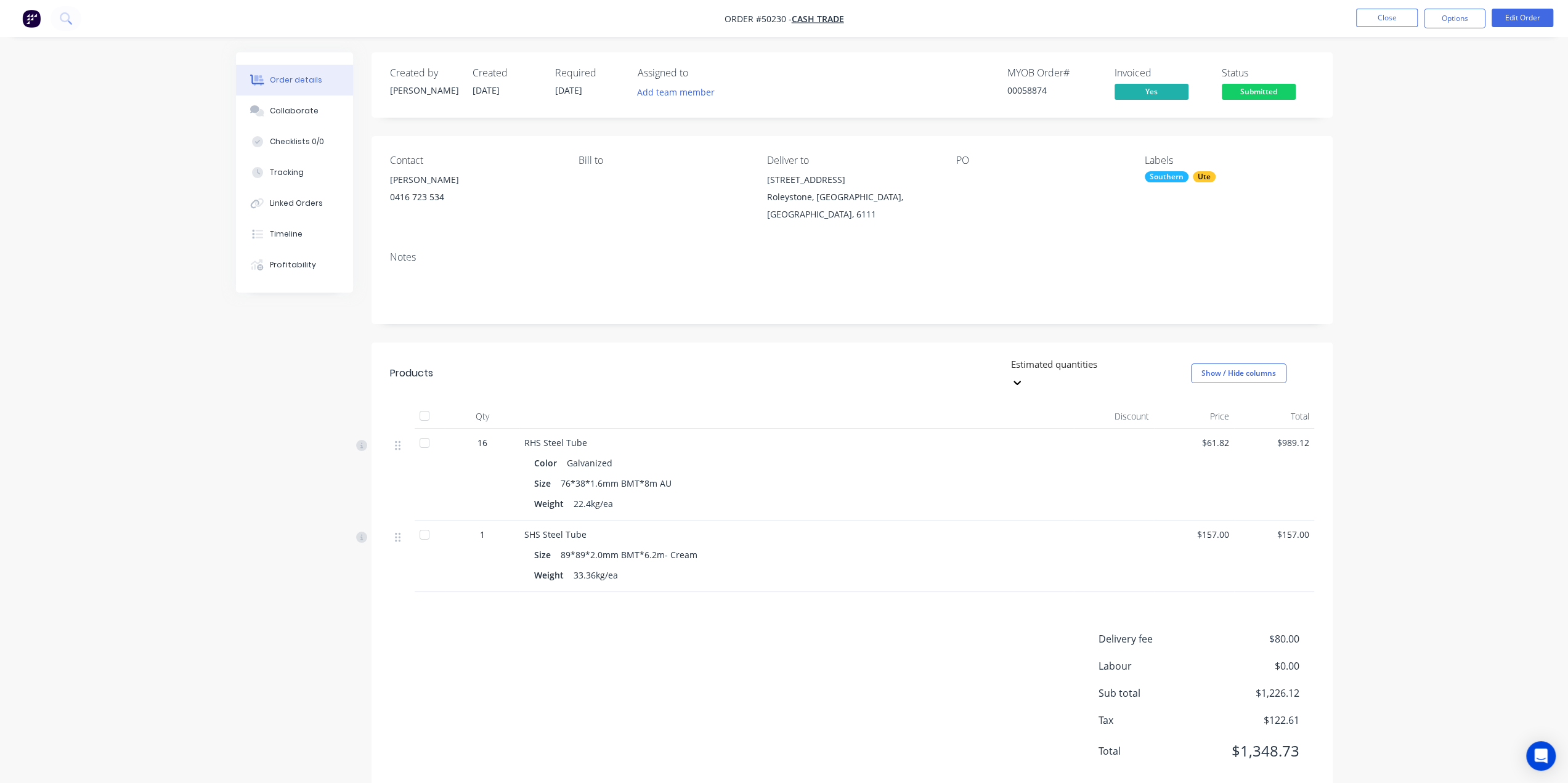
click at [600, 238] on div "Contact Adam 0416 723 534 Bill to Deliver to 22 Hawkstone Rd Roleystone, Wester…" at bounding box center [852, 188] width 961 height 105
click at [1460, 8] on nav "Order #50230 - Cash Trade Close Options Edit Order" at bounding box center [784, 19] width 1568 height 37
click at [1466, 14] on button "Options" at bounding box center [1454, 19] width 61 height 20
click at [1389, 167] on div "Delivery Docket" at bounding box center [1418, 174] width 114 height 18
click at [1423, 120] on div "Without pricing" at bounding box center [1418, 124] width 114 height 18
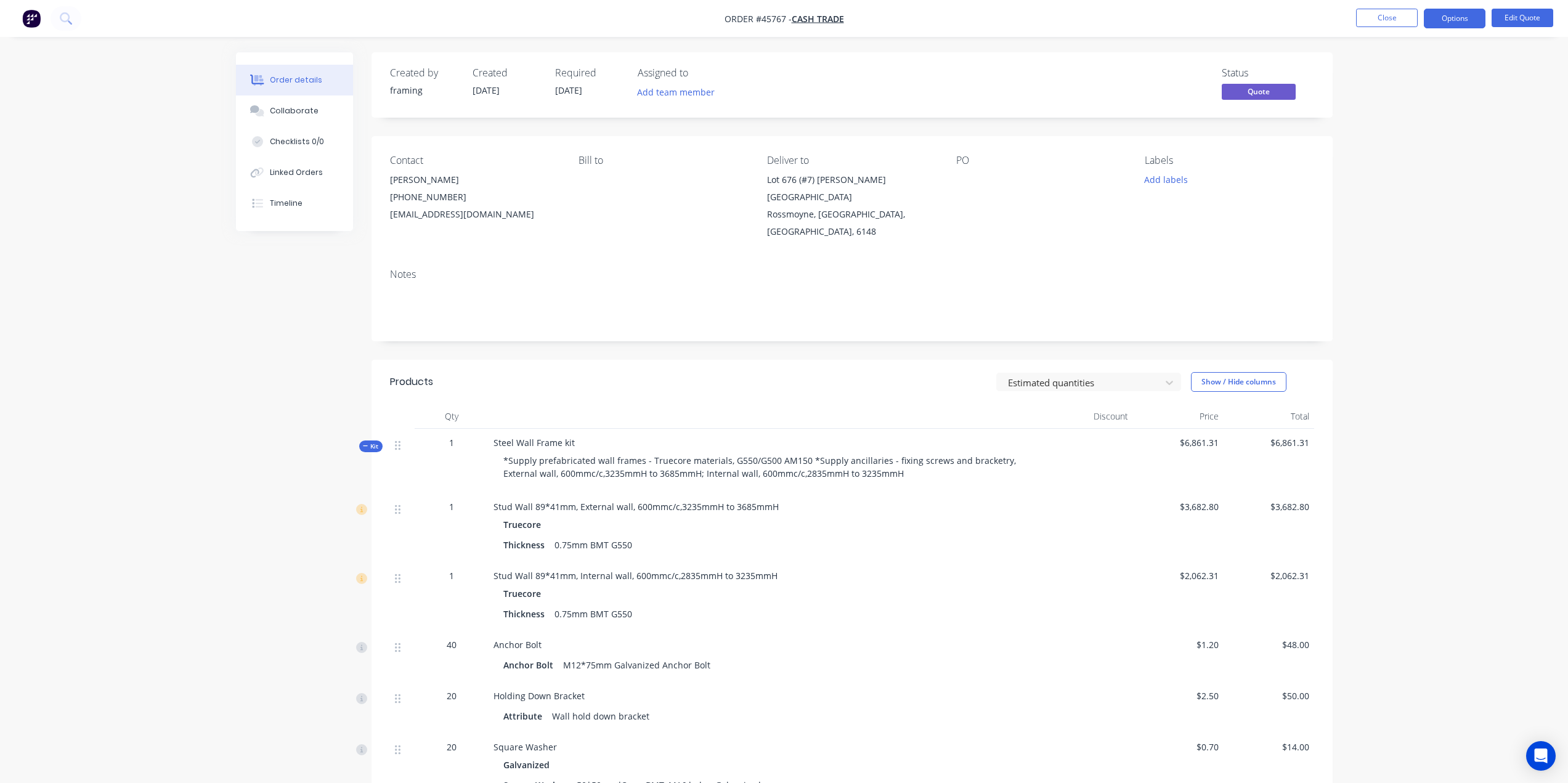
scroll to position [1045, 0]
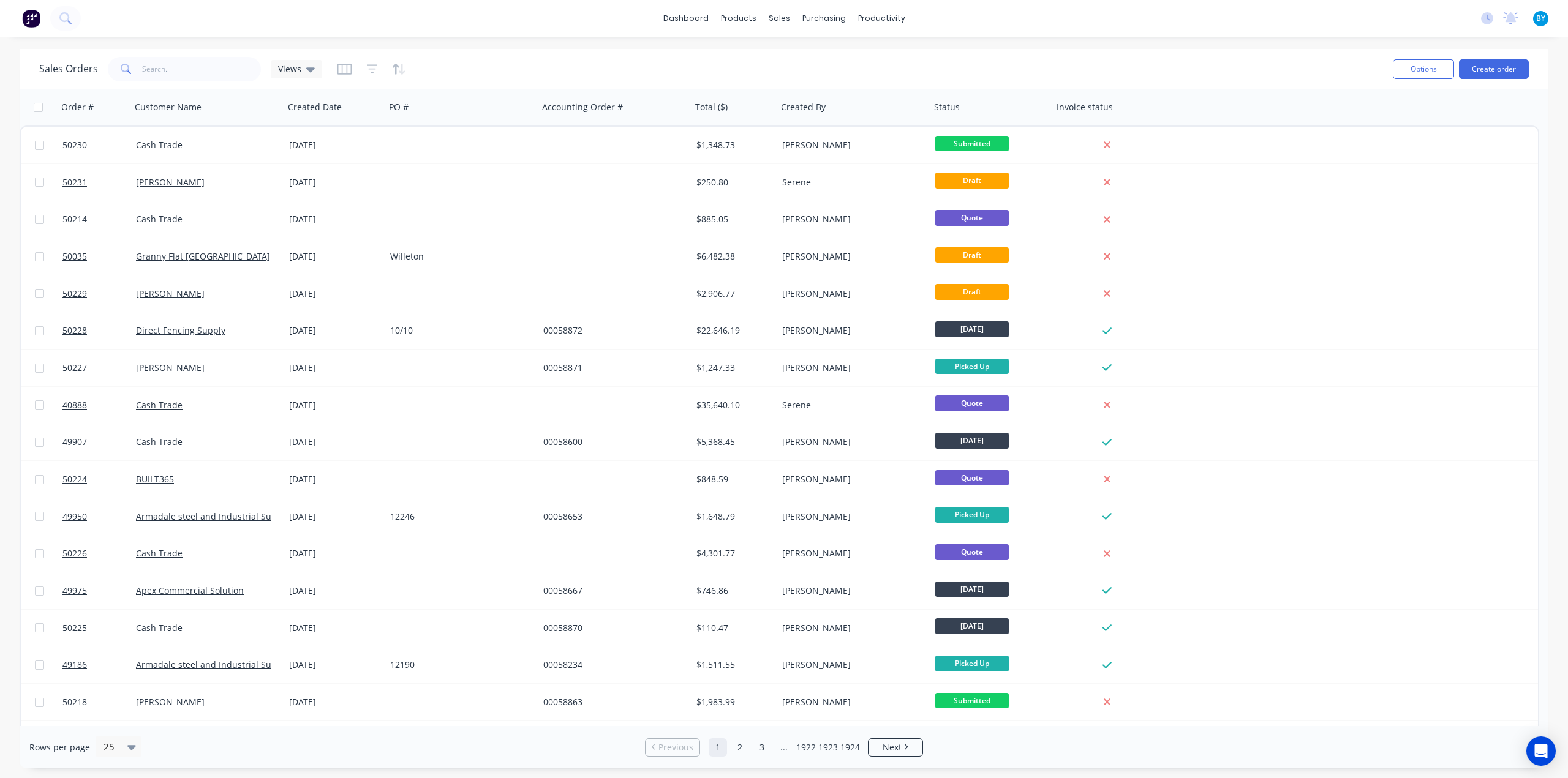
click at [652, 65] on div "Sales Orders Views" at bounding box center [711, 69] width 1344 height 30
click at [918, 110] on div "Delivery Scheduling" at bounding box center [922, 107] width 77 height 11
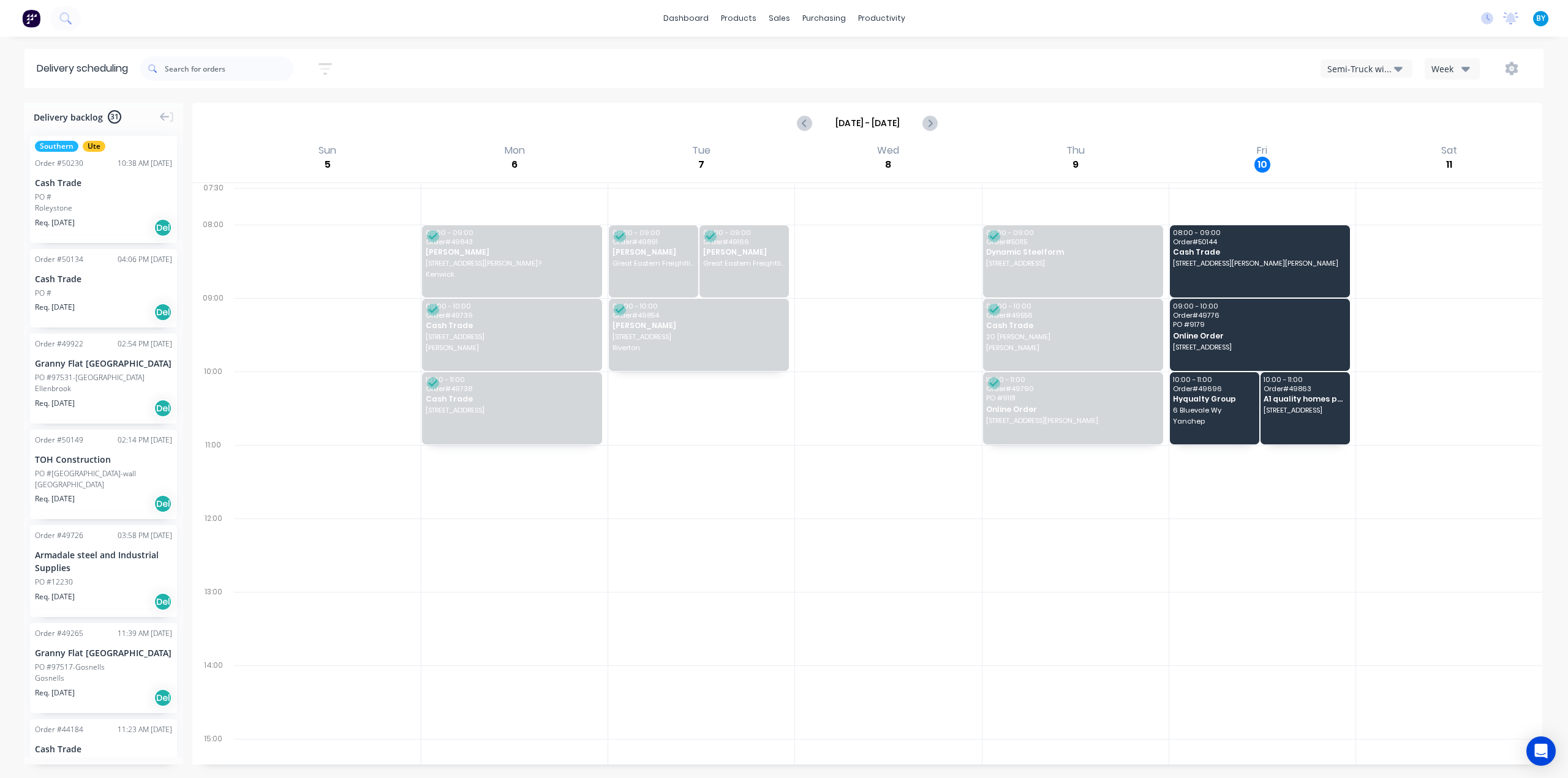
click at [1357, 72] on div "Semi-Truck with Hiab" at bounding box center [1360, 69] width 67 height 13
click at [1357, 148] on div "Utes Delivery" at bounding box center [1381, 148] width 121 height 25
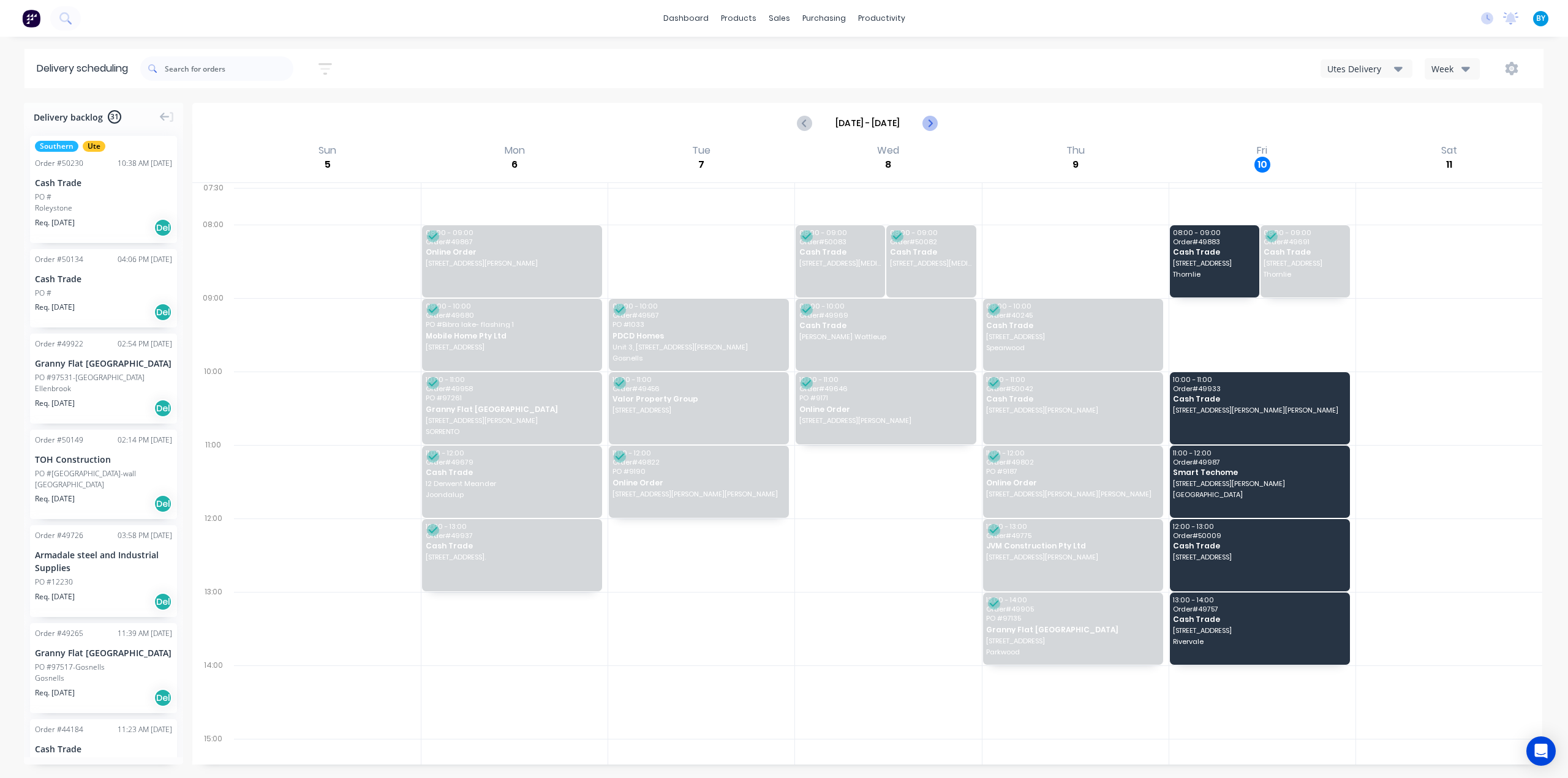
click at [931, 127] on icon "Next page" at bounding box center [929, 122] width 15 height 15
type input "[DATE] - [DATE]"
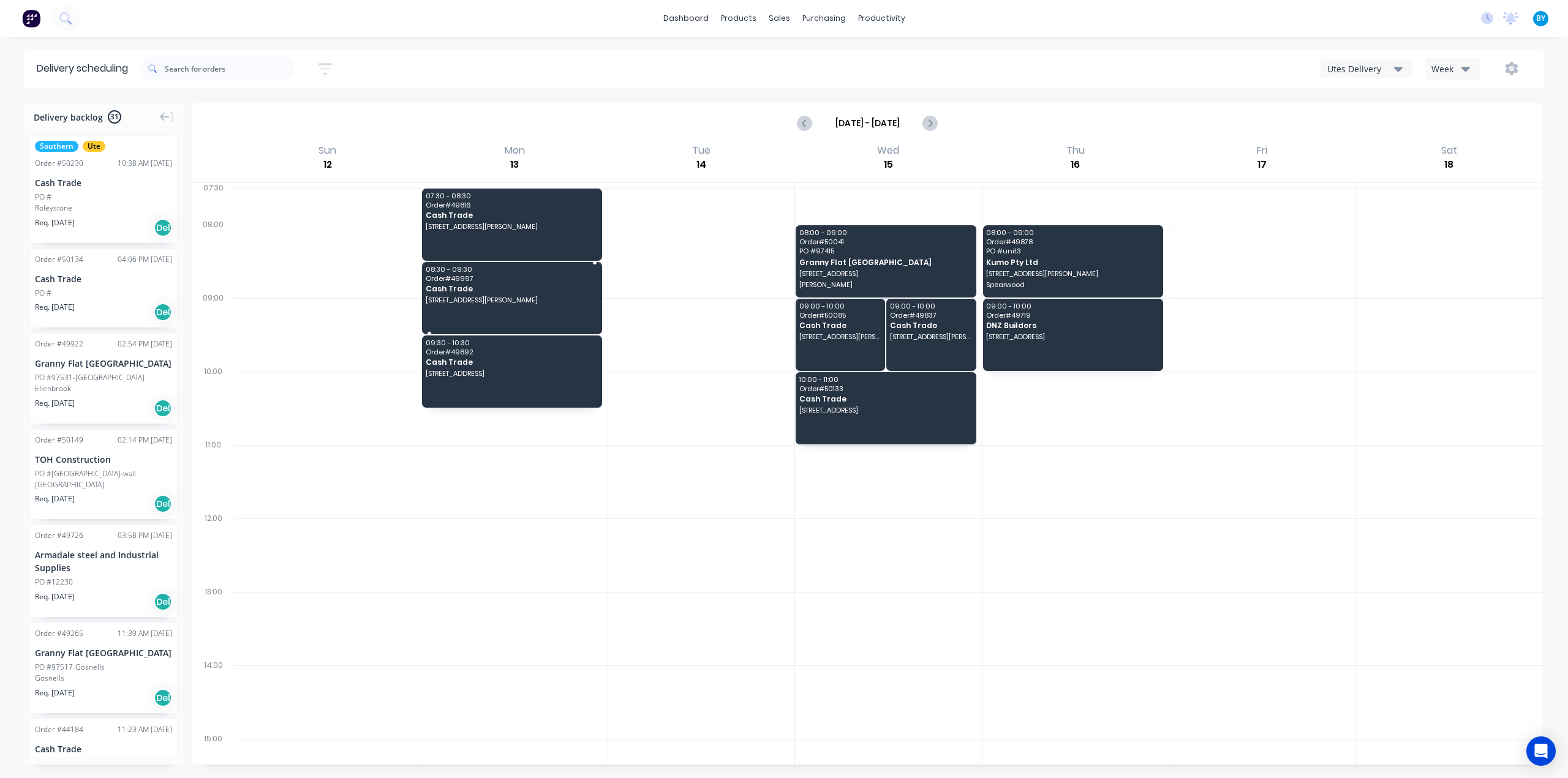
click at [506, 307] on div "08:30 - 09:30 Order # 49997 Cash Trade [STREET_ADDRESS][PERSON_NAME]" at bounding box center [512, 298] width 180 height 72
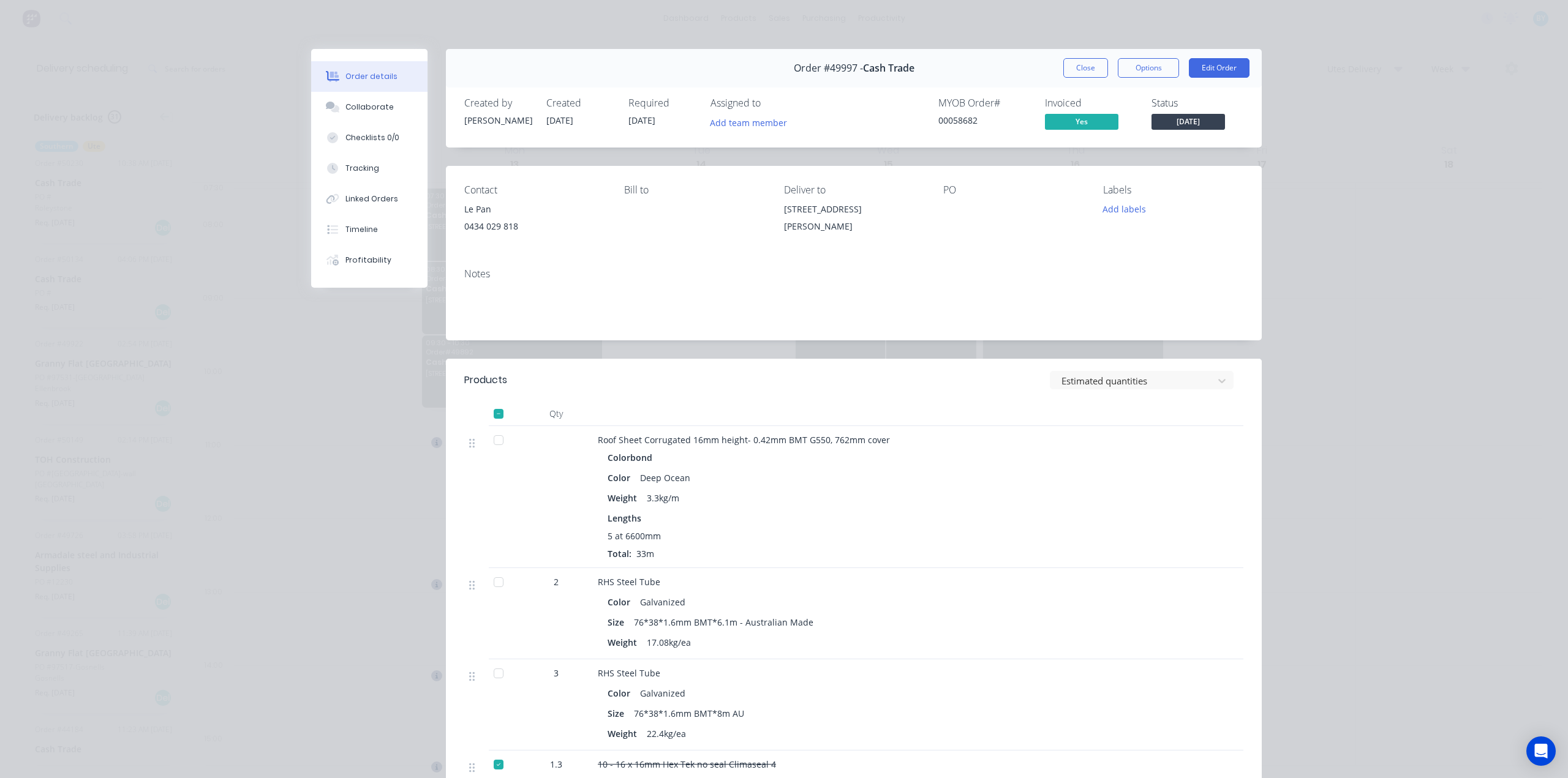
drag, startPoint x: 773, startPoint y: 213, endPoint x: 918, endPoint y: 218, distance: 145.1
click at [916, 216] on div "Contact Le Pan [PHONE_NUMBER] Bill to Deliver to [STREET_ADDRESS] PO Labels Add…" at bounding box center [853, 212] width 816 height 93
copy div "[STREET_ADDRESS][PERSON_NAME]"
click at [1395, 159] on div "Order details Collaborate Checklists 0/0 Tracking Linked Orders Timeline Profit…" at bounding box center [784, 389] width 1568 height 778
click at [1082, 69] on button "Close" at bounding box center [1086, 68] width 44 height 20
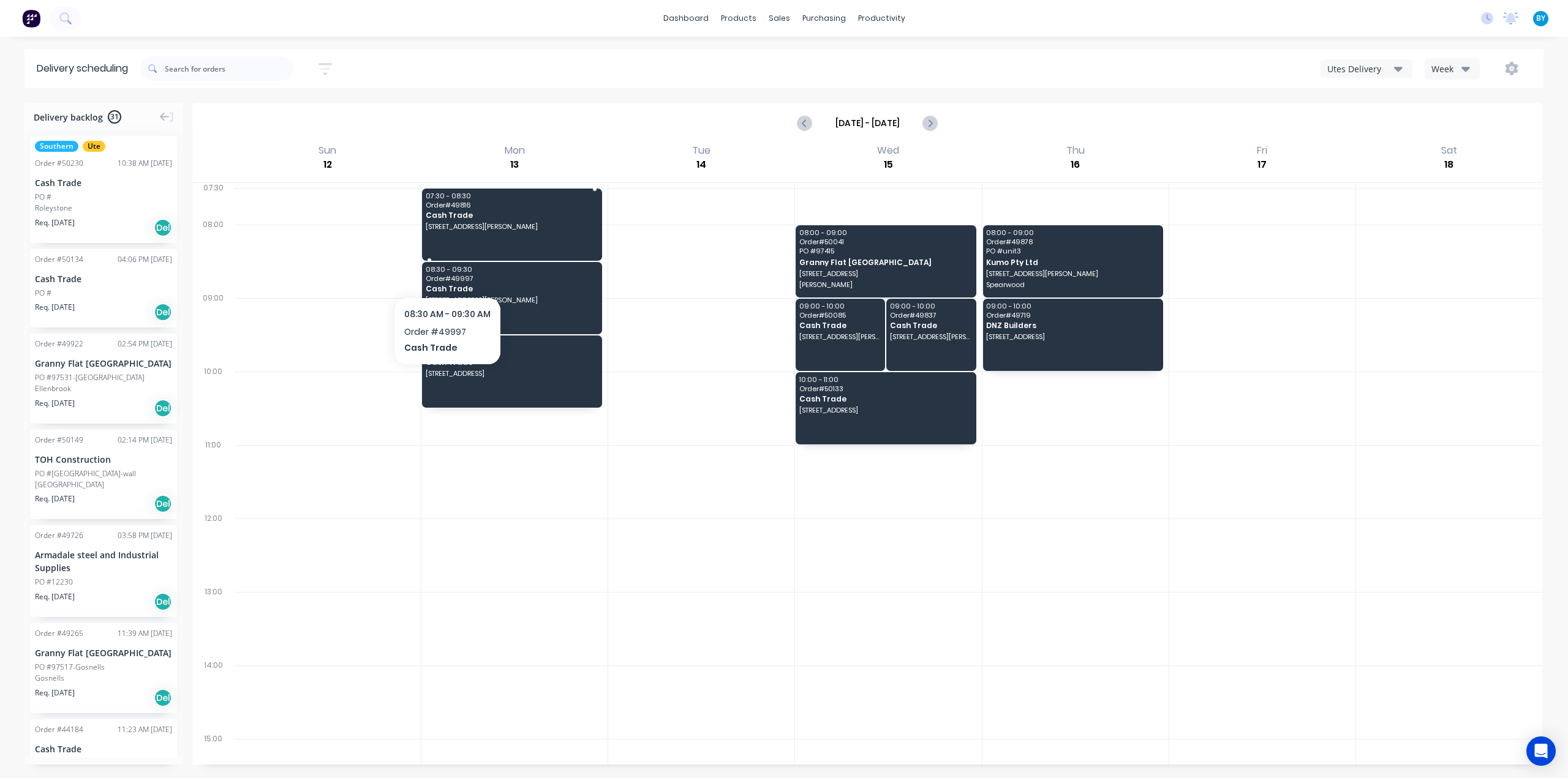
click at [457, 218] on span "Cash Trade" at bounding box center [512, 215] width 171 height 8
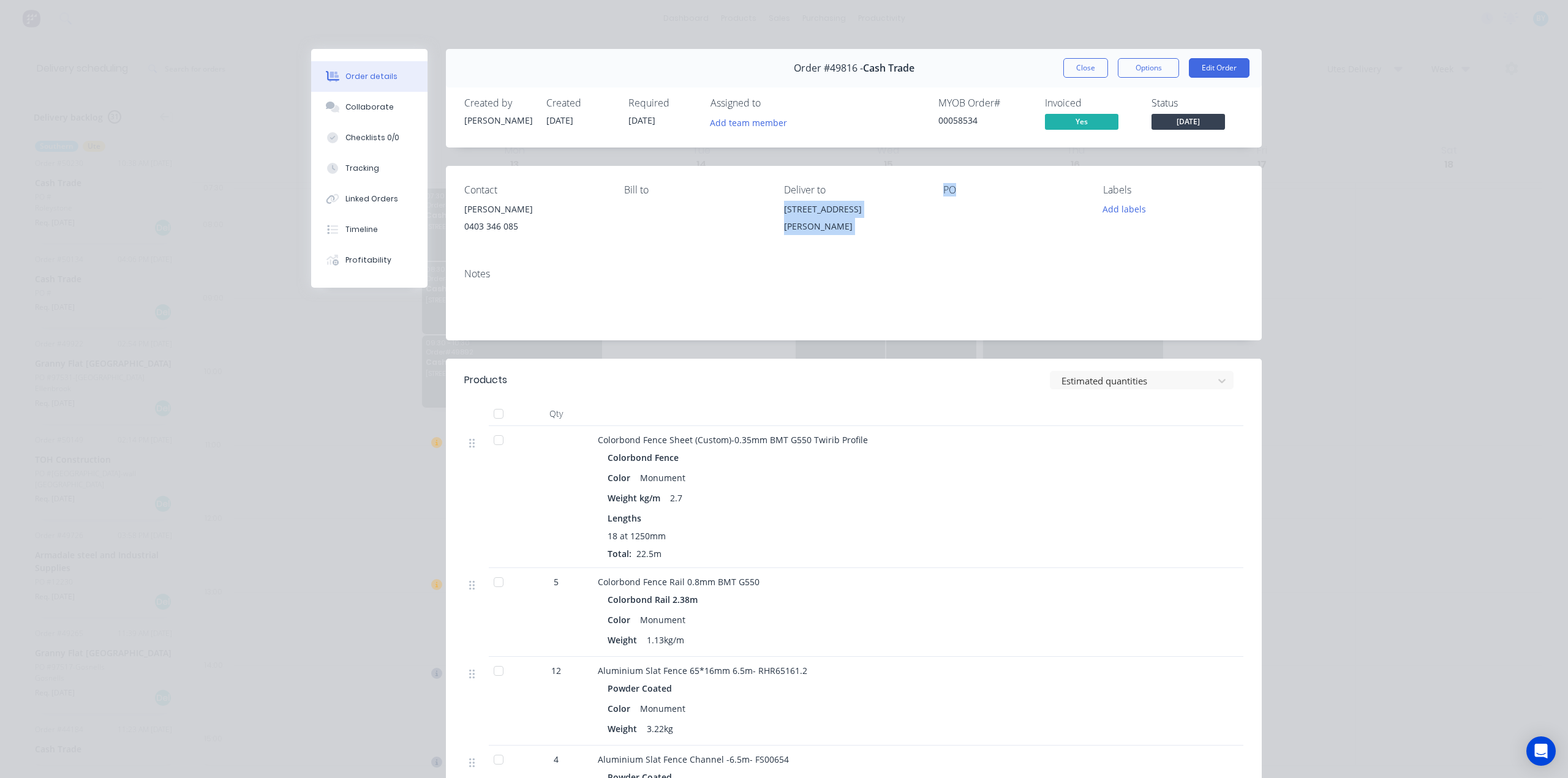
drag, startPoint x: 778, startPoint y: 211, endPoint x: 953, endPoint y: 216, distance: 175.1
click at [953, 216] on div "Contact [PERSON_NAME] [PHONE_NUMBER] Bill to Deliver to [STREET_ADDRESS][PERSON…" at bounding box center [853, 212] width 816 height 93
click at [763, 220] on div "Contact [PERSON_NAME] [PHONE_NUMBER] Bill to Deliver to [STREET_ADDRESS][PERSON…" at bounding box center [853, 212] width 816 height 93
drag, startPoint x: 795, startPoint y: 214, endPoint x: 922, endPoint y: 215, distance: 127.0
click at [922, 215] on div "Contact [PERSON_NAME] [PHONE_NUMBER] Bill to Deliver to [STREET_ADDRESS][PERSON…" at bounding box center [853, 212] width 816 height 93
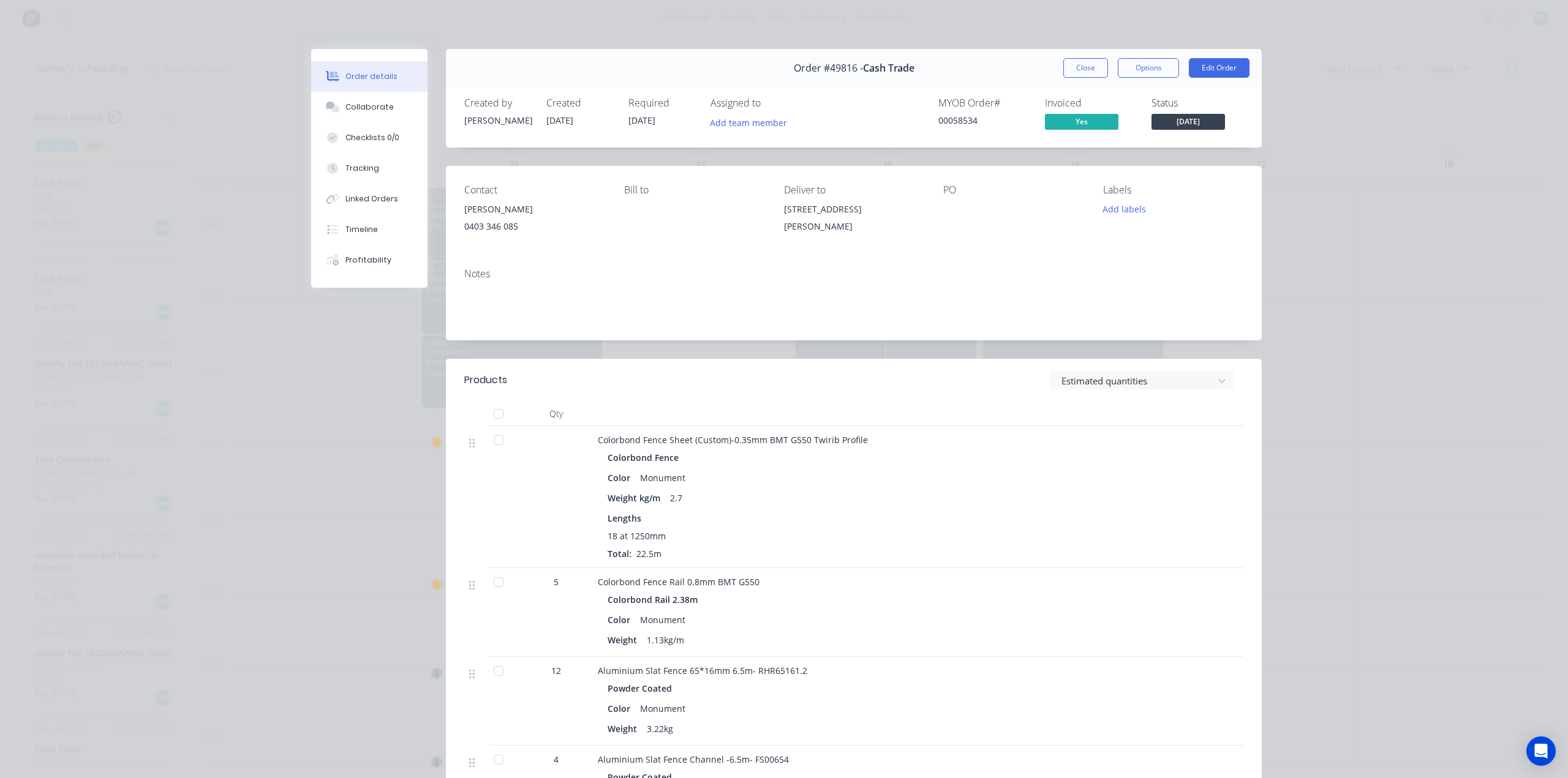
copy div "[STREET_ADDRESS][PERSON_NAME]"
click at [1414, 212] on div "Order details Collaborate Checklists 0/0 Tracking Linked Orders Timeline Profit…" at bounding box center [784, 389] width 1568 height 778
click at [1082, 70] on button "Close" at bounding box center [1086, 68] width 44 height 20
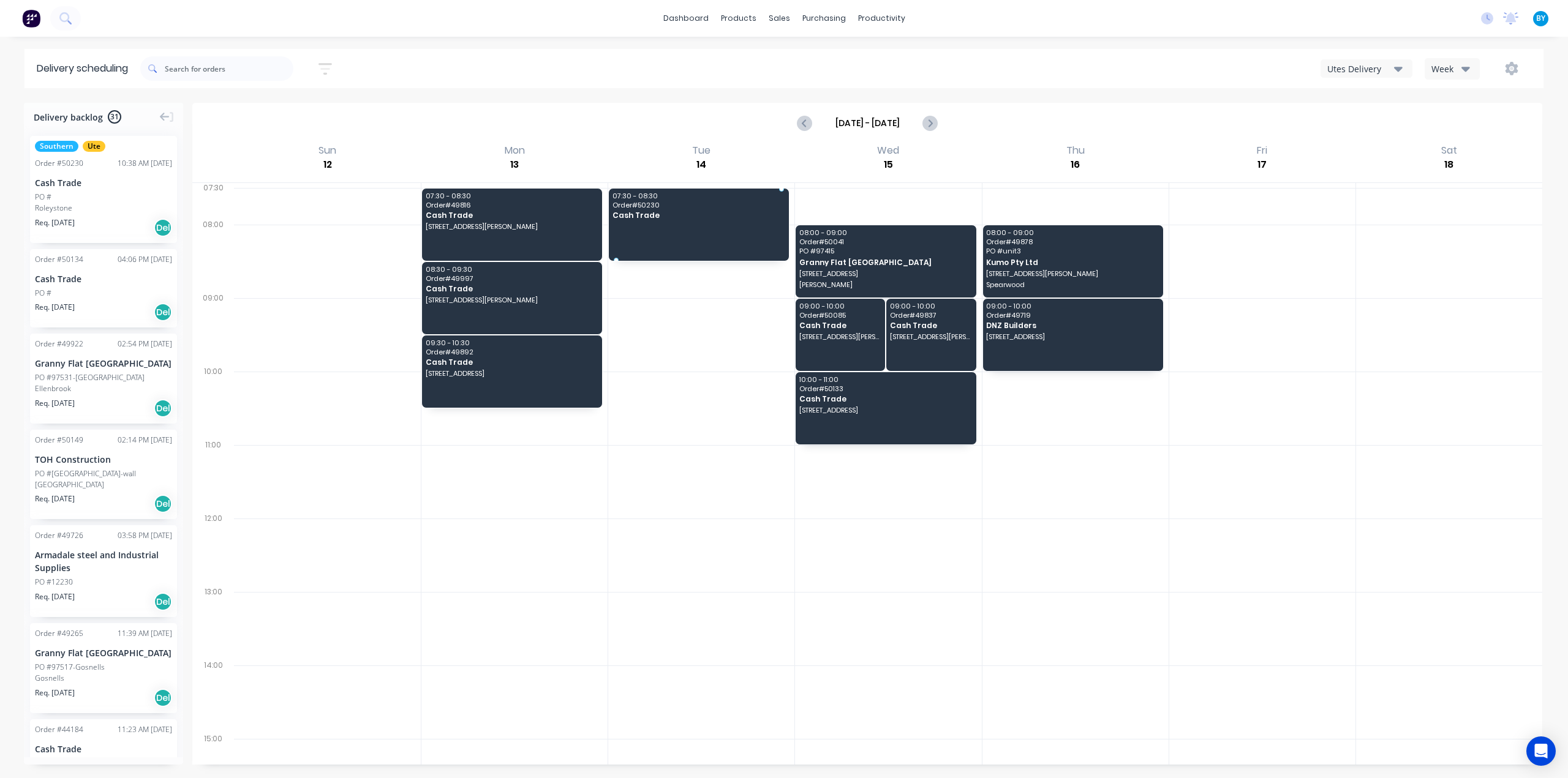
drag, startPoint x: 98, startPoint y: 194, endPoint x: 690, endPoint y: 213, distance: 592.3
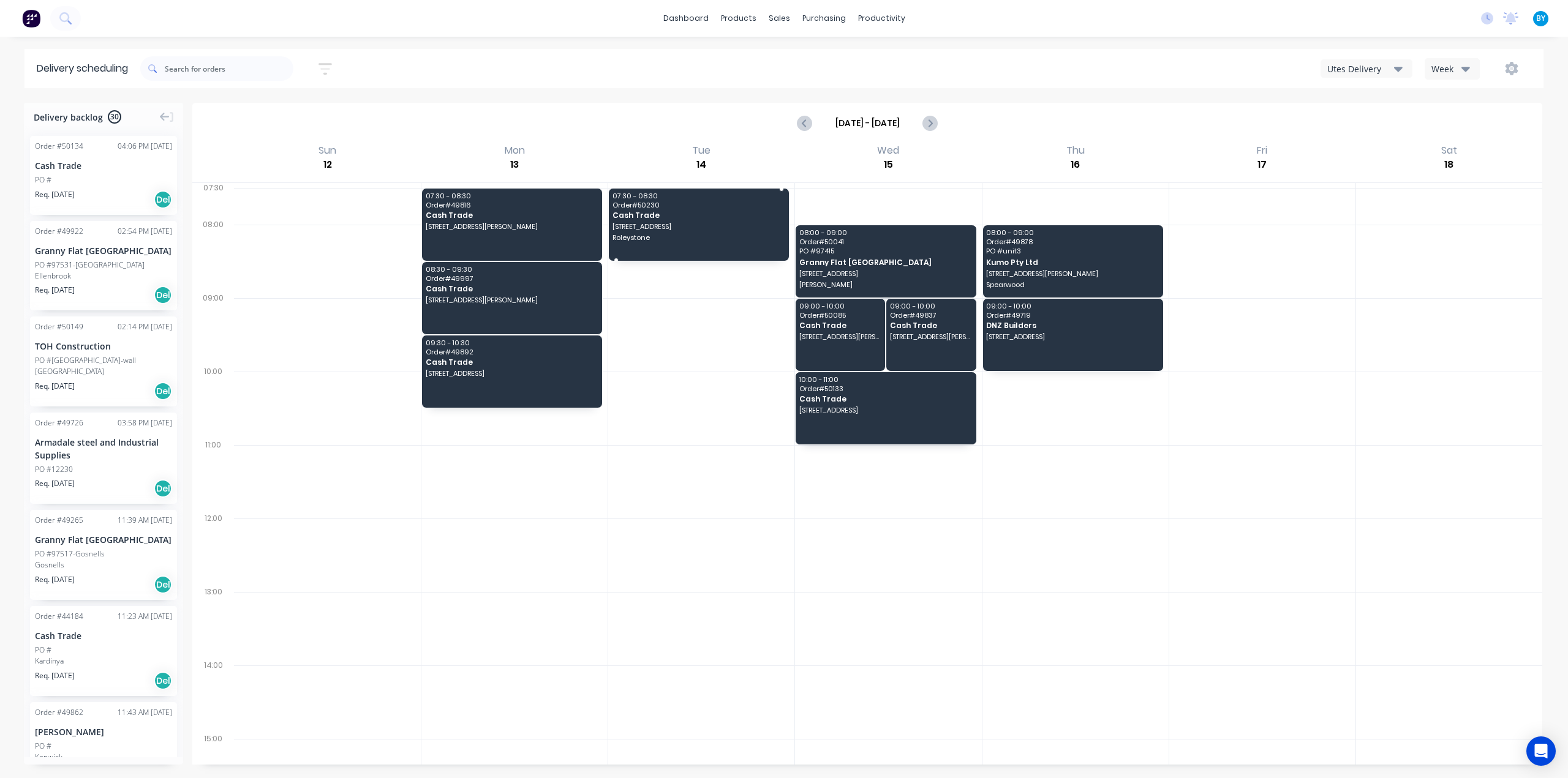
click at [696, 221] on div "07:30 - 08:30 Order # 50230 Cash Trade [STREET_ADDRESS] Roleystone" at bounding box center [699, 225] width 180 height 72
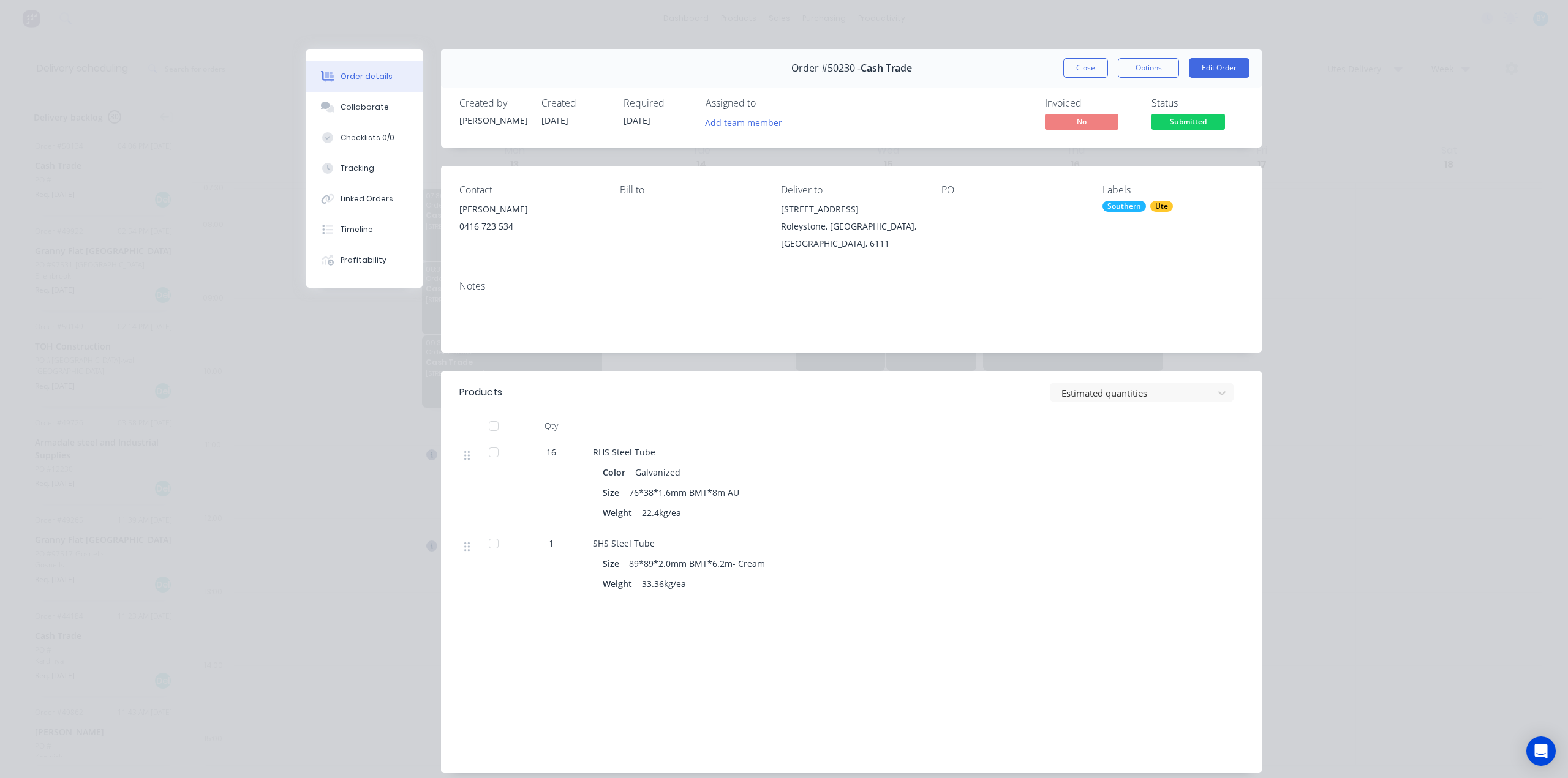
drag, startPoint x: 1494, startPoint y: 168, endPoint x: 1472, endPoint y: 167, distance: 22.0
click at [1493, 168] on div "Order details Collaborate Checklists 0/0 Tracking Linked Orders Timeline Profit…" at bounding box center [784, 389] width 1568 height 778
drag, startPoint x: 1371, startPoint y: 244, endPoint x: 1251, endPoint y: 188, distance: 132.4
click at [1367, 244] on div "Order details Collaborate Checklists 0/0 Tracking Linked Orders Timeline Profit…" at bounding box center [784, 389] width 1568 height 778
click at [1091, 67] on button "Close" at bounding box center [1086, 68] width 44 height 20
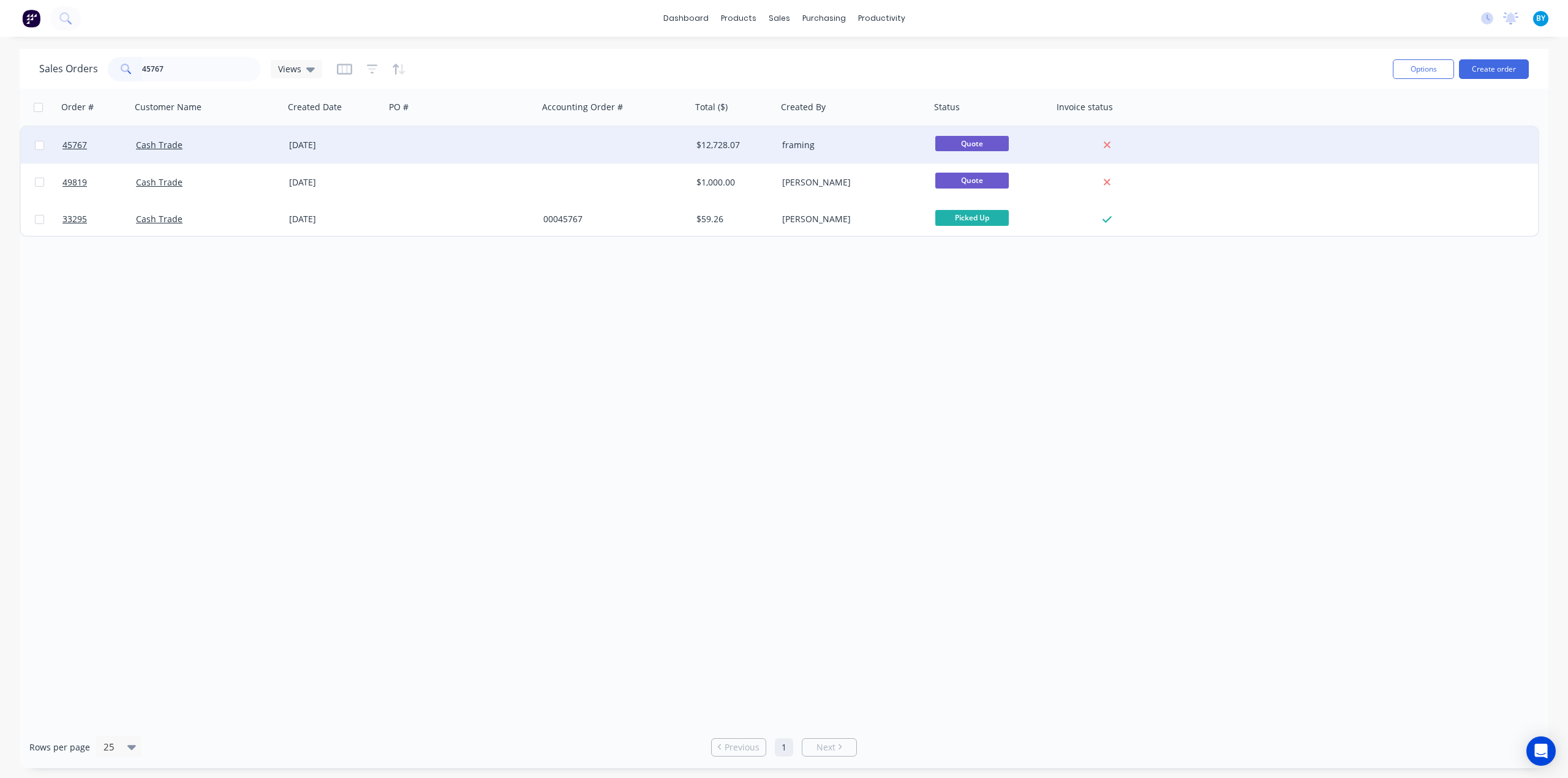
type input "45767"
click at [248, 143] on div "Cash Trade" at bounding box center [204, 145] width 136 height 12
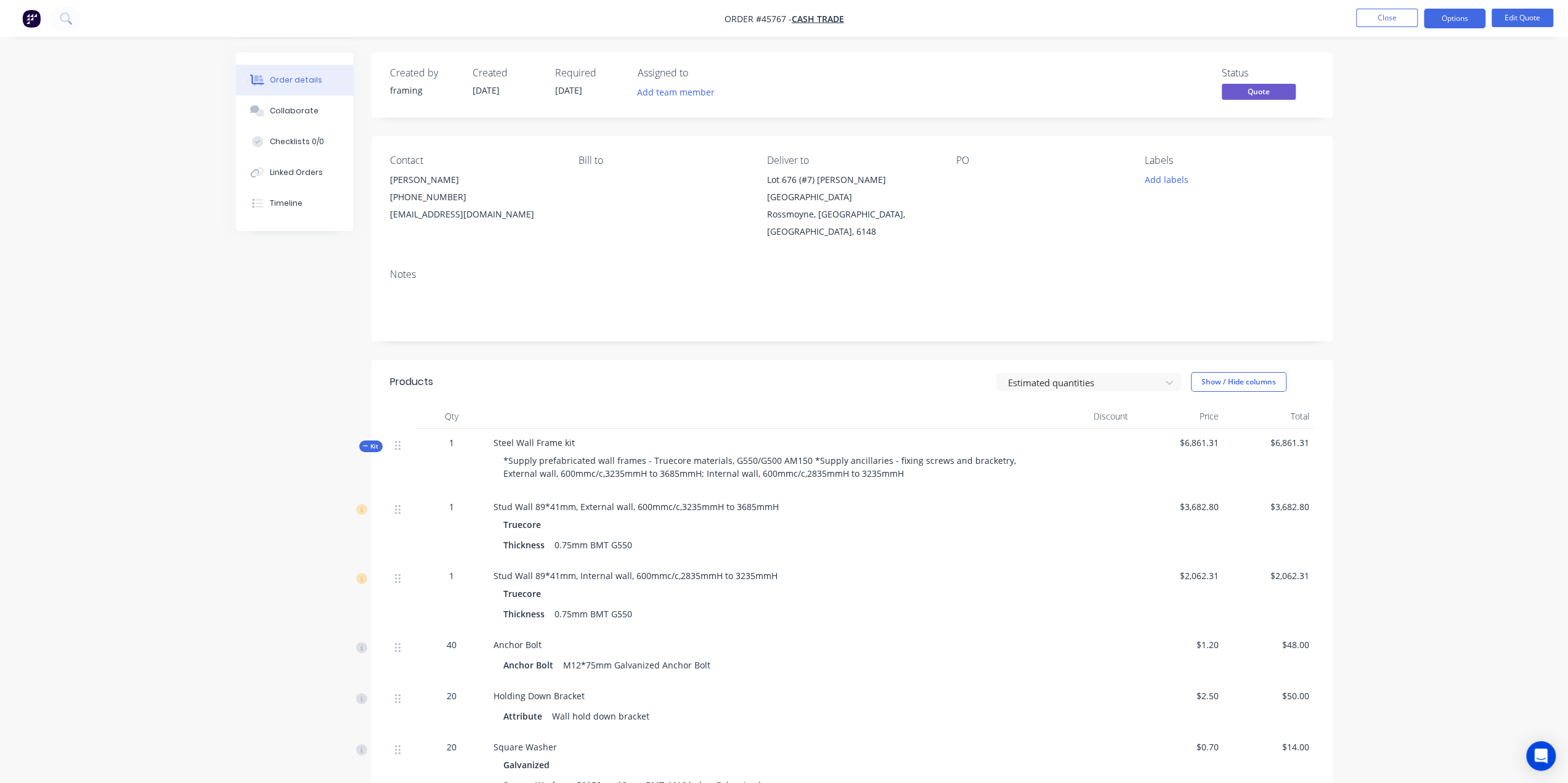
click at [676, 259] on div "Notes" at bounding box center [852, 300] width 961 height 82
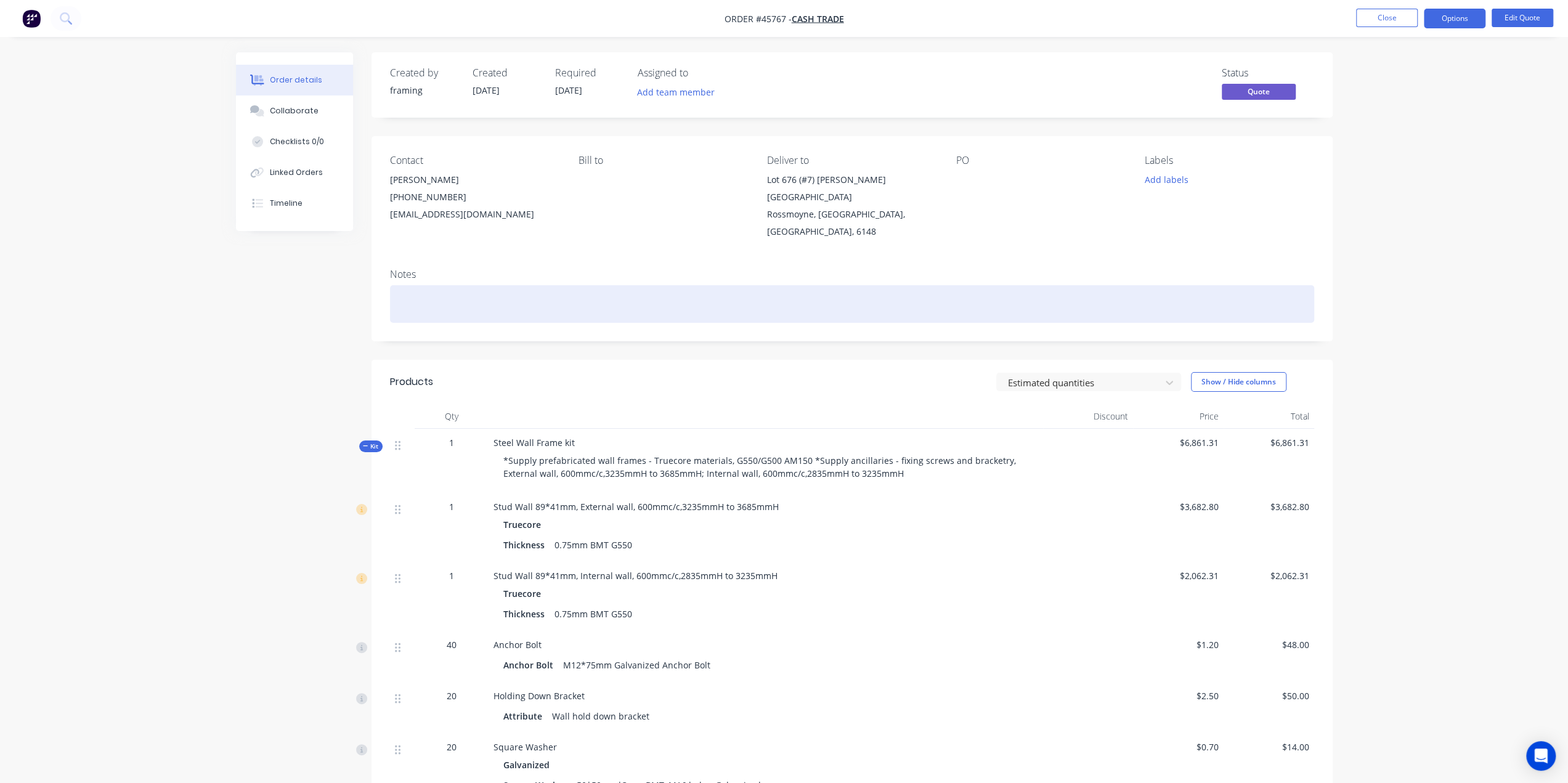
click at [506, 288] on div at bounding box center [852, 304] width 924 height 38
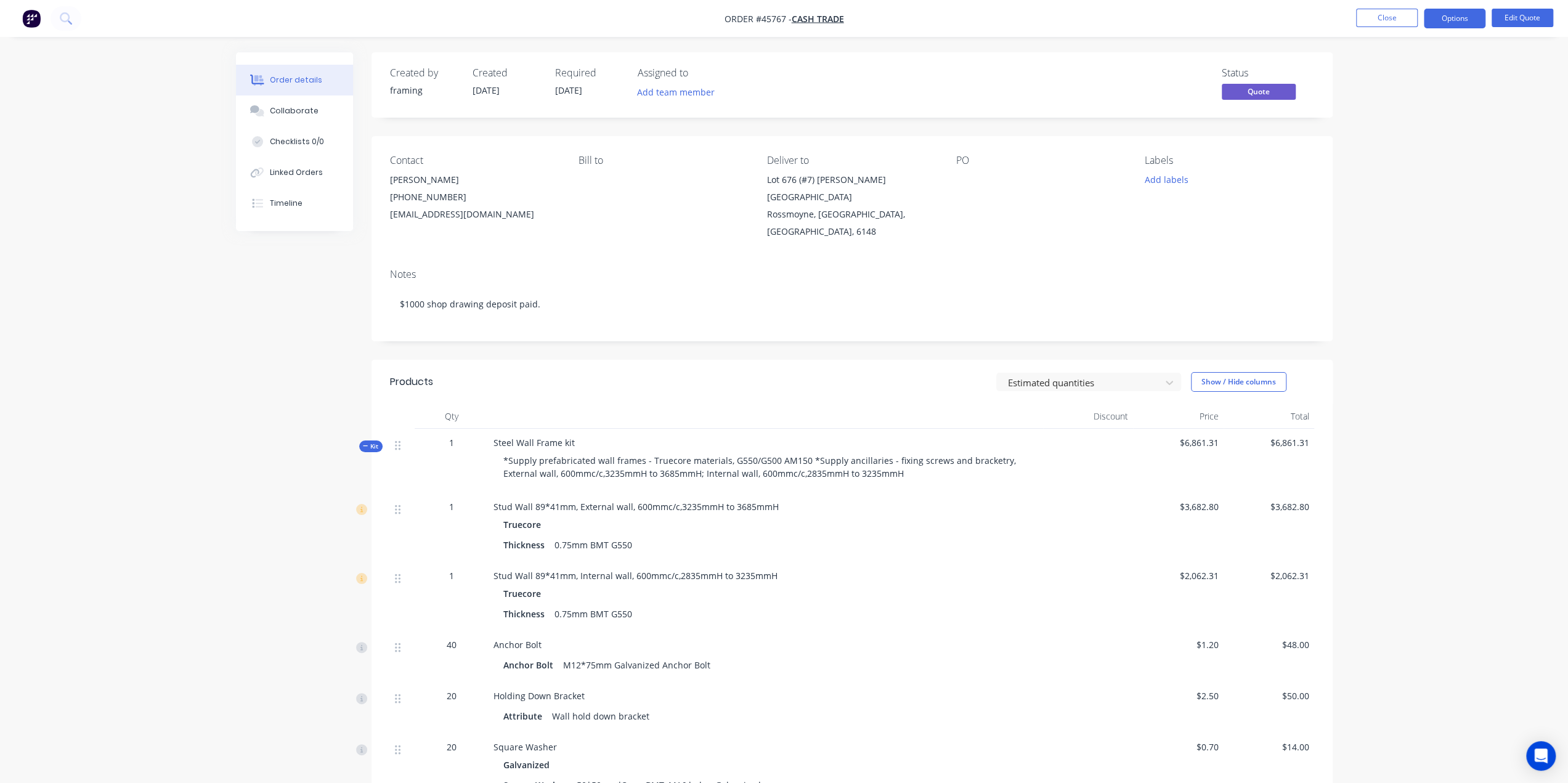
click at [1453, 19] on button "Options" at bounding box center [1454, 19] width 61 height 20
click at [1415, 151] on div "Convert to Order" at bounding box center [1418, 149] width 114 height 18
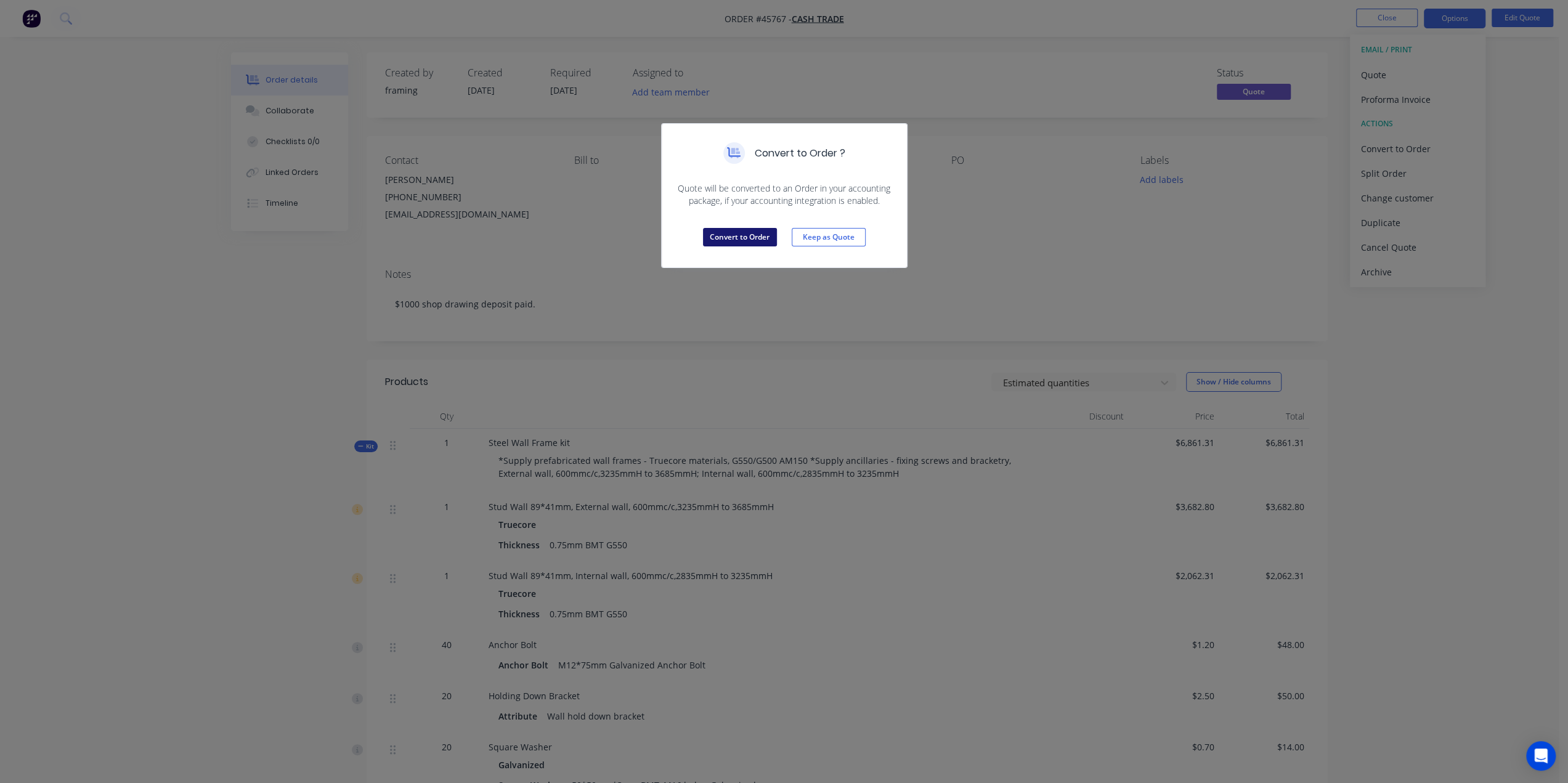
click at [726, 237] on button "Convert to Order" at bounding box center [740, 237] width 74 height 19
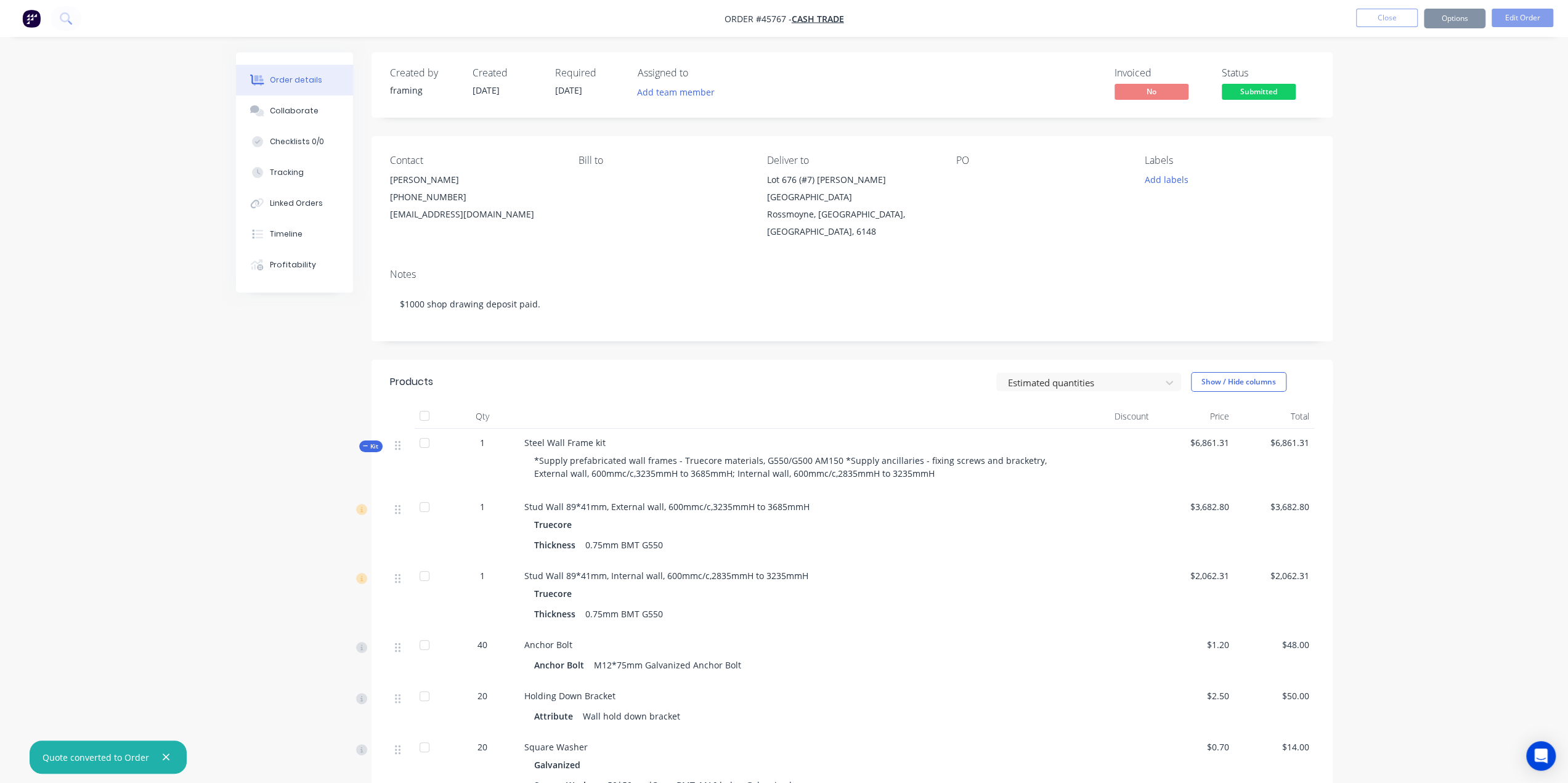
click at [1456, 17] on button "Options" at bounding box center [1454, 19] width 61 height 20
click at [1434, 95] on div "Partial Invoice" at bounding box center [1418, 100] width 114 height 18
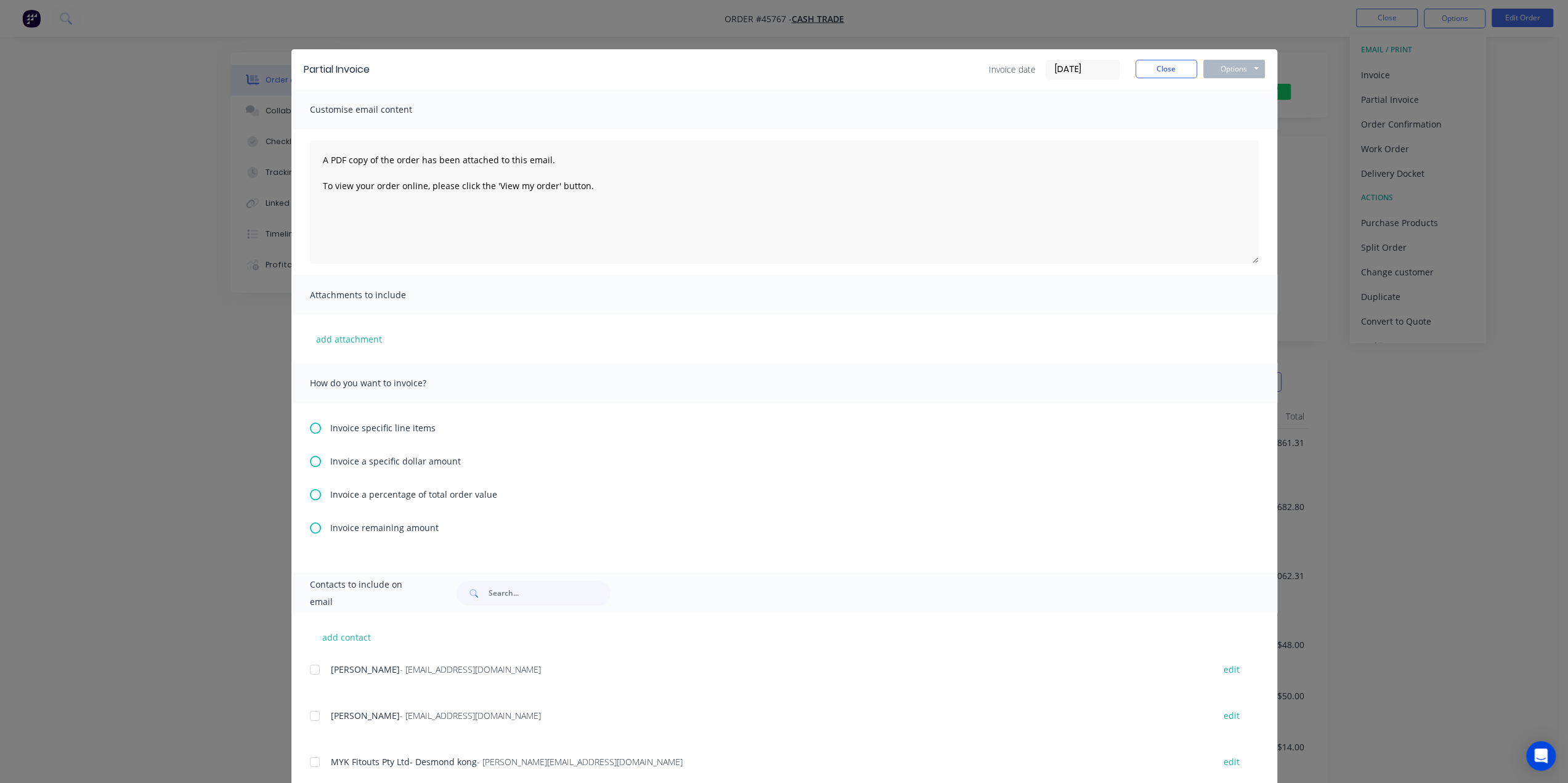
click at [336, 464] on span "Invoice a specific dollar amount" at bounding box center [395, 461] width 131 height 13
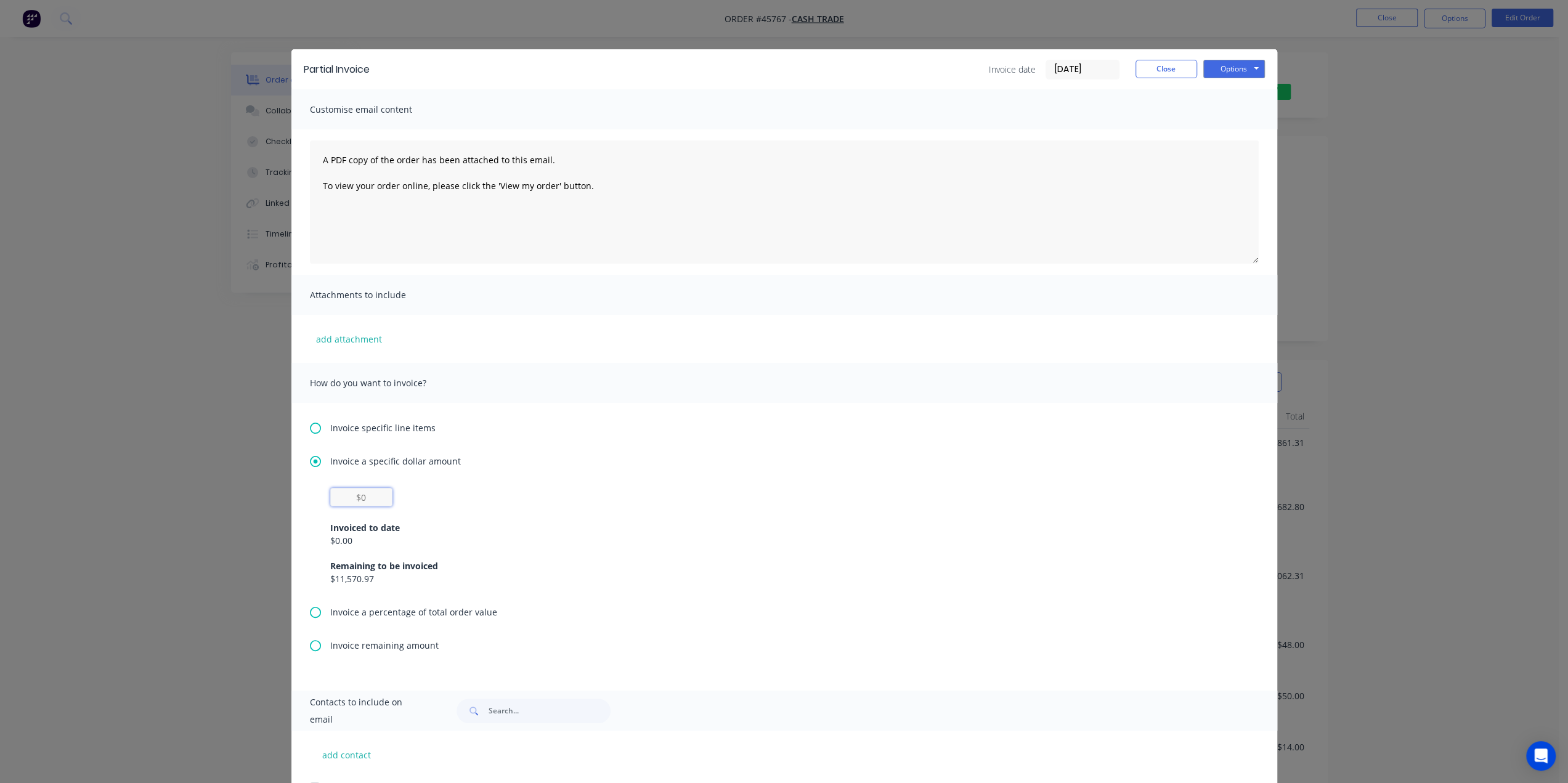
click at [379, 495] on input "text" at bounding box center [361, 497] width 62 height 19
type input "$1,000"
click at [592, 531] on div "Invoiced to date" at bounding box center [784, 528] width 908 height 13
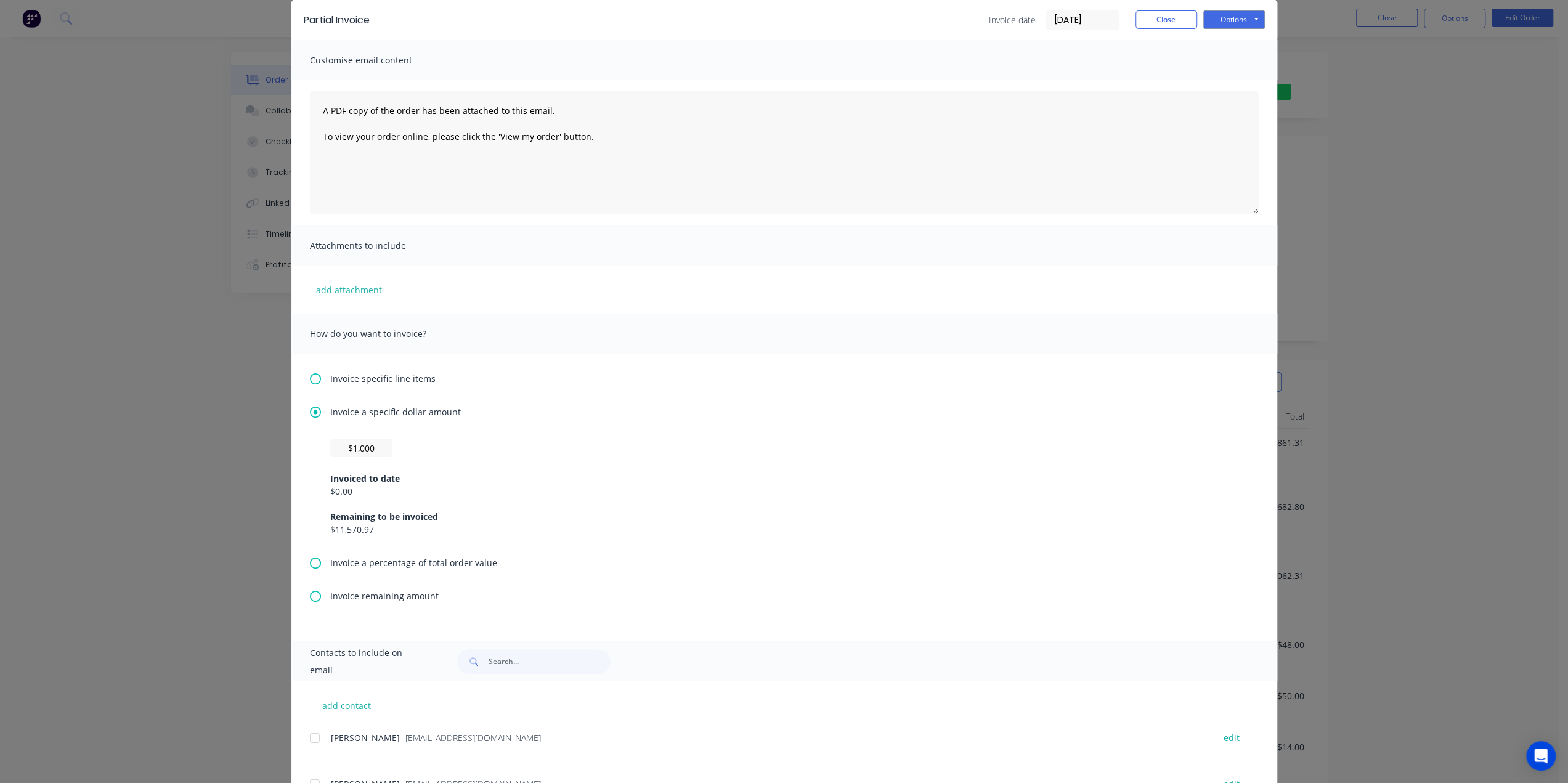
scroll to position [205, 0]
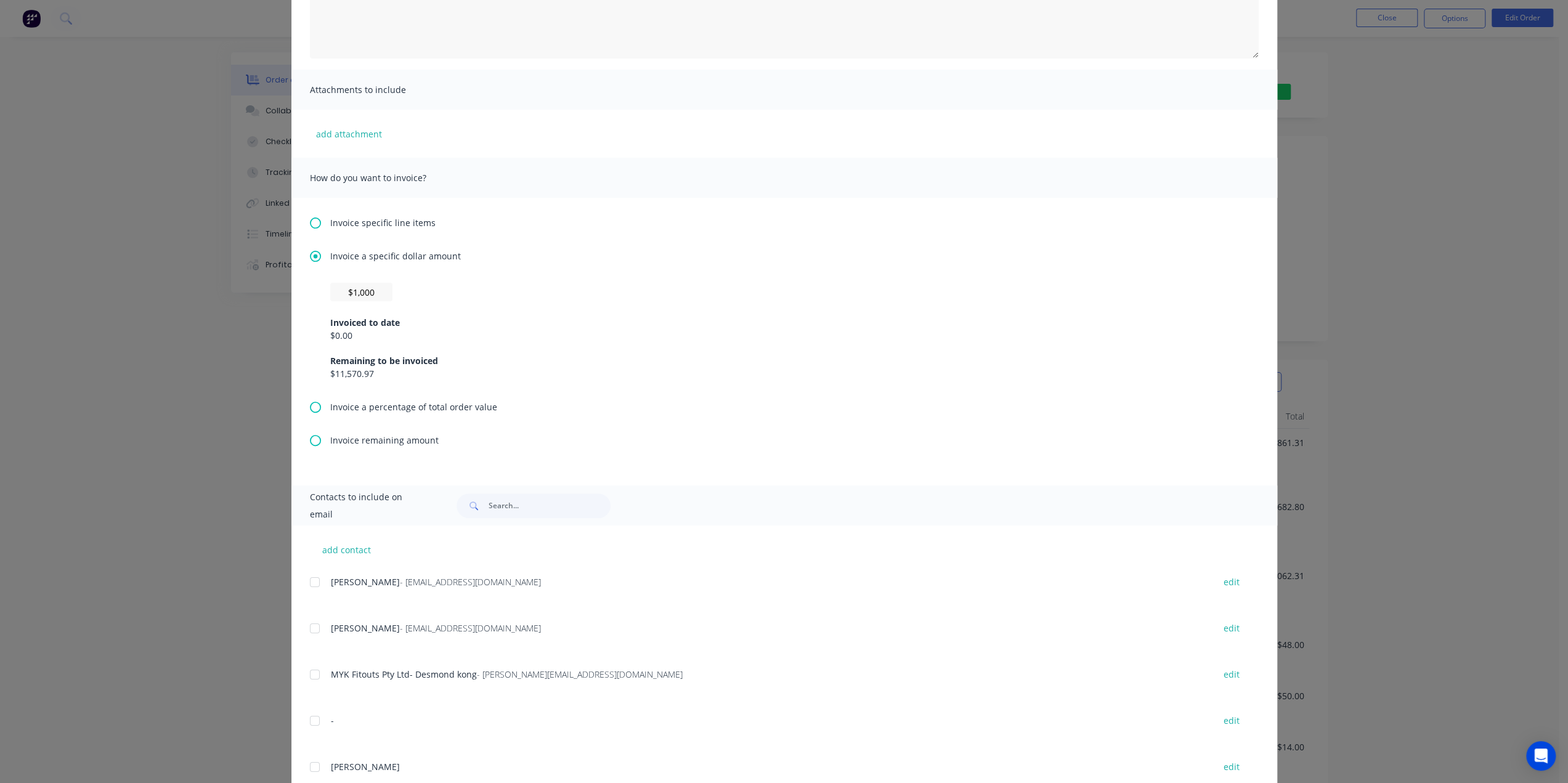
drag, startPoint x: 377, startPoint y: 358, endPoint x: 391, endPoint y: 381, distance: 26.9
click at [377, 358] on div "Remaining to be invoiced" at bounding box center [784, 361] width 908 height 13
click at [367, 363] on div "Remaining to be invoiced" at bounding box center [784, 361] width 908 height 13
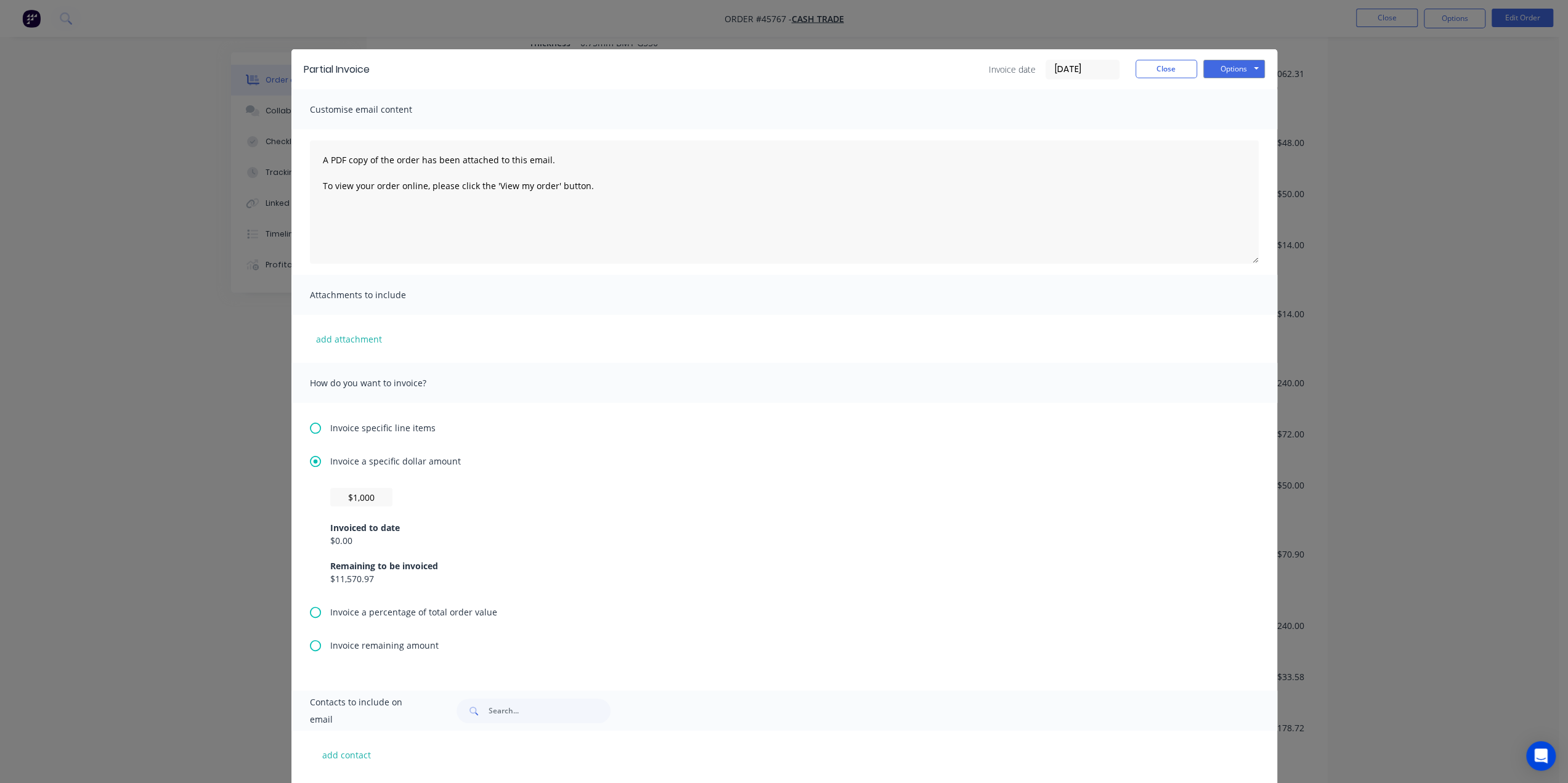
scroll to position [390, 0]
click at [1246, 64] on button "Options" at bounding box center [1233, 69] width 61 height 19
click at [1237, 114] on button "Print" at bounding box center [1242, 111] width 79 height 20
click at [1396, 484] on div "Partial Invoice Invoice date [DATE] Close Options Preview Print Email Customise…" at bounding box center [784, 392] width 1568 height 783
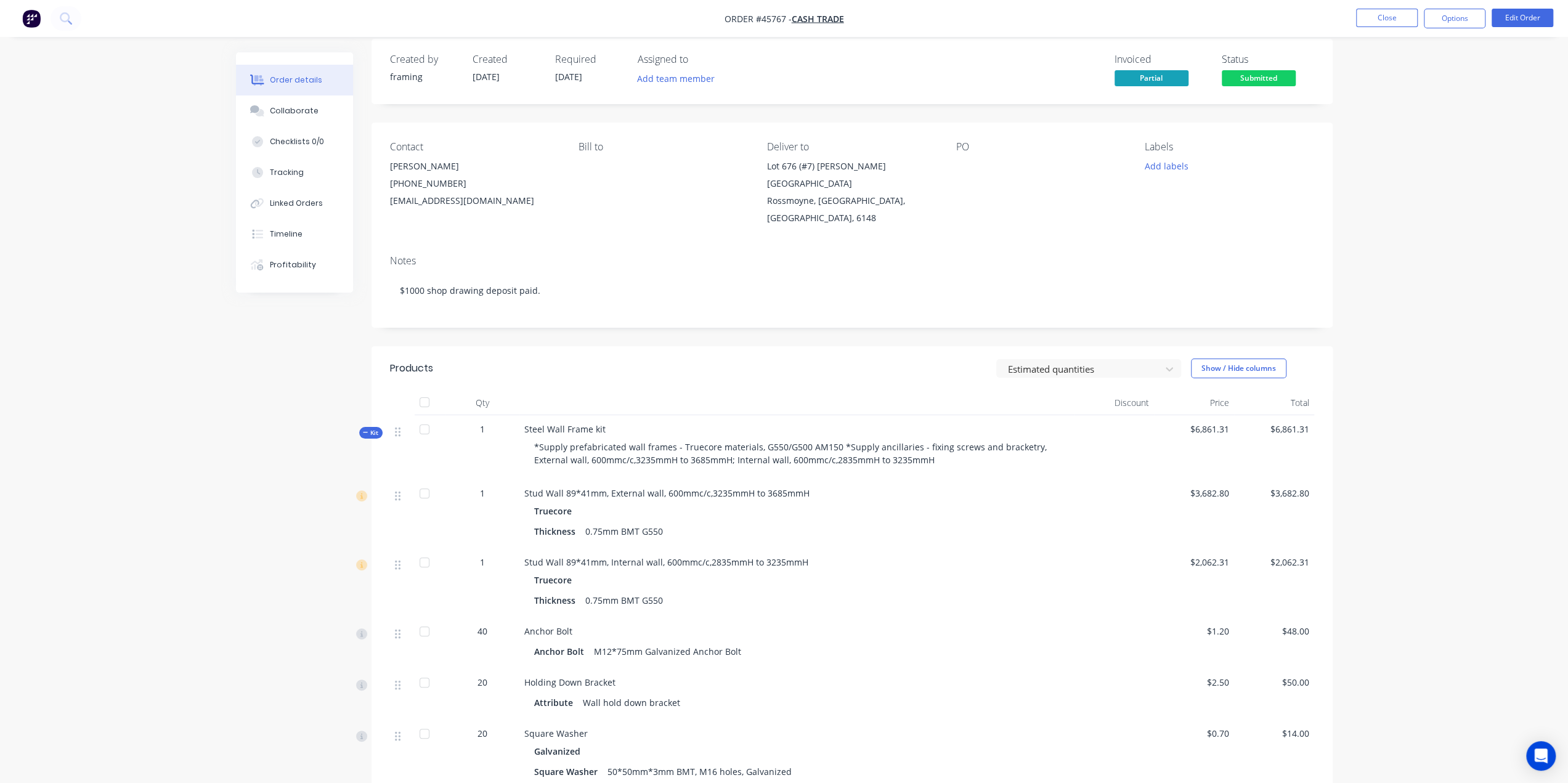
scroll to position [0, 0]
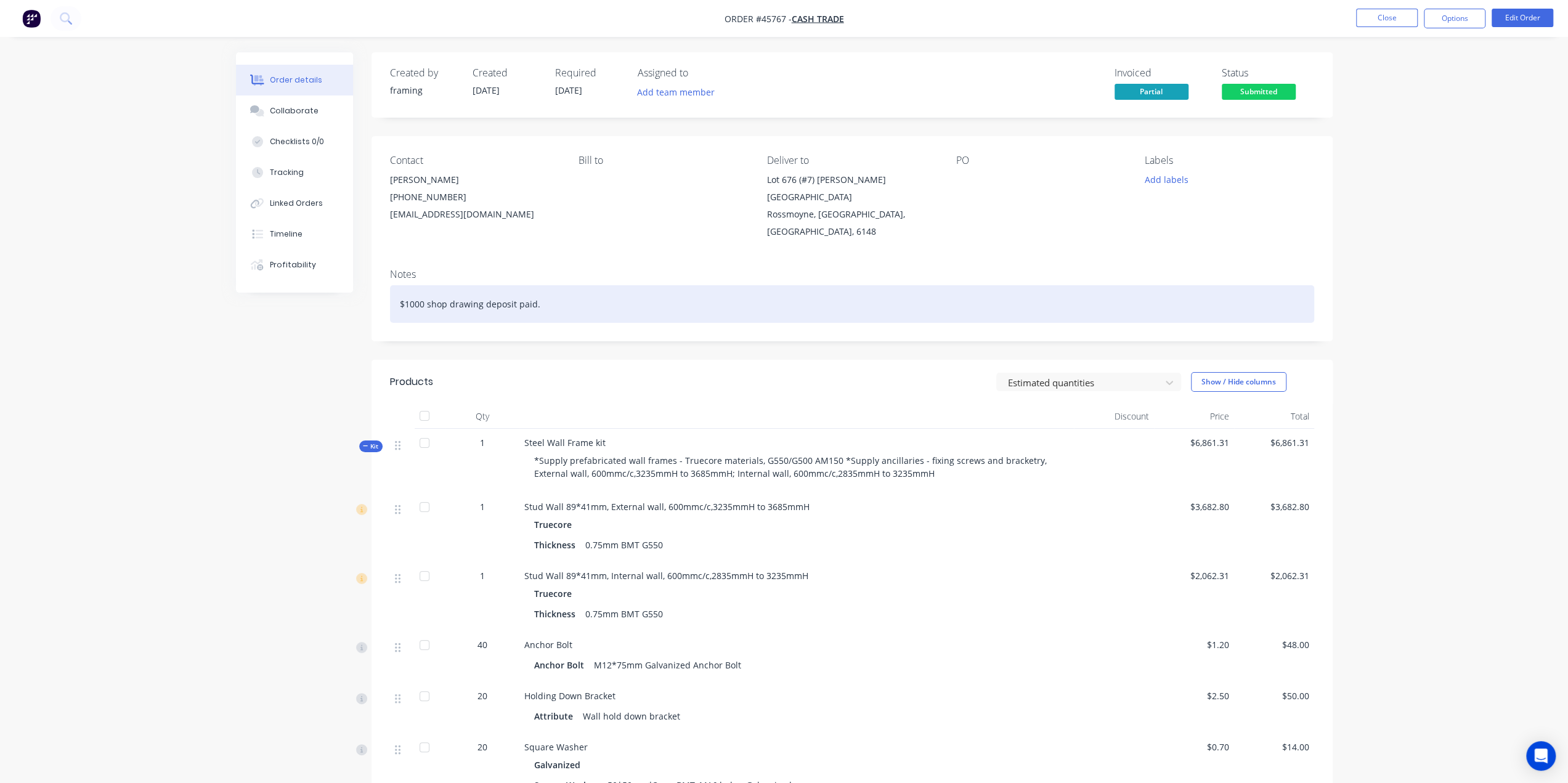
click at [680, 287] on div "$1000 shop drawing deposit paid." at bounding box center [852, 304] width 924 height 38
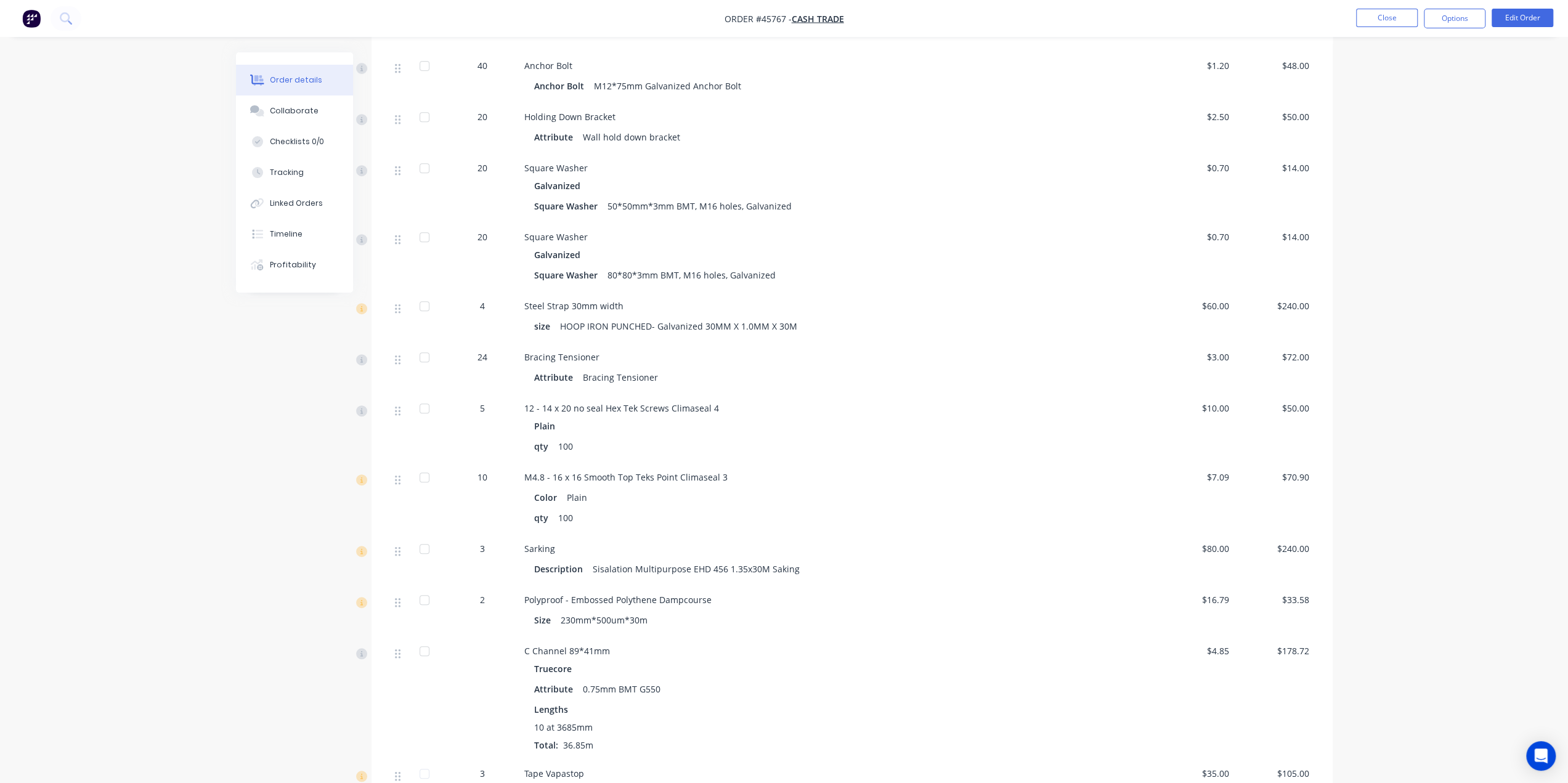
scroll to position [685, 0]
